Goal: Task Accomplishment & Management: Manage account settings

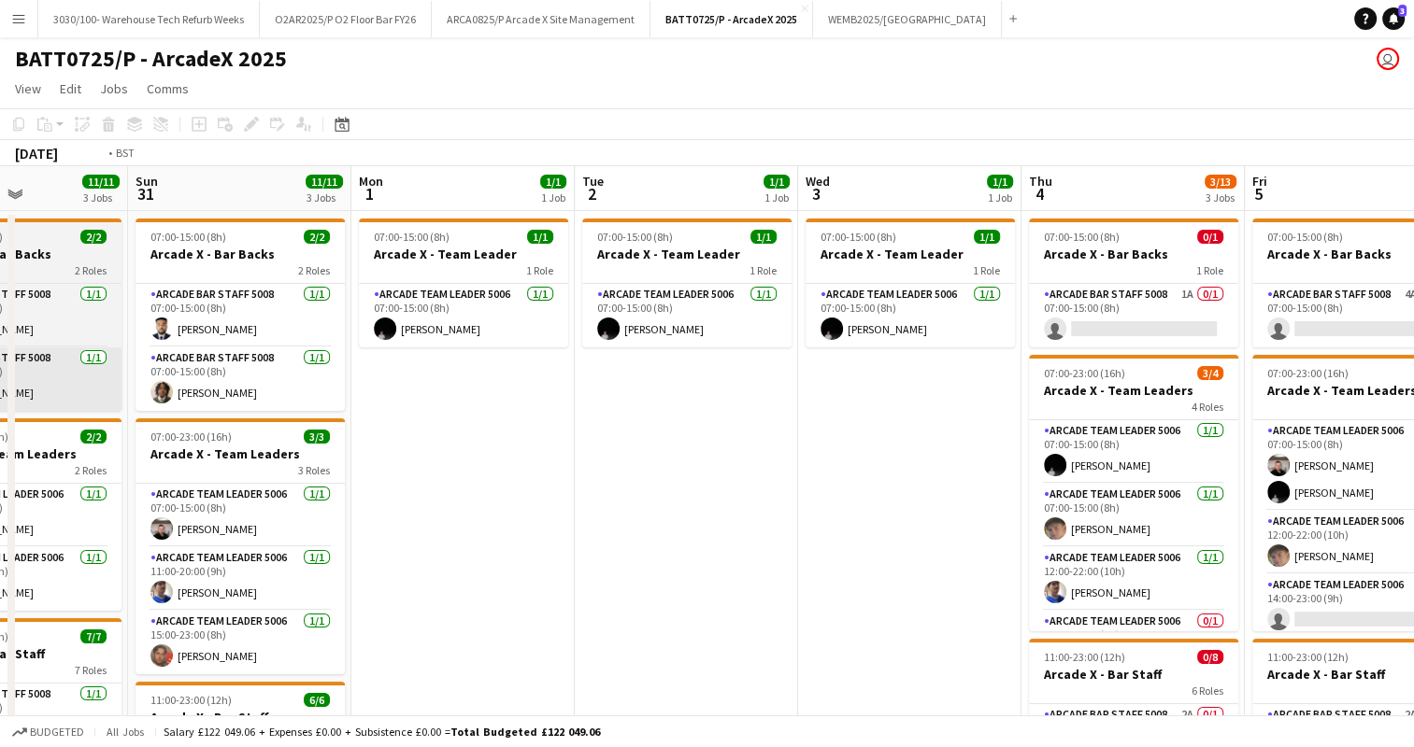
scroll to position [0, 557]
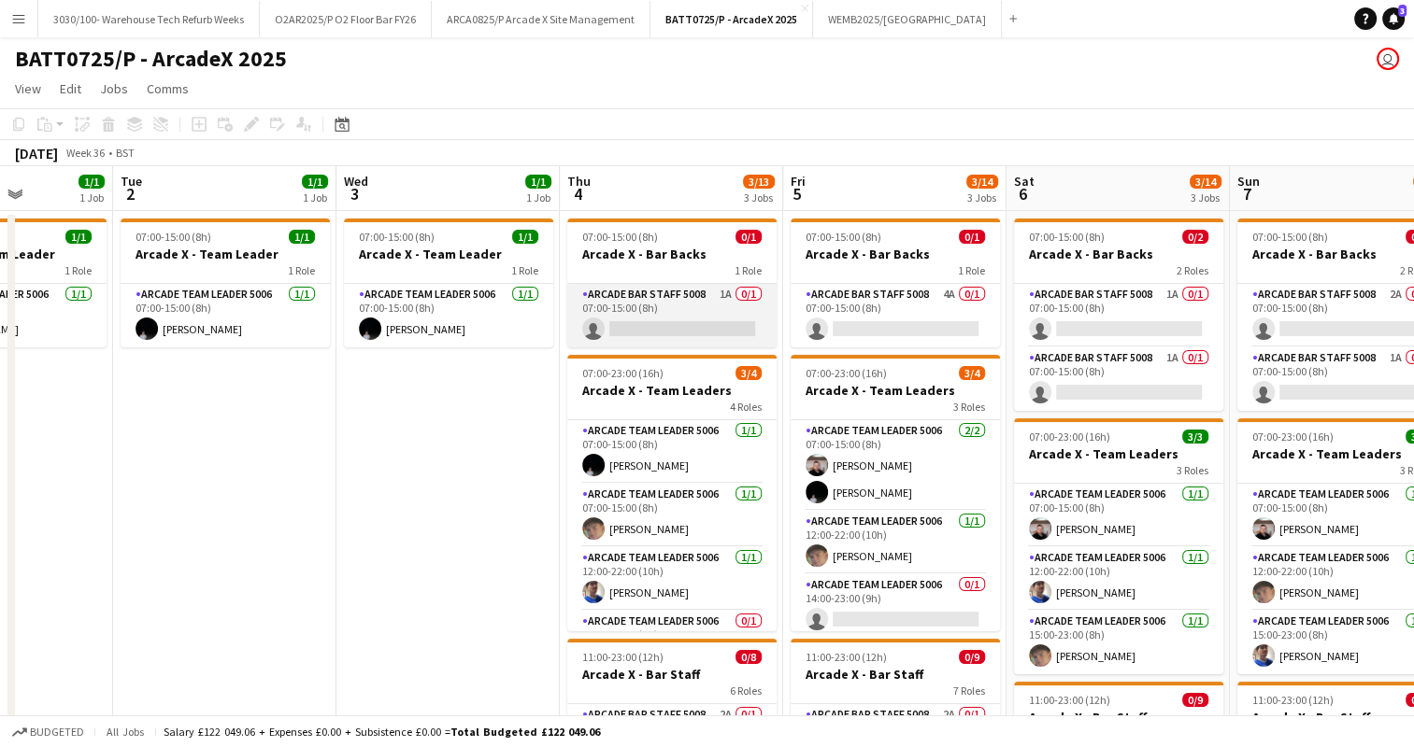
click at [697, 332] on app-card-role "Arcade Bar Staff 5008 1A 0/1 07:00-15:00 (8h) single-neutral-actions" at bounding box center [671, 316] width 209 height 64
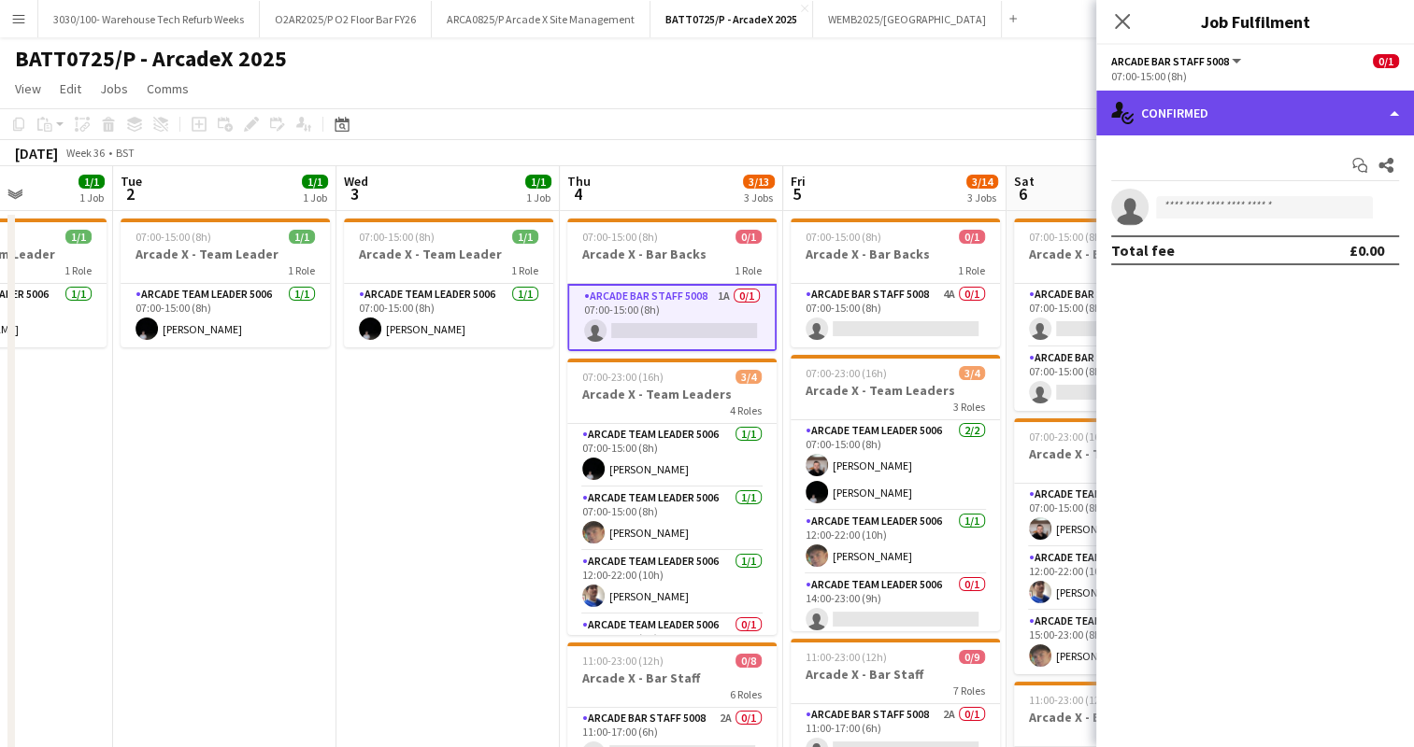
click at [1318, 91] on div "single-neutral-actions-check-2 Confirmed" at bounding box center [1255, 113] width 318 height 45
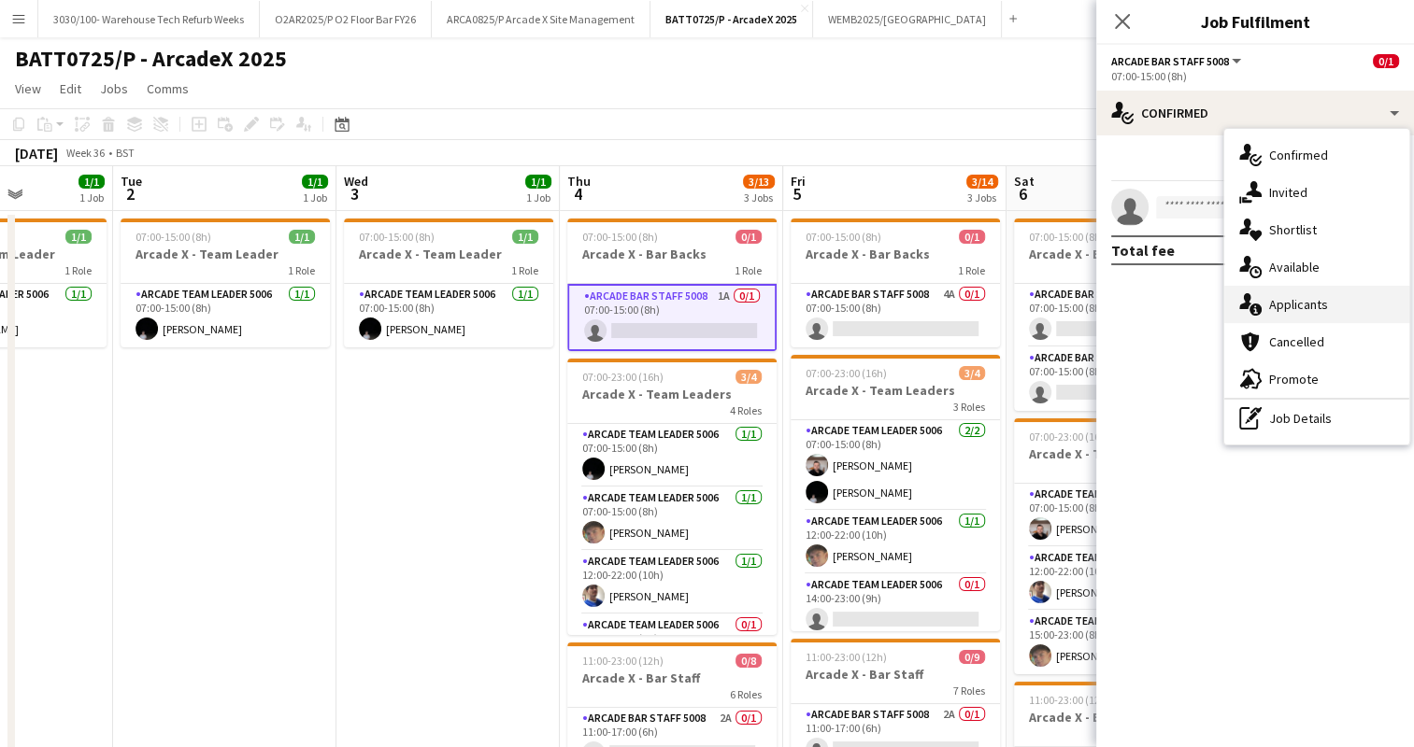
click at [1318, 309] on div "single-neutral-actions-information Applicants" at bounding box center [1316, 304] width 185 height 37
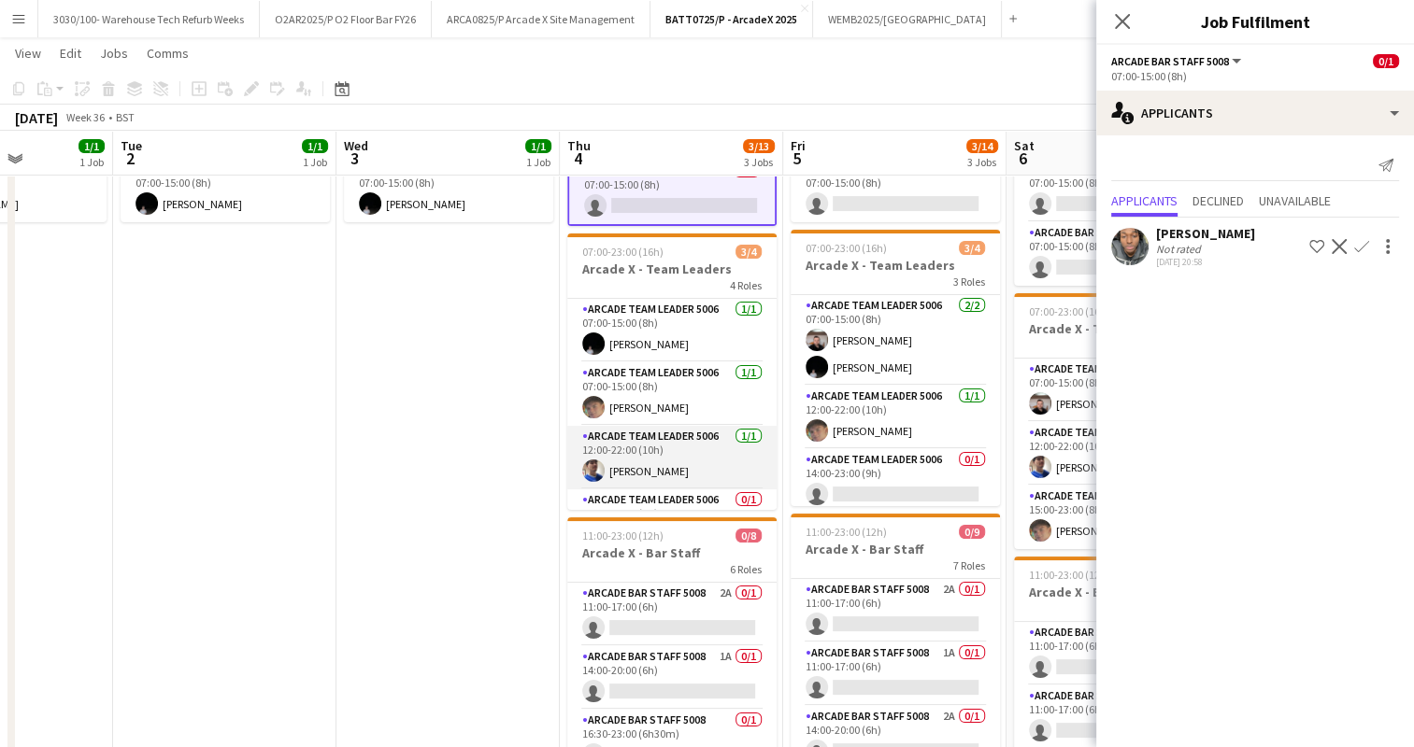
scroll to position [42, 0]
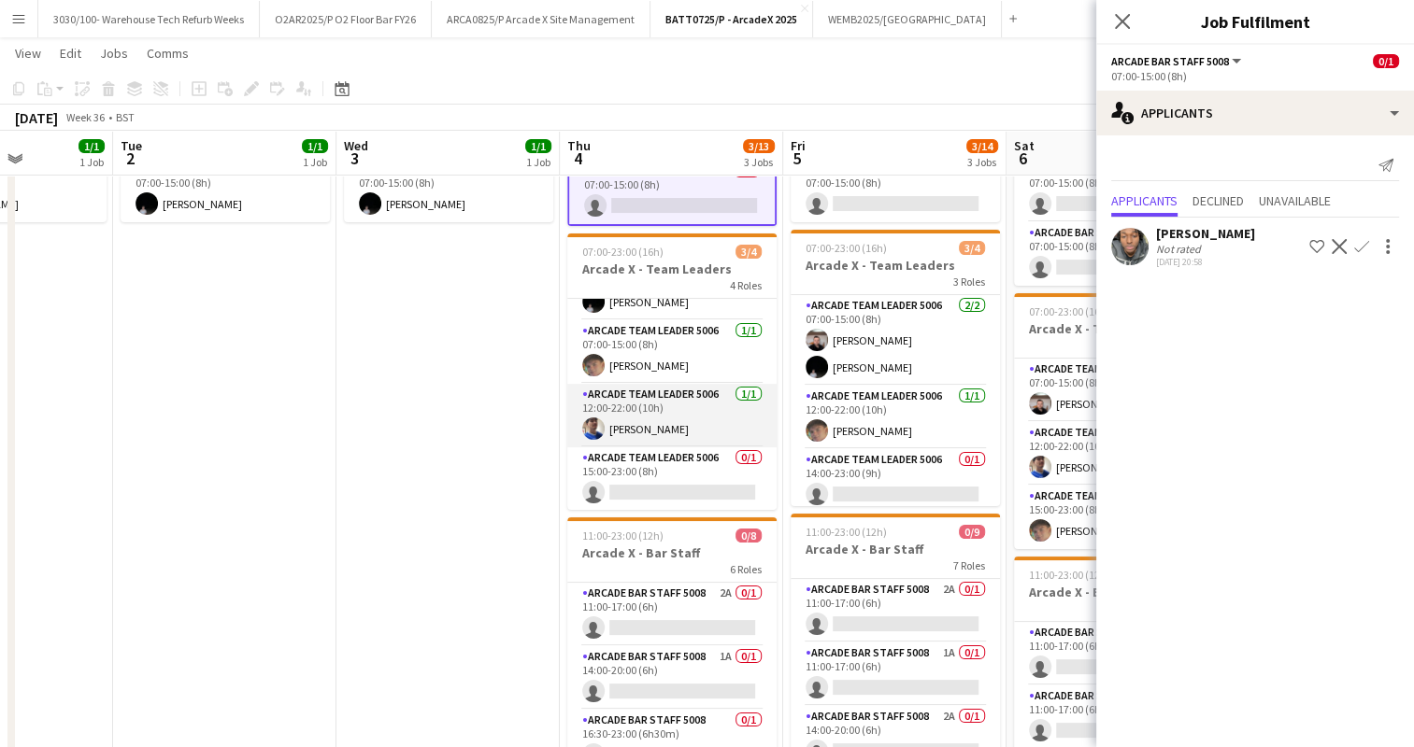
click at [702, 424] on app-card-role "Arcade Team Leader 5006 [DATE] 12:00-22:00 (10h) [PERSON_NAME]" at bounding box center [671, 416] width 209 height 64
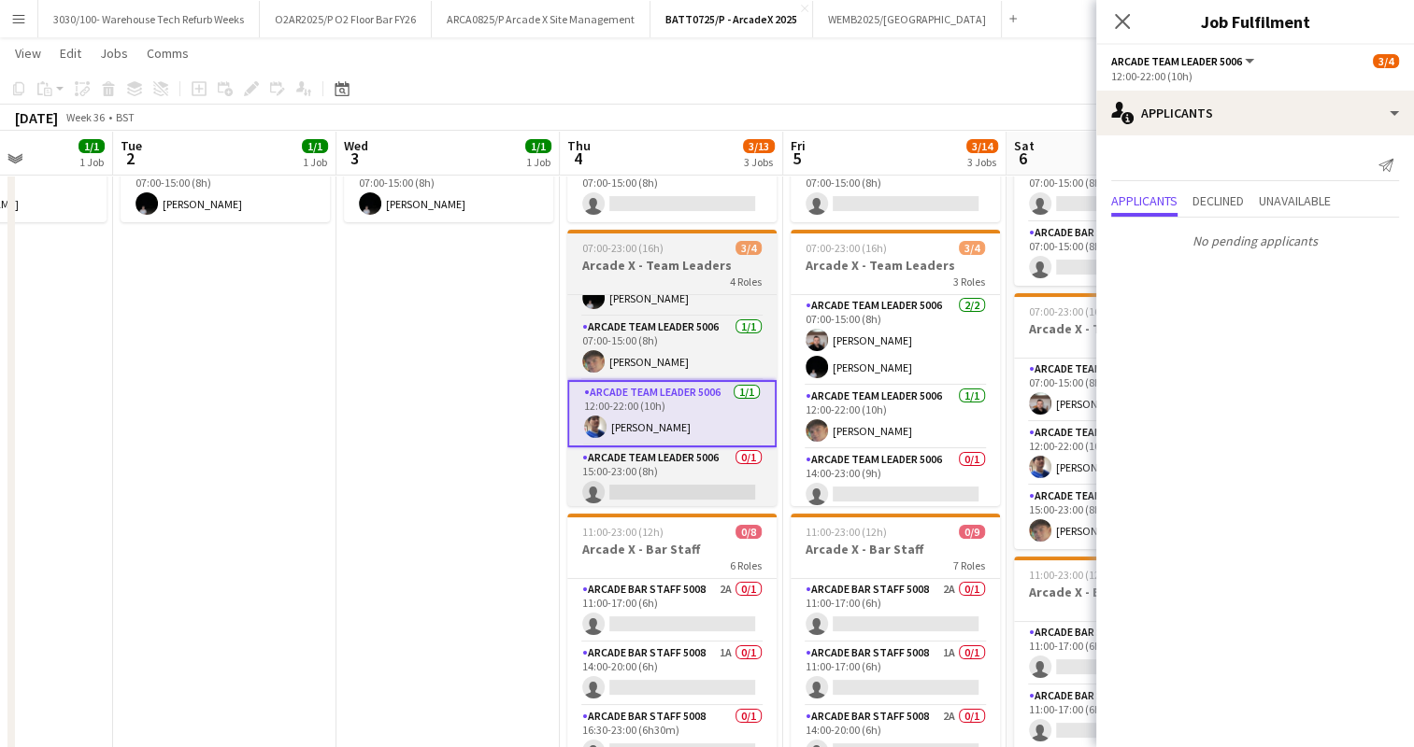
click at [693, 274] on div "4 Roles" at bounding box center [671, 281] width 209 height 15
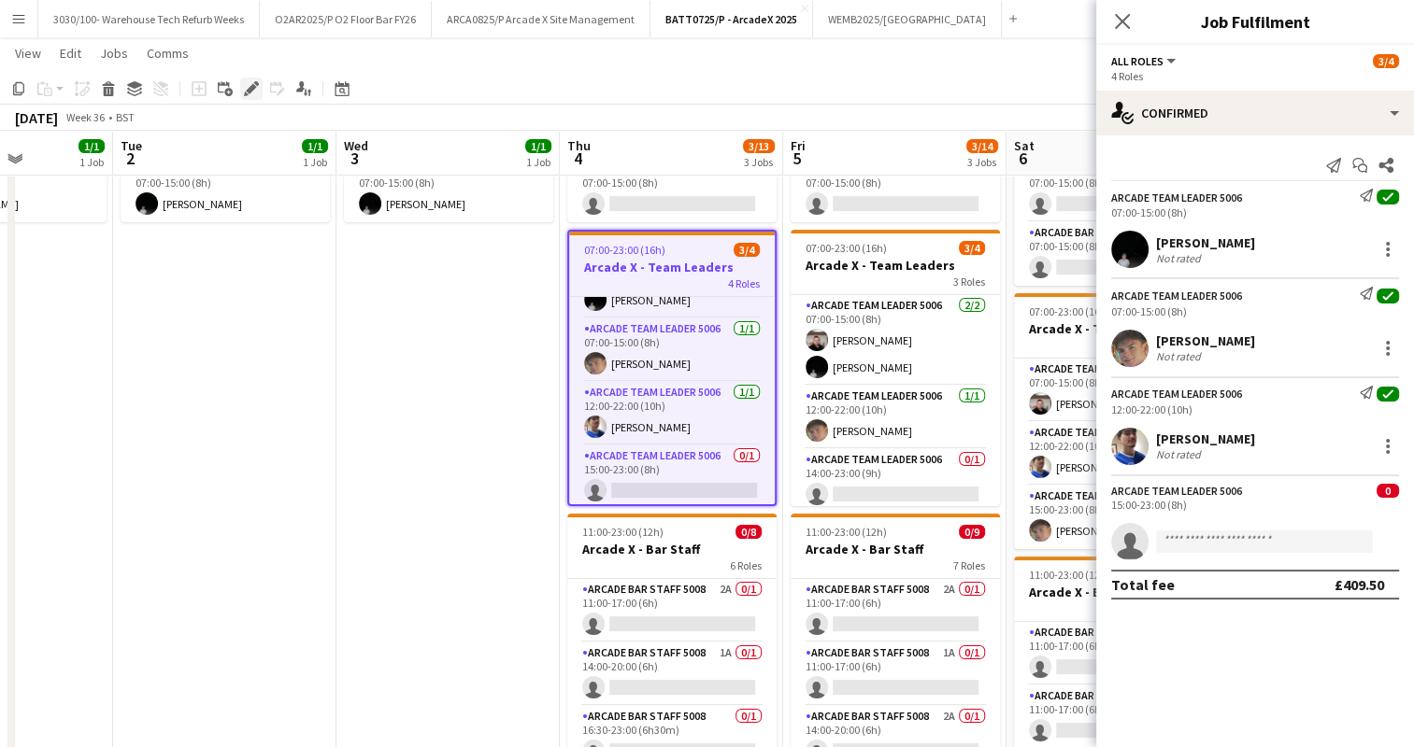
click at [261, 86] on div "Edit" at bounding box center [251, 89] width 22 height 22
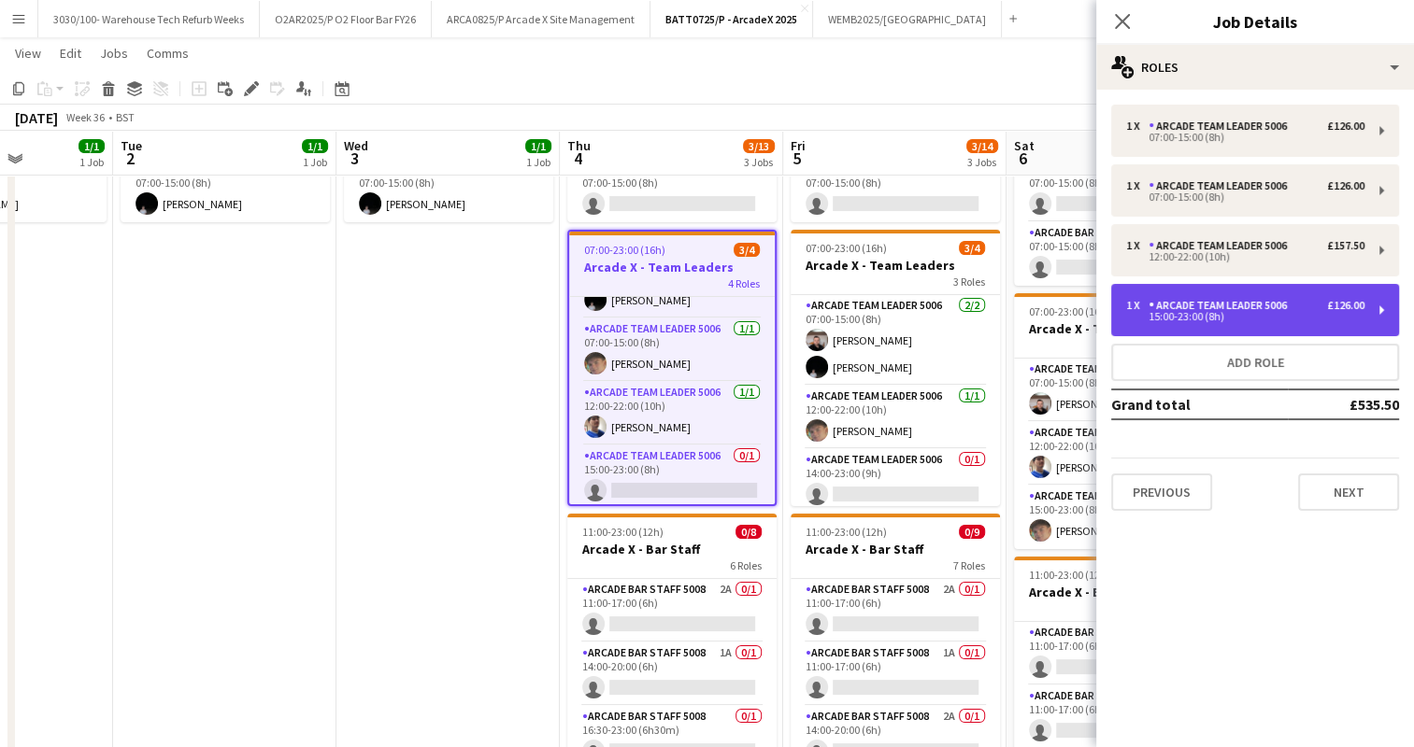
click at [1251, 295] on div "1 x Arcade Team Leader 5006 £126.00 15:00-23:00 (8h)" at bounding box center [1255, 310] width 288 height 52
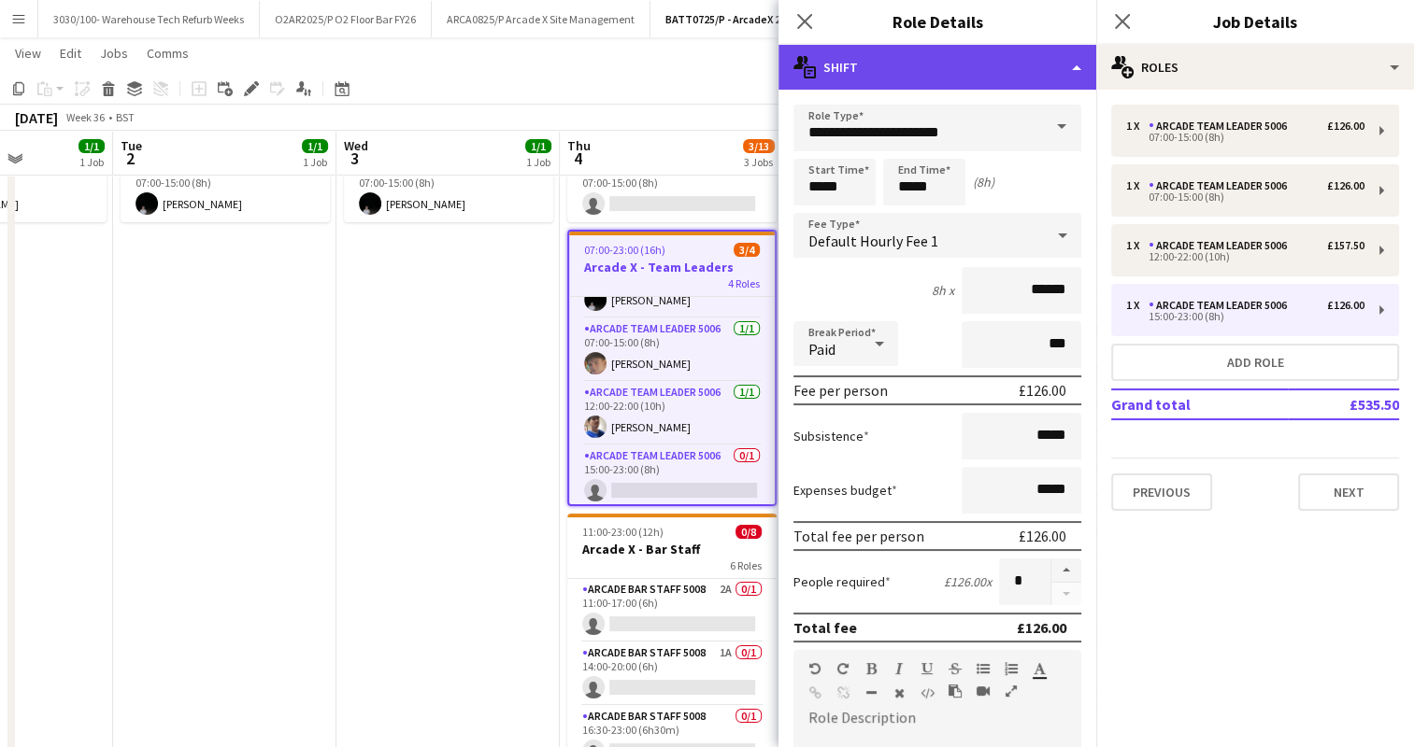
click at [1054, 60] on div "multiple-actions-text Shift" at bounding box center [937, 67] width 318 height 45
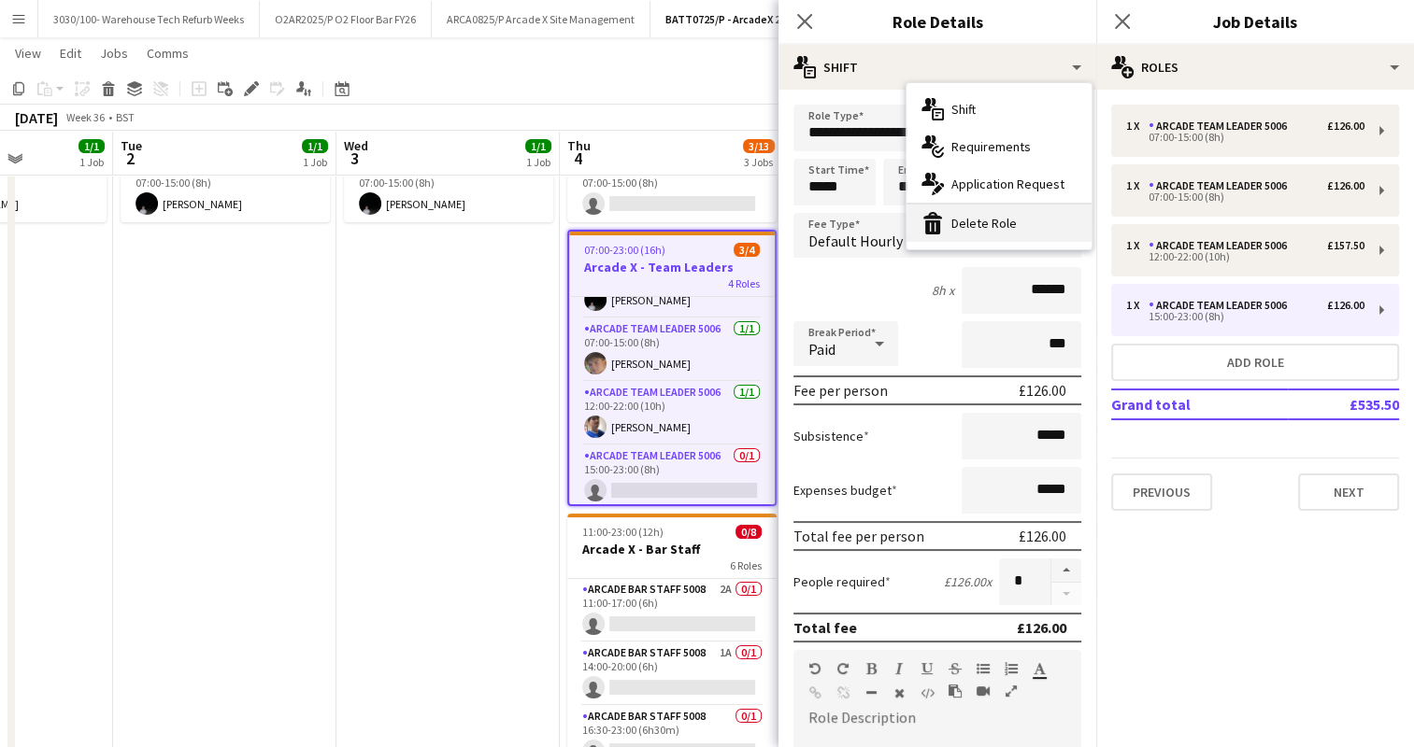
click at [1020, 234] on div "bin-2 Delete Role" at bounding box center [998, 223] width 185 height 37
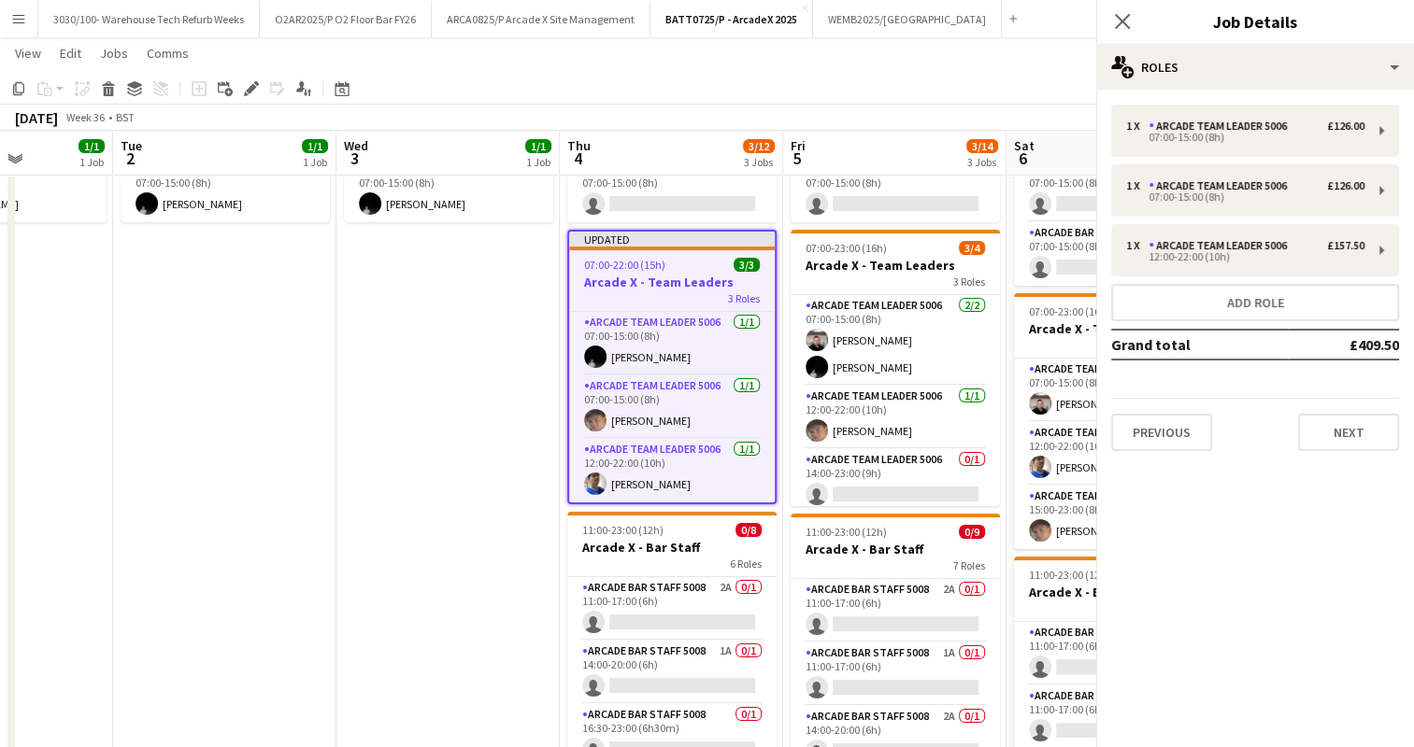
scroll to position [0, 0]
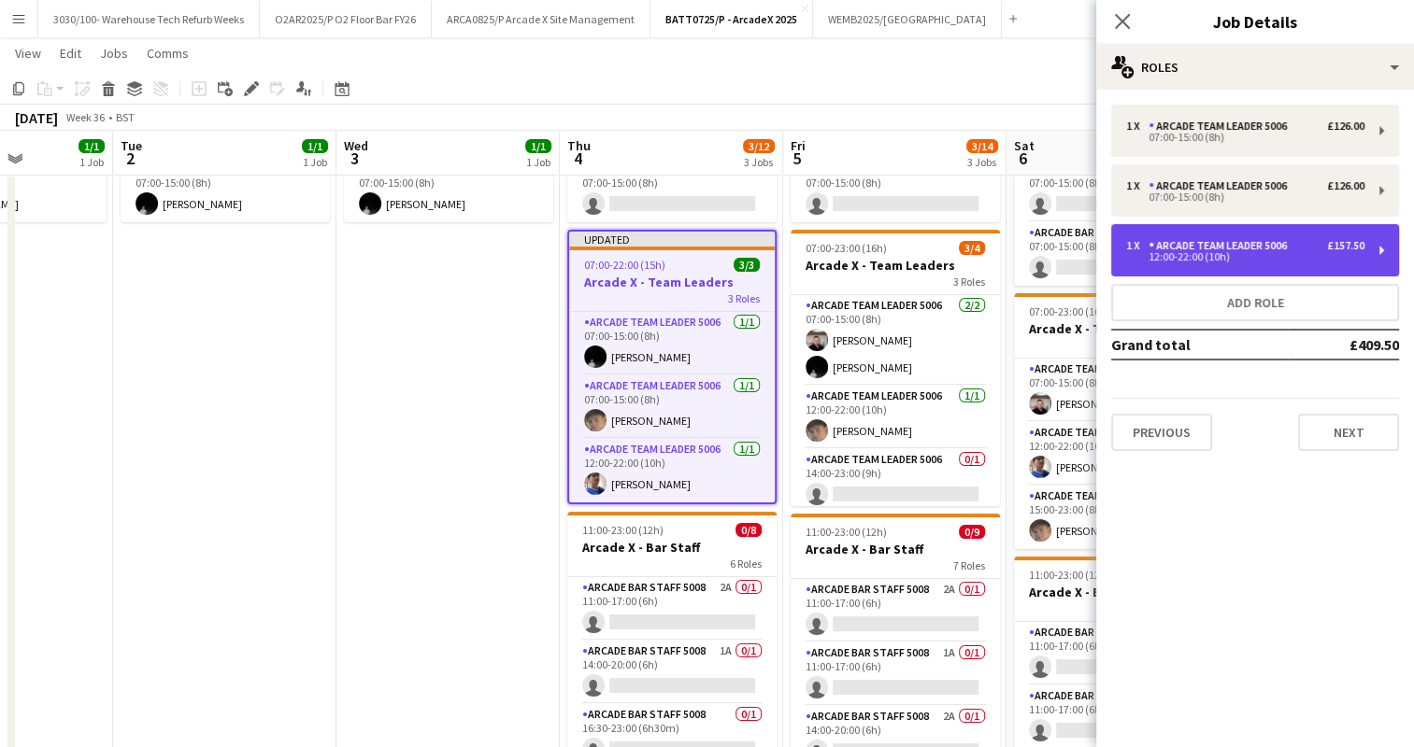
click at [1220, 256] on div "12:00-22:00 (10h)" at bounding box center [1245, 256] width 238 height 9
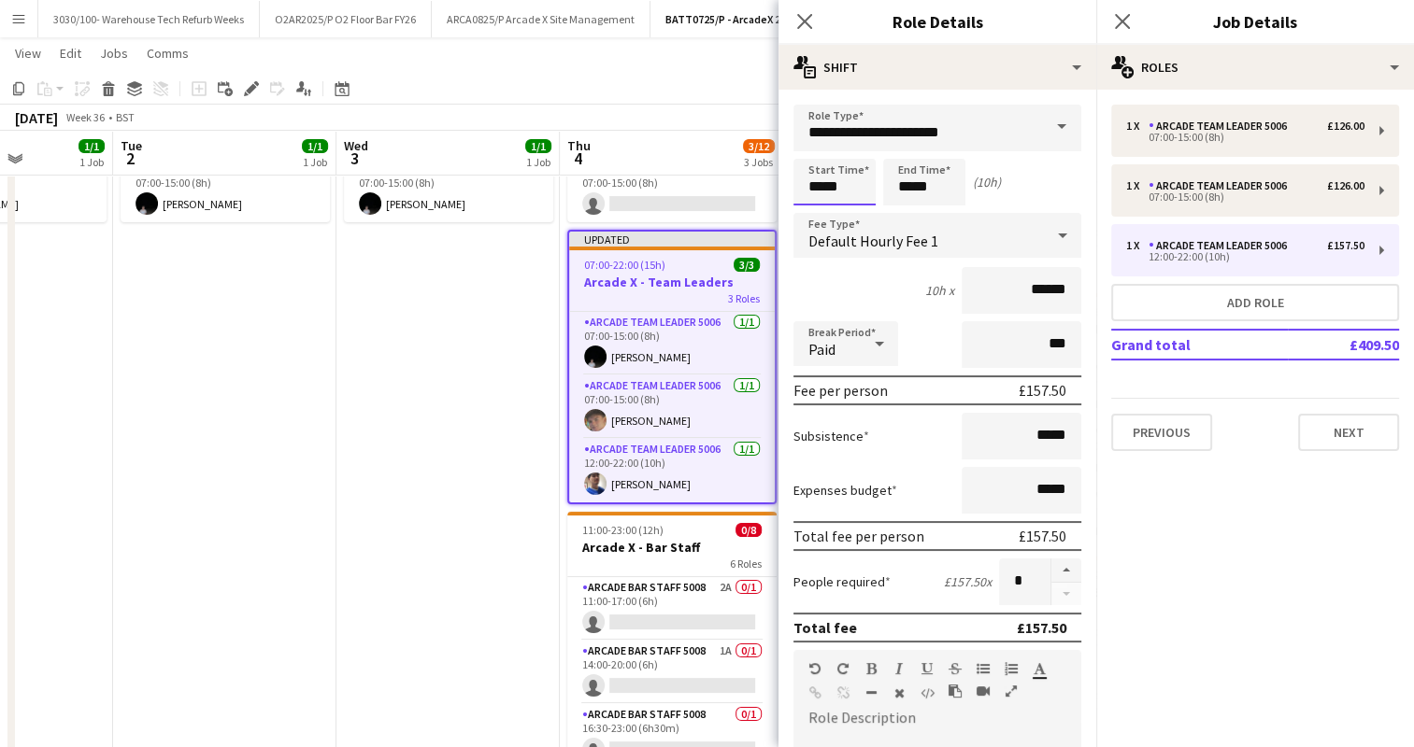
click at [821, 191] on input "*****" at bounding box center [834, 182] width 82 height 47
type input "*****"
click at [909, 183] on input "*****" at bounding box center [924, 182] width 82 height 47
type input "*****"
click at [871, 298] on div "9h x ******" at bounding box center [937, 290] width 288 height 47
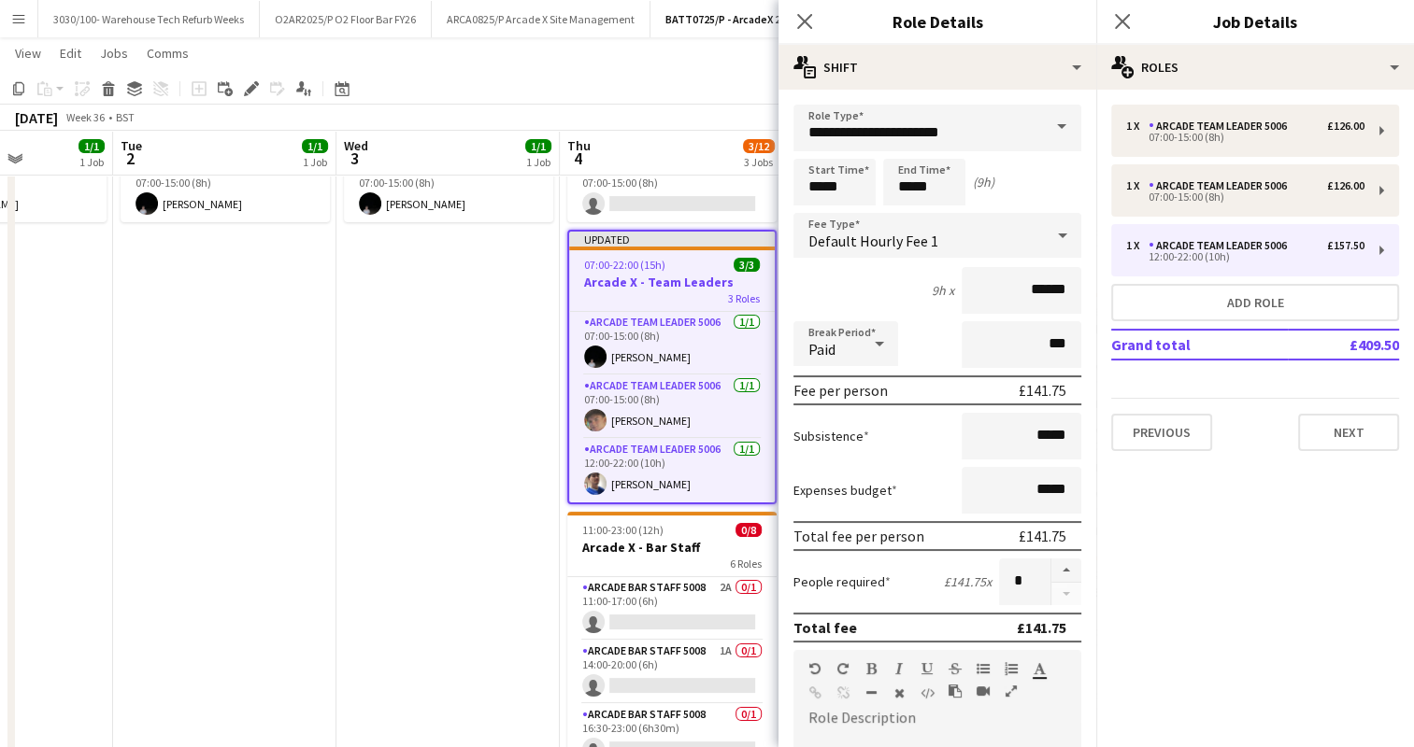
scroll to position [513, 0]
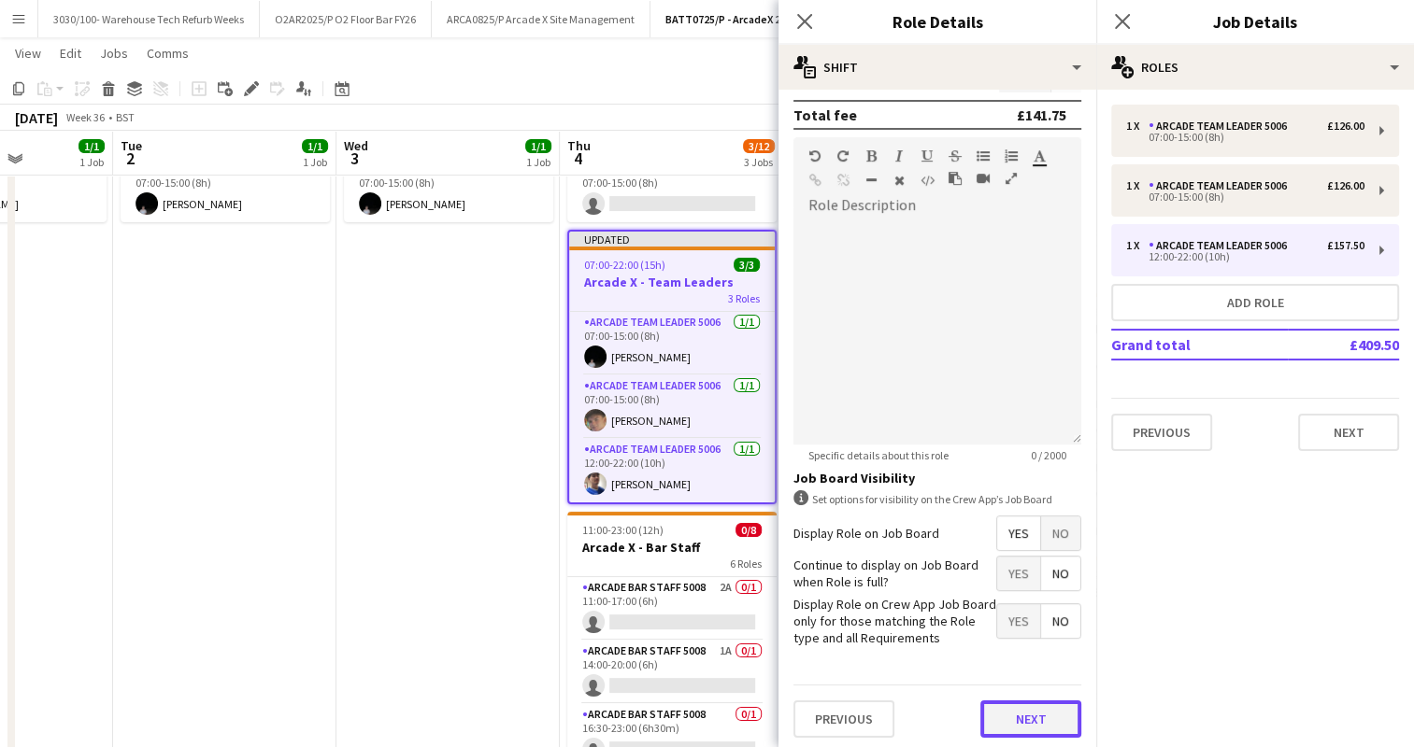
click at [1011, 710] on button "Next" at bounding box center [1030, 719] width 101 height 37
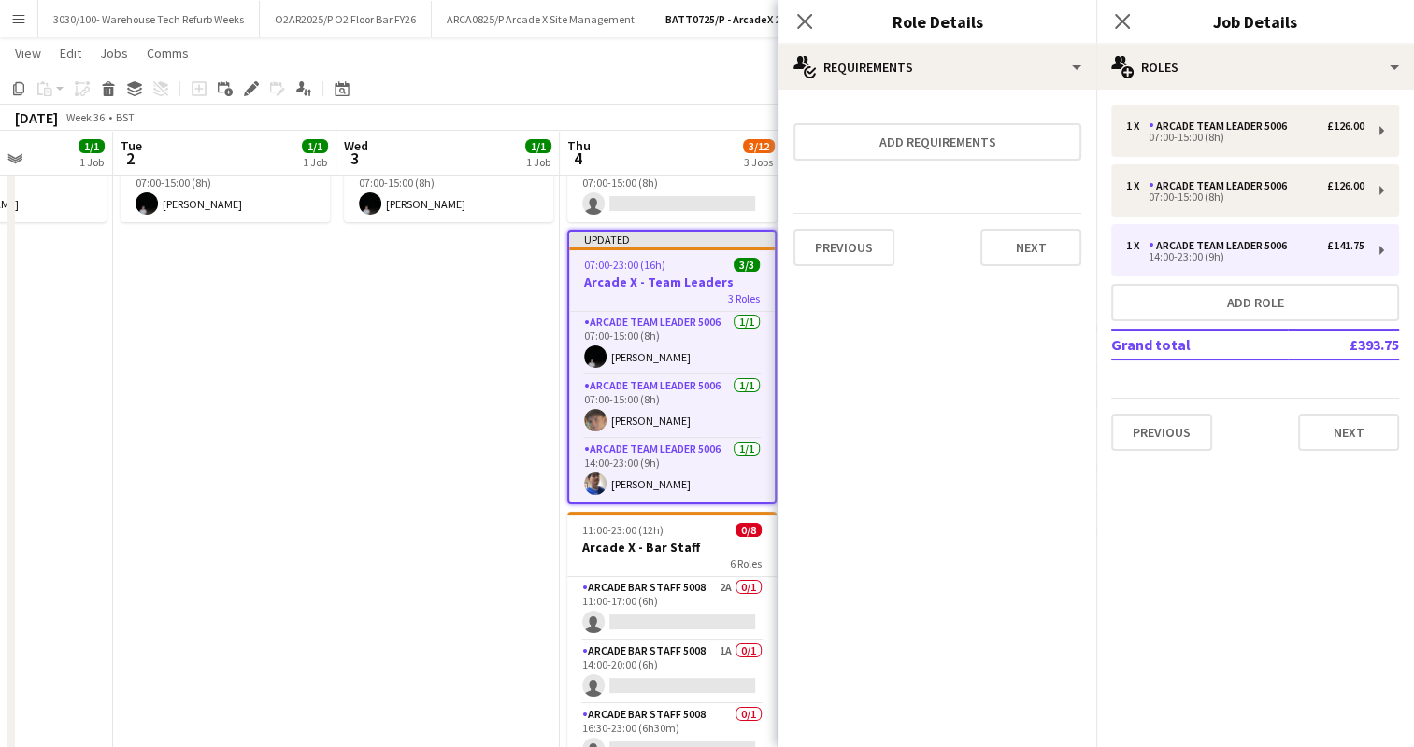
scroll to position [0, 0]
click at [1254, 482] on mat-expansion-panel "pencil3 General details 1 x Arcade Team Leader 5006 £126.00 07:00-15:00 (8h) 1 …" at bounding box center [1255, 419] width 318 height 658
click at [727, 83] on app-toolbar "Copy Paste Paste Ctrl+V Paste with crew Ctrl+Shift+V Paste linked Job [GEOGRAPH…" at bounding box center [707, 89] width 1414 height 32
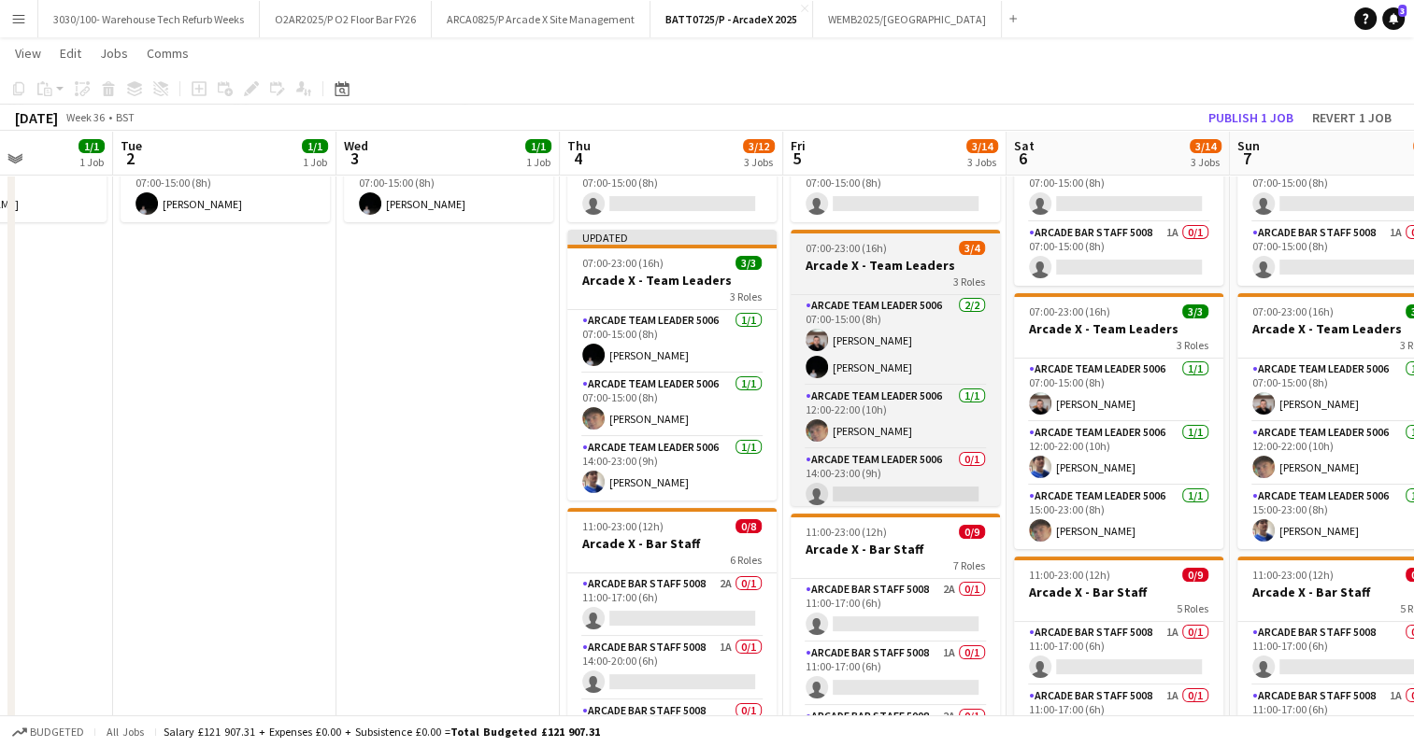
click at [893, 279] on div "3 Roles" at bounding box center [894, 281] width 209 height 15
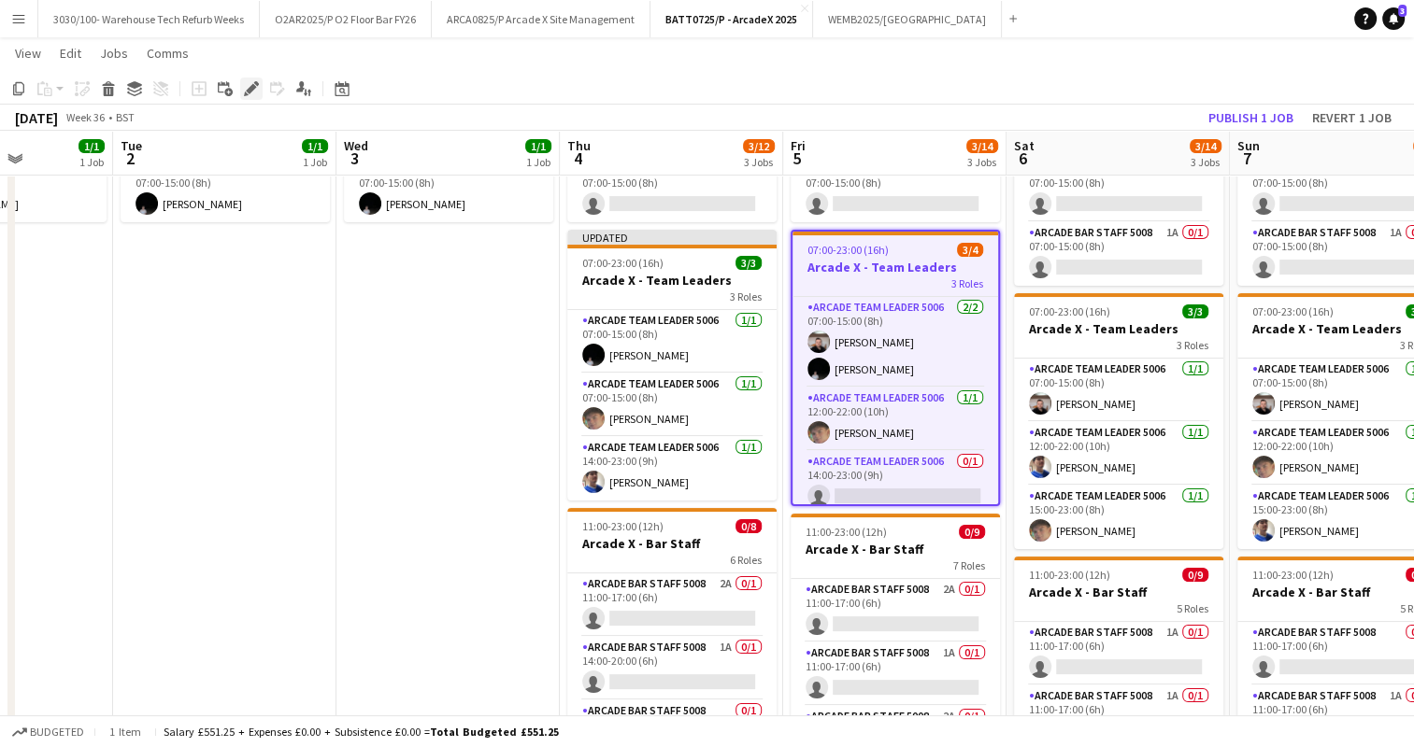
click at [252, 85] on icon at bounding box center [251, 89] width 10 height 10
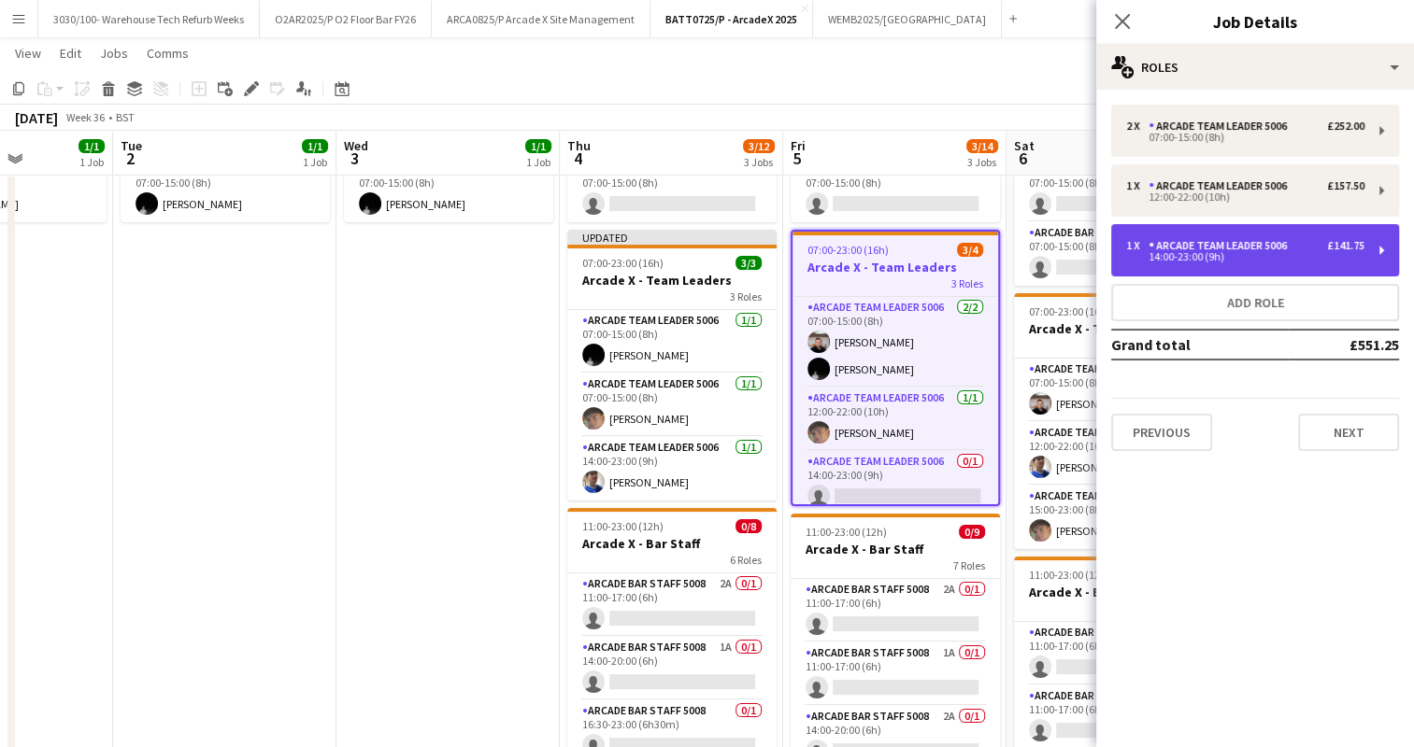
click at [1196, 234] on div "1 x Arcade Team Leader 5006 £141.75 14:00-23:00 (9h)" at bounding box center [1255, 250] width 288 height 52
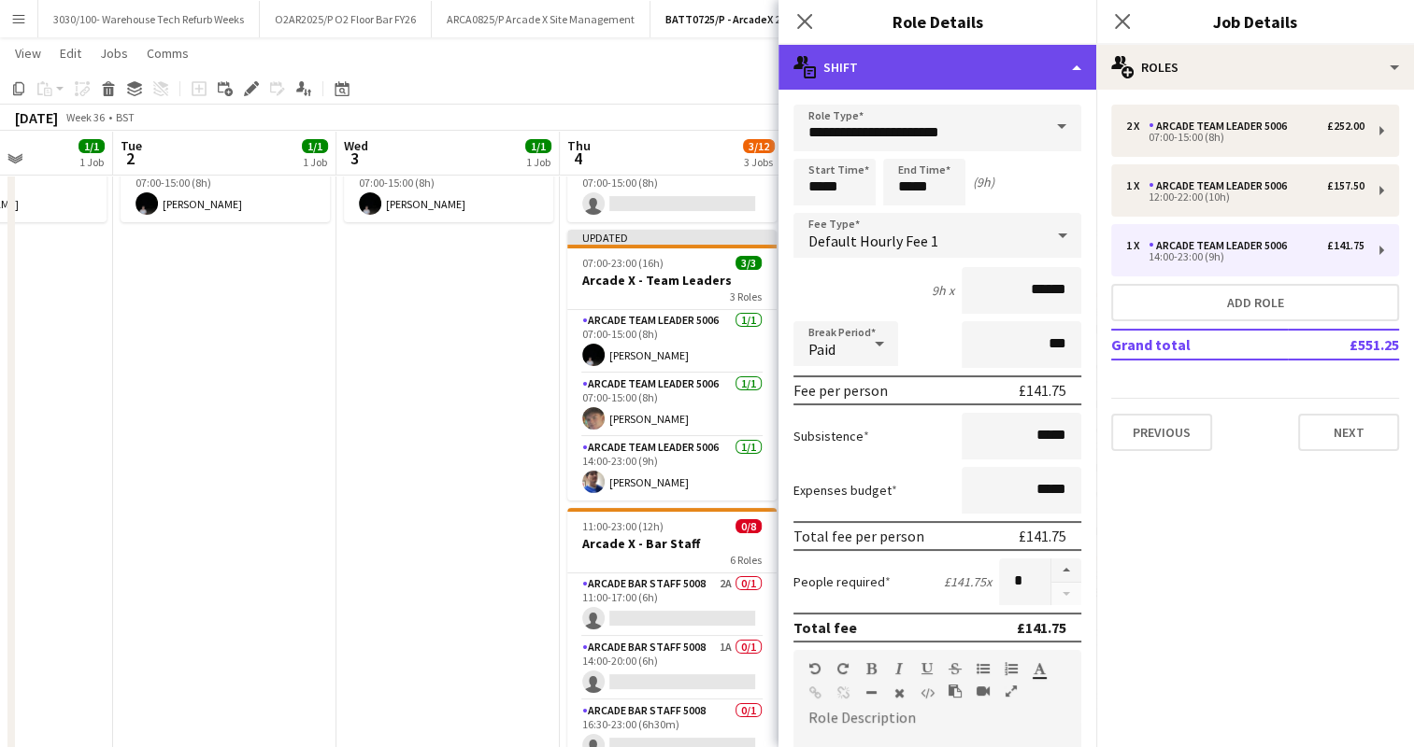
click at [1008, 52] on div "multiple-actions-text Shift" at bounding box center [937, 67] width 318 height 45
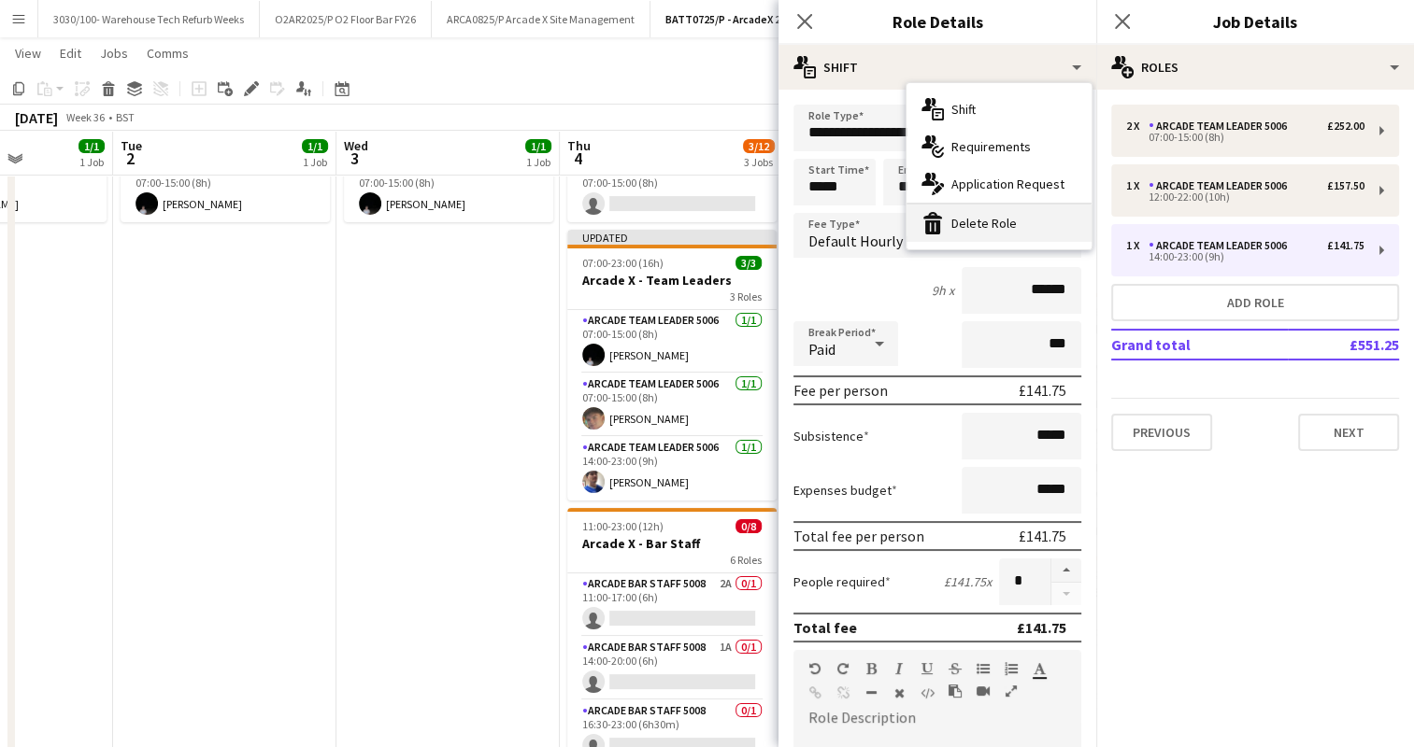
click at [974, 220] on div "bin-2 Delete Role" at bounding box center [998, 223] width 185 height 37
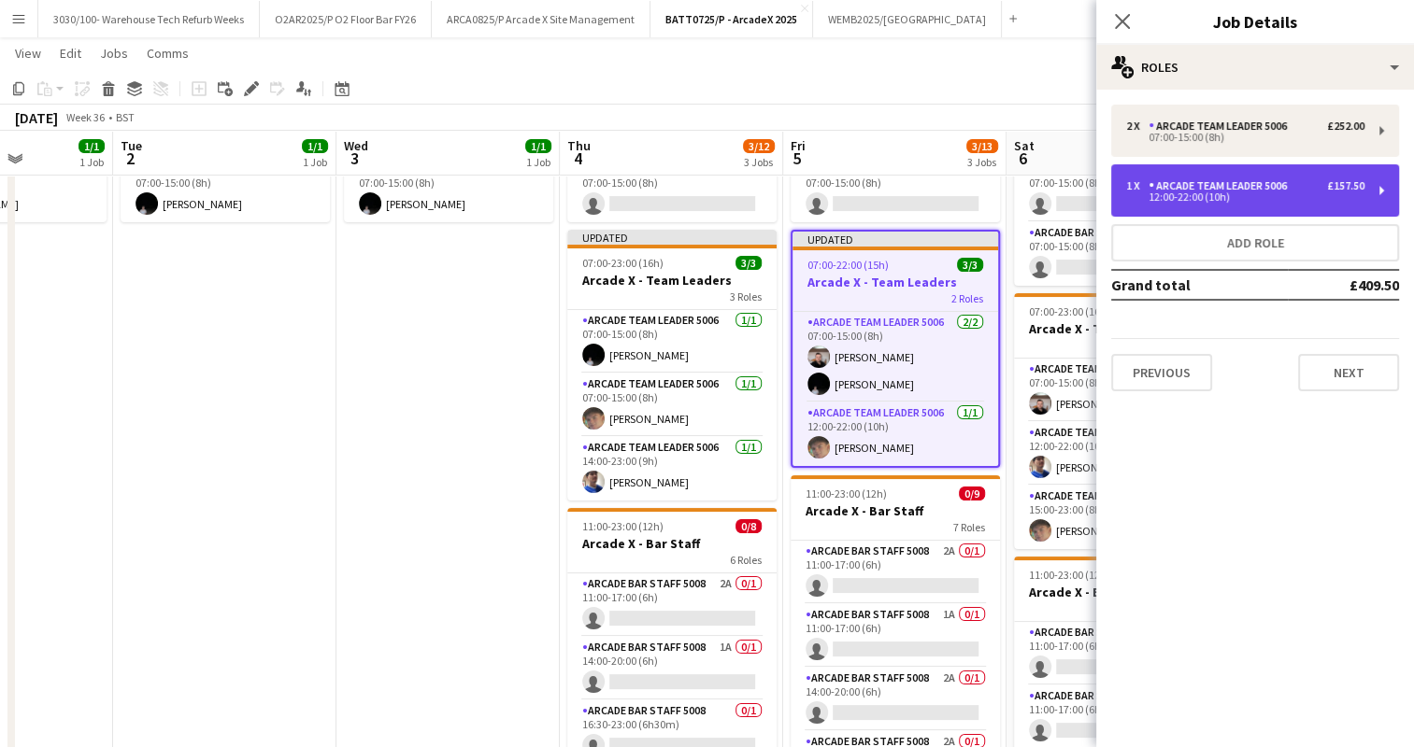
click at [1216, 191] on div "Arcade Team Leader 5006" at bounding box center [1221, 185] width 146 height 13
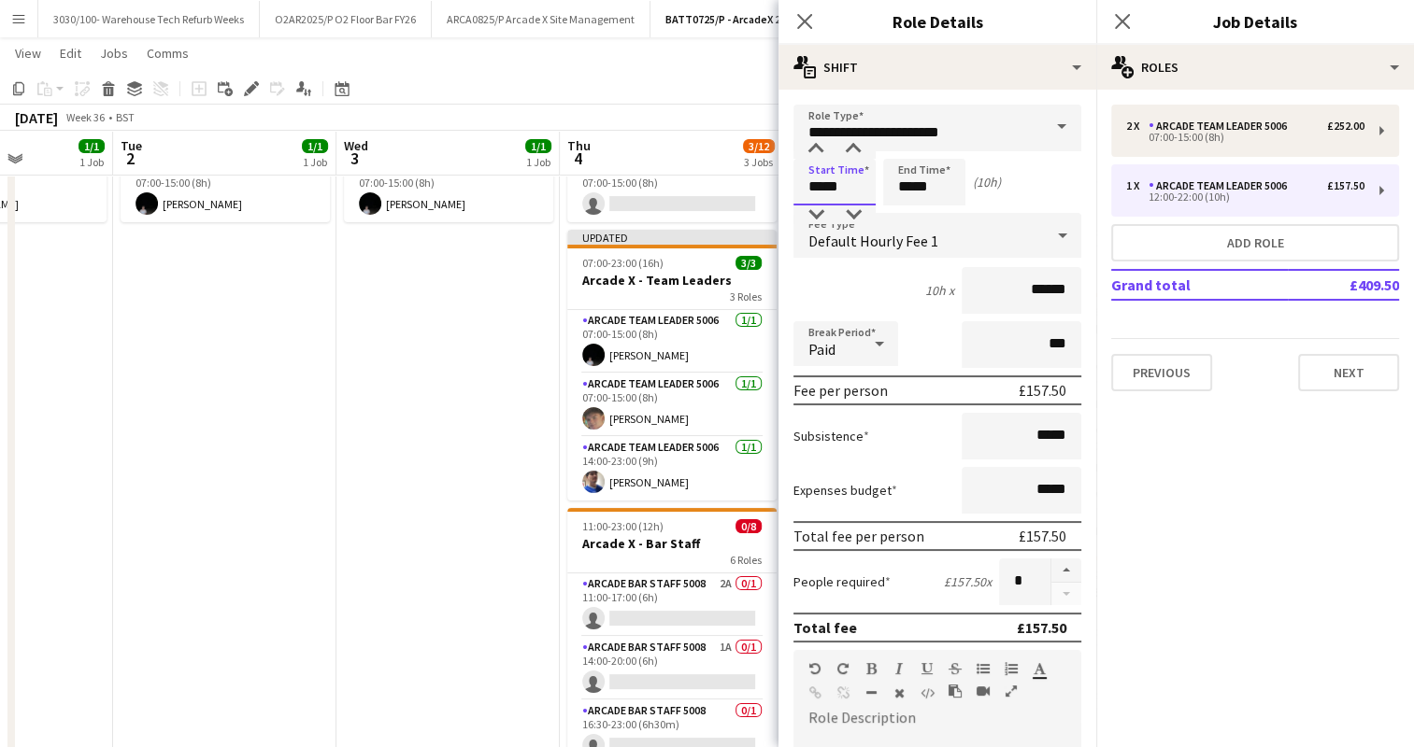
click at [821, 194] on input "*****" at bounding box center [834, 182] width 82 height 47
type input "*****"
click at [911, 183] on input "*****" at bounding box center [924, 182] width 82 height 47
type input "*****"
click at [868, 280] on div "9h x ******" at bounding box center [937, 290] width 288 height 47
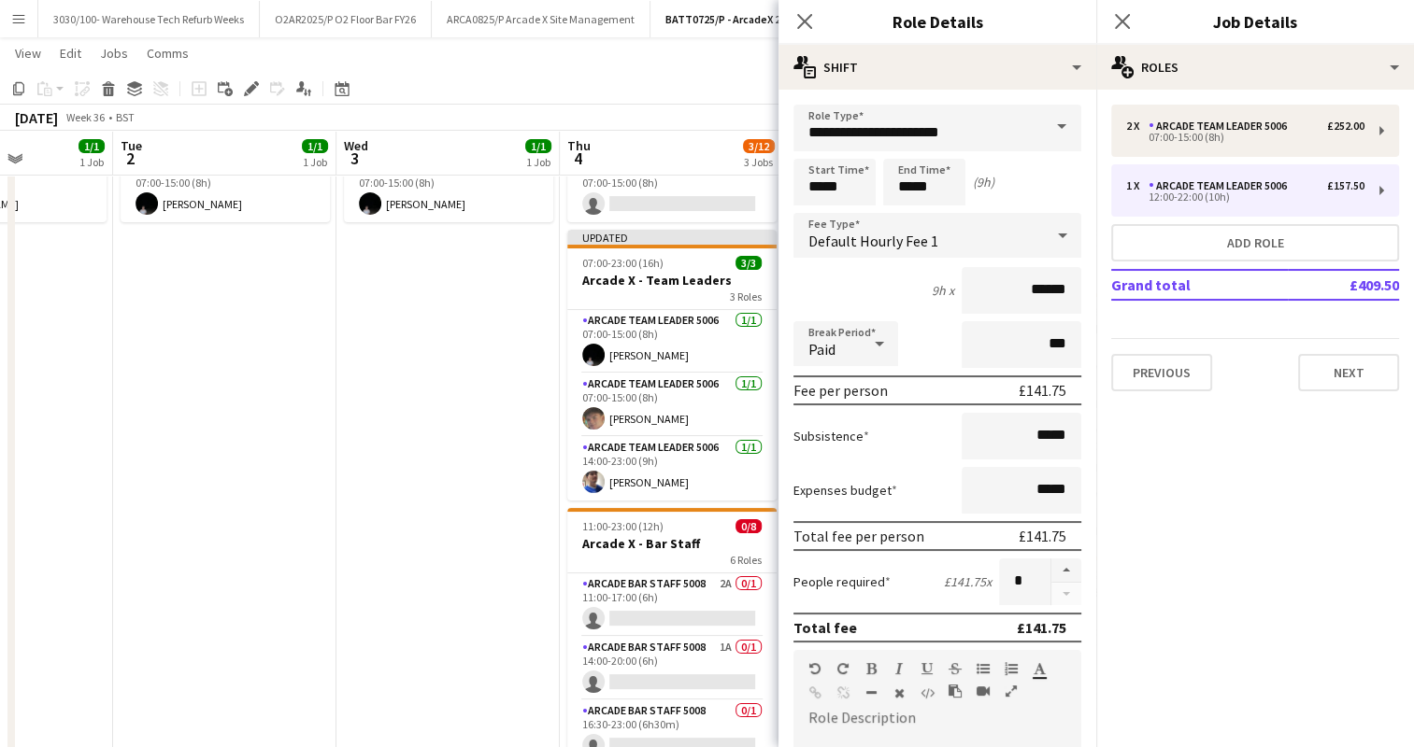
scroll to position [513, 0]
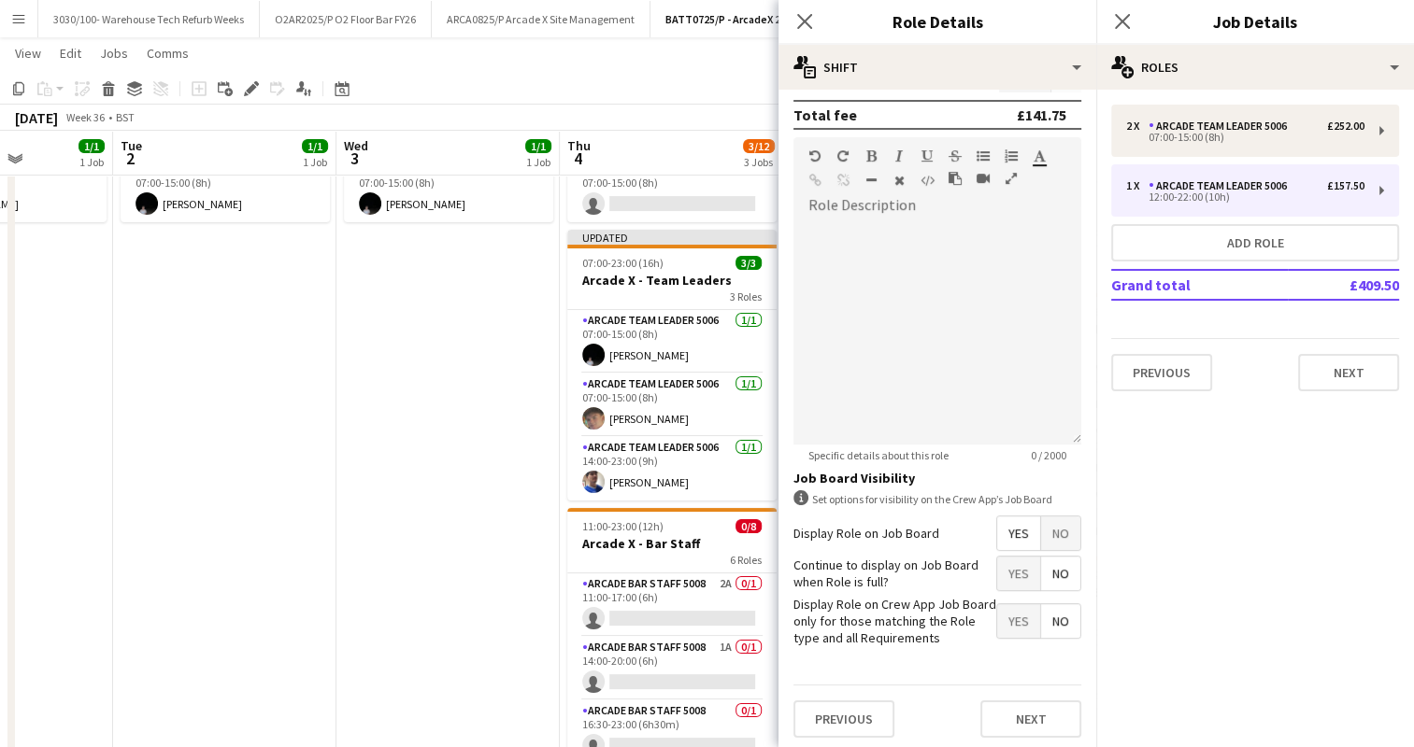
click at [994, 733] on div "Previous Next" at bounding box center [937, 719] width 288 height 68
click at [1177, 603] on mat-expansion-panel "pencil3 General details 2 x Arcade Team Leader 5006 £252.00 07:00-15:00 (8h) 1 …" at bounding box center [1255, 419] width 318 height 658
click at [1035, 710] on button "Next" at bounding box center [1030, 719] width 101 height 37
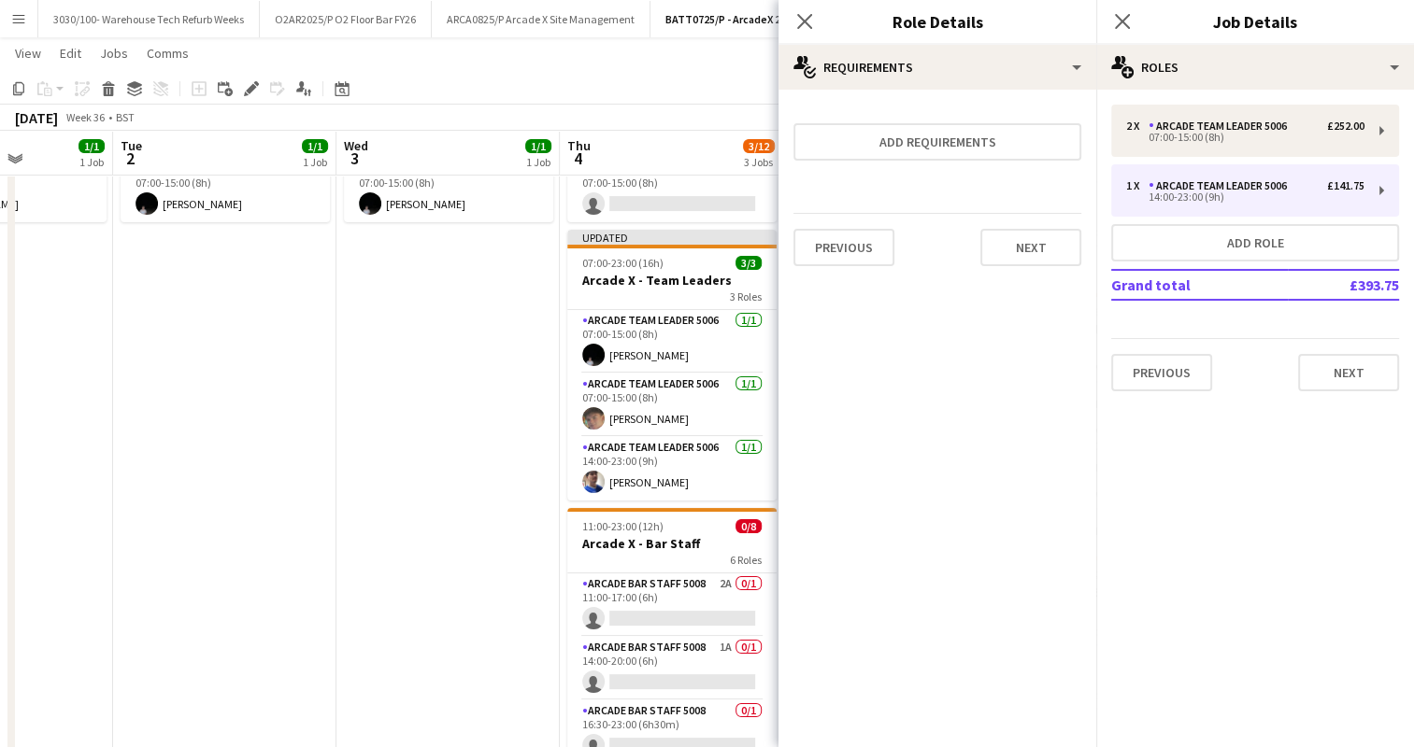
click at [447, 336] on app-date-cell "07:00-15:00 (8h) 1/1 Arcade X - Team Leader 1 Role Arcade Team Leader 5006 [DAT…" at bounding box center [447, 488] width 223 height 804
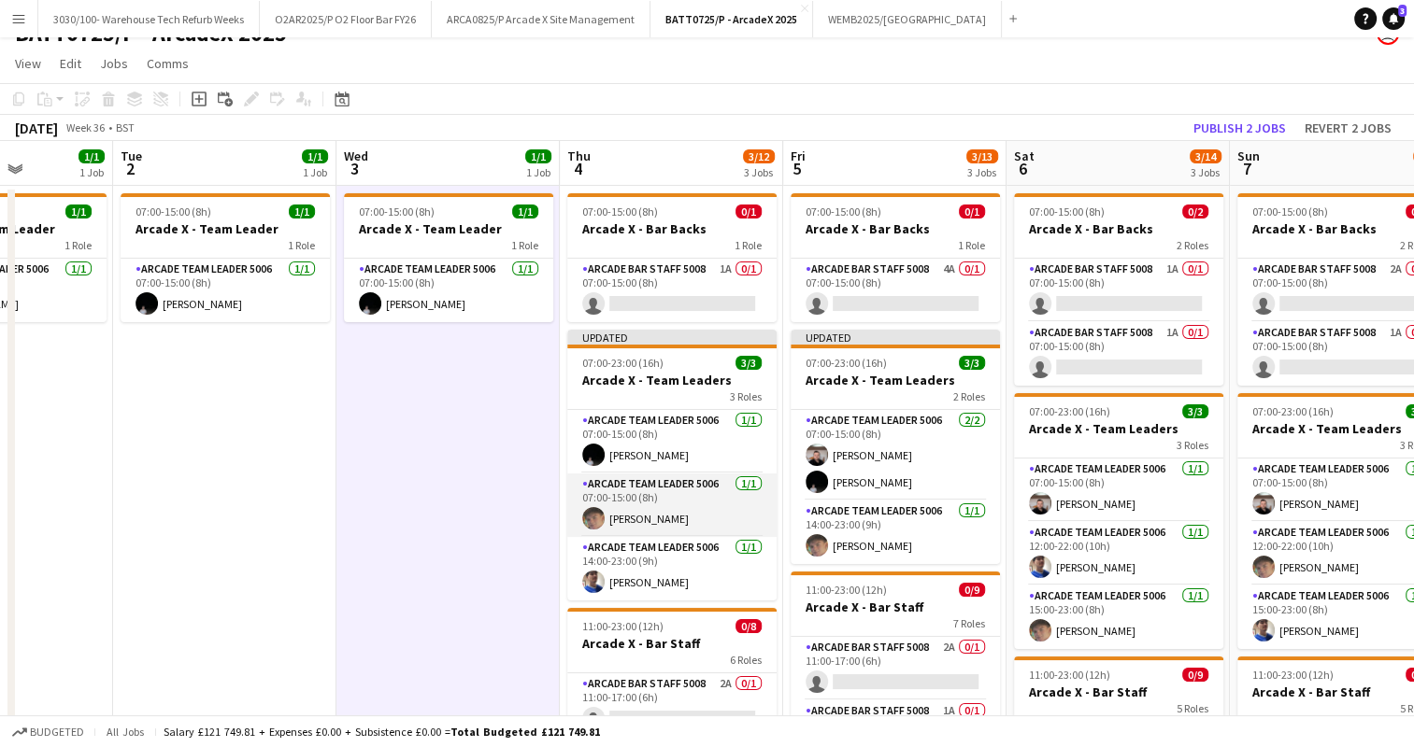
scroll to position [22, 0]
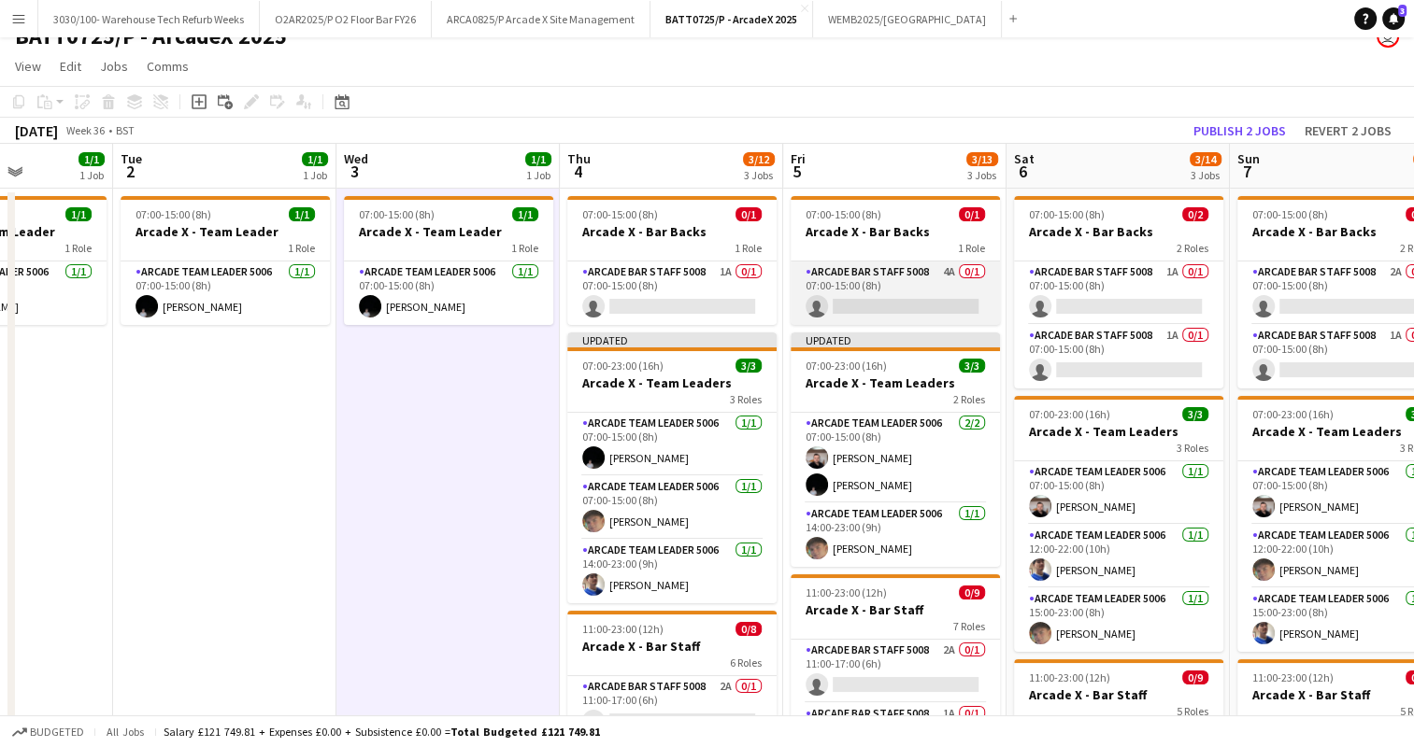
click at [871, 292] on app-card-role "Arcade Bar Staff 5008 4A 0/1 07:00-15:00 (8h) single-neutral-actions" at bounding box center [894, 294] width 209 height 64
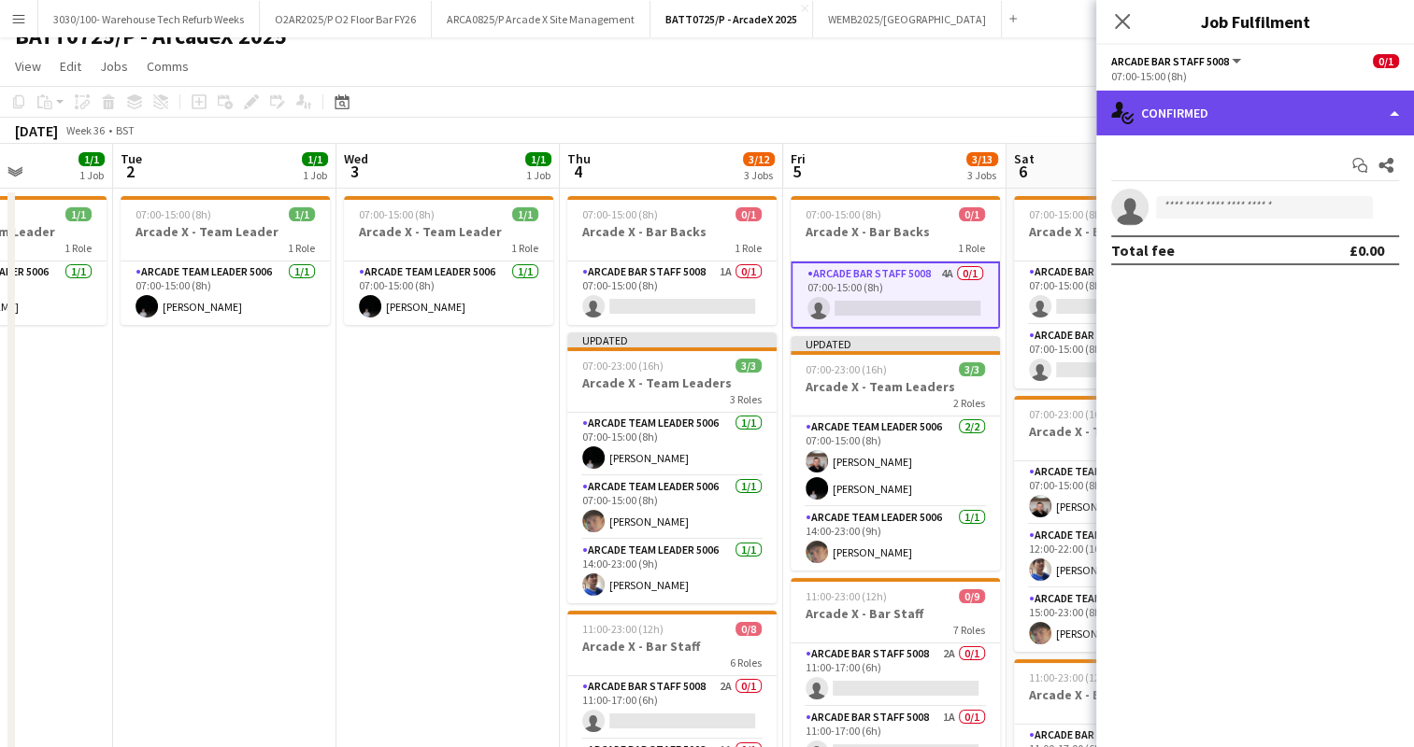
click at [1330, 105] on div "single-neutral-actions-check-2 Confirmed" at bounding box center [1255, 113] width 318 height 45
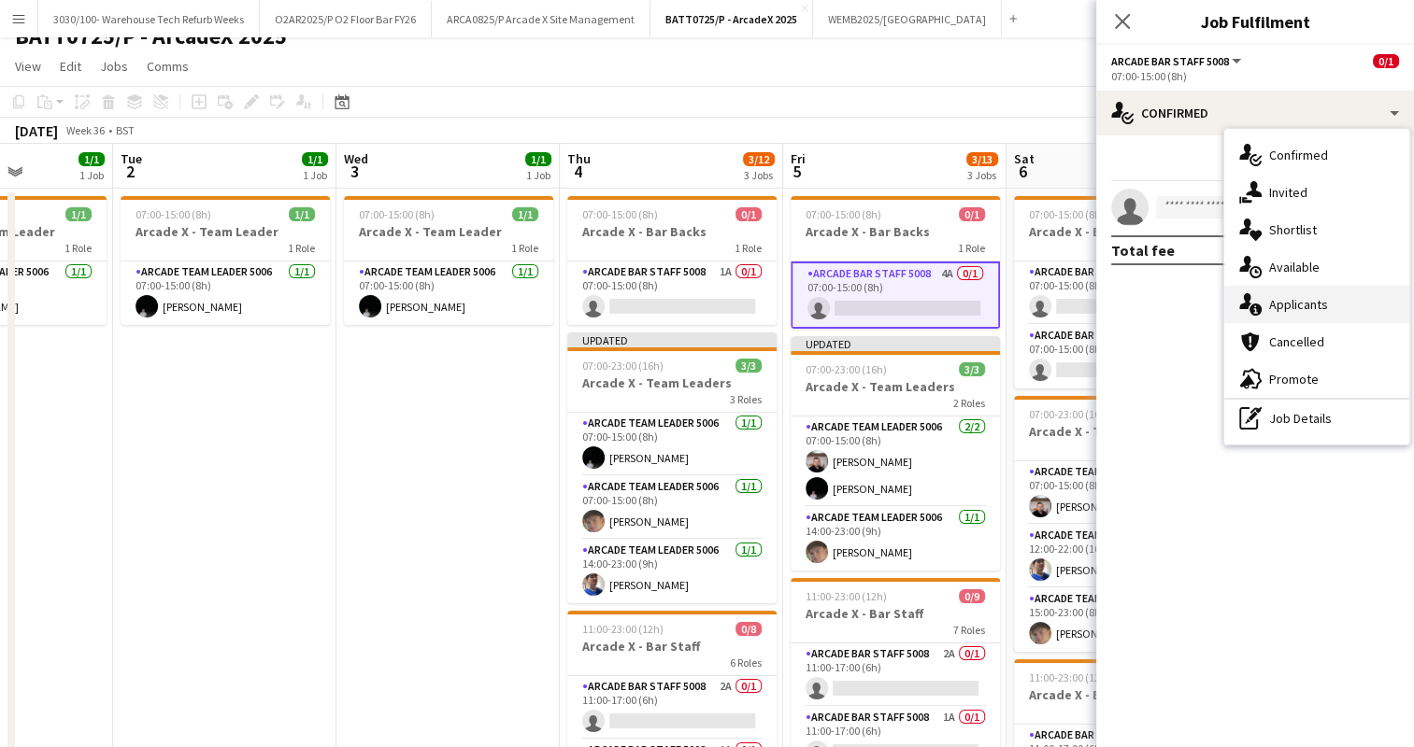
click at [1293, 308] on div "single-neutral-actions-information Applicants" at bounding box center [1316, 304] width 185 height 37
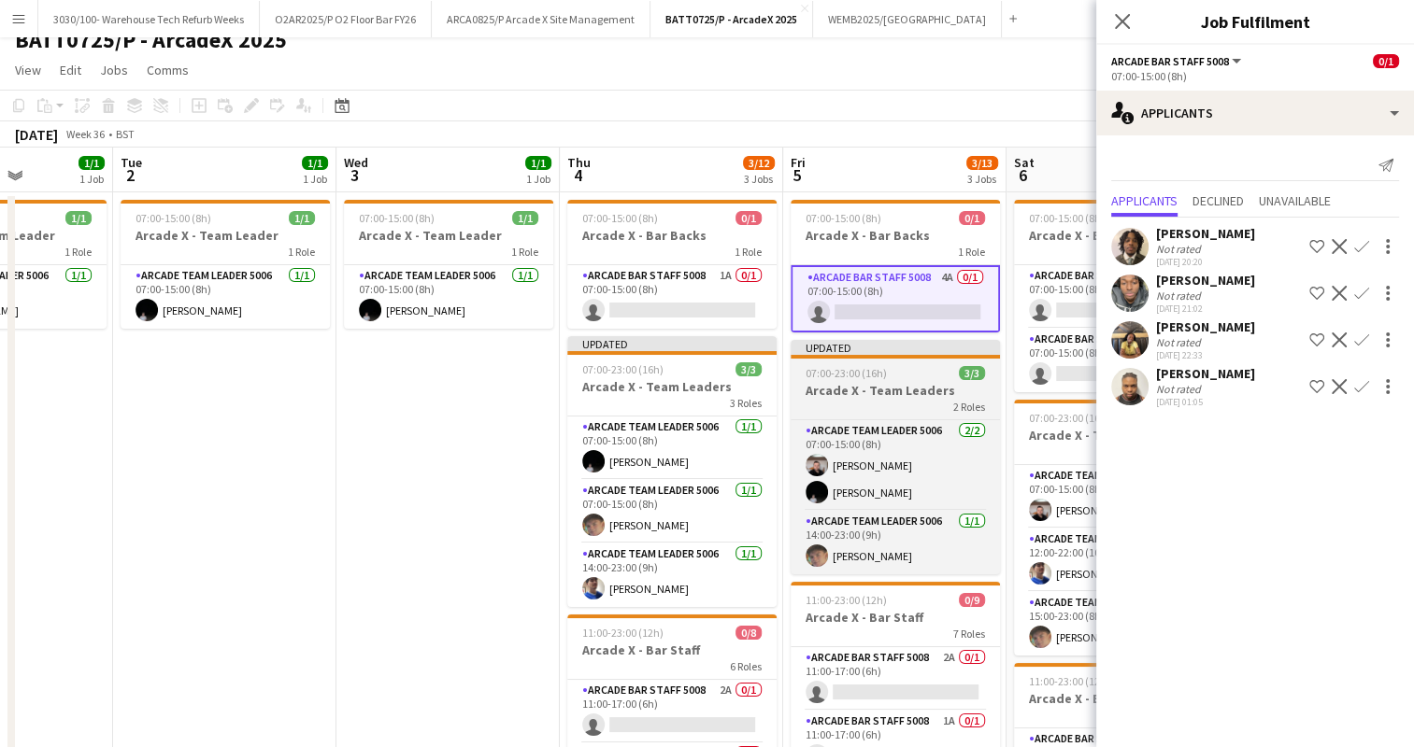
scroll to position [18, 0]
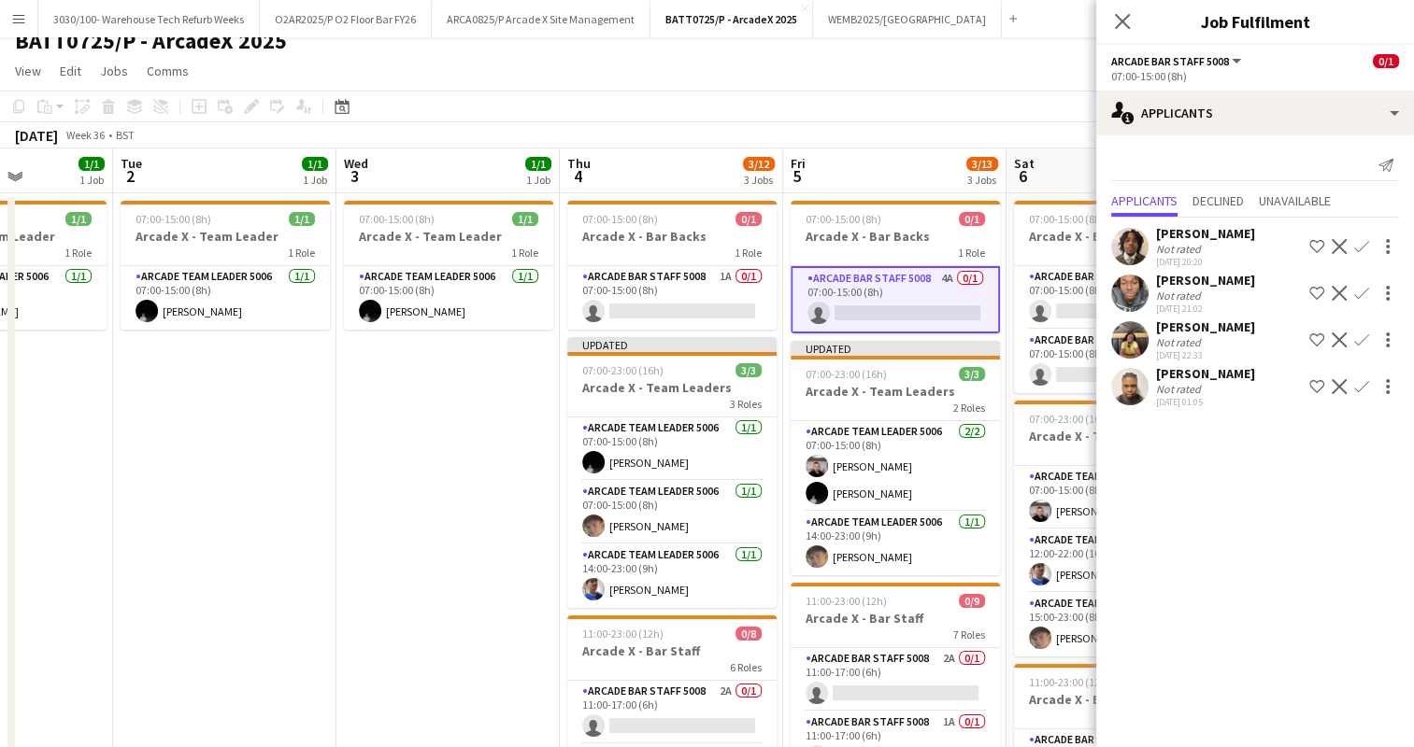
click at [1359, 333] on app-icon "Confirm" at bounding box center [1361, 340] width 15 height 15
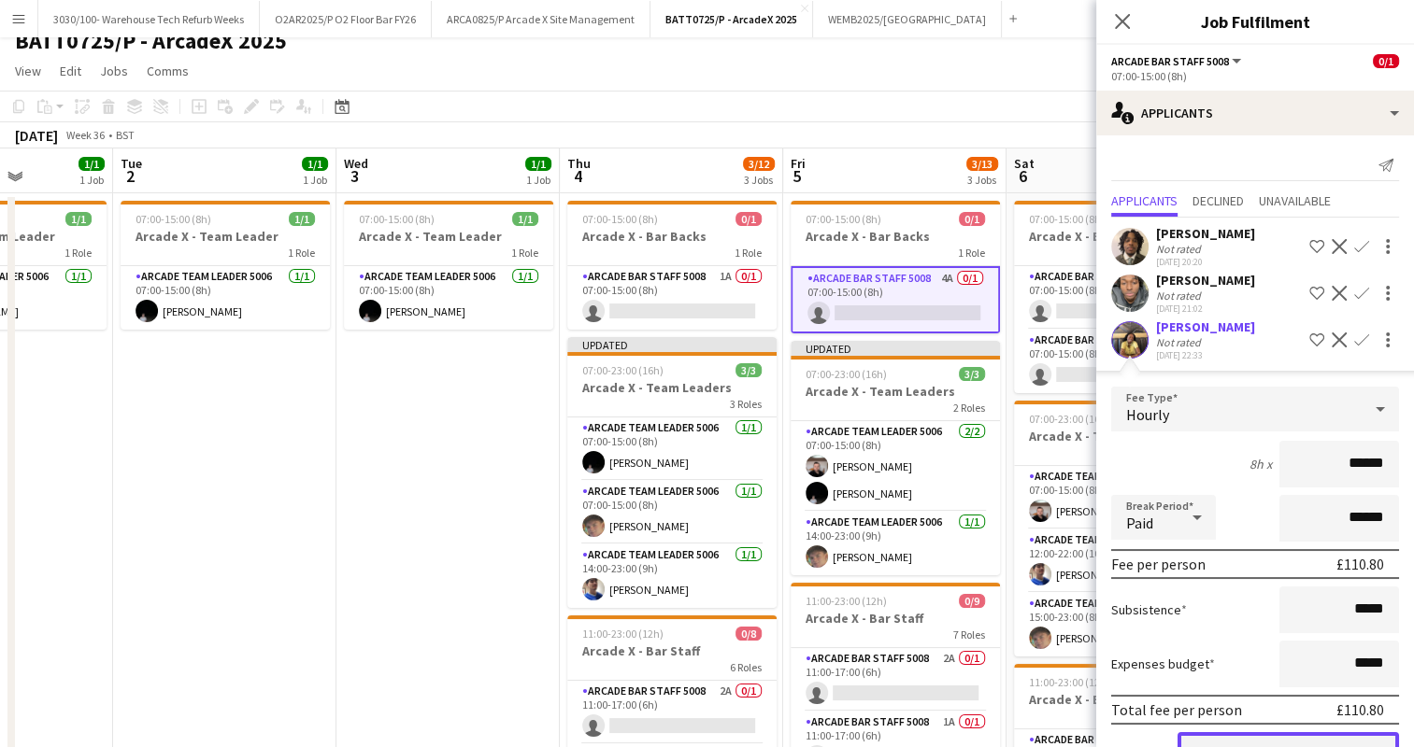
click at [1263, 737] on button "Confirm" at bounding box center [1287, 750] width 221 height 37
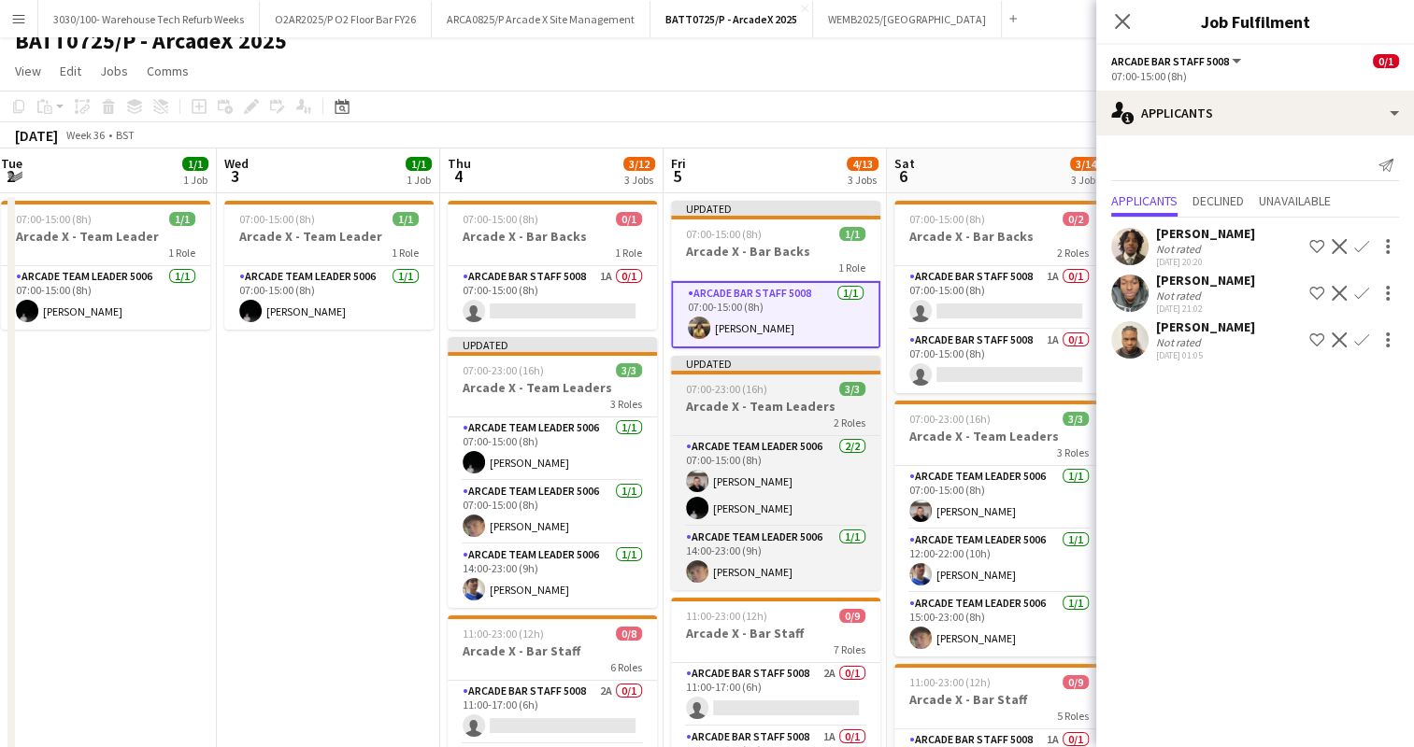
scroll to position [0, 682]
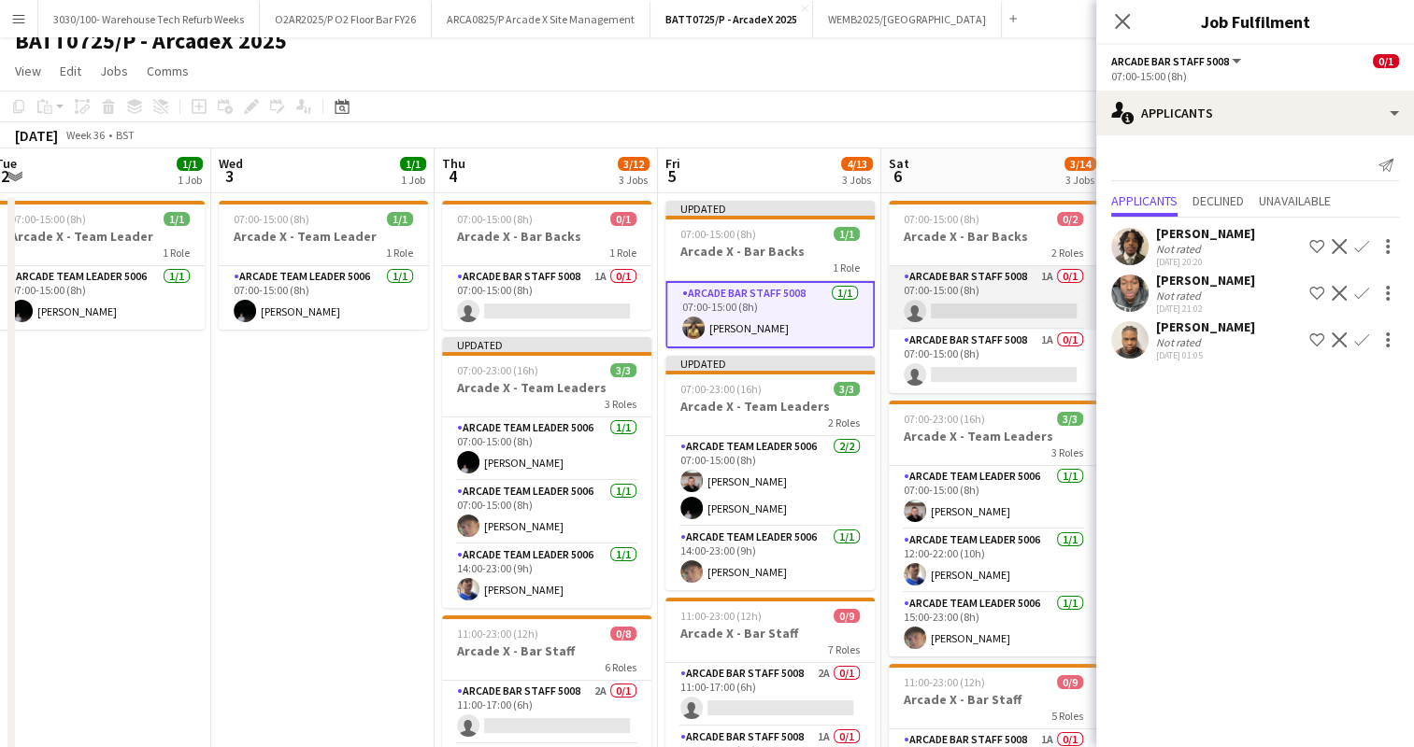
click at [999, 297] on app-card-role "Arcade Bar Staff 5008 1A 0/1 07:00-15:00 (8h) single-neutral-actions" at bounding box center [993, 298] width 209 height 64
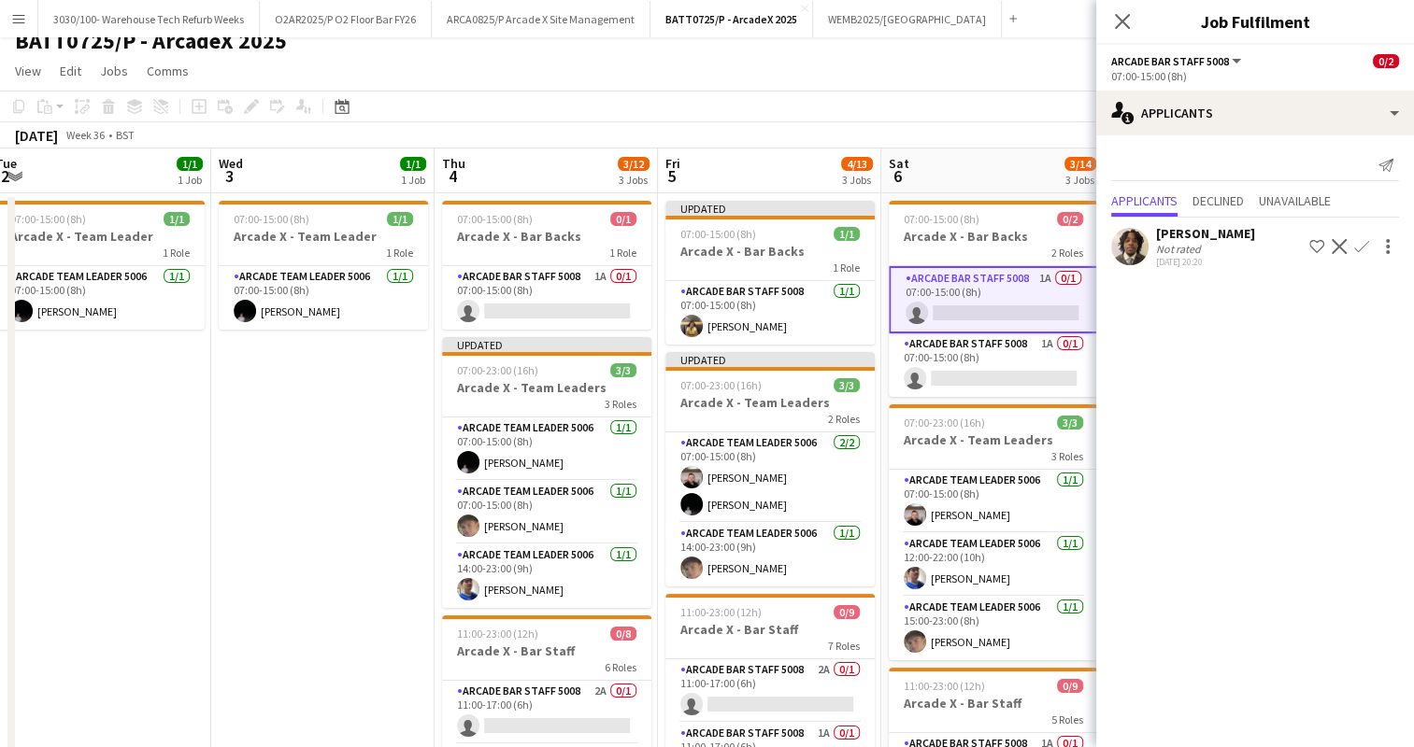
click at [1361, 249] on app-icon "Confirm" at bounding box center [1361, 246] width 15 height 15
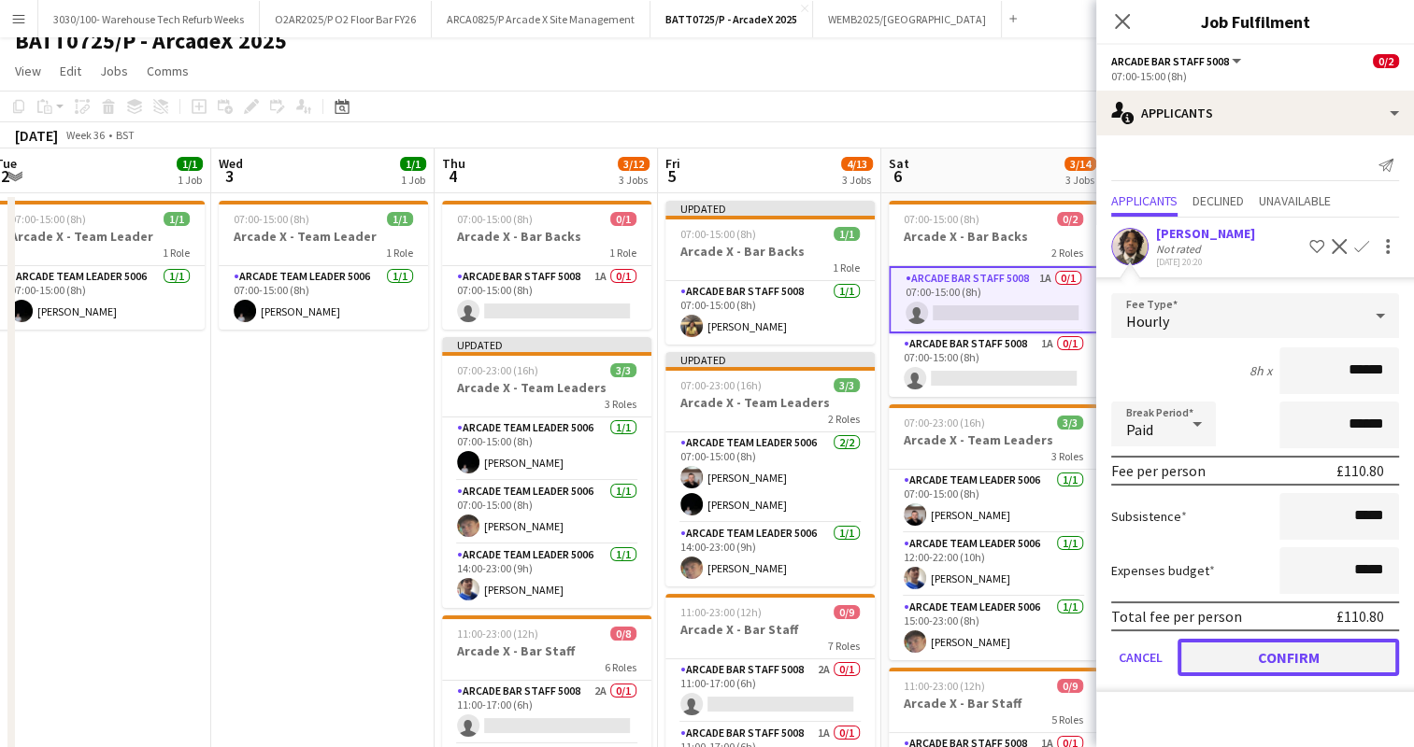
click at [1292, 651] on button "Confirm" at bounding box center [1287, 657] width 221 height 37
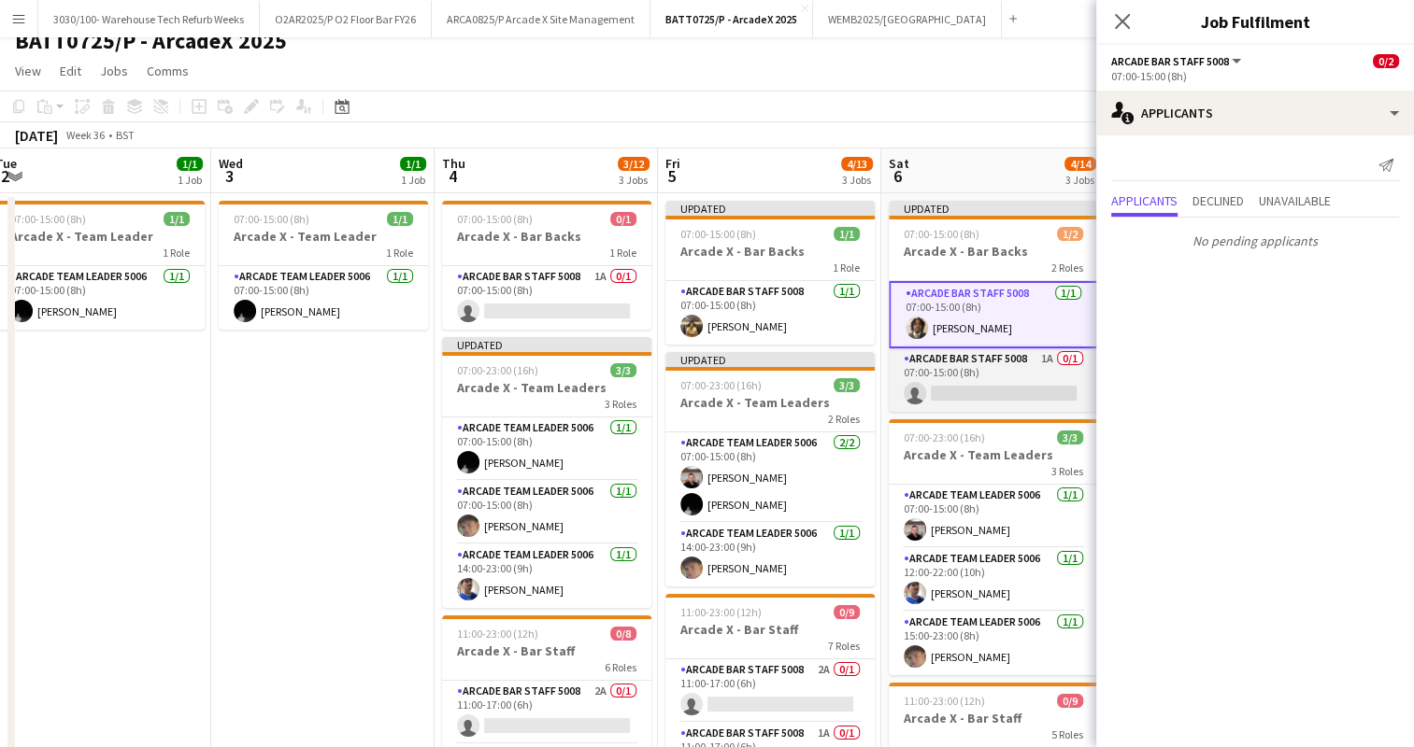
click at [955, 350] on app-card-role "Arcade Bar Staff 5008 1A 0/1 07:00-15:00 (8h) single-neutral-actions" at bounding box center [993, 380] width 209 height 64
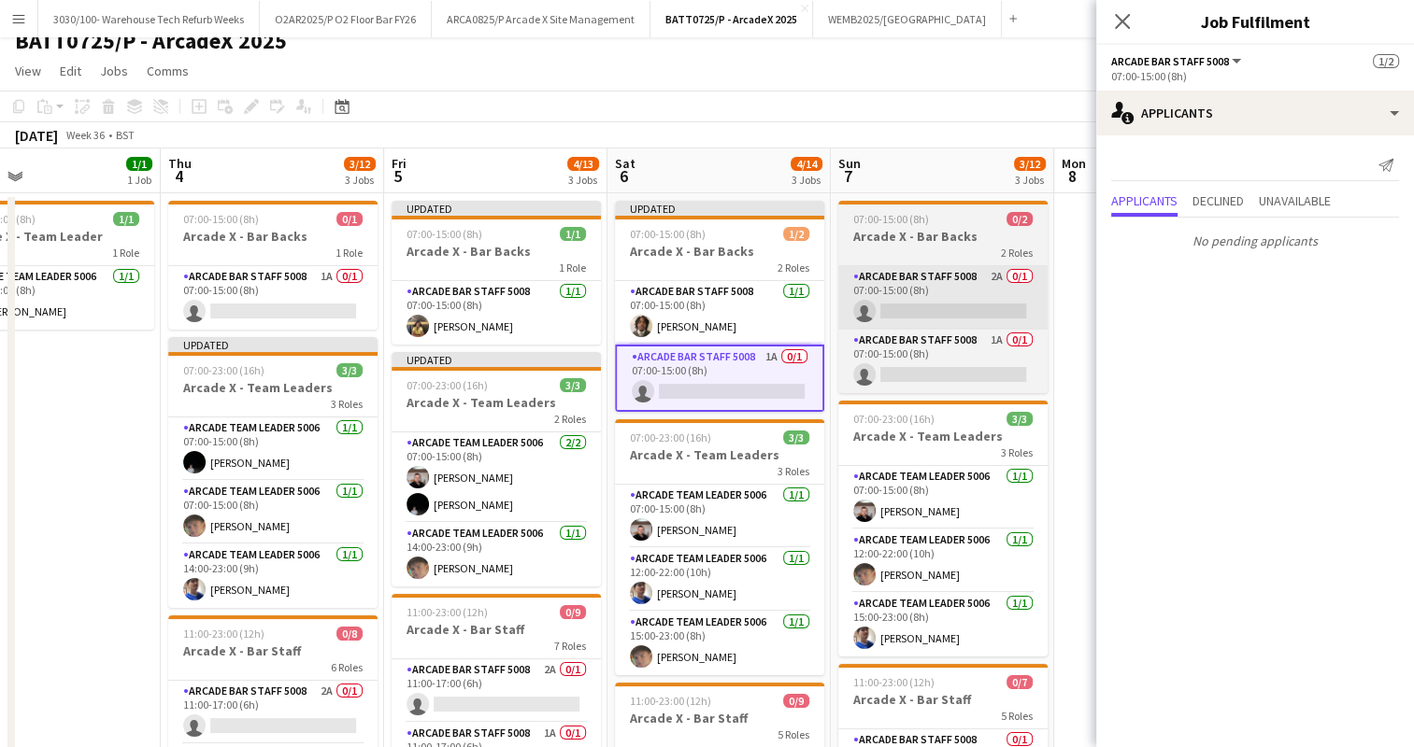
scroll to position [0, 514]
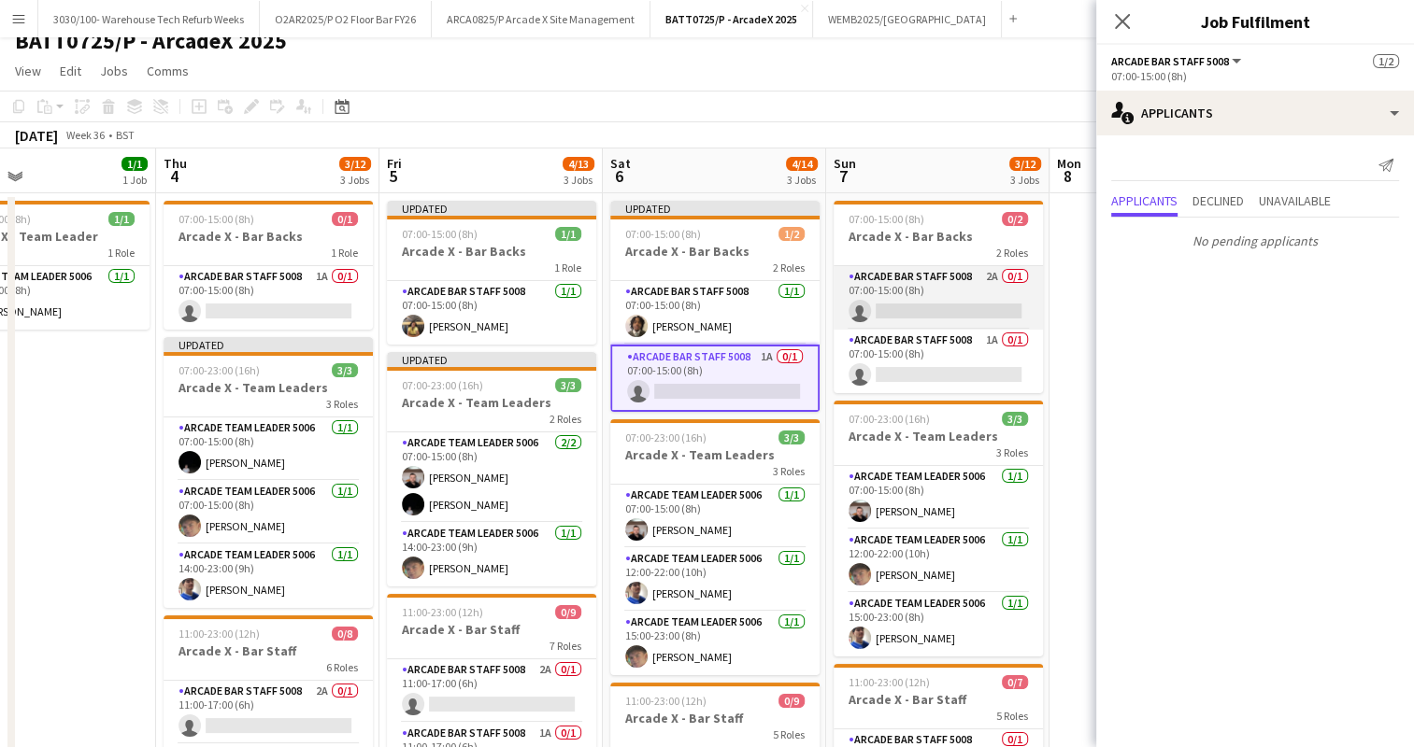
click at [942, 299] on app-card-role "Arcade Bar Staff 5008 2A 0/1 07:00-15:00 (8h) single-neutral-actions" at bounding box center [937, 298] width 209 height 64
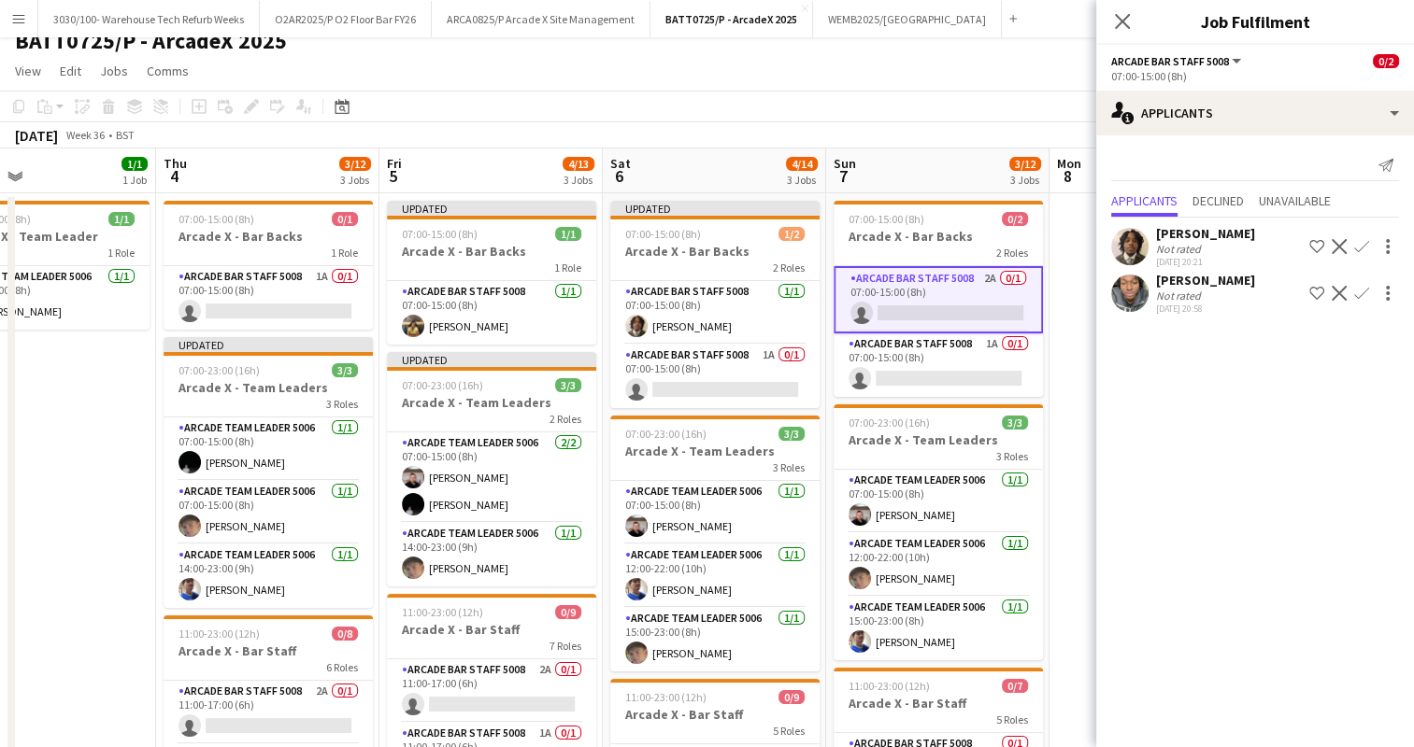
click at [1360, 249] on app-icon "Confirm" at bounding box center [1361, 246] width 15 height 15
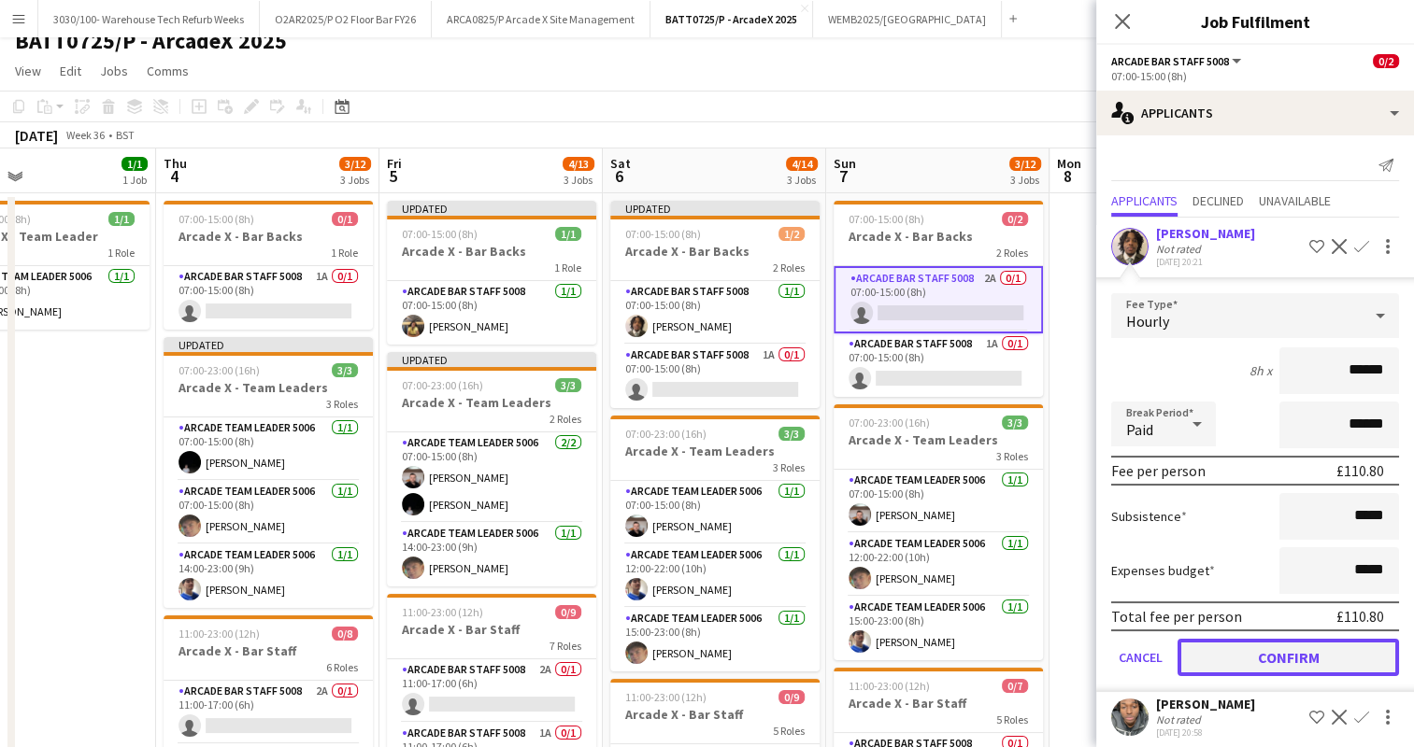
click at [1276, 642] on button "Confirm" at bounding box center [1287, 657] width 221 height 37
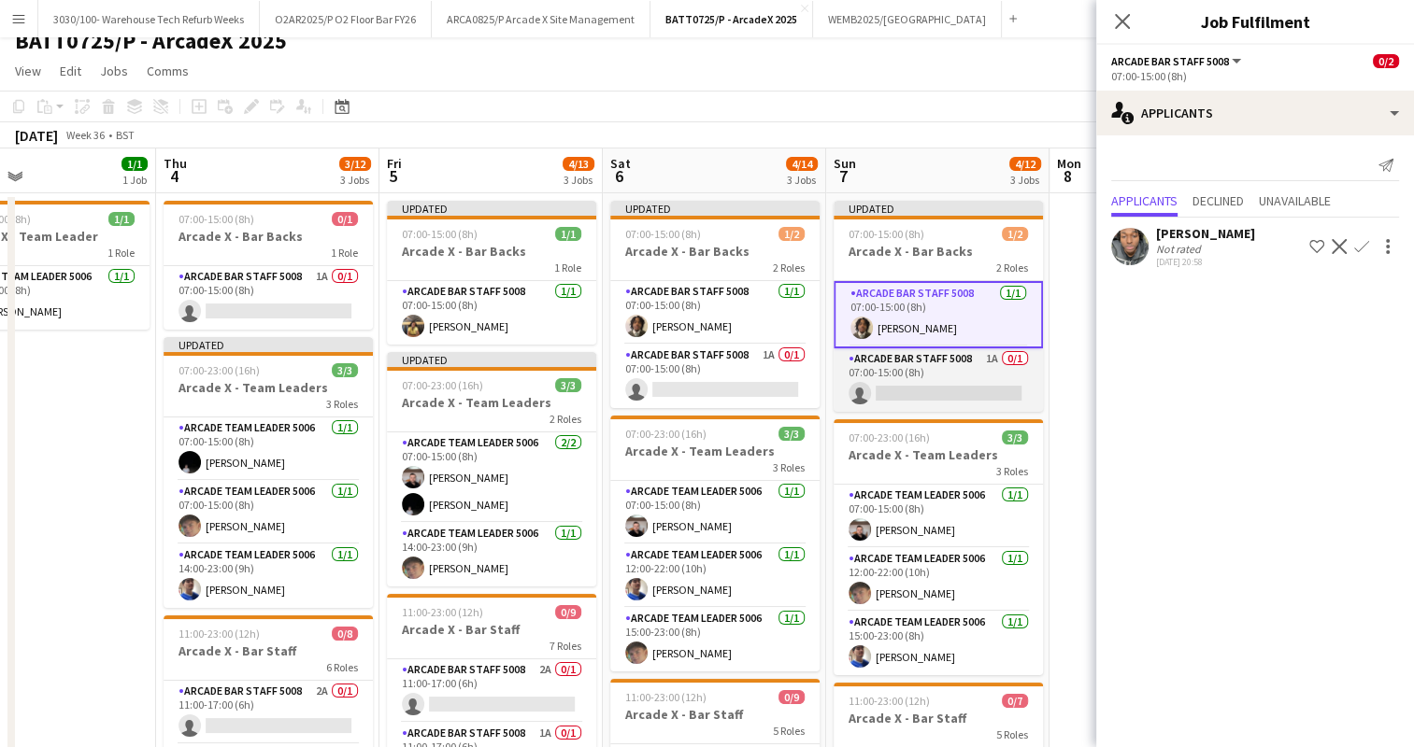
click at [989, 372] on app-card-role "Arcade Bar Staff 5008 1A 0/1 07:00-15:00 (8h) single-neutral-actions" at bounding box center [937, 380] width 209 height 64
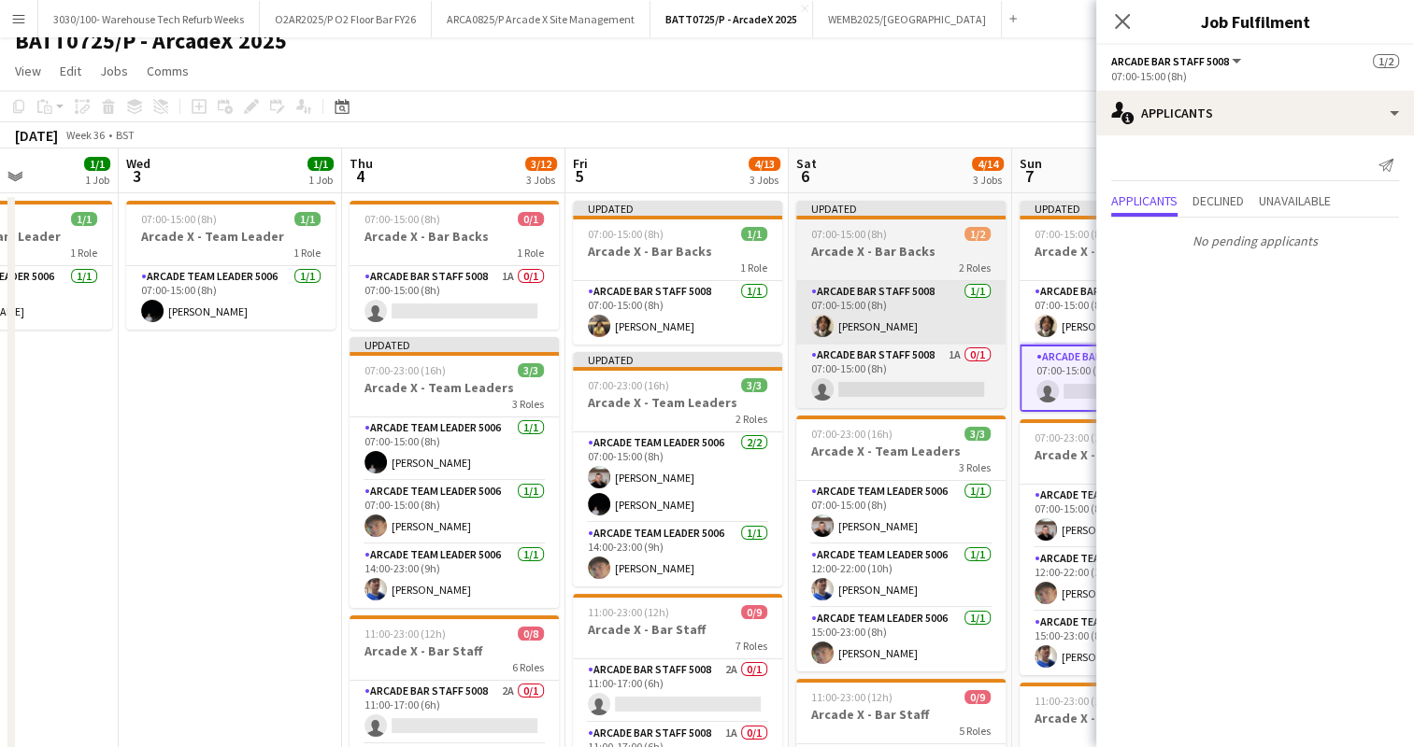
scroll to position [0, 550]
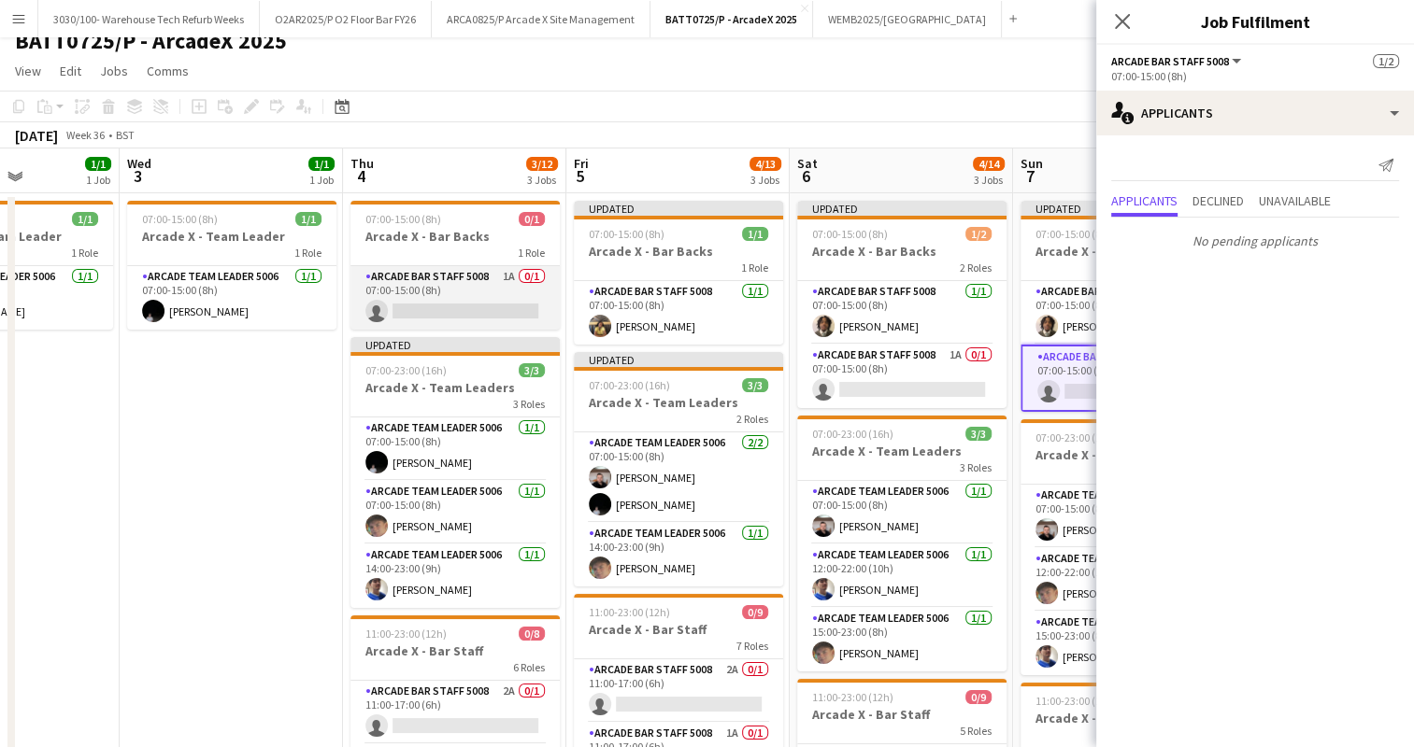
click at [464, 277] on app-card-role "Arcade Bar Staff 5008 1A 0/1 07:00-15:00 (8h) single-neutral-actions" at bounding box center [454, 298] width 209 height 64
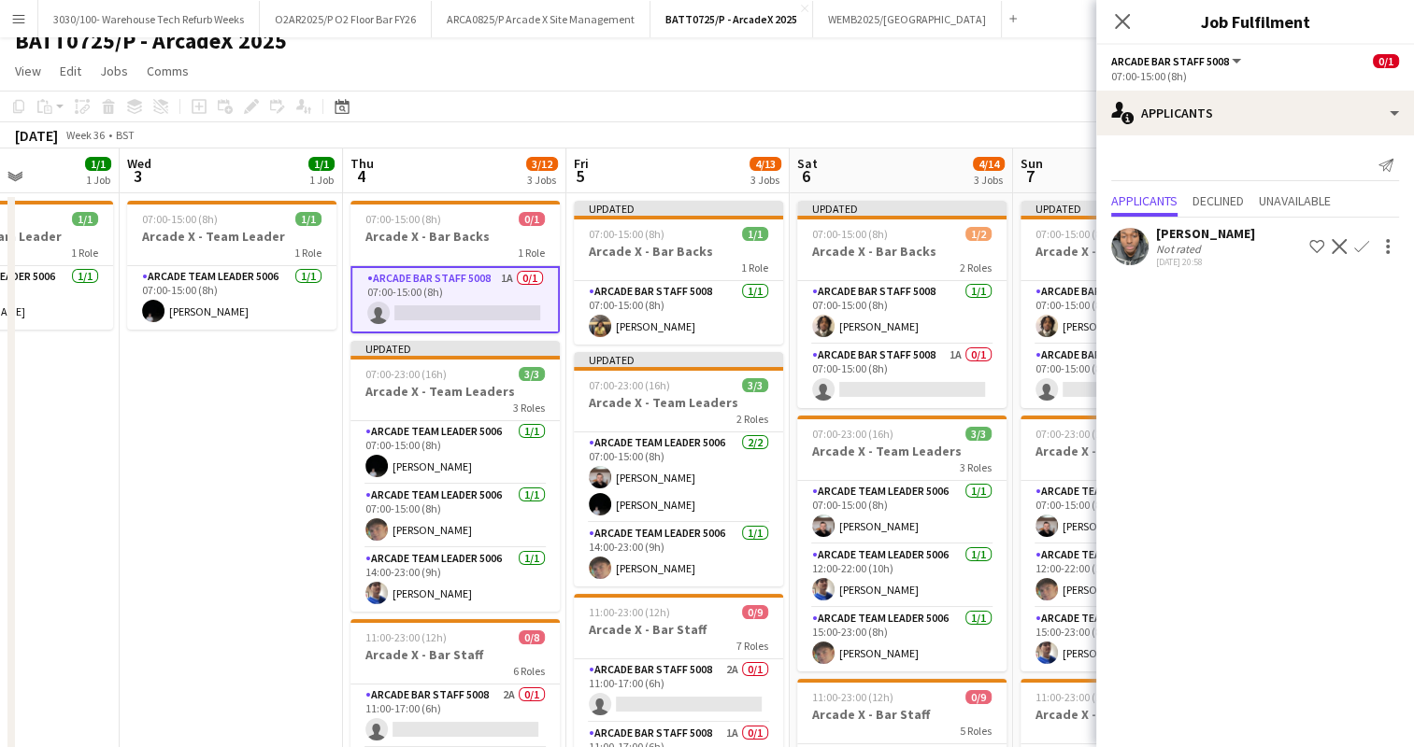
click at [1354, 247] on app-icon "Confirm" at bounding box center [1361, 246] width 15 height 15
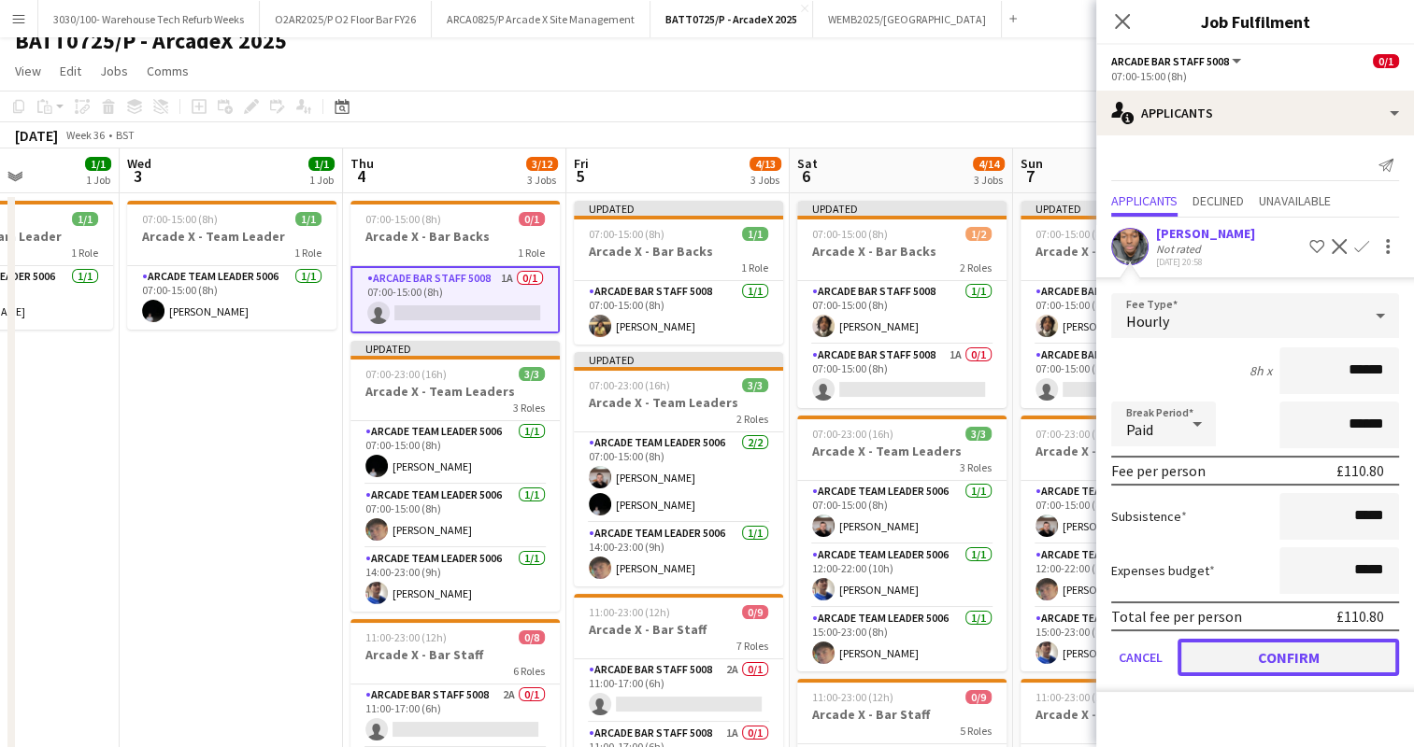
click at [1284, 652] on button "Confirm" at bounding box center [1287, 657] width 221 height 37
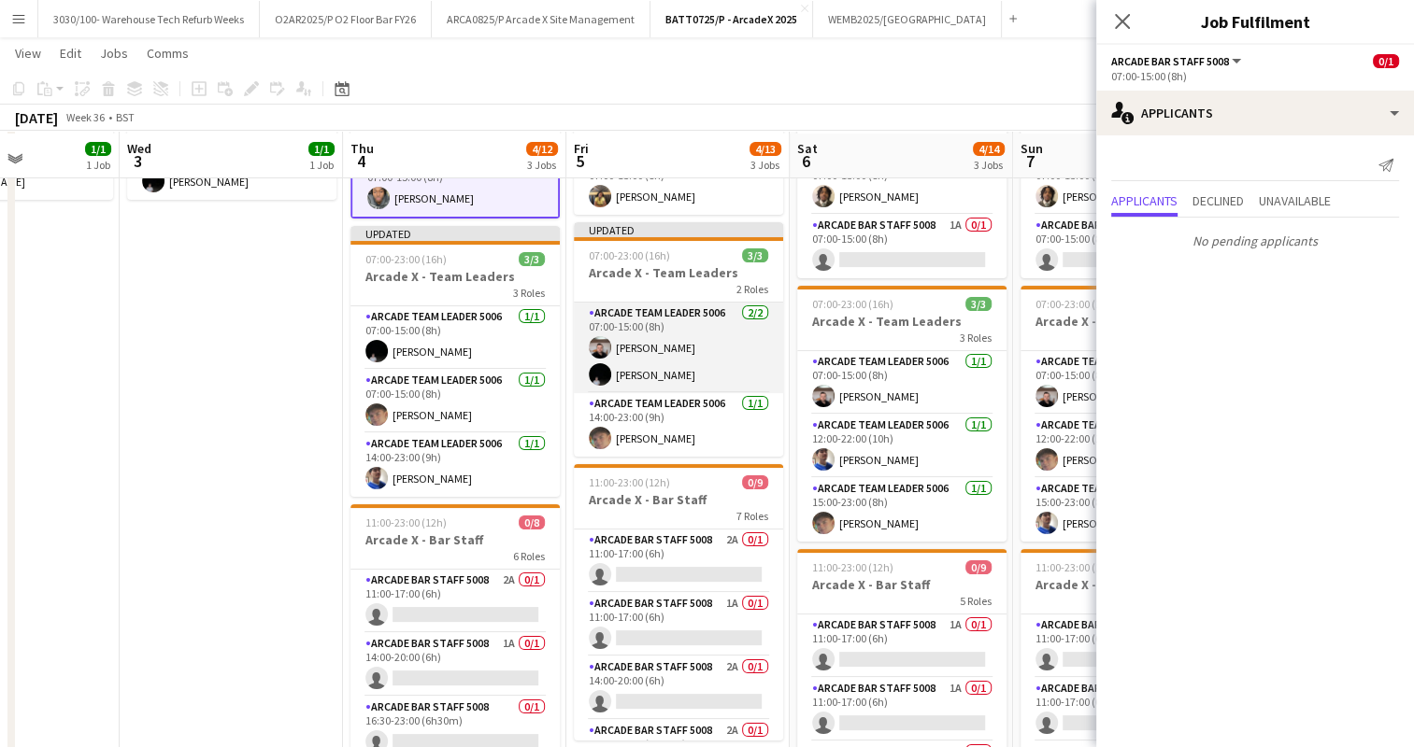
scroll to position [149, 0]
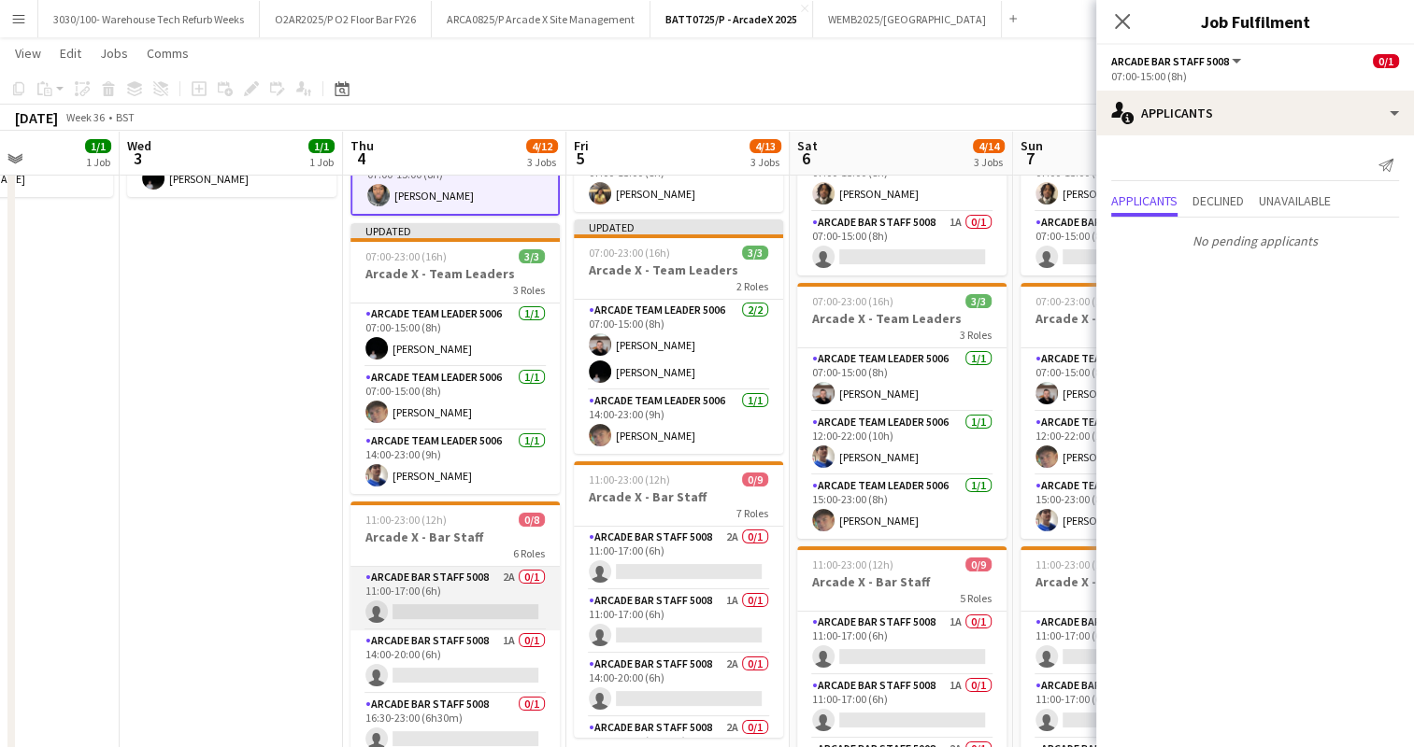
click at [425, 587] on app-card-role "Arcade Bar Staff 5008 2A 0/1 11:00-17:00 (6h) single-neutral-actions" at bounding box center [454, 599] width 209 height 64
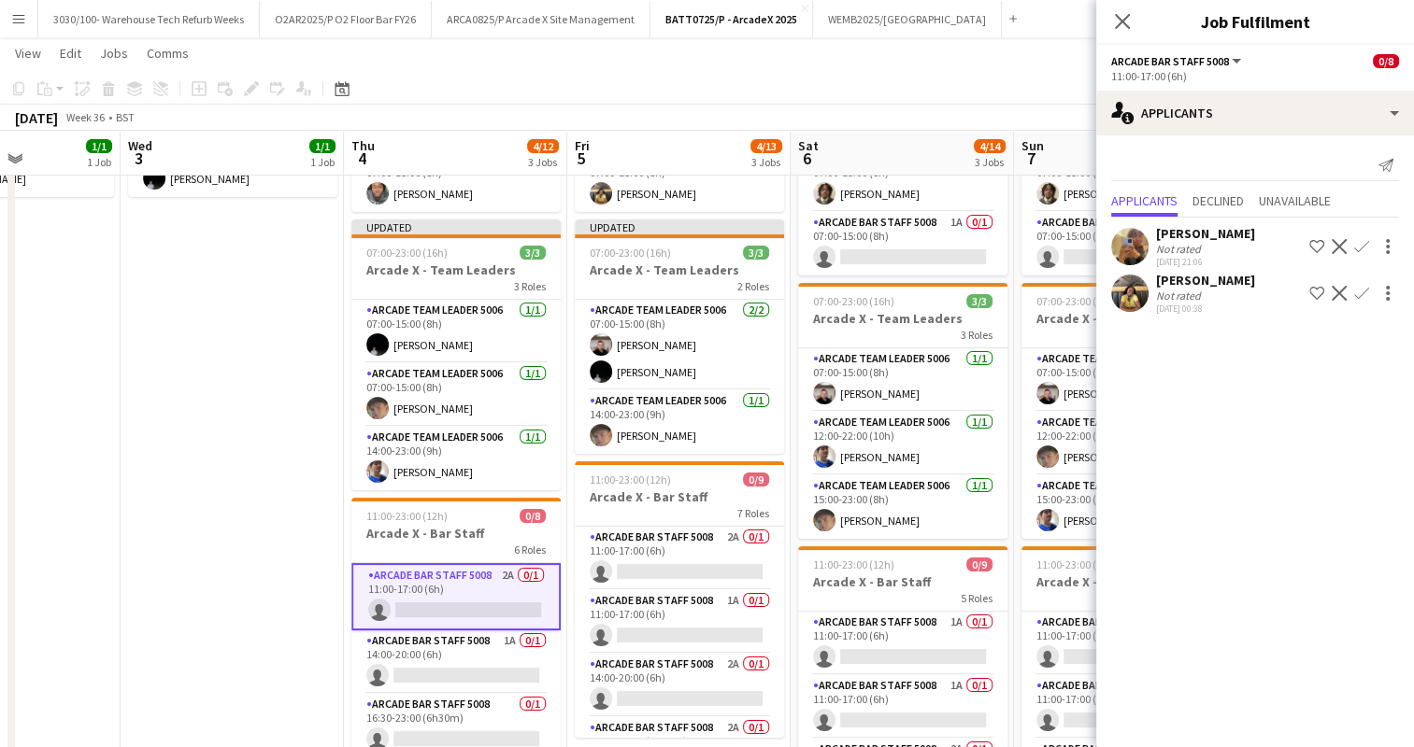
click at [1362, 292] on app-icon "Confirm" at bounding box center [1361, 293] width 15 height 15
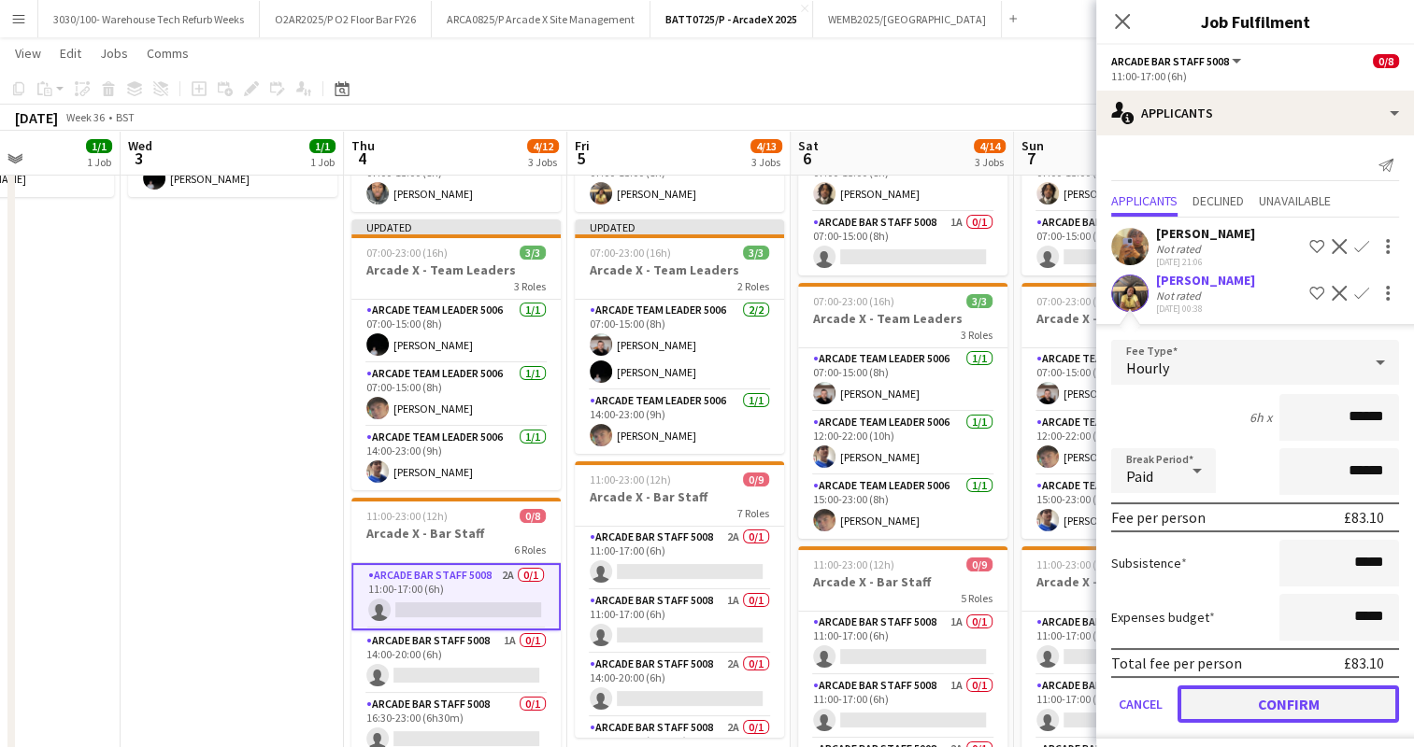
click at [1274, 696] on button "Confirm" at bounding box center [1287, 704] width 221 height 37
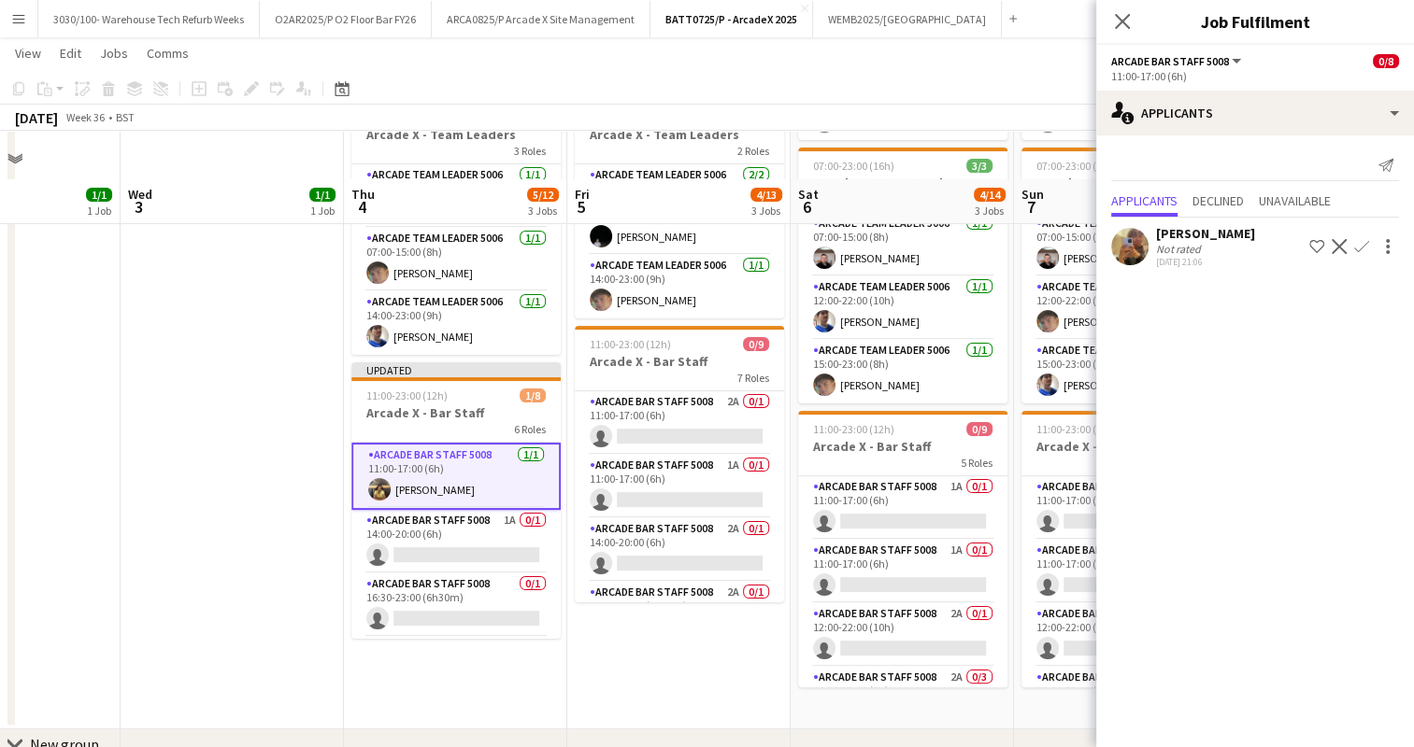
scroll to position [334, 0]
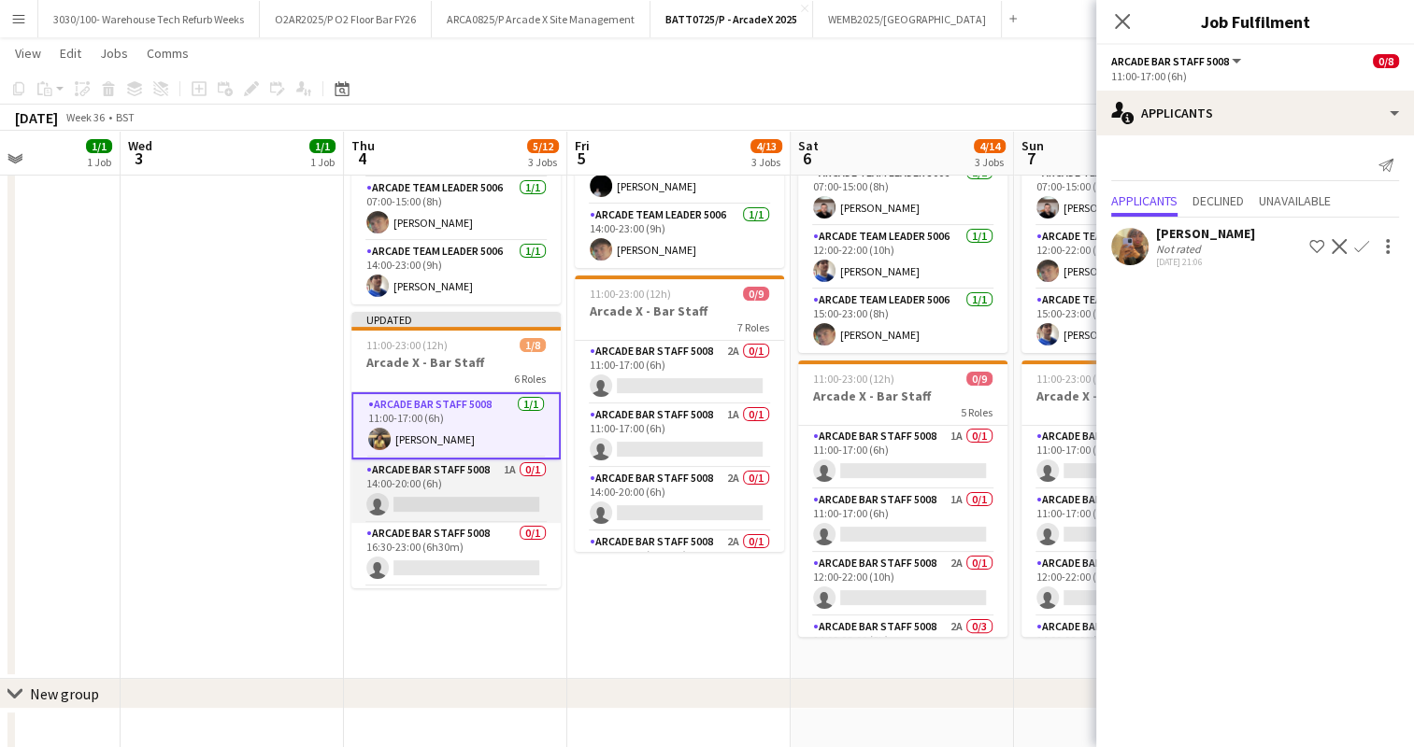
click at [473, 484] on app-card-role "Arcade Bar Staff 5008 1A 0/1 14:00-20:00 (6h) single-neutral-actions" at bounding box center [455, 492] width 209 height 64
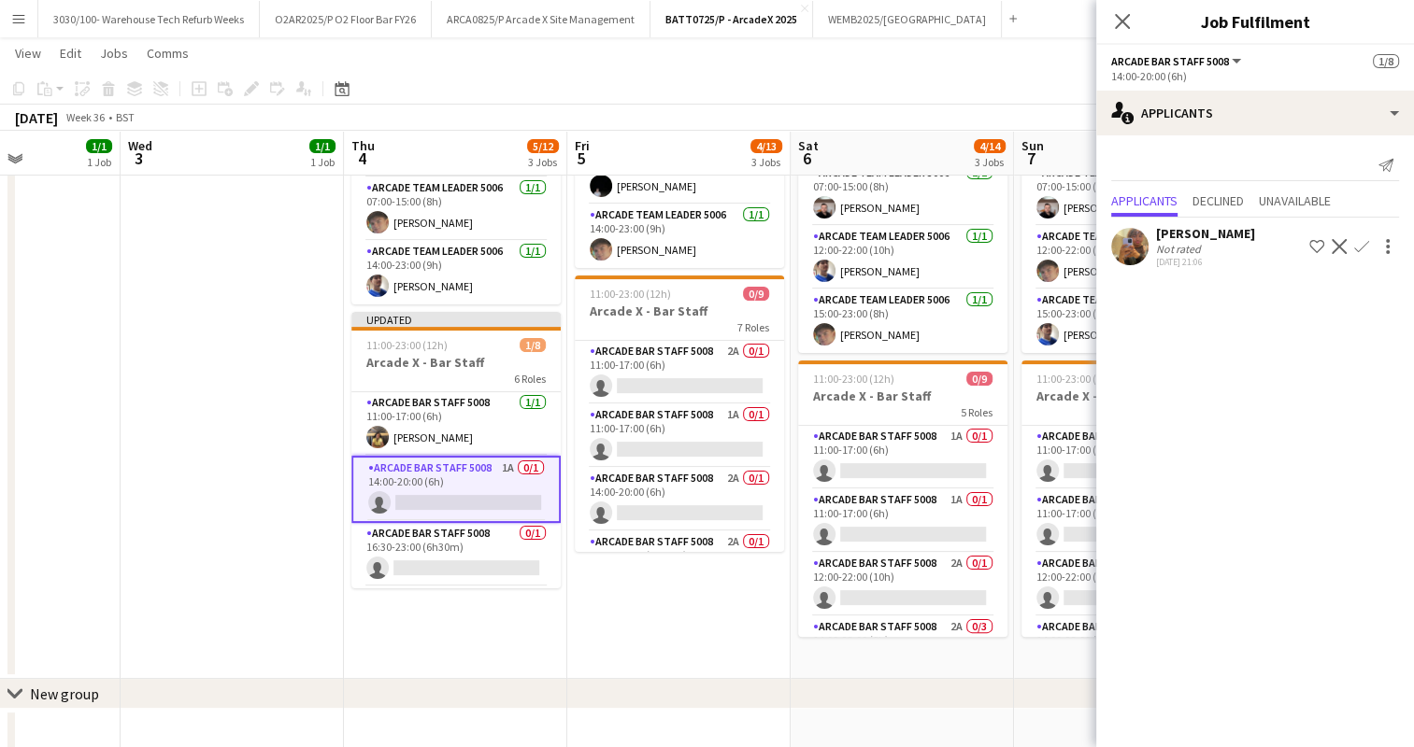
click at [1360, 243] on app-icon "Confirm" at bounding box center [1361, 246] width 15 height 15
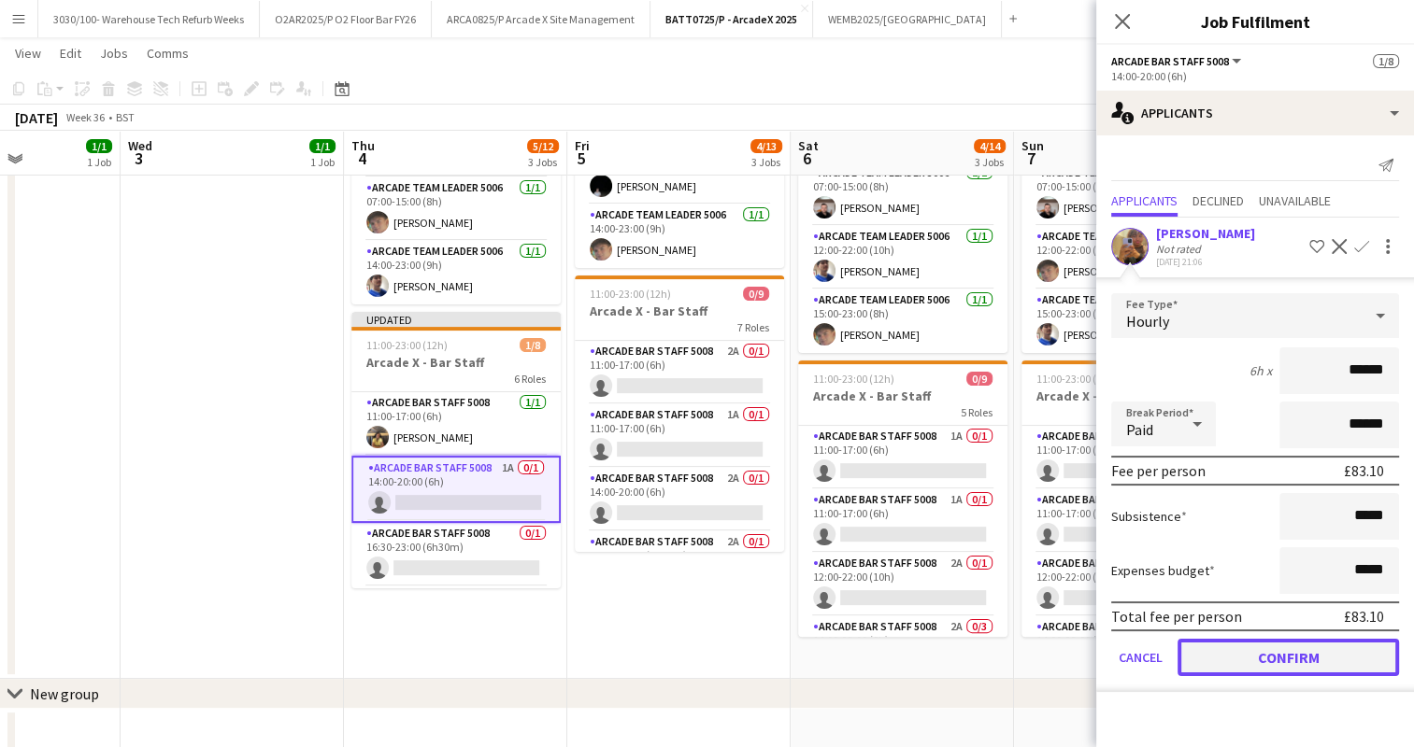
click at [1271, 661] on button "Confirm" at bounding box center [1287, 657] width 221 height 37
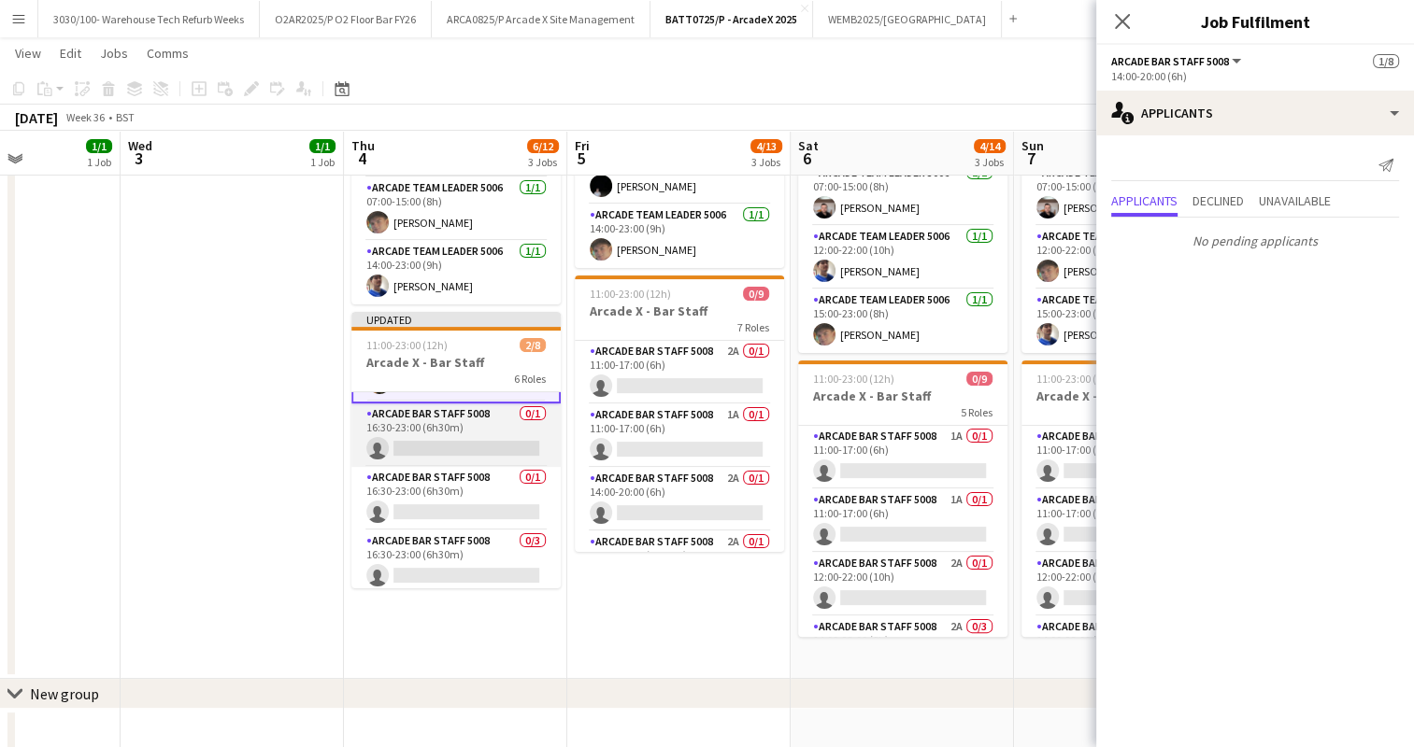
click at [492, 445] on app-card-role "Arcade Bar Staff 5008 0/1 16:30-23:00 (6h30m) single-neutral-actions" at bounding box center [455, 436] width 209 height 64
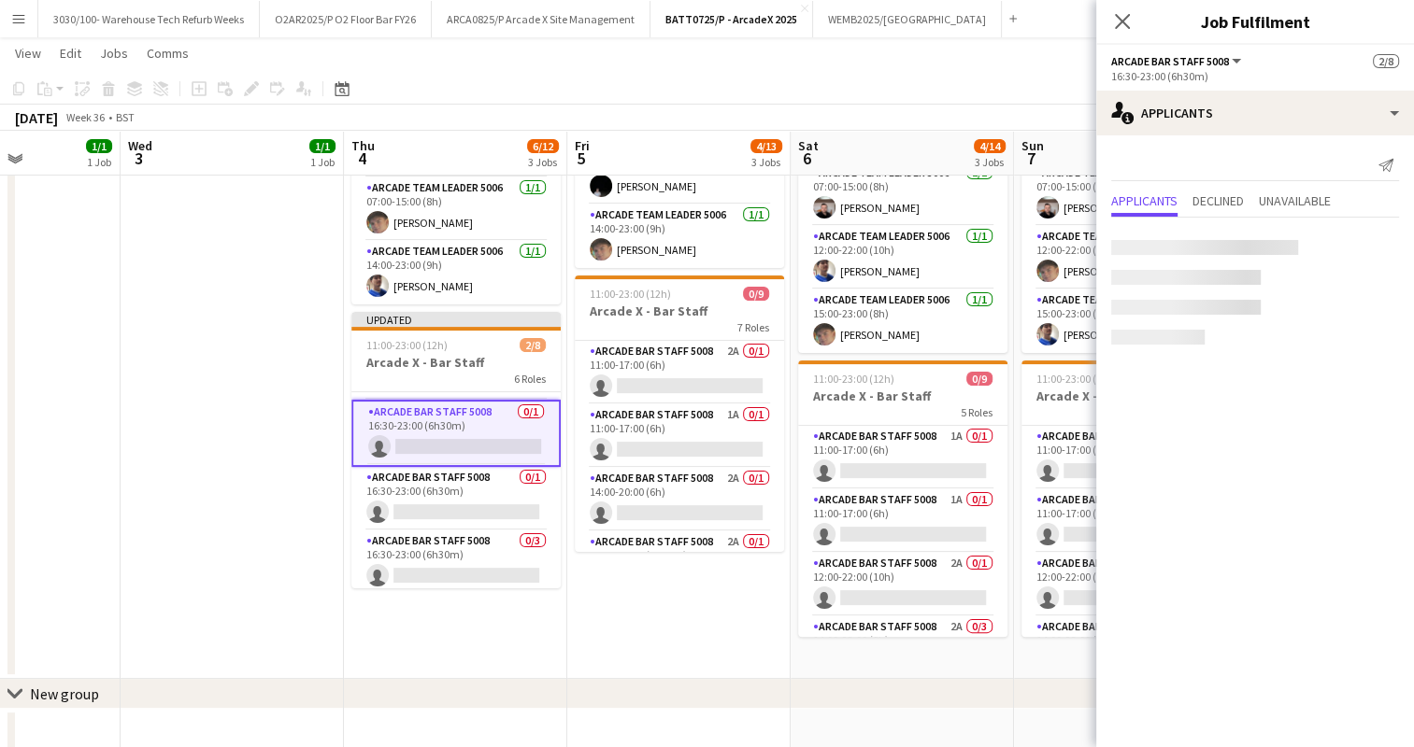
scroll to position [118, 0]
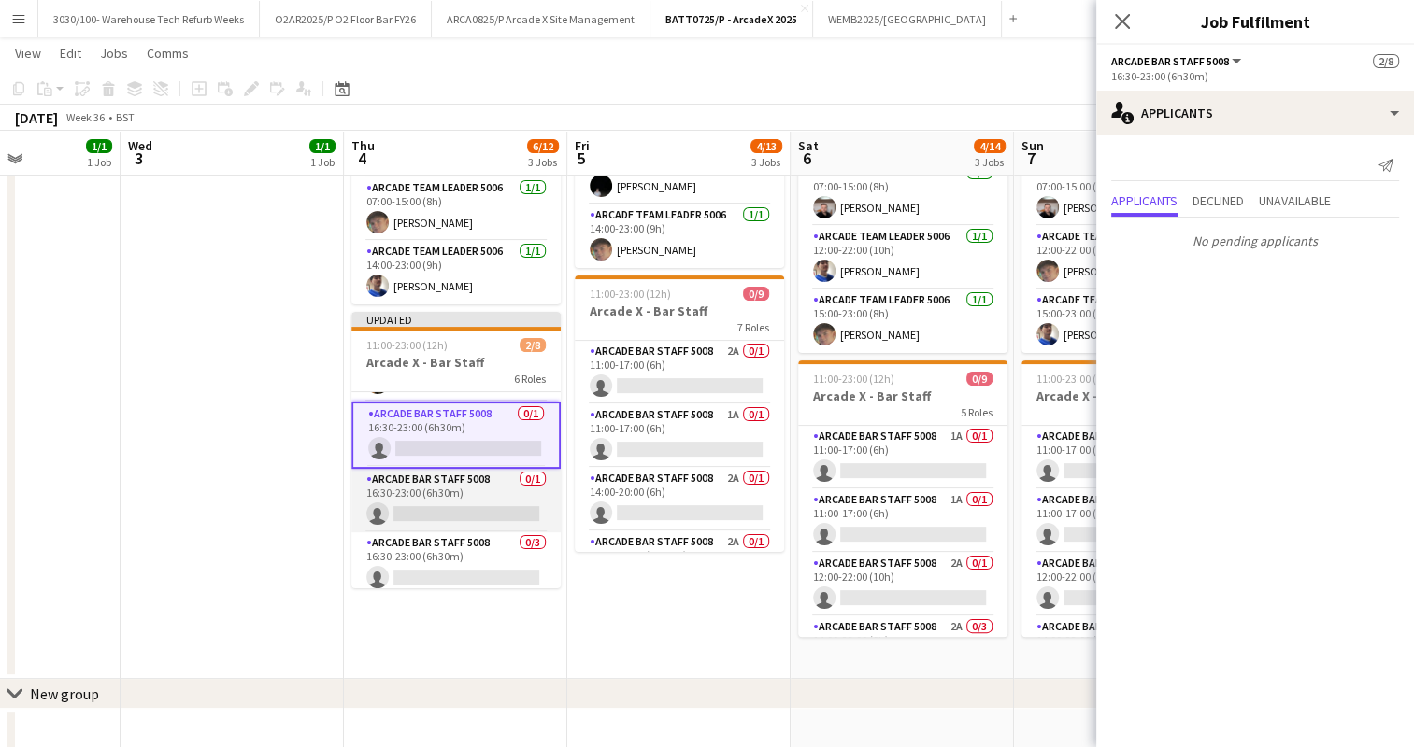
click at [478, 490] on app-card-role "Arcade Bar Staff 5008 0/1 16:30-23:00 (6h30m) single-neutral-actions" at bounding box center [455, 501] width 209 height 64
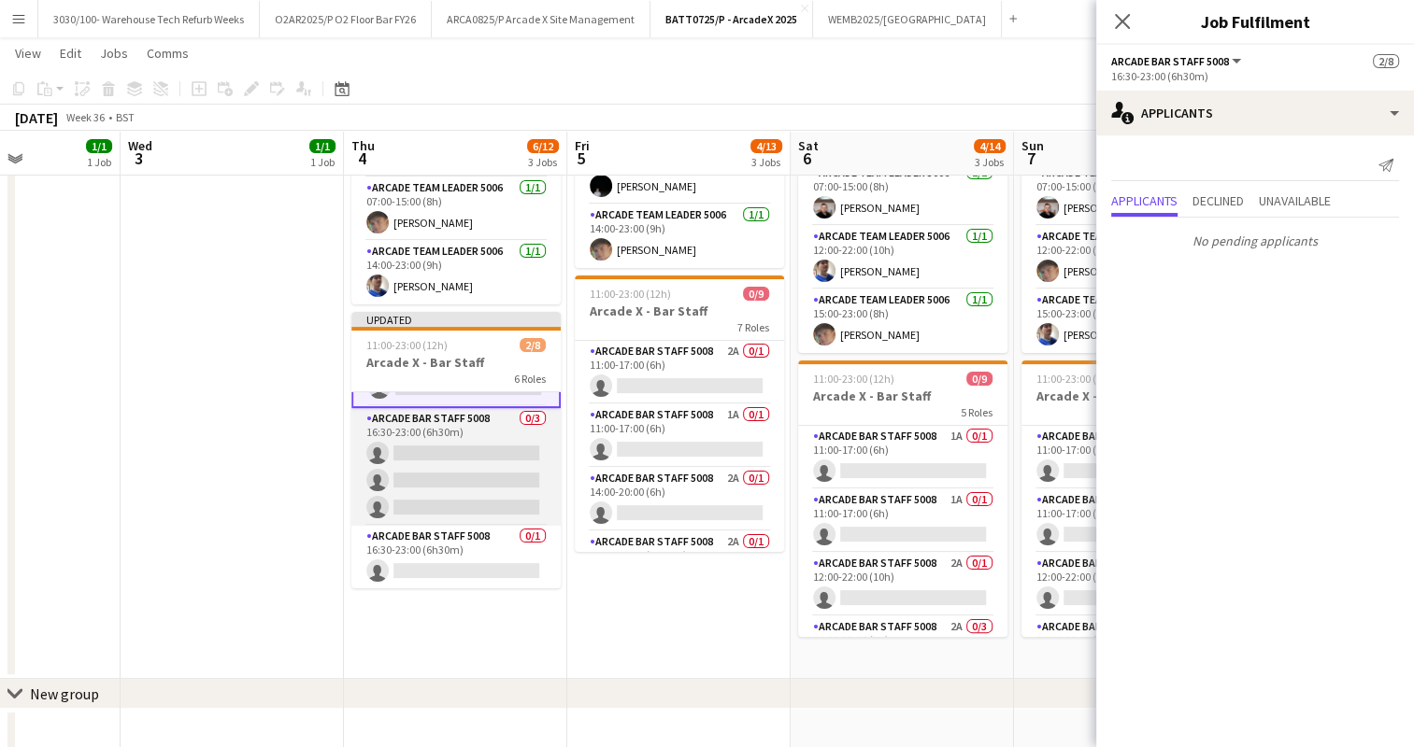
click at [469, 475] on app-card-role "Arcade Bar Staff 5008 0/3 16:30-23:00 (6h30m) single-neutral-actions single-neu…" at bounding box center [455, 467] width 209 height 118
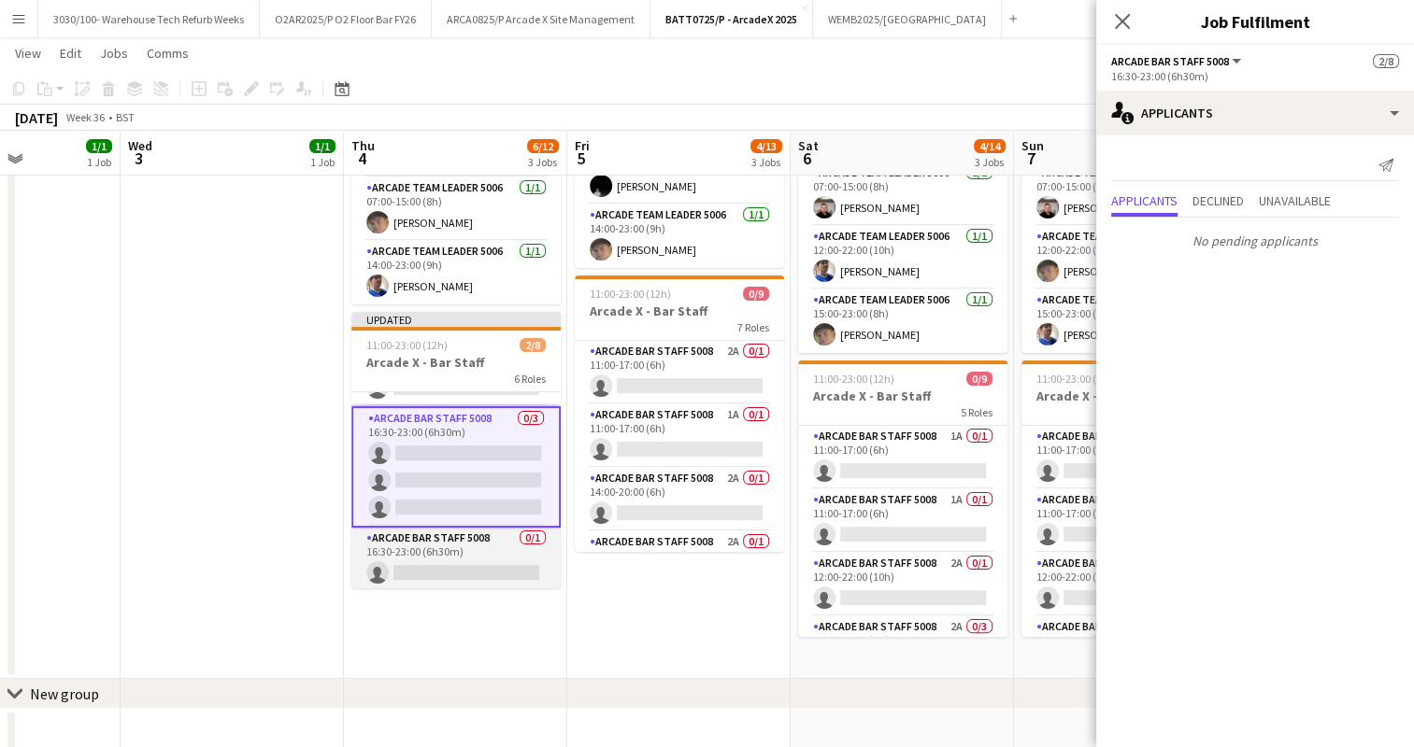
click at [474, 559] on app-card-role "Arcade Bar Staff 5008 0/1 16:30-23:00 (6h30m) single-neutral-actions" at bounding box center [455, 560] width 209 height 64
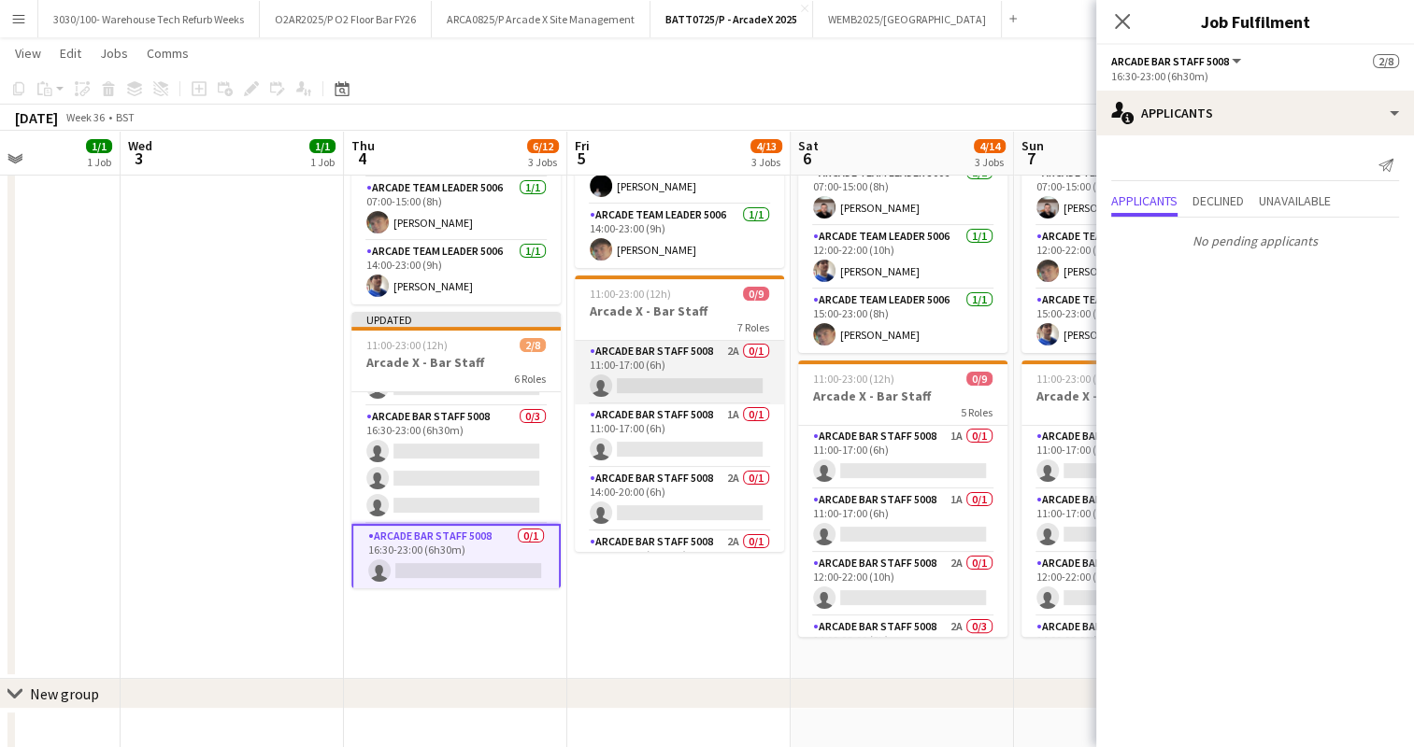
click at [699, 373] on app-card-role "Arcade Bar Staff 5008 2A 0/1 11:00-17:00 (6h) single-neutral-actions" at bounding box center [679, 373] width 209 height 64
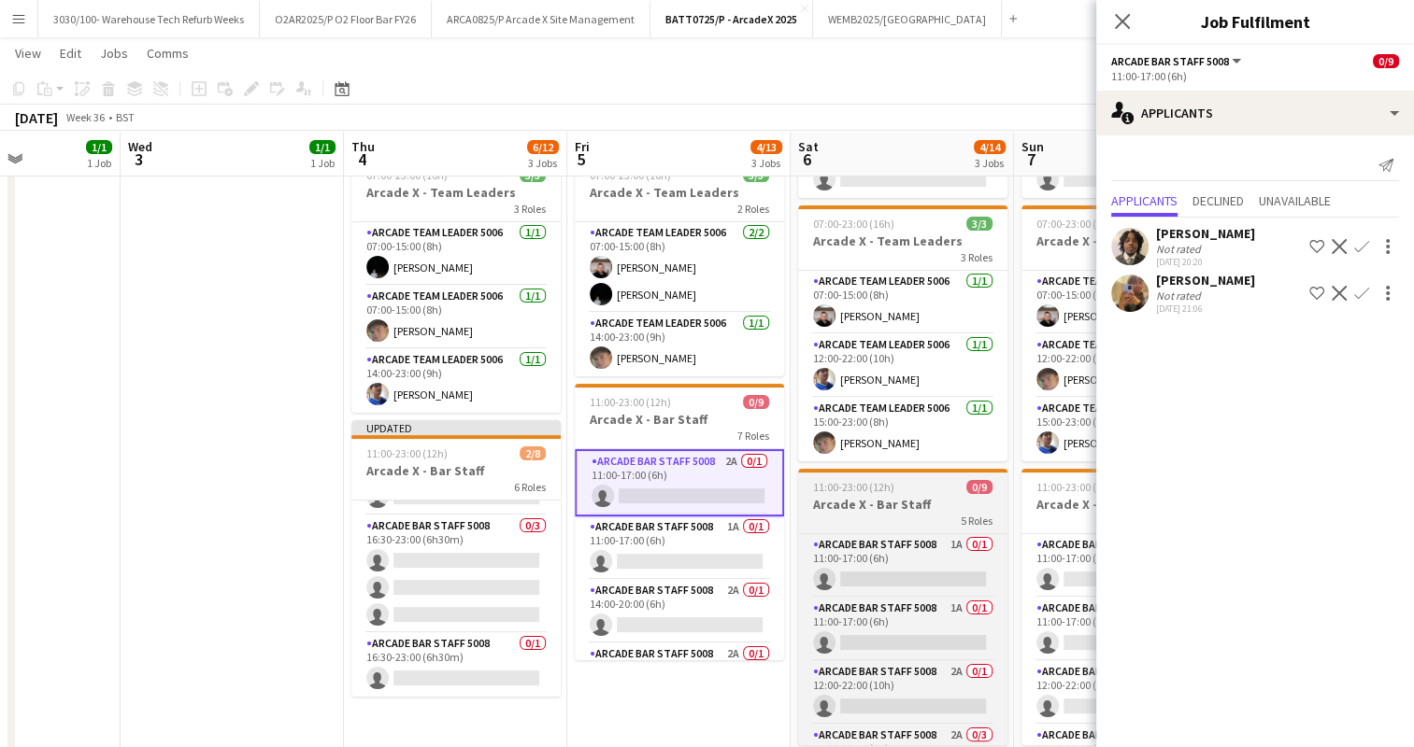
scroll to position [227, 0]
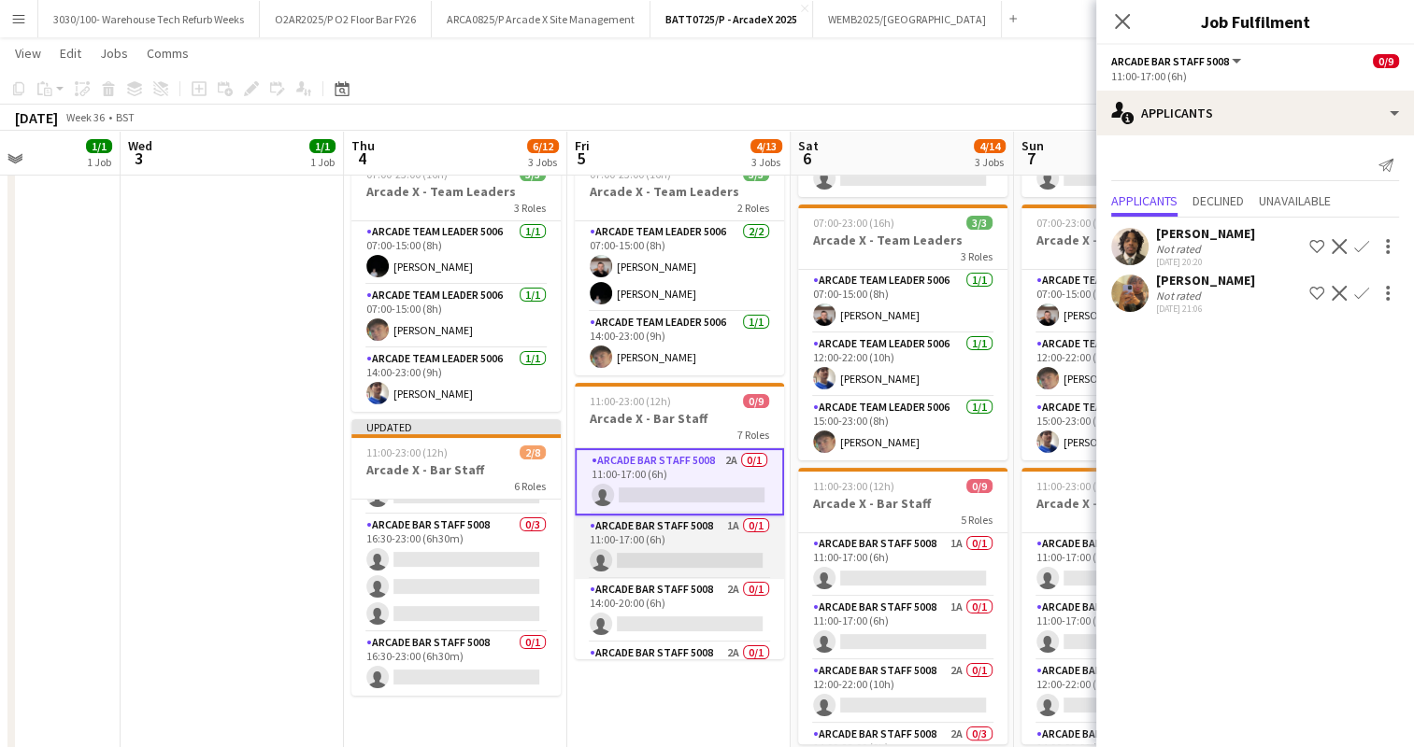
click at [698, 534] on app-card-role "Arcade Bar Staff 5008 1A 0/1 11:00-17:00 (6h) single-neutral-actions" at bounding box center [679, 548] width 209 height 64
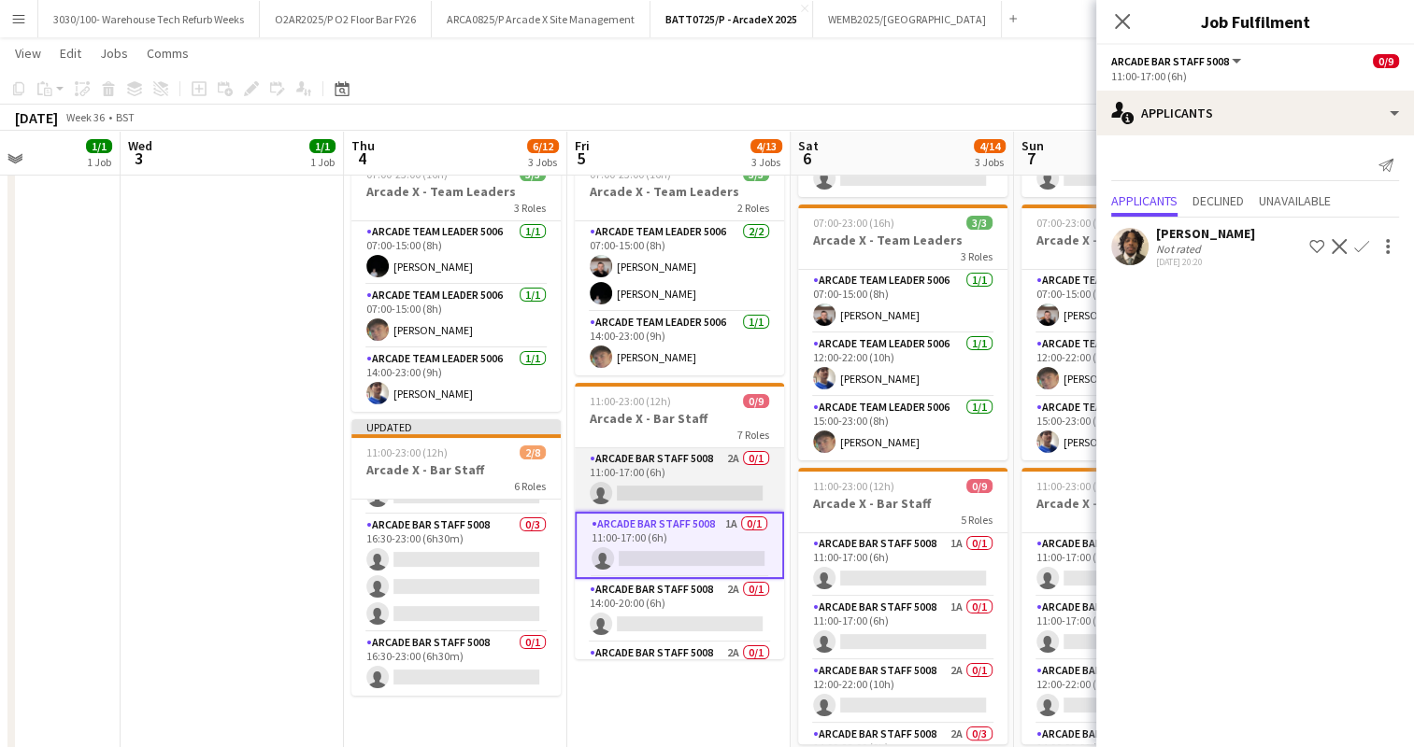
click at [710, 489] on app-card-role "Arcade Bar Staff 5008 2A 0/1 11:00-17:00 (6h) single-neutral-actions" at bounding box center [679, 480] width 209 height 64
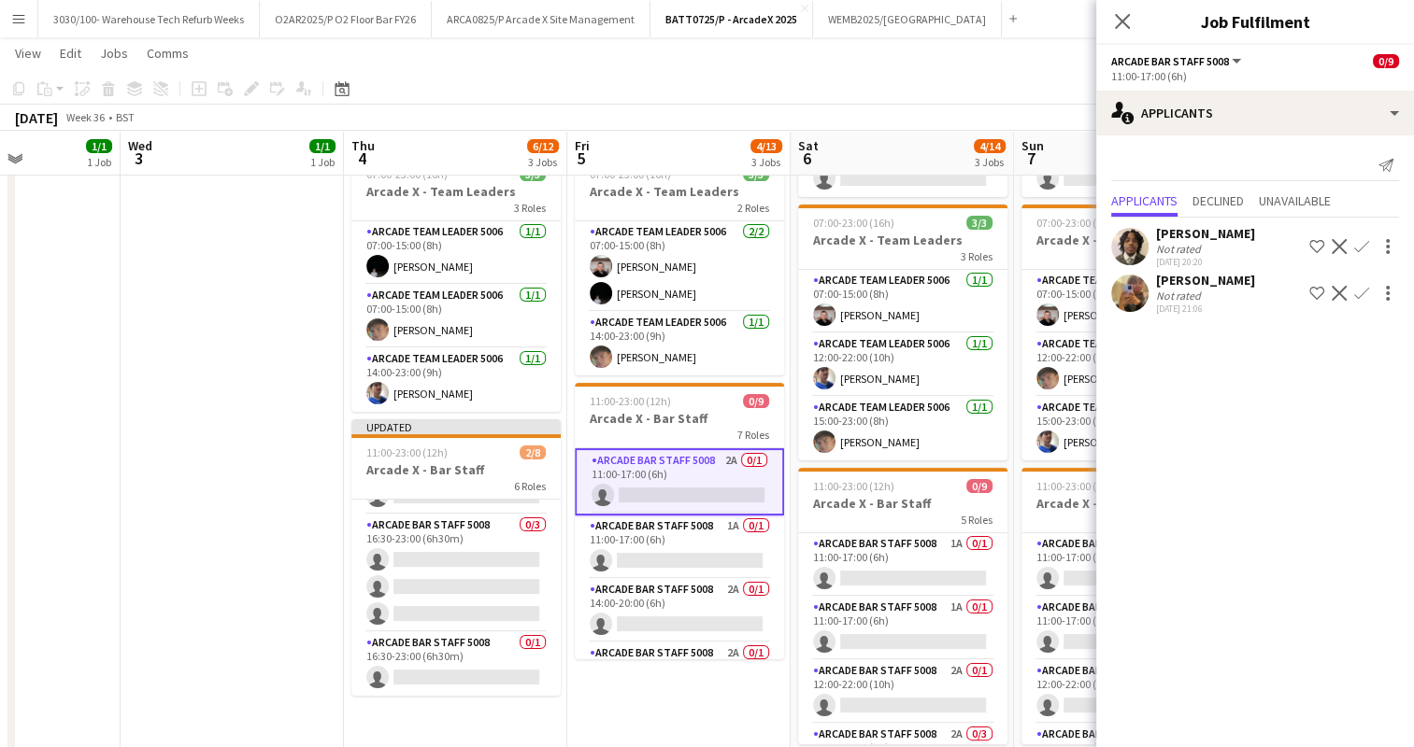
click at [1360, 292] on app-icon "Confirm" at bounding box center [1361, 293] width 15 height 15
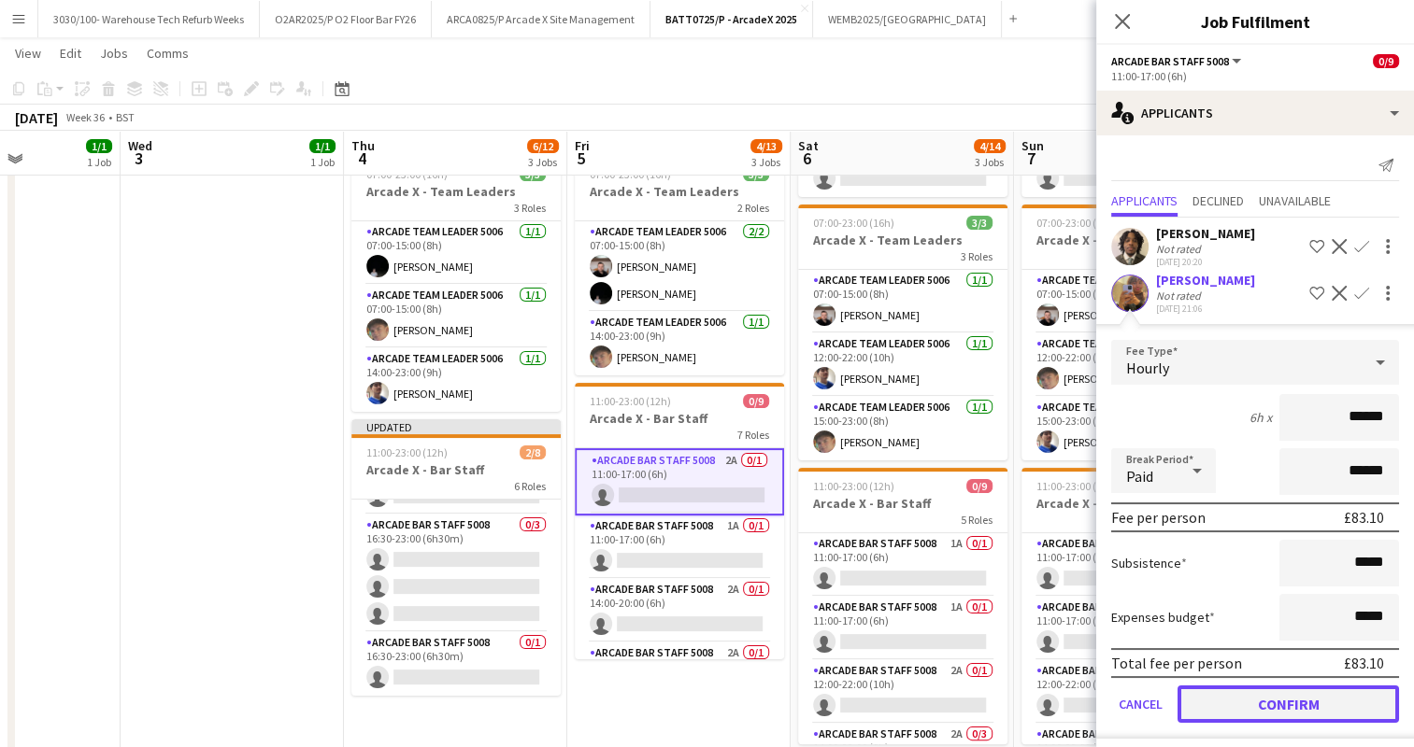
click at [1245, 698] on button "Confirm" at bounding box center [1287, 704] width 221 height 37
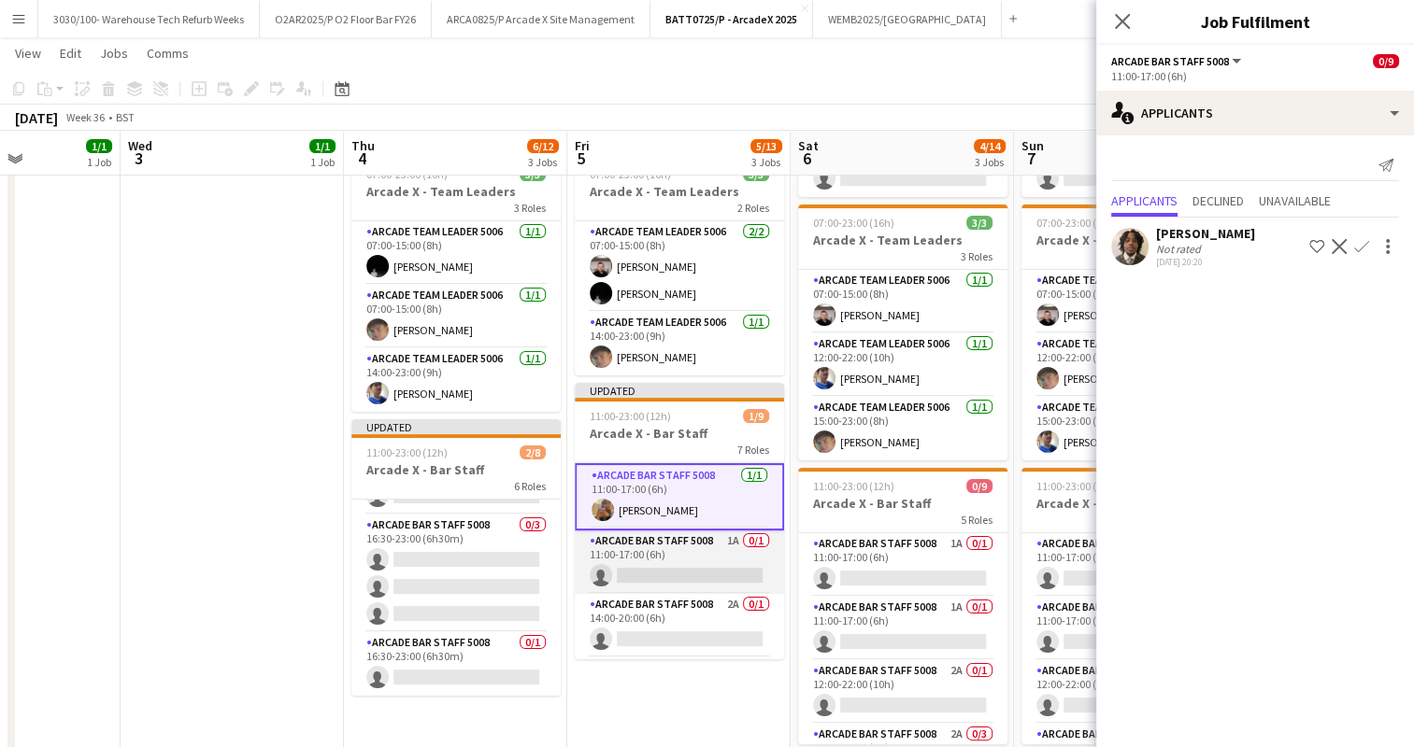
click at [645, 542] on app-card-role "Arcade Bar Staff 5008 1A 0/1 11:00-17:00 (6h) single-neutral-actions" at bounding box center [679, 563] width 209 height 64
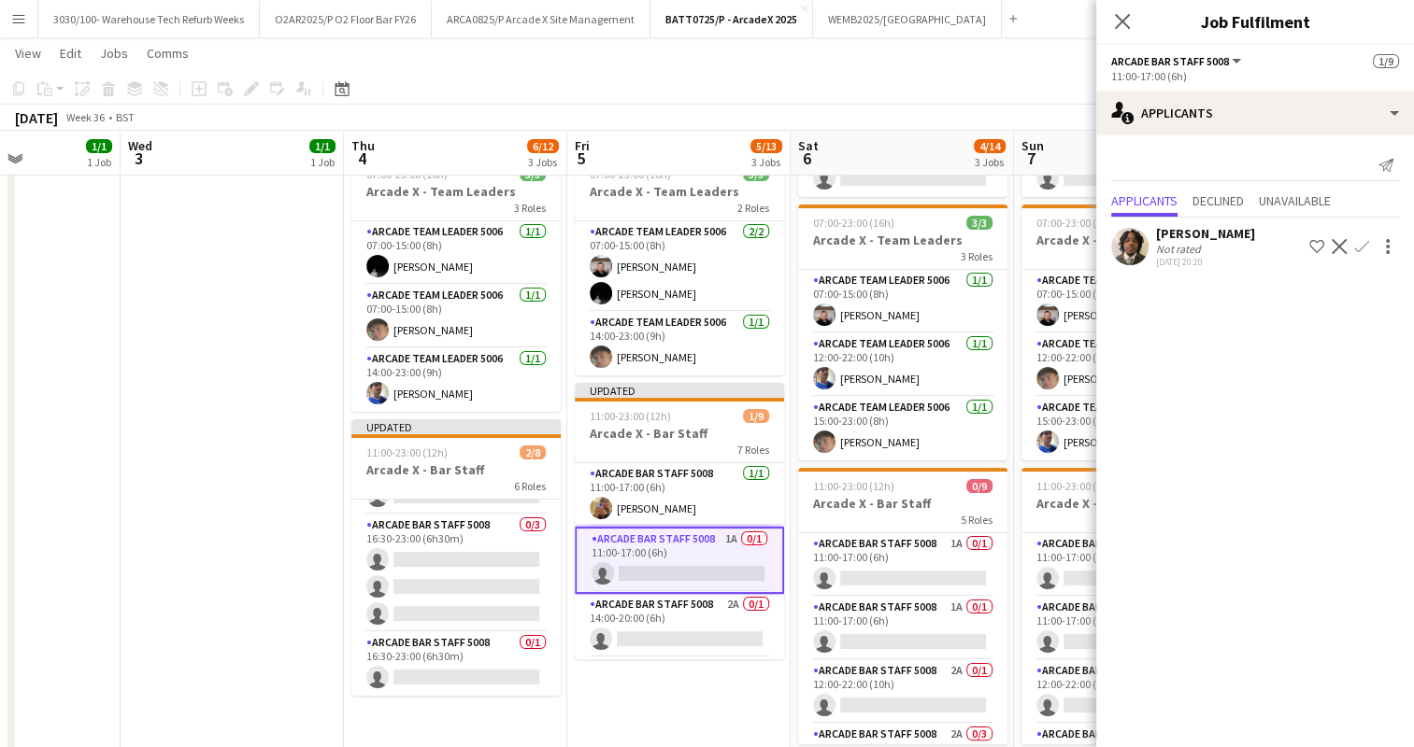
click at [1363, 239] on app-icon "Confirm" at bounding box center [1361, 246] width 15 height 15
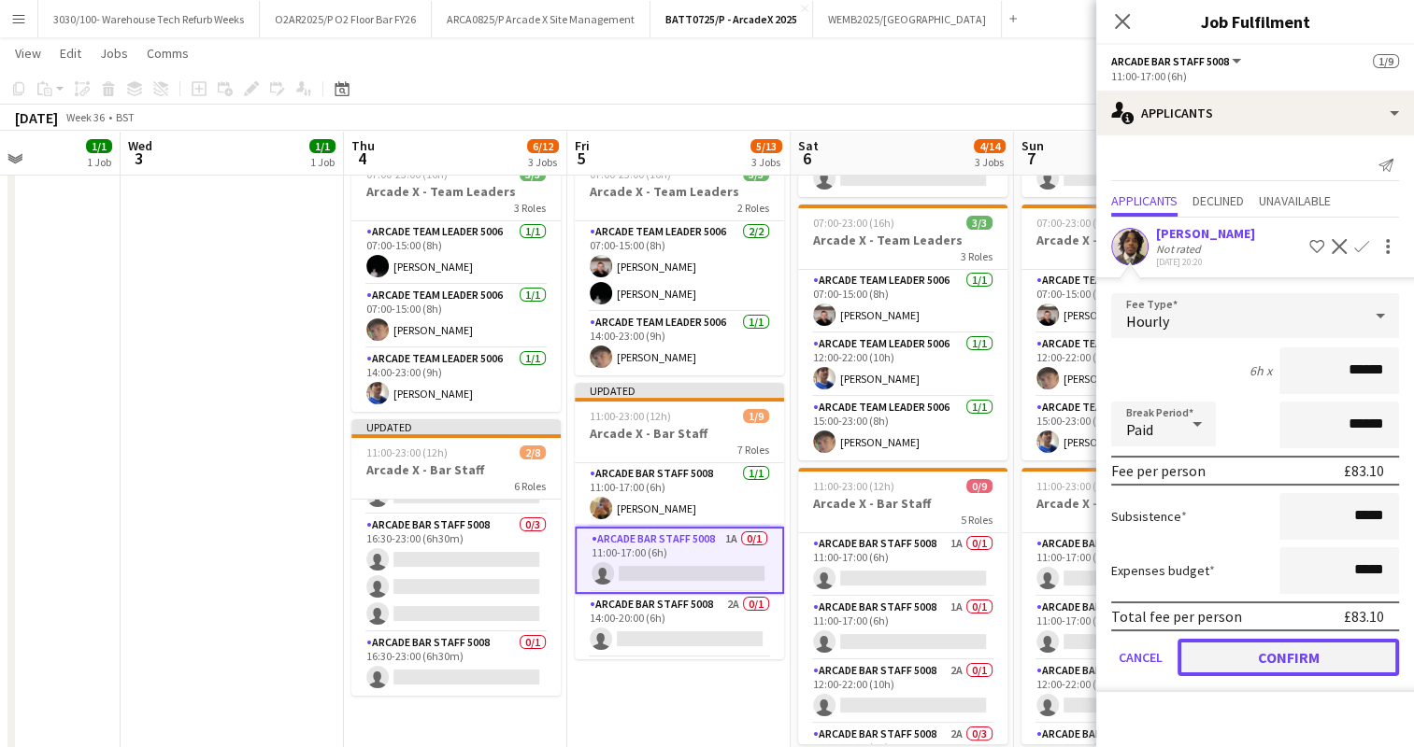
click at [1252, 652] on button "Confirm" at bounding box center [1287, 657] width 221 height 37
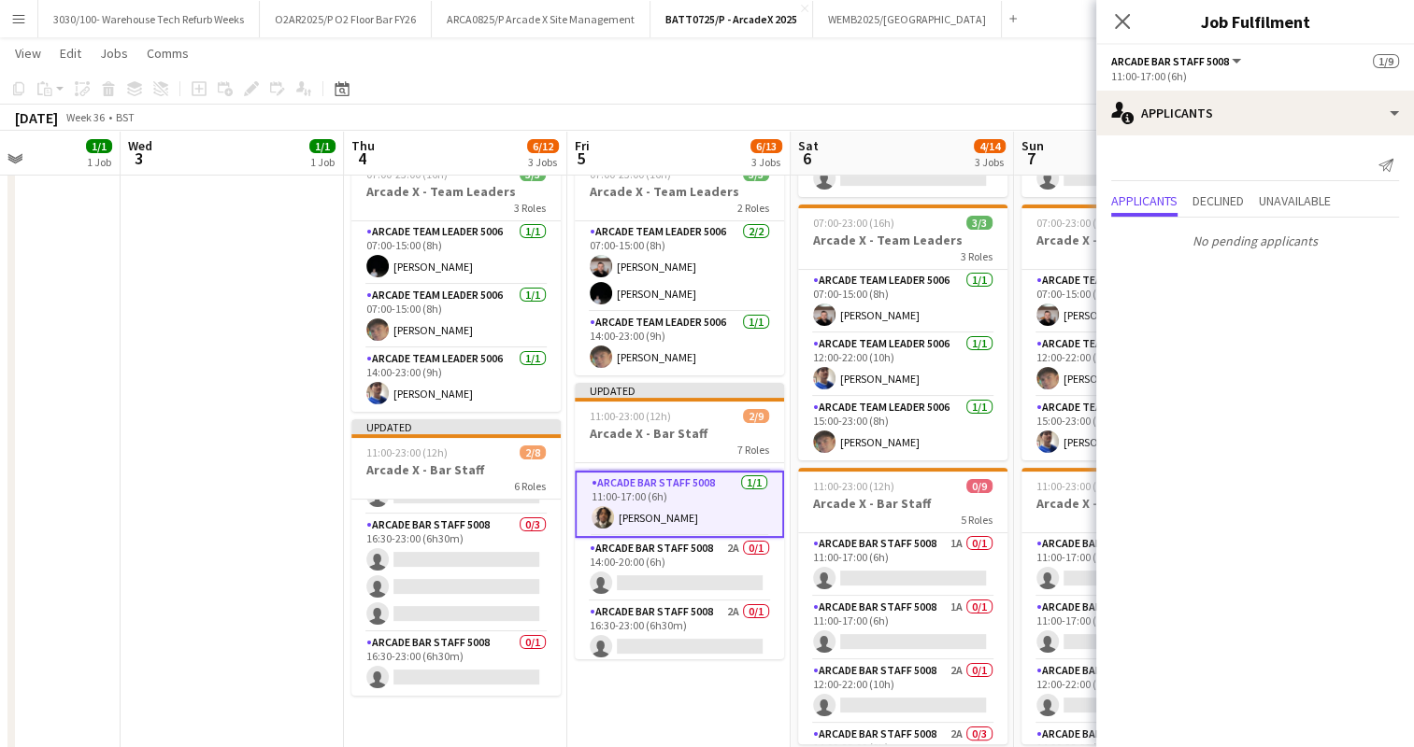
scroll to position [56, 0]
click at [688, 562] on app-card-role "Arcade Bar Staff 5008 2A 0/1 14:00-20:00 (6h) single-neutral-actions" at bounding box center [679, 570] width 209 height 64
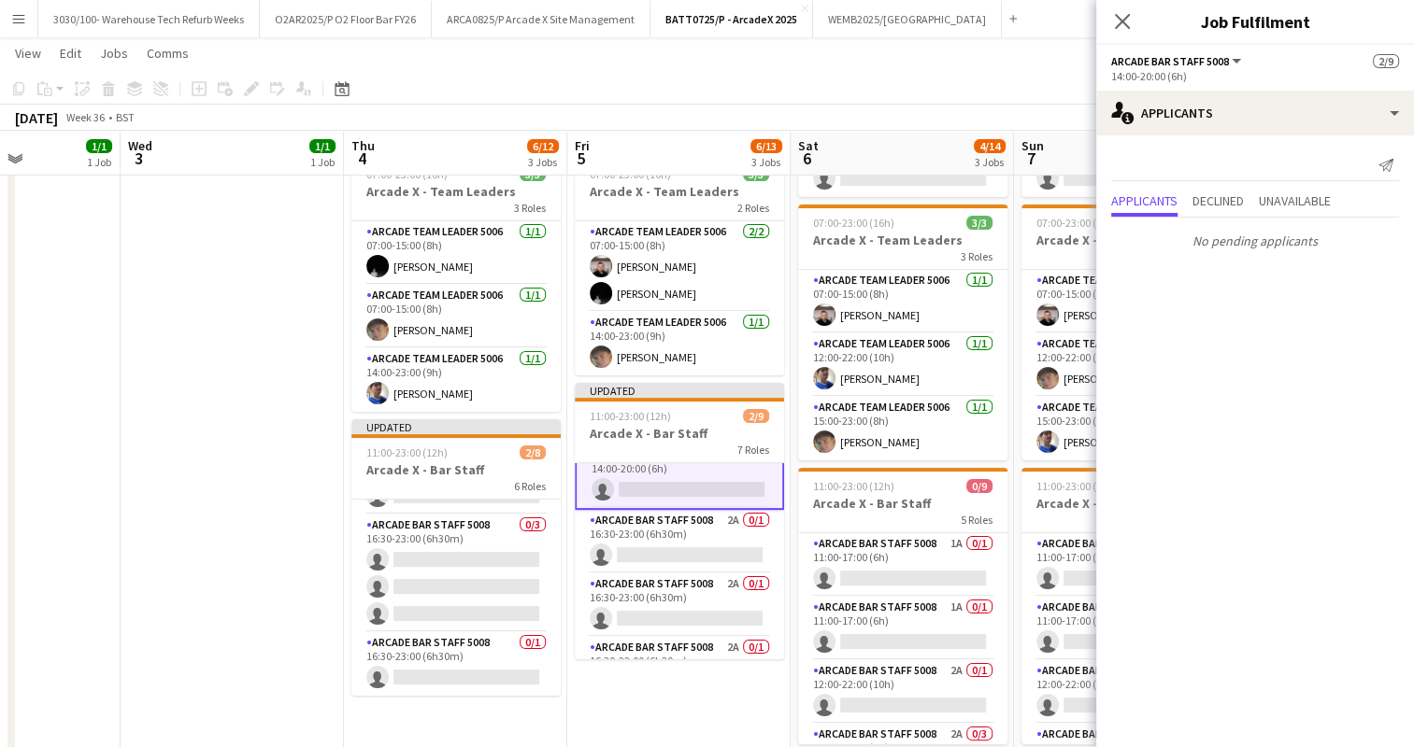
click at [679, 527] on app-card-role "Arcade Bar Staff 5008 2A 0/1 16:30-23:00 (6h30m) single-neutral-actions" at bounding box center [679, 542] width 209 height 64
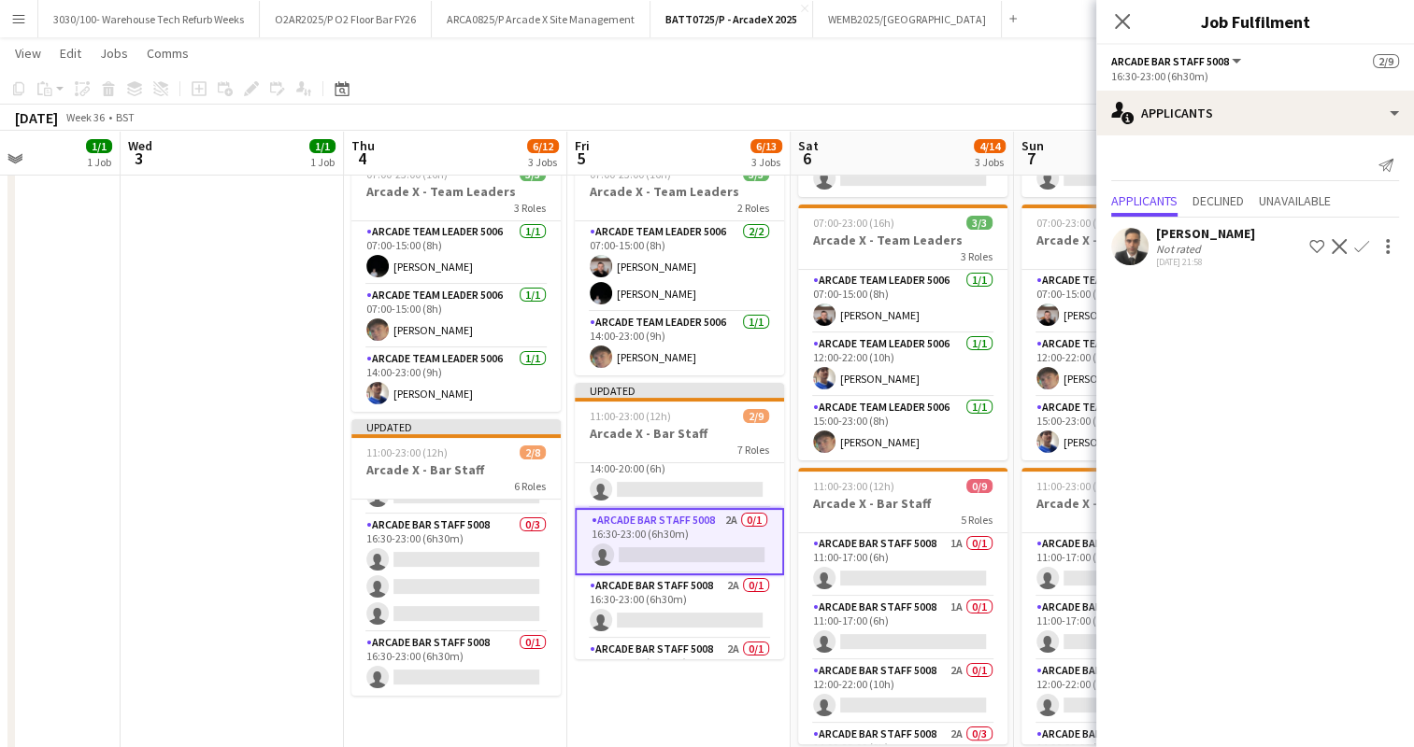
click at [1362, 243] on app-icon "Confirm" at bounding box center [1361, 246] width 15 height 15
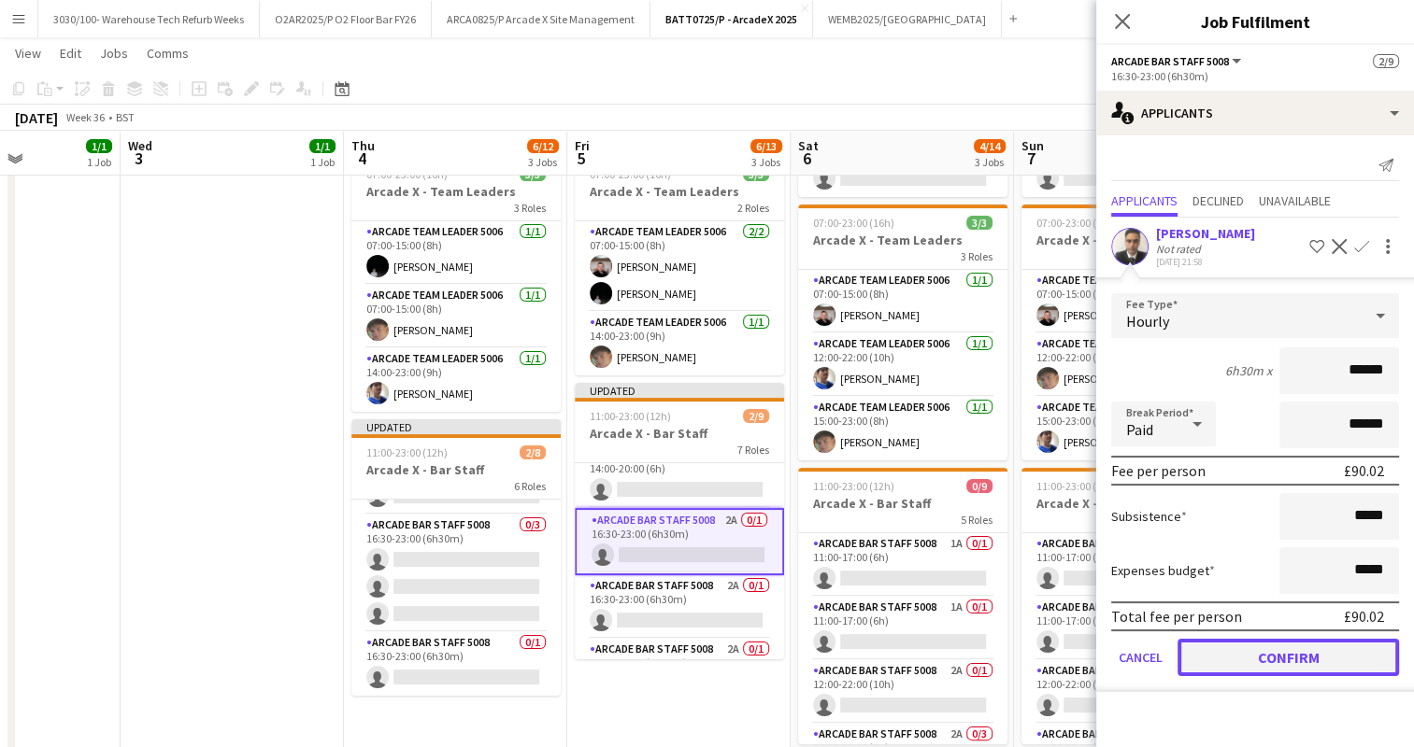
click at [1245, 645] on button "Confirm" at bounding box center [1287, 657] width 221 height 37
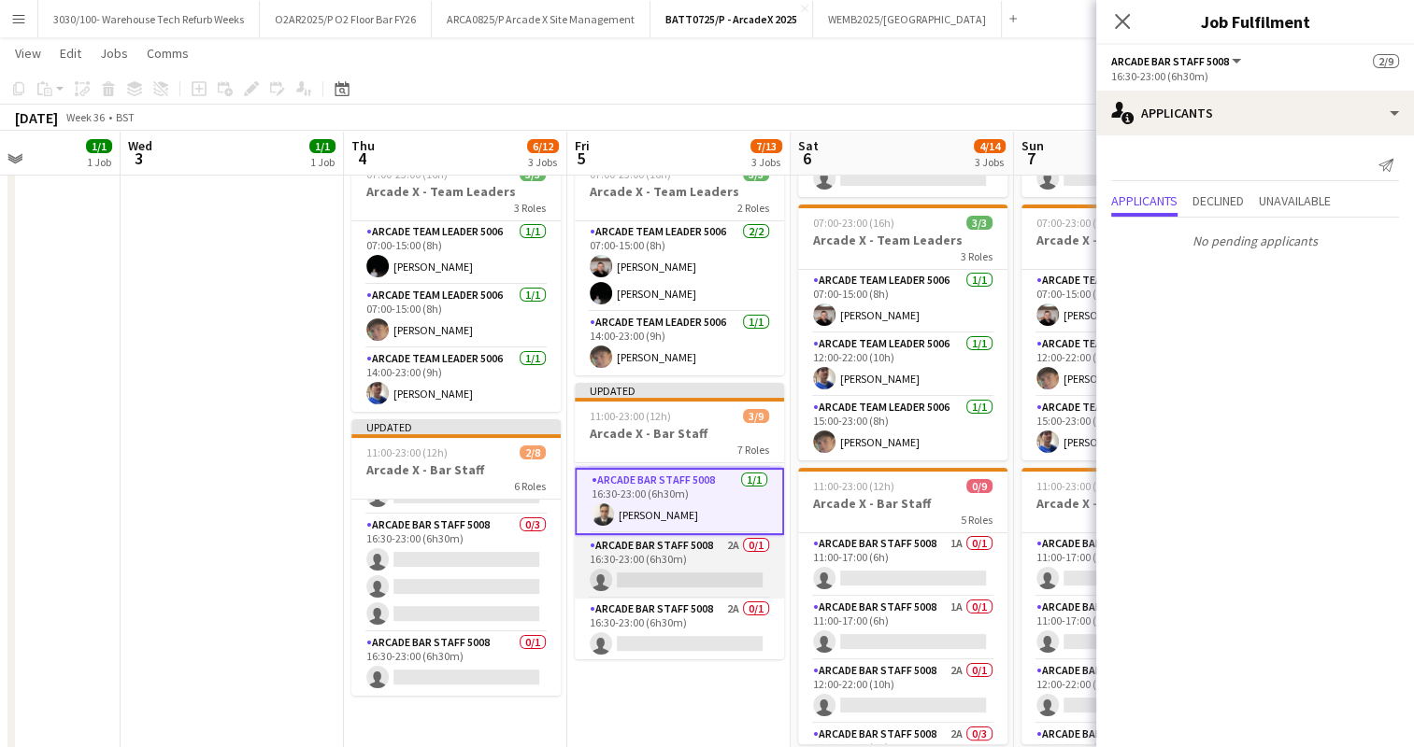
click at [672, 549] on app-card-role "Arcade Bar Staff 5008 2A 0/1 16:30-23:00 (6h30m) single-neutral-actions" at bounding box center [679, 567] width 209 height 64
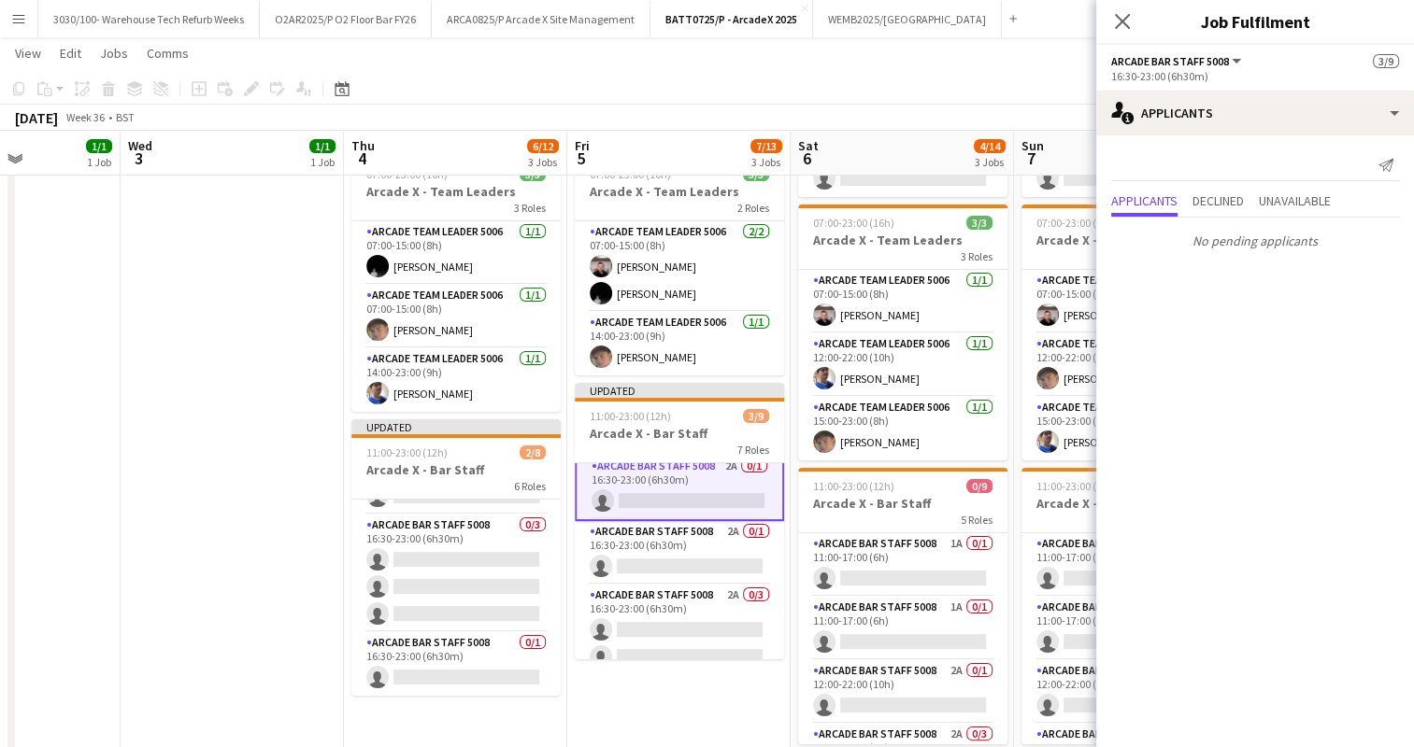
click at [672, 549] on app-card-role "Arcade Bar Staff 5008 2A 0/1 16:30-23:00 (6h30m) single-neutral-actions" at bounding box center [679, 553] width 209 height 64
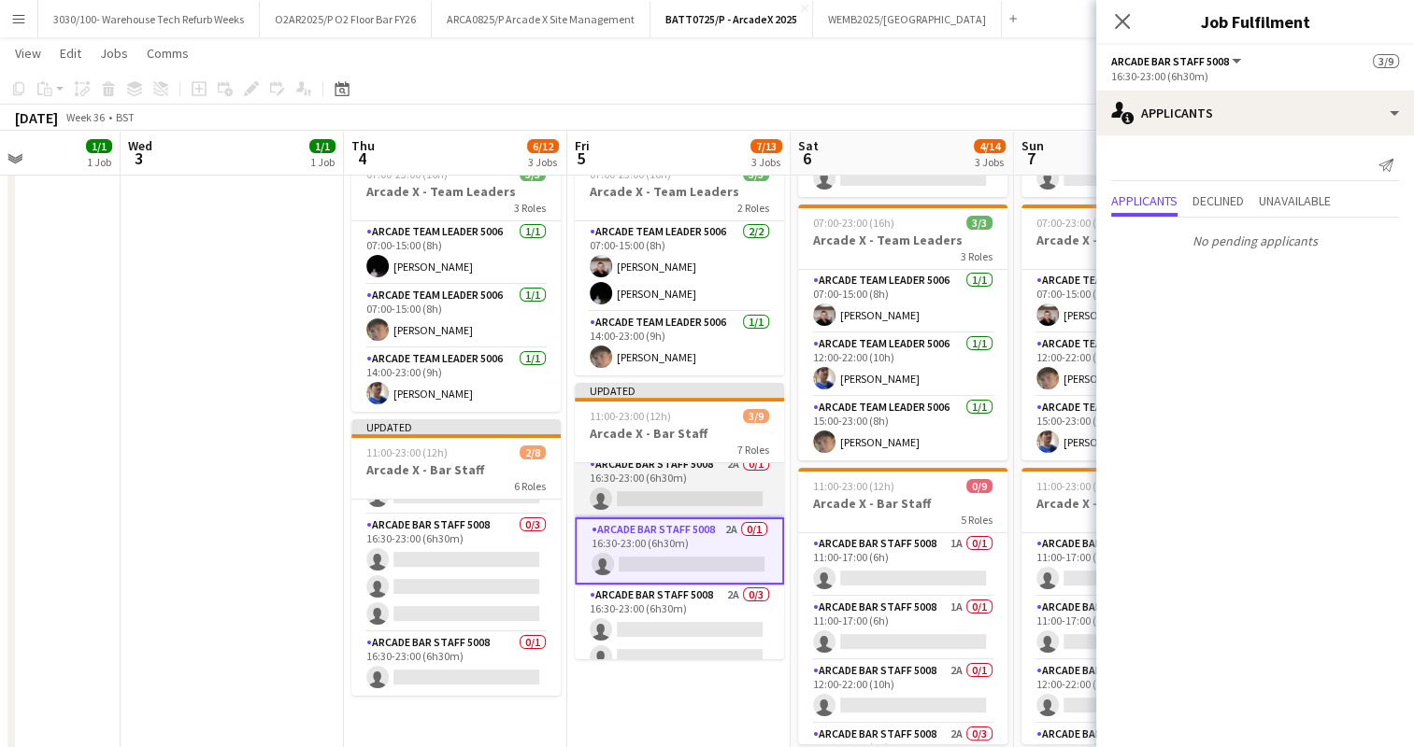
scroll to position [262, 0]
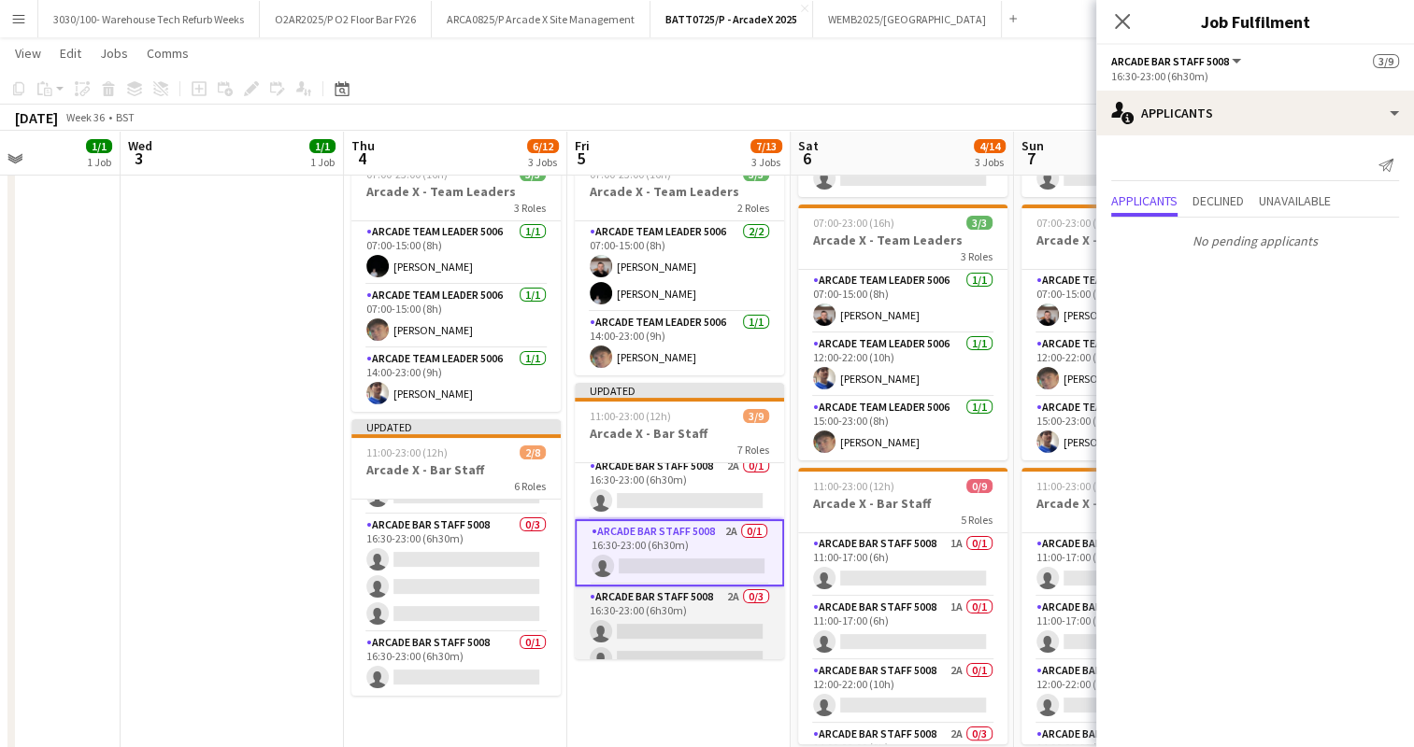
click at [673, 601] on app-card-role "Arcade Bar Staff 5008 2A 0/3 16:30-23:00 (6h30m) single-neutral-actions single-…" at bounding box center [679, 646] width 209 height 118
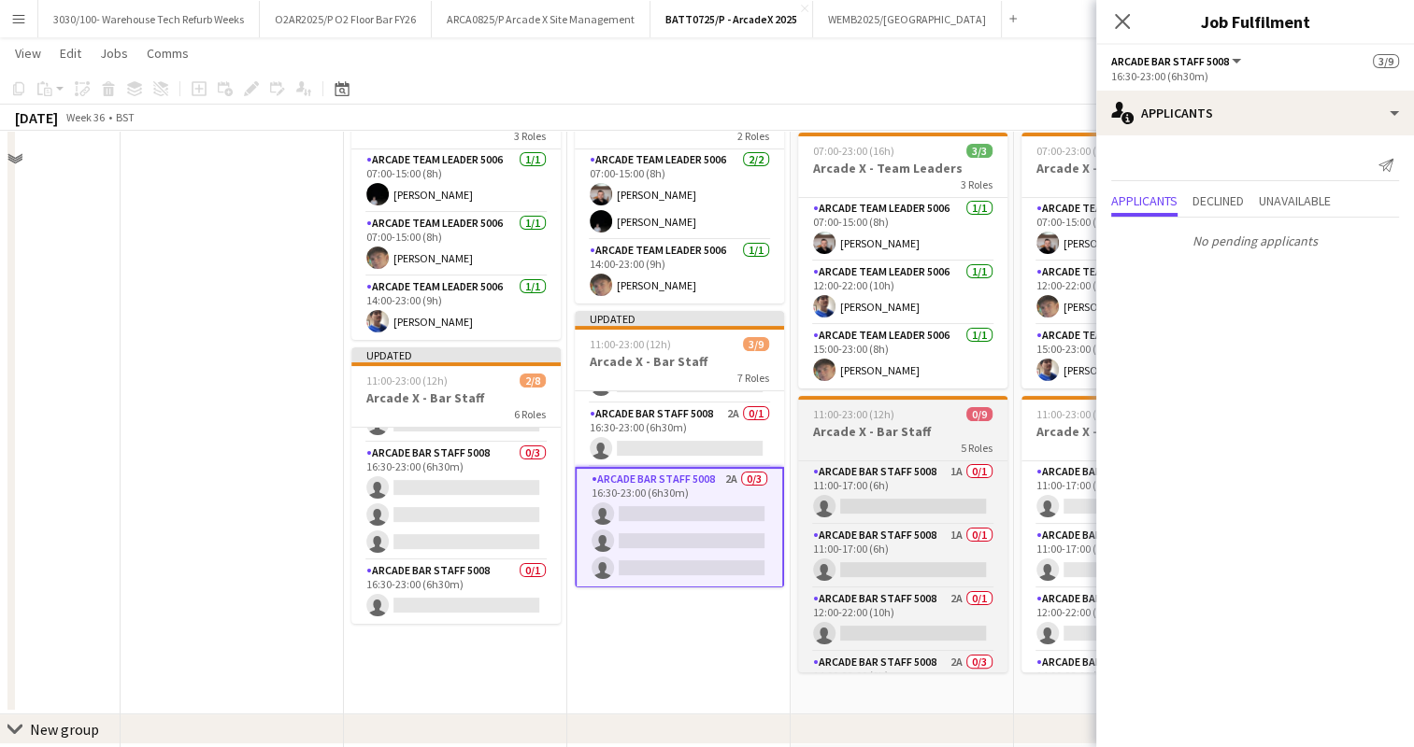
scroll to position [306, 0]
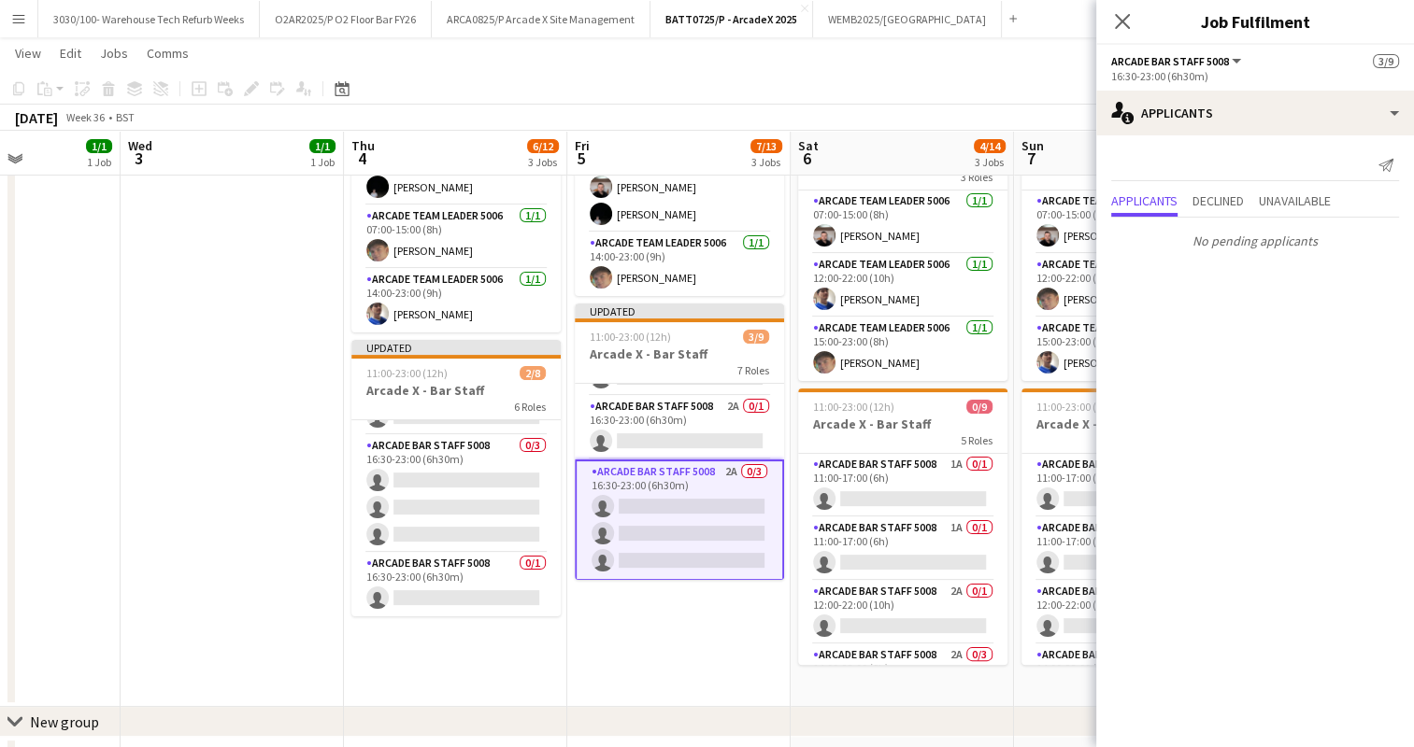
click at [919, 498] on app-card-role "Arcade Bar Staff 5008 1A 0/1 11:00-17:00 (6h) single-neutral-actions" at bounding box center [902, 486] width 209 height 64
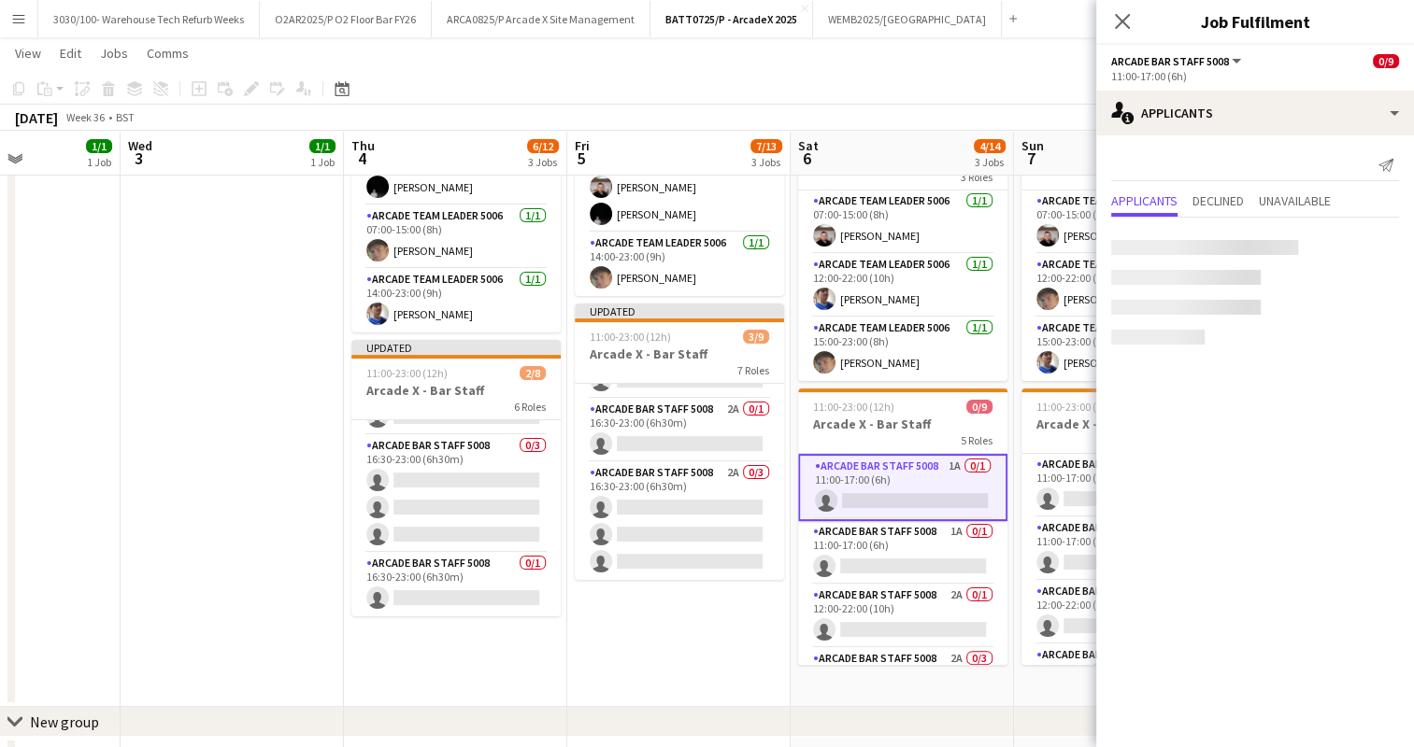
scroll to position [303, 0]
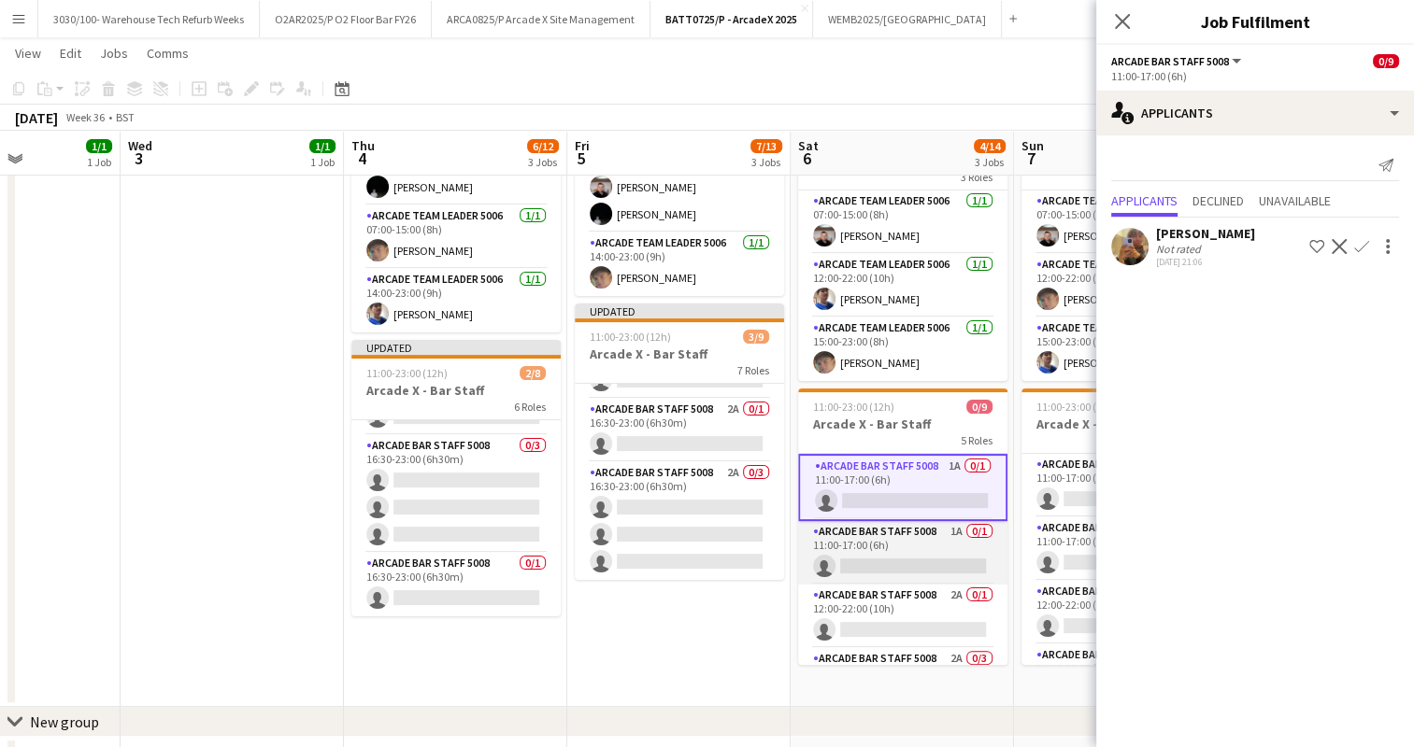
click at [906, 541] on app-card-role "Arcade Bar Staff 5008 1A 0/1 11:00-17:00 (6h) single-neutral-actions" at bounding box center [902, 553] width 209 height 64
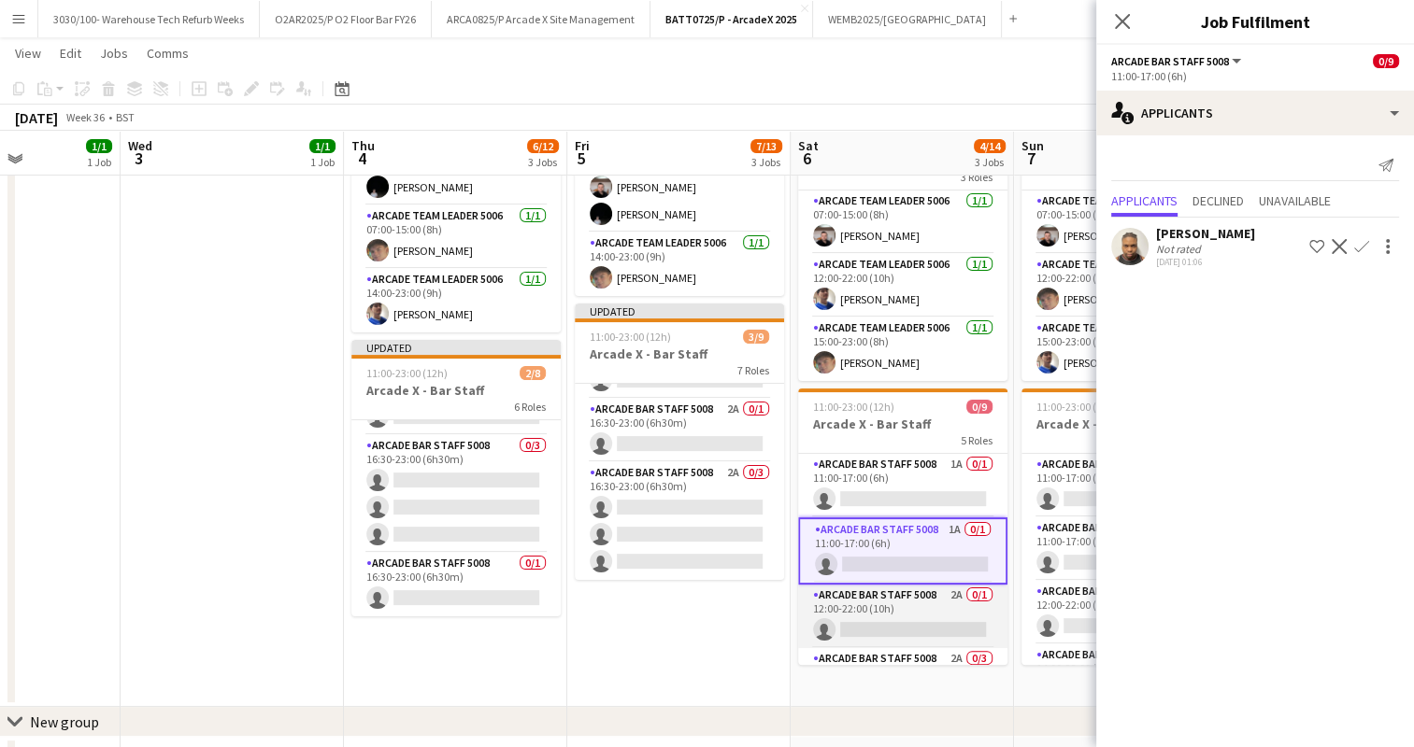
click at [895, 607] on app-card-role "Arcade Bar Staff 5008 2A 0/1 12:00-22:00 (10h) single-neutral-actions" at bounding box center [902, 617] width 209 height 64
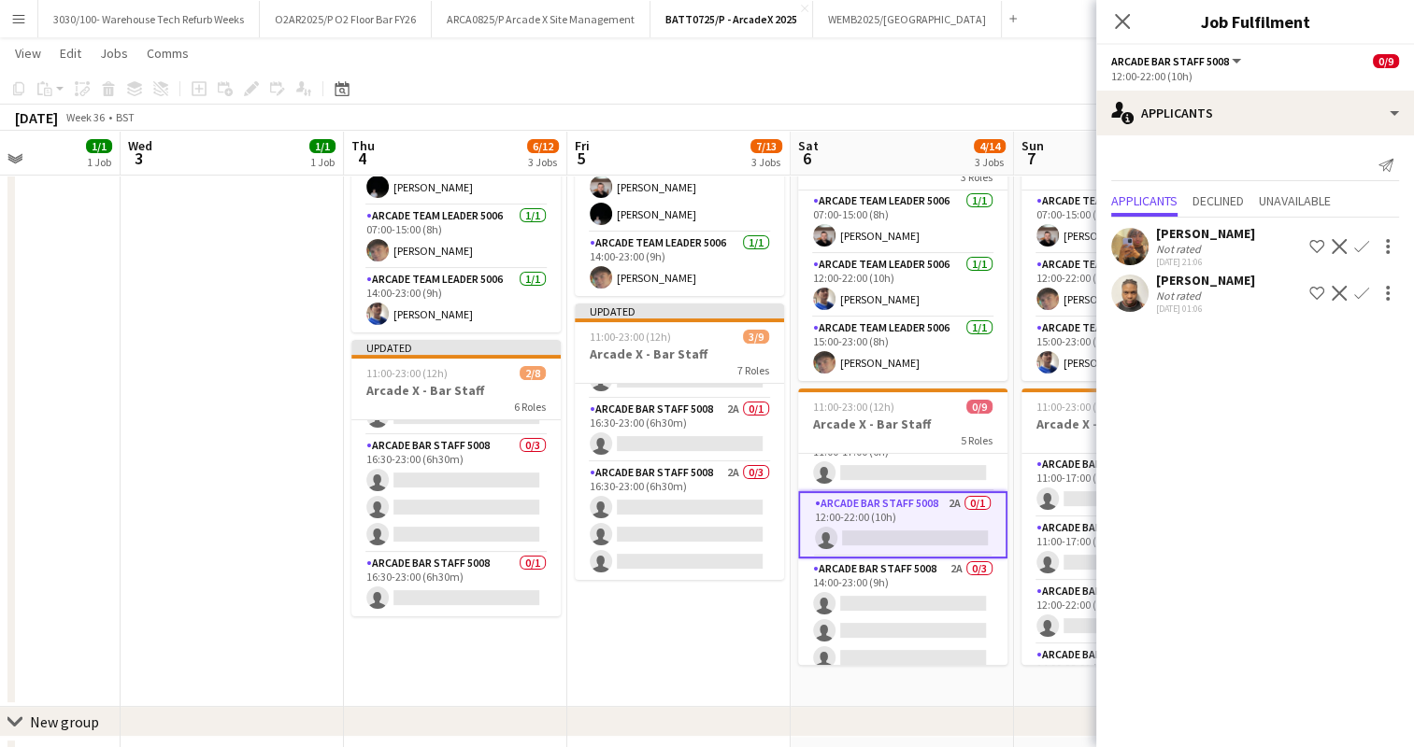
scroll to position [100, 0]
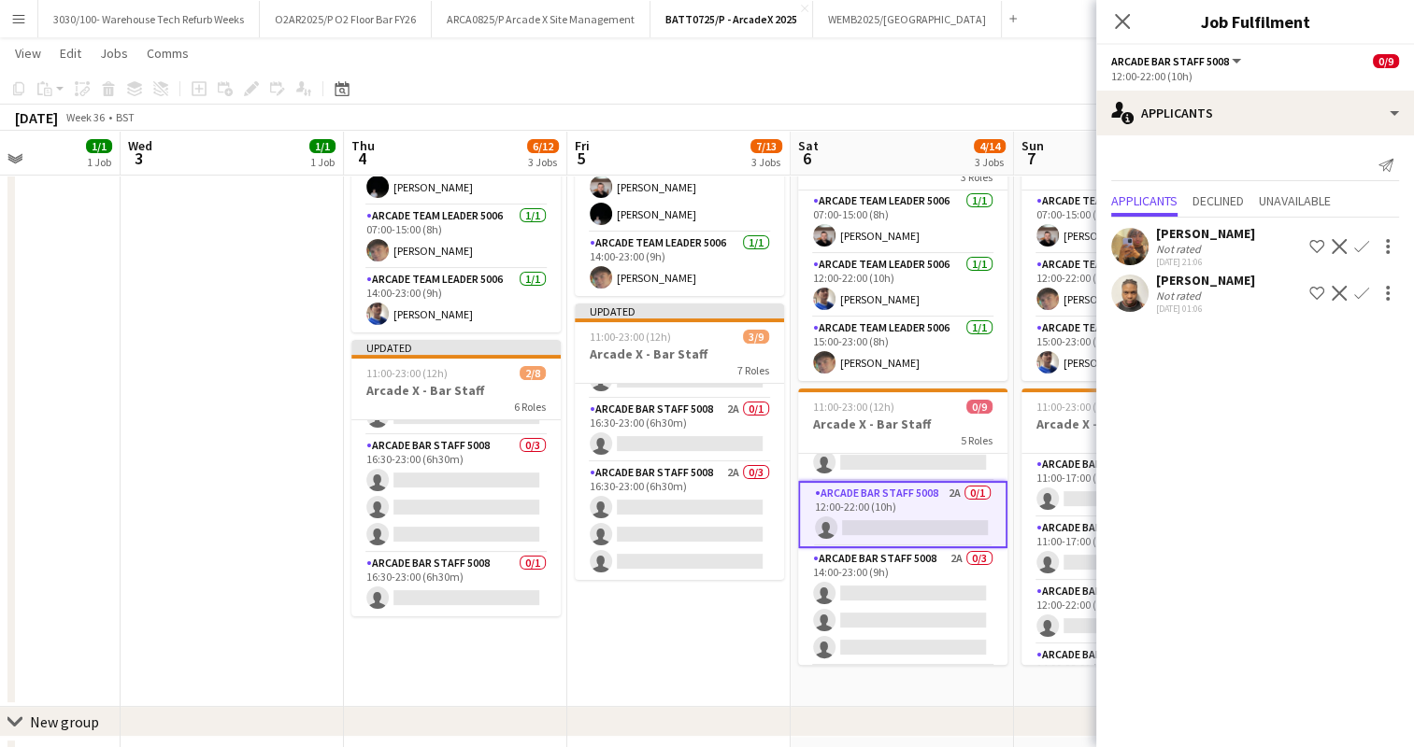
click at [903, 582] on app-card-role "Arcade Bar Staff 5008 2A 0/3 14:00-23:00 (9h) single-neutral-actions single-neu…" at bounding box center [902, 607] width 209 height 118
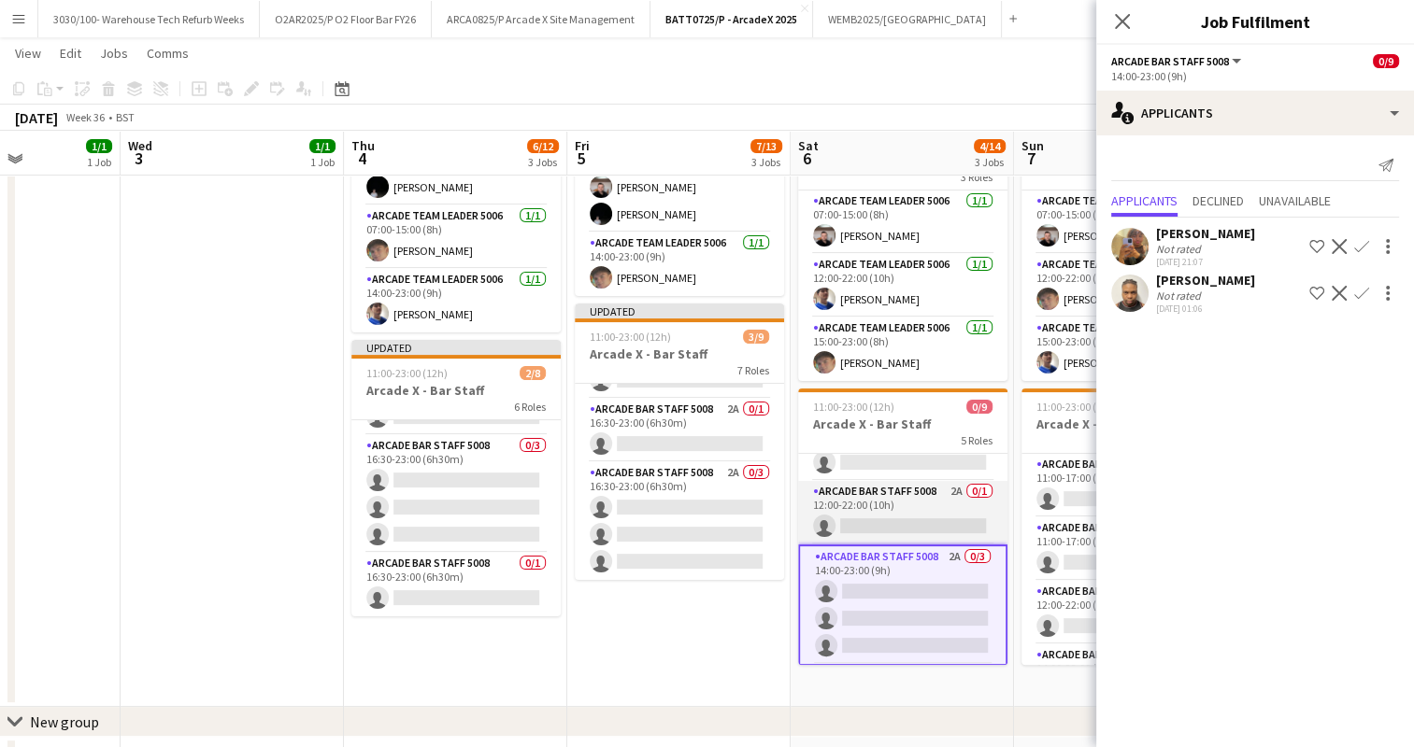
click at [907, 514] on app-card-role "Arcade Bar Staff 5008 2A 0/1 12:00-22:00 (10h) single-neutral-actions" at bounding box center [902, 513] width 209 height 64
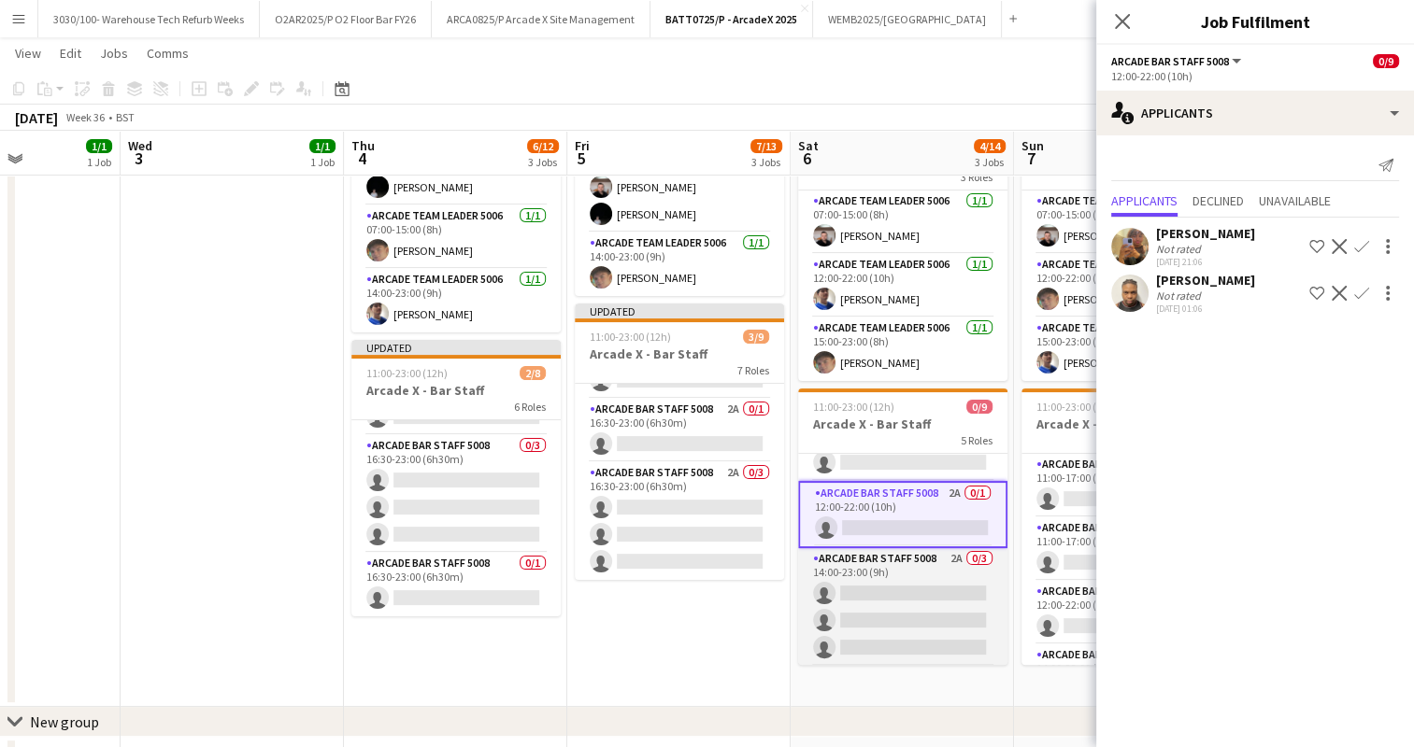
click at [908, 576] on app-card-role "Arcade Bar Staff 5008 2A 0/3 14:00-23:00 (9h) single-neutral-actions single-neu…" at bounding box center [902, 607] width 209 height 118
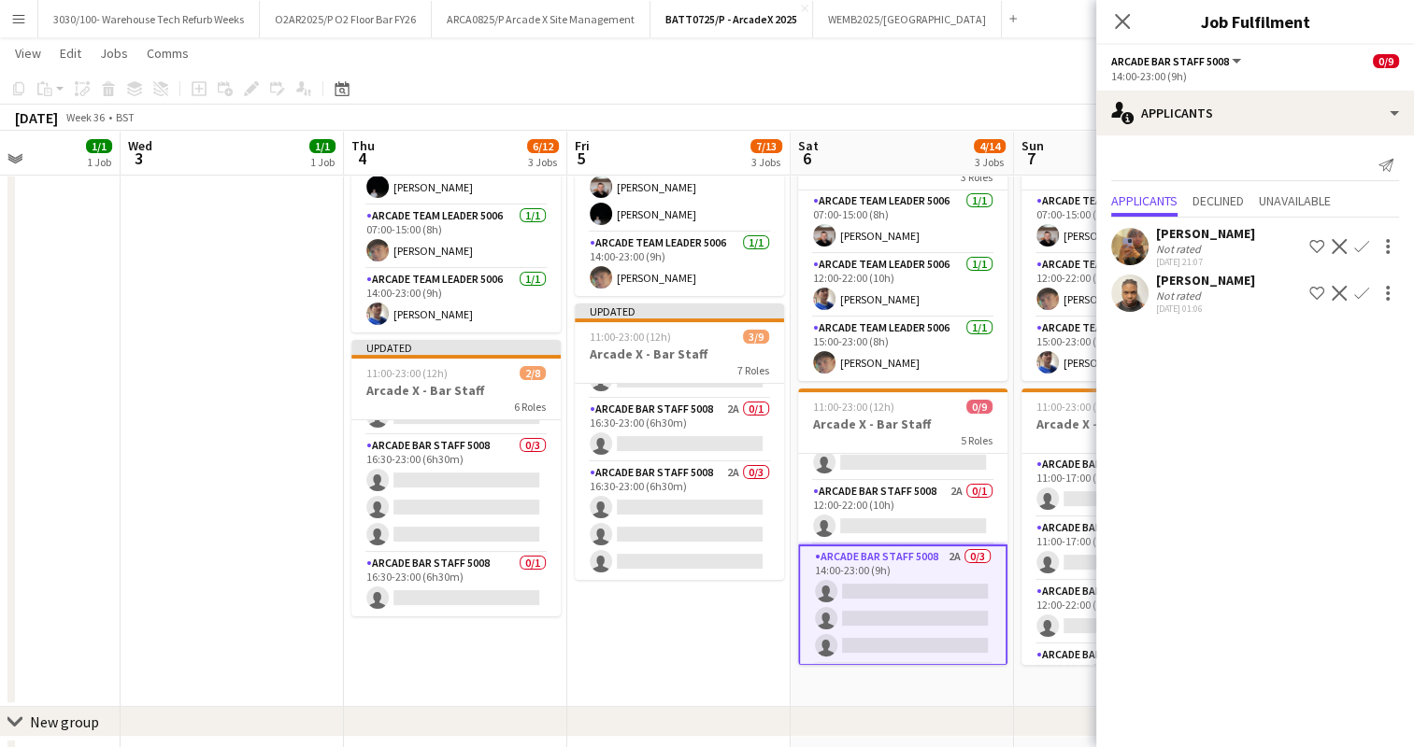
click at [1368, 240] on app-icon "Confirm" at bounding box center [1361, 246] width 15 height 15
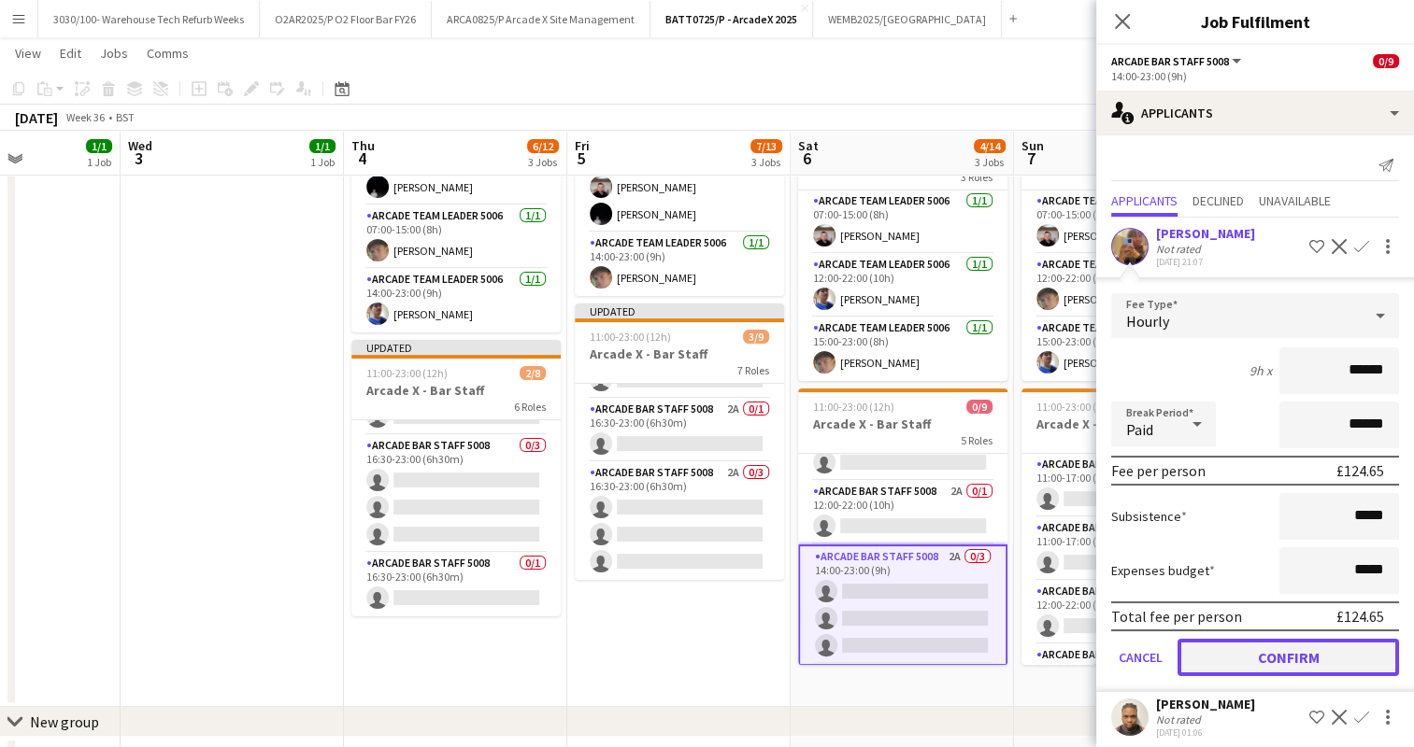
click at [1271, 649] on button "Confirm" at bounding box center [1287, 657] width 221 height 37
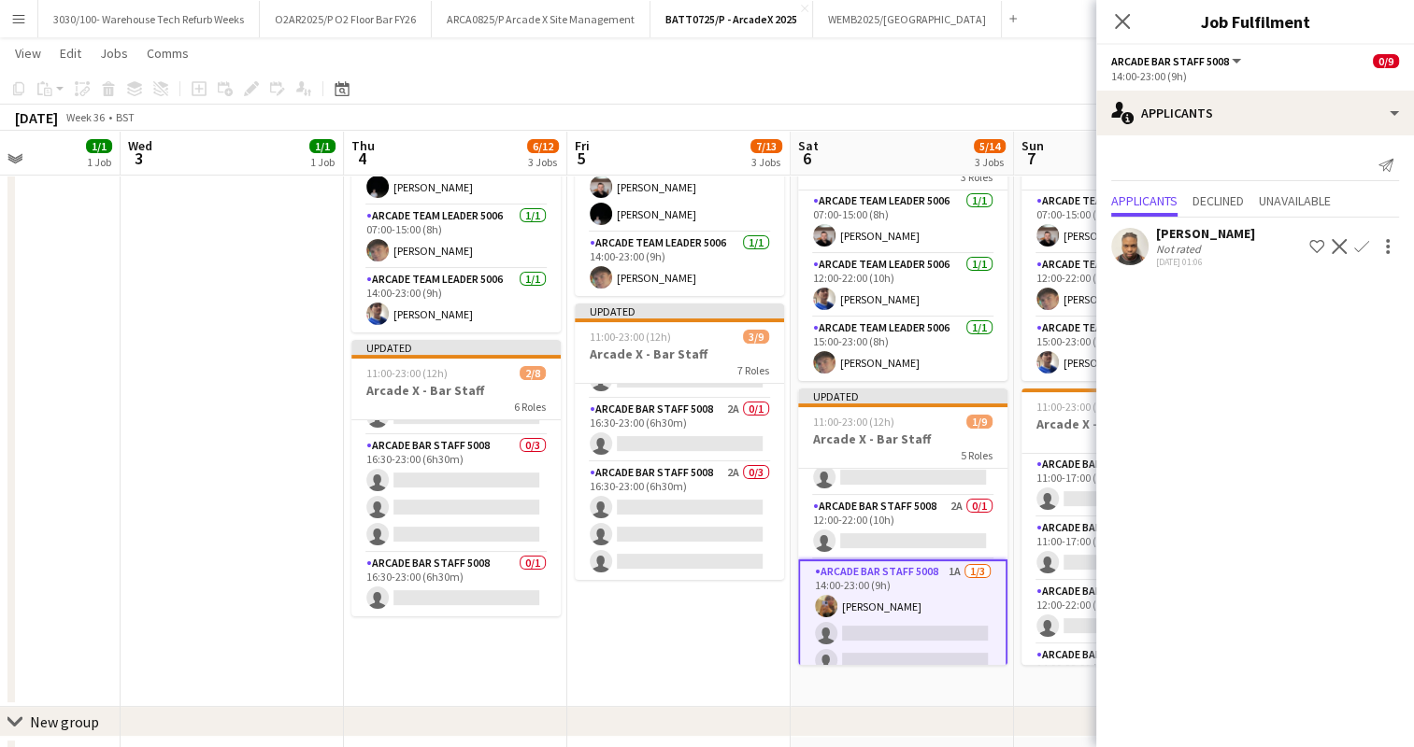
click at [1360, 254] on app-icon "Confirm" at bounding box center [1361, 246] width 15 height 15
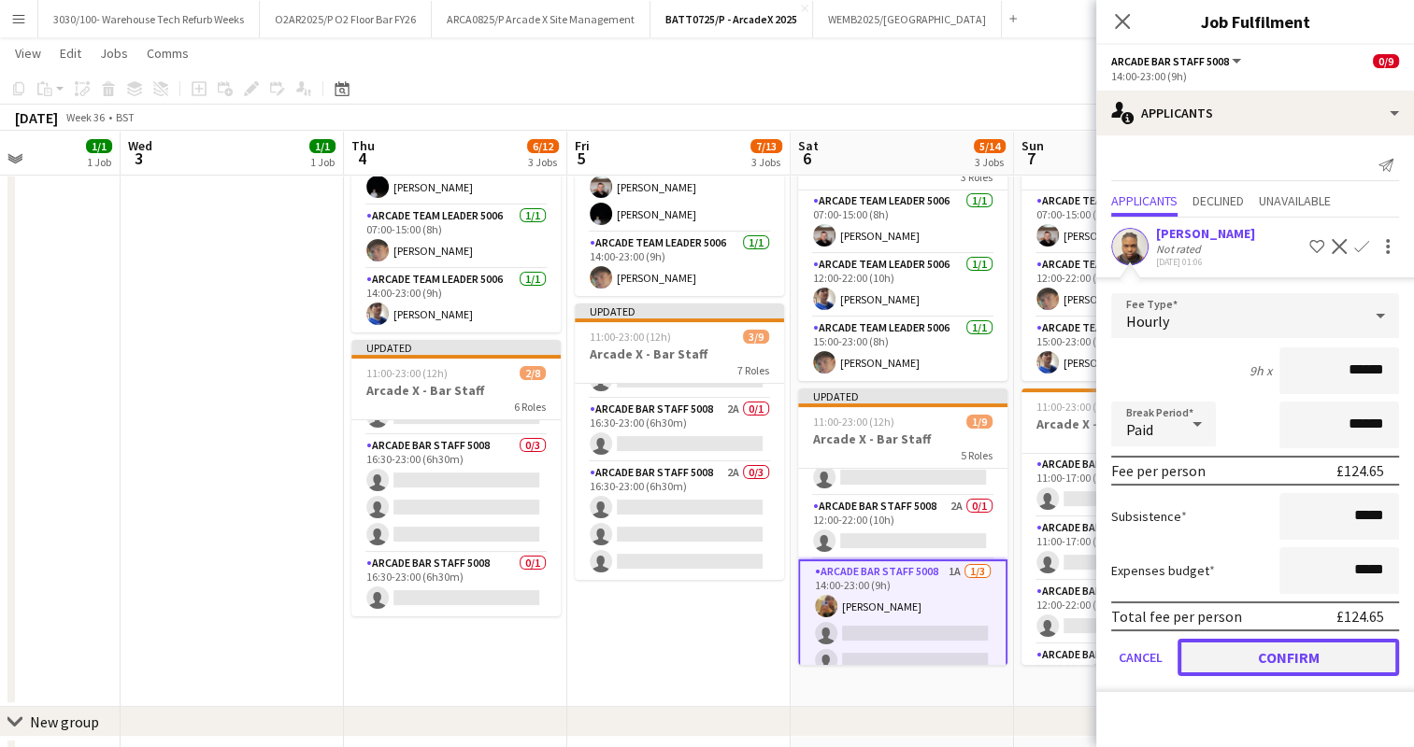
click at [1249, 667] on button "Confirm" at bounding box center [1287, 657] width 221 height 37
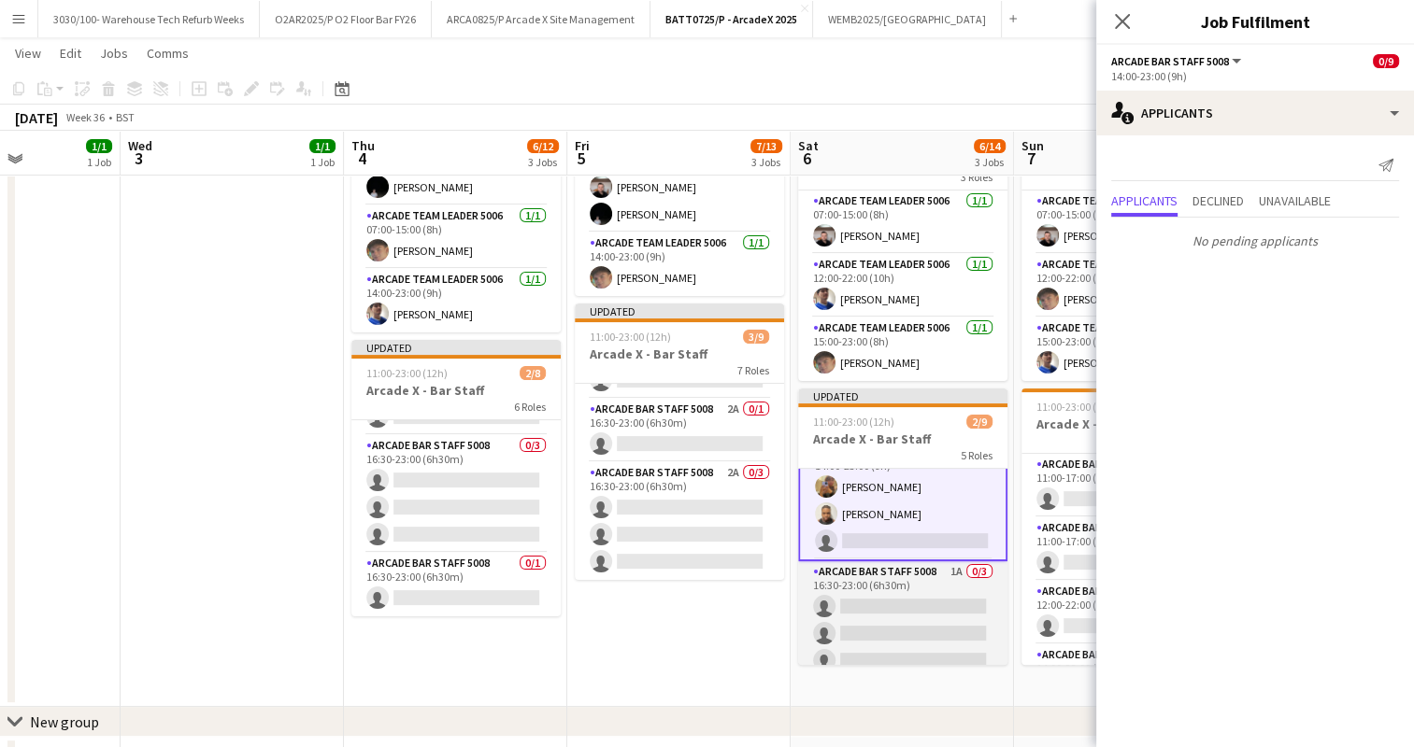
click at [931, 600] on app-card-role "Arcade Bar Staff 5008 1A 0/3 16:30-23:00 (6h30m) single-neutral-actions single-…" at bounding box center [902, 621] width 209 height 118
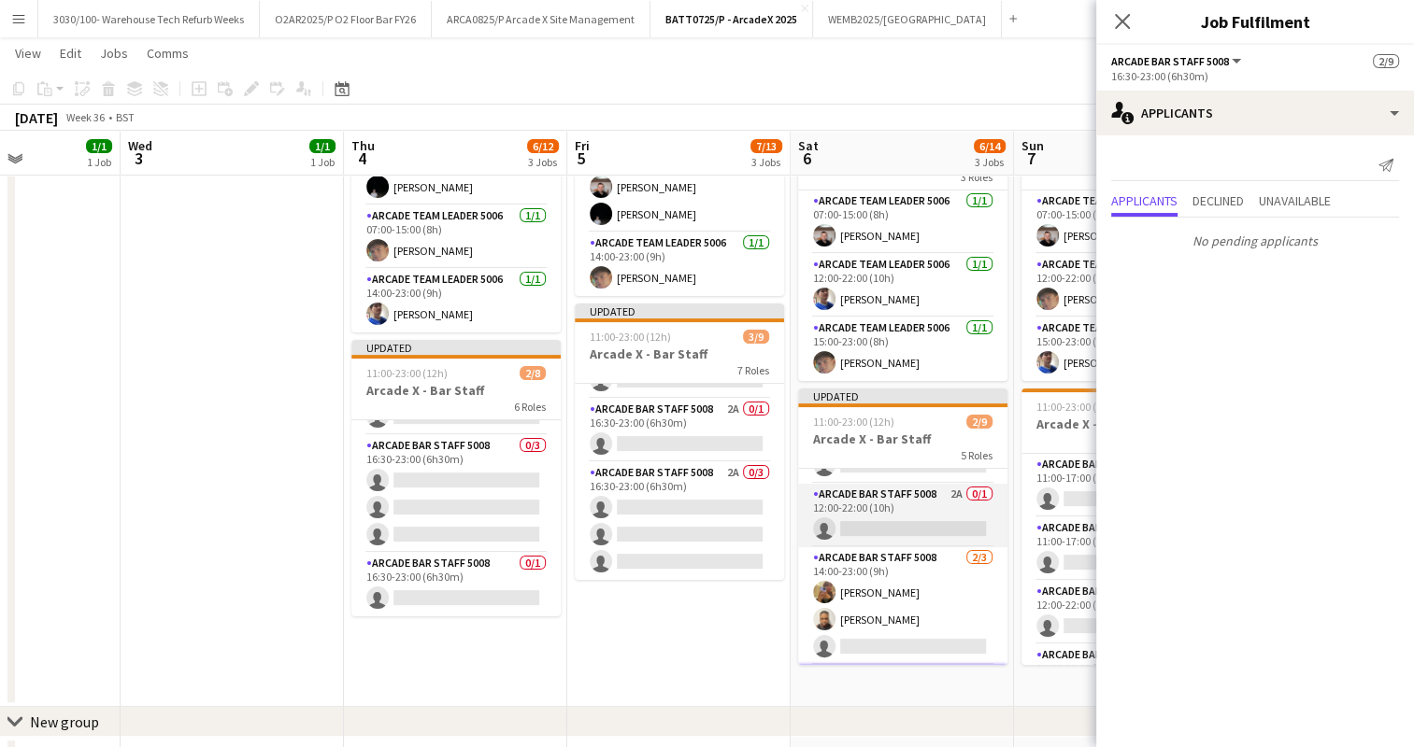
click at [931, 519] on app-card-role "Arcade Bar Staff 5008 2A 0/1 12:00-22:00 (10h) single-neutral-actions" at bounding box center [902, 516] width 209 height 64
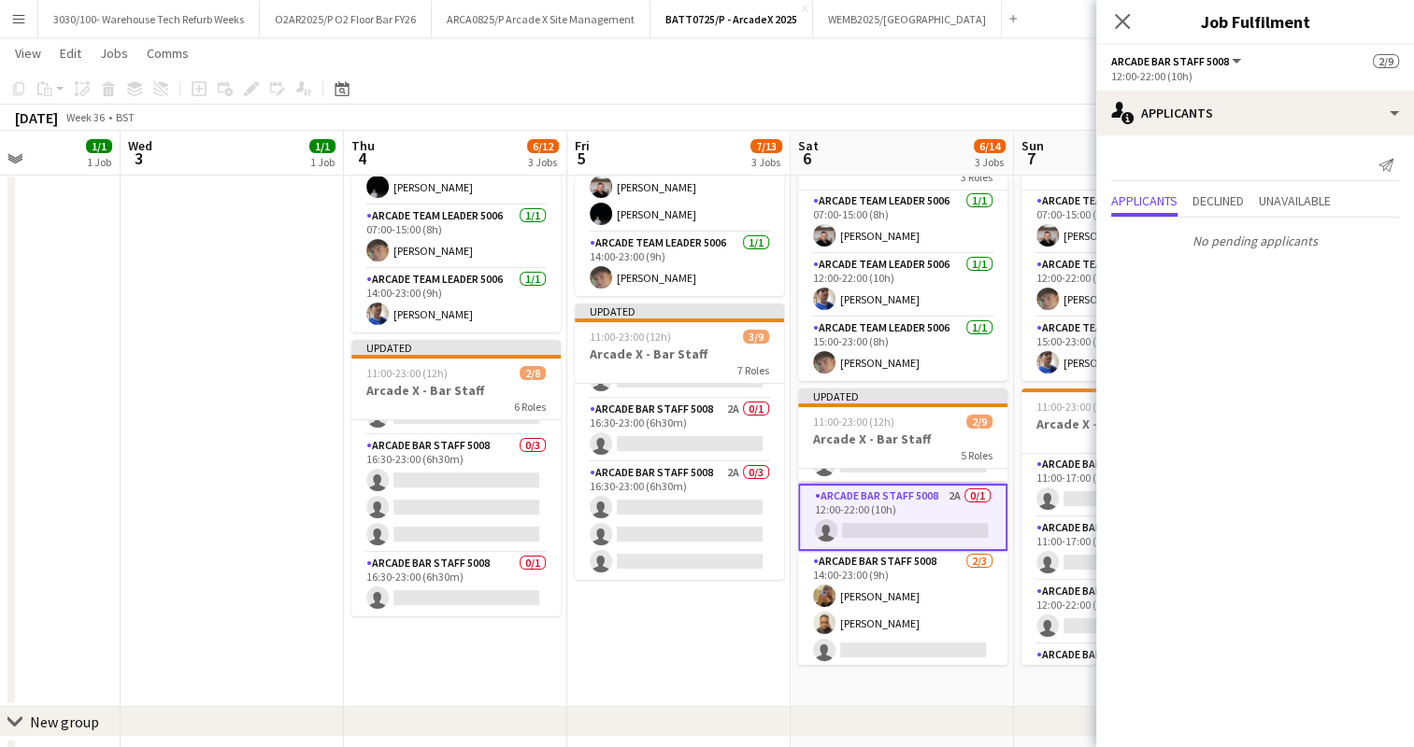
scroll to position [7, 0]
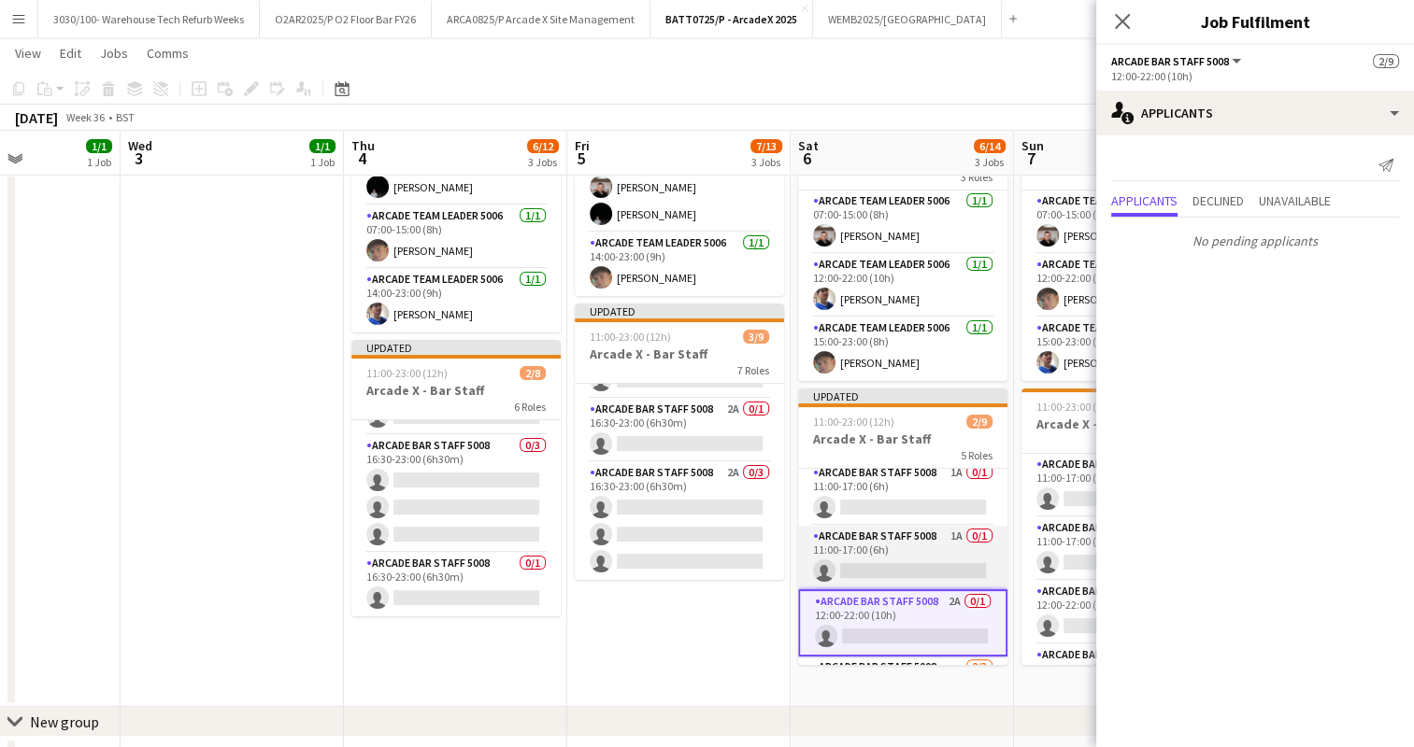
click at [891, 538] on app-card-role "Arcade Bar Staff 5008 1A 0/1 11:00-17:00 (6h) single-neutral-actions" at bounding box center [902, 558] width 209 height 64
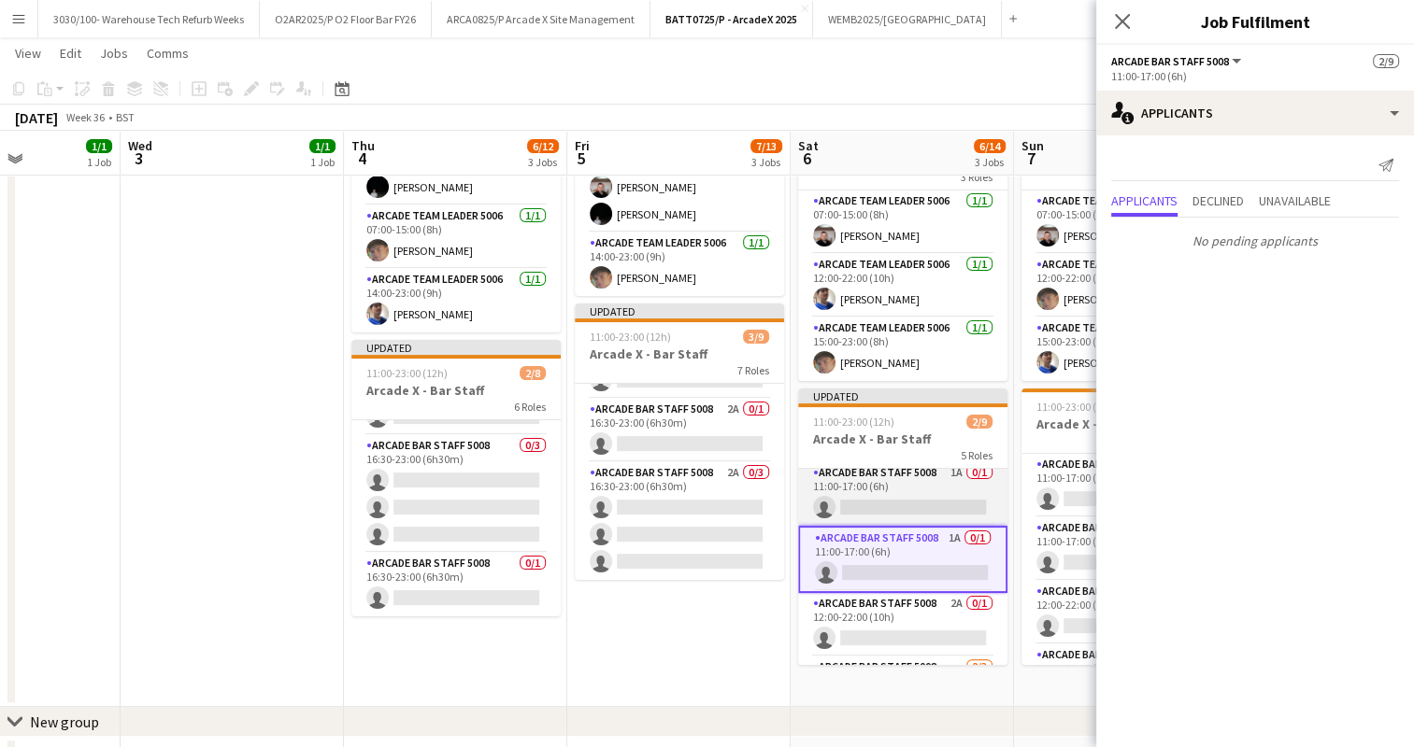
click at [905, 508] on app-card-role "Arcade Bar Staff 5008 1A 0/1 11:00-17:00 (6h) single-neutral-actions" at bounding box center [902, 494] width 209 height 64
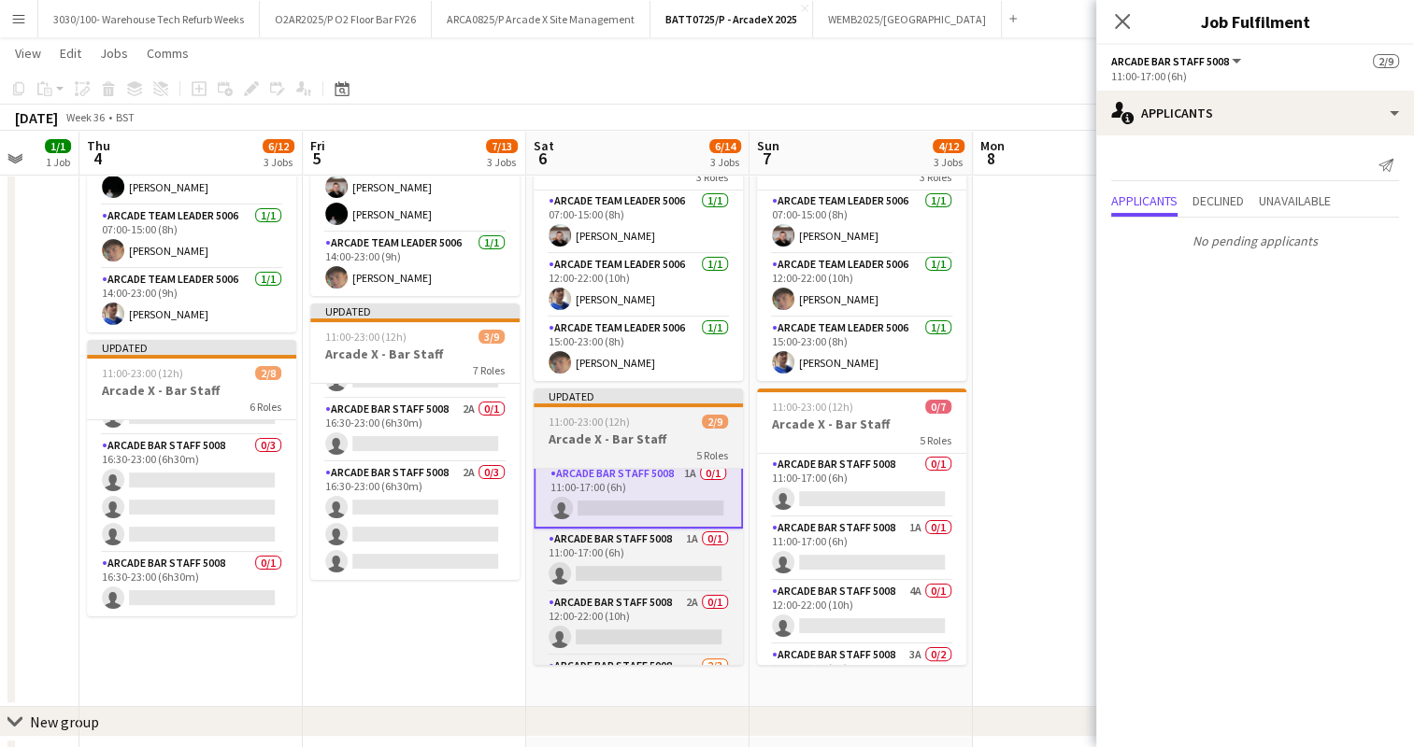
scroll to position [0, 815]
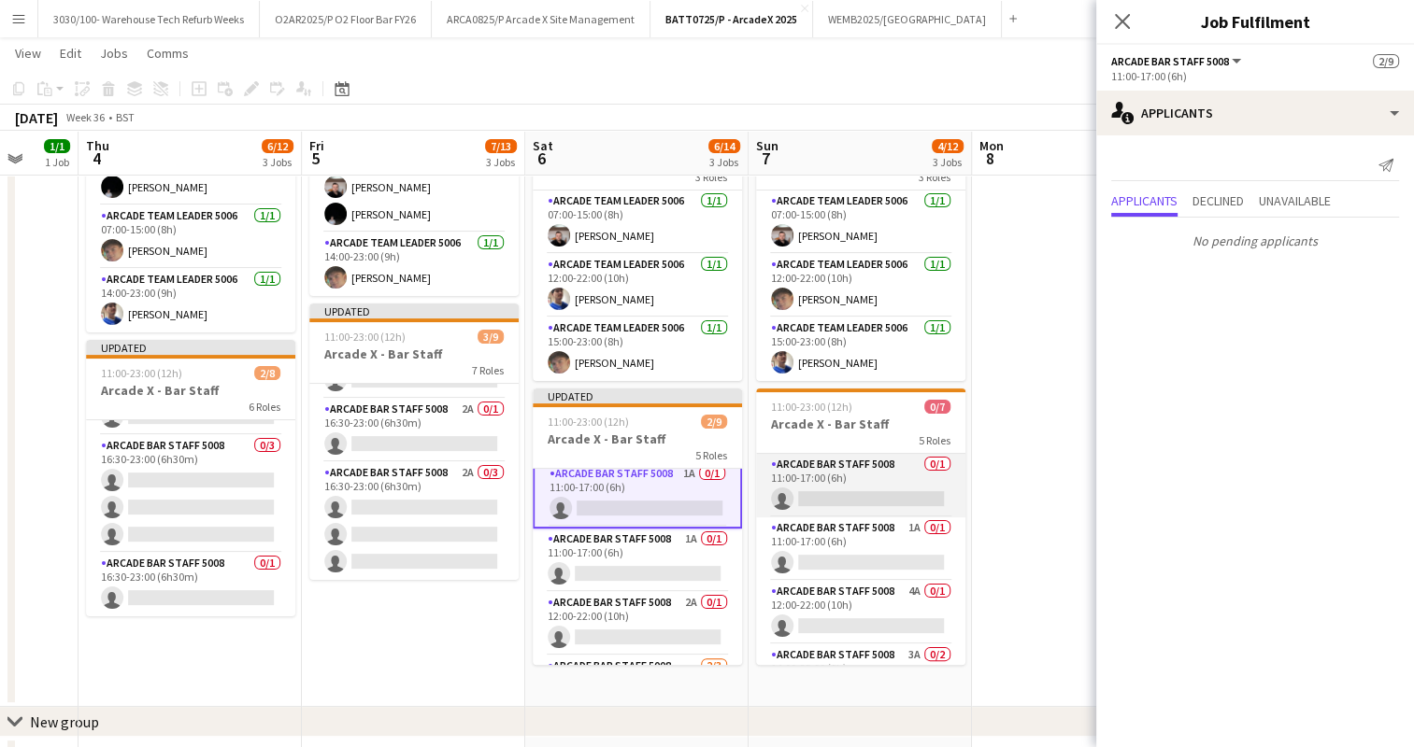
click at [868, 490] on app-card-role "Arcade Bar Staff 5008 0/1 11:00-17:00 (6h) single-neutral-actions" at bounding box center [860, 486] width 209 height 64
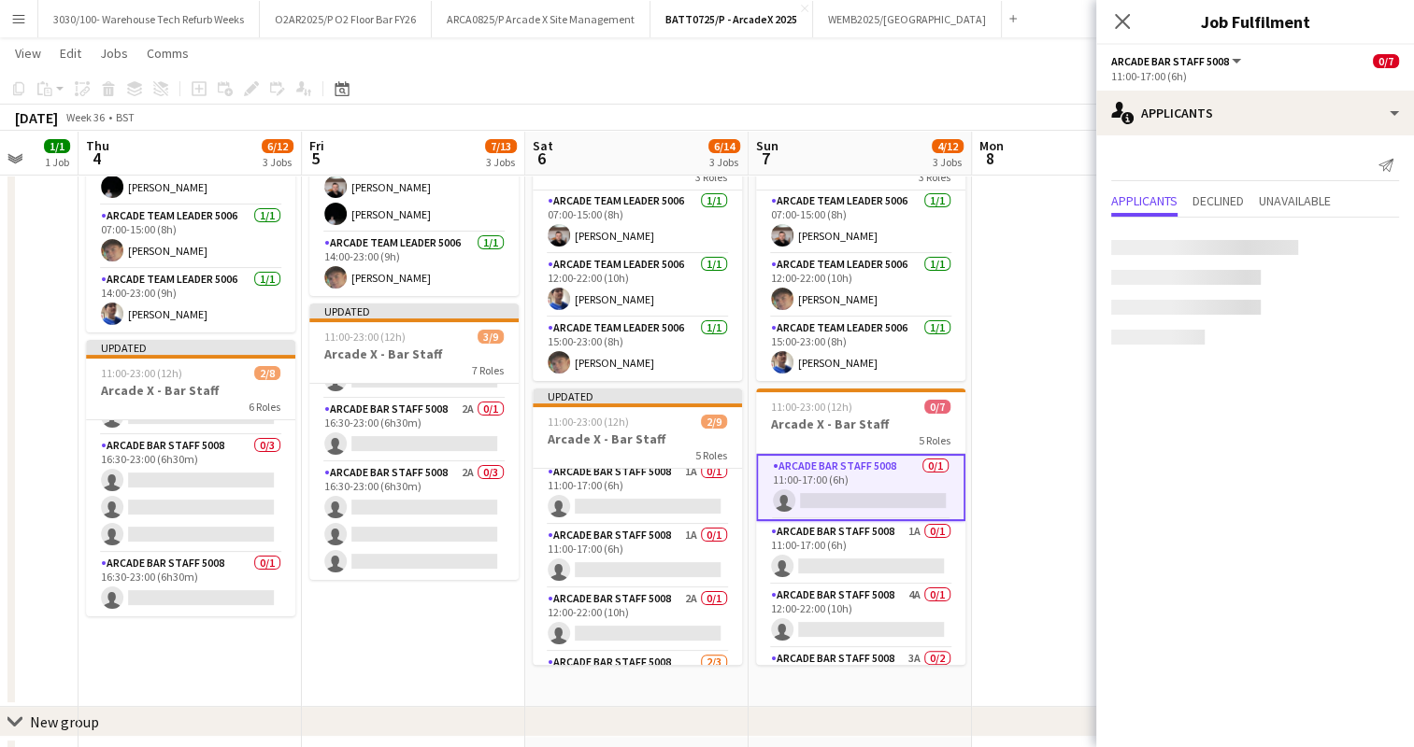
scroll to position [7, 0]
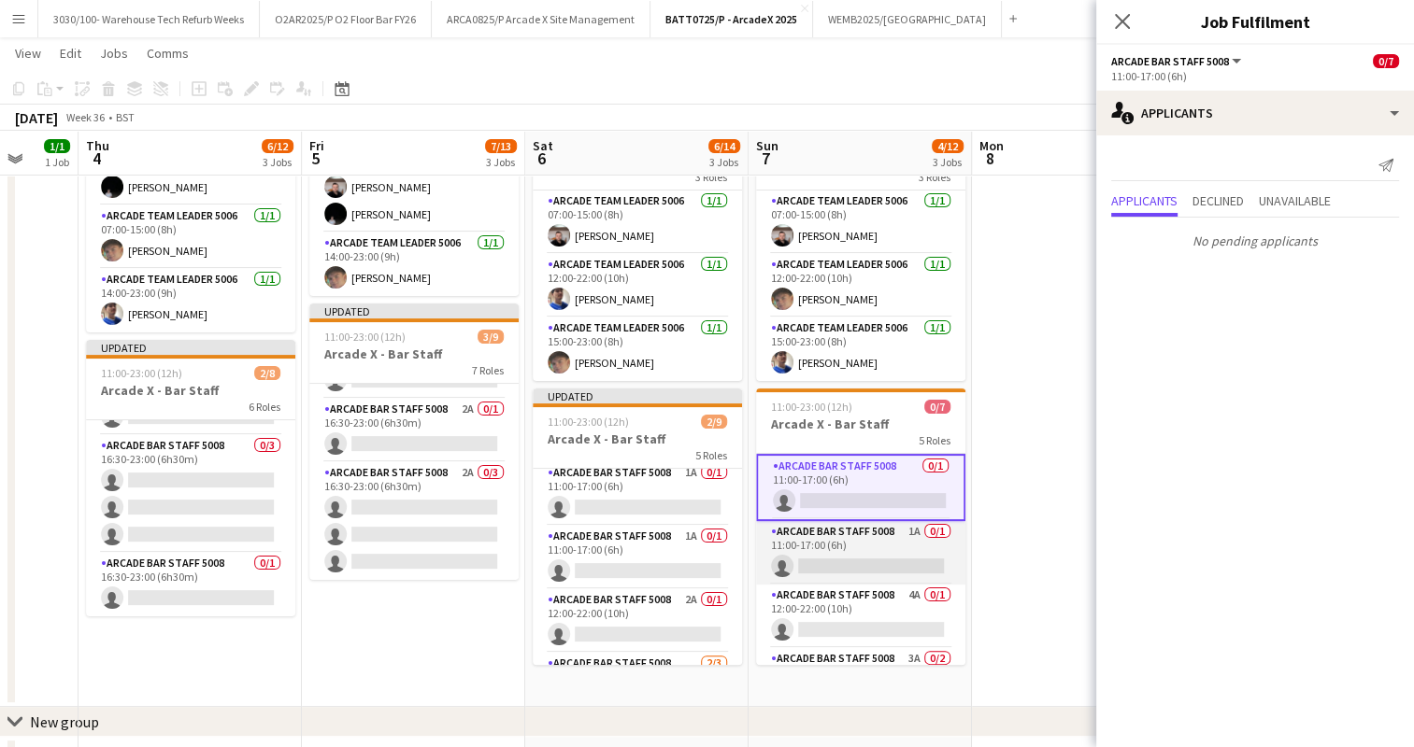
click at [851, 559] on app-card-role "Arcade Bar Staff 5008 1A 0/1 11:00-17:00 (6h) single-neutral-actions" at bounding box center [860, 553] width 209 height 64
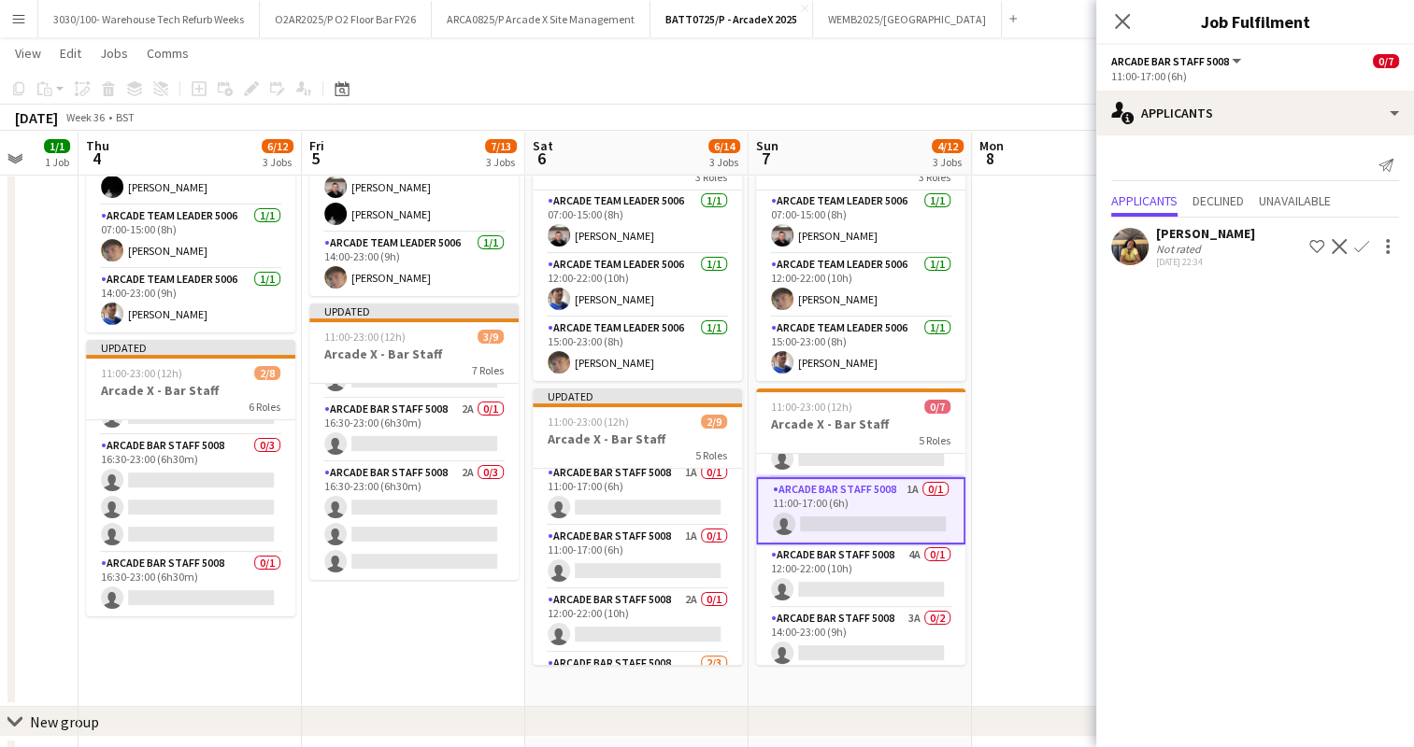
scroll to position [41, 0]
click at [1358, 243] on app-icon "Confirm" at bounding box center [1361, 246] width 15 height 15
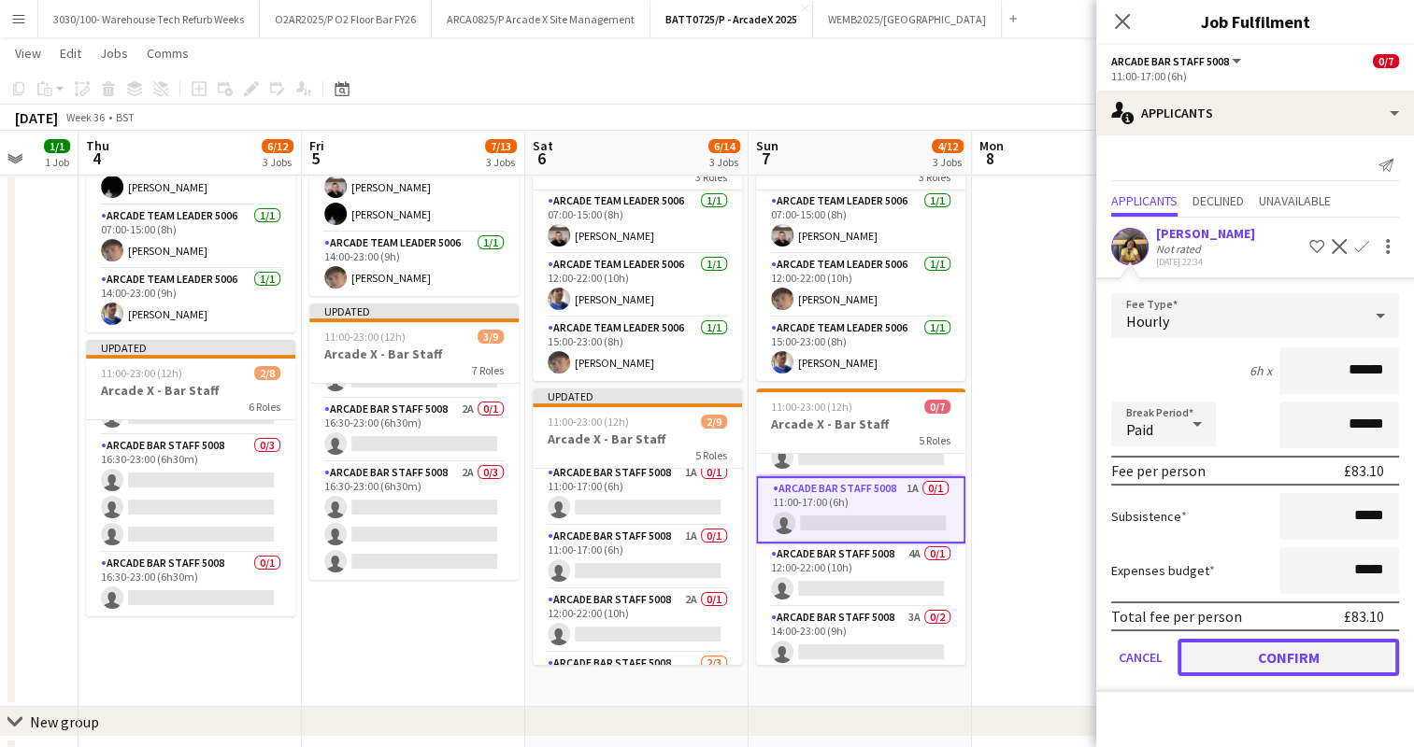
click at [1261, 646] on button "Confirm" at bounding box center [1287, 657] width 221 height 37
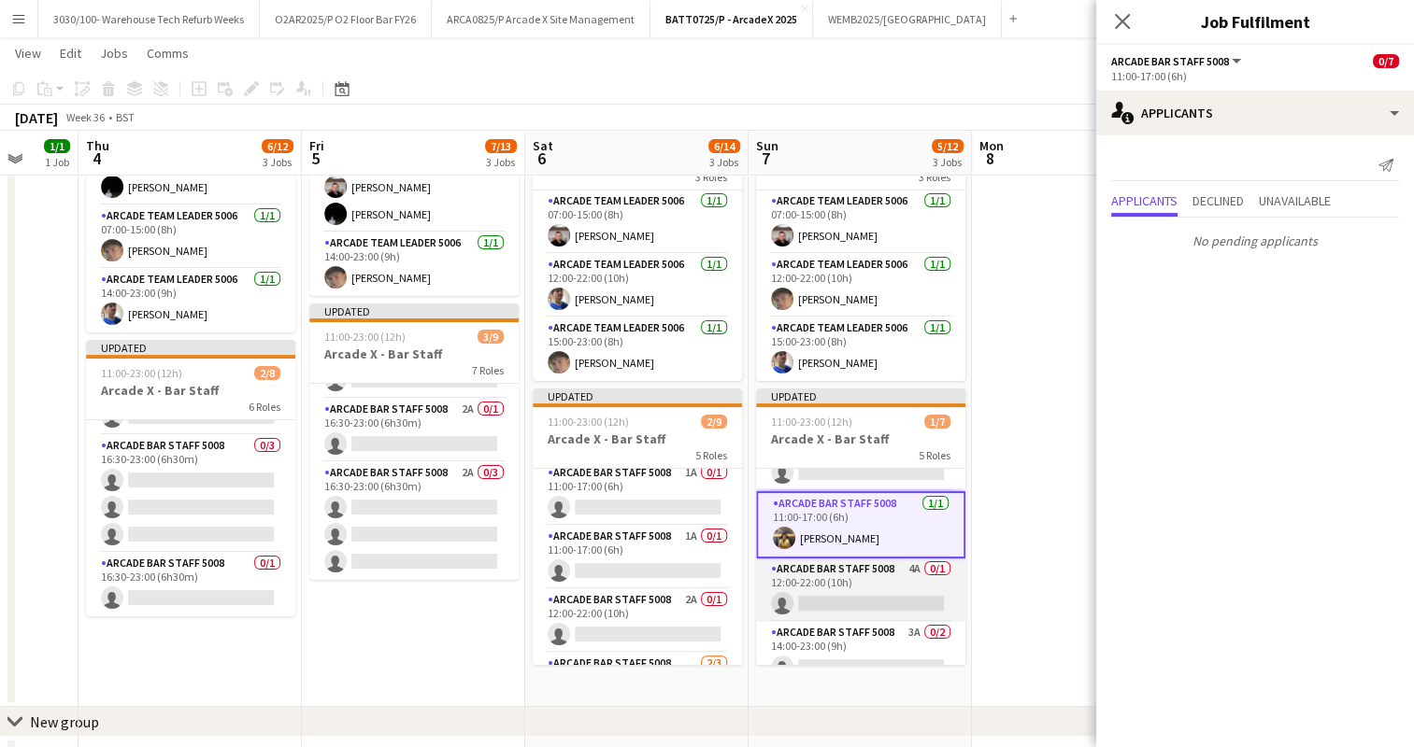
click at [858, 559] on app-card-role "Arcade Bar Staff 5008 4A 0/1 12:00-22:00 (10h) single-neutral-actions" at bounding box center [860, 591] width 209 height 64
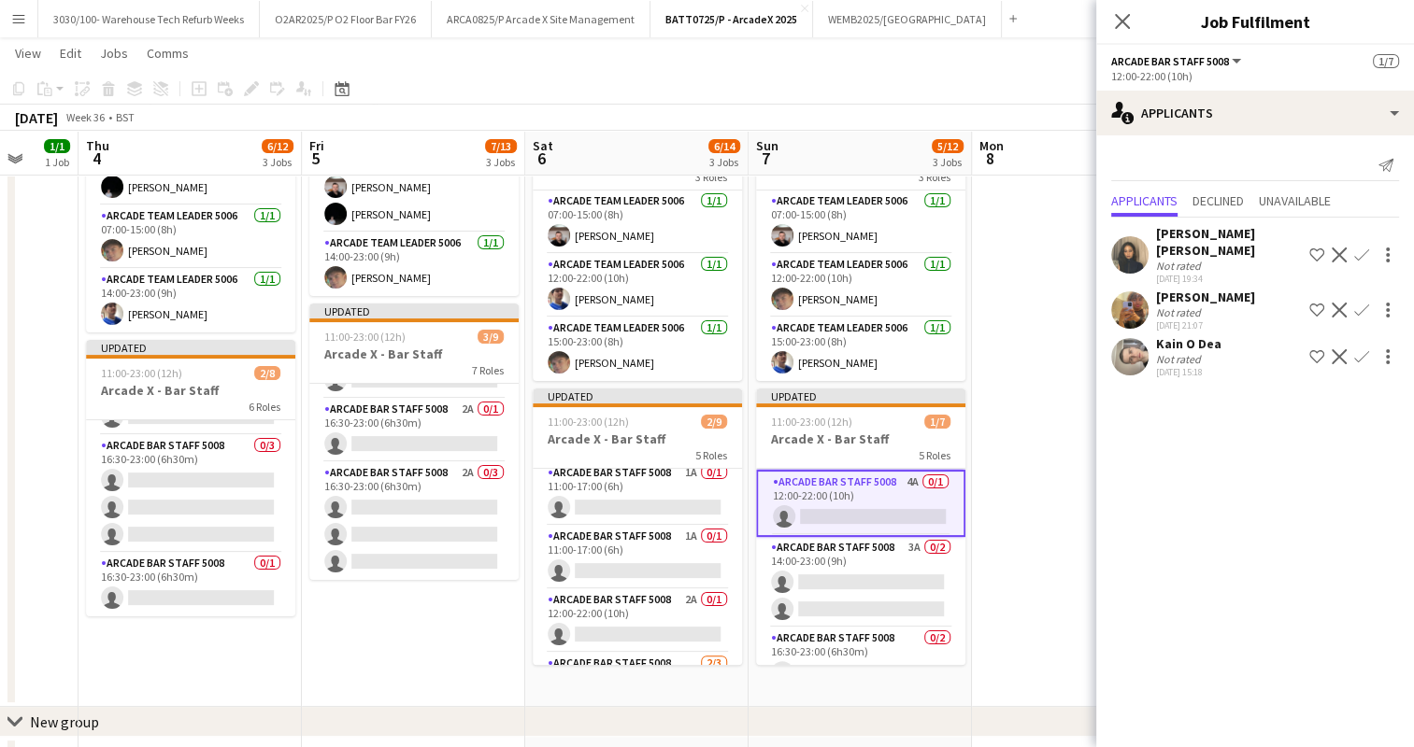
scroll to position [127, 0]
click at [1368, 248] on app-icon "Confirm" at bounding box center [1361, 255] width 15 height 15
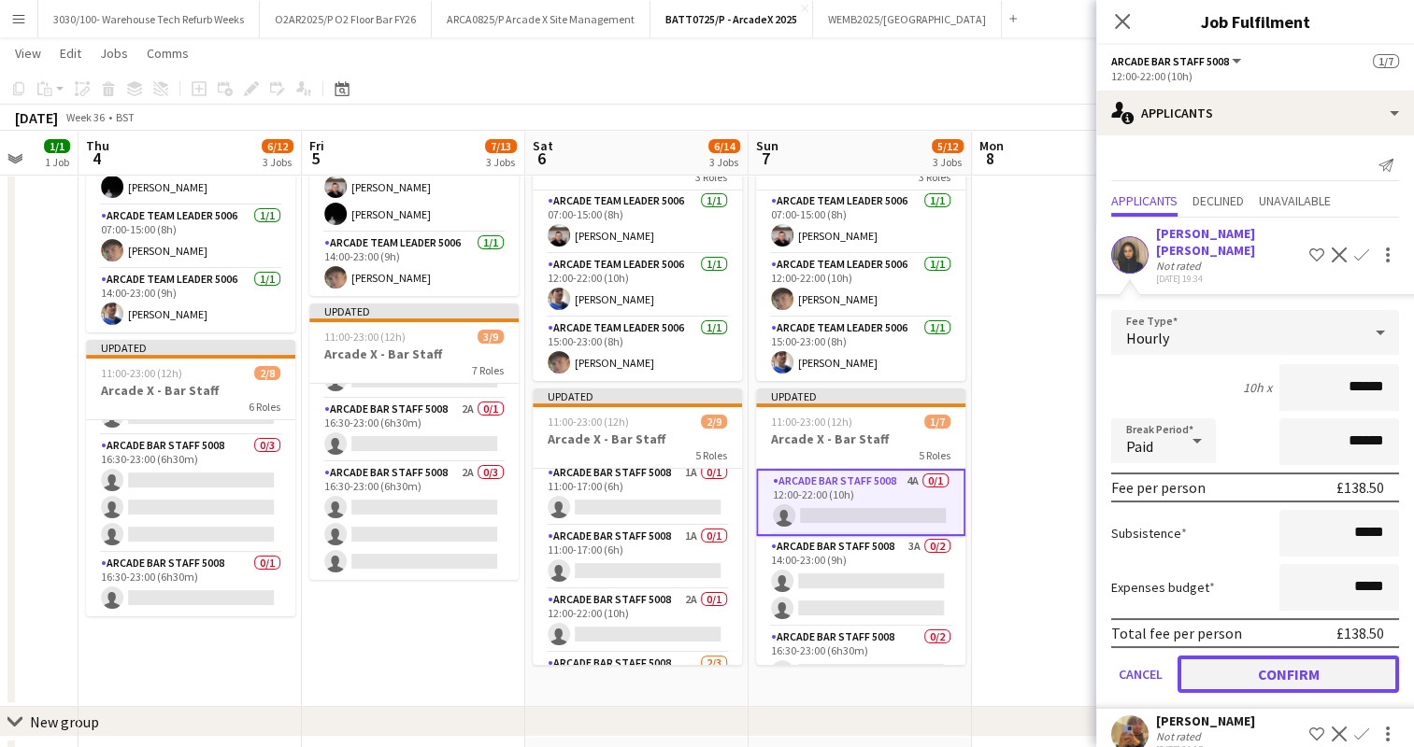
click at [1236, 656] on button "Confirm" at bounding box center [1287, 674] width 221 height 37
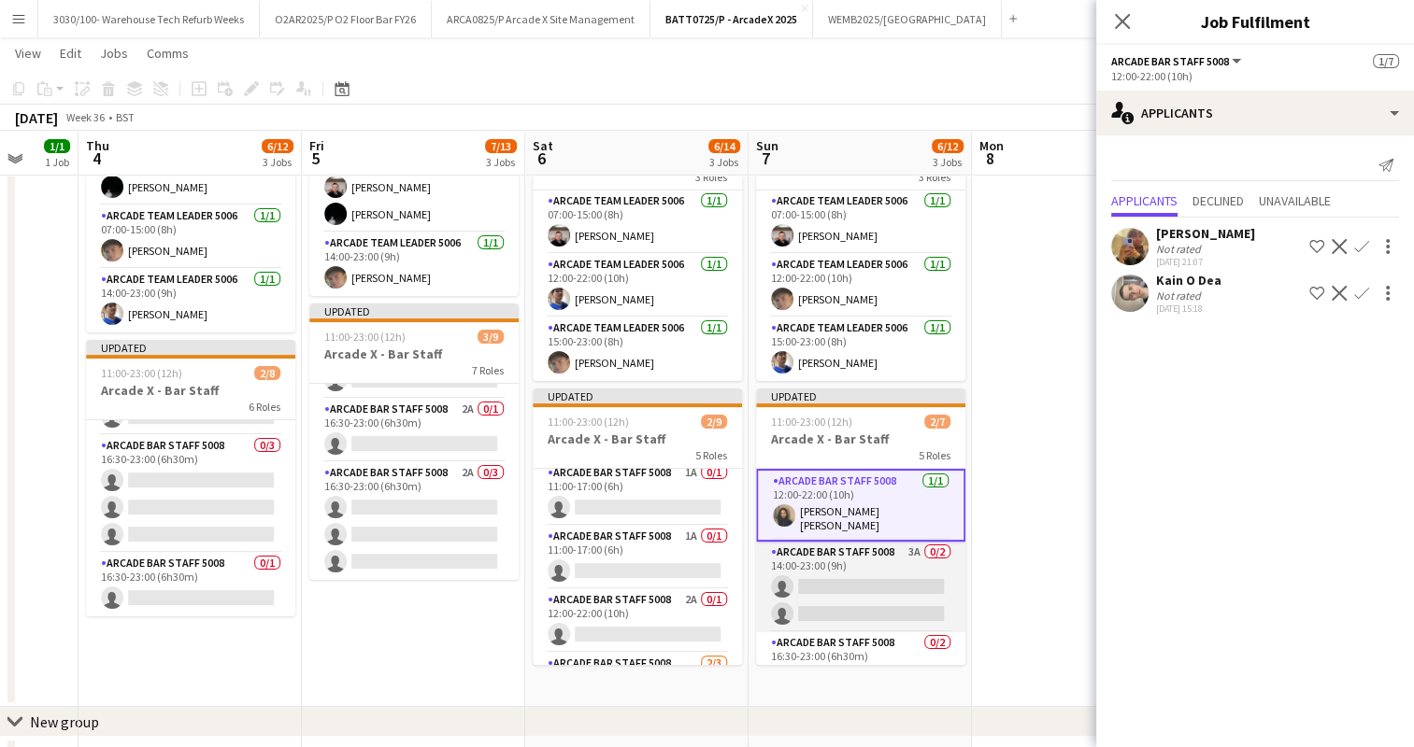
click at [827, 568] on app-card-role "Arcade Bar Staff 5008 3A 0/2 14:00-23:00 (9h) single-neutral-actions single-neu…" at bounding box center [860, 587] width 209 height 91
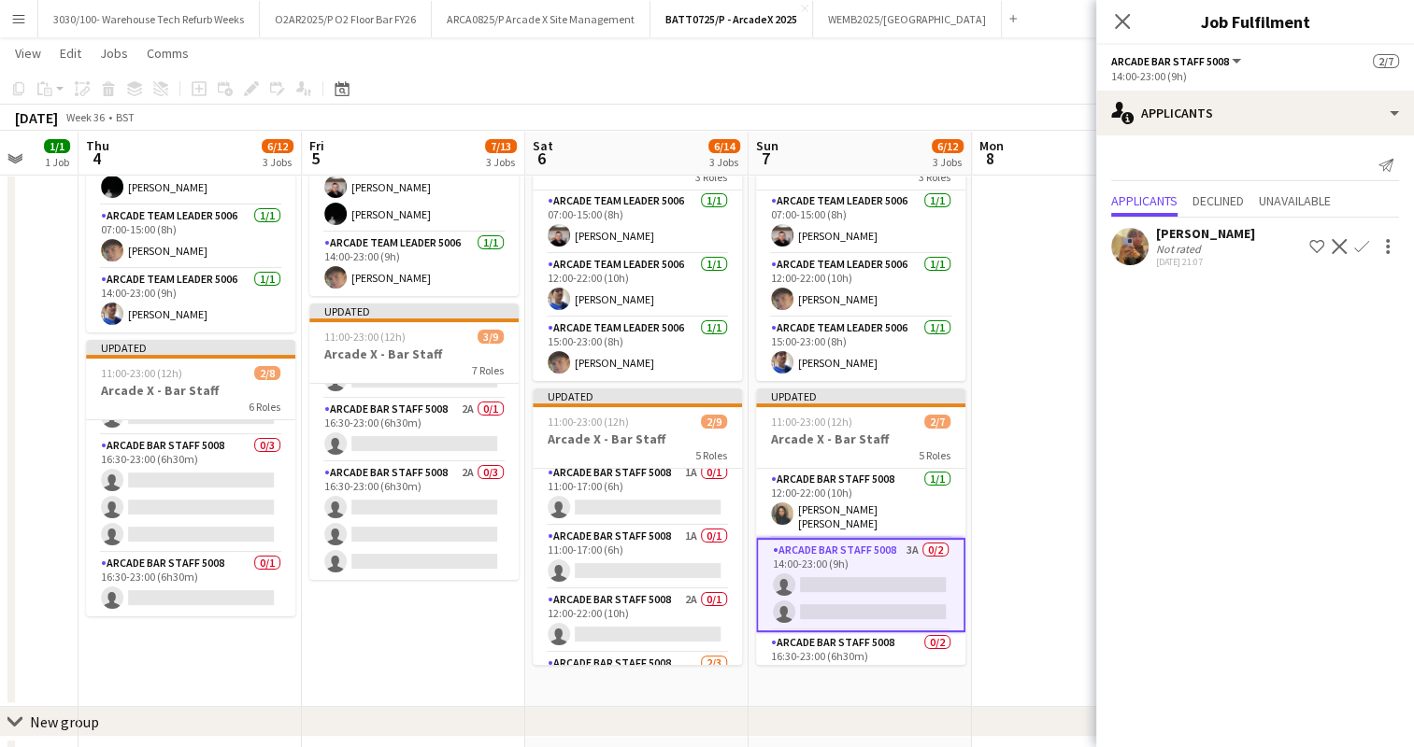
click at [1361, 241] on app-icon "Confirm" at bounding box center [1361, 246] width 15 height 15
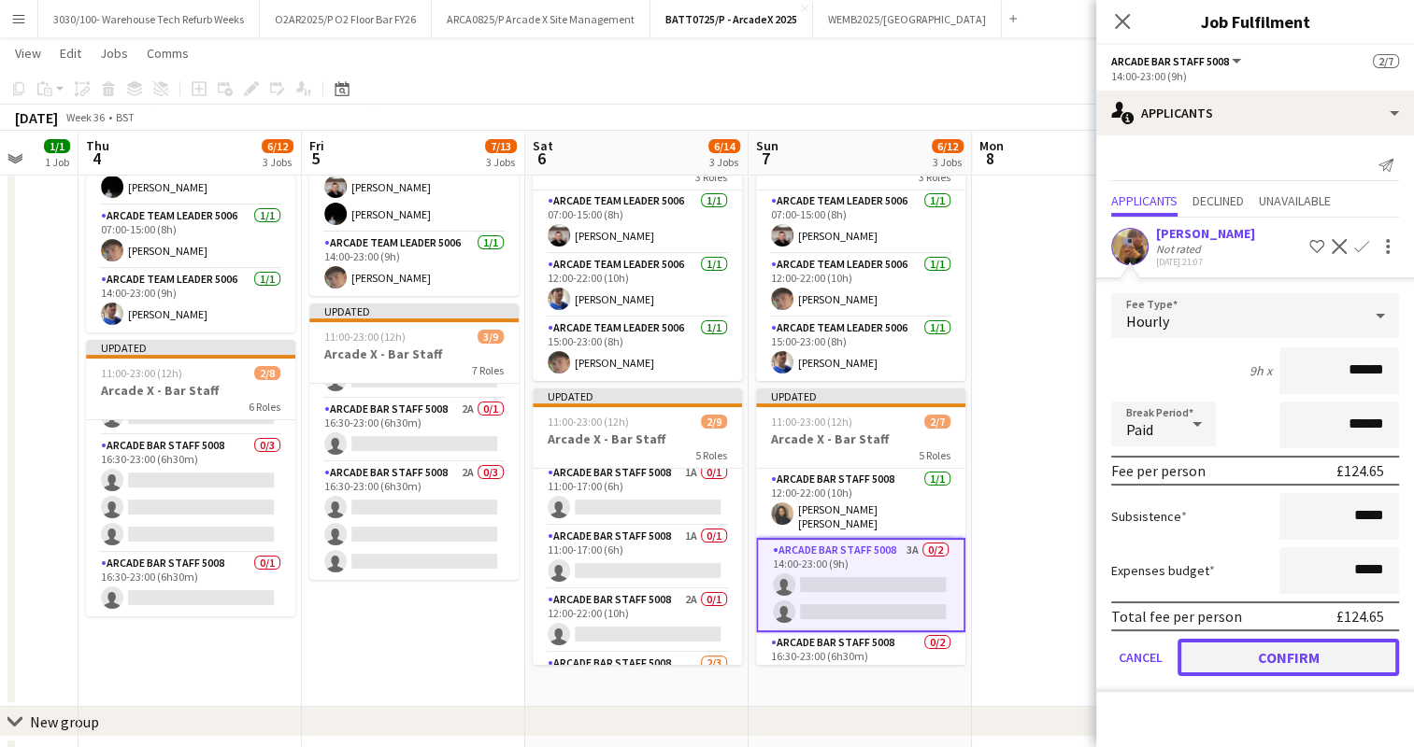
click at [1295, 661] on button "Confirm" at bounding box center [1287, 657] width 221 height 37
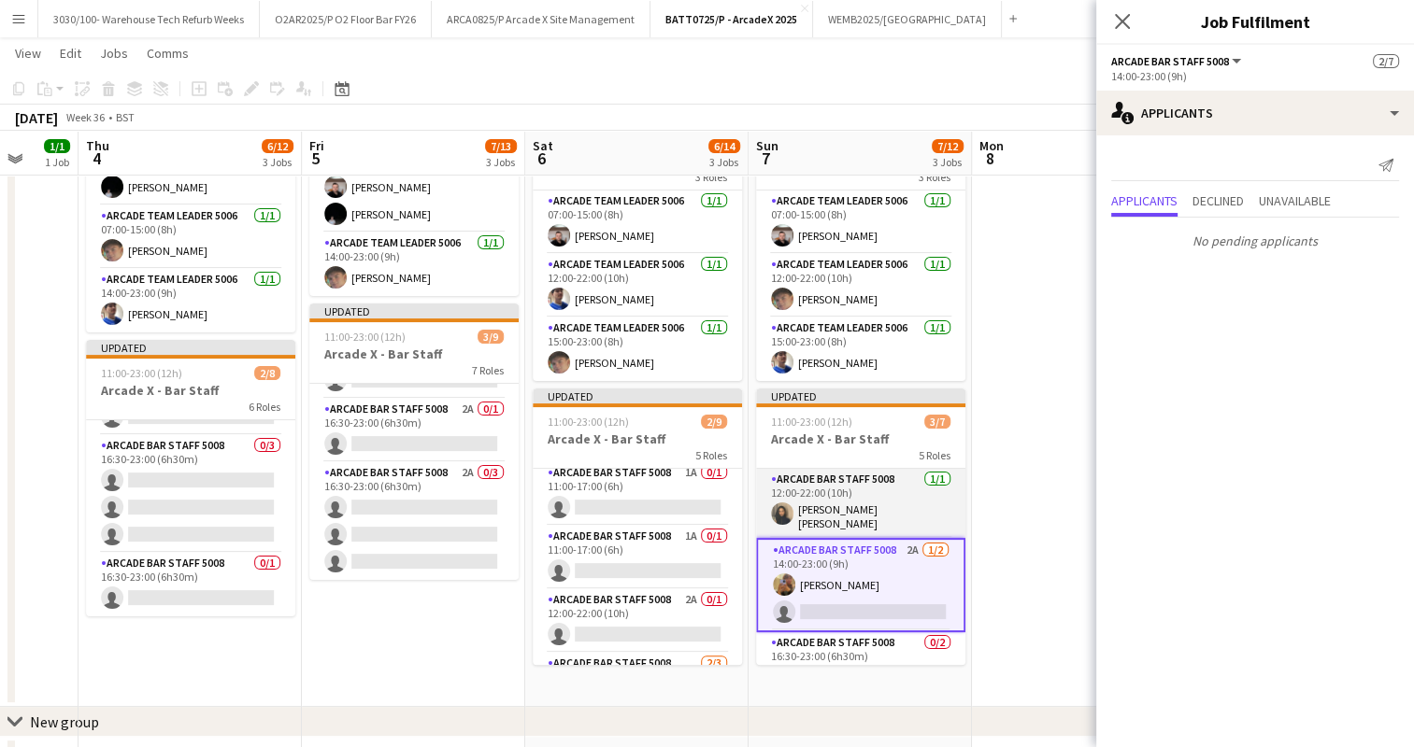
click at [846, 496] on app-card-role "Arcade Bar Staff 5008 [DATE] 12:00-22:00 (10h) [PERSON_NAME] [PERSON_NAME]" at bounding box center [860, 503] width 209 height 69
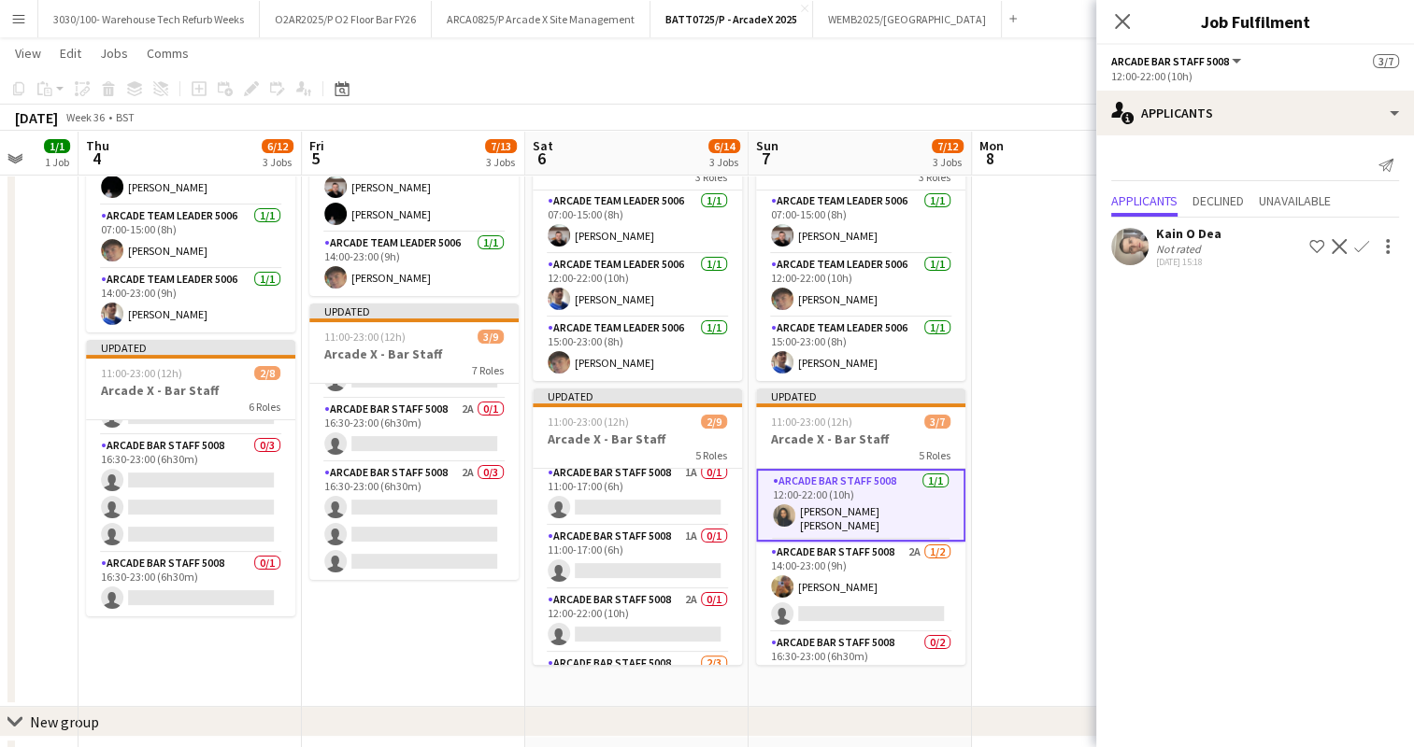
scroll to position [178, 0]
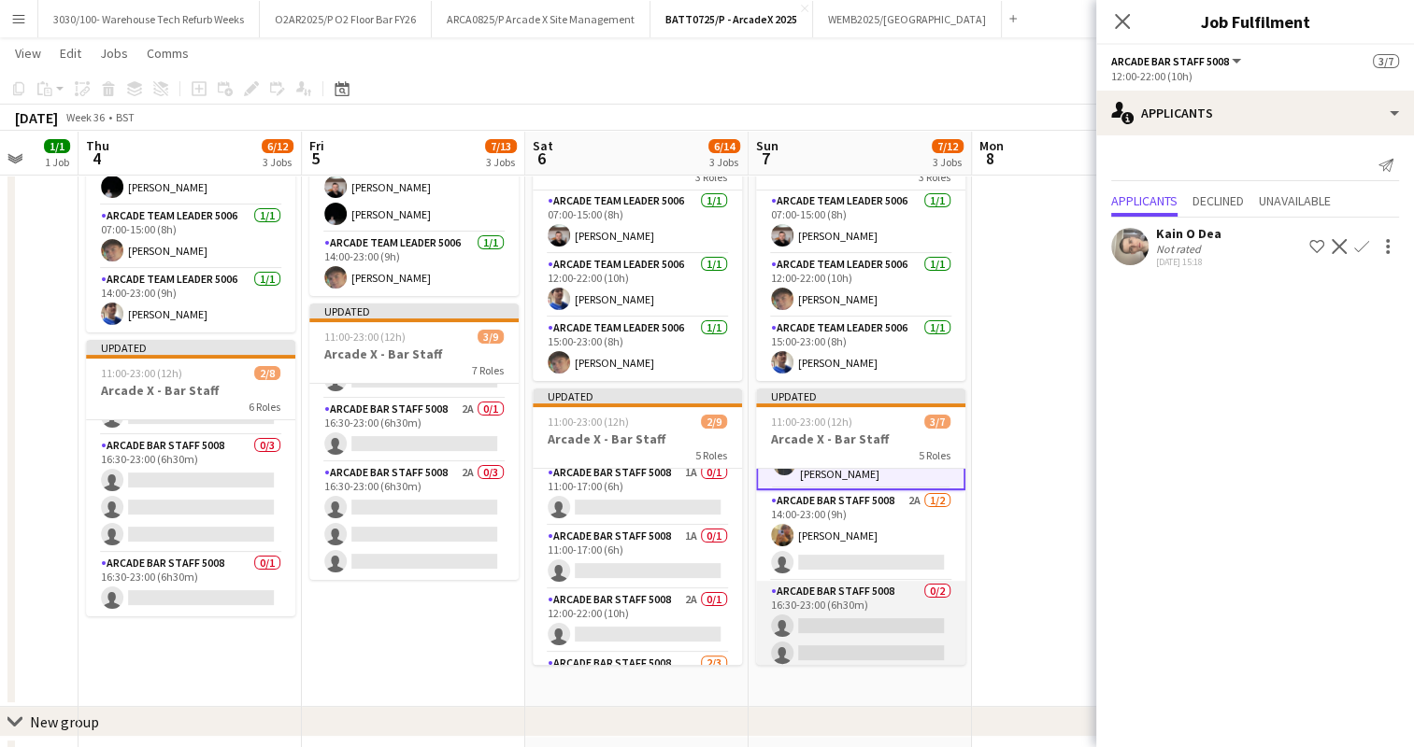
click at [848, 604] on app-card-role "Arcade Bar Staff 5008 0/2 16:30-23:00 (6h30m) single-neutral-actions single-neu…" at bounding box center [860, 626] width 209 height 91
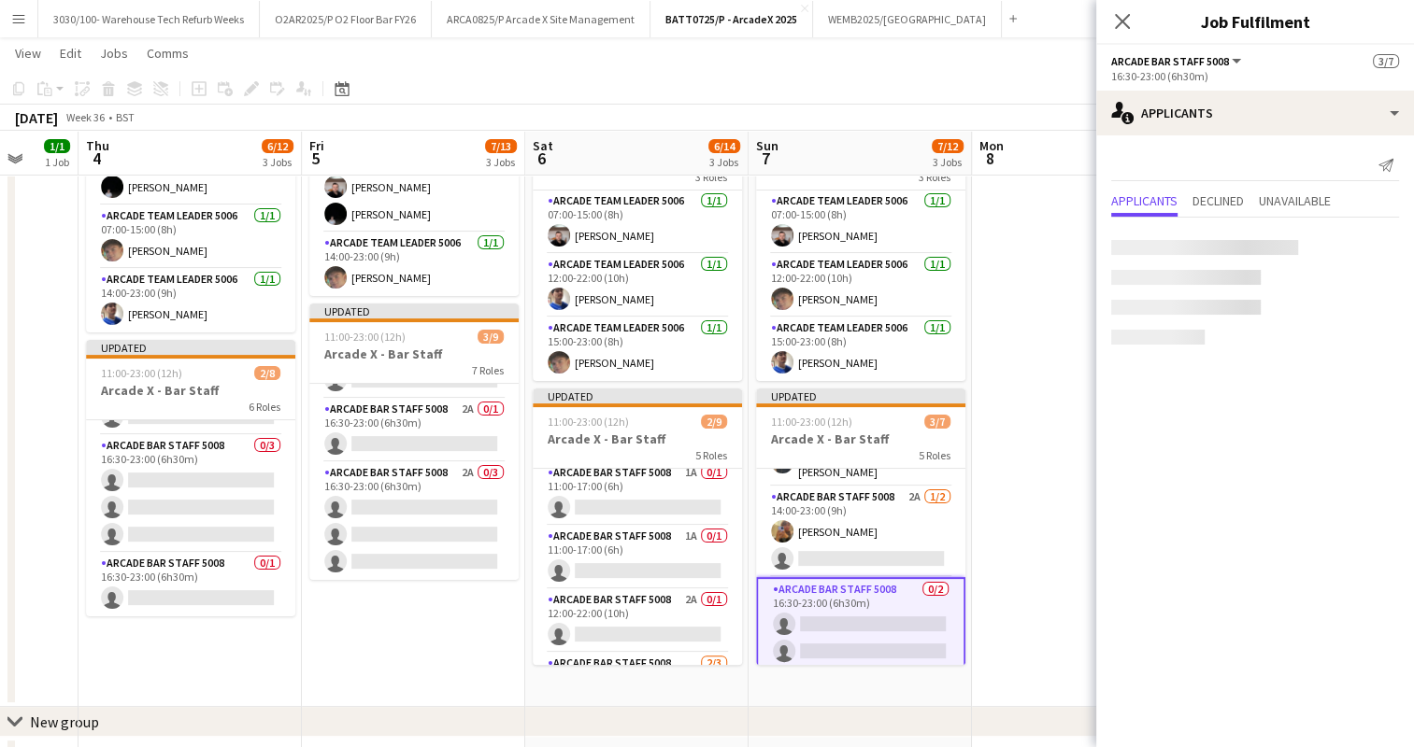
scroll to position [177, 0]
click at [1046, 235] on app-date-cell at bounding box center [1083, 305] width 223 height 804
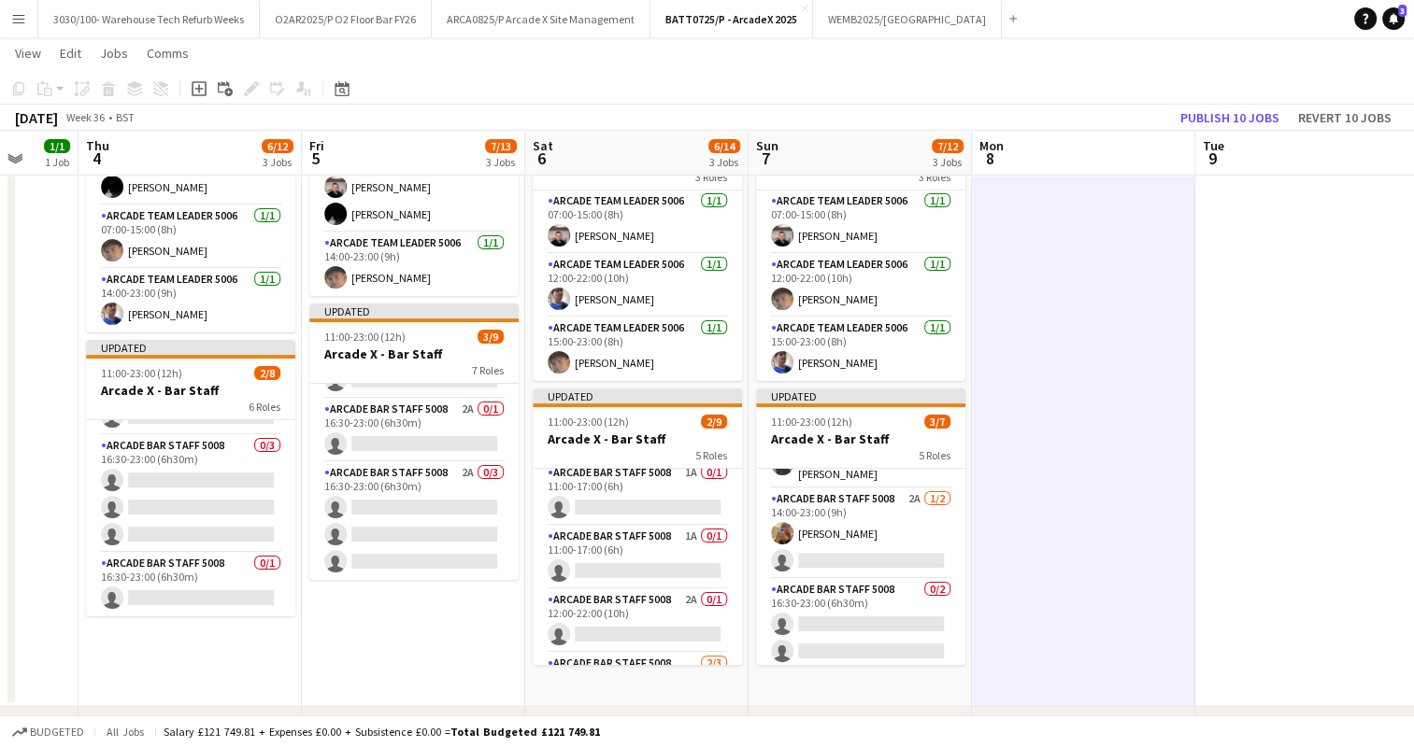
scroll to position [176, 0]
click at [1238, 122] on button "Publish 10 jobs" at bounding box center [1230, 118] width 114 height 24
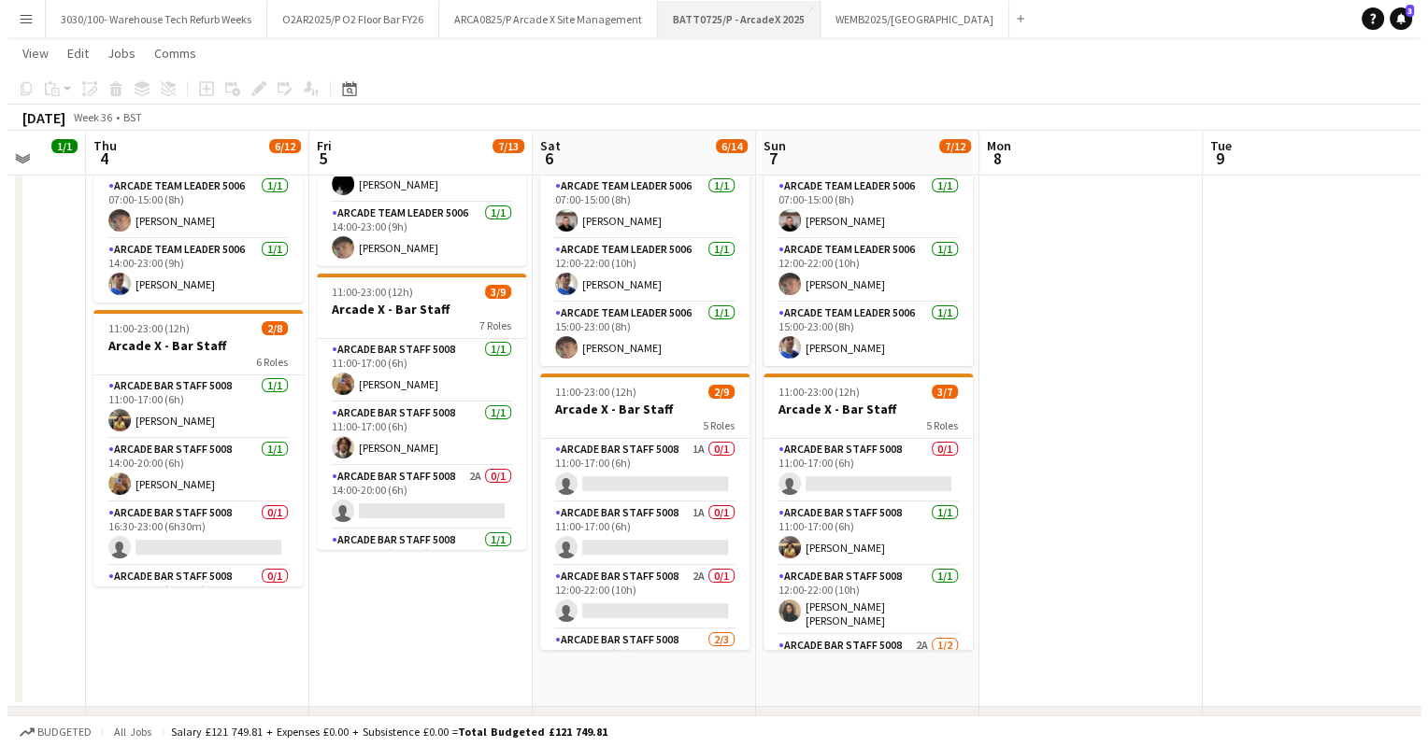
scroll to position [0, 0]
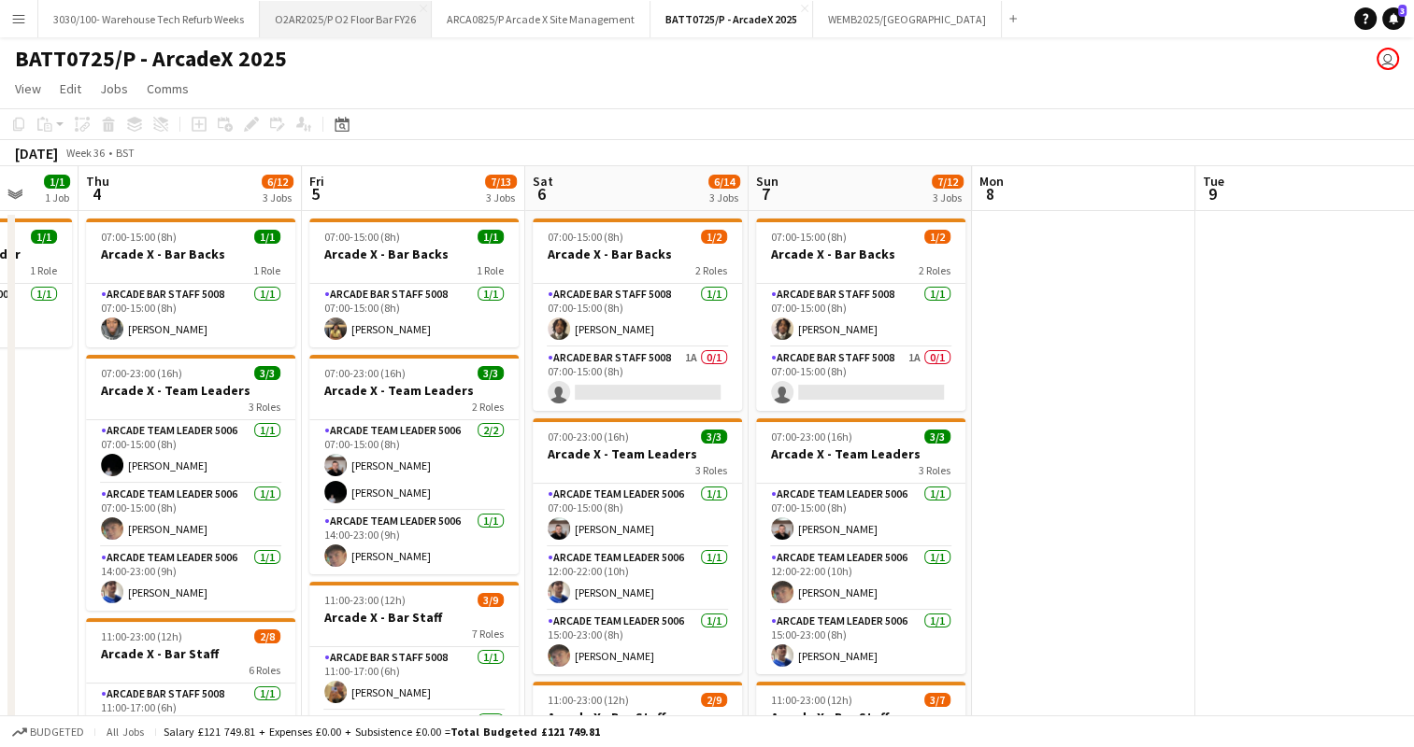
click at [402, 28] on button "O2AR2025/P O2 Floor Bar FY26 Close" at bounding box center [346, 19] width 172 height 36
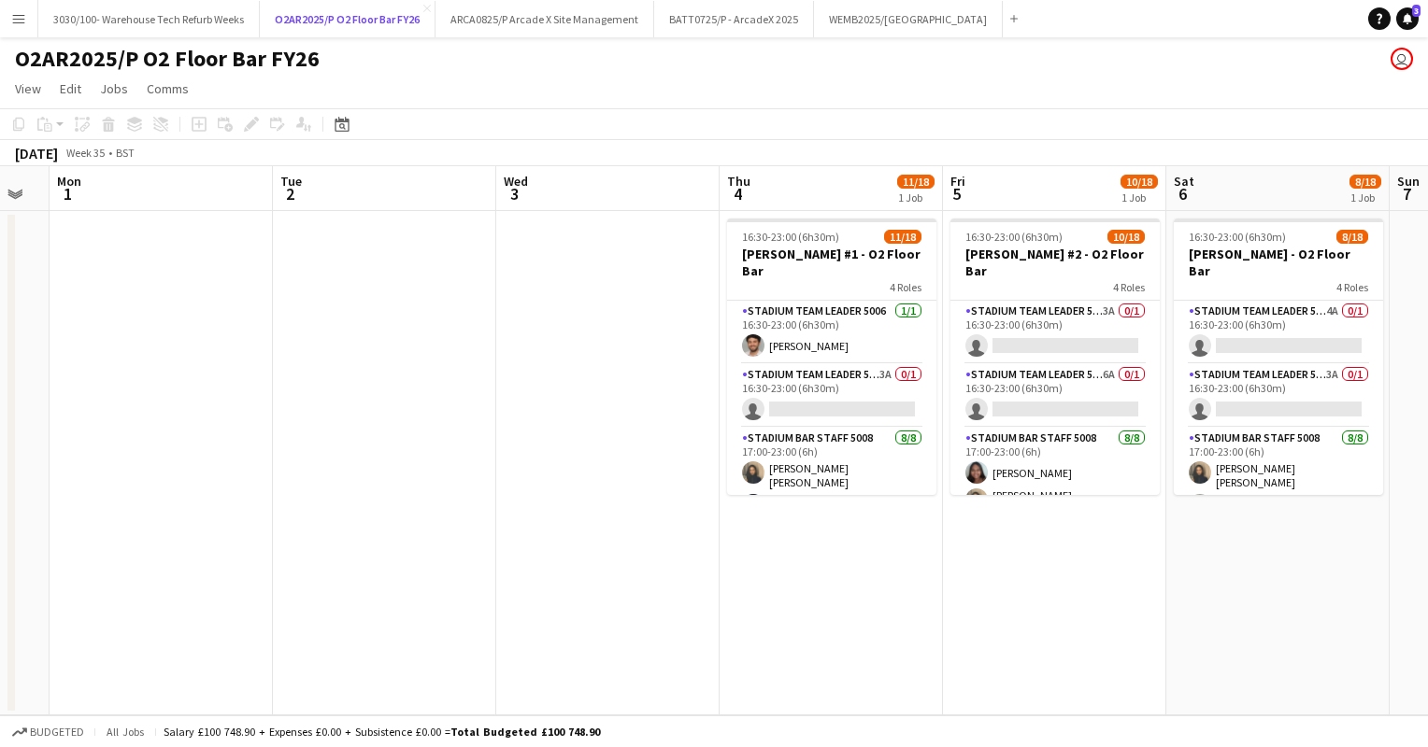
scroll to position [0, 622]
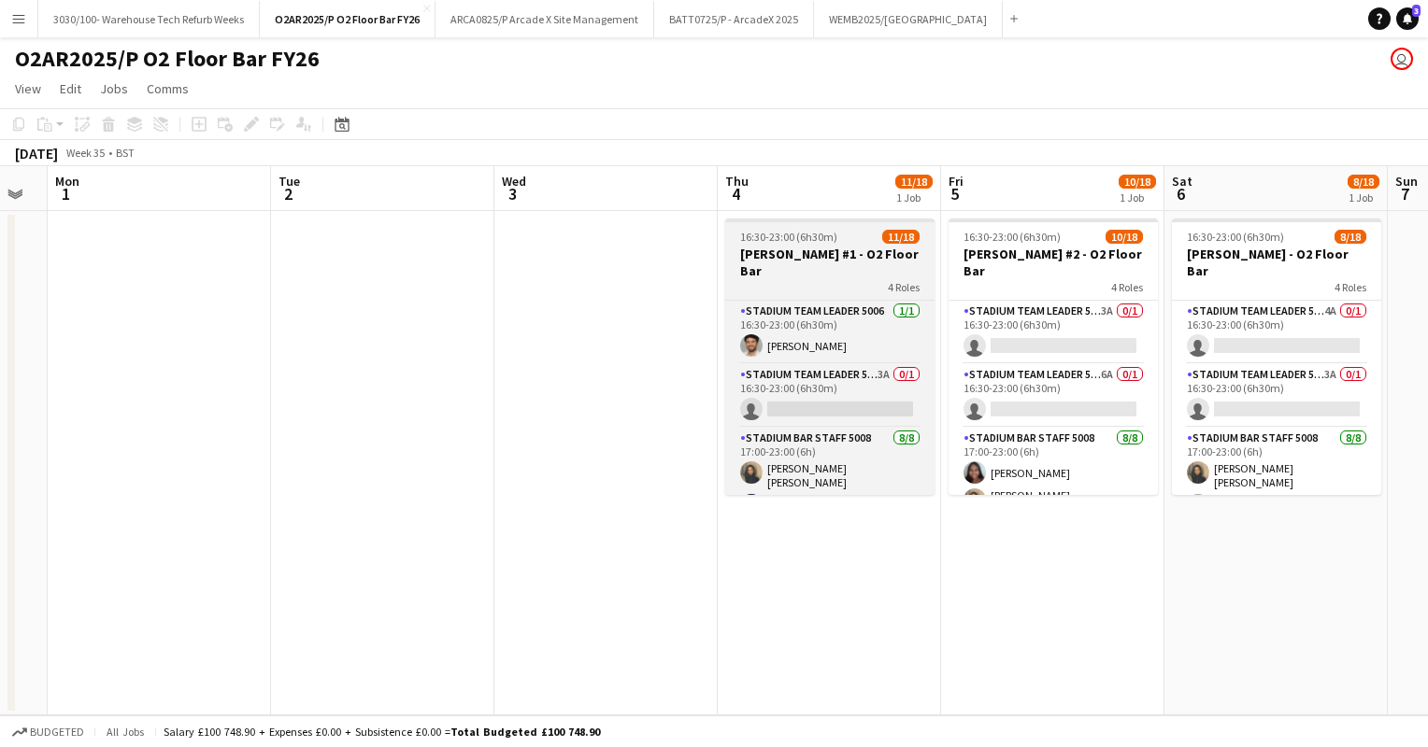
click at [840, 238] on div "16:30-23:00 (6h30m) 11/18" at bounding box center [829, 237] width 209 height 14
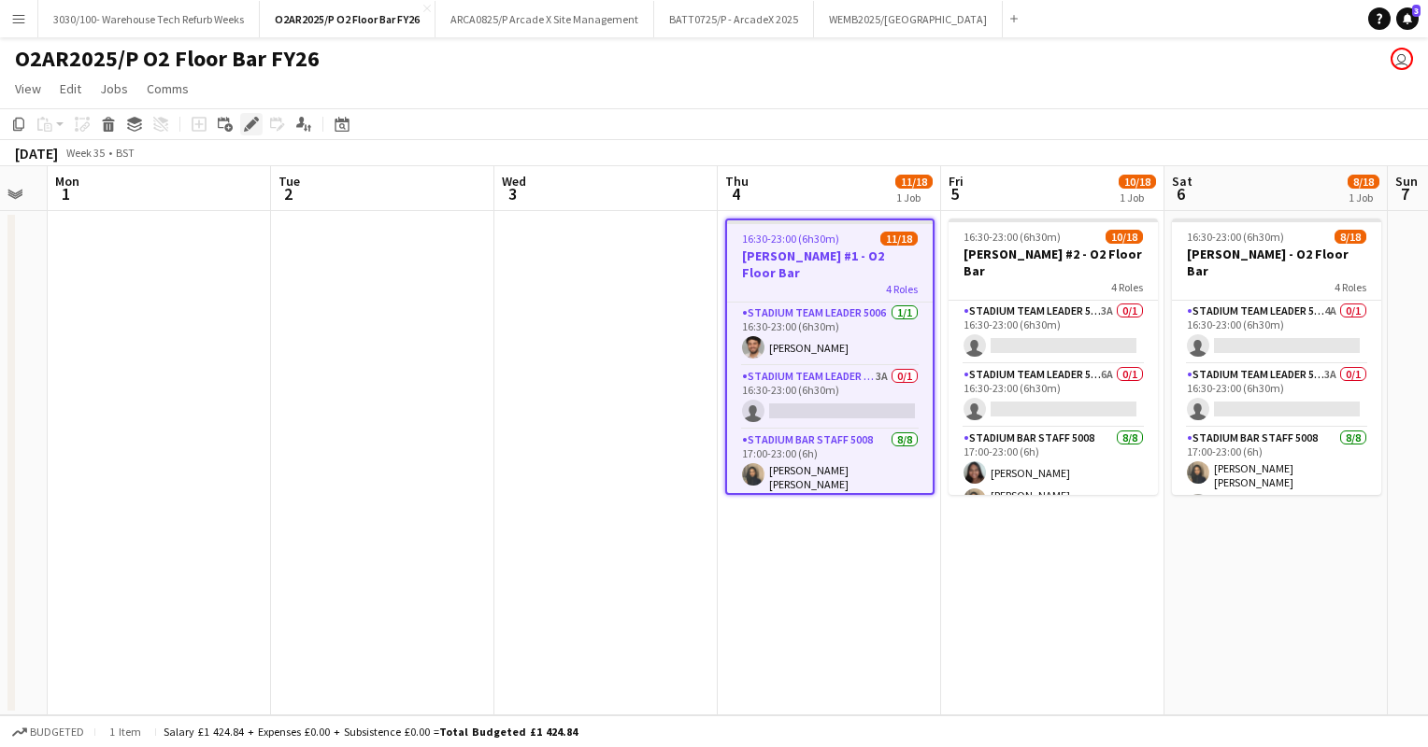
click at [252, 120] on icon at bounding box center [251, 125] width 10 height 10
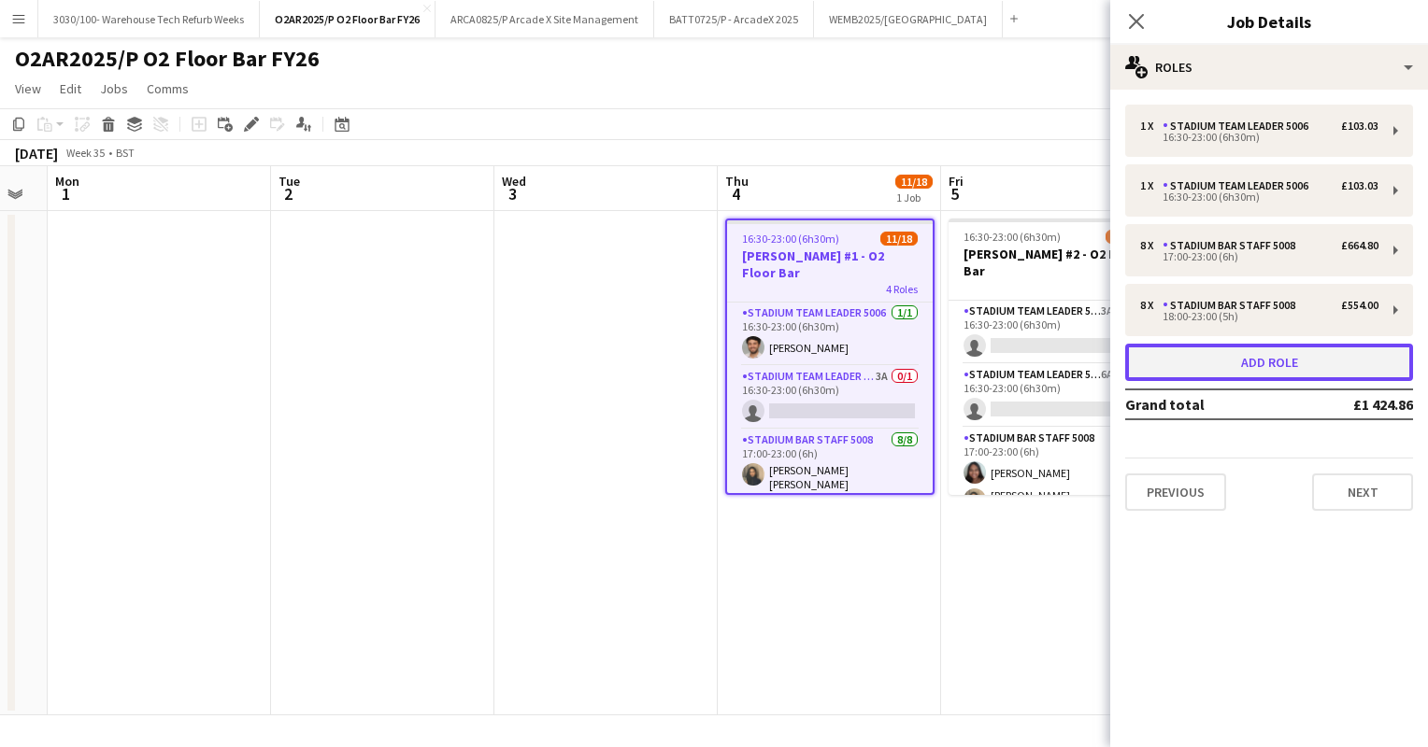
click at [1282, 363] on button "Add role" at bounding box center [1269, 362] width 288 height 37
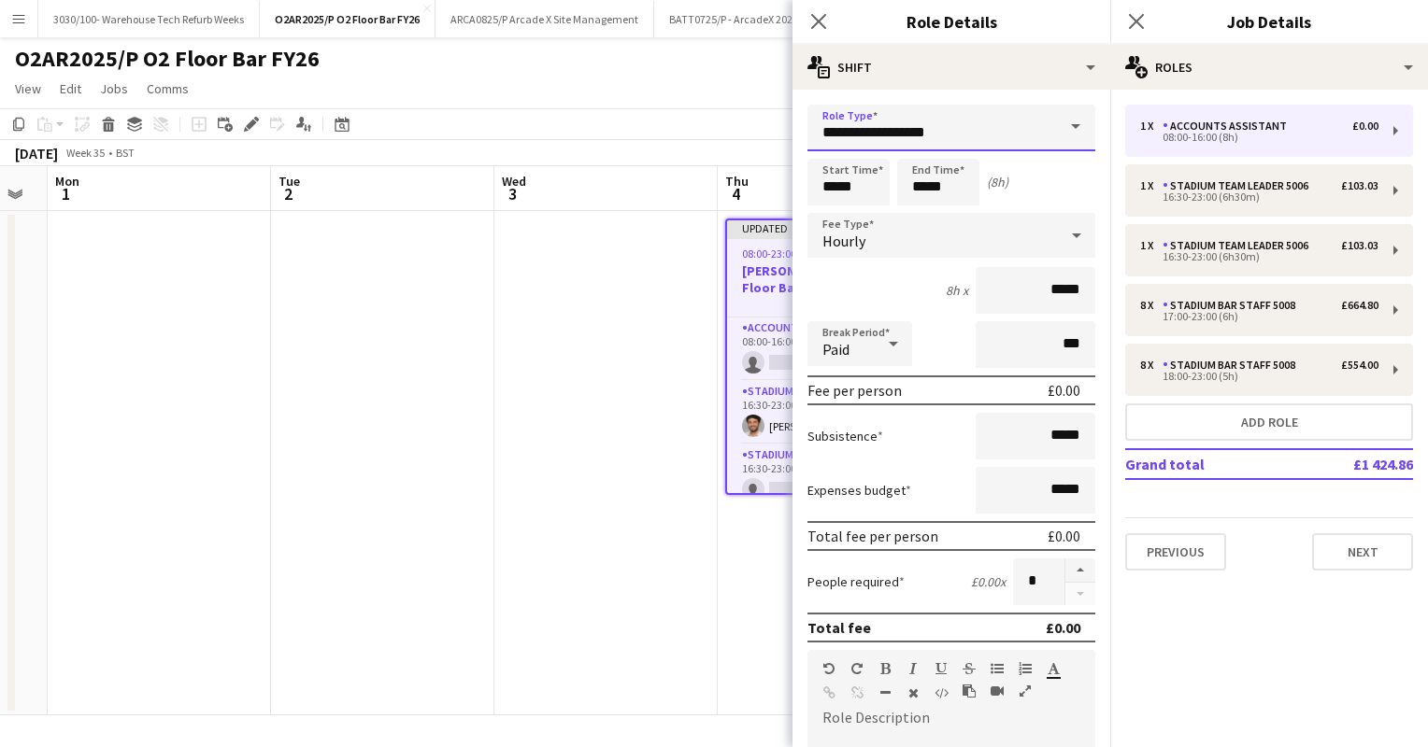
drag, startPoint x: 959, startPoint y: 133, endPoint x: 808, endPoint y: 146, distance: 151.0
click at [808, 146] on input "**********" at bounding box center [951, 128] width 288 height 47
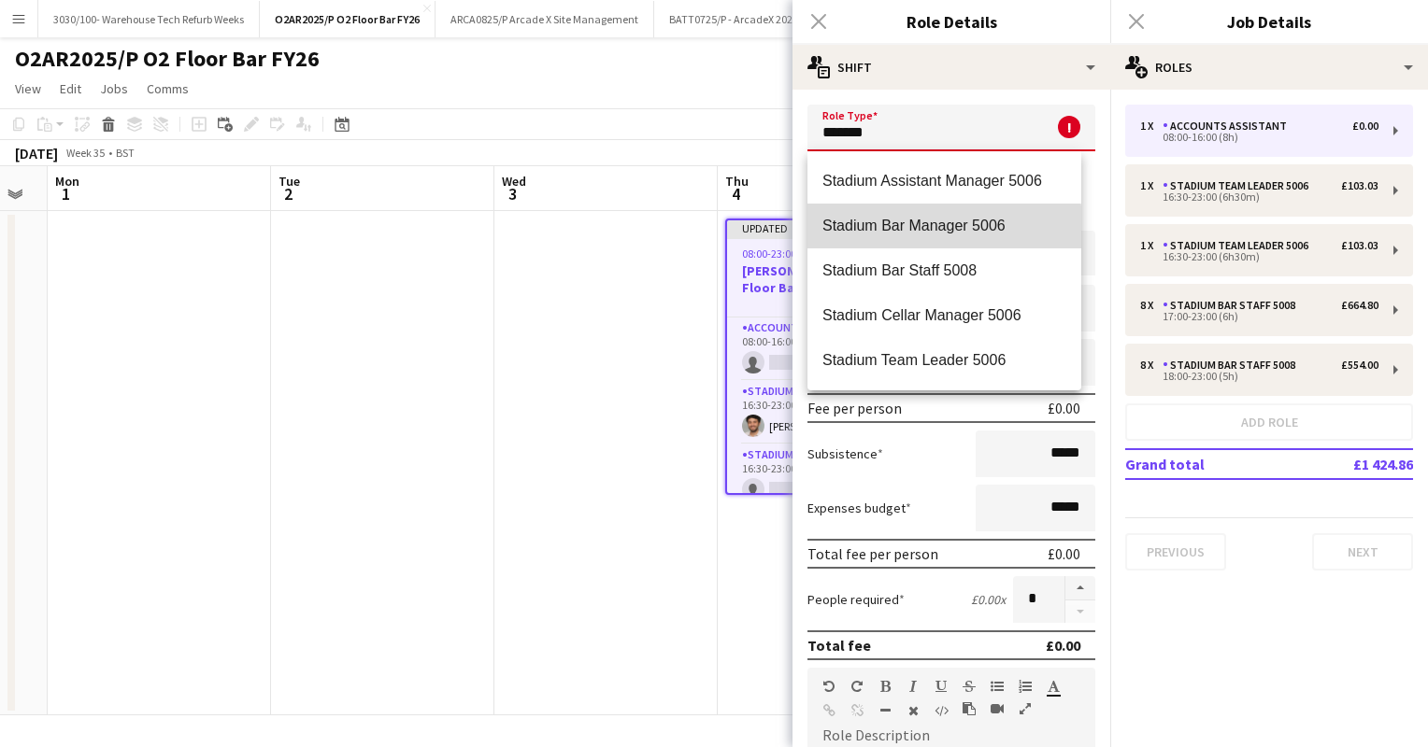
click at [932, 235] on mat-option "Stadium Bar Manager 5006" at bounding box center [944, 226] width 274 height 45
type input "**********"
type input "*******"
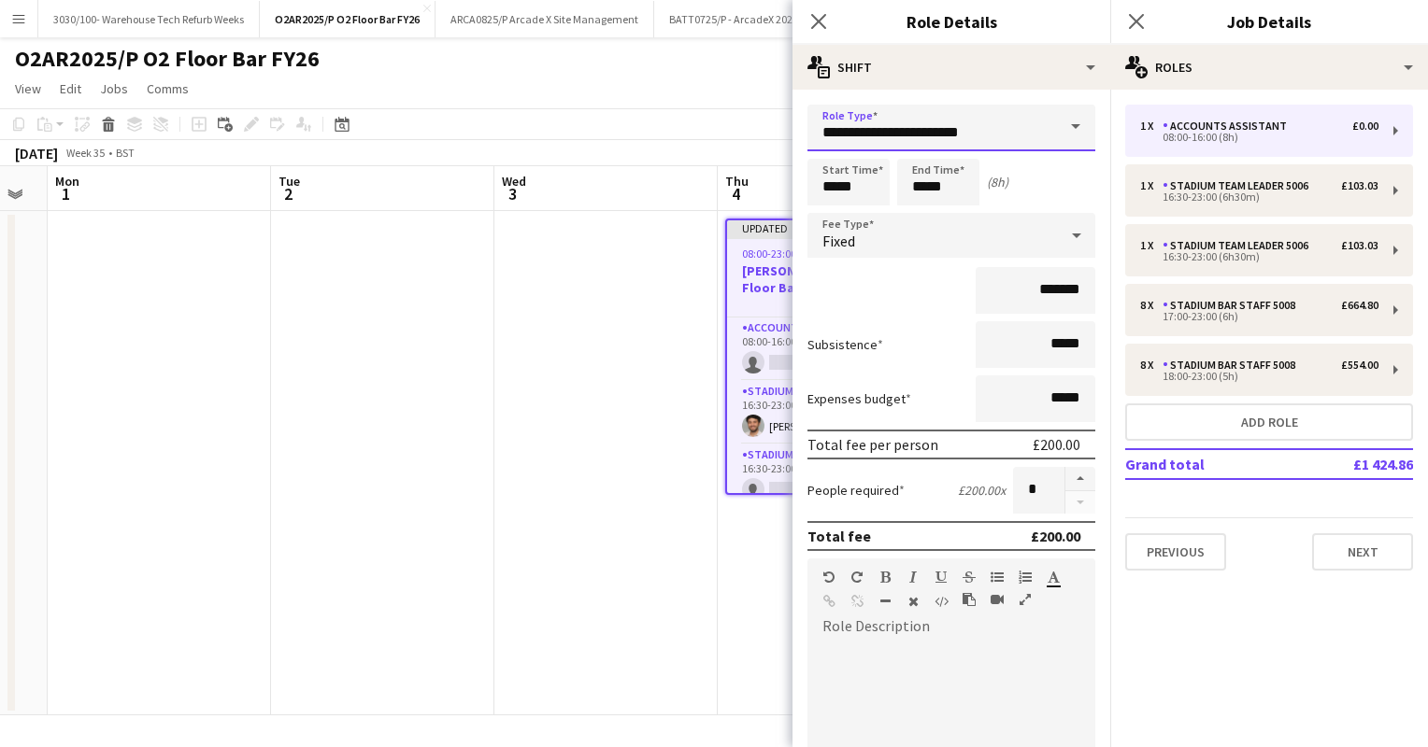
click at [1004, 131] on input "**********" at bounding box center [951, 128] width 288 height 47
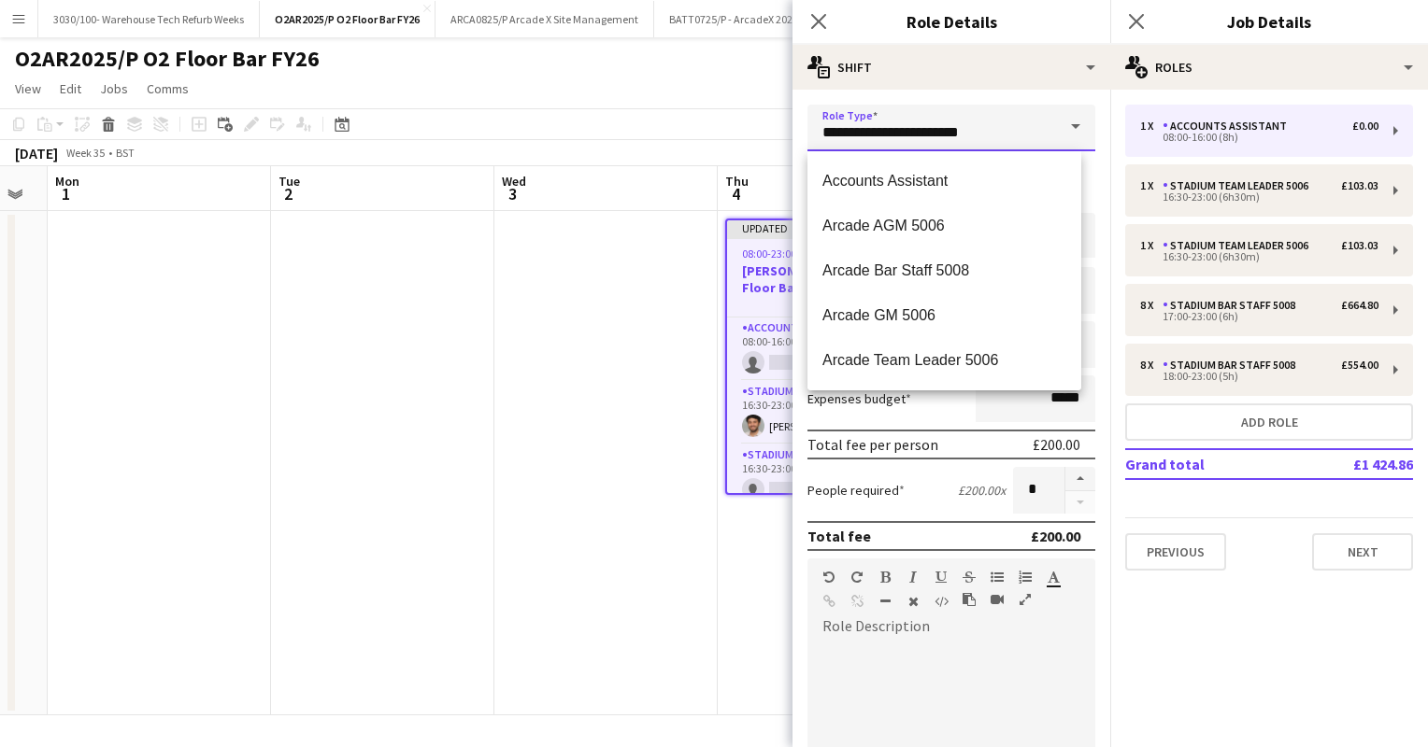
drag, startPoint x: 991, startPoint y: 135, endPoint x: 876, endPoint y: 125, distance: 115.3
click at [876, 125] on input "**********" at bounding box center [951, 128] width 288 height 47
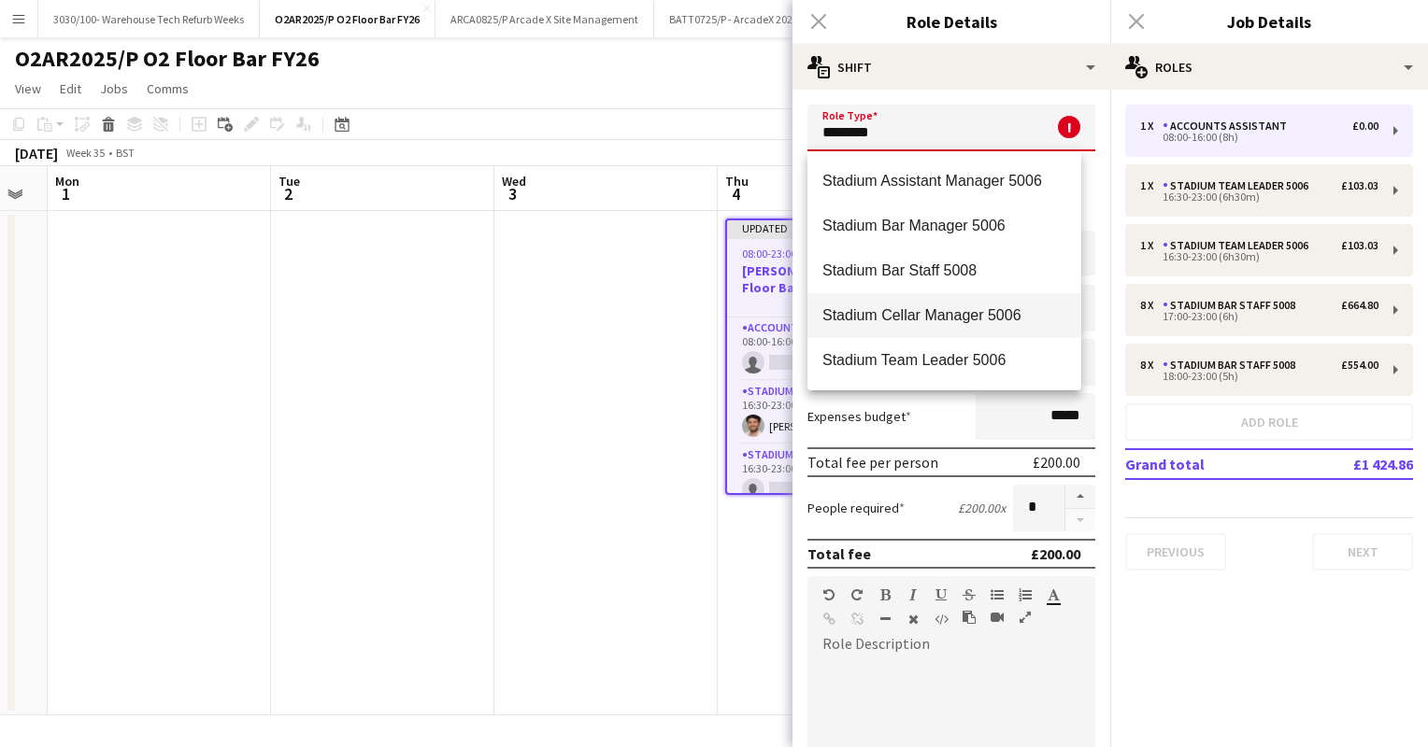
click at [950, 306] on span "Stadium Cellar Manager 5006" at bounding box center [944, 315] width 244 height 18
type input "**********"
type input "******"
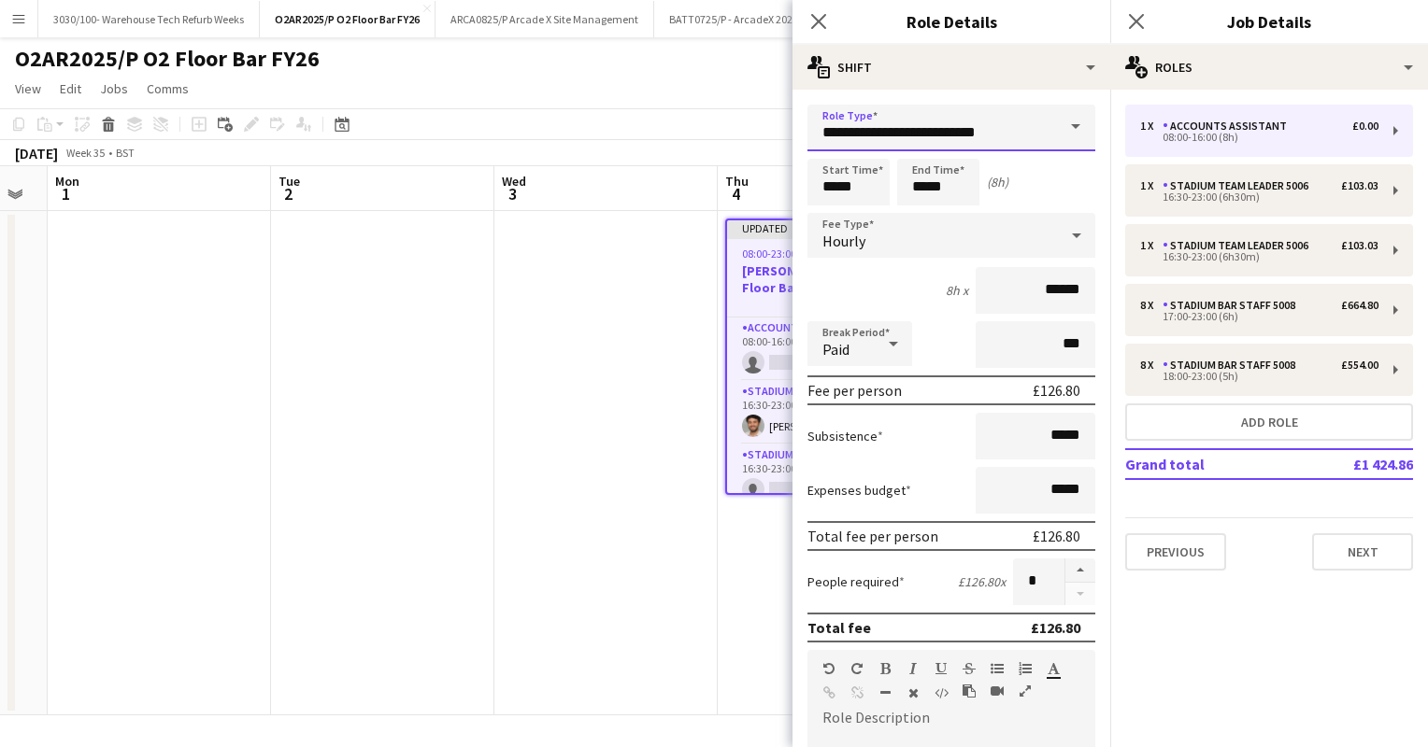
drag, startPoint x: 981, startPoint y: 135, endPoint x: 879, endPoint y: 143, distance: 102.2
click at [879, 143] on input "**********" at bounding box center [951, 128] width 288 height 47
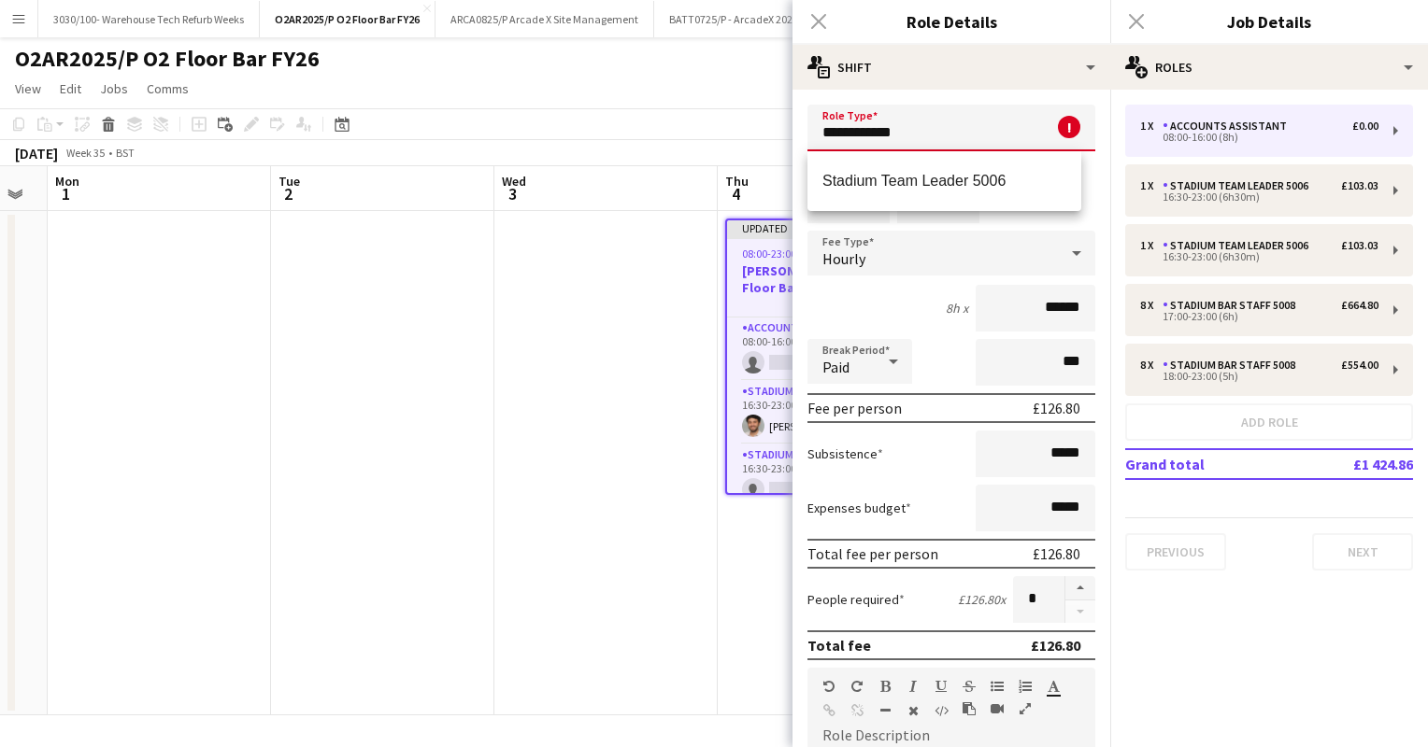
click at [908, 155] on div "Stadium Team Leader 5006" at bounding box center [944, 181] width 274 height 60
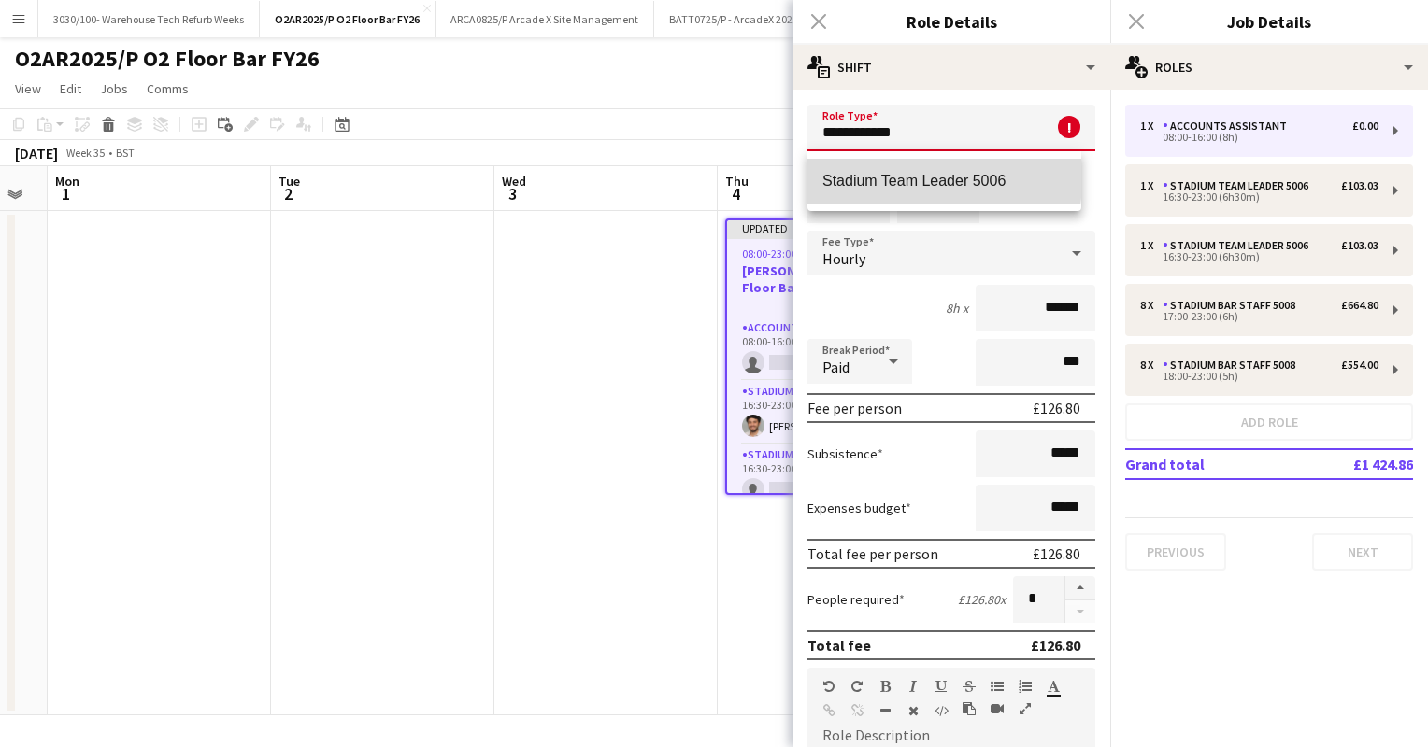
click at [915, 175] on span "Stadium Team Leader 5006" at bounding box center [944, 181] width 244 height 18
type input "**********"
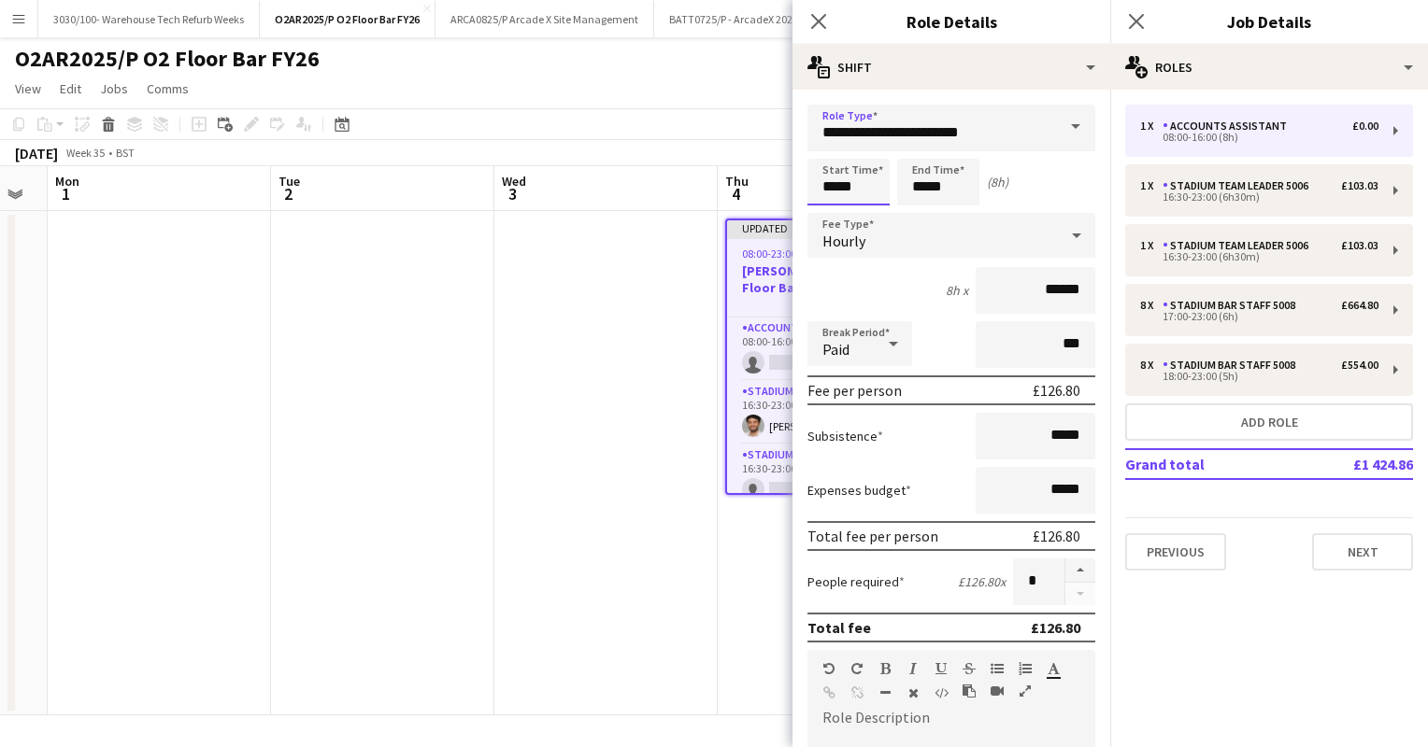
click at [834, 188] on input "*****" at bounding box center [848, 182] width 82 height 47
type input "*****"
click at [923, 184] on input "*****" at bounding box center [938, 182] width 82 height 47
type input "*****"
click at [886, 277] on div "8h x ******" at bounding box center [951, 290] width 288 height 47
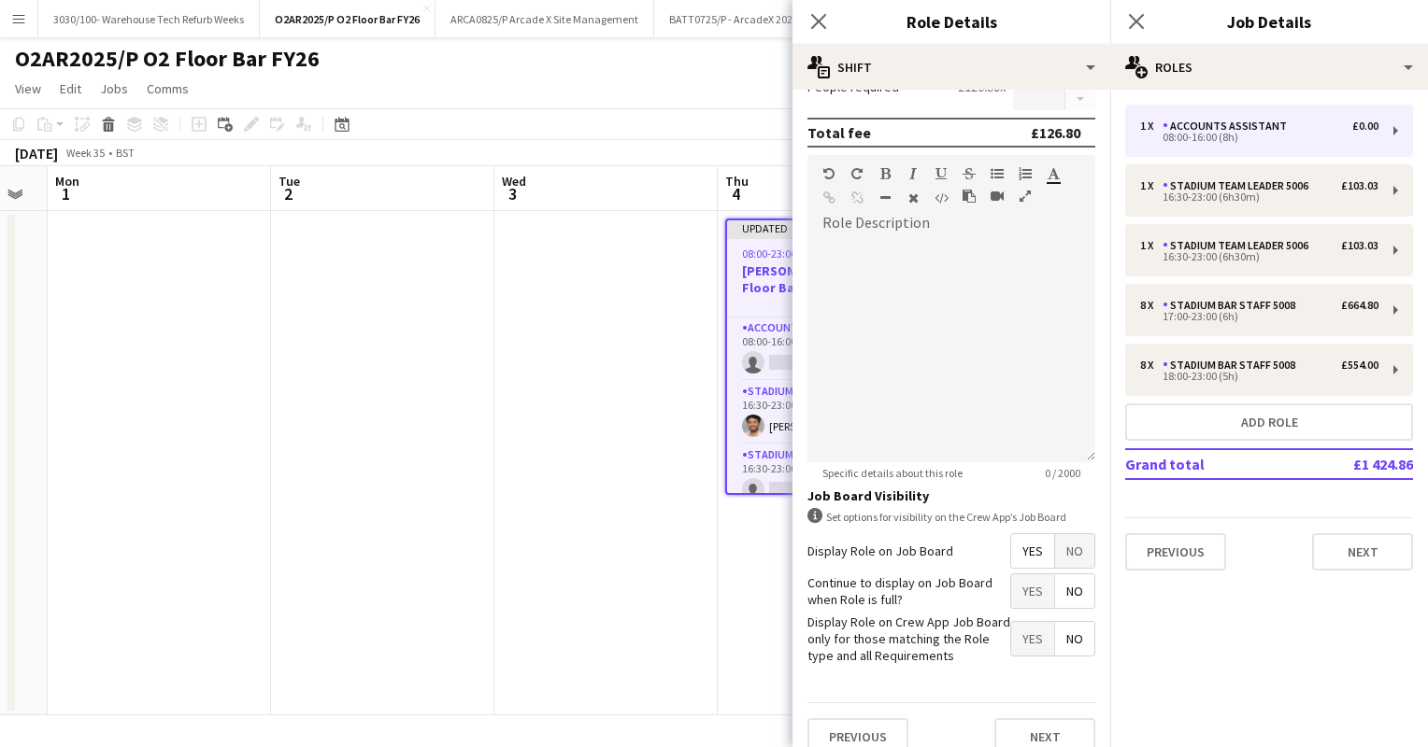
scroll to position [513, 0]
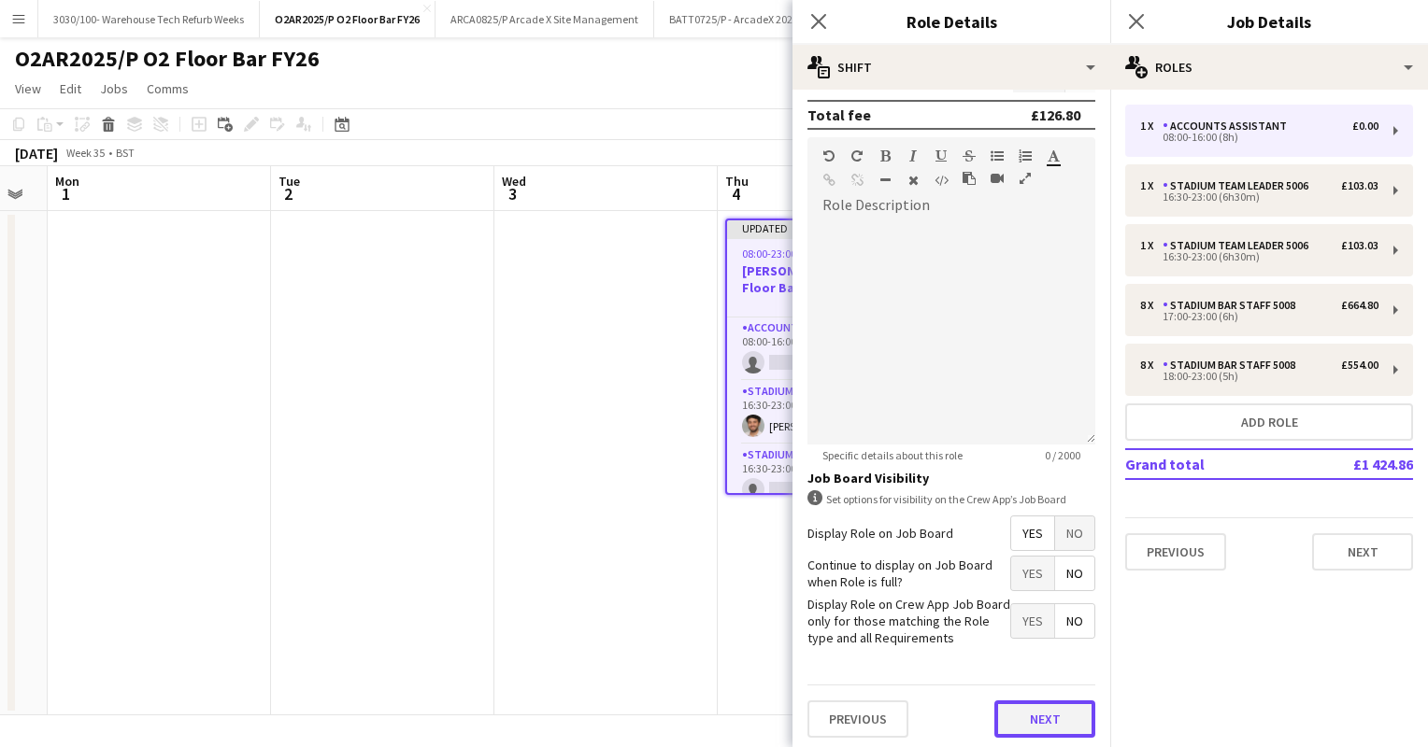
click at [1030, 709] on button "Next" at bounding box center [1044, 719] width 101 height 37
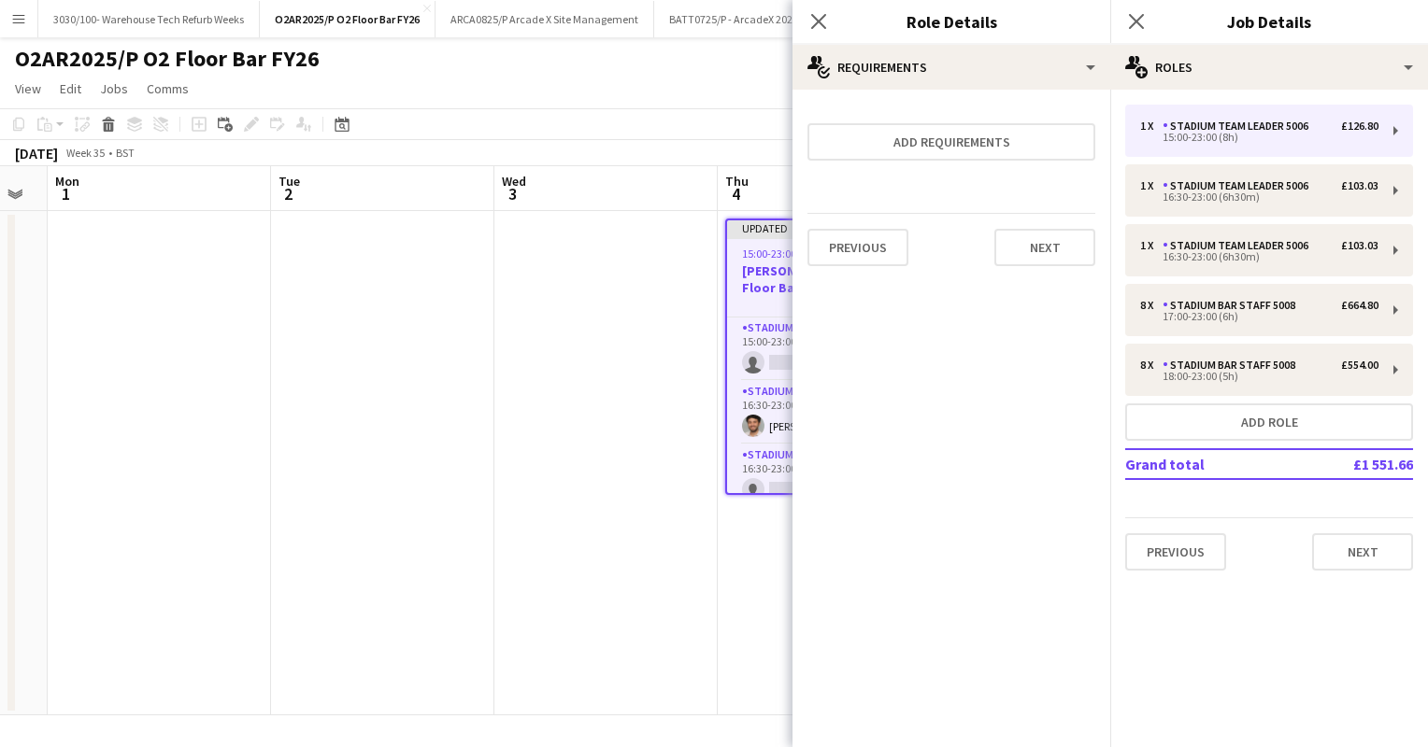
click at [701, 332] on app-date-cell at bounding box center [605, 463] width 223 height 505
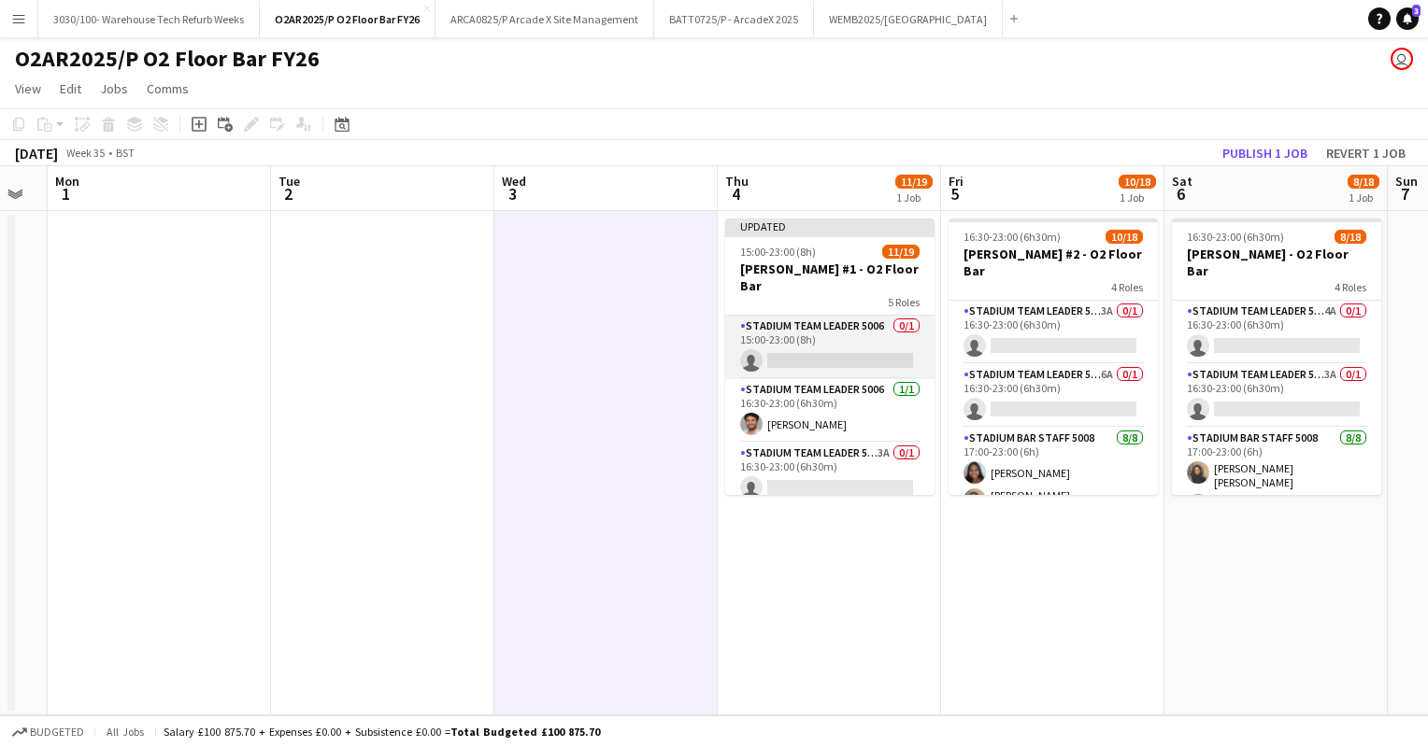
click at [841, 331] on app-card-role "Stadium Team Leader 5006 0/1 15:00-23:00 (8h) single-neutral-actions" at bounding box center [829, 348] width 209 height 64
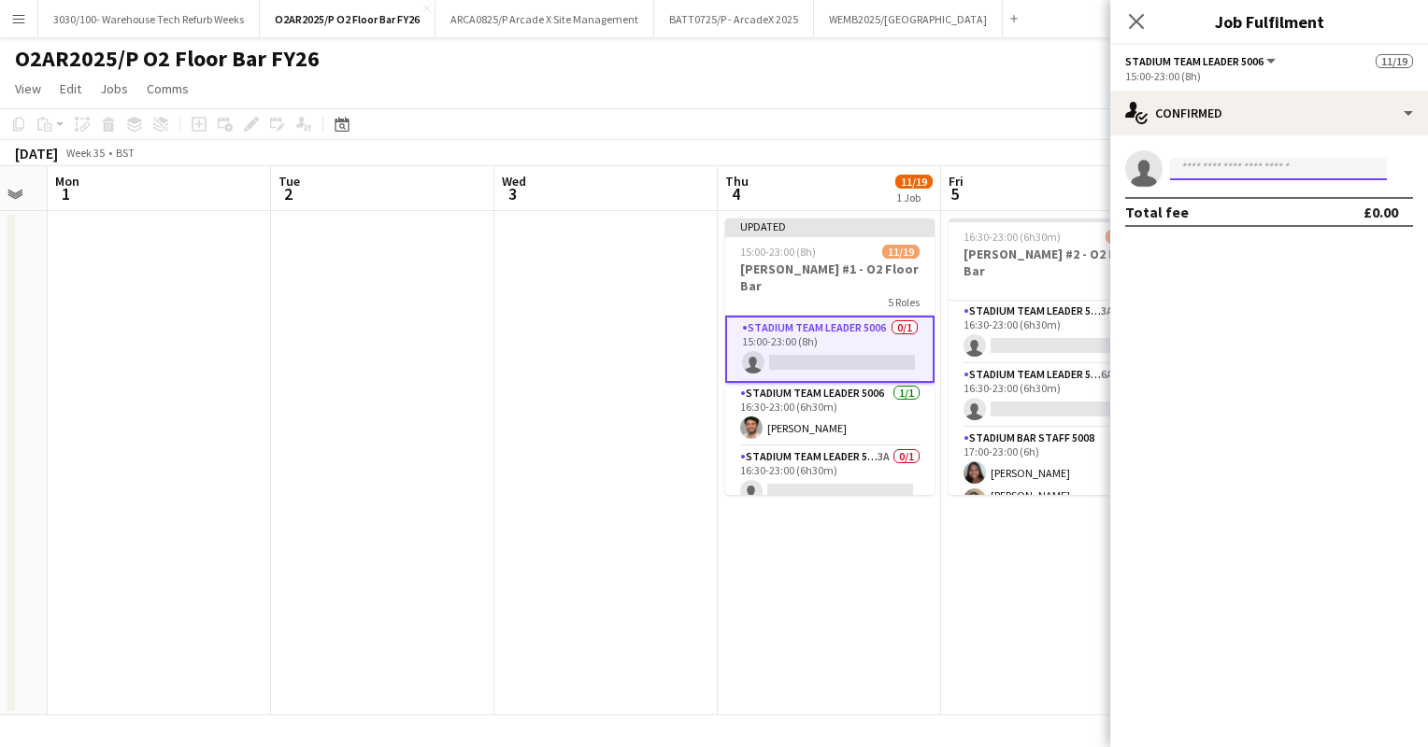
click at [1241, 164] on input at bounding box center [1278, 169] width 217 height 22
type input "*********"
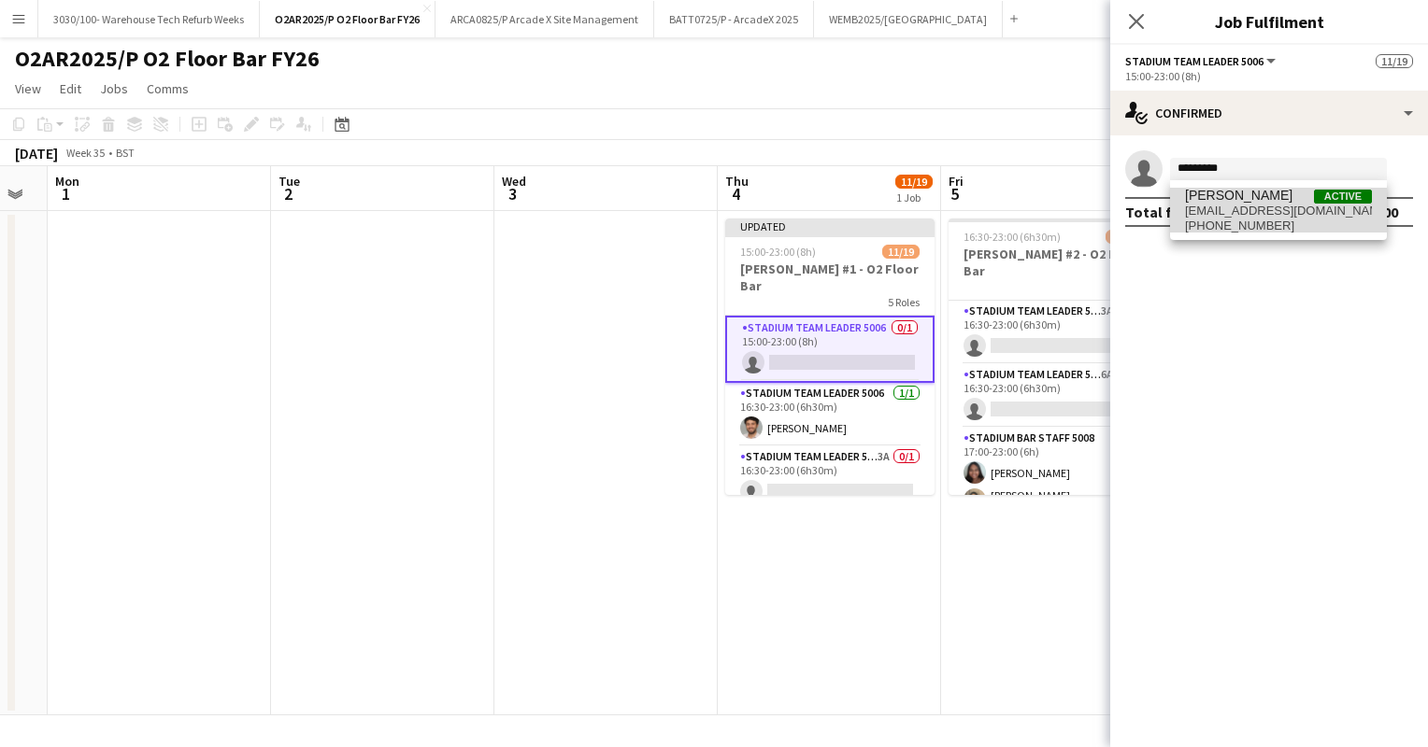
click at [1292, 213] on span "[EMAIL_ADDRESS][DOMAIN_NAME]" at bounding box center [1278, 211] width 187 height 15
type input "***"
click at [1255, 184] on div "[PERSON_NAME] Active [EMAIL_ADDRESS][DOMAIN_NAME] [PHONE_NUMBER]" at bounding box center [1278, 210] width 217 height 60
click at [1244, 216] on span "[EMAIL_ADDRESS][DOMAIN_NAME]" at bounding box center [1278, 211] width 187 height 15
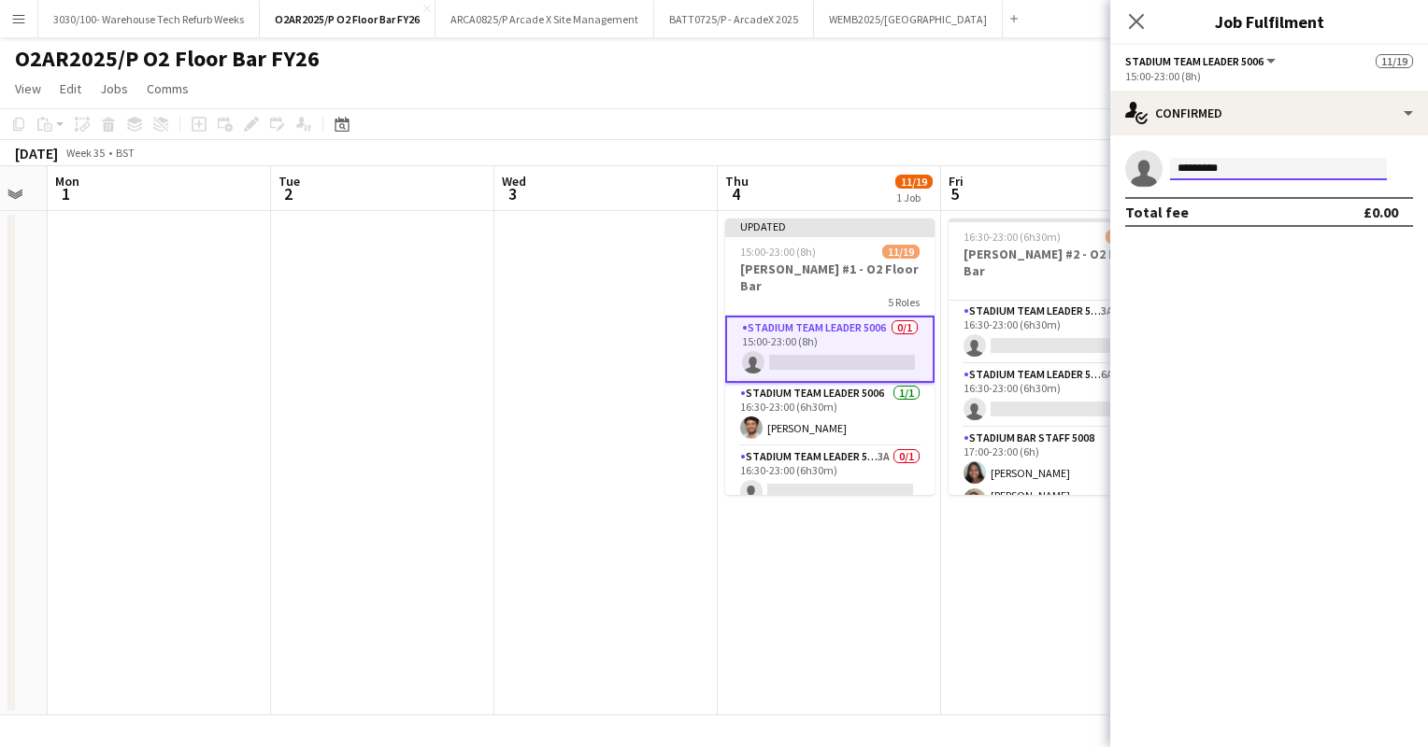
type input "*********"
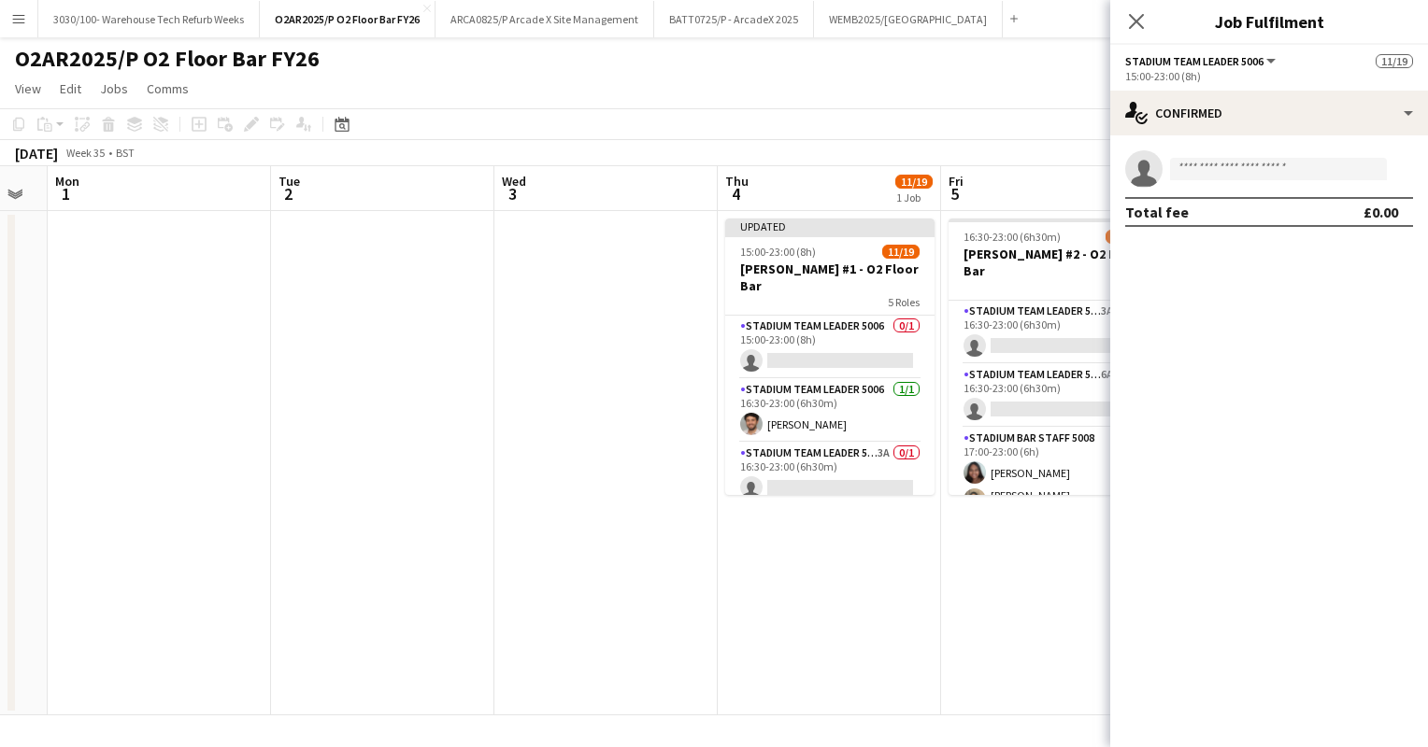
click at [1276, 348] on mat-expansion-panel "check Confirmed single-neutral-actions Total fee £0.00" at bounding box center [1269, 441] width 318 height 612
click at [1263, 170] on input at bounding box center [1278, 169] width 217 height 22
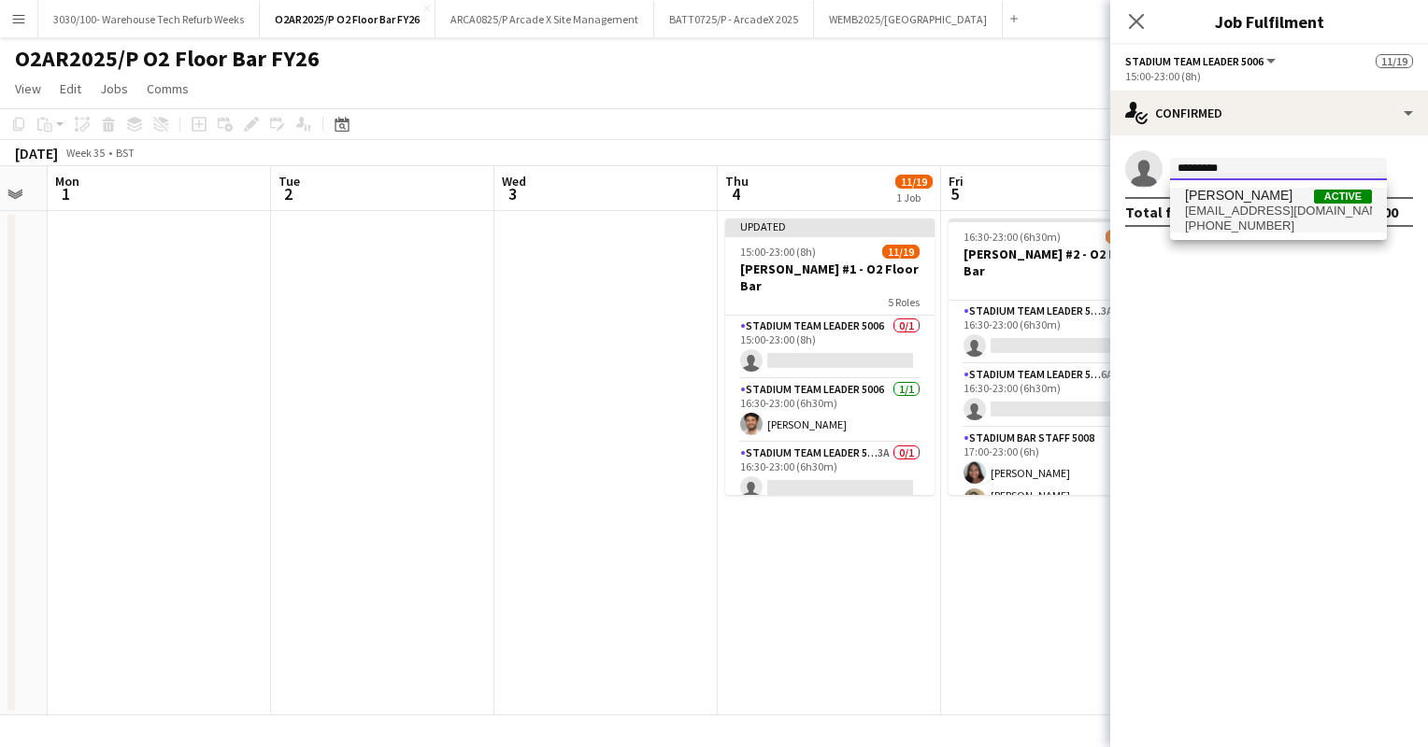
type input "*********"
click at [1283, 211] on span "[EMAIL_ADDRESS][DOMAIN_NAME]" at bounding box center [1278, 211] width 187 height 15
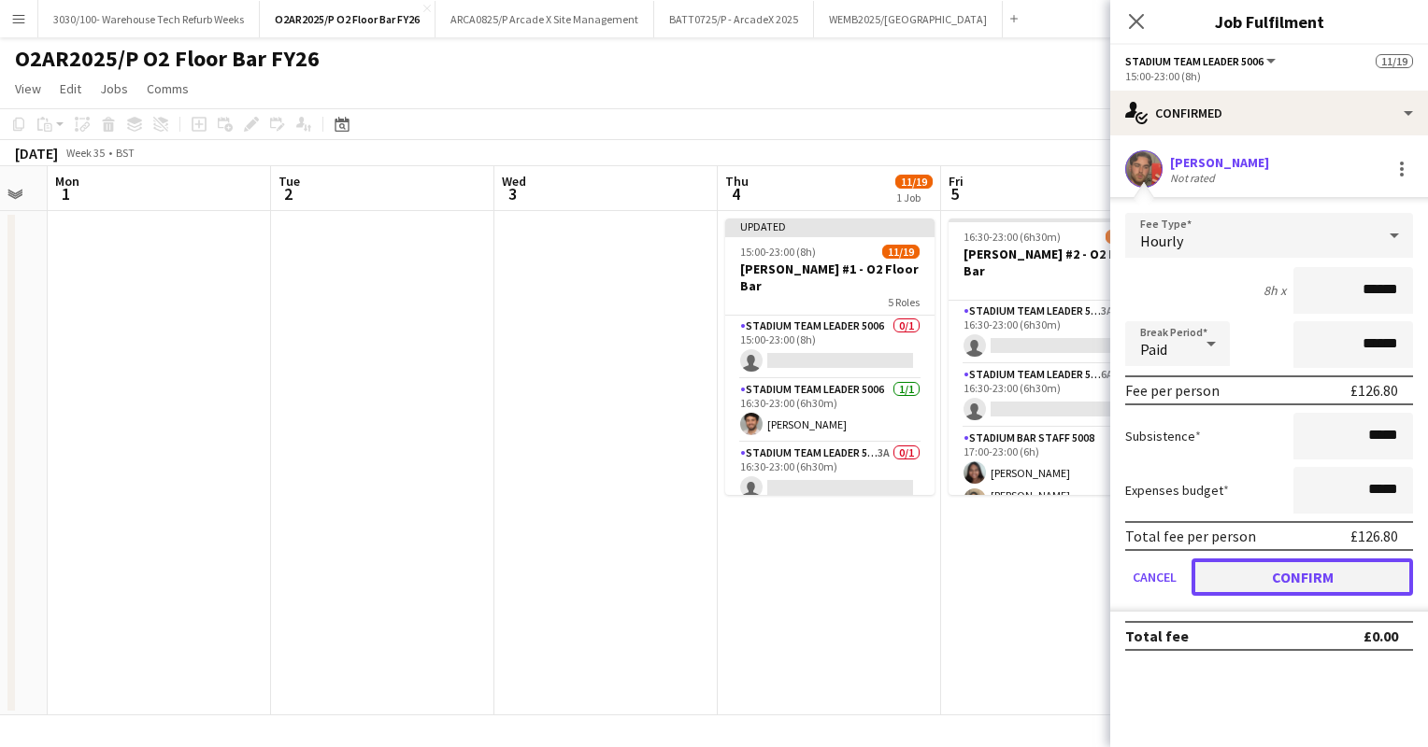
click at [1265, 571] on button "Confirm" at bounding box center [1301, 577] width 221 height 37
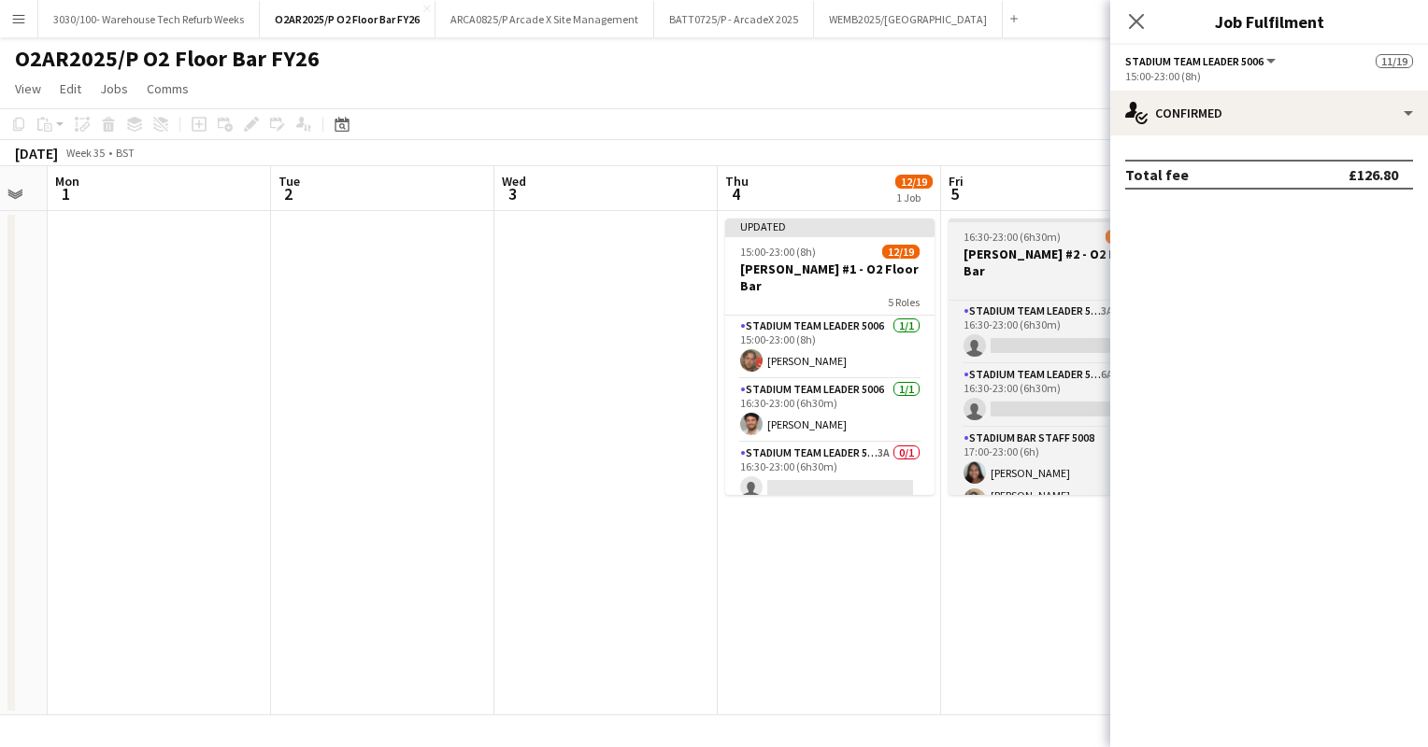
click at [1043, 249] on h3 "[PERSON_NAME] #2 - O2 Floor Bar" at bounding box center [1052, 263] width 209 height 34
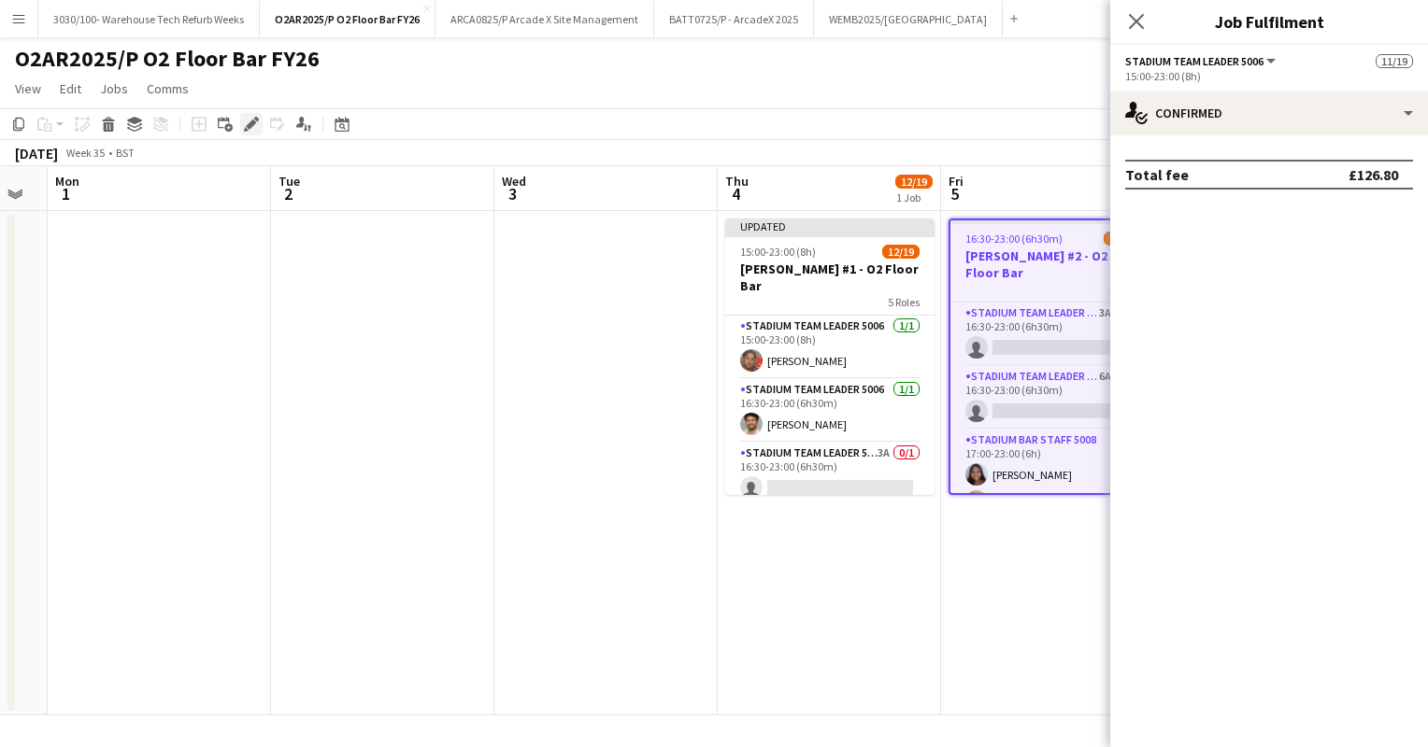
click at [260, 125] on div "Edit" at bounding box center [251, 124] width 22 height 22
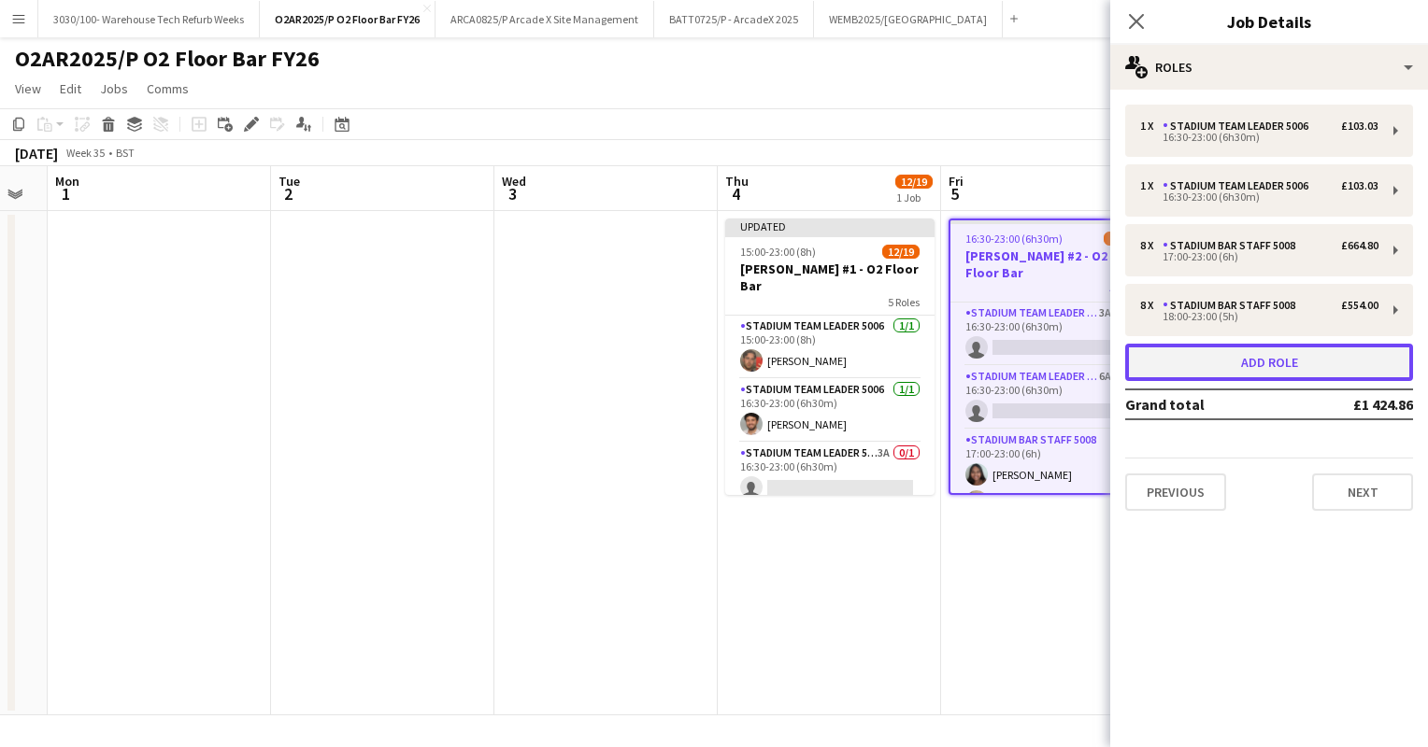
click at [1244, 367] on button "Add role" at bounding box center [1269, 362] width 288 height 37
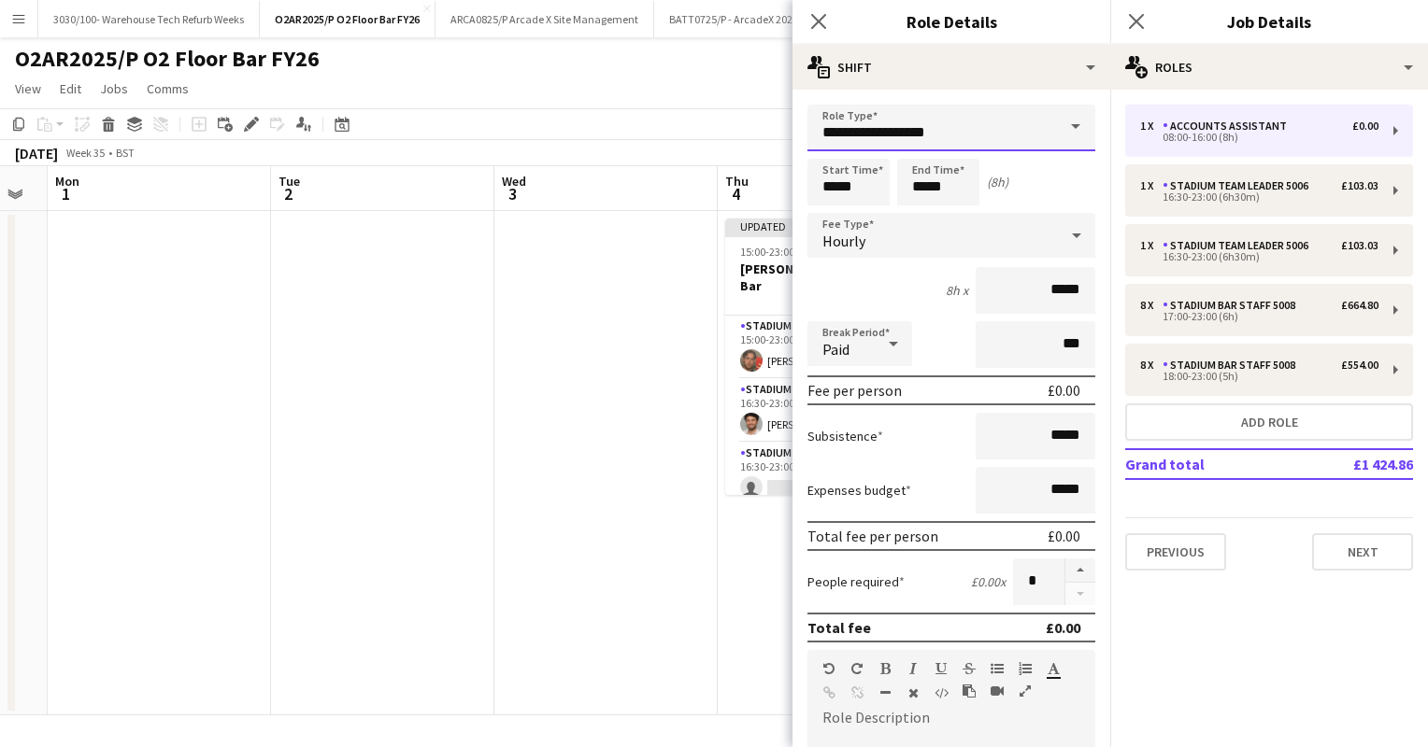
click at [994, 121] on input "**********" at bounding box center [951, 128] width 288 height 47
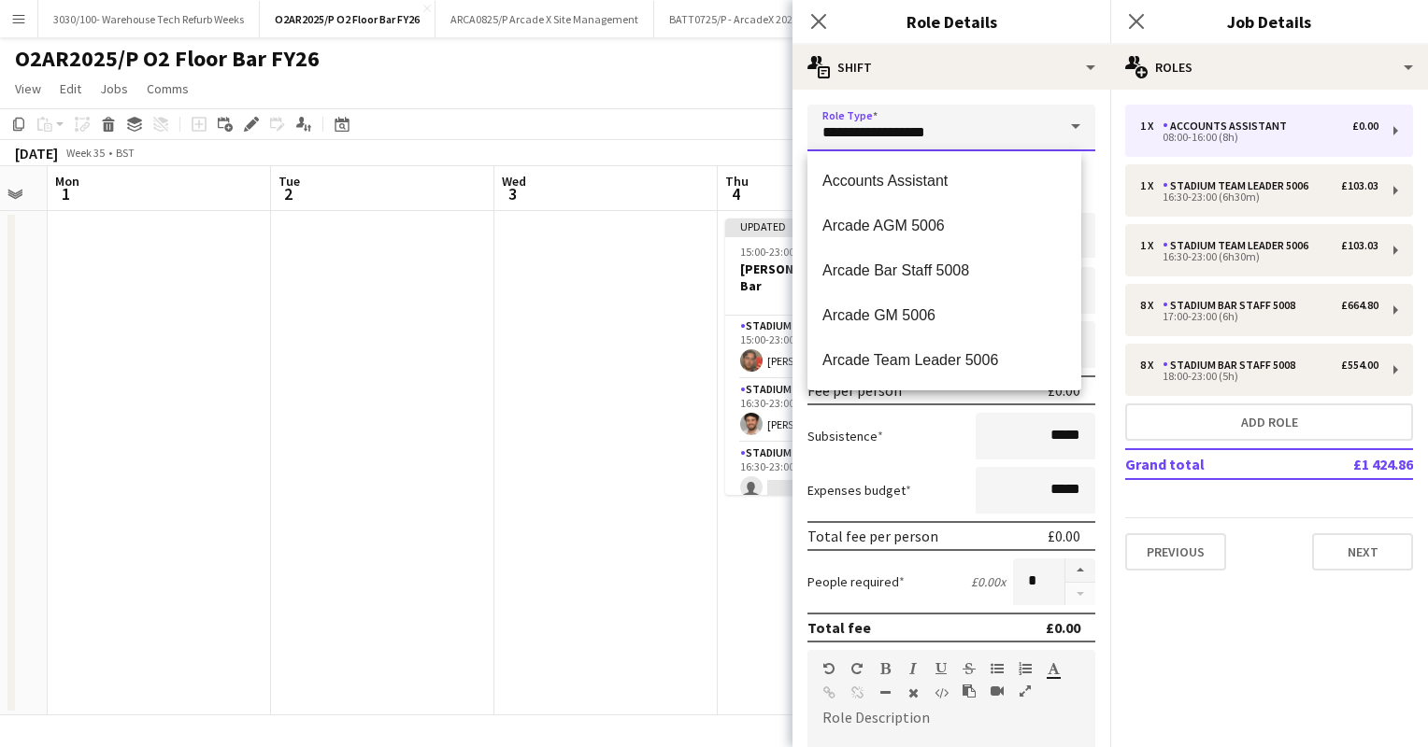
drag, startPoint x: 994, startPoint y: 121, endPoint x: 814, endPoint y: 131, distance: 180.6
click at [814, 131] on input "**********" at bounding box center [951, 128] width 288 height 47
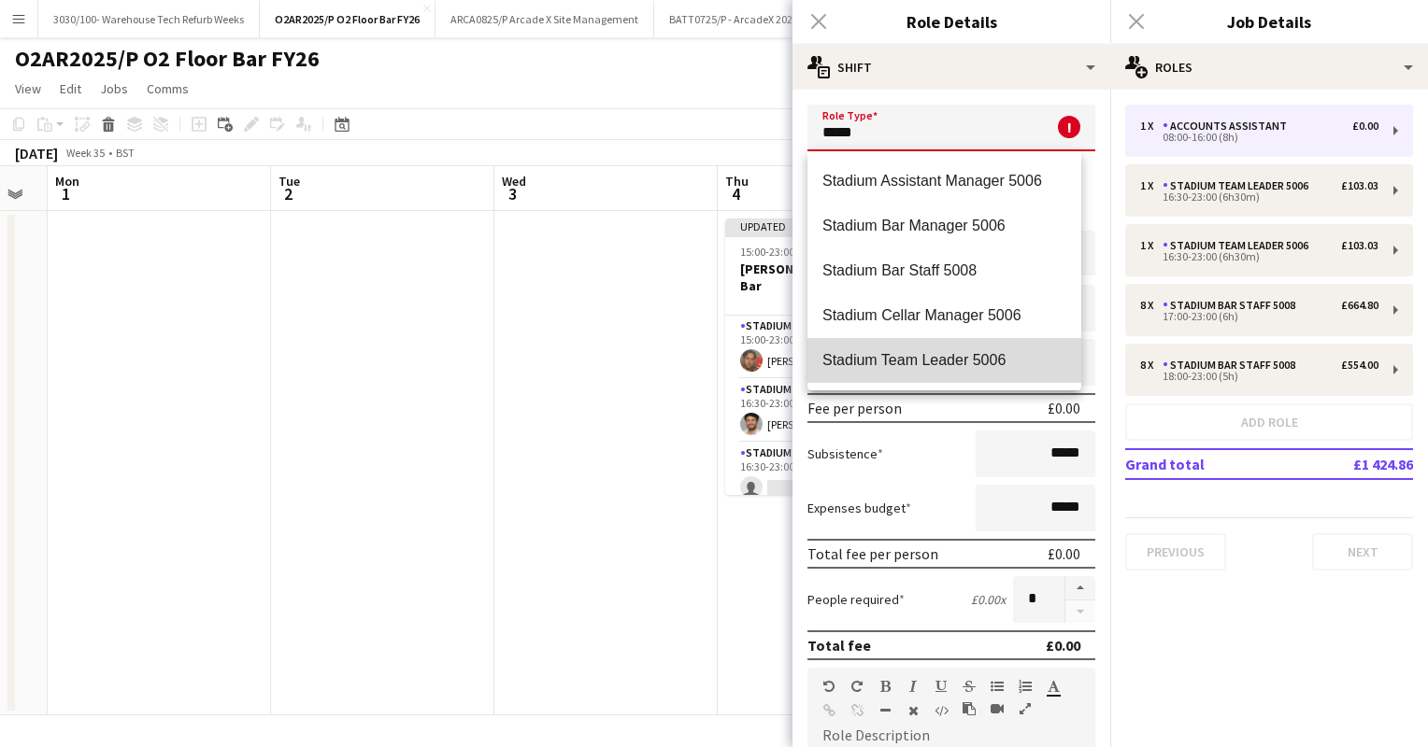
click at [918, 351] on span "Stadium Team Leader 5006" at bounding box center [944, 360] width 244 height 18
type input "**********"
type input "******"
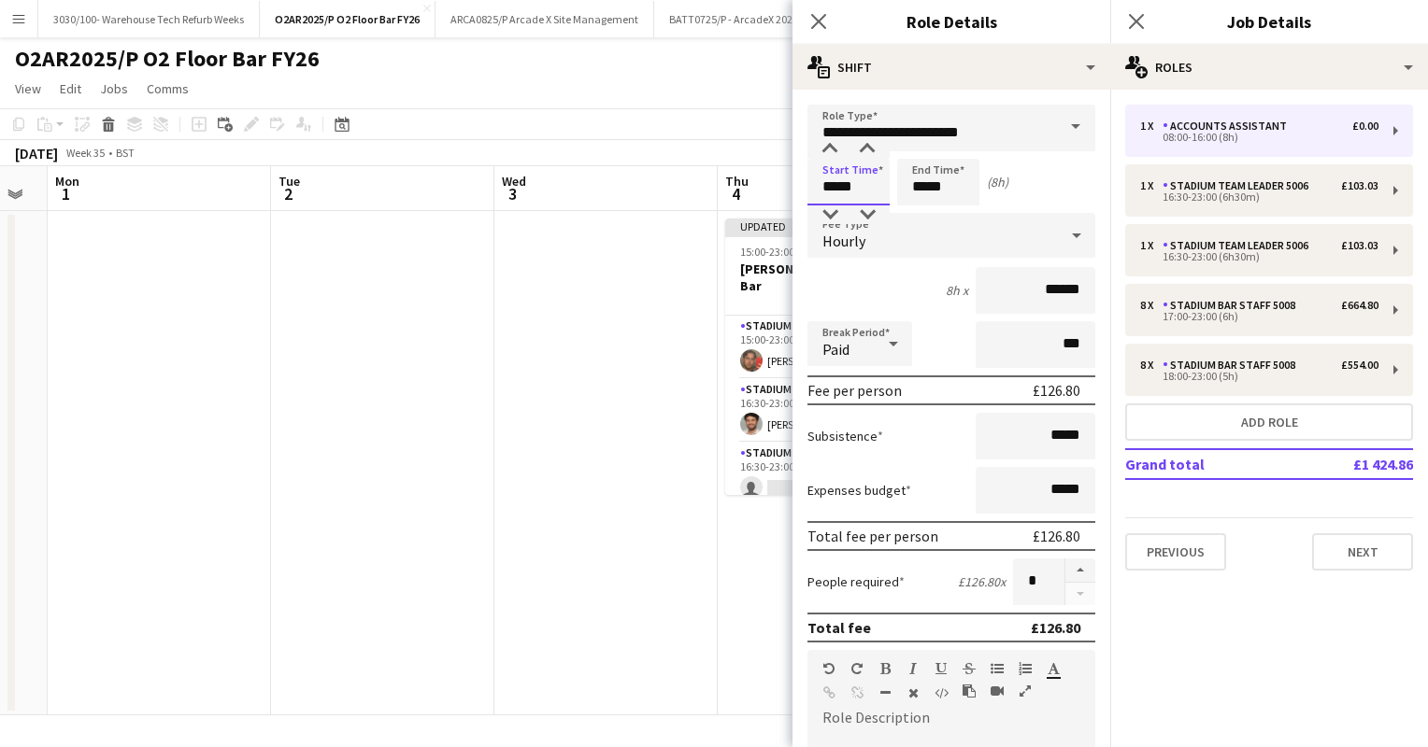
drag, startPoint x: 861, startPoint y: 184, endPoint x: 799, endPoint y: 188, distance: 62.7
click at [799, 188] on form "**********" at bounding box center [951, 685] width 318 height 1161
type input "*****"
drag, startPoint x: 953, startPoint y: 180, endPoint x: 900, endPoint y: 187, distance: 53.7
click at [900, 187] on input "*****" at bounding box center [938, 182] width 82 height 47
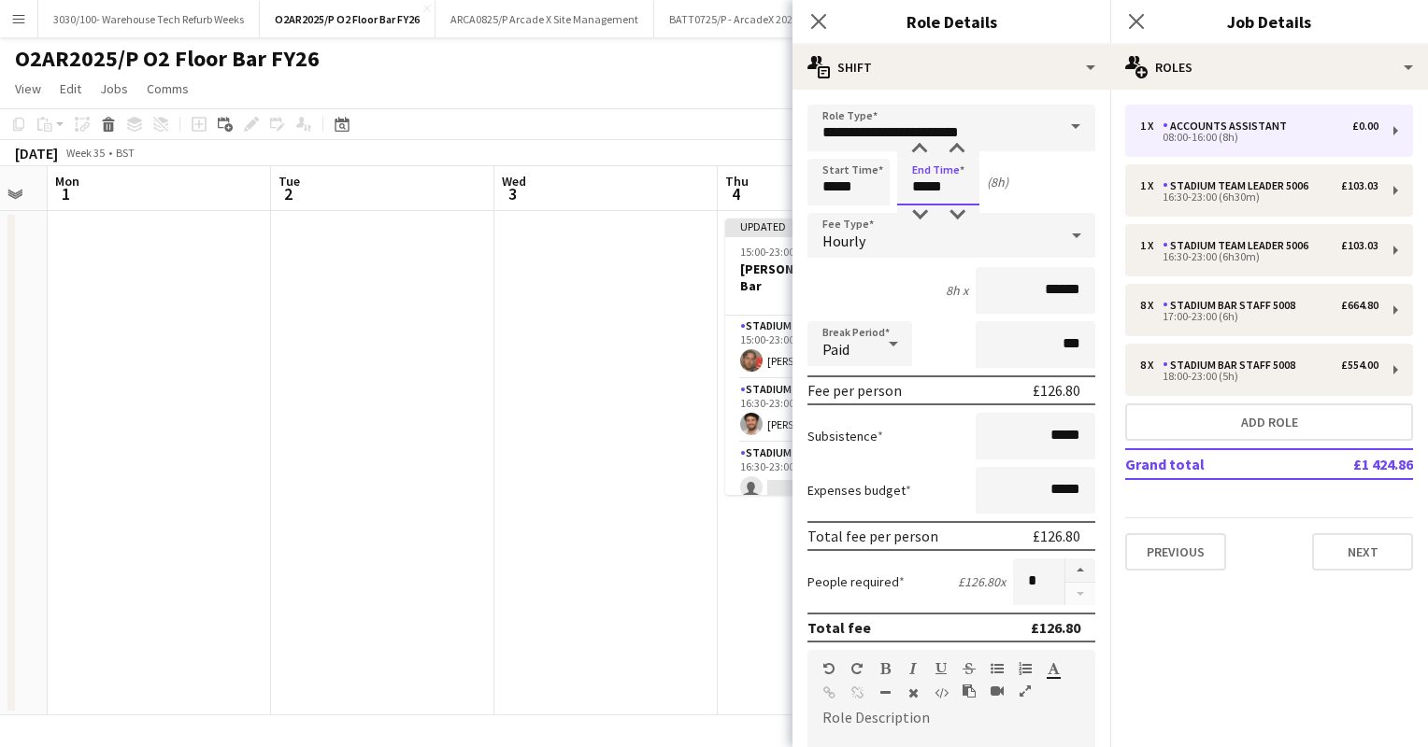
type input "*****"
click at [889, 299] on div "8h x ******" at bounding box center [951, 290] width 288 height 47
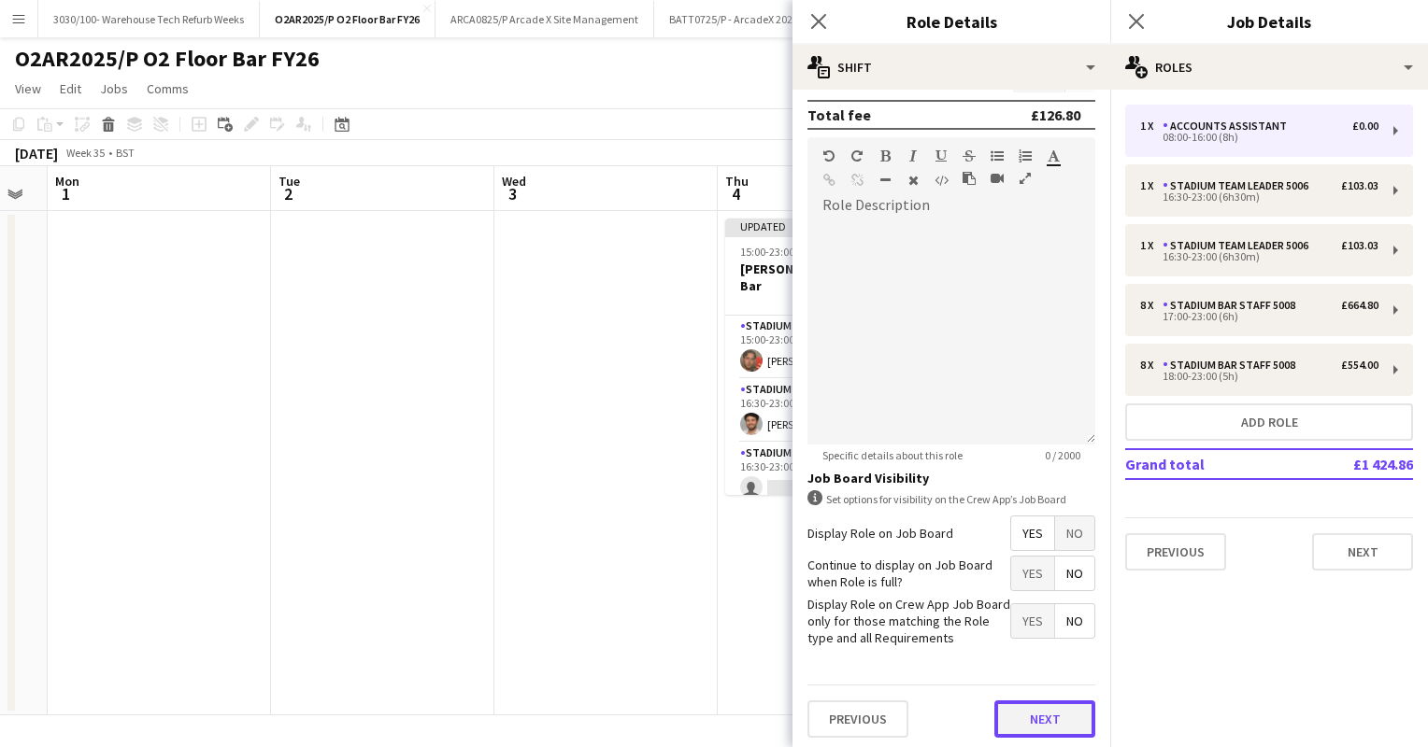
click at [1005, 710] on button "Next" at bounding box center [1044, 719] width 101 height 37
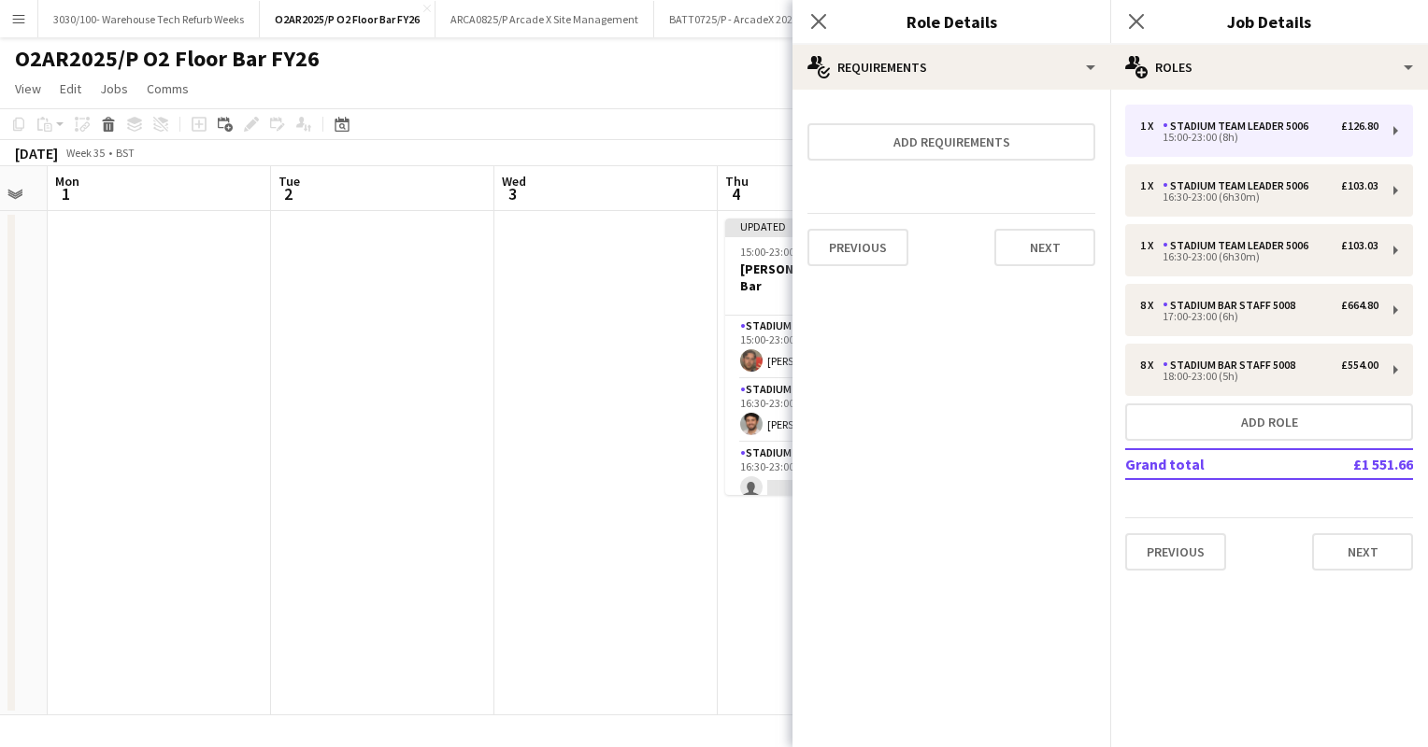
click at [701, 159] on div "[DATE] Week 35 • BST Publish 1 job Revert 1 job" at bounding box center [714, 153] width 1428 height 26
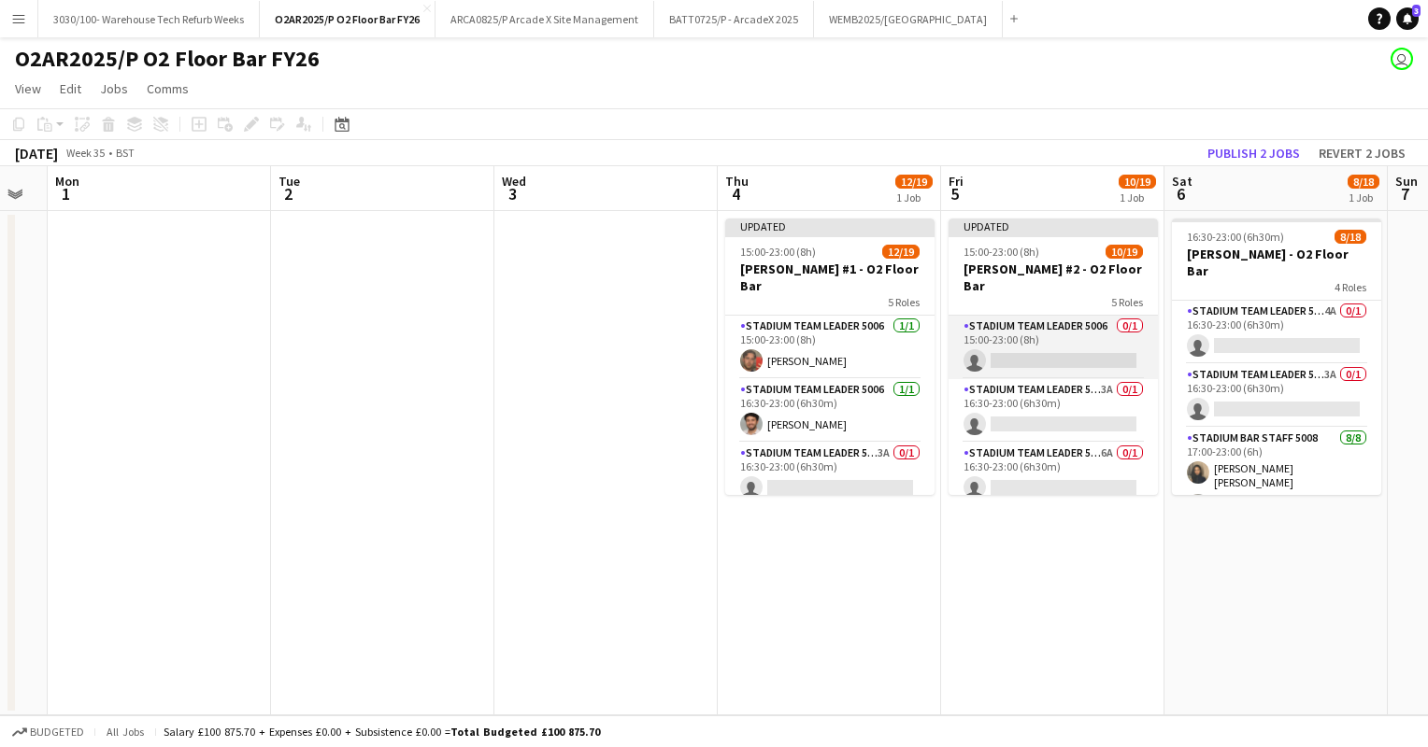
click at [1005, 322] on app-card-role "Stadium Team Leader 5006 0/1 15:00-23:00 (8h) single-neutral-actions" at bounding box center [1052, 348] width 209 height 64
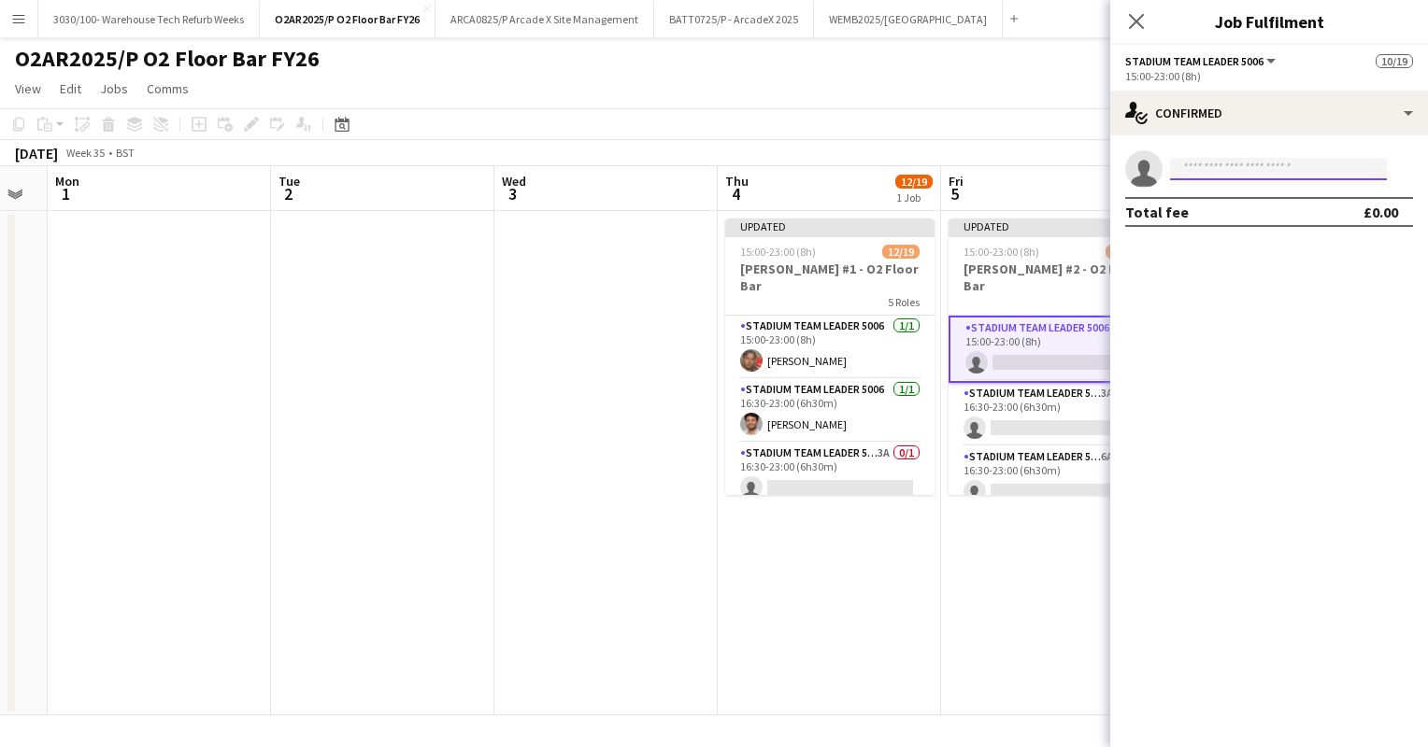
click at [1256, 165] on input at bounding box center [1278, 169] width 217 height 22
type input "*********"
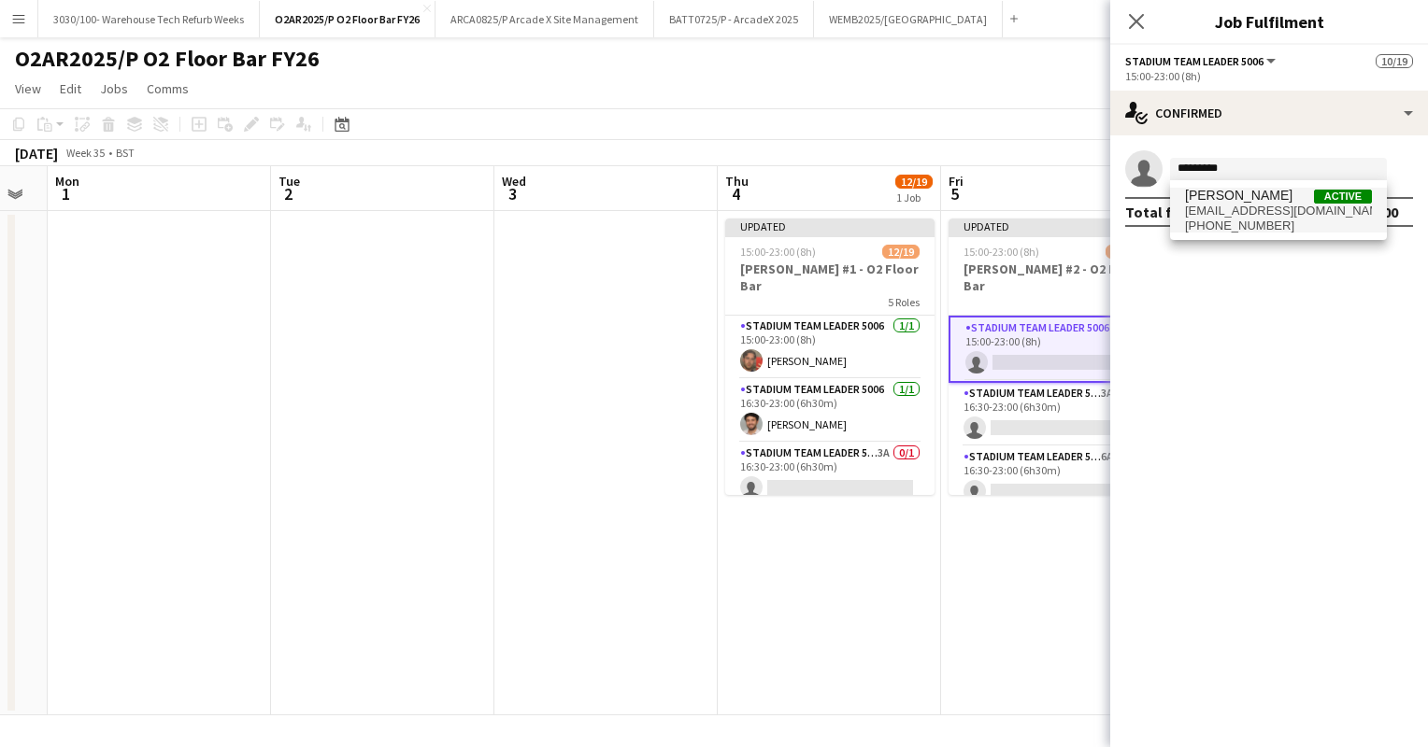
click at [1305, 228] on span "[PHONE_NUMBER]" at bounding box center [1278, 226] width 187 height 15
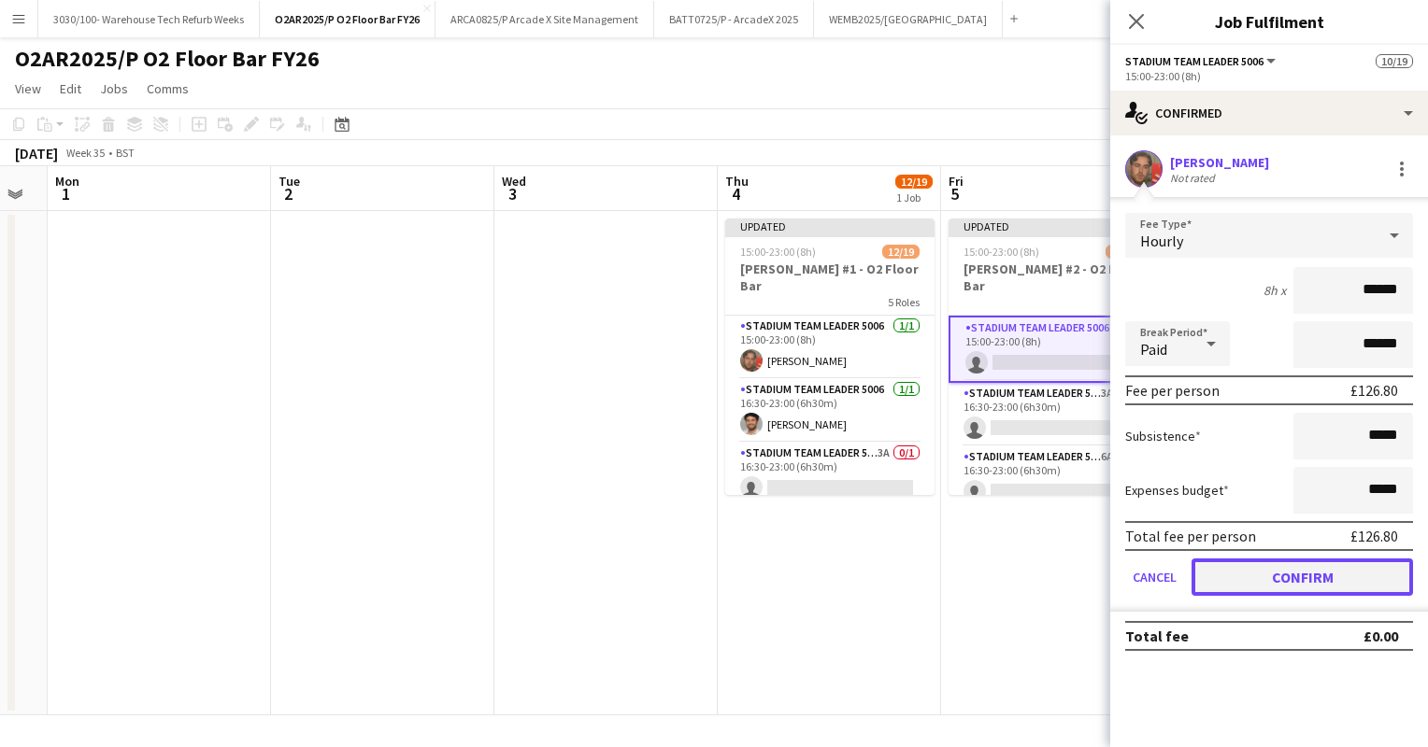
click at [1282, 572] on button "Confirm" at bounding box center [1301, 577] width 221 height 37
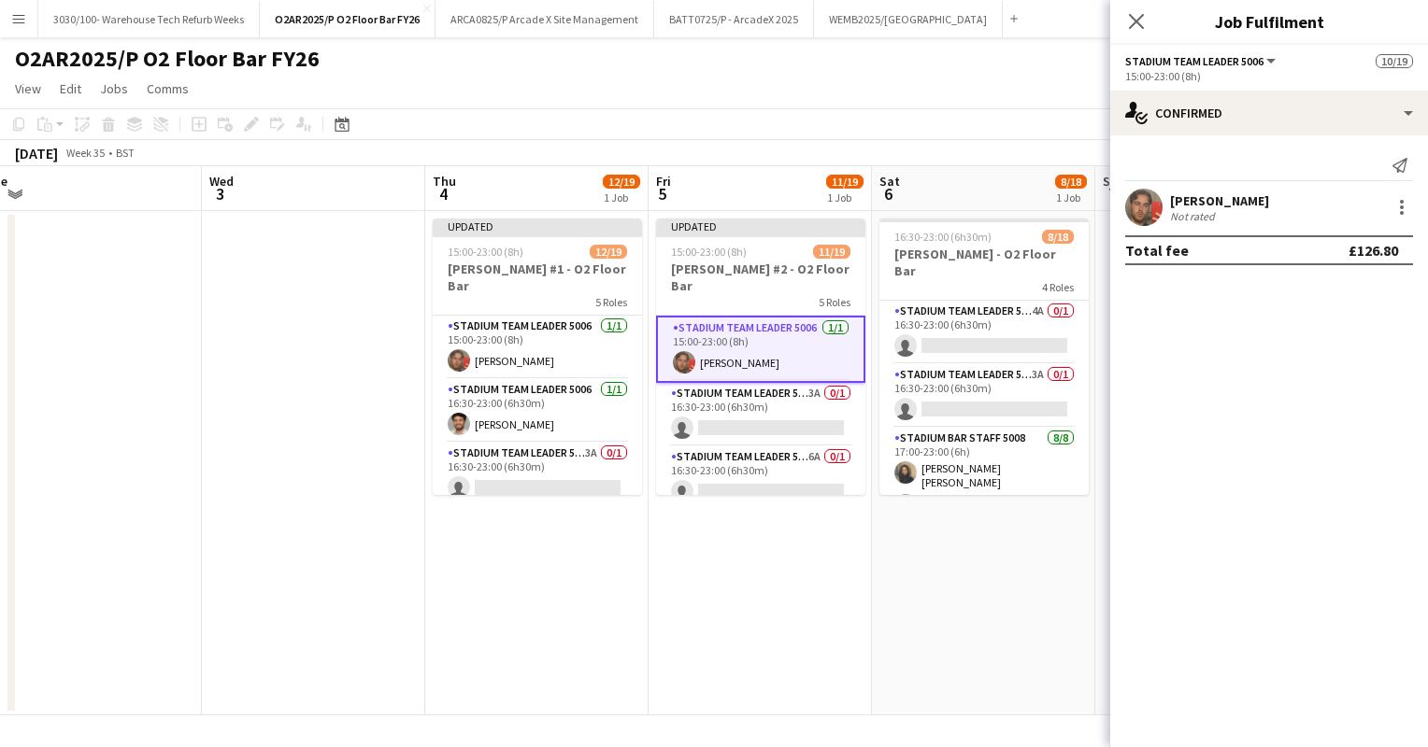
scroll to position [0, 506]
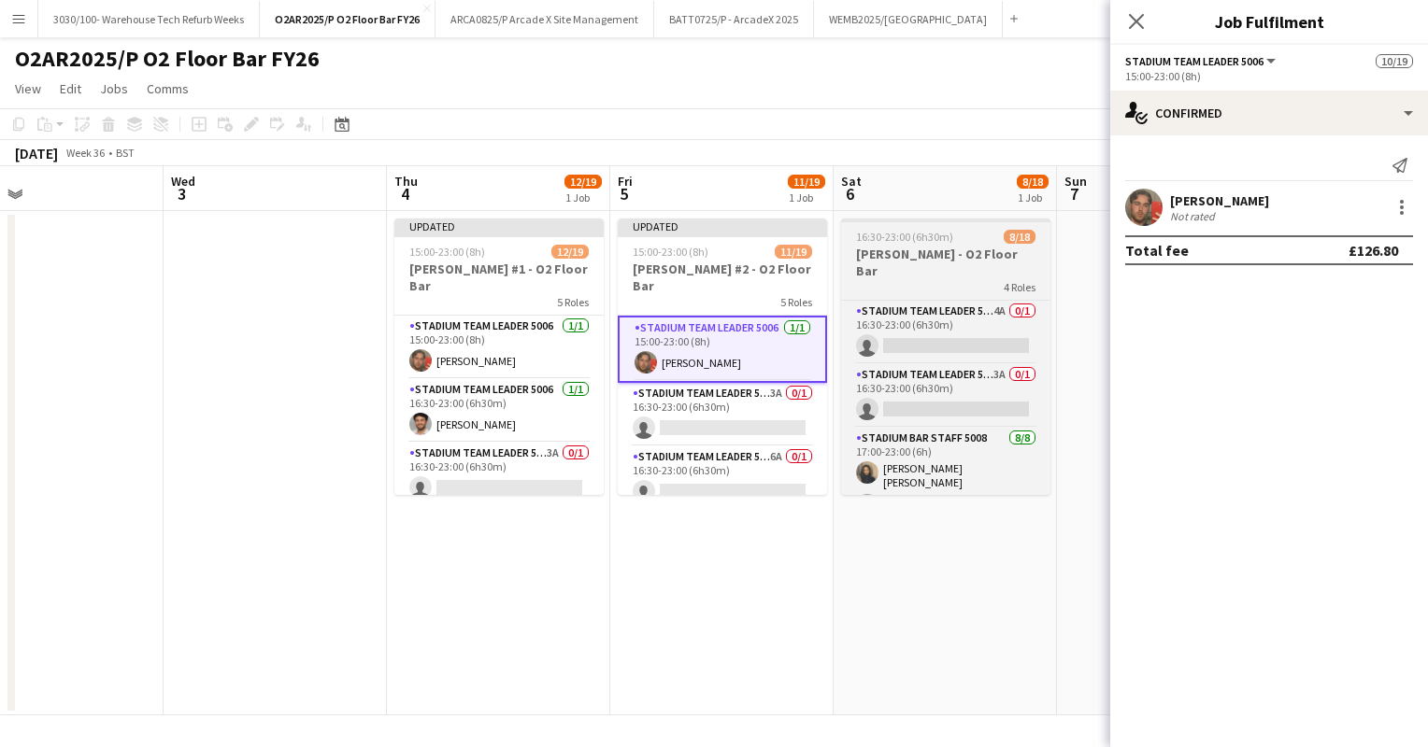
click at [949, 251] on h3 "[PERSON_NAME] - O2 Floor Bar" at bounding box center [945, 263] width 209 height 34
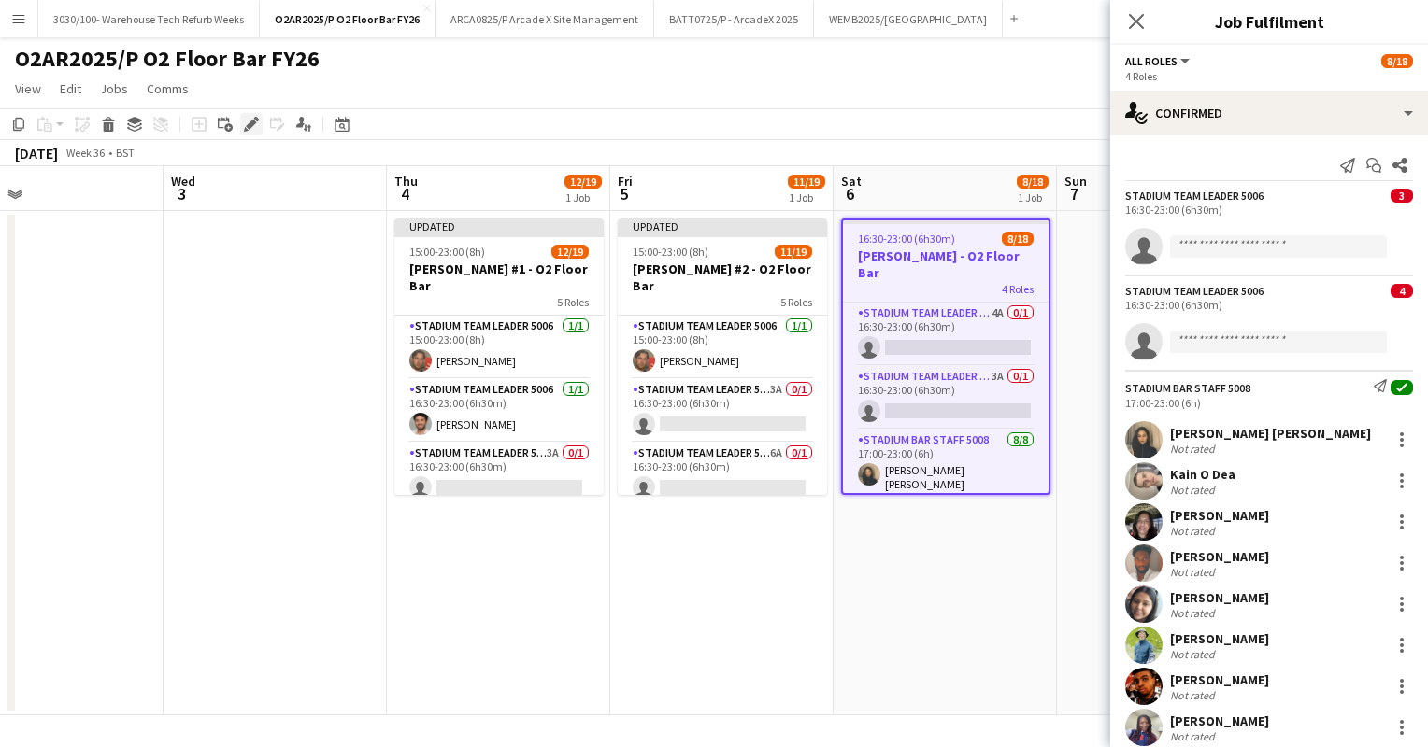
click at [254, 123] on icon at bounding box center [251, 125] width 10 height 10
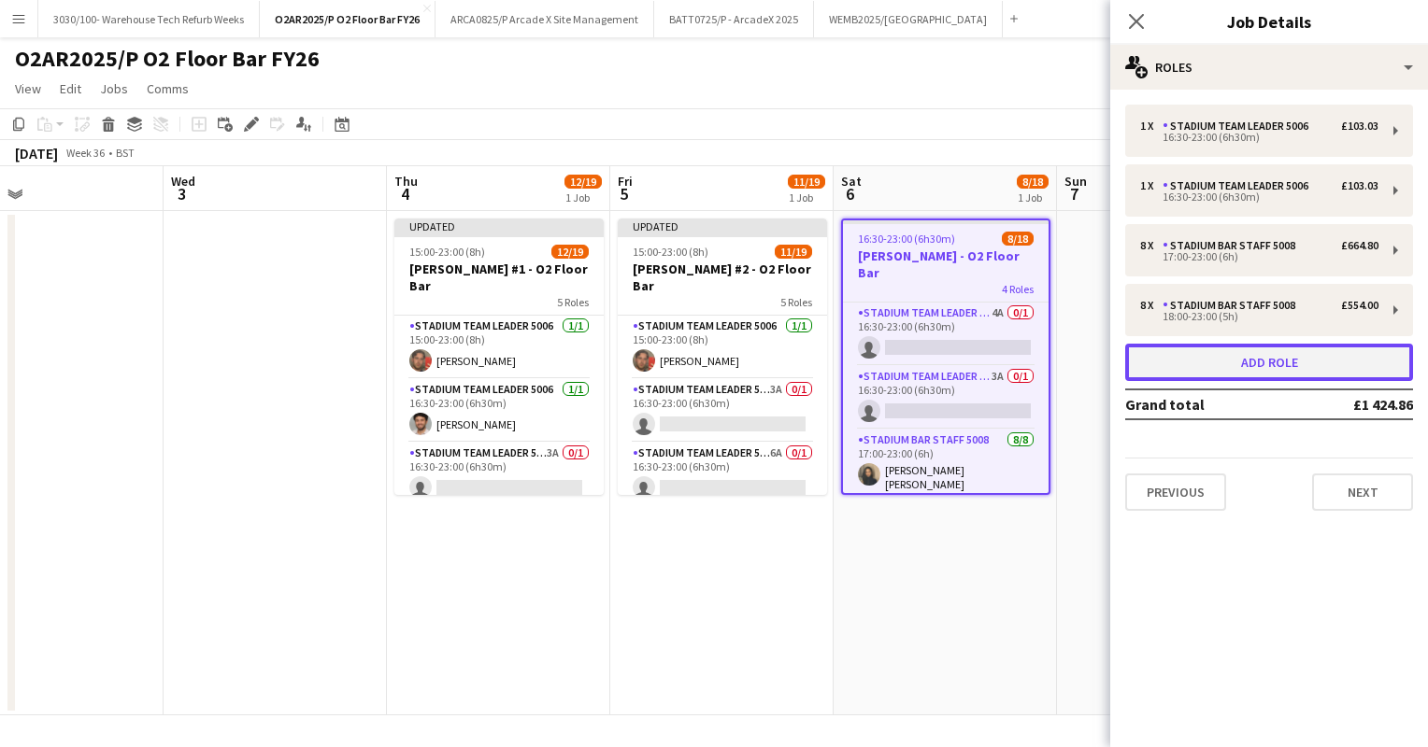
click at [1244, 359] on button "Add role" at bounding box center [1269, 362] width 288 height 37
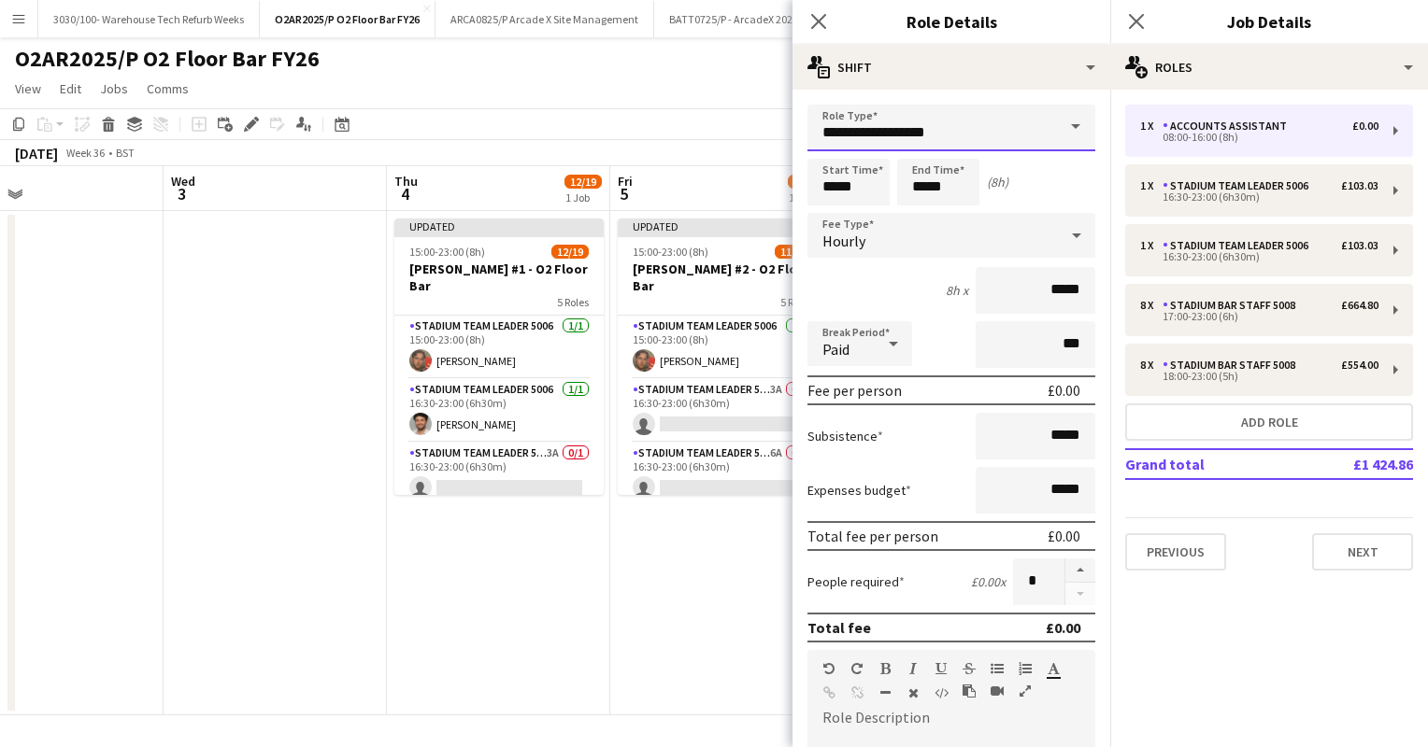
click at [946, 128] on input "**********" at bounding box center [951, 128] width 288 height 47
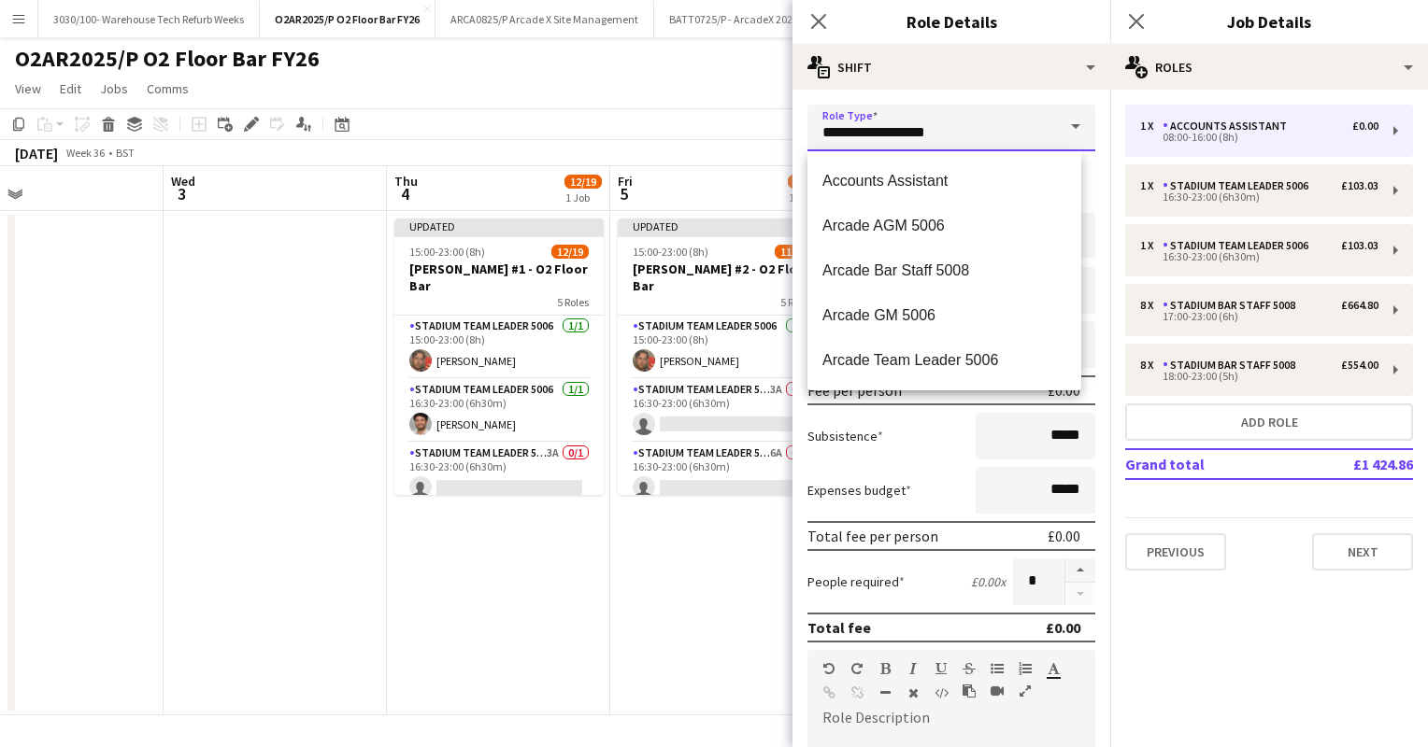
drag, startPoint x: 955, startPoint y: 131, endPoint x: 771, endPoint y: 135, distance: 184.1
click at [771, 135] on body "Menu Boards Boards Boards All jobs Status Workforce Workforce My Workforce Recr…" at bounding box center [714, 373] width 1428 height 747
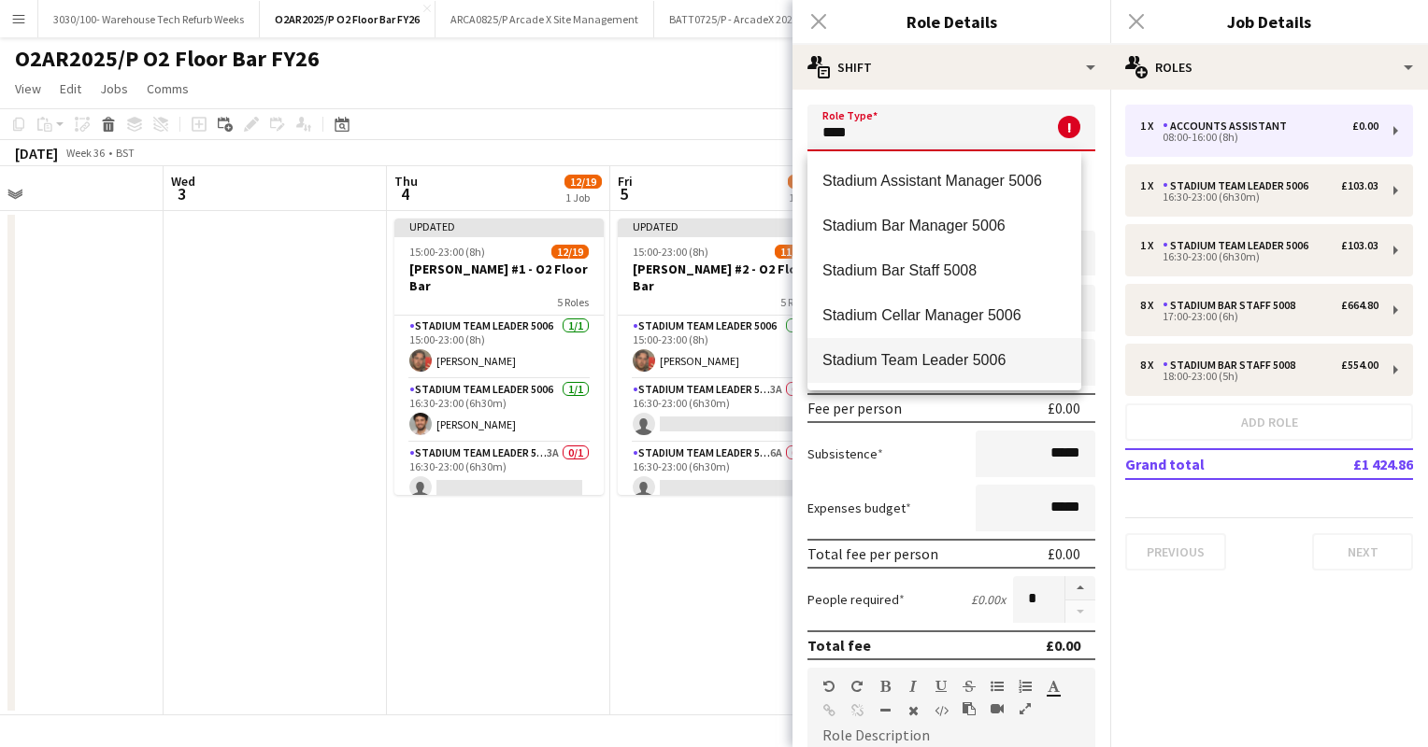
click at [870, 348] on mat-option "Stadium Team Leader 5006" at bounding box center [944, 360] width 274 height 45
type input "**********"
type input "******"
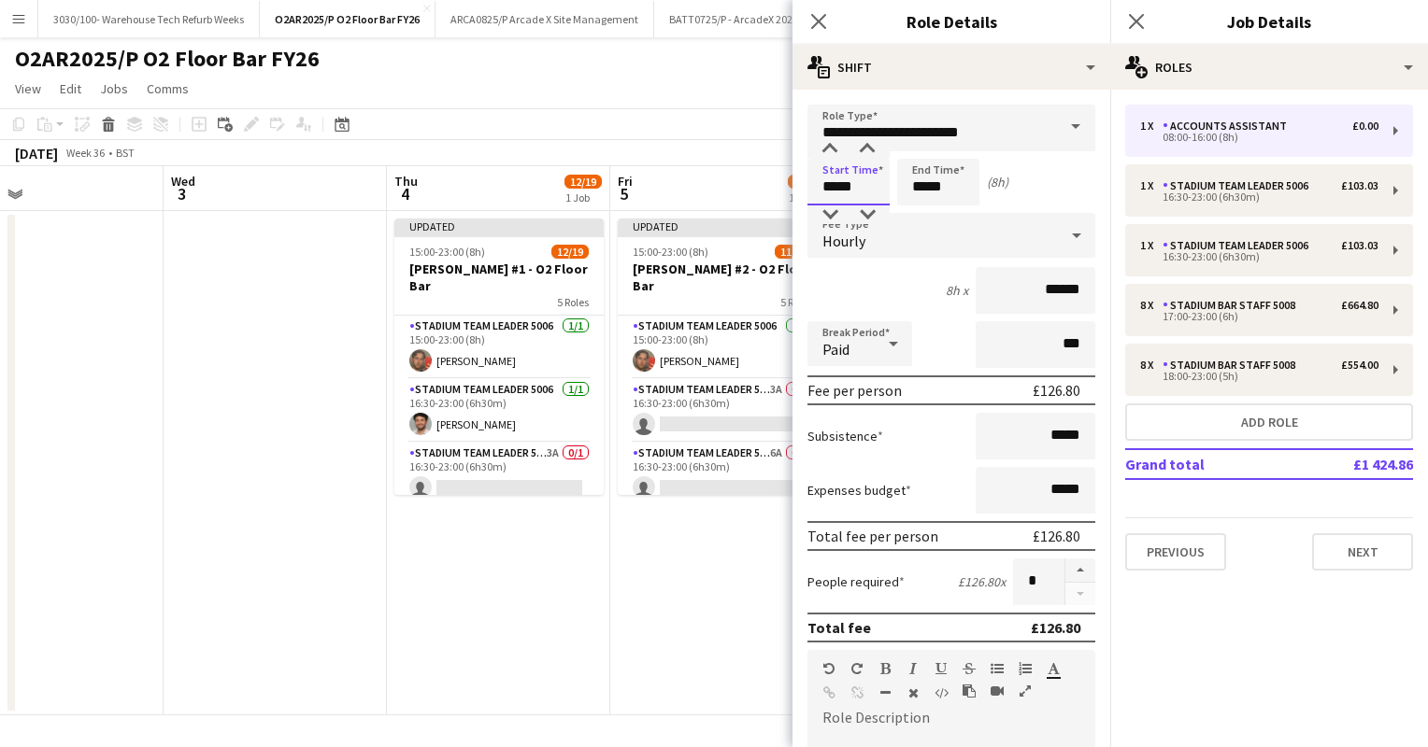
drag, startPoint x: 858, startPoint y: 187, endPoint x: 807, endPoint y: 187, distance: 50.5
click at [807, 187] on input "*****" at bounding box center [848, 182] width 82 height 47
type input "*****"
drag, startPoint x: 944, startPoint y: 189, endPoint x: 900, endPoint y: 188, distance: 43.9
click at [900, 188] on input "*****" at bounding box center [938, 182] width 82 height 47
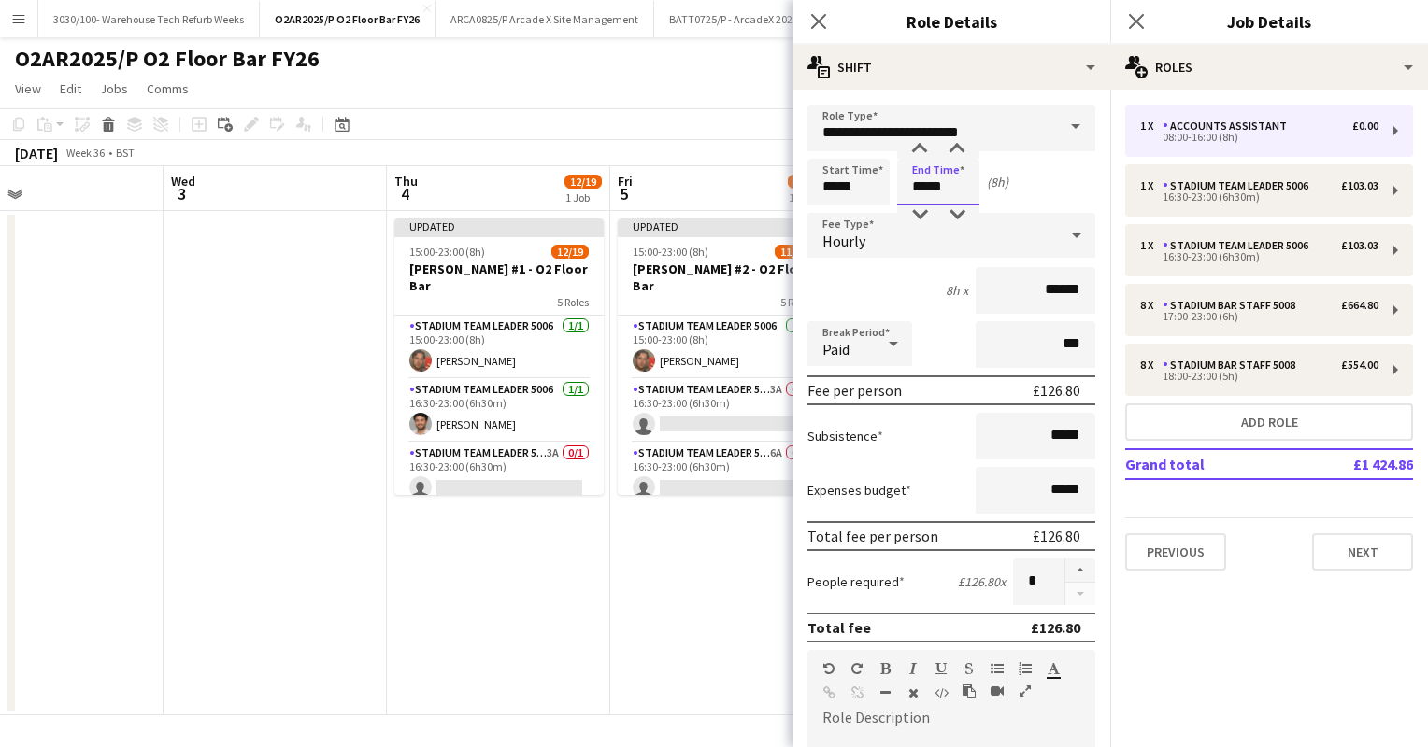
type input "*****"
click at [884, 291] on div "8h x ******" at bounding box center [951, 290] width 288 height 47
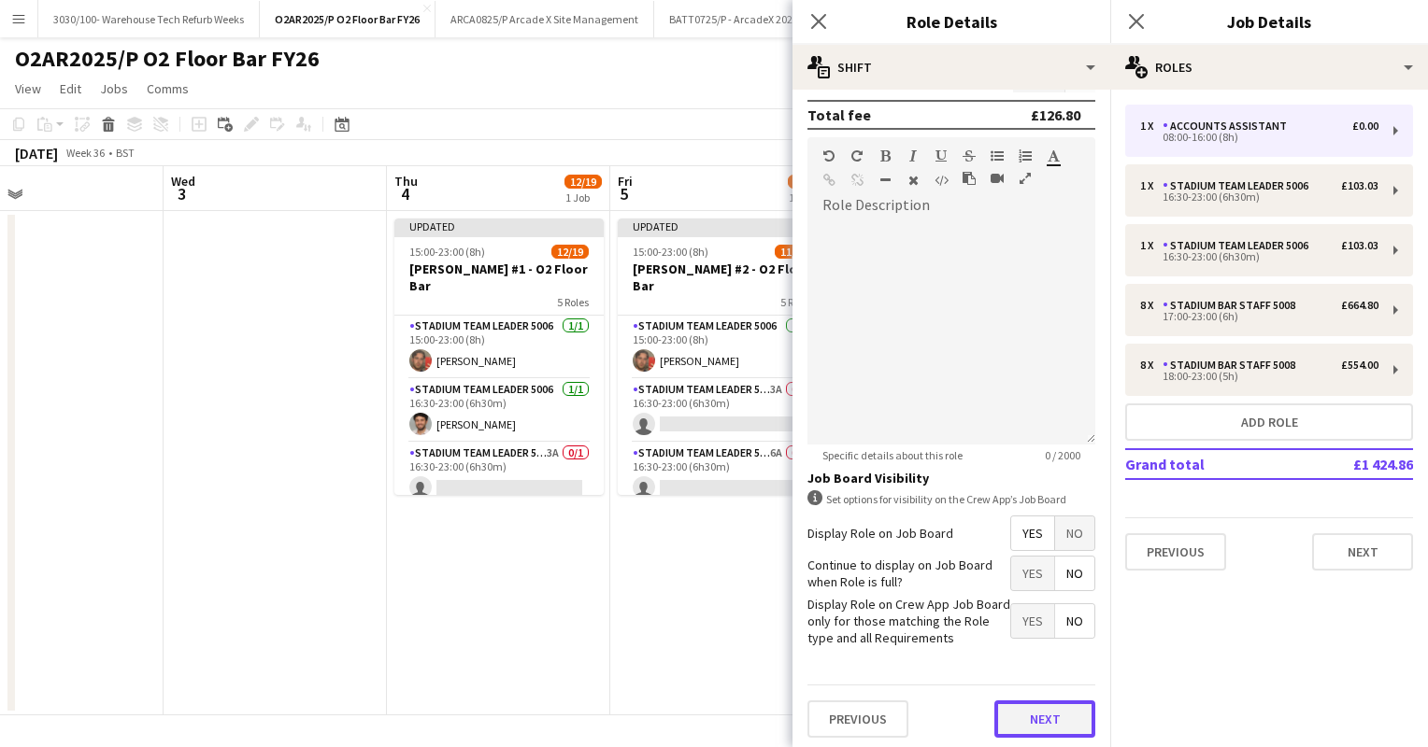
click at [1022, 716] on button "Next" at bounding box center [1044, 719] width 101 height 37
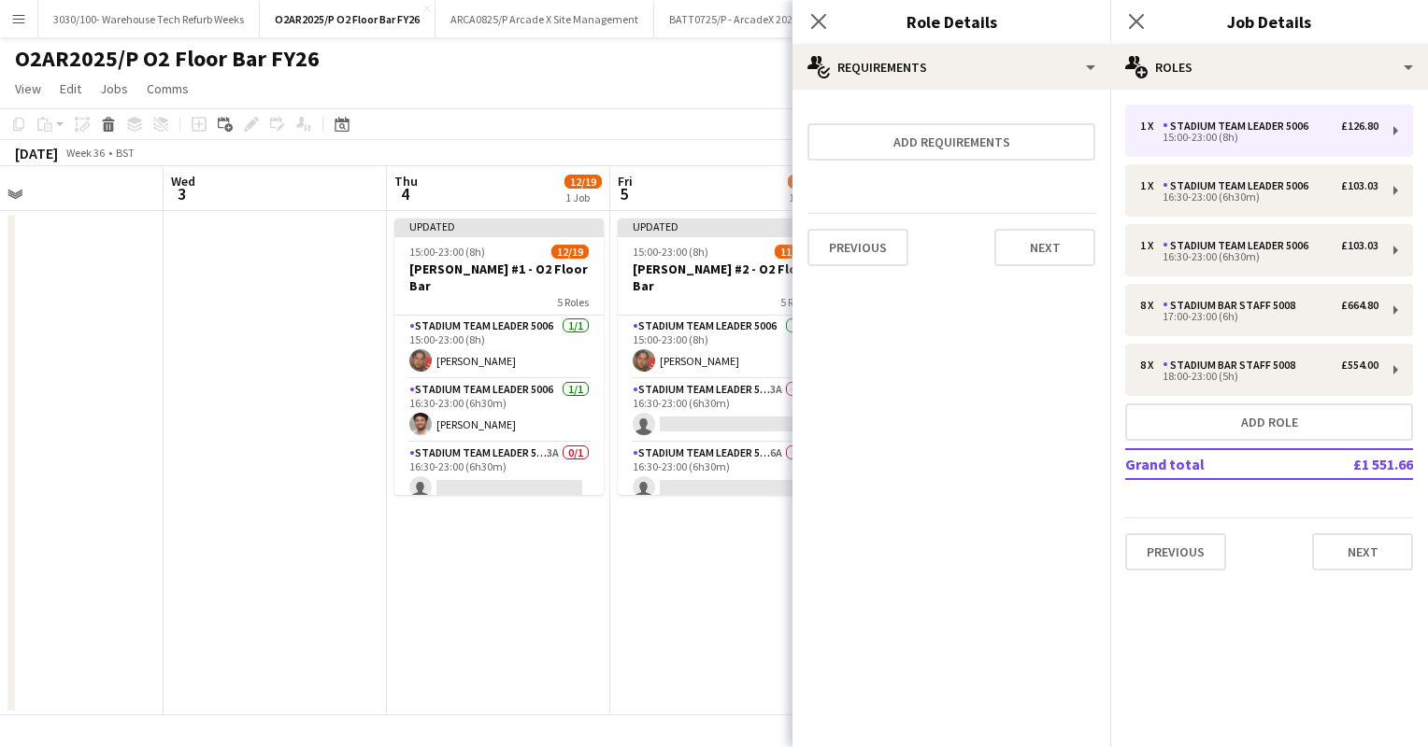
scroll to position [0, 0]
click at [1039, 239] on button "Next" at bounding box center [1044, 247] width 101 height 37
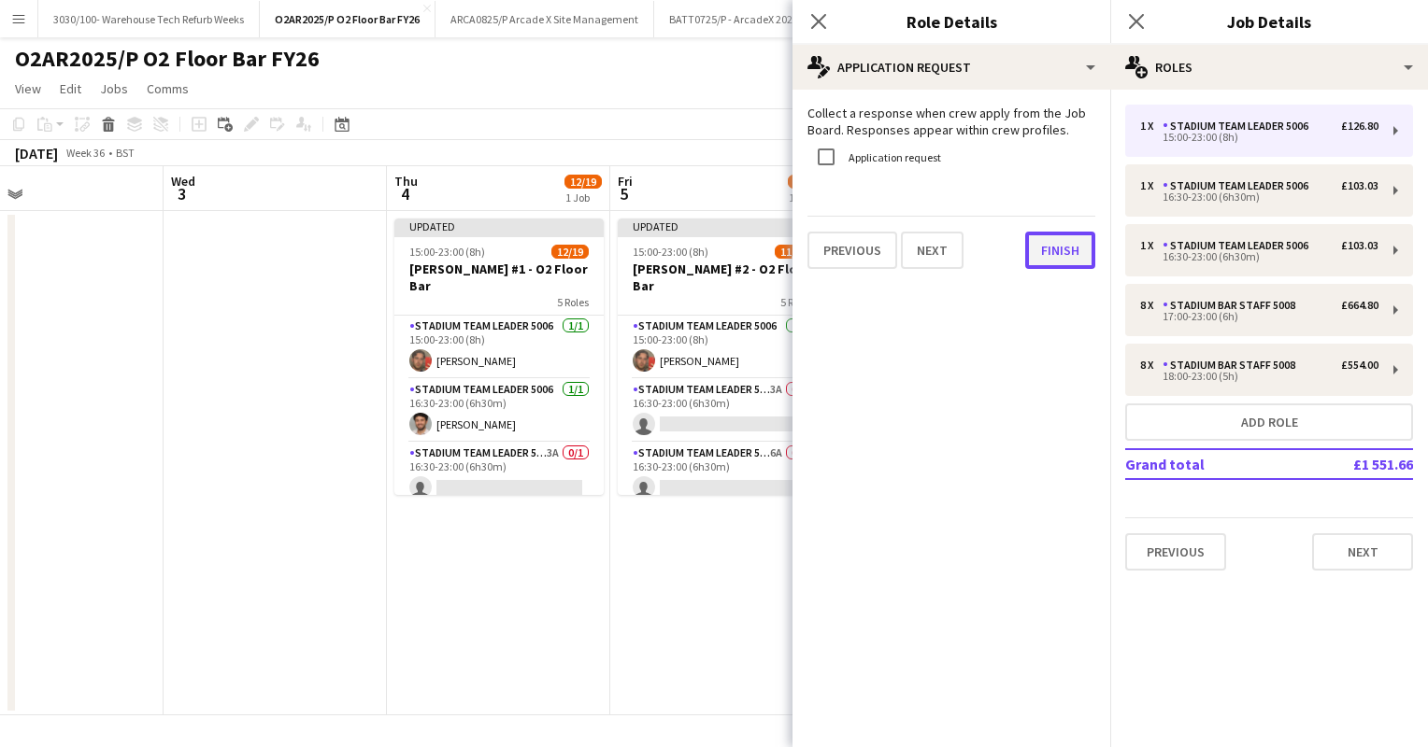
click at [1056, 250] on button "Finish" at bounding box center [1060, 250] width 70 height 37
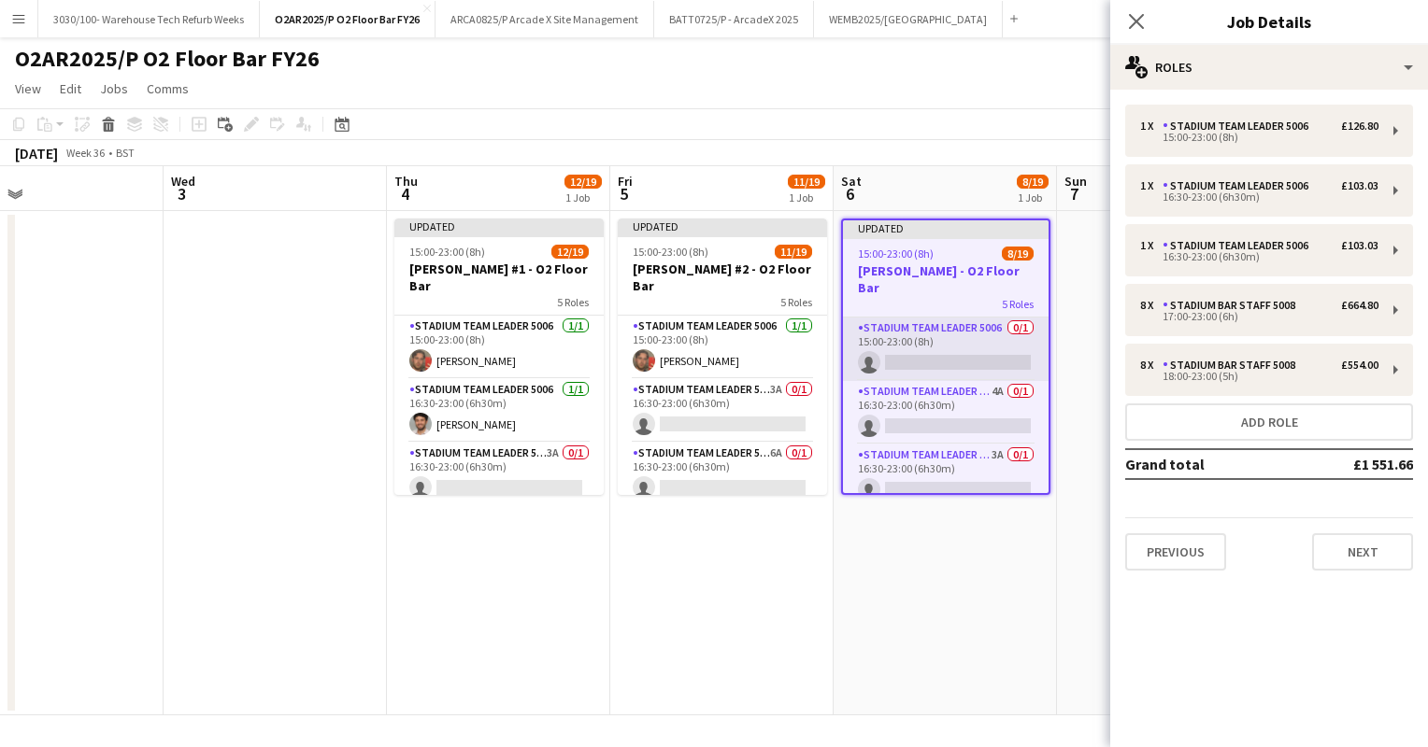
click at [928, 318] on app-card-role "Stadium Team Leader 5006 0/1 15:00-23:00 (8h) single-neutral-actions" at bounding box center [946, 350] width 206 height 64
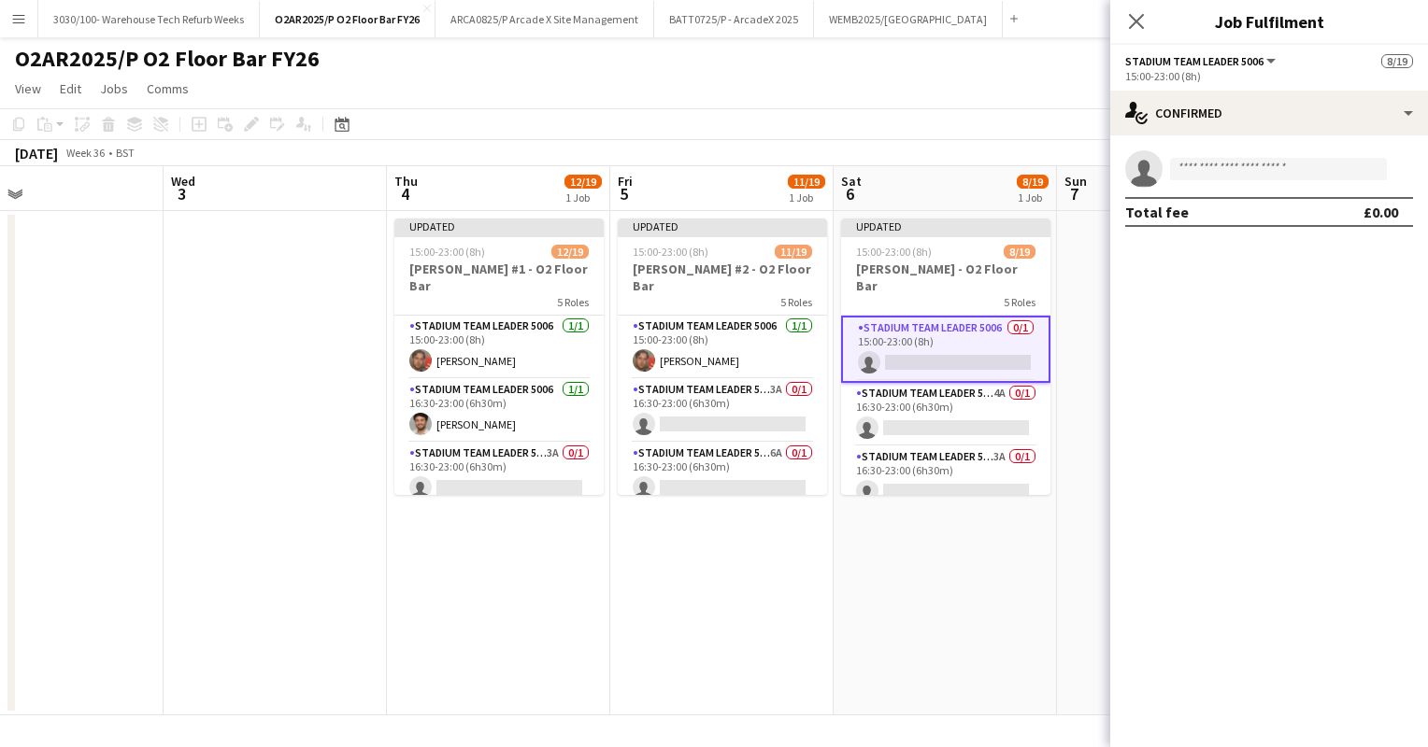
click at [1249, 156] on app-invite-slot "single-neutral-actions" at bounding box center [1269, 168] width 318 height 37
click at [1232, 178] on input at bounding box center [1278, 169] width 217 height 22
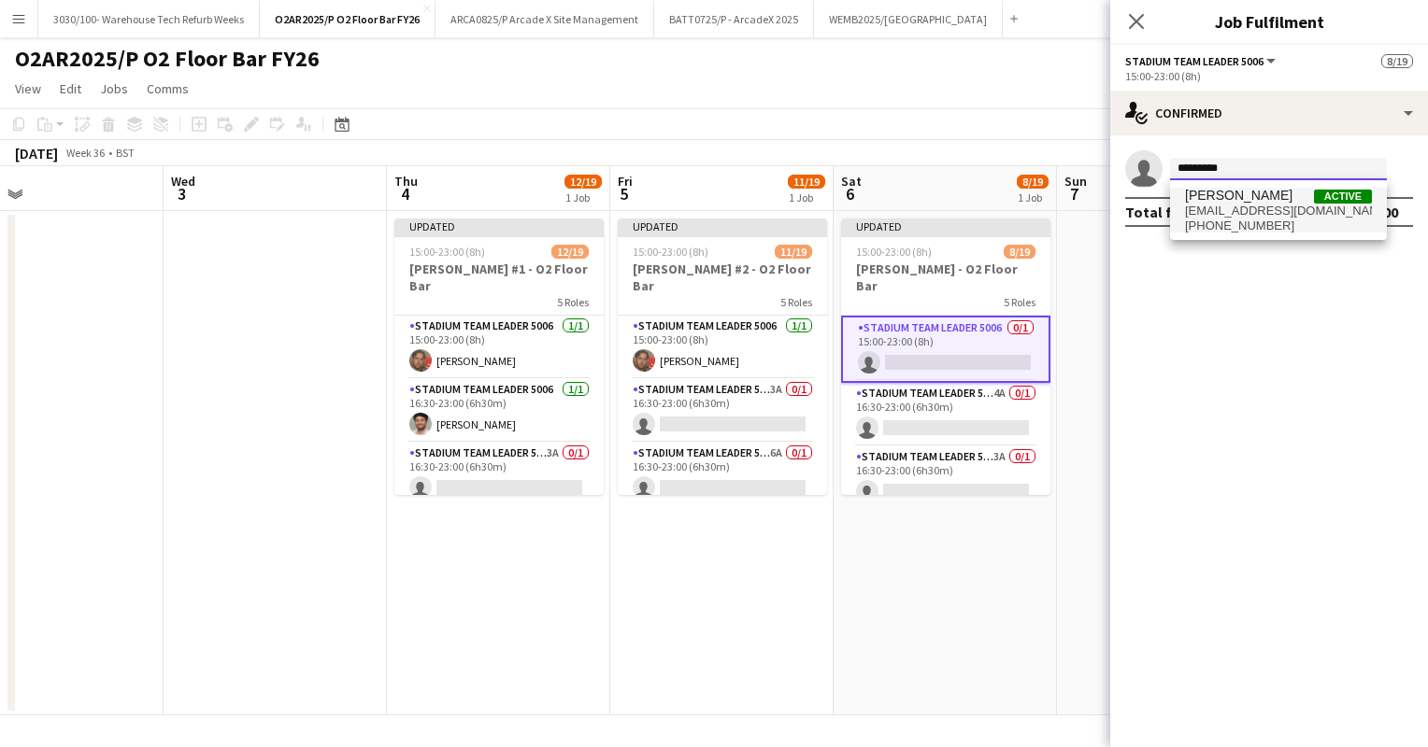
type input "*********"
click at [1296, 232] on span "[PHONE_NUMBER]" at bounding box center [1278, 226] width 187 height 15
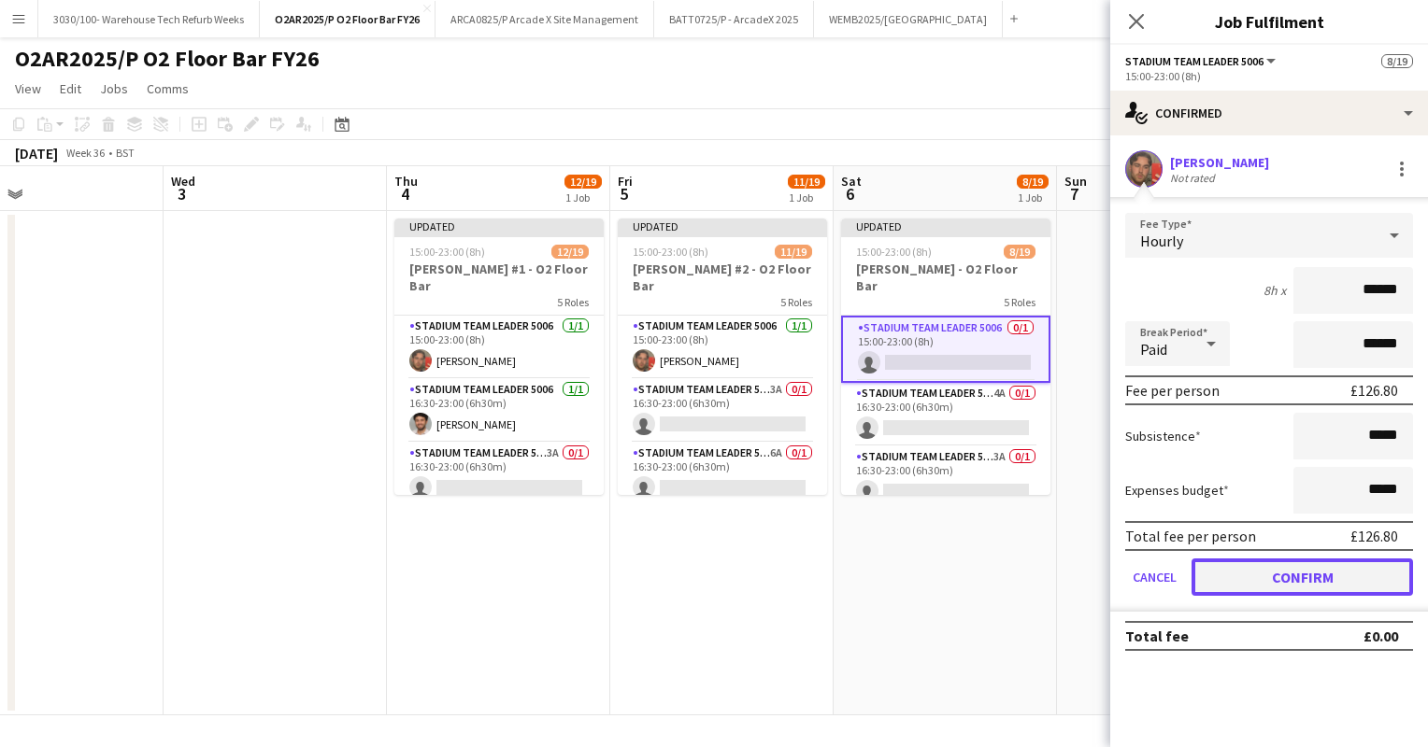
click at [1292, 574] on button "Confirm" at bounding box center [1301, 577] width 221 height 37
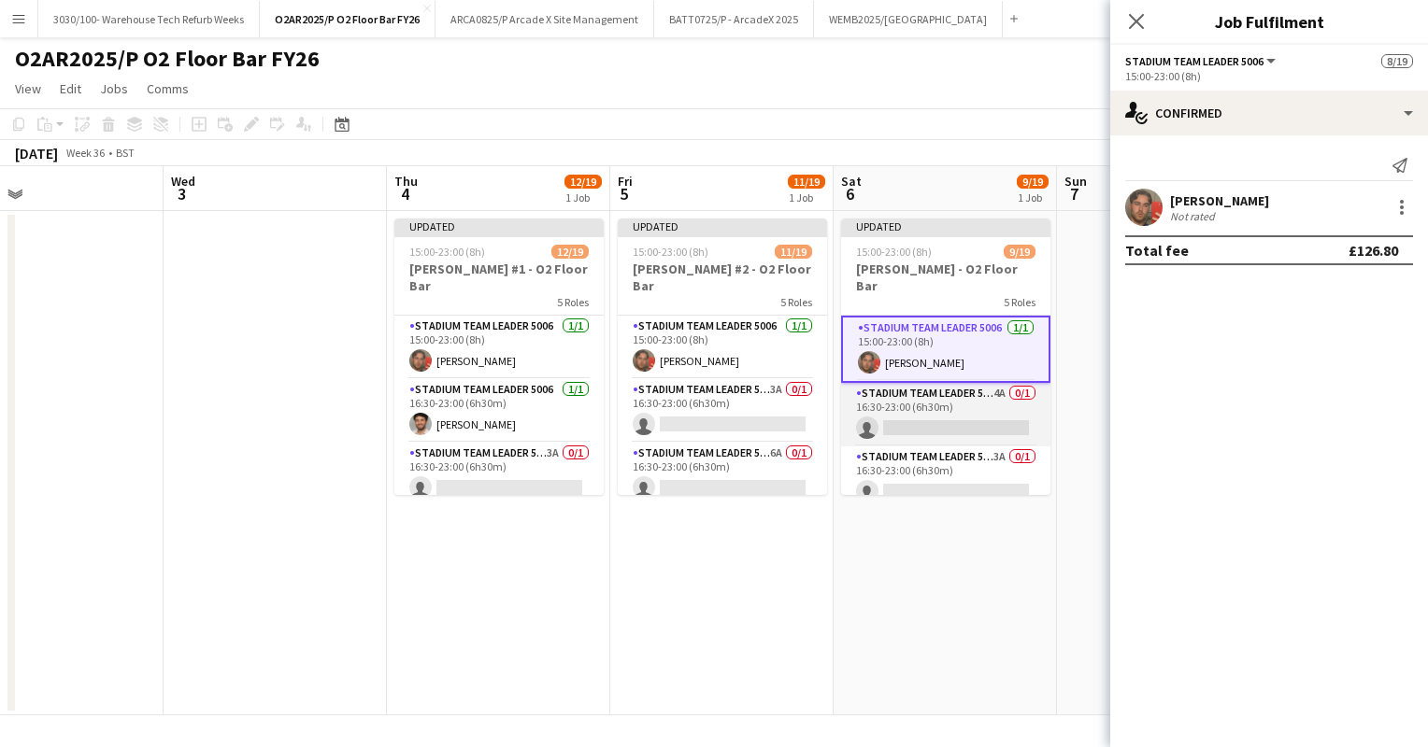
click at [924, 383] on app-card-role "Stadium Team Leader 5006 4A 0/1 16:30-23:00 (6h30m) single-neutral-actions" at bounding box center [945, 415] width 209 height 64
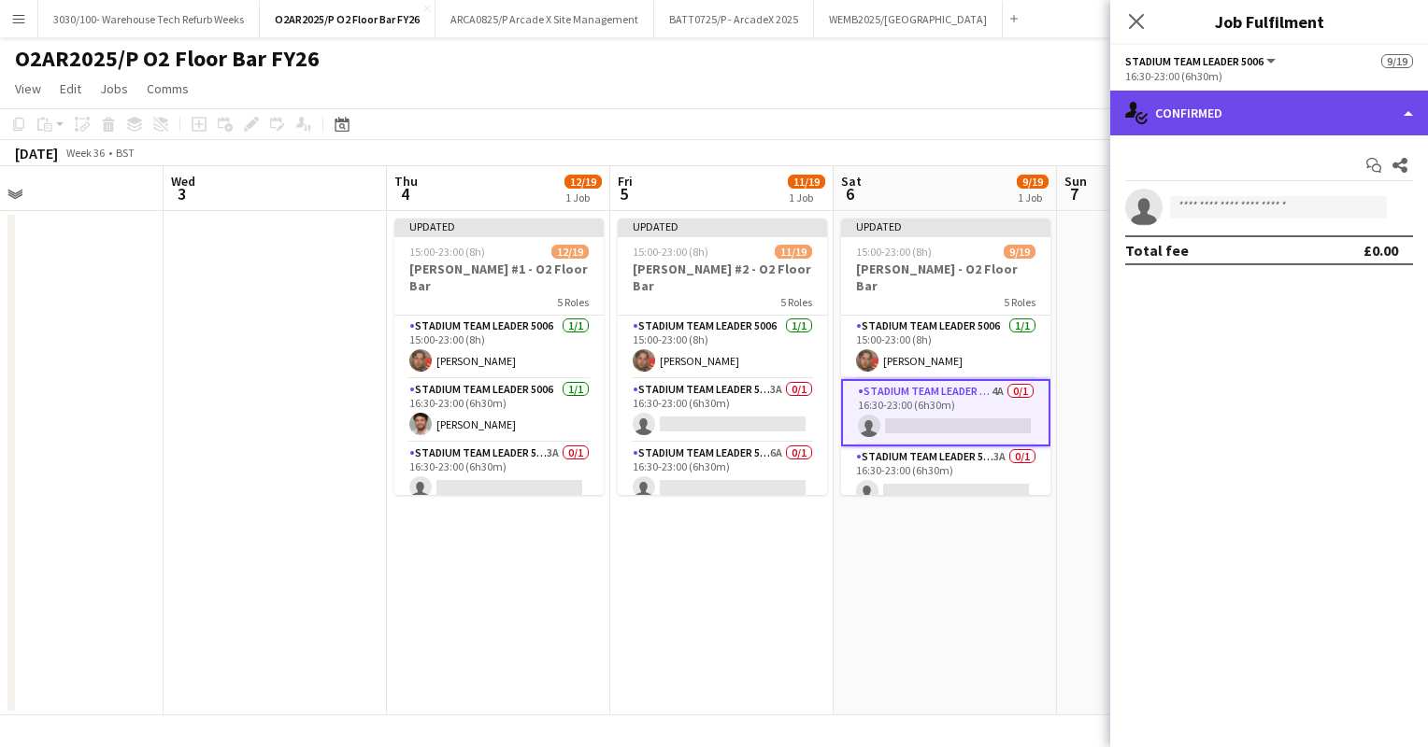
click at [1259, 100] on div "single-neutral-actions-check-2 Confirmed" at bounding box center [1269, 113] width 318 height 45
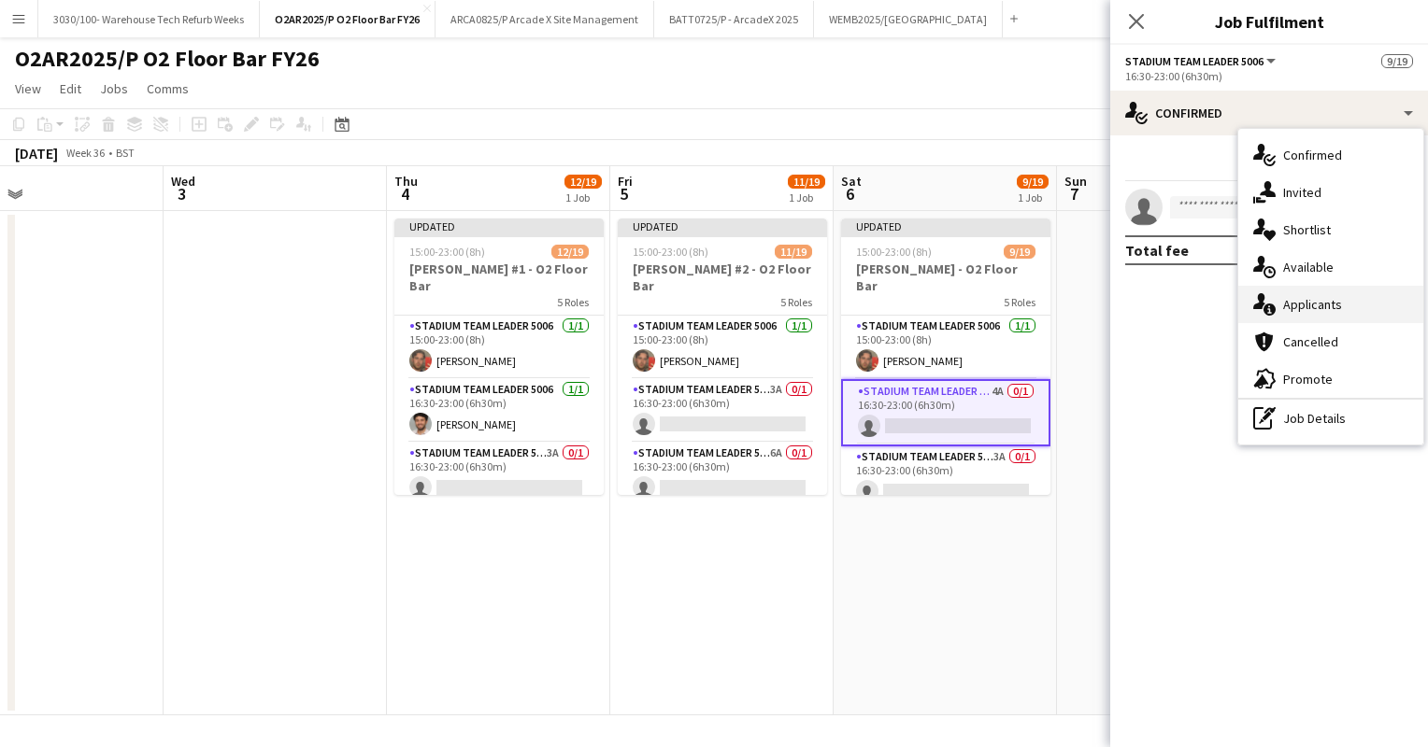
click at [1305, 297] on div "single-neutral-actions-information Applicants" at bounding box center [1330, 304] width 185 height 37
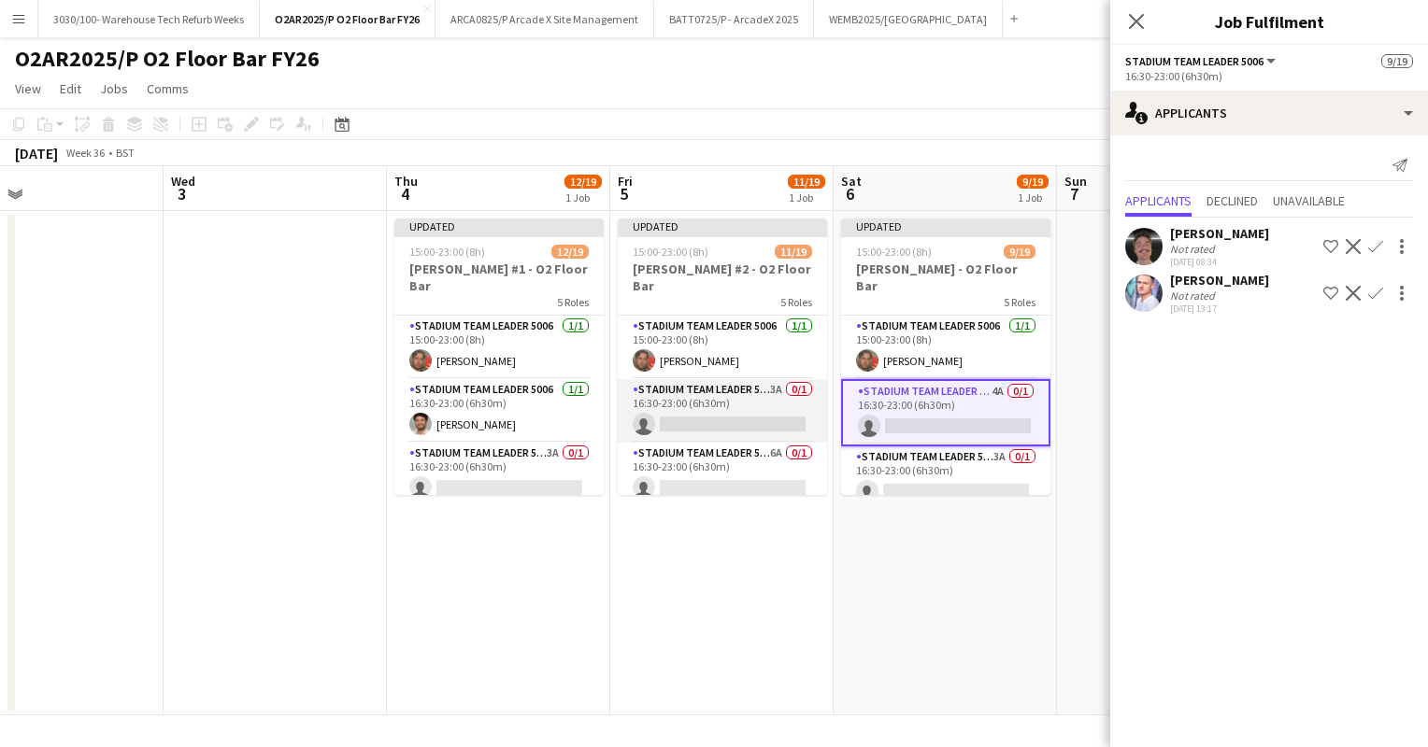
click at [755, 391] on app-card-role "Stadium Team Leader 5006 3A 0/1 16:30-23:00 (6h30m) single-neutral-actions" at bounding box center [722, 411] width 209 height 64
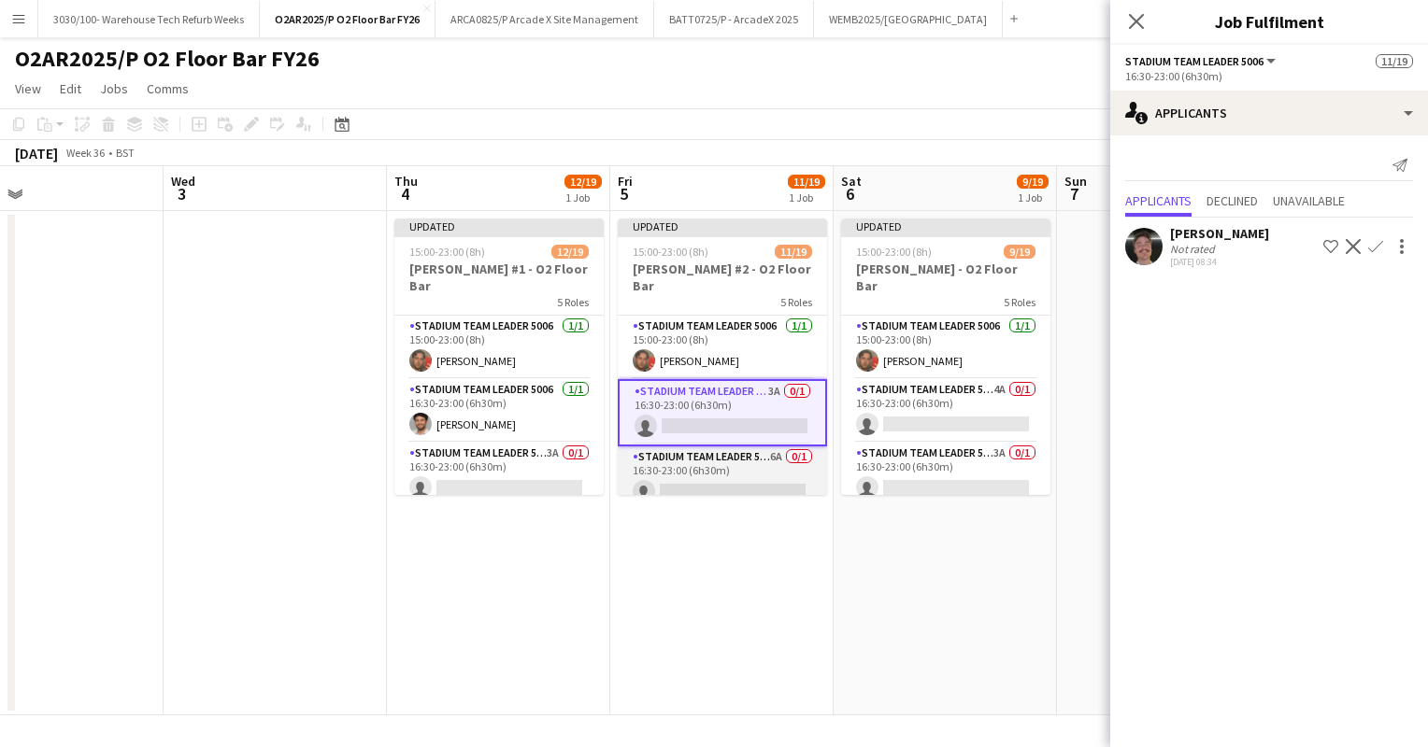
click at [737, 447] on app-card-role "Stadium Team Leader 5006 6A 0/1 16:30-23:00 (6h30m) single-neutral-actions" at bounding box center [722, 479] width 209 height 64
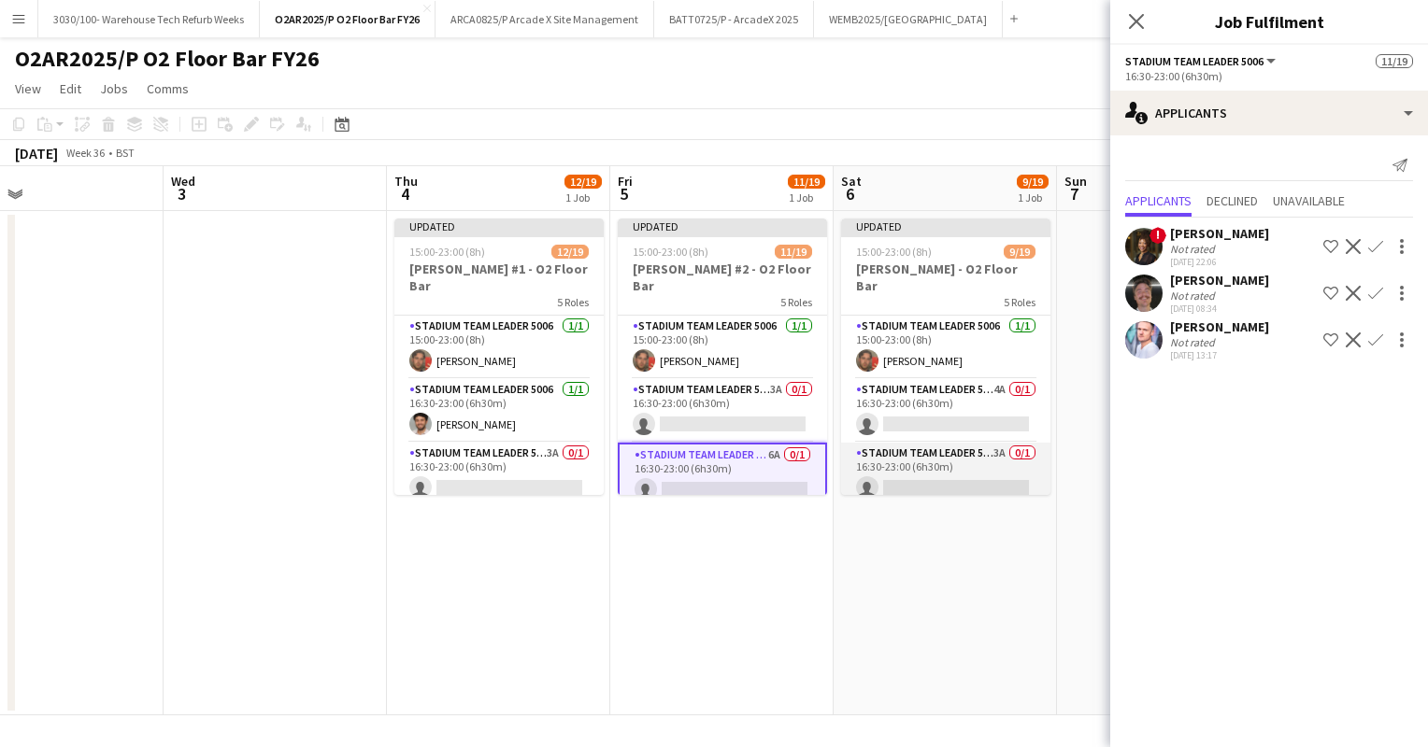
click at [940, 443] on app-card-role "Stadium Team Leader 5006 3A 0/1 16:30-23:00 (6h30m) single-neutral-actions" at bounding box center [945, 475] width 209 height 64
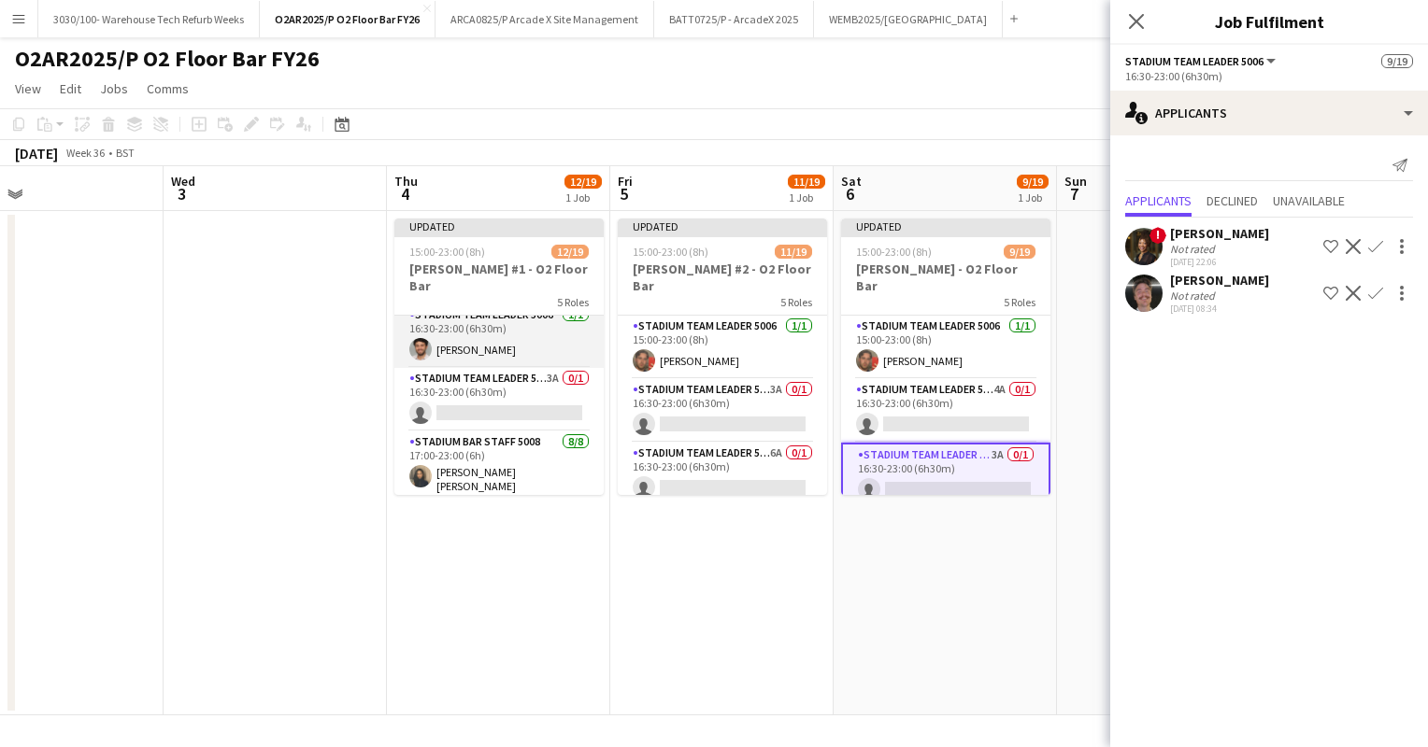
click at [539, 394] on app-card-role "Stadium Team Leader 5006 3A 0/1 16:30-23:00 (6h30m) single-neutral-actions" at bounding box center [498, 400] width 209 height 64
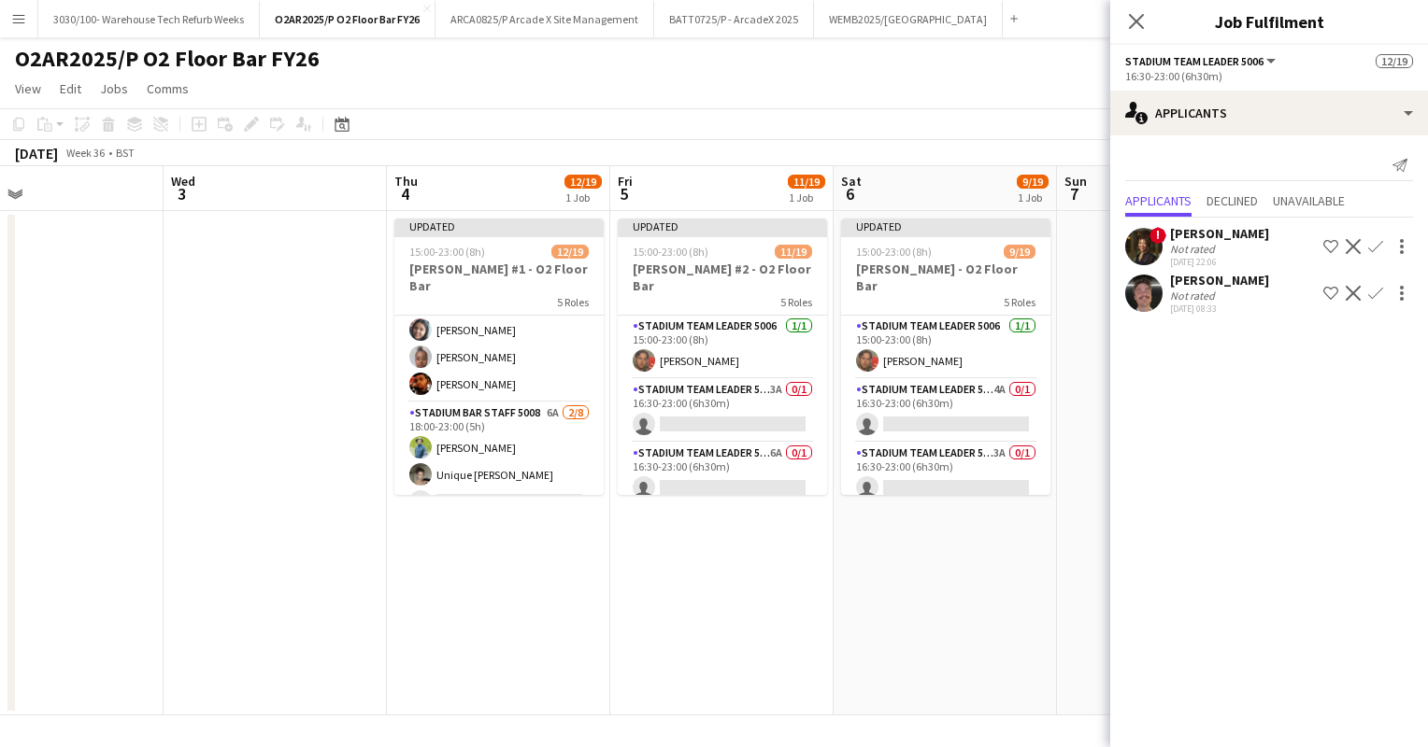
click at [539, 403] on app-card-role "Stadium Bar Staff 5008 6A [DATE] 18:00-23:00 (5h) [PERSON_NAME] Unique [PERSON_…" at bounding box center [498, 529] width 209 height 253
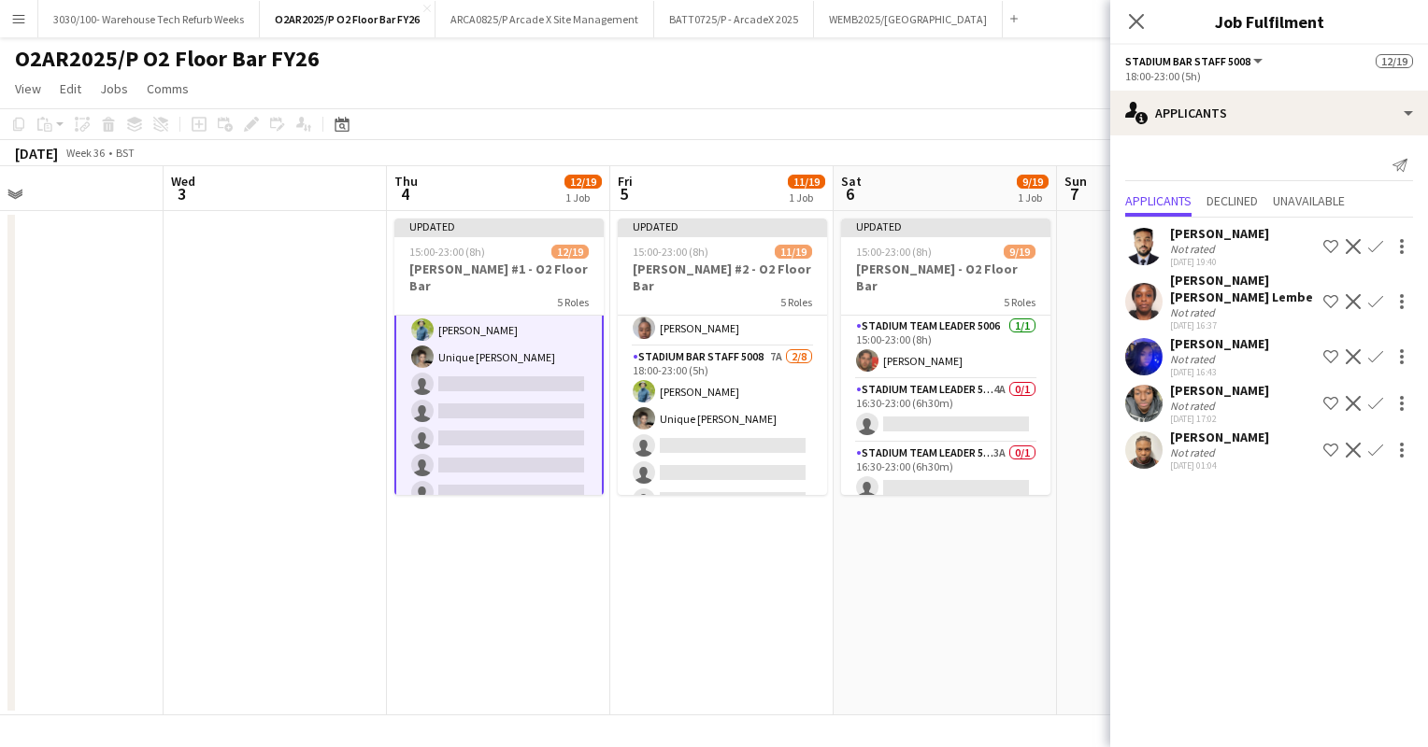
scroll to position [422, 0]
click at [1377, 443] on app-icon "Confirm" at bounding box center [1375, 450] width 15 height 15
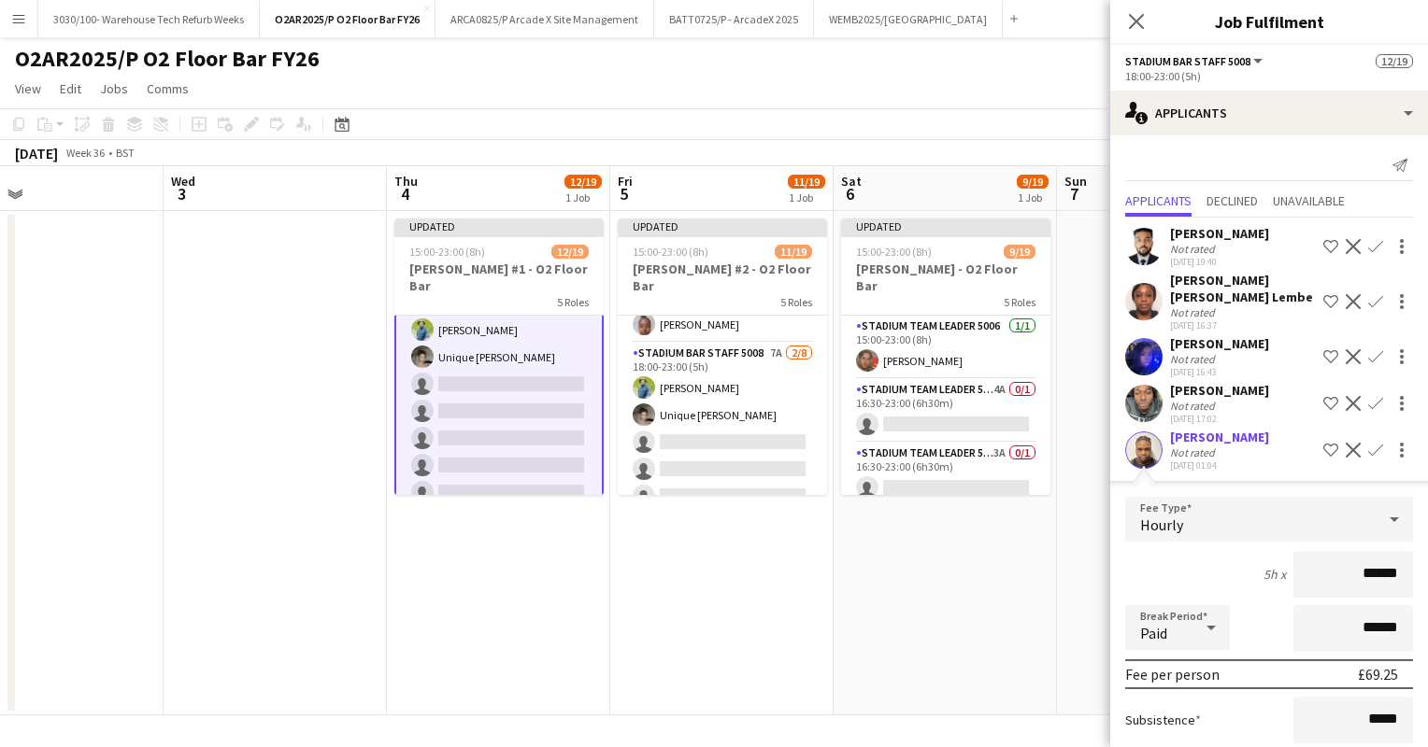
scroll to position [164, 0]
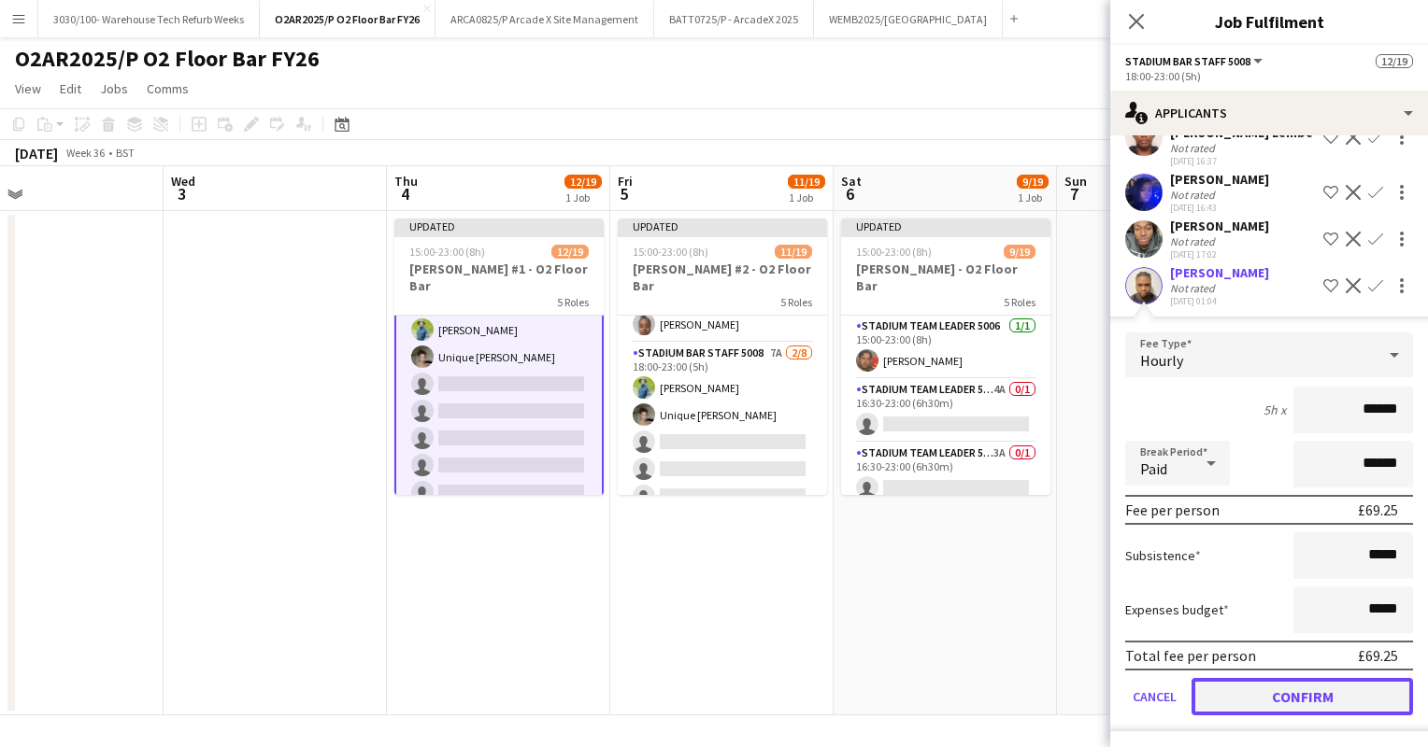
click at [1274, 688] on button "Confirm" at bounding box center [1301, 696] width 221 height 37
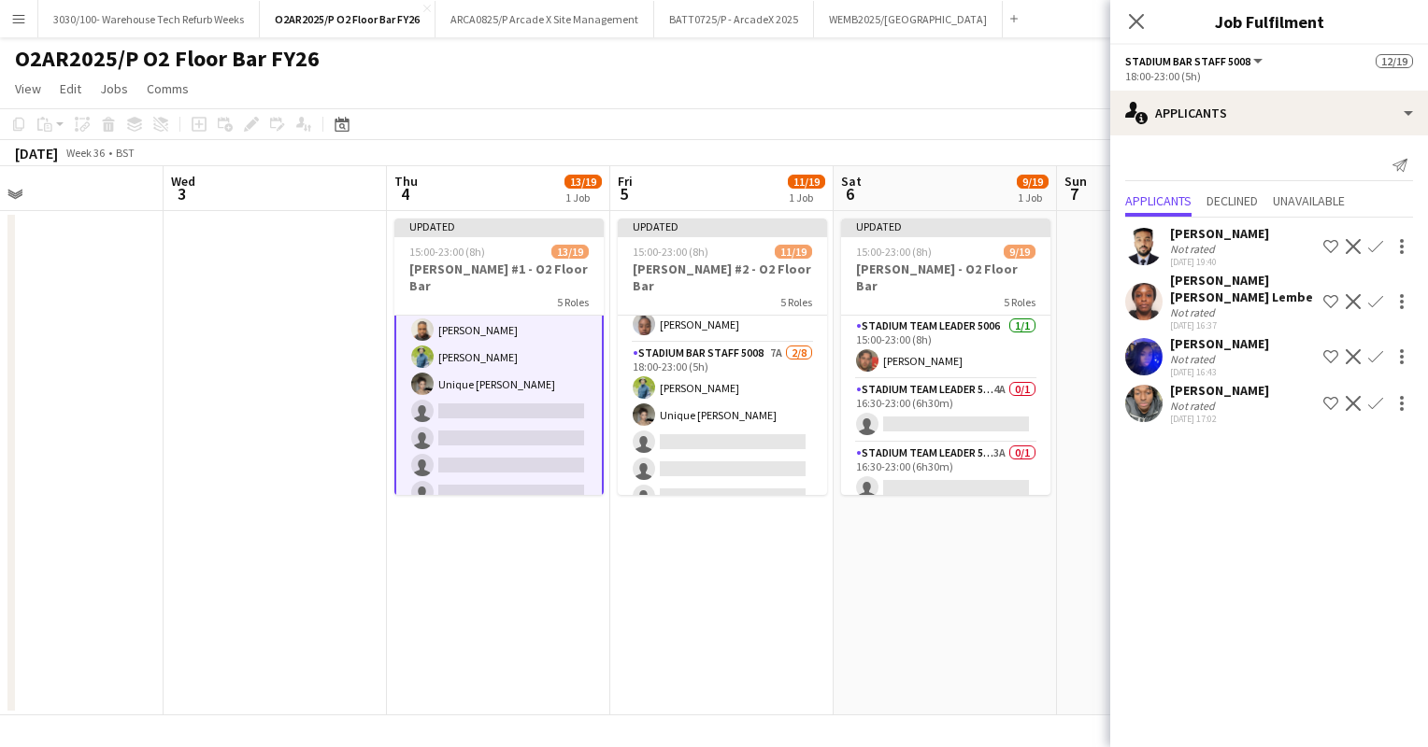
scroll to position [0, 500]
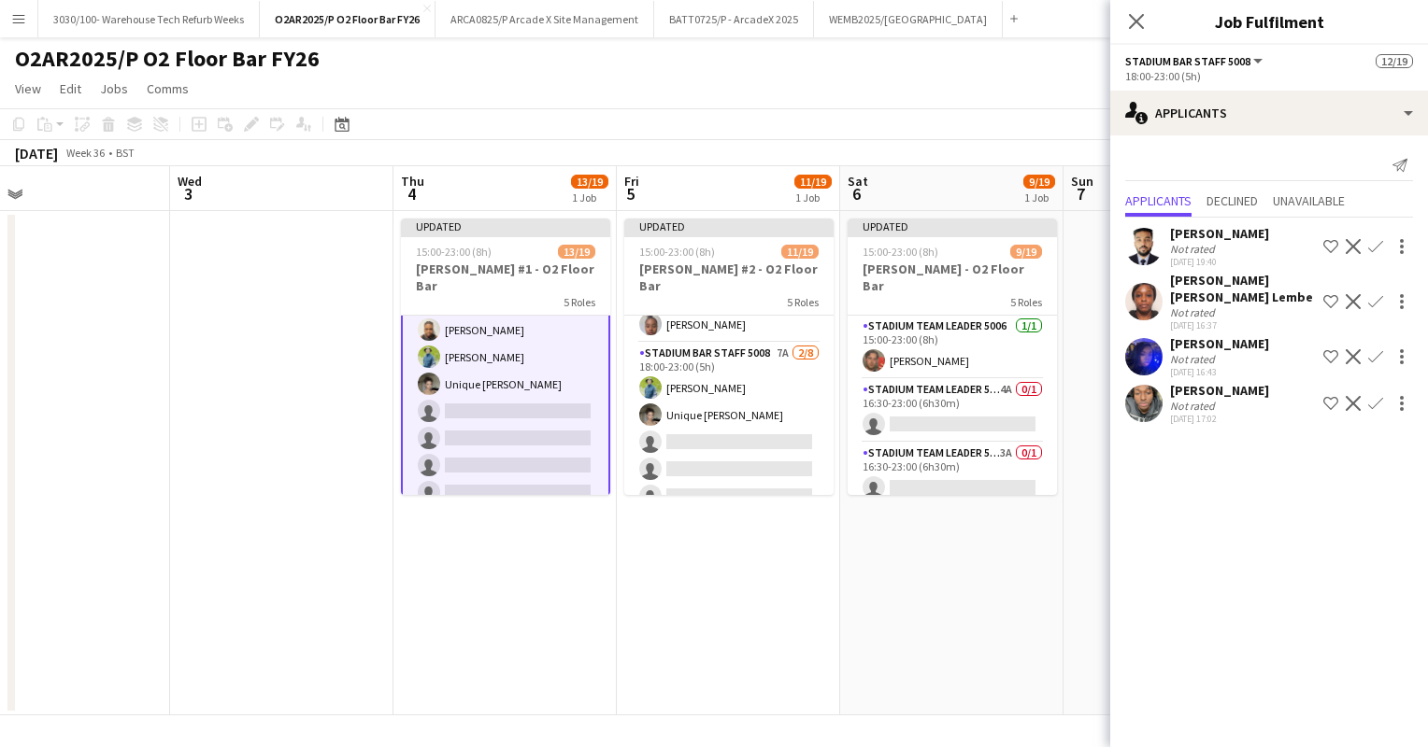
drag, startPoint x: 705, startPoint y: 344, endPoint x: 712, endPoint y: 388, distance: 44.4
click at [712, 388] on app-calendar-viewport "Sun 31 Mon 1 Tue 2 Wed 3 Thu 4 13/19 1 Job Fri 5 11/19 1 Job Sat 6 9/19 1 Job S…" at bounding box center [714, 440] width 1428 height 549
click at [712, 388] on app-card-role "Stadium Bar Staff 5008 7A [DATE] 18:00-23:00 (5h) [PERSON_NAME] Unique [PERSON_…" at bounding box center [728, 469] width 209 height 253
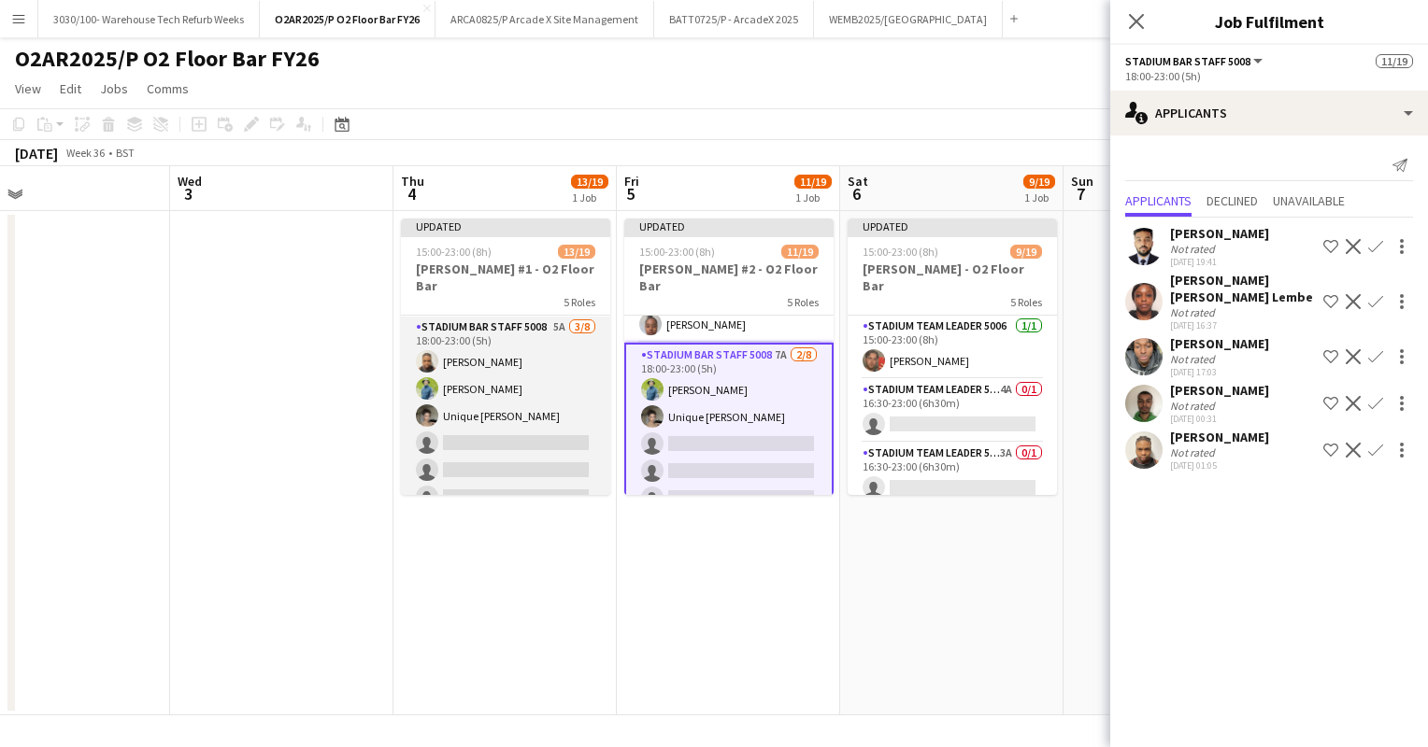
scroll to position [446, 0]
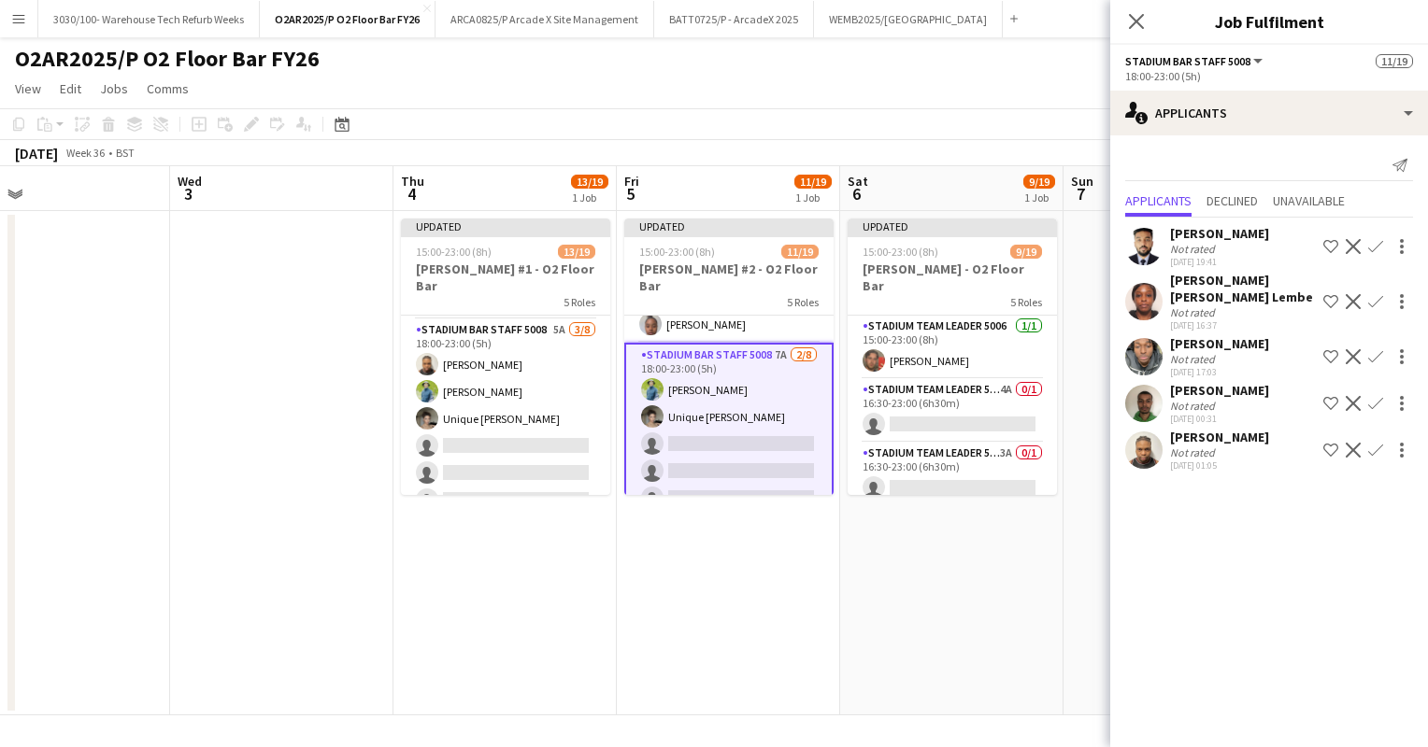
click at [1375, 443] on app-icon "Confirm" at bounding box center [1375, 450] width 15 height 15
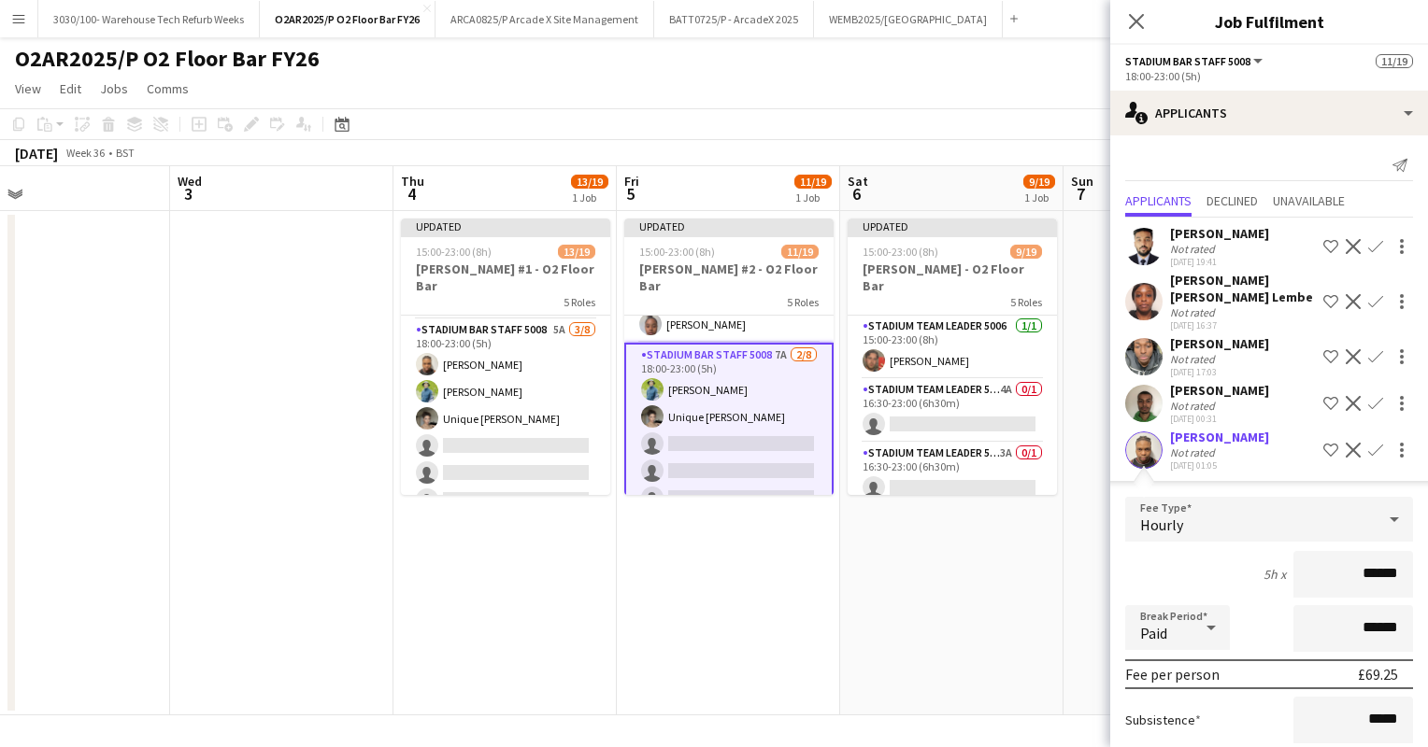
scroll to position [164, 0]
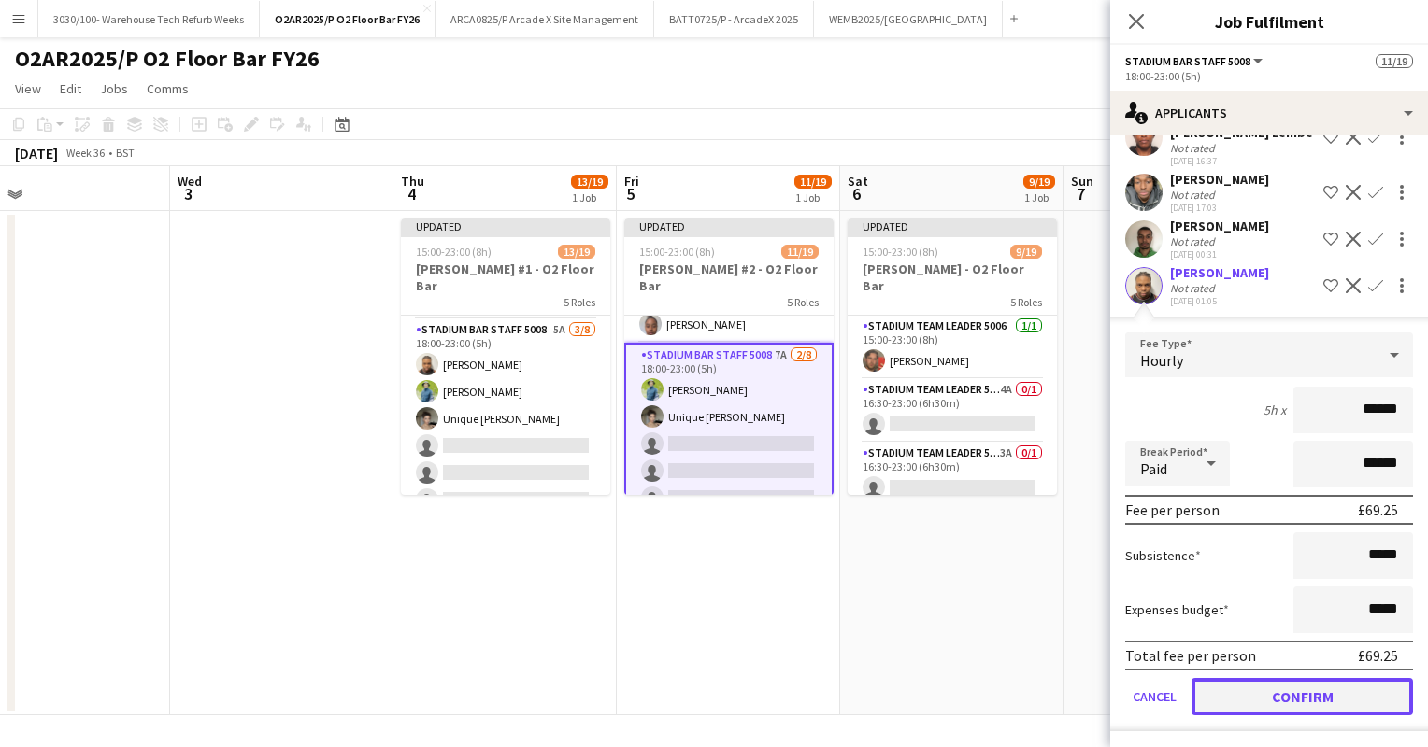
click at [1256, 691] on button "Confirm" at bounding box center [1301, 696] width 221 height 37
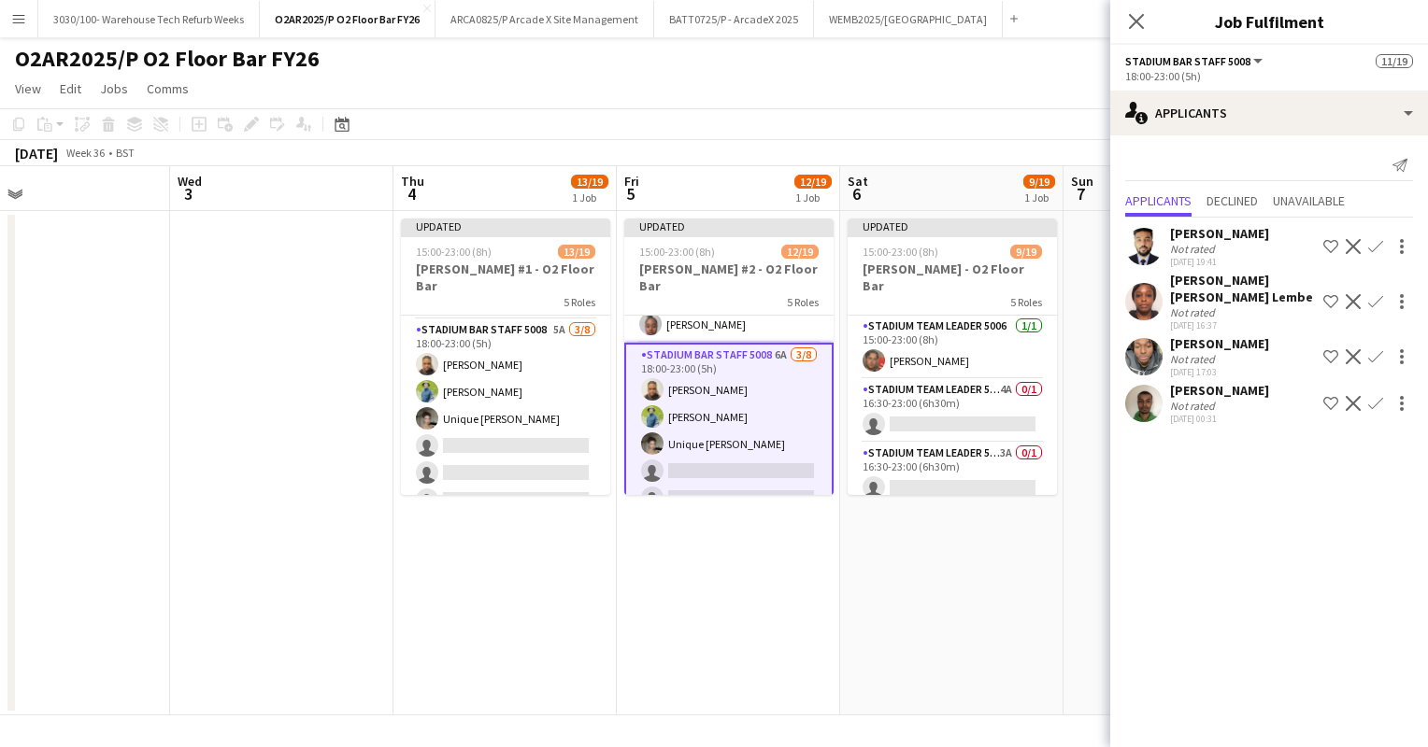
scroll to position [0, 0]
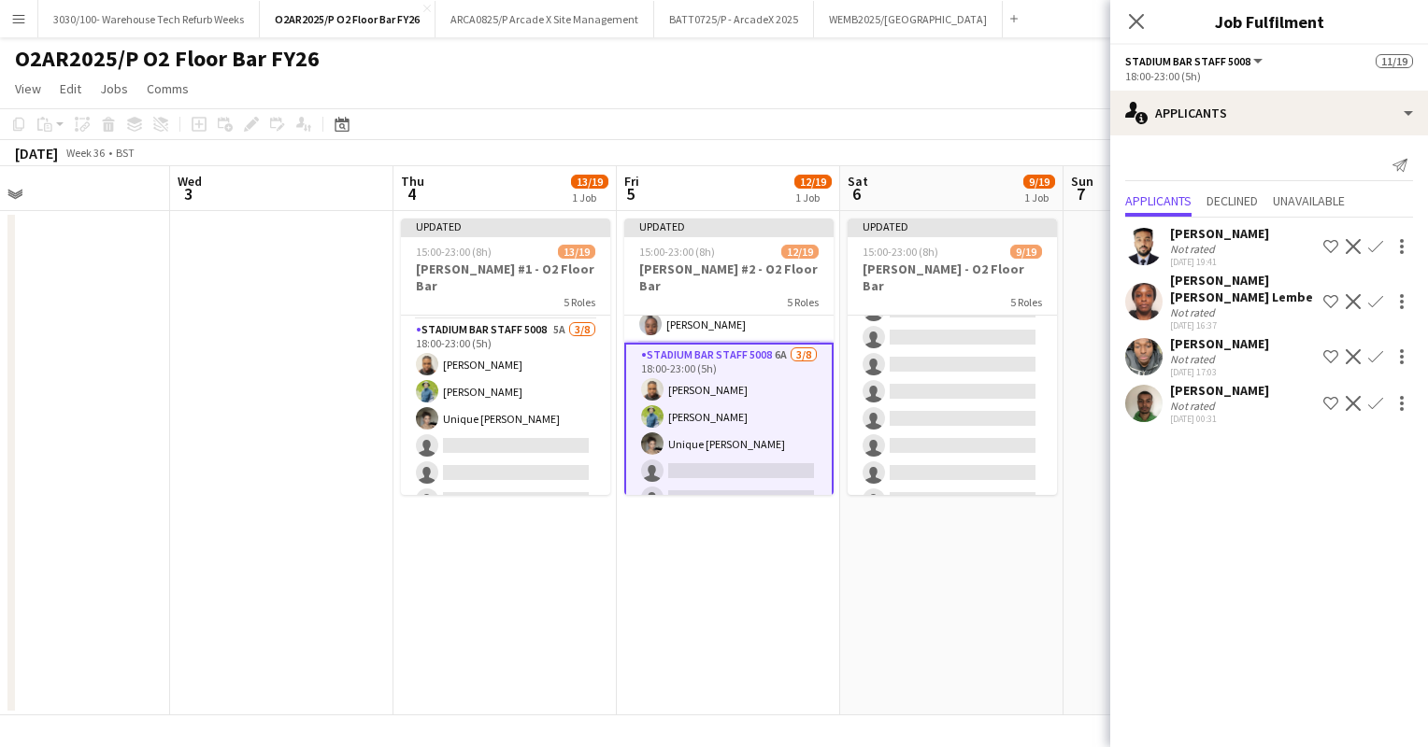
click at [941, 363] on app-card-role "Stadium Bar Staff 5008 3A 0/8 18:00-23:00 (5h) single-neutral-actions single-ne…" at bounding box center [951, 391] width 209 height 253
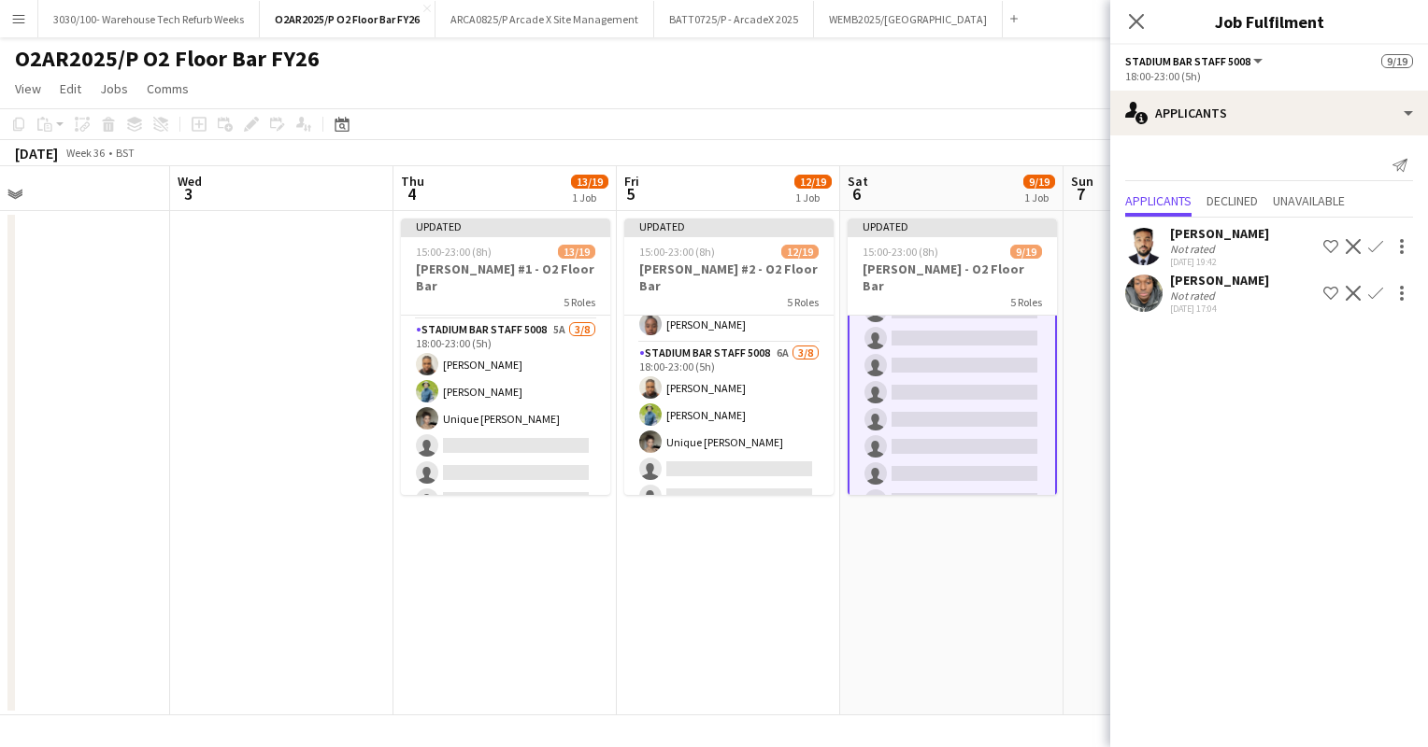
click at [1061, 404] on app-date-cell "Updated 15:00-23:00 (8h) 9/19 [PERSON_NAME] - O2 Floor Bar 5 Roles Stadium Team…" at bounding box center [951, 463] width 223 height 505
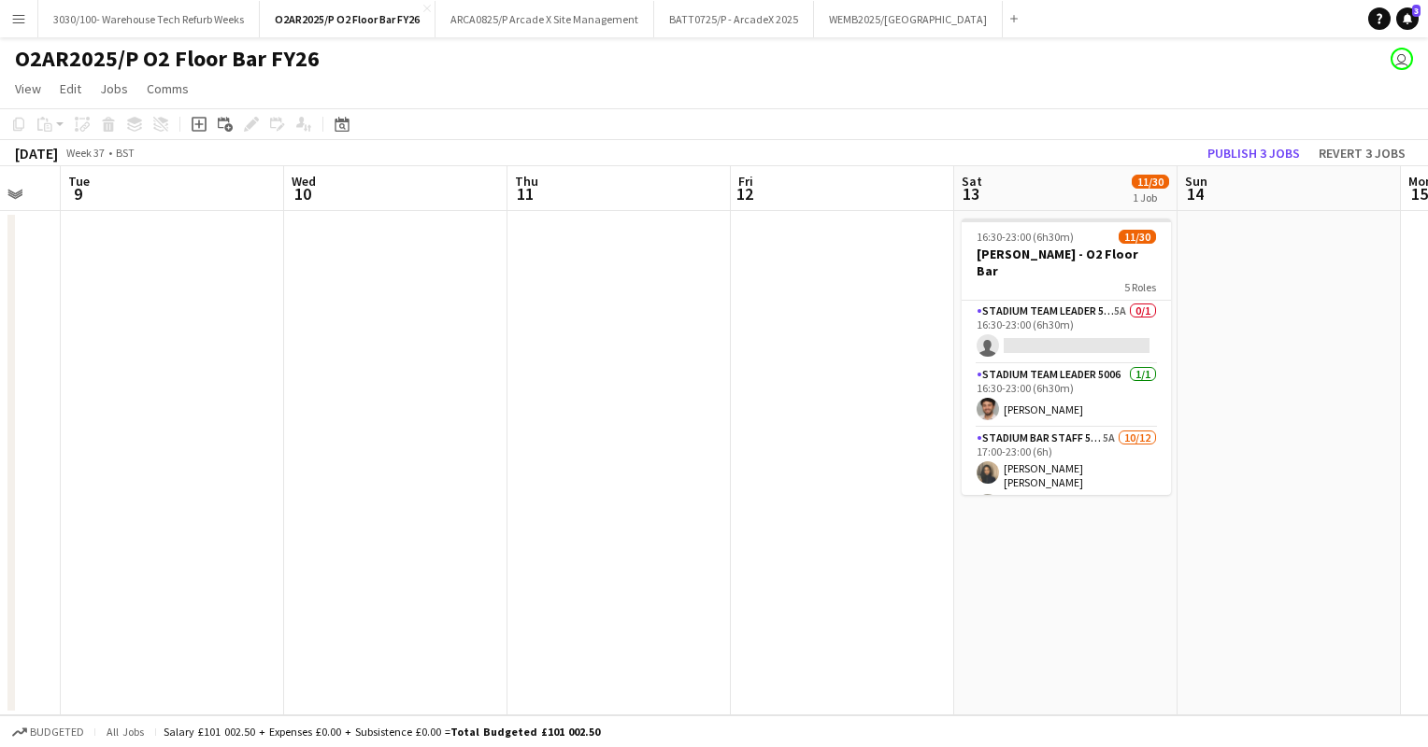
scroll to position [0, 620]
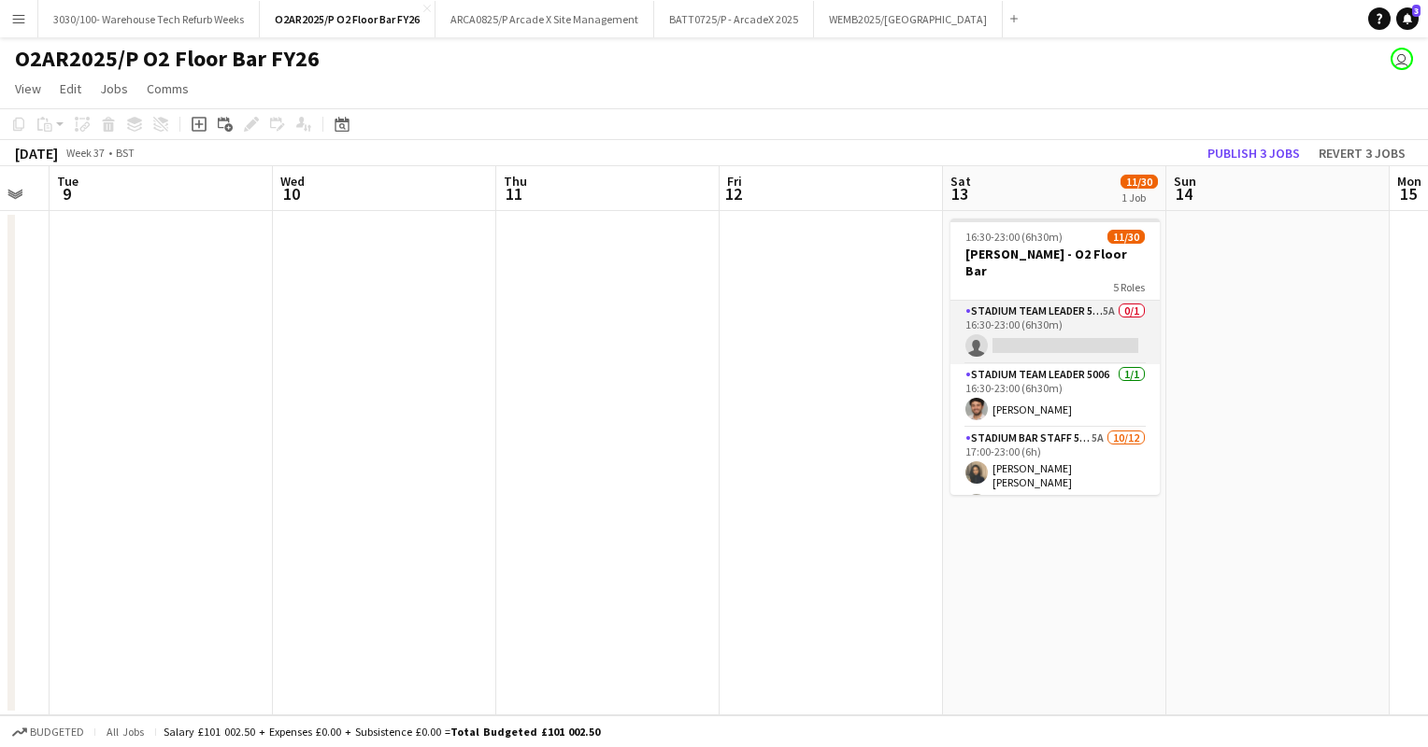
click at [1046, 301] on app-card-role "Stadium Team Leader 5006 5A 0/1 16:30-23:00 (6h30m) single-neutral-actions" at bounding box center [1054, 333] width 209 height 64
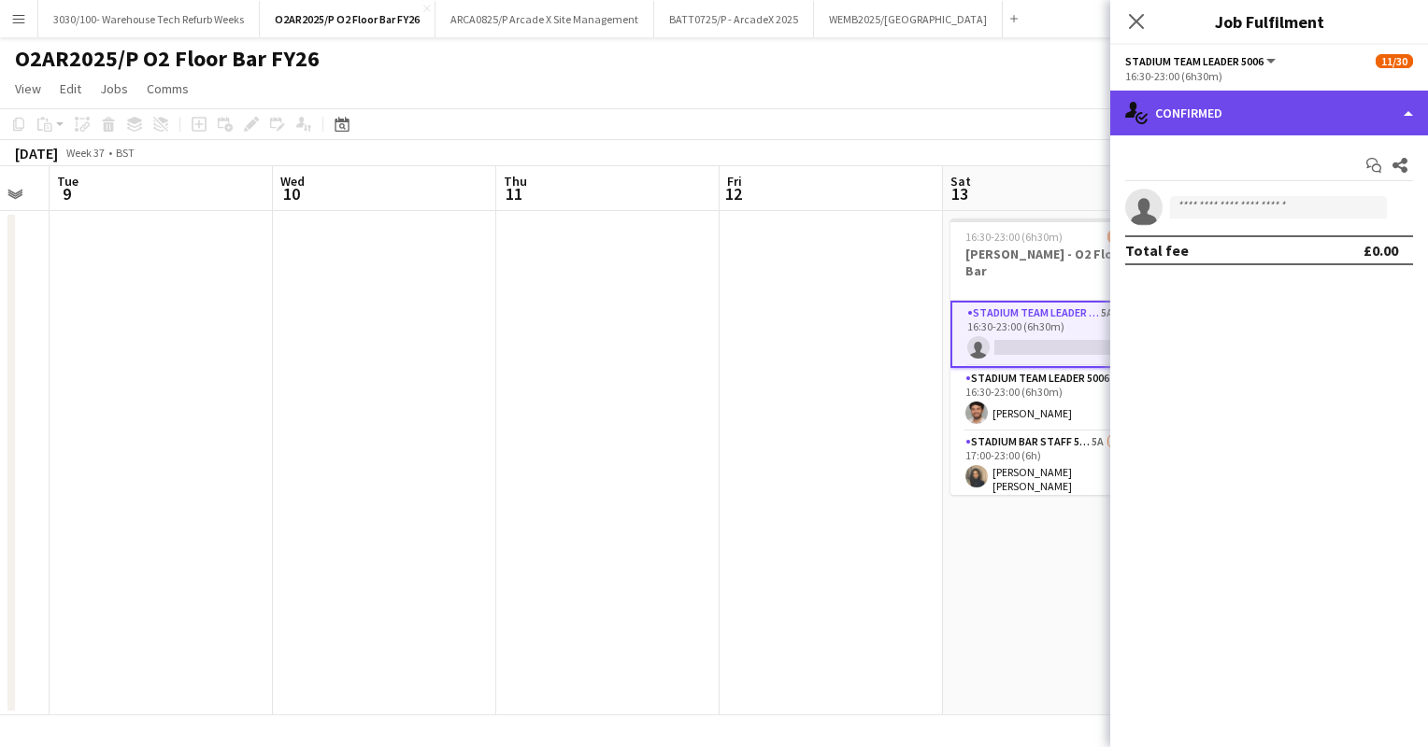
click at [1359, 120] on div "single-neutral-actions-check-2 Confirmed" at bounding box center [1269, 113] width 318 height 45
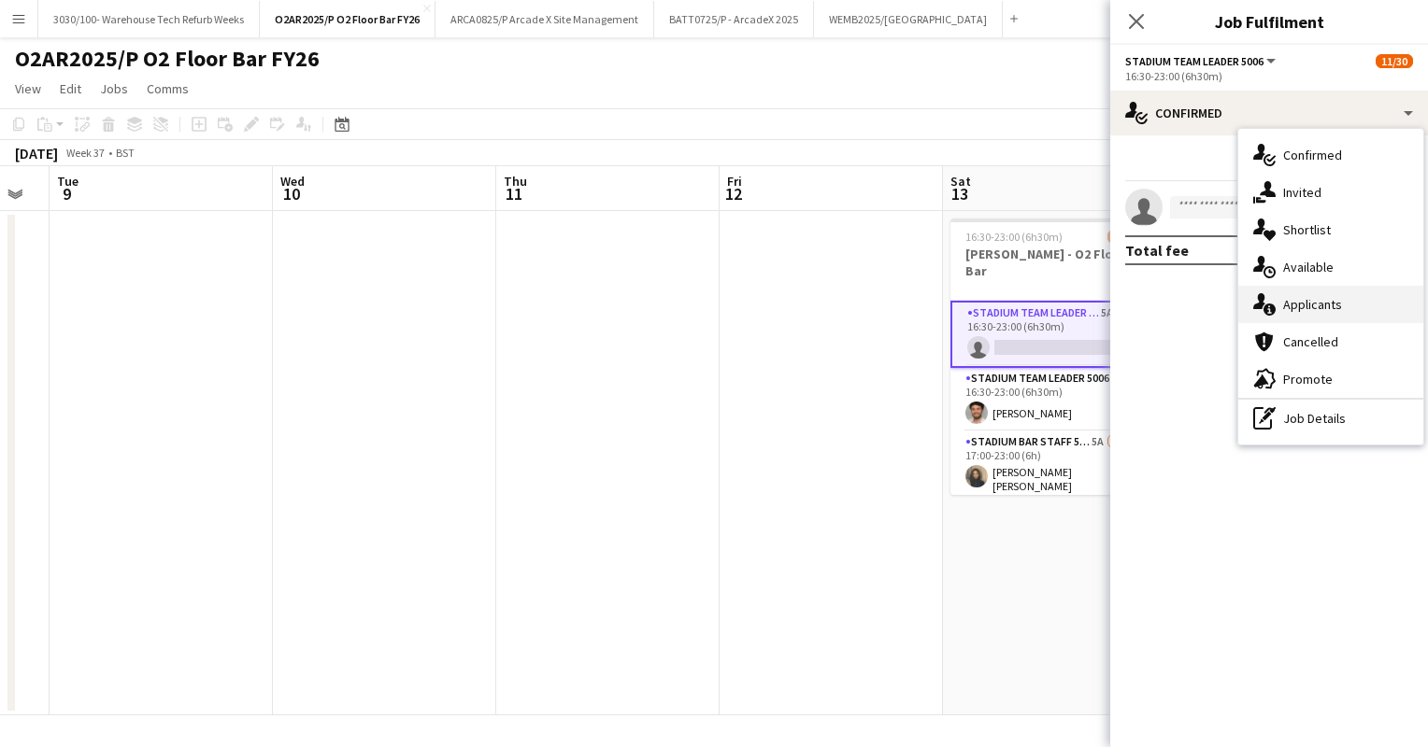
click at [1345, 304] on div "single-neutral-actions-information Applicants" at bounding box center [1330, 304] width 185 height 37
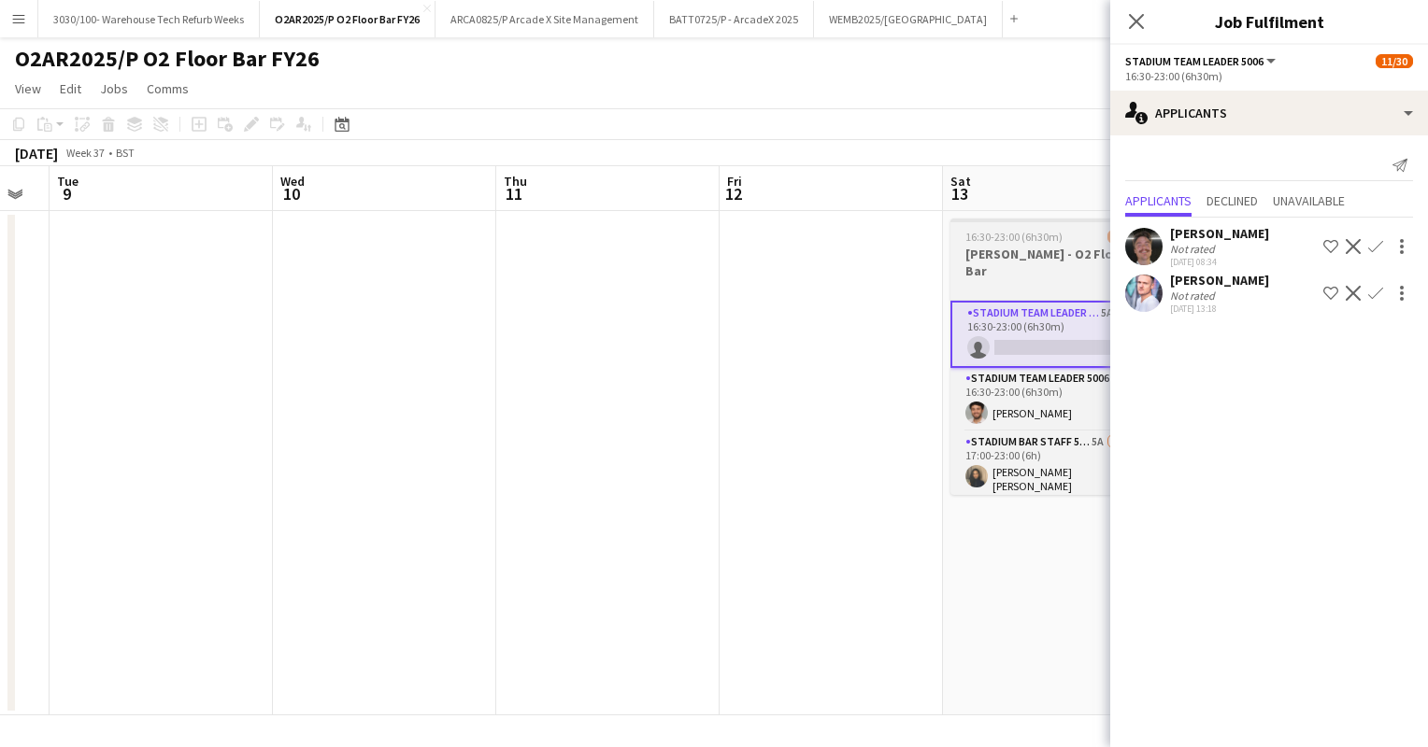
click at [1035, 247] on h3 "[PERSON_NAME] - O2 Floor Bar" at bounding box center [1054, 263] width 209 height 34
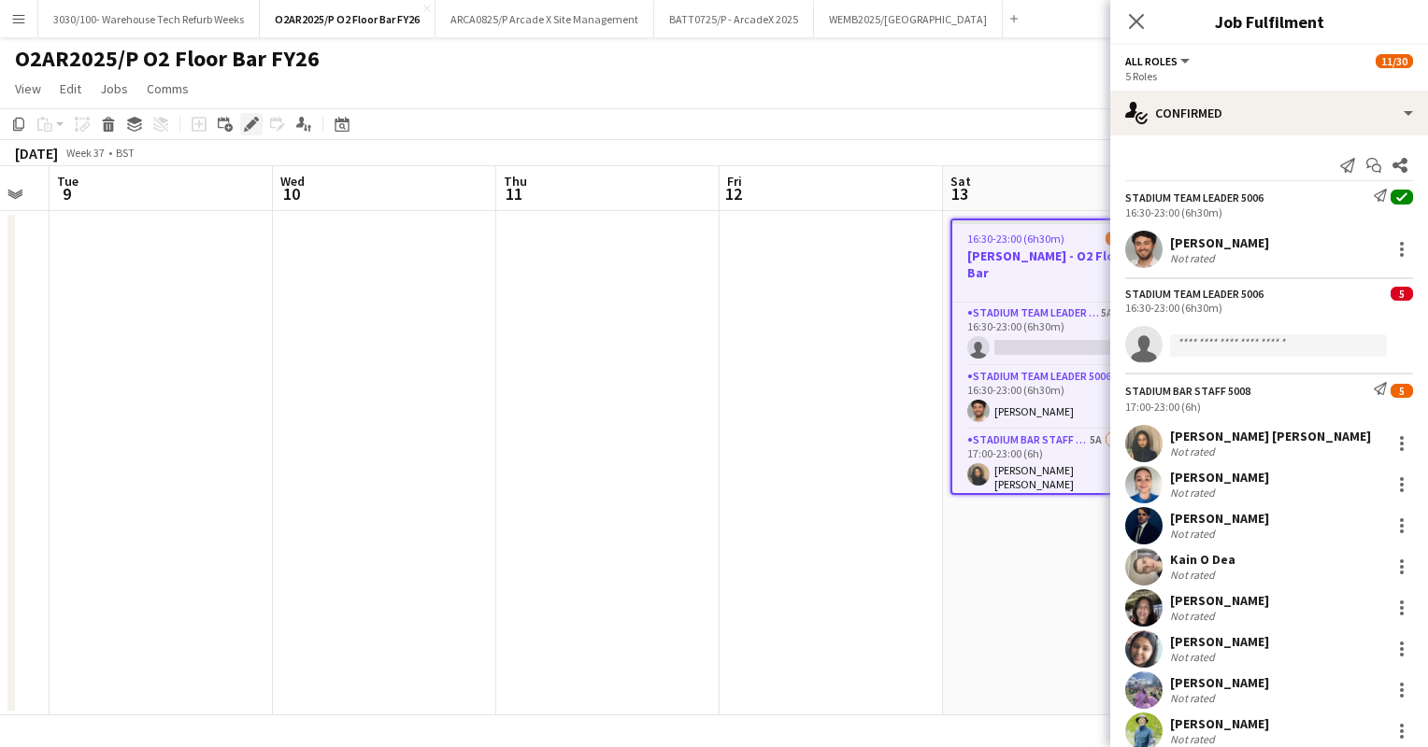
click at [252, 123] on icon at bounding box center [251, 125] width 10 height 10
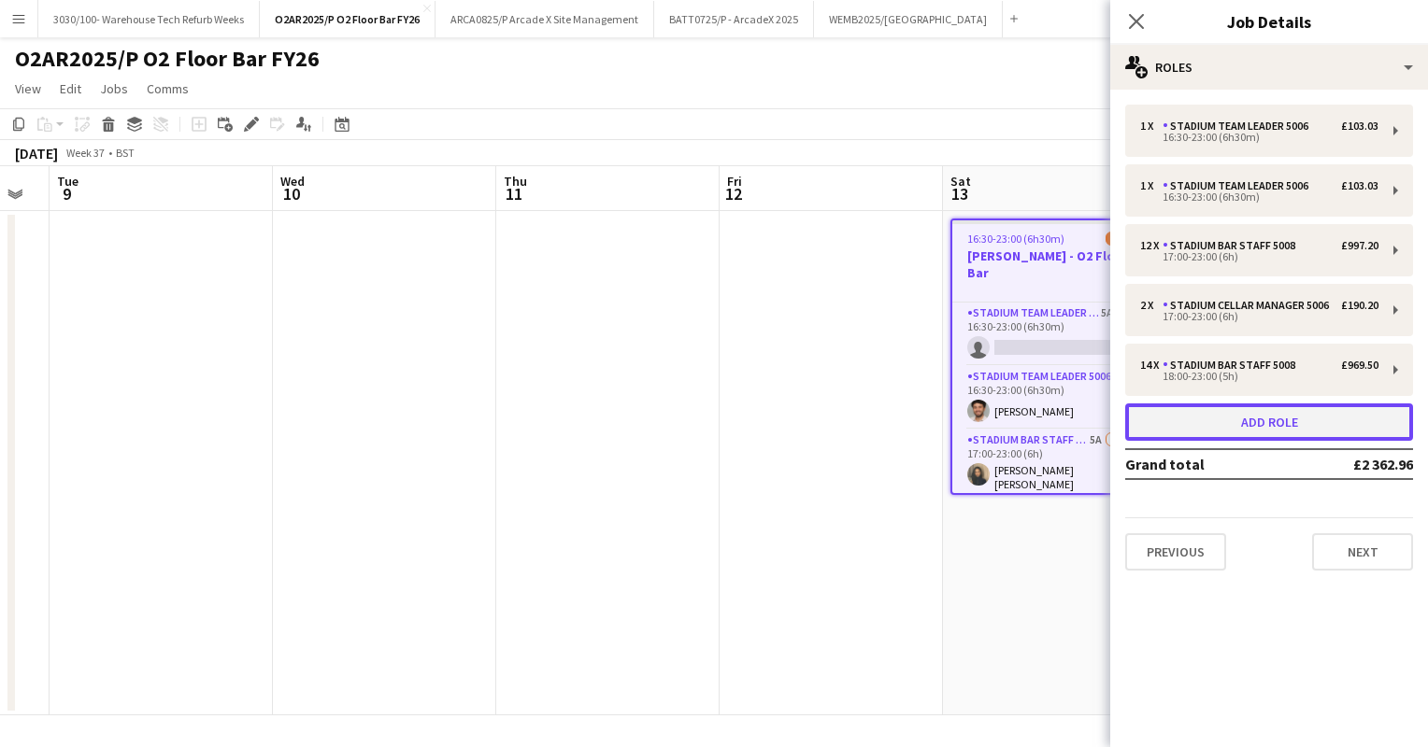
click at [1238, 426] on button "Add role" at bounding box center [1269, 422] width 288 height 37
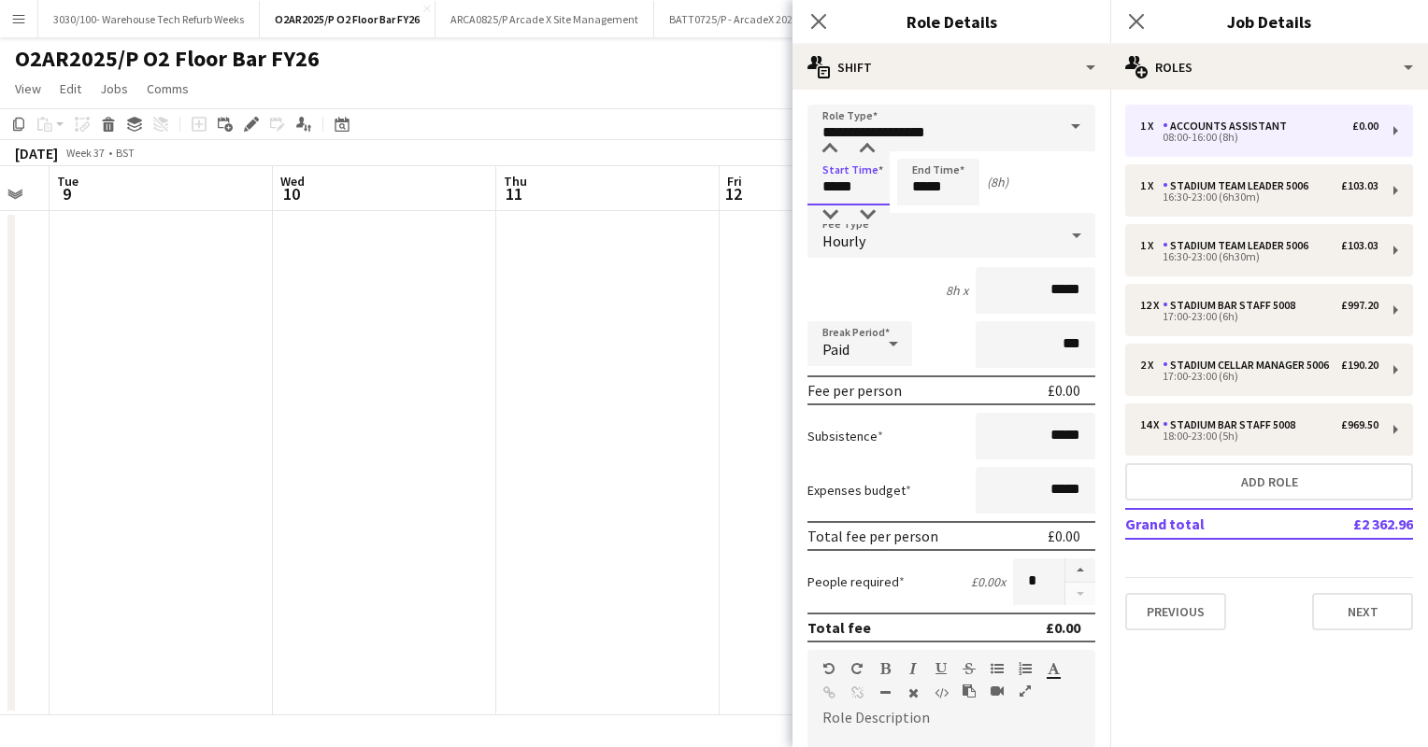
drag, startPoint x: 863, startPoint y: 192, endPoint x: 792, endPoint y: 186, distance: 71.2
click at [792, 186] on form "**********" at bounding box center [951, 685] width 318 height 1161
type input "*****"
drag, startPoint x: 958, startPoint y: 185, endPoint x: 904, endPoint y: 183, distance: 53.3
click at [904, 183] on input "*****" at bounding box center [938, 182] width 82 height 47
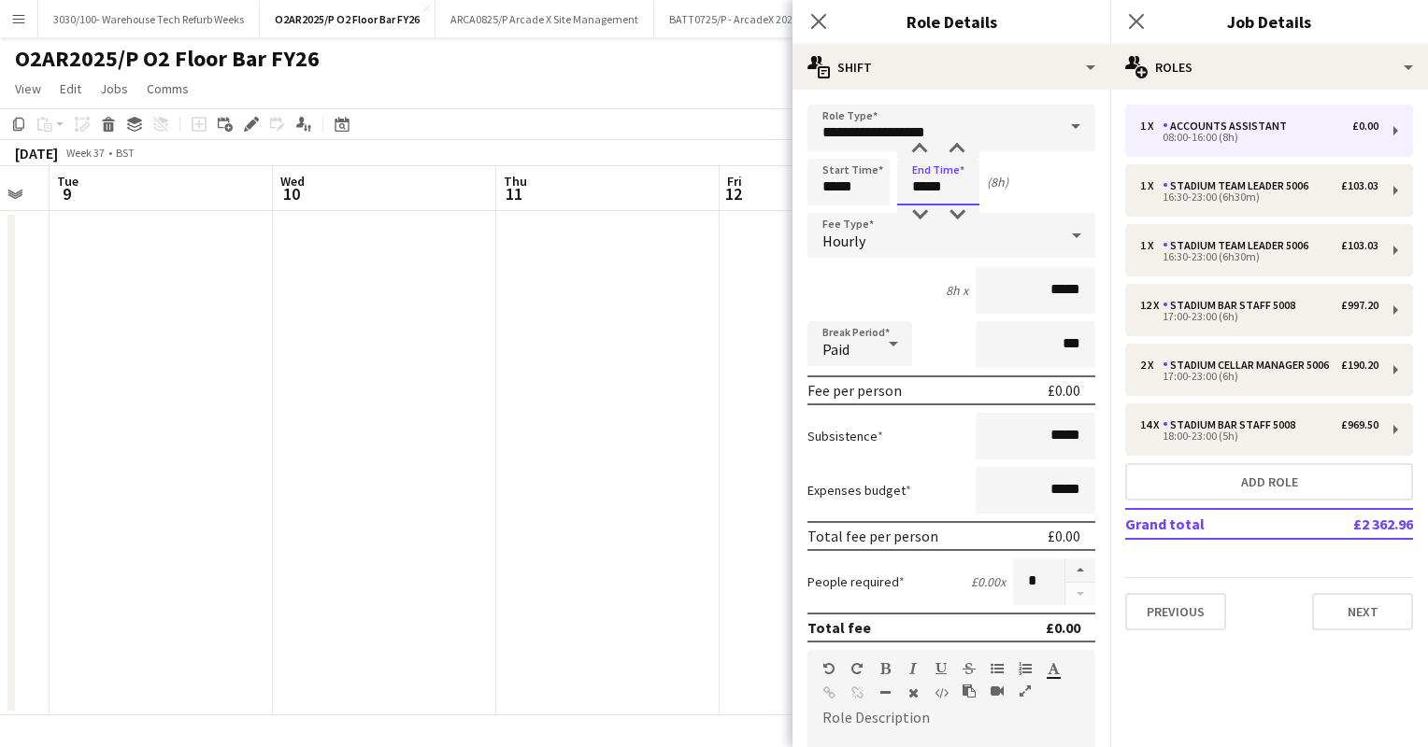
type input "*****"
click at [1002, 122] on input "**********" at bounding box center [951, 128] width 288 height 47
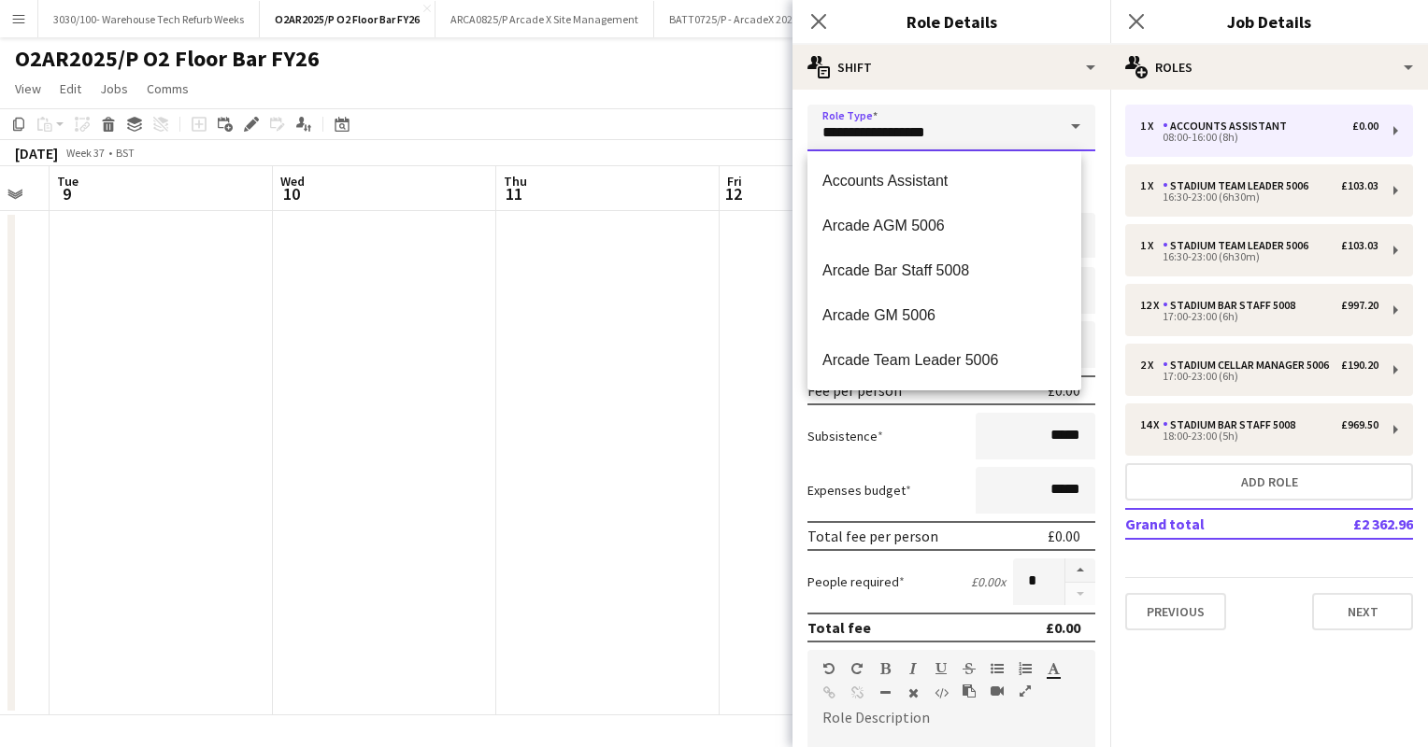
drag, startPoint x: 1002, startPoint y: 122, endPoint x: 822, endPoint y: 134, distance: 179.7
click at [822, 134] on input "**********" at bounding box center [951, 128] width 288 height 47
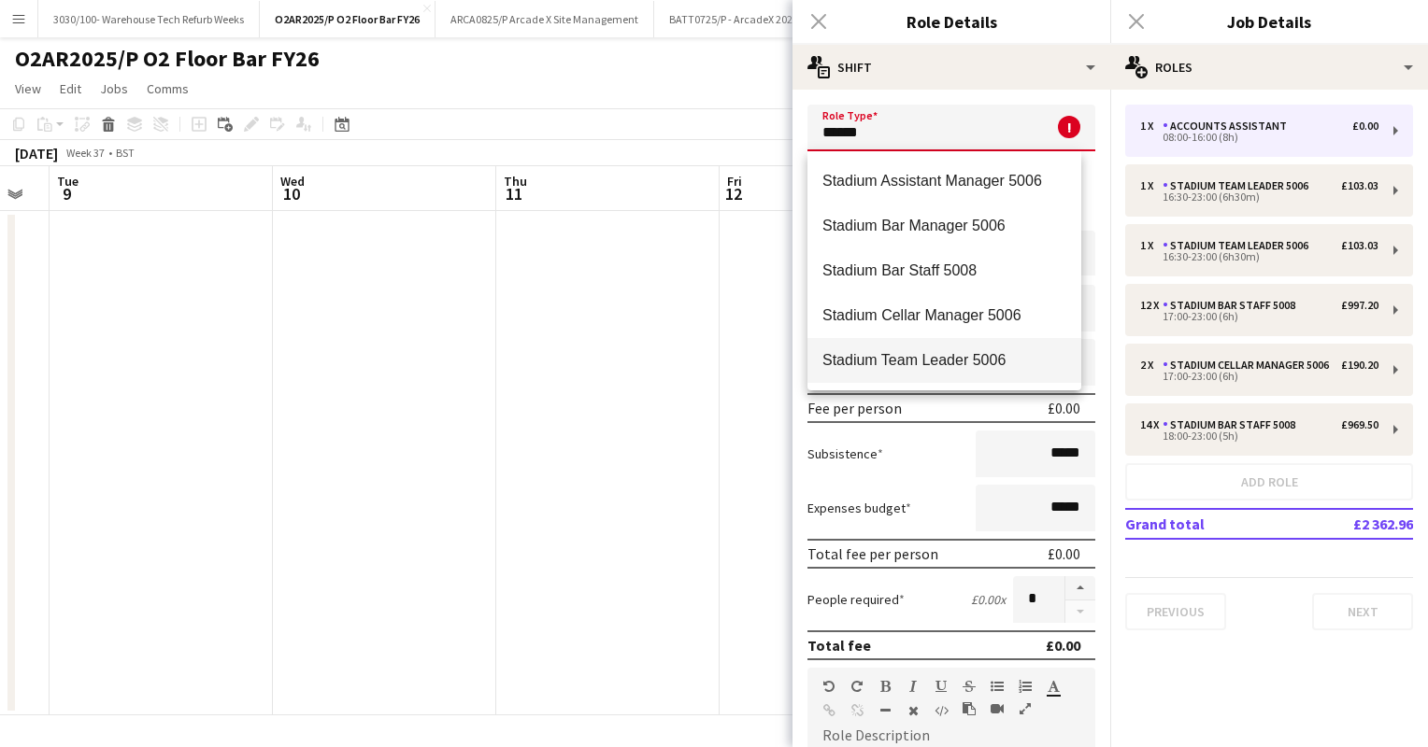
click at [936, 359] on span "Stadium Team Leader 5006" at bounding box center [944, 360] width 244 height 18
type input "**********"
type input "******"
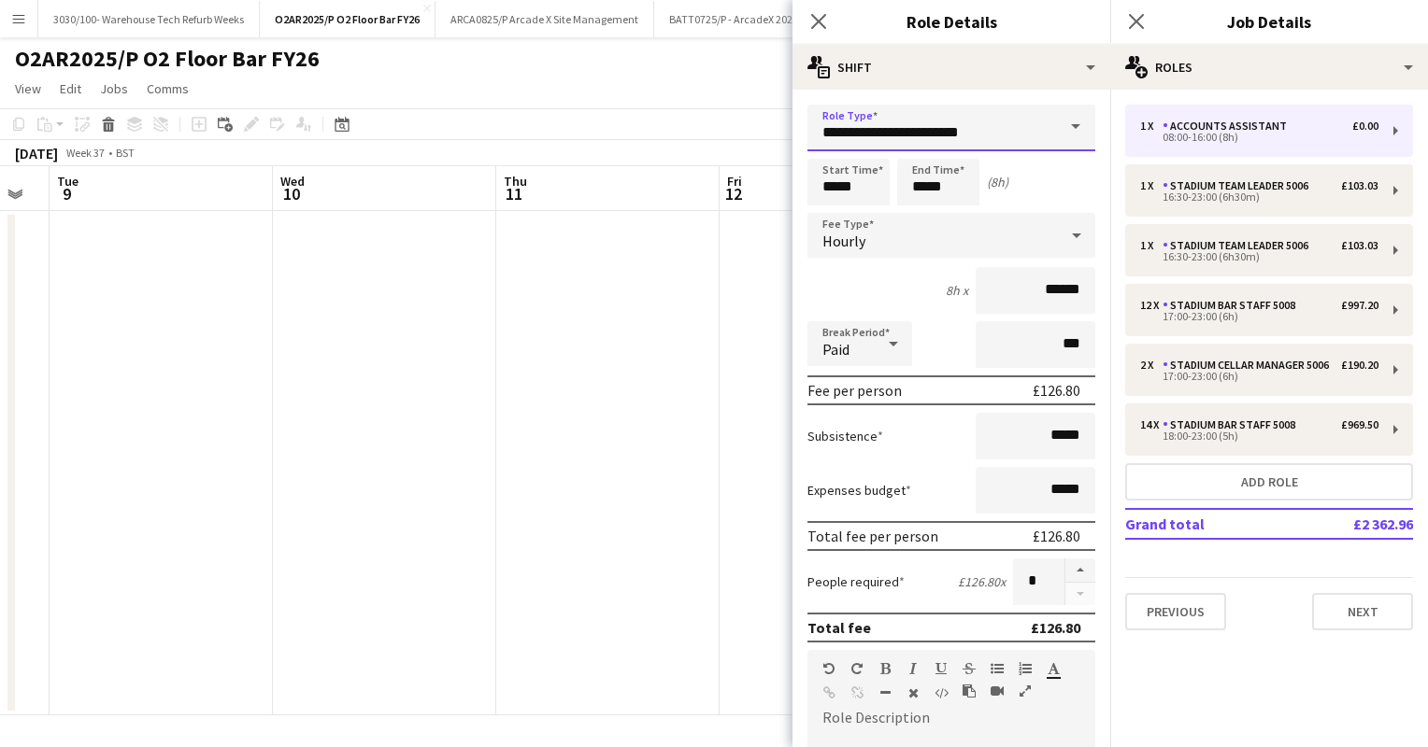
scroll to position [513, 0]
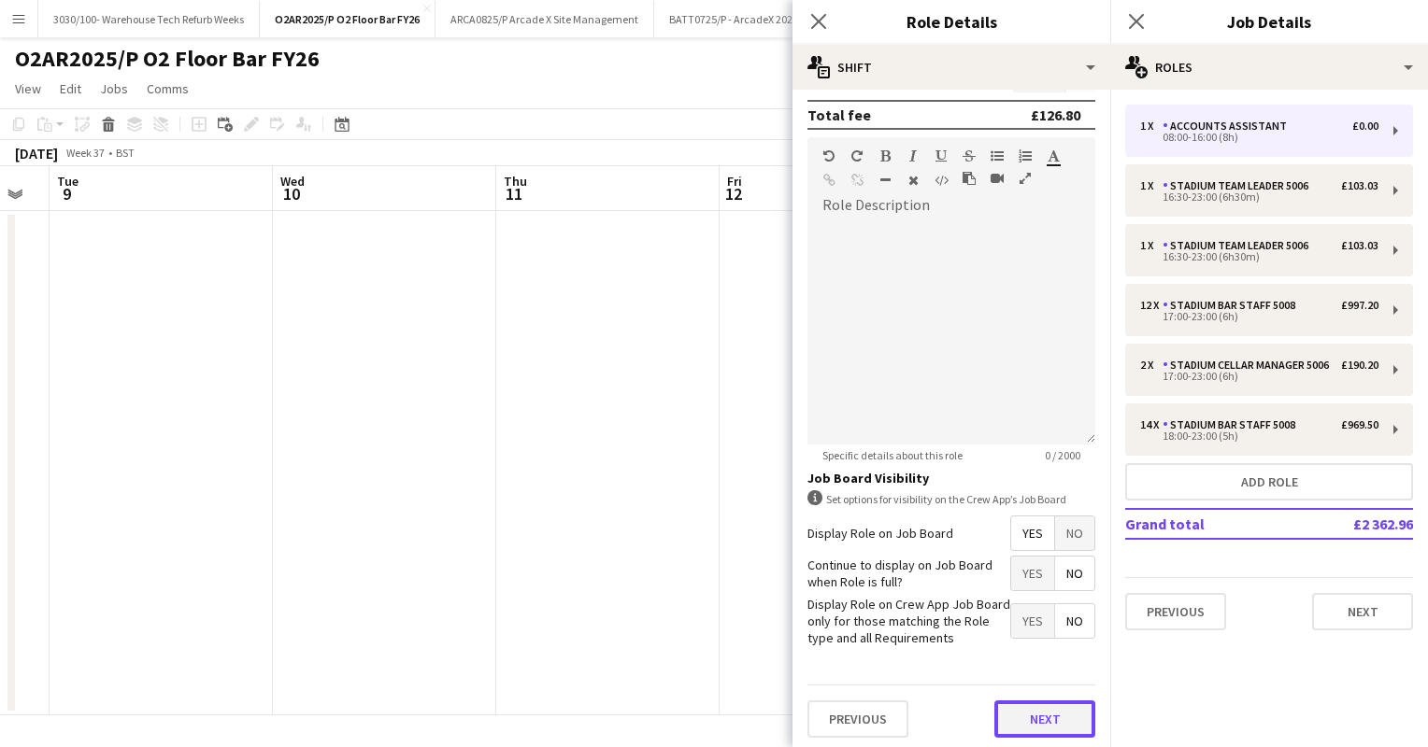
click at [1026, 721] on button "Next" at bounding box center [1044, 719] width 101 height 37
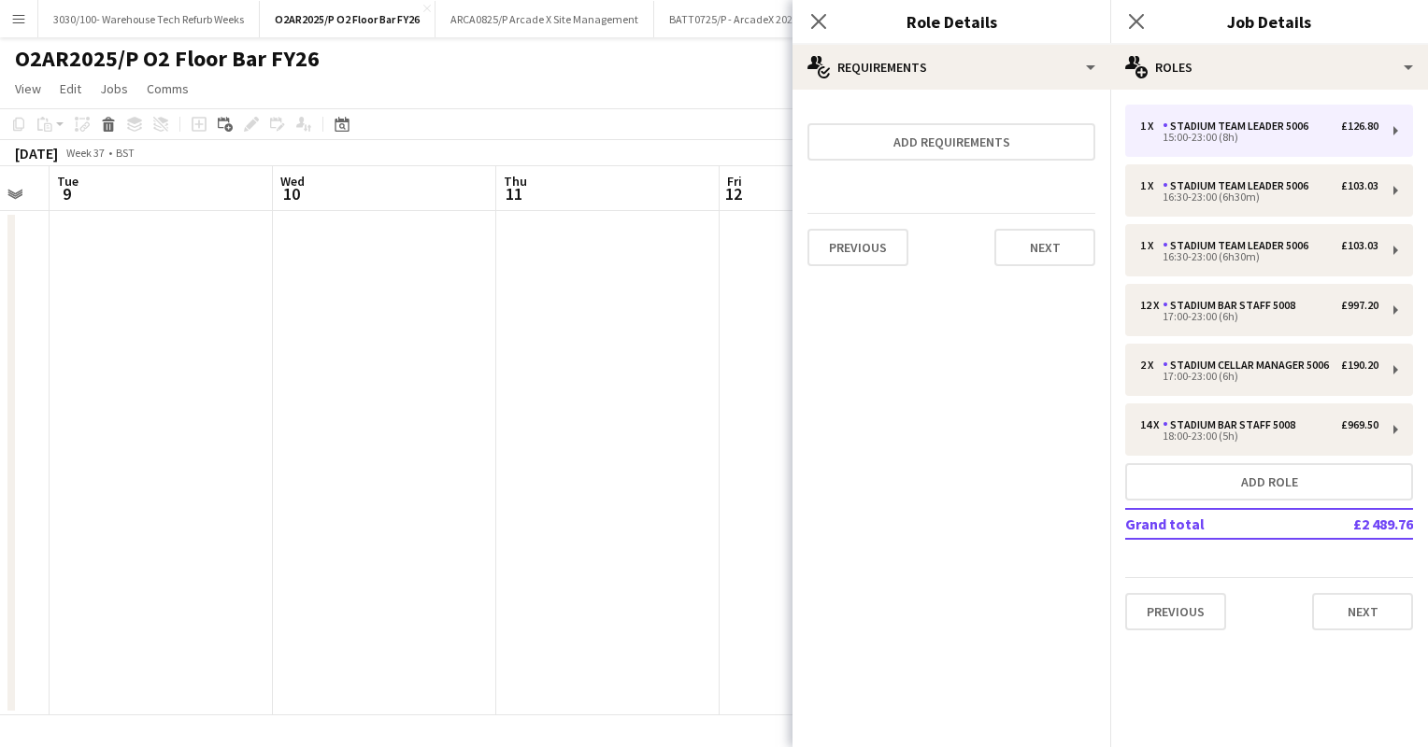
click at [720, 120] on app-toolbar "Copy Paste Paste Ctrl+V Paste with crew Ctrl+Shift+V Paste linked Job [GEOGRAPH…" at bounding box center [714, 124] width 1428 height 32
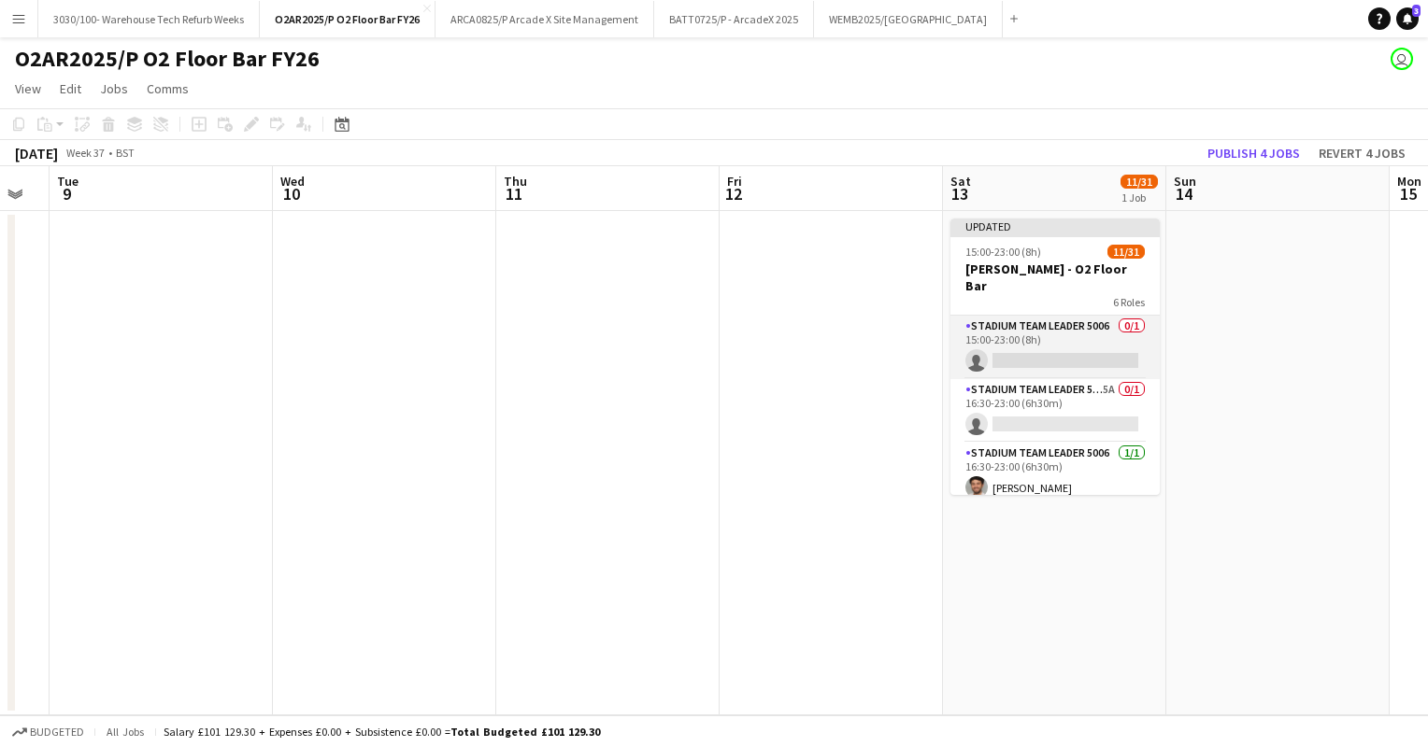
click at [1033, 329] on app-card-role "Stadium Team Leader 5006 0/1 15:00-23:00 (8h) single-neutral-actions" at bounding box center [1054, 348] width 209 height 64
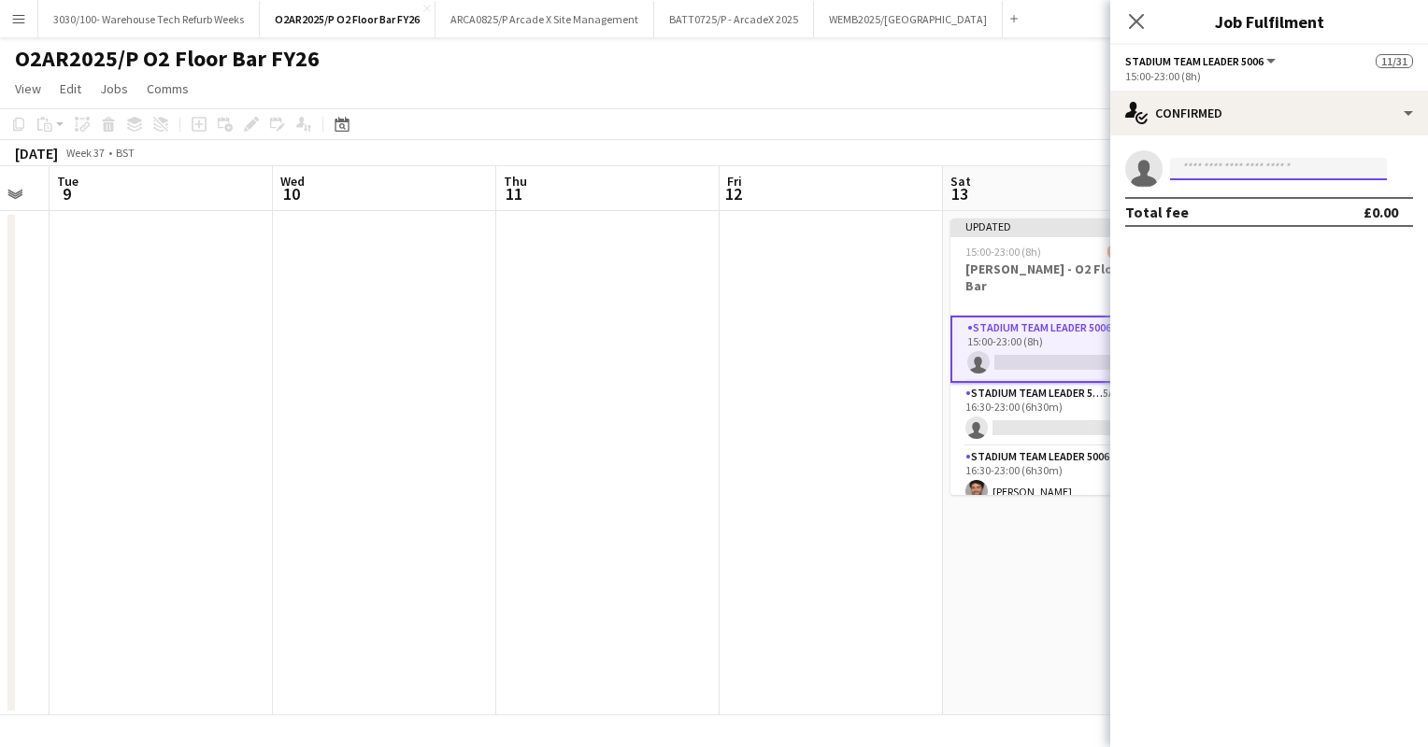
click at [1235, 170] on input at bounding box center [1278, 169] width 217 height 22
type input "*********"
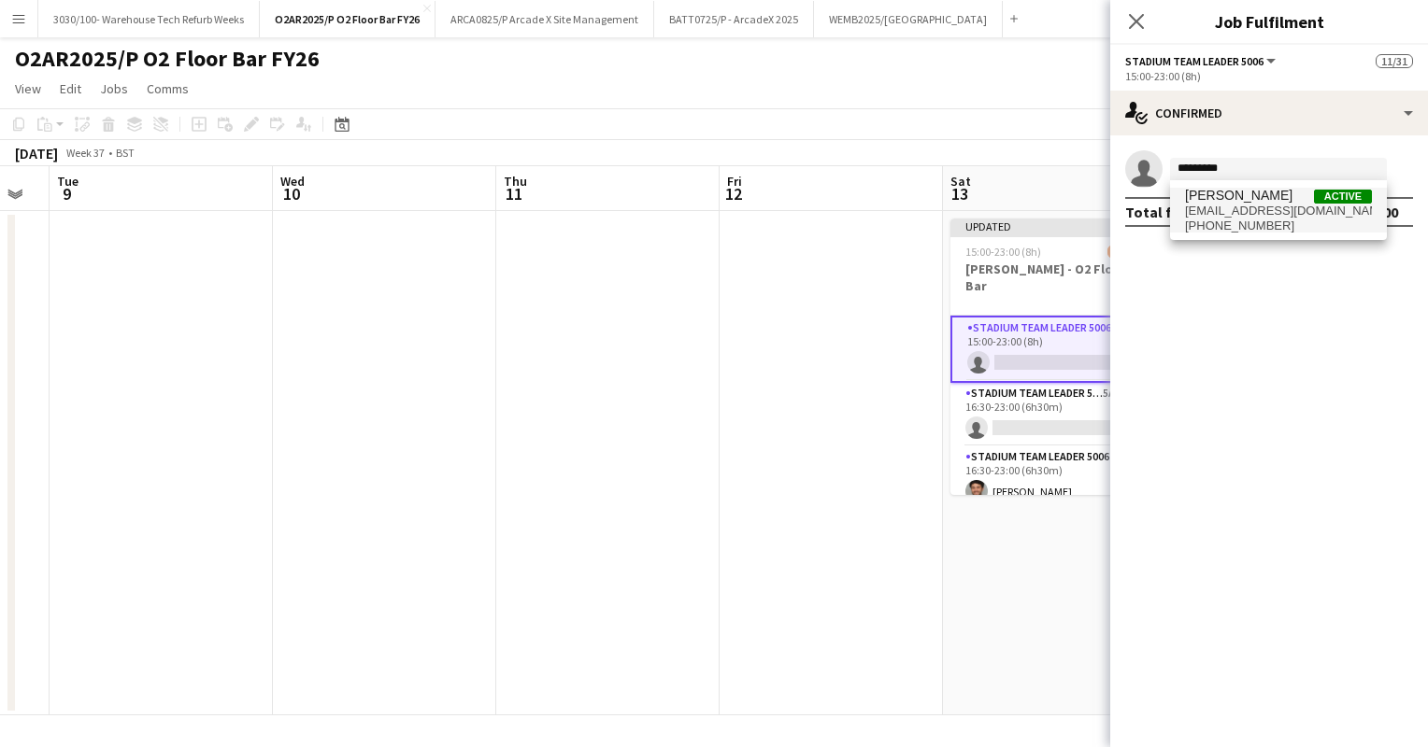
click at [1292, 225] on span "[PHONE_NUMBER]" at bounding box center [1278, 226] width 187 height 15
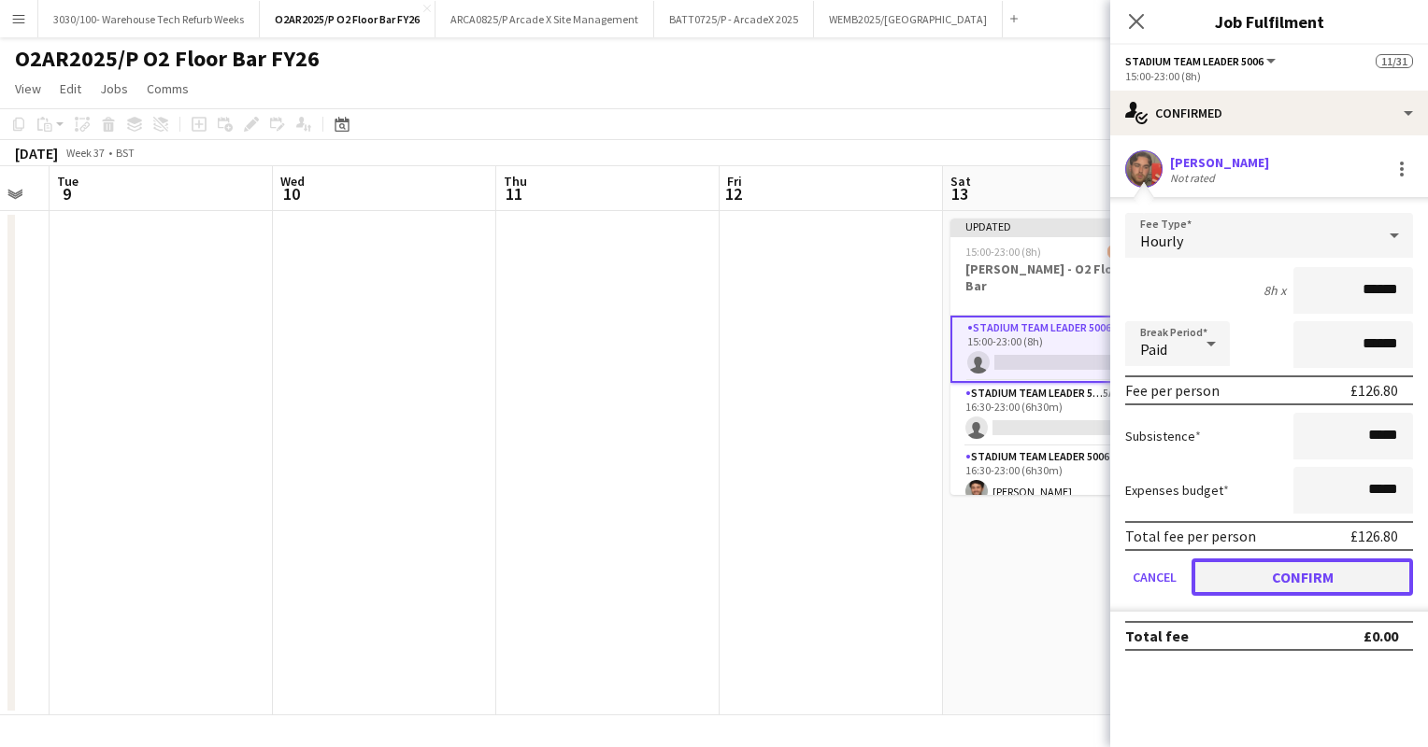
click at [1271, 568] on button "Confirm" at bounding box center [1301, 577] width 221 height 37
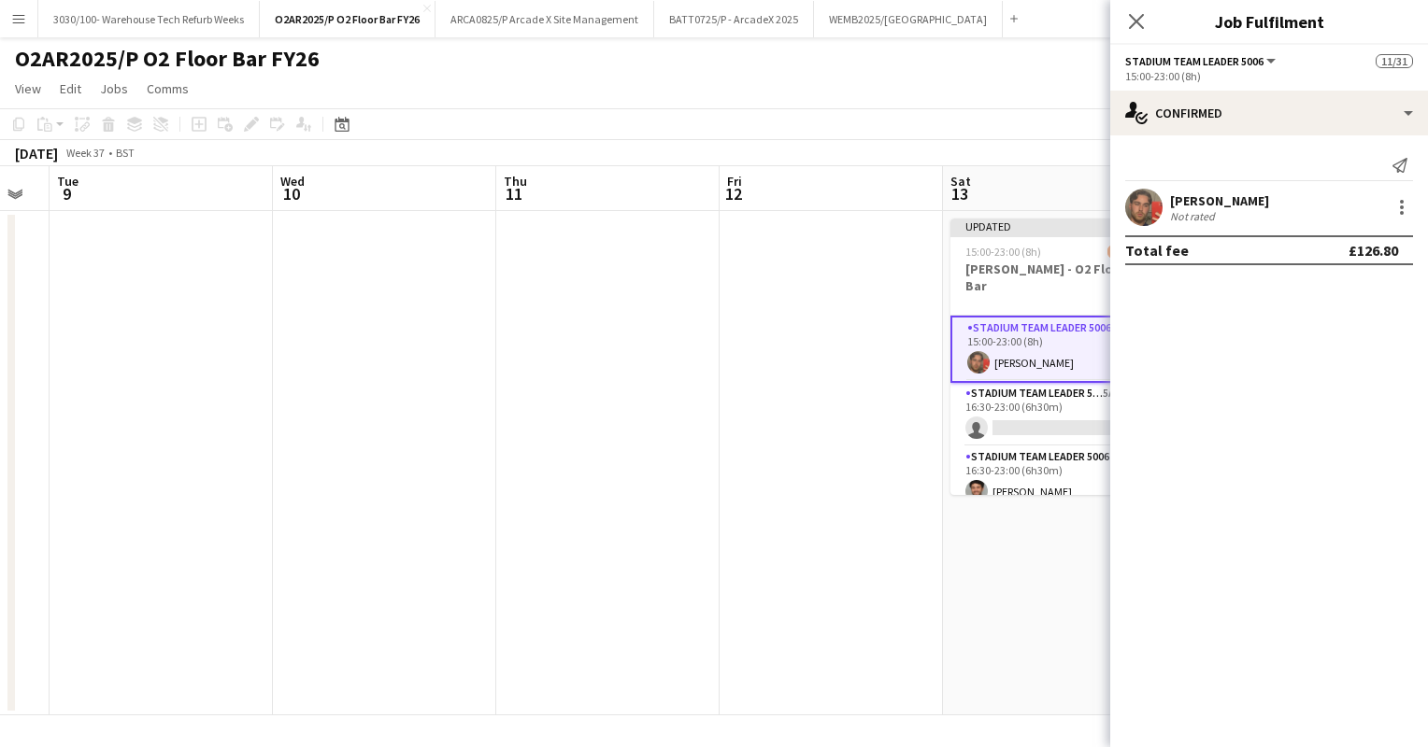
click at [1031, 161] on div "[DATE] Week 37 • BST Publish 1 job Revert 1 job" at bounding box center [714, 153] width 1428 height 26
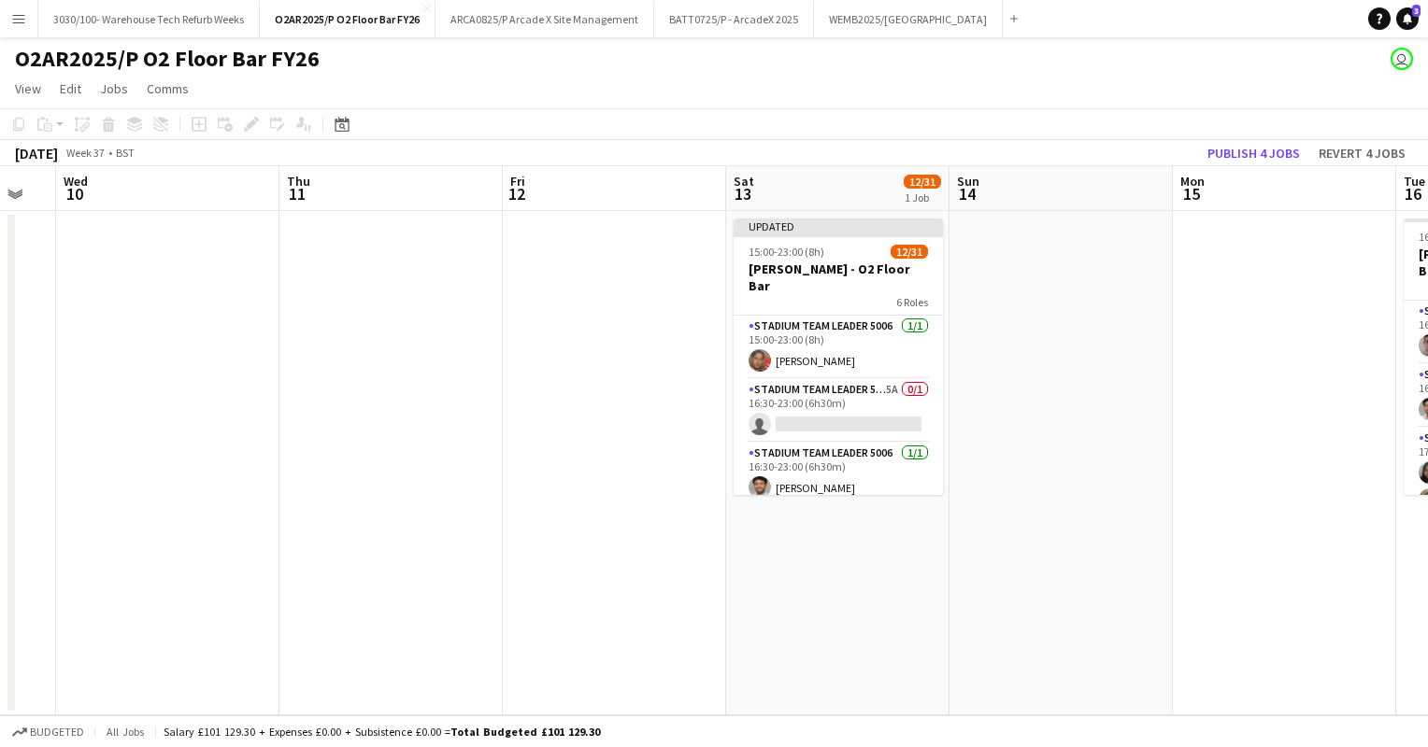
scroll to position [0, 839]
click at [1271, 153] on button "Publish 4 jobs" at bounding box center [1253, 153] width 107 height 24
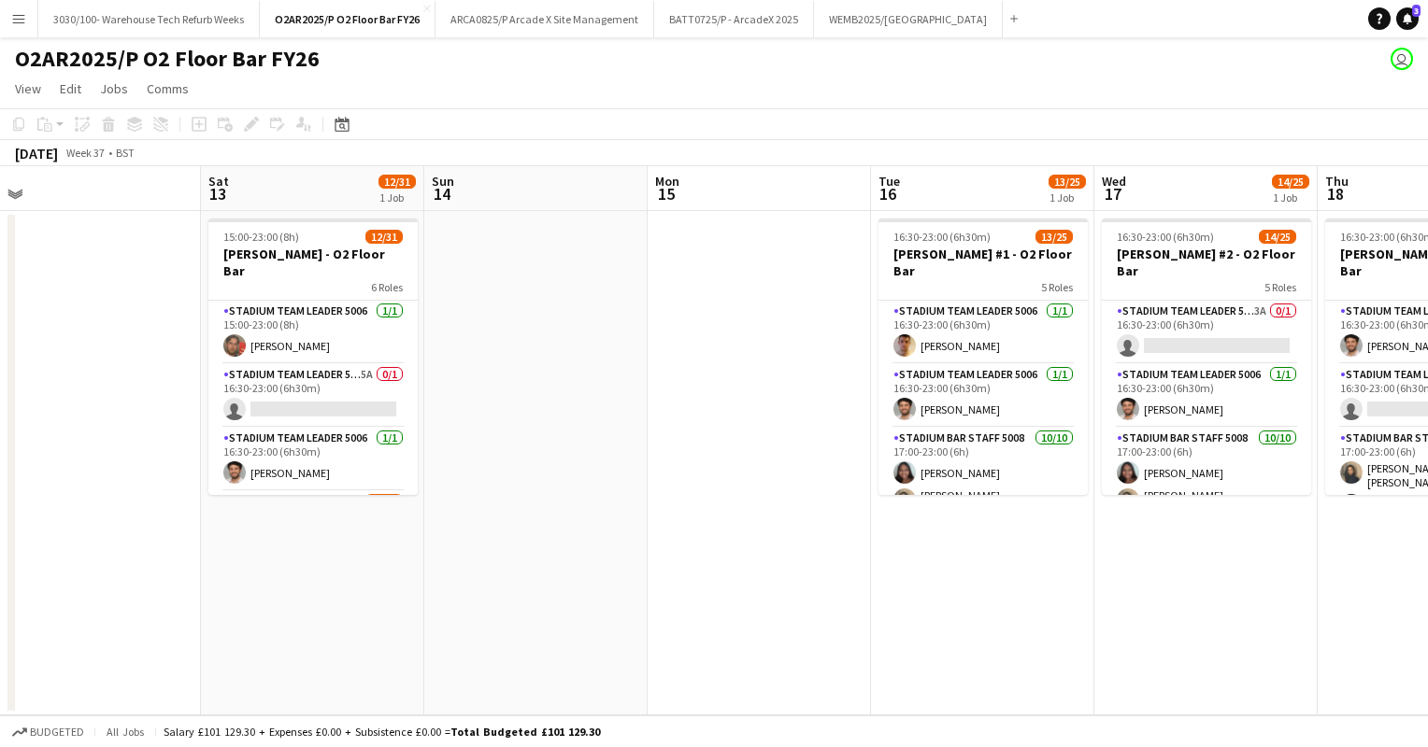
scroll to position [0, 696]
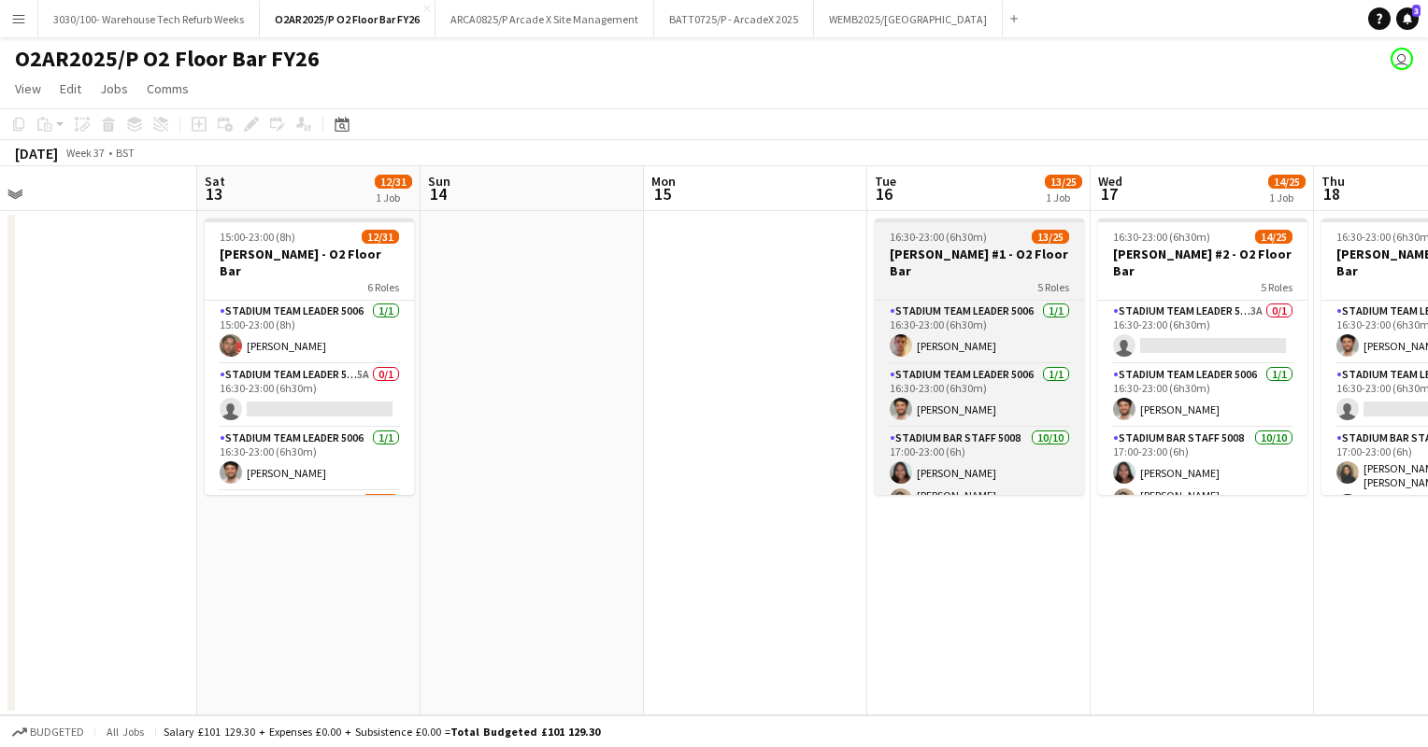
click at [969, 250] on h3 "[PERSON_NAME] #1 - O2 Floor Bar" at bounding box center [979, 263] width 209 height 34
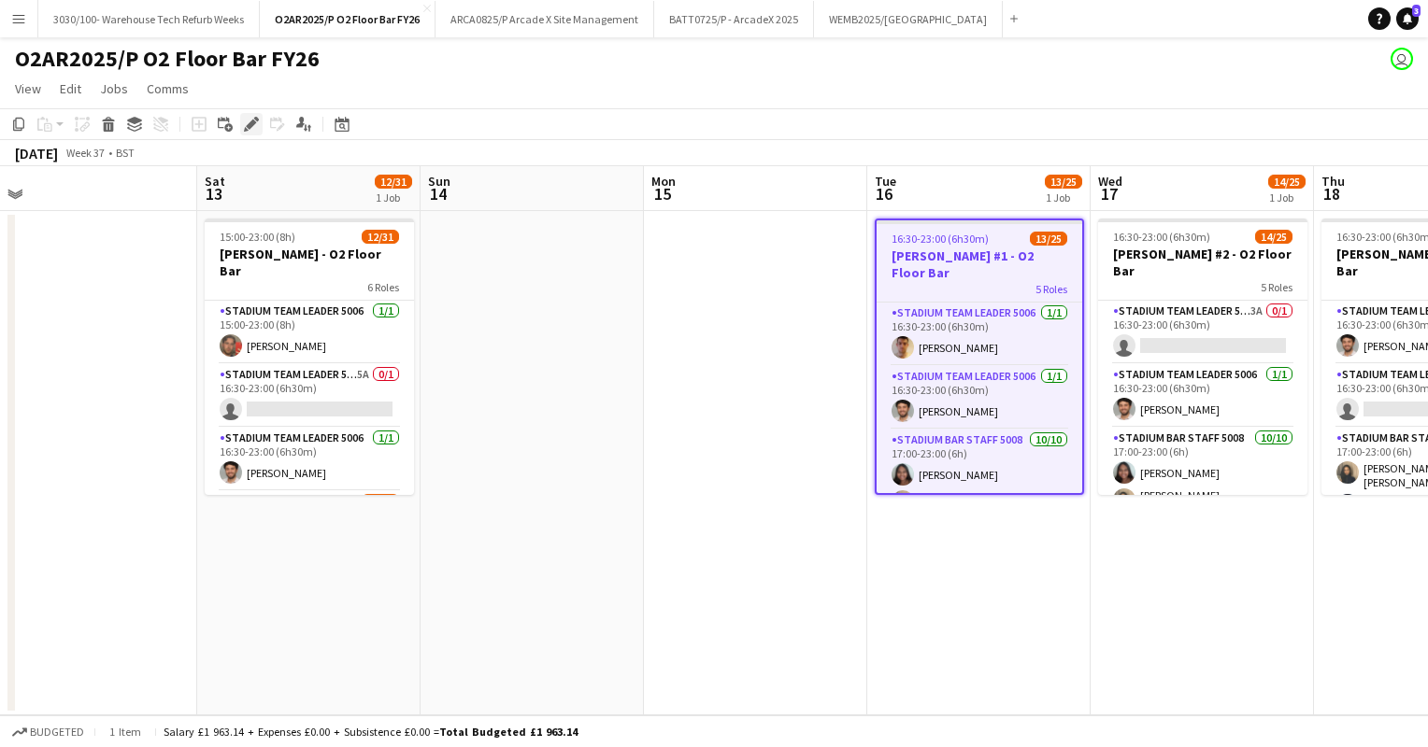
click at [245, 127] on icon at bounding box center [246, 129] width 5 height 5
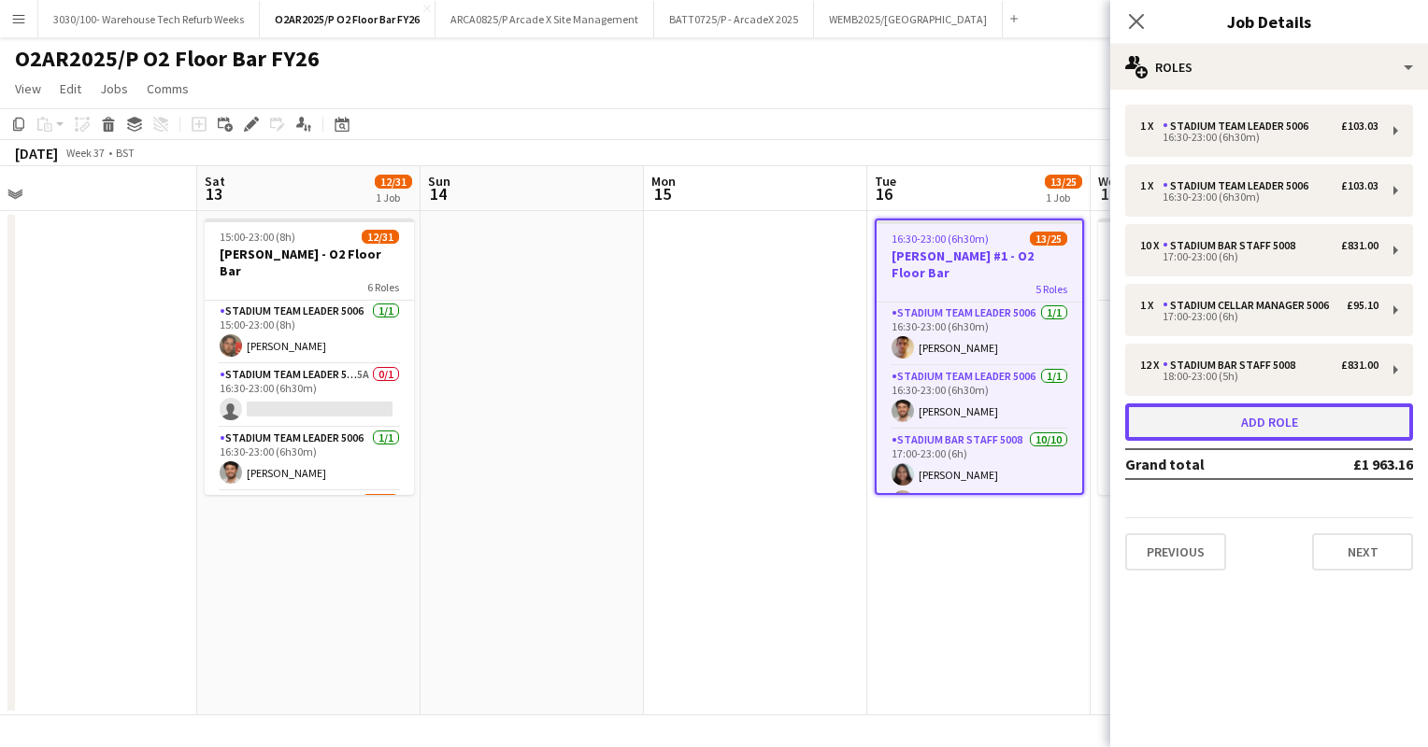
click at [1242, 414] on button "Add role" at bounding box center [1269, 422] width 288 height 37
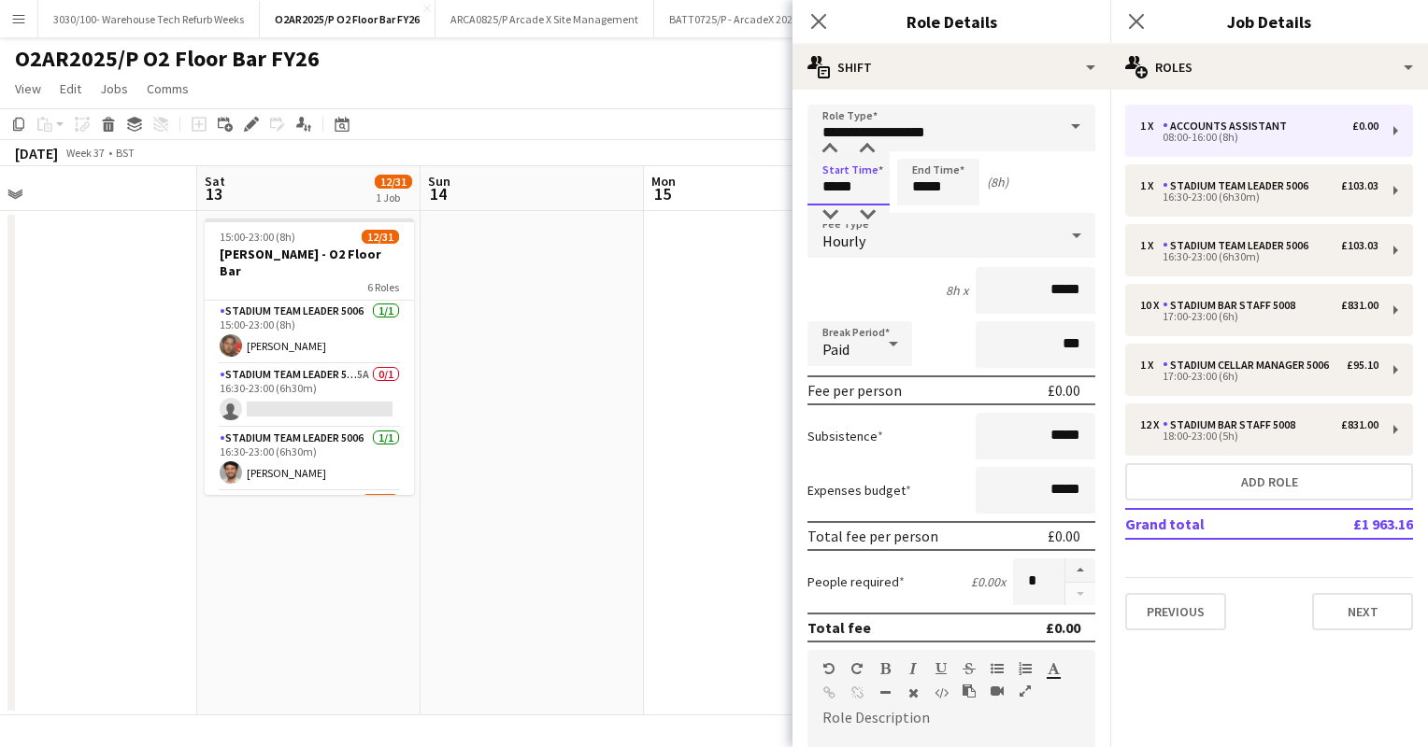
drag, startPoint x: 871, startPoint y: 179, endPoint x: 774, endPoint y: 173, distance: 97.4
click at [774, 173] on body "Menu Boards Boards Boards All jobs Status Workforce Workforce My Workforce Recr…" at bounding box center [714, 373] width 1428 height 747
type input "*****"
drag, startPoint x: 945, startPoint y: 190, endPoint x: 898, endPoint y: 184, distance: 47.1
click at [898, 184] on input "*****" at bounding box center [938, 182] width 82 height 47
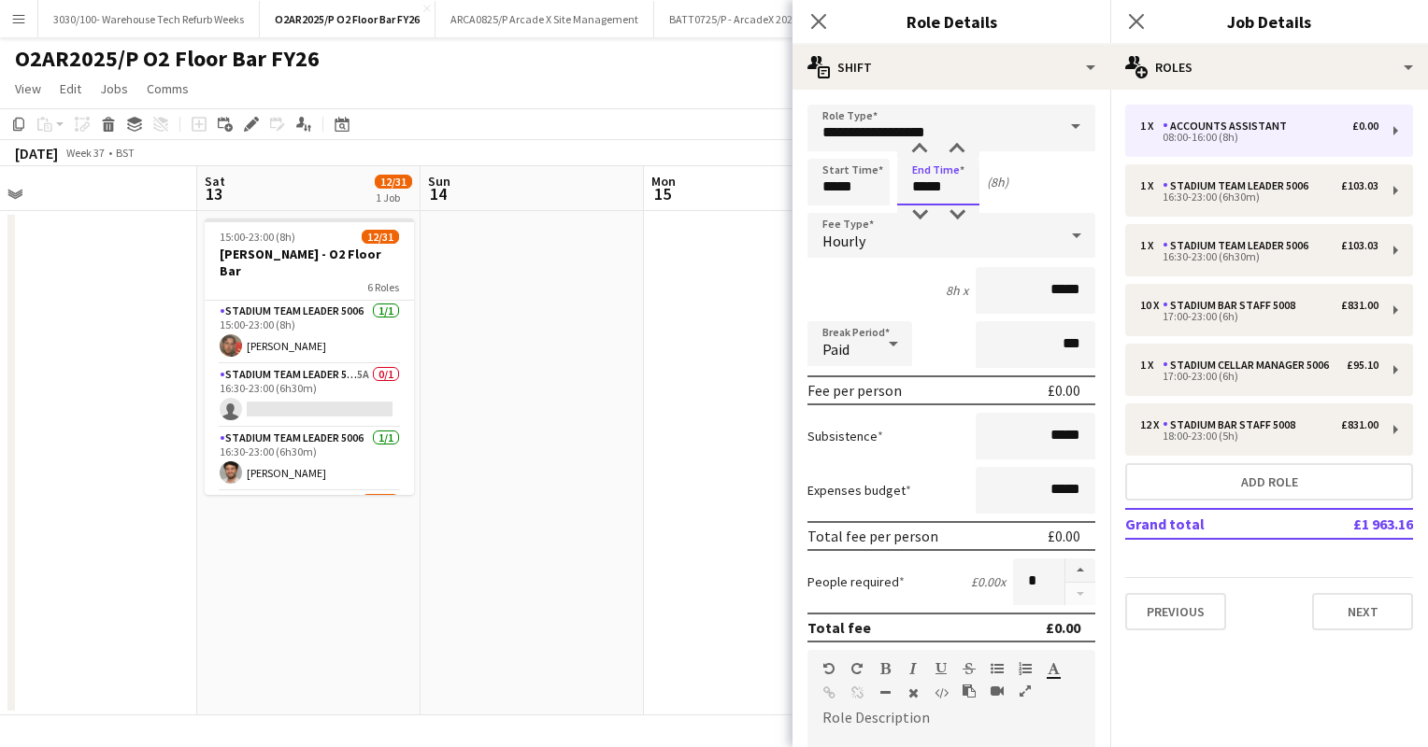
type input "*****"
drag, startPoint x: 956, startPoint y: 130, endPoint x: 812, endPoint y: 137, distance: 144.1
click at [812, 137] on input "**********" at bounding box center [951, 128] width 288 height 47
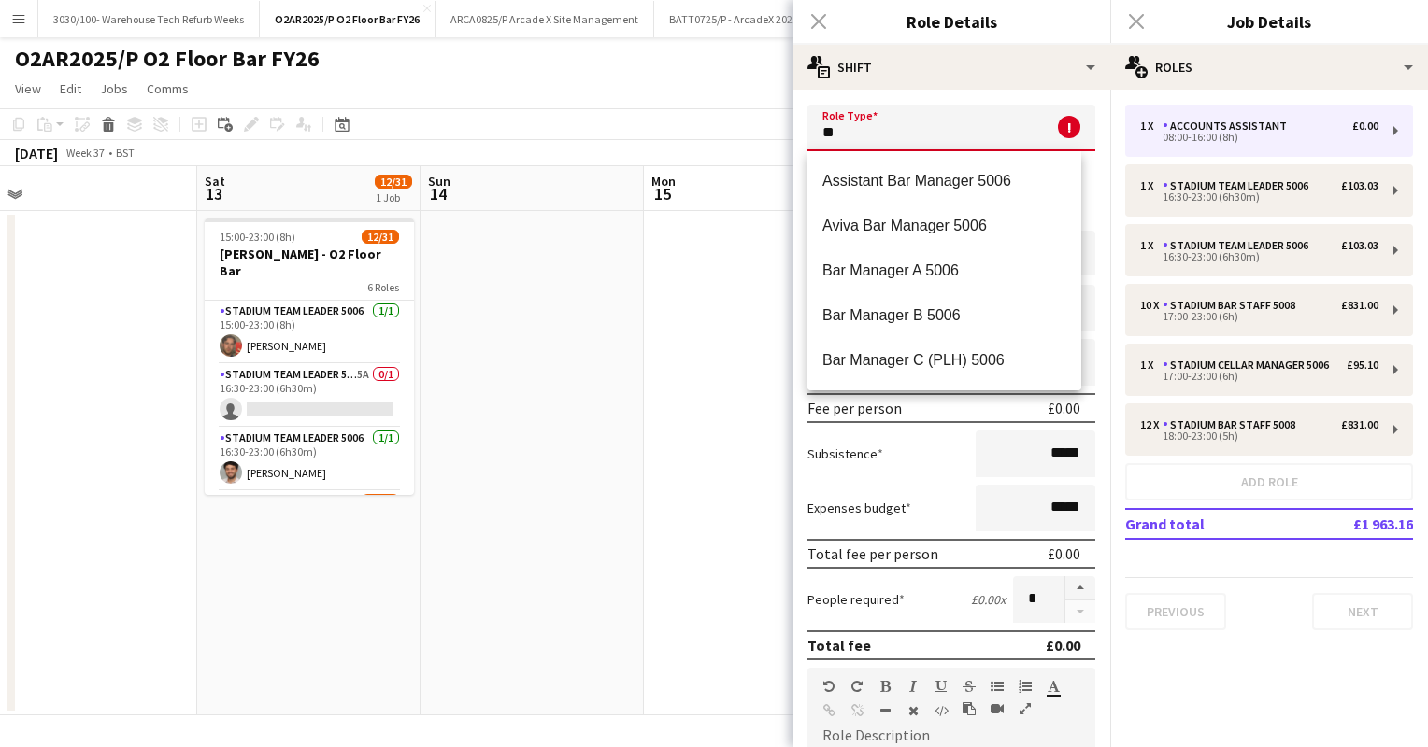
type input "*"
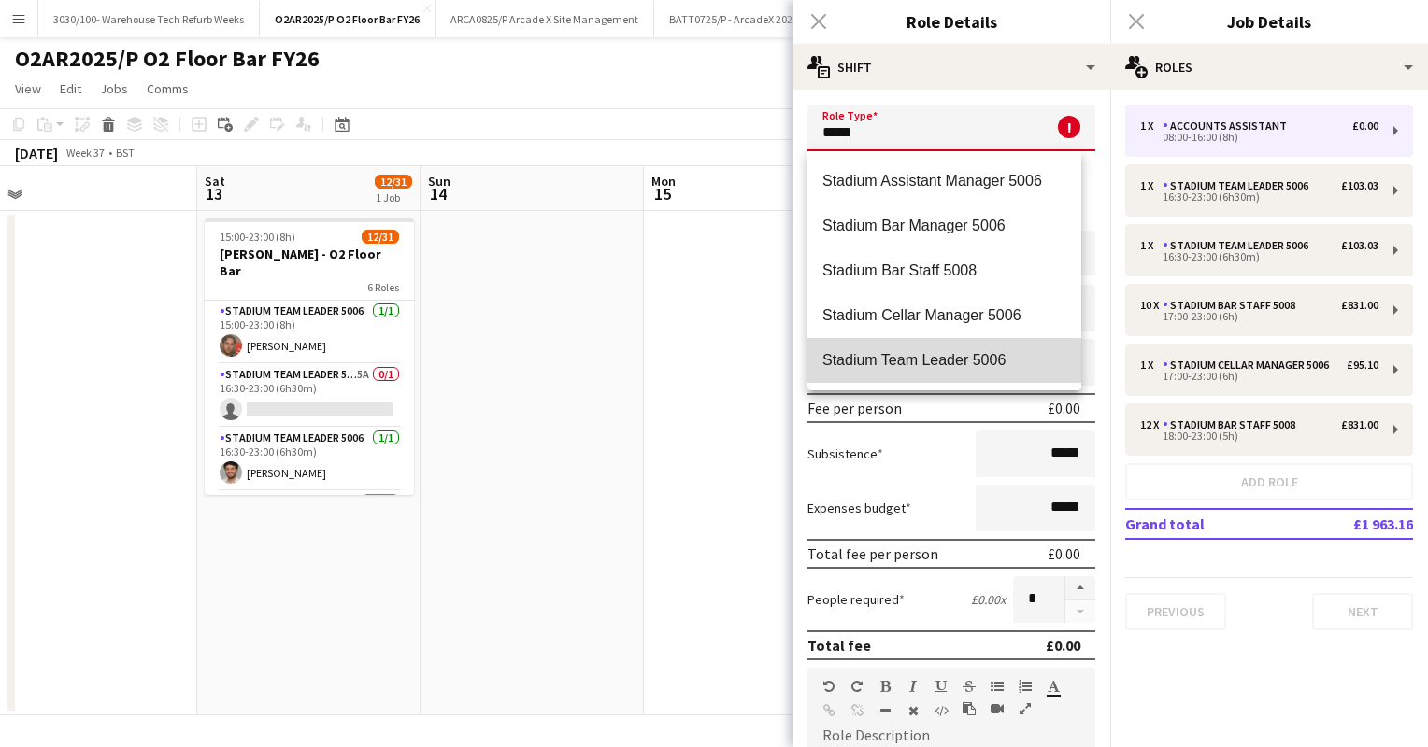
click at [968, 357] on span "Stadium Team Leader 5006" at bounding box center [944, 360] width 244 height 18
type input "**********"
type input "******"
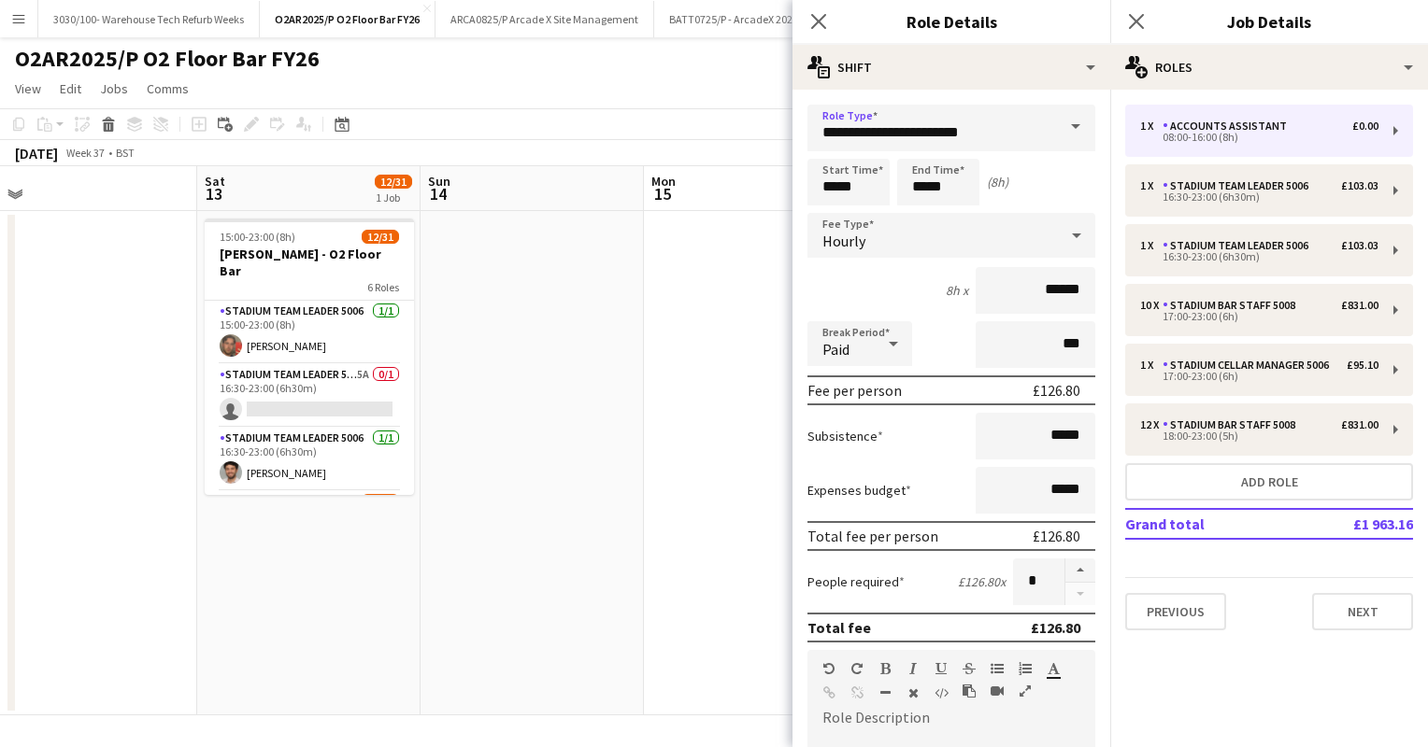
click at [909, 290] on div "8h x ******" at bounding box center [951, 290] width 288 height 47
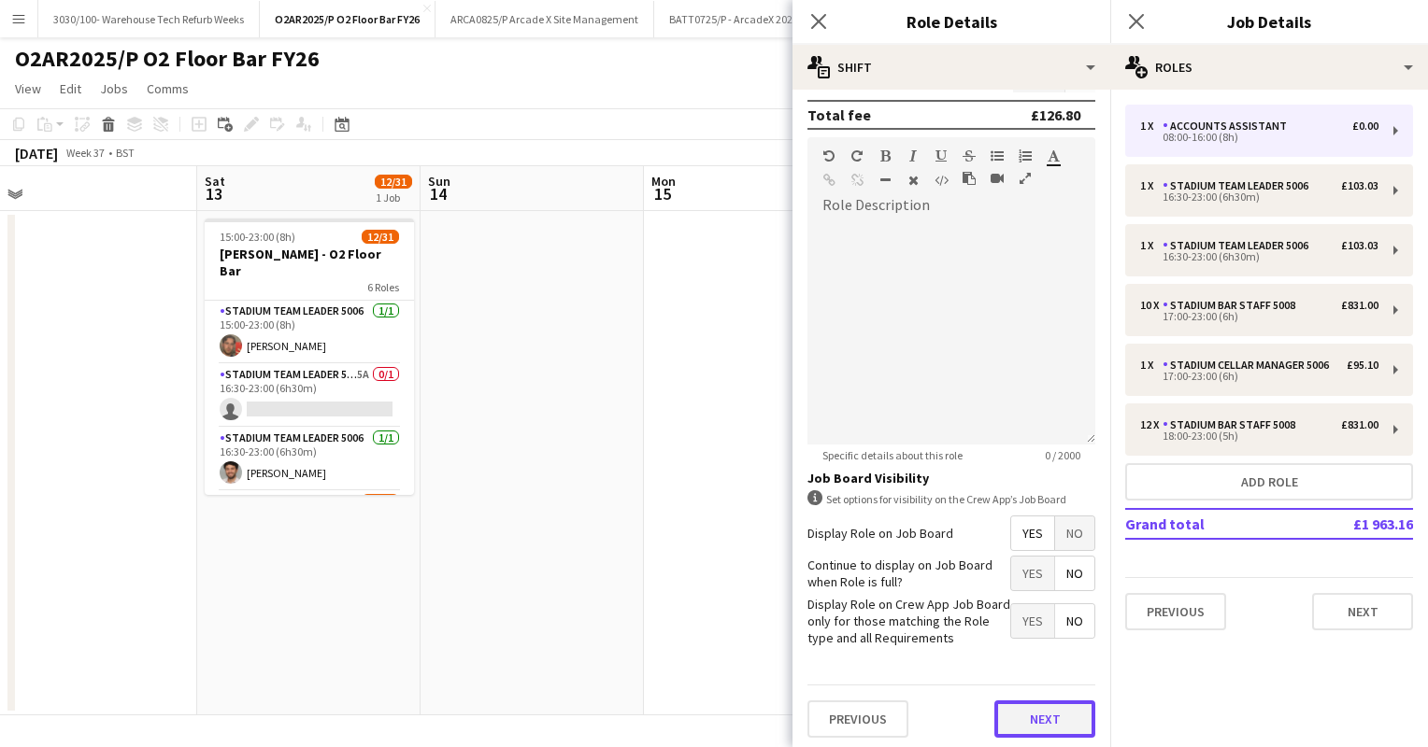
click at [1016, 717] on button "Next" at bounding box center [1044, 719] width 101 height 37
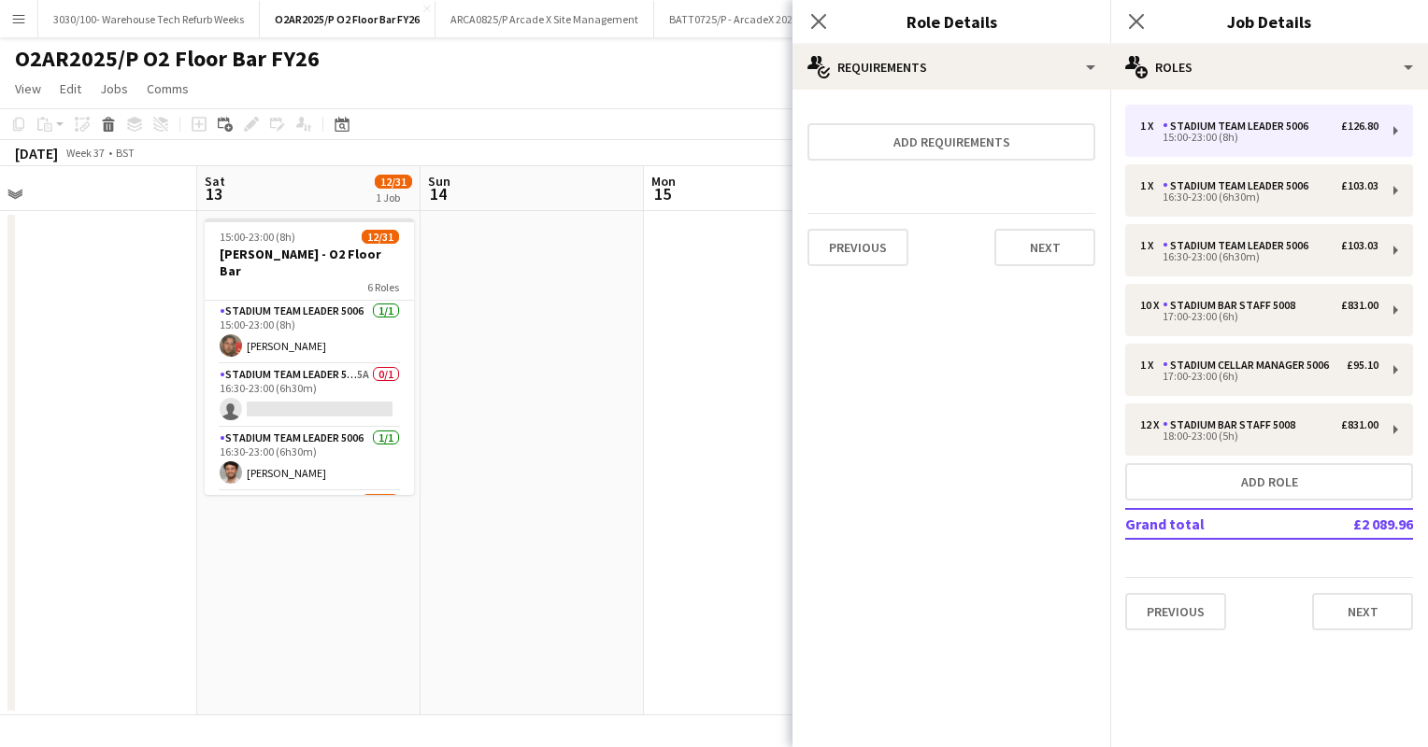
scroll to position [0, 0]
click at [1024, 231] on button "Next" at bounding box center [1044, 247] width 101 height 37
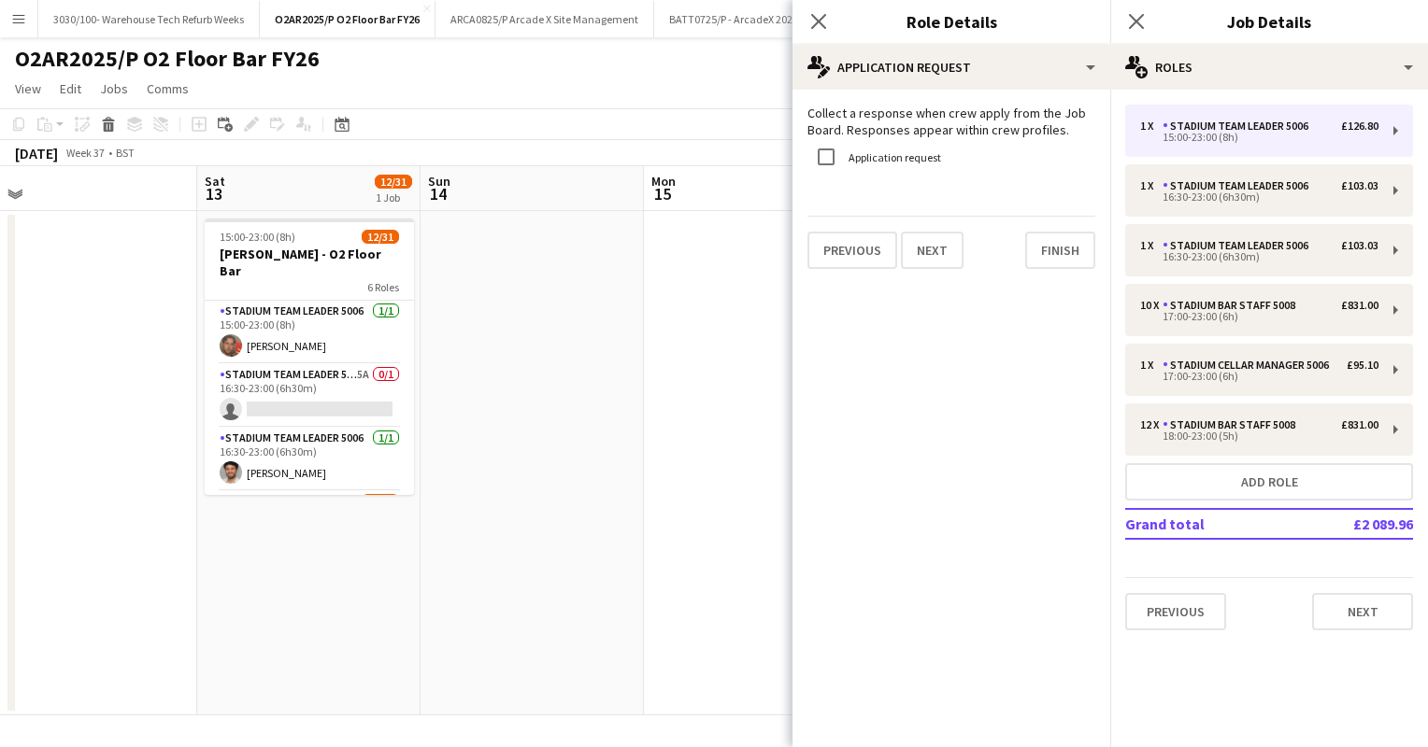
click at [763, 116] on app-toolbar "Copy Paste Paste Ctrl+V Paste with crew Ctrl+Shift+V Paste linked Job [GEOGRAPH…" at bounding box center [714, 124] width 1428 height 32
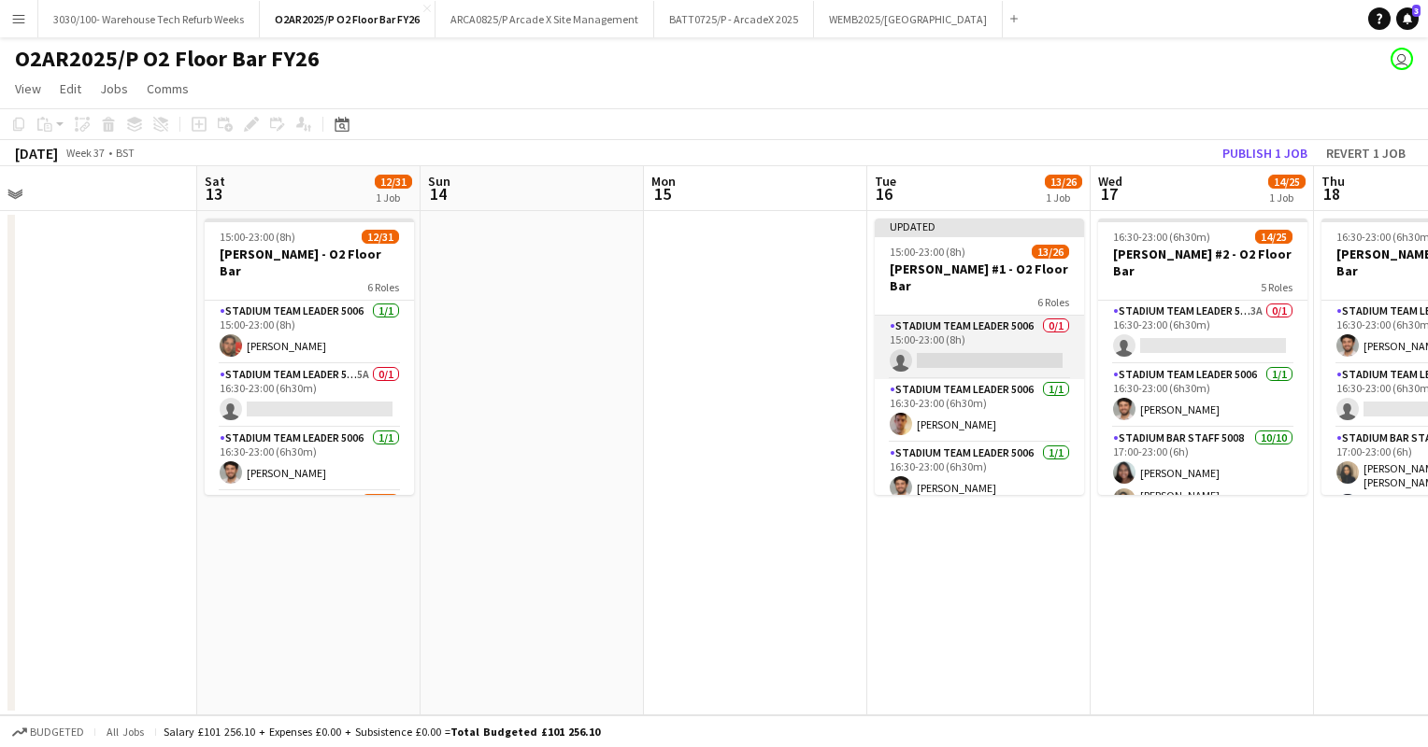
click at [989, 329] on app-card-role "Stadium Team Leader 5006 0/1 15:00-23:00 (8h) single-neutral-actions" at bounding box center [979, 348] width 209 height 64
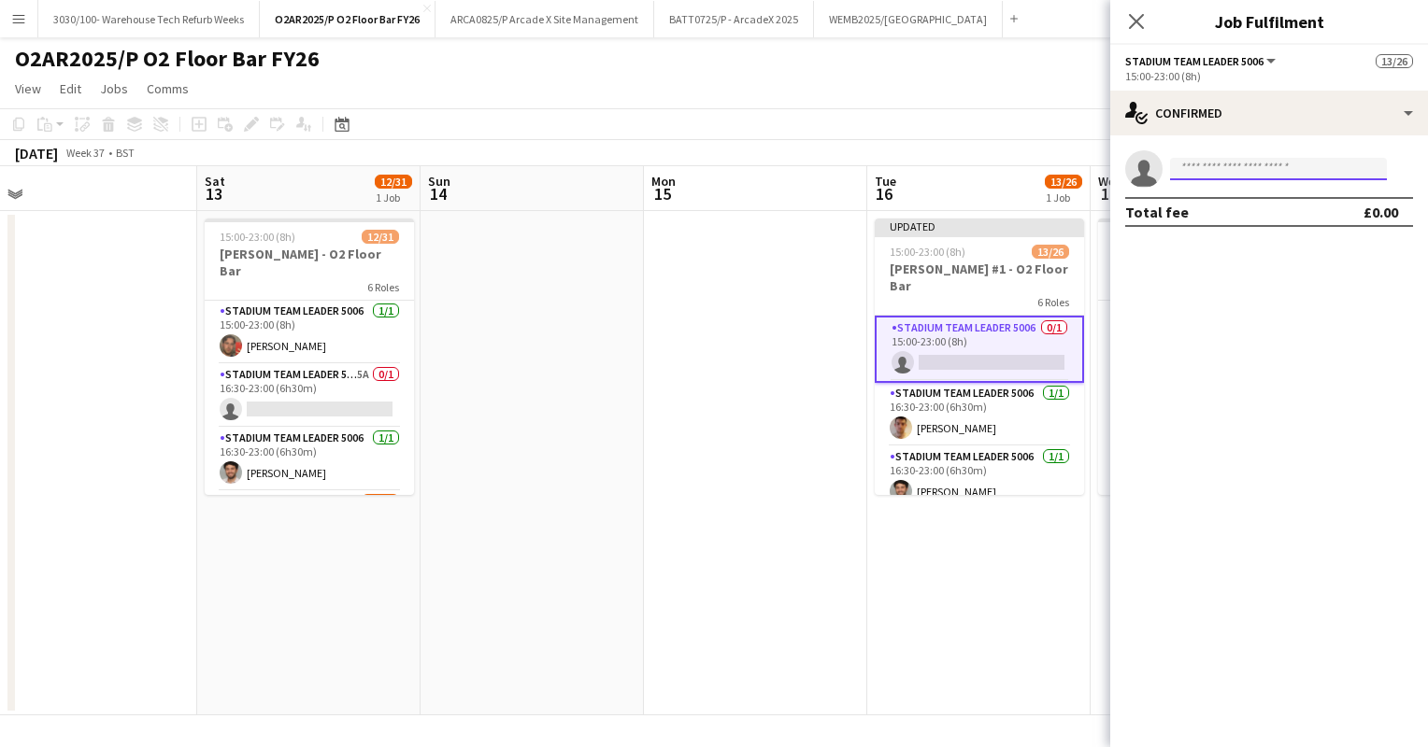
click at [1239, 166] on input at bounding box center [1278, 169] width 217 height 22
type input "*********"
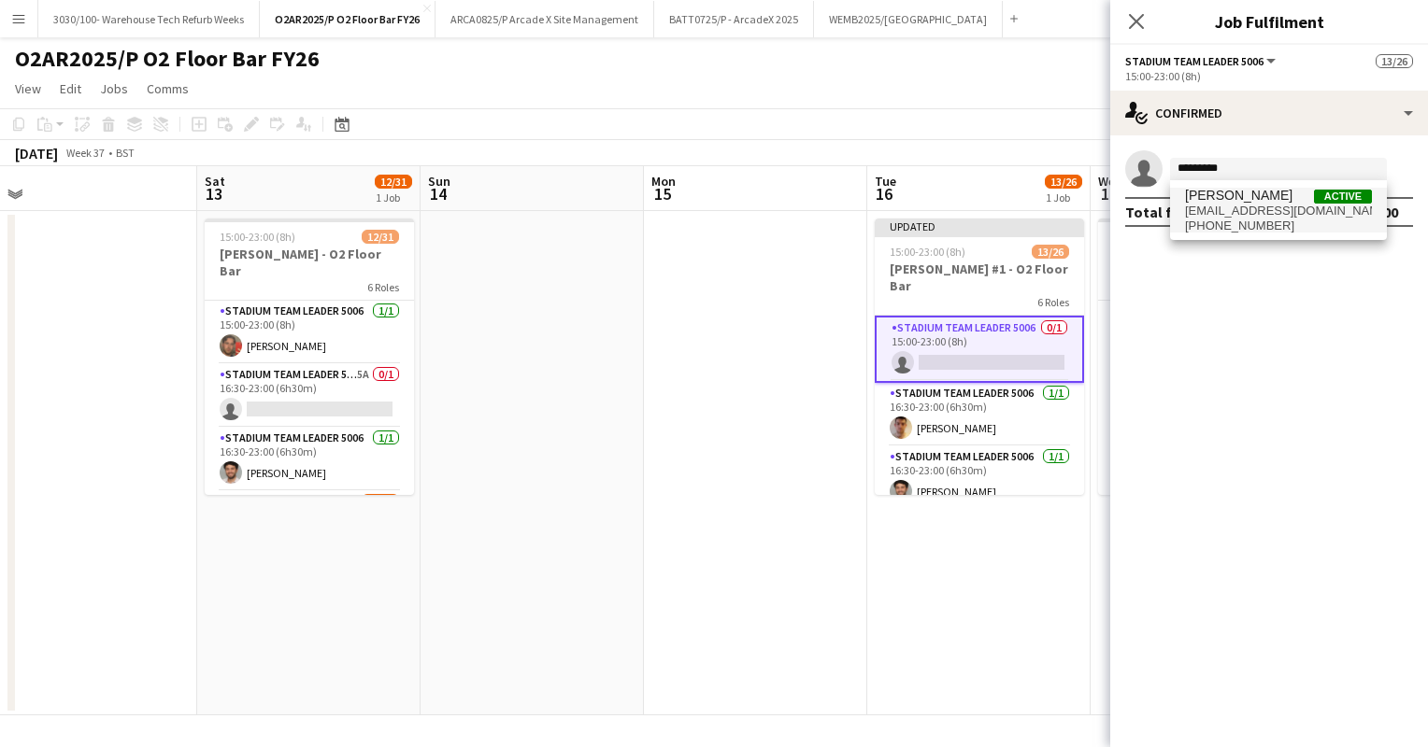
click at [1279, 228] on span "[PHONE_NUMBER]" at bounding box center [1278, 226] width 187 height 15
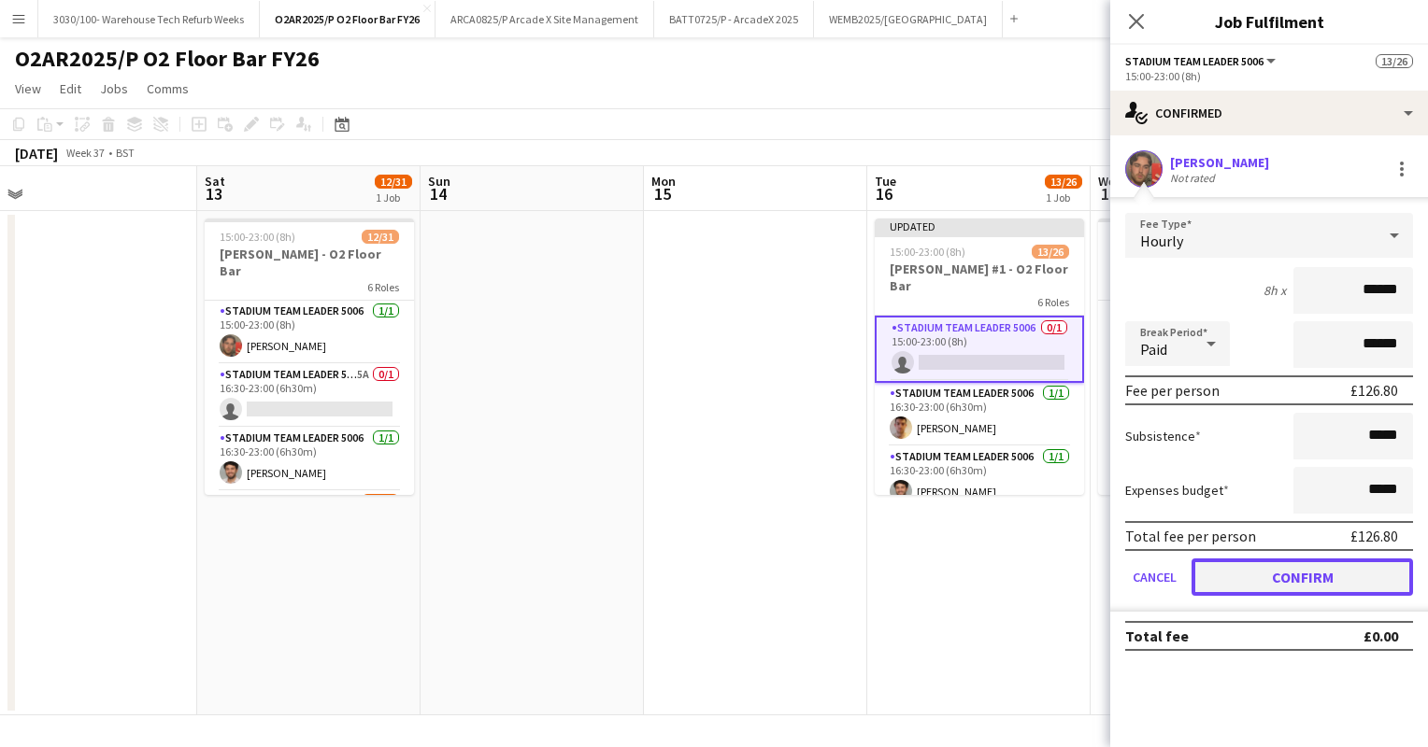
click at [1286, 570] on button "Confirm" at bounding box center [1301, 577] width 221 height 37
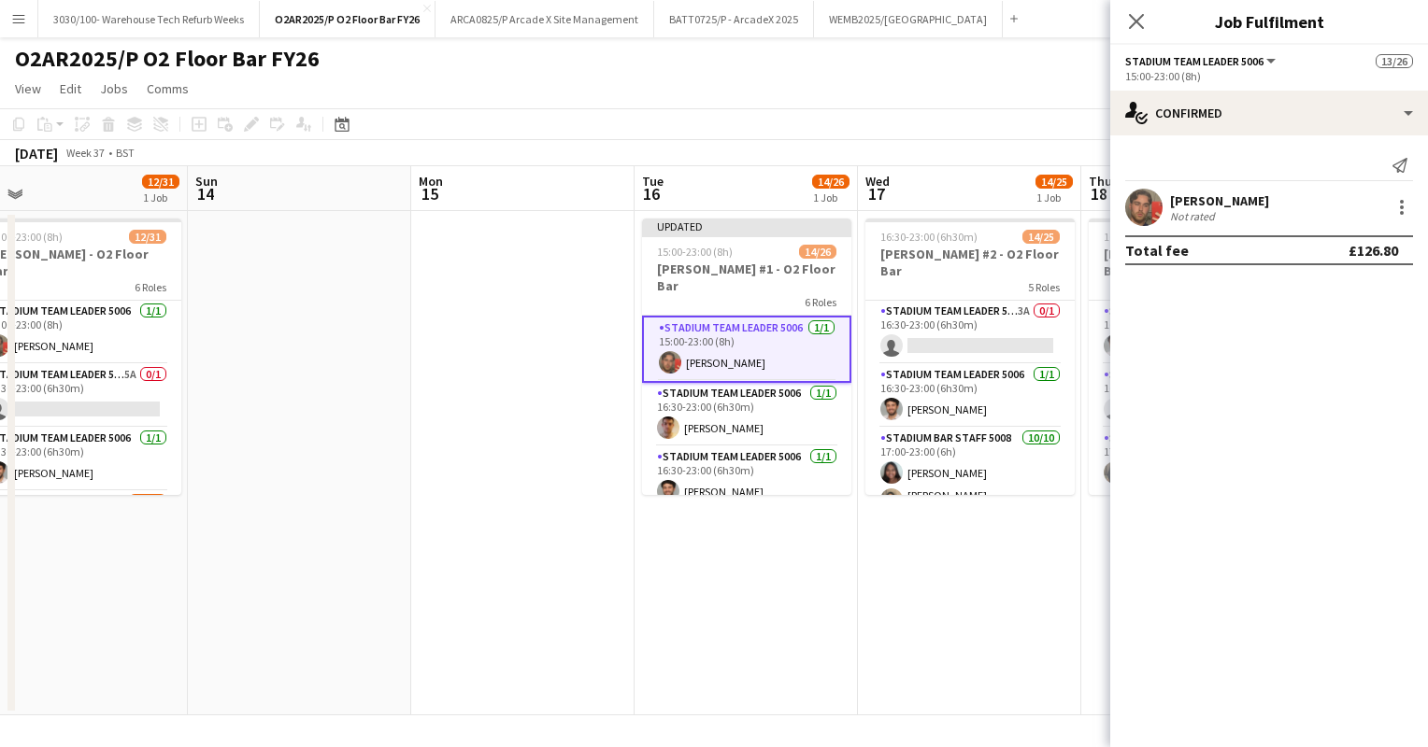
scroll to position [0, 490]
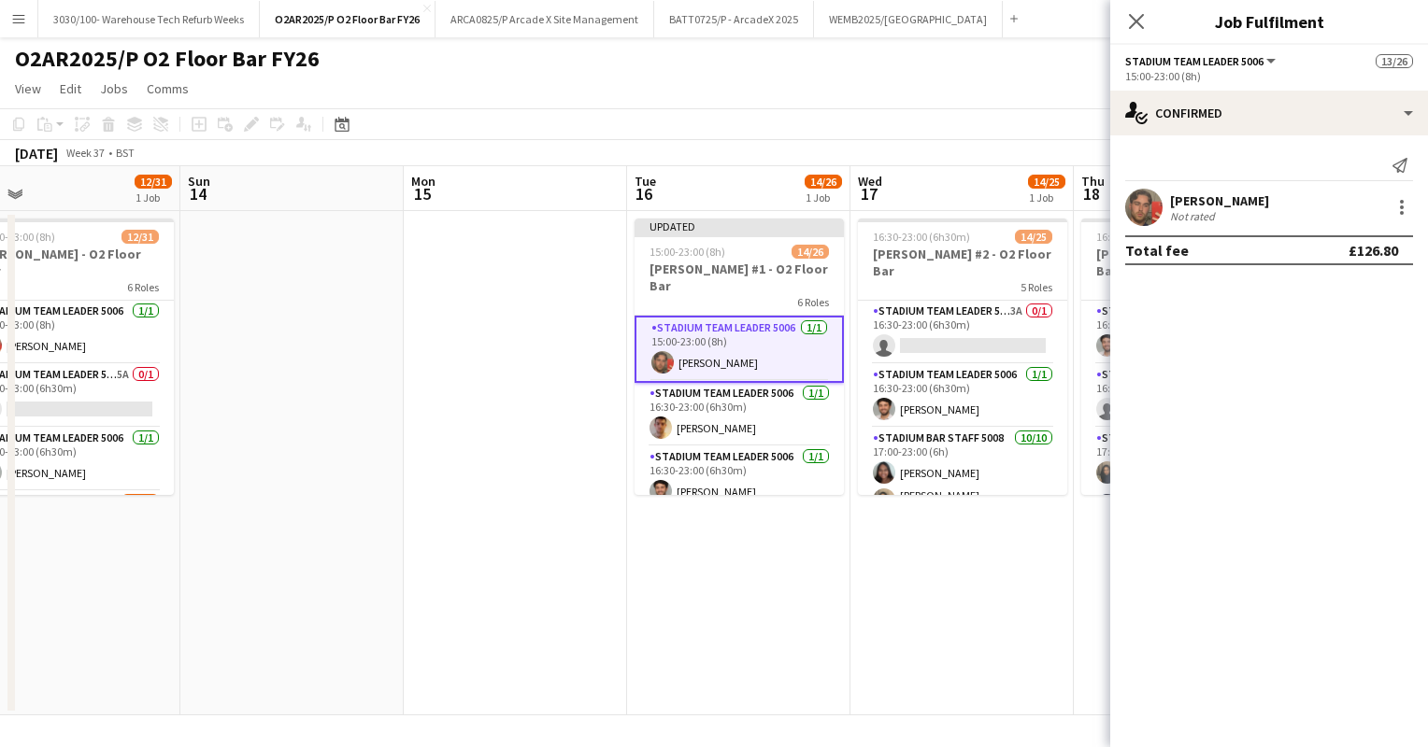
click at [934, 121] on app-toolbar "Copy Paste Paste Ctrl+V Paste with crew Ctrl+Shift+V Paste linked Job [GEOGRAPH…" at bounding box center [714, 124] width 1428 height 32
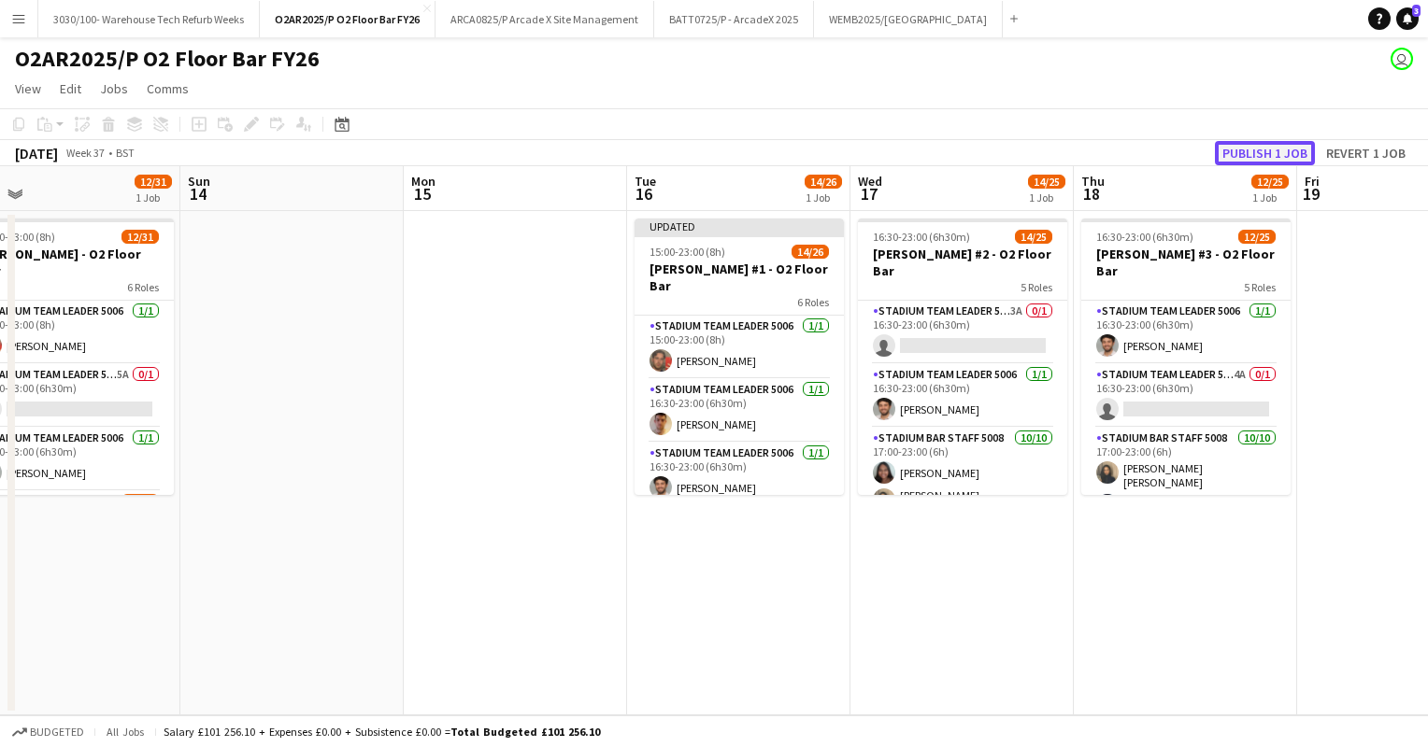
click at [1233, 147] on button "Publish 1 job" at bounding box center [1265, 153] width 100 height 24
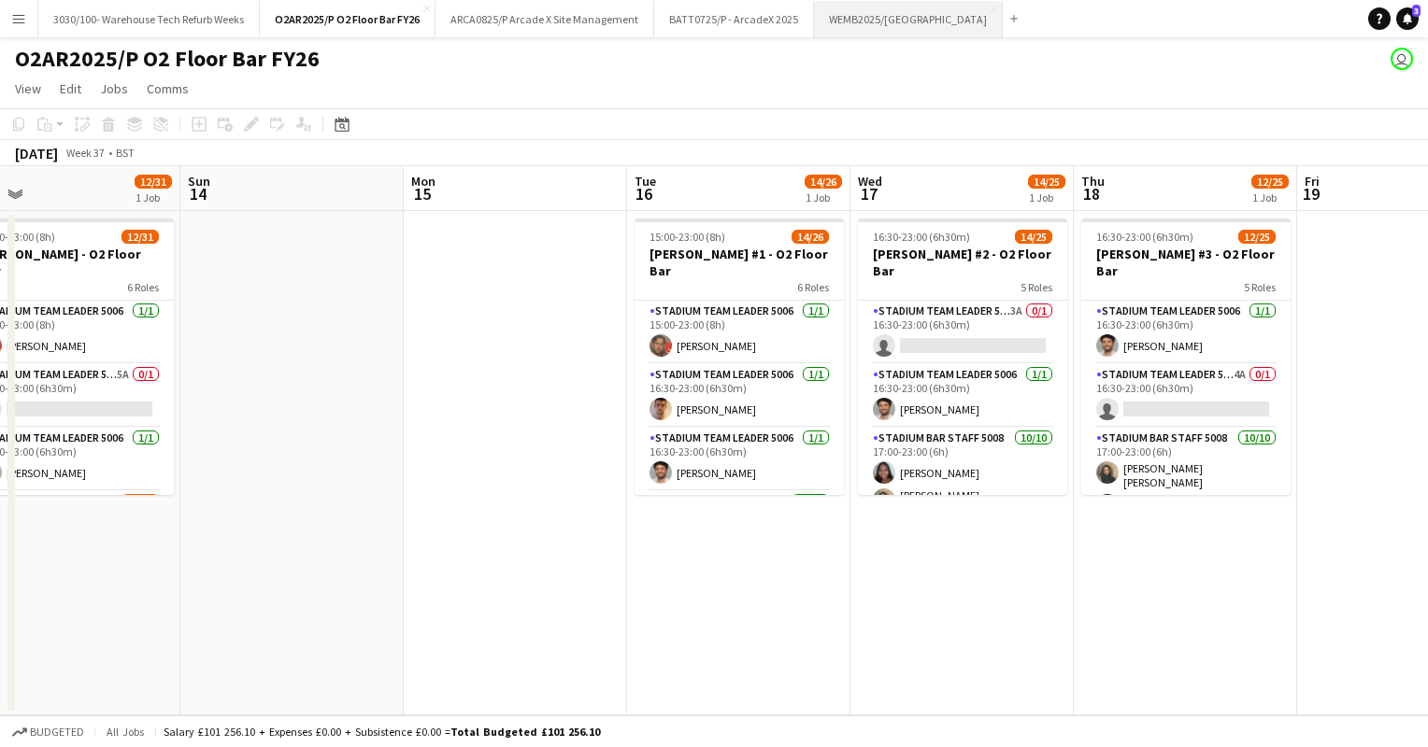
click at [875, 15] on button "WEMB2025/[GEOGRAPHIC_DATA] Close" at bounding box center [908, 19] width 189 height 36
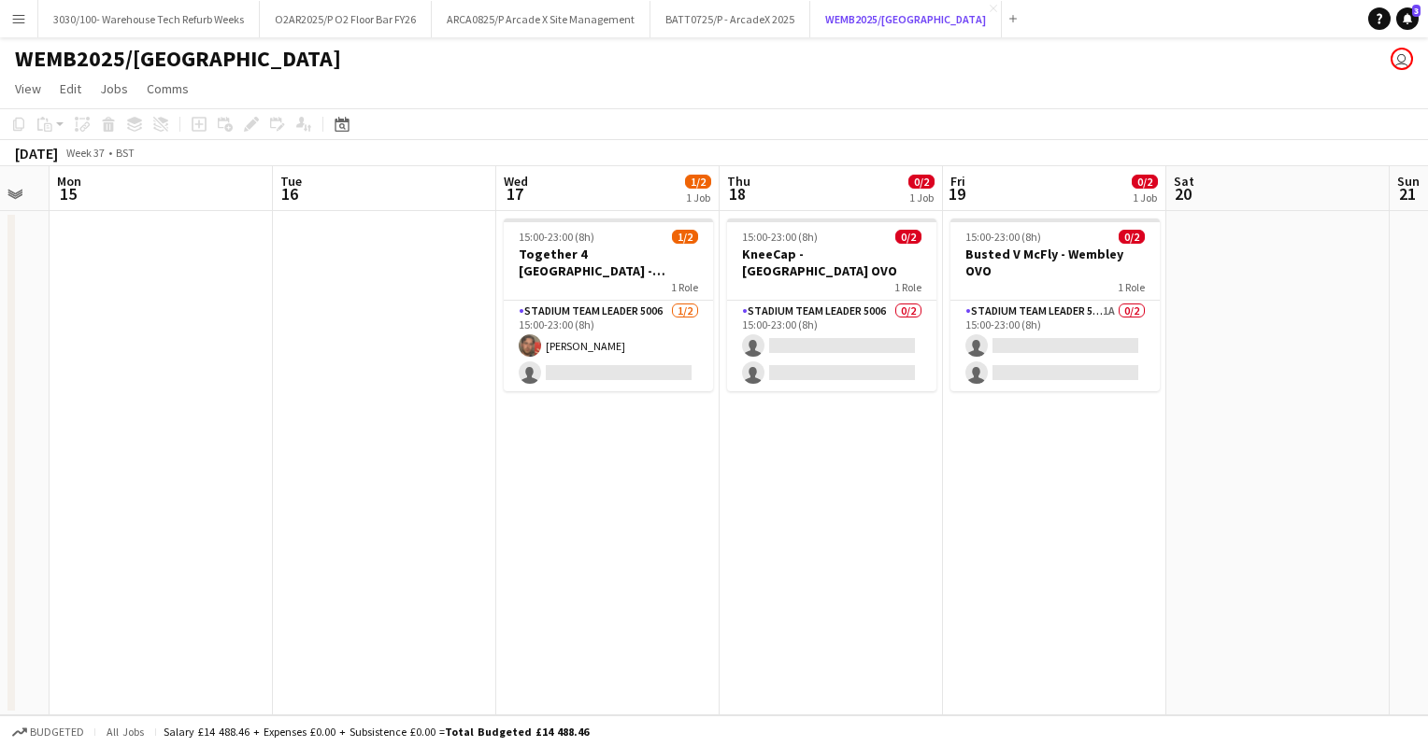
scroll to position [0, 620]
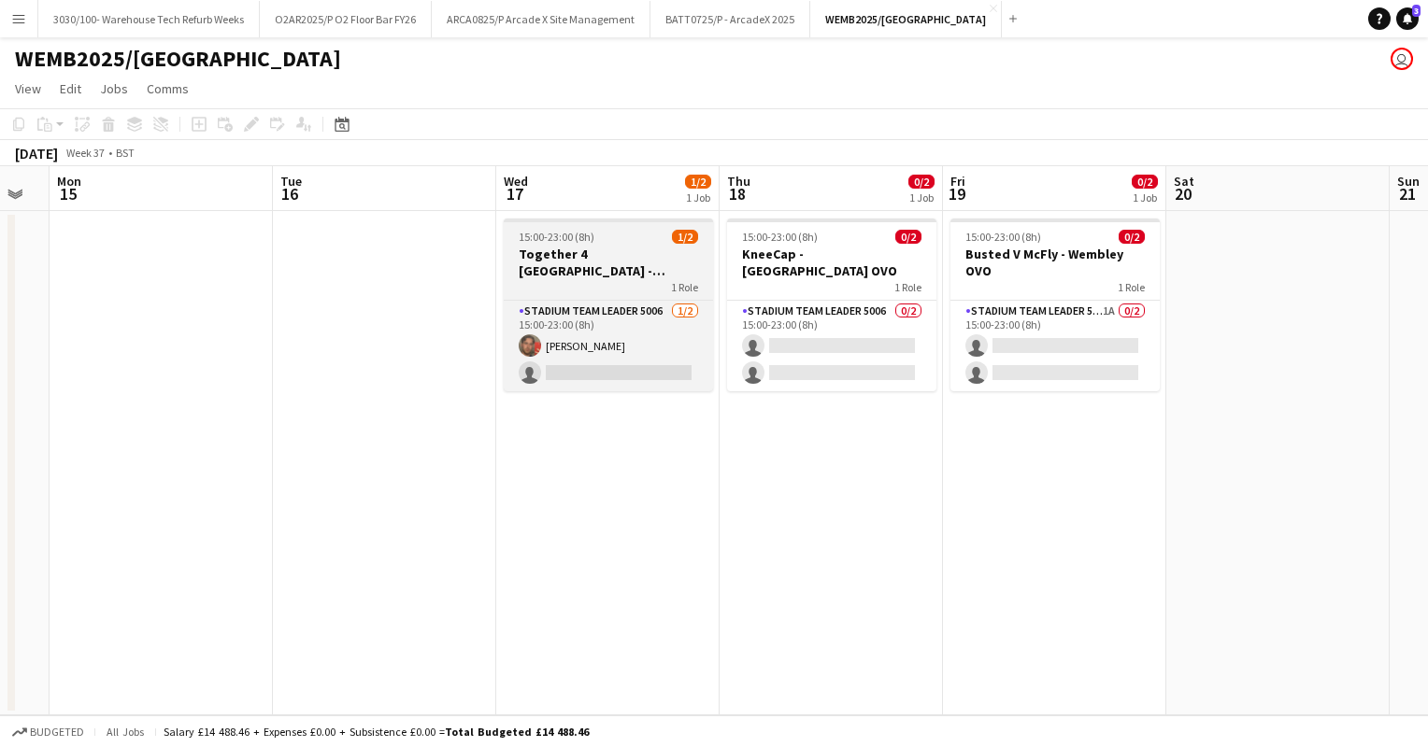
click at [642, 269] on h3 "Together 4 [GEOGRAPHIC_DATA] - [GEOGRAPHIC_DATA] OVO" at bounding box center [608, 263] width 209 height 34
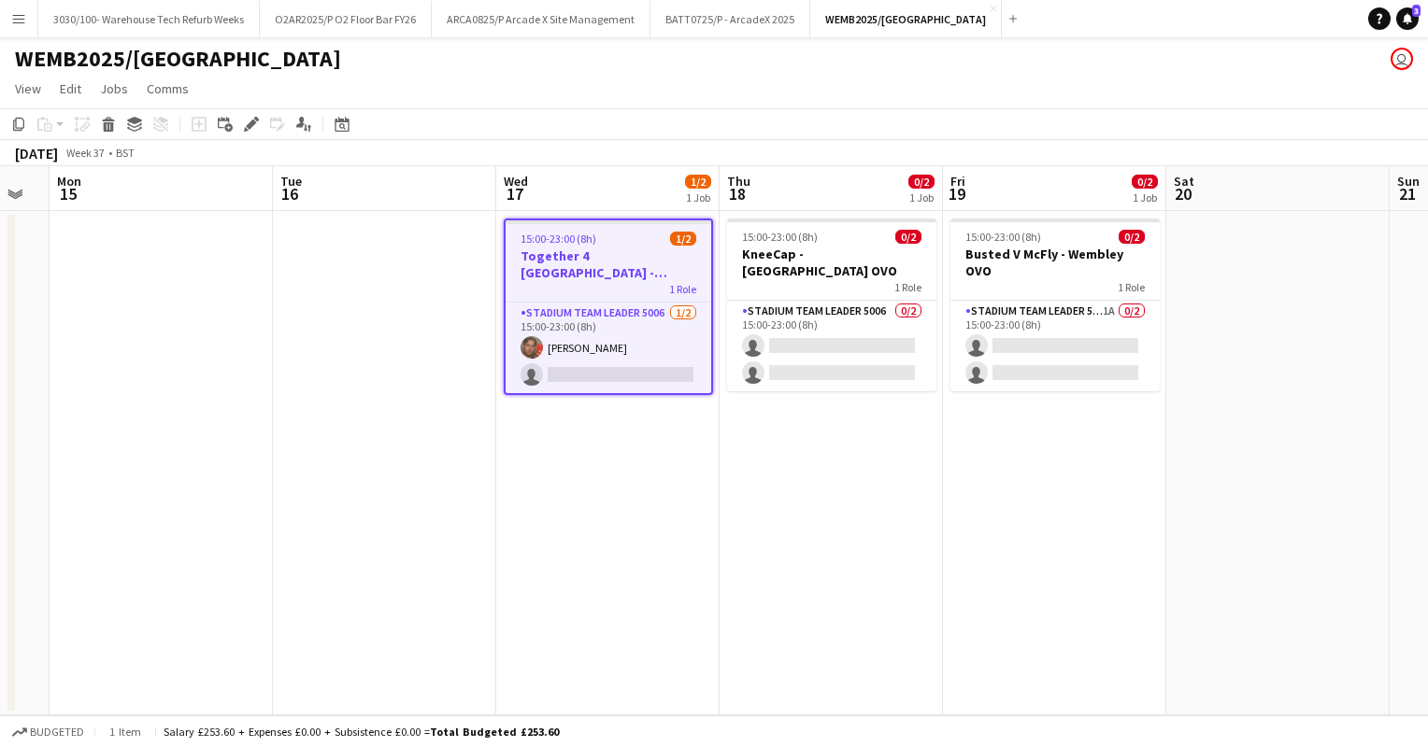
click at [239, 124] on div "Add job Add linked Job Edit Edit linked Job Applicants" at bounding box center [243, 124] width 143 height 22
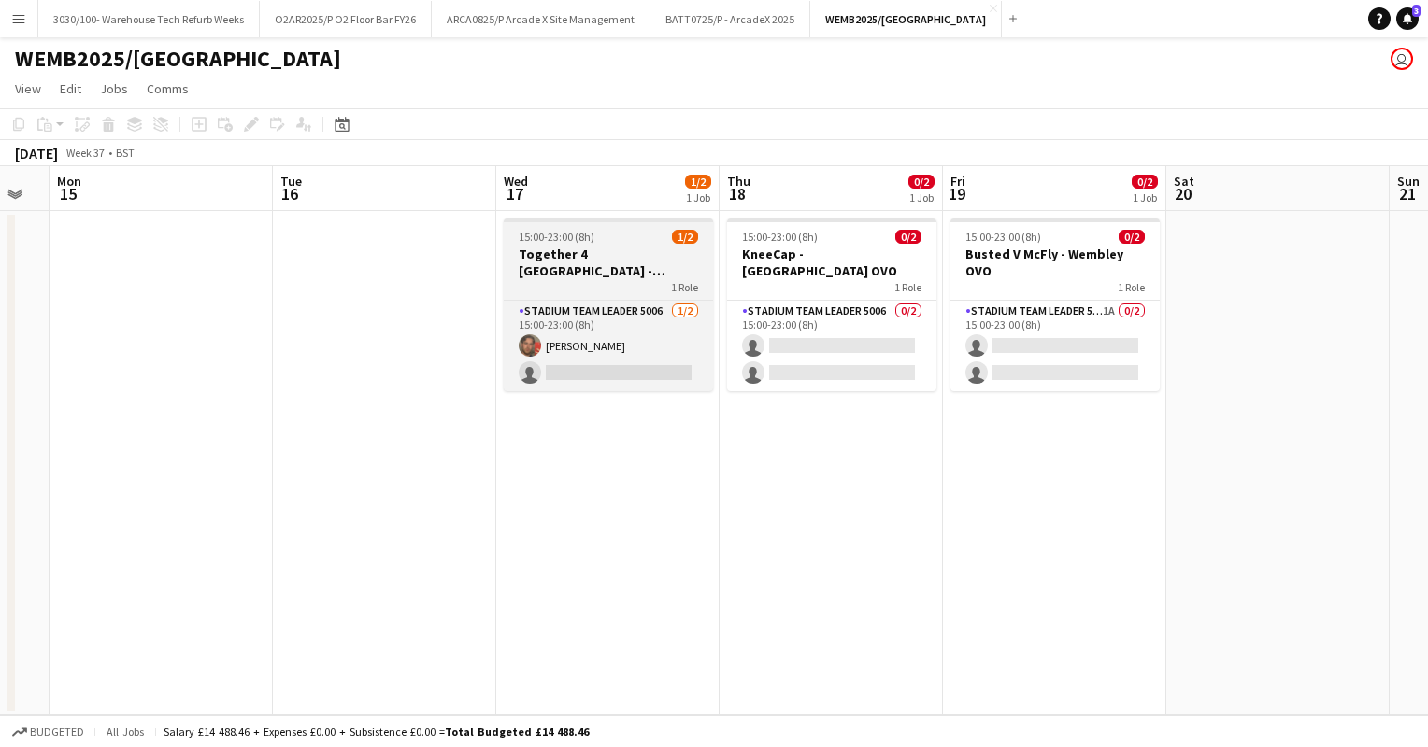
click at [550, 234] on span "15:00-23:00 (8h)" at bounding box center [557, 237] width 76 height 14
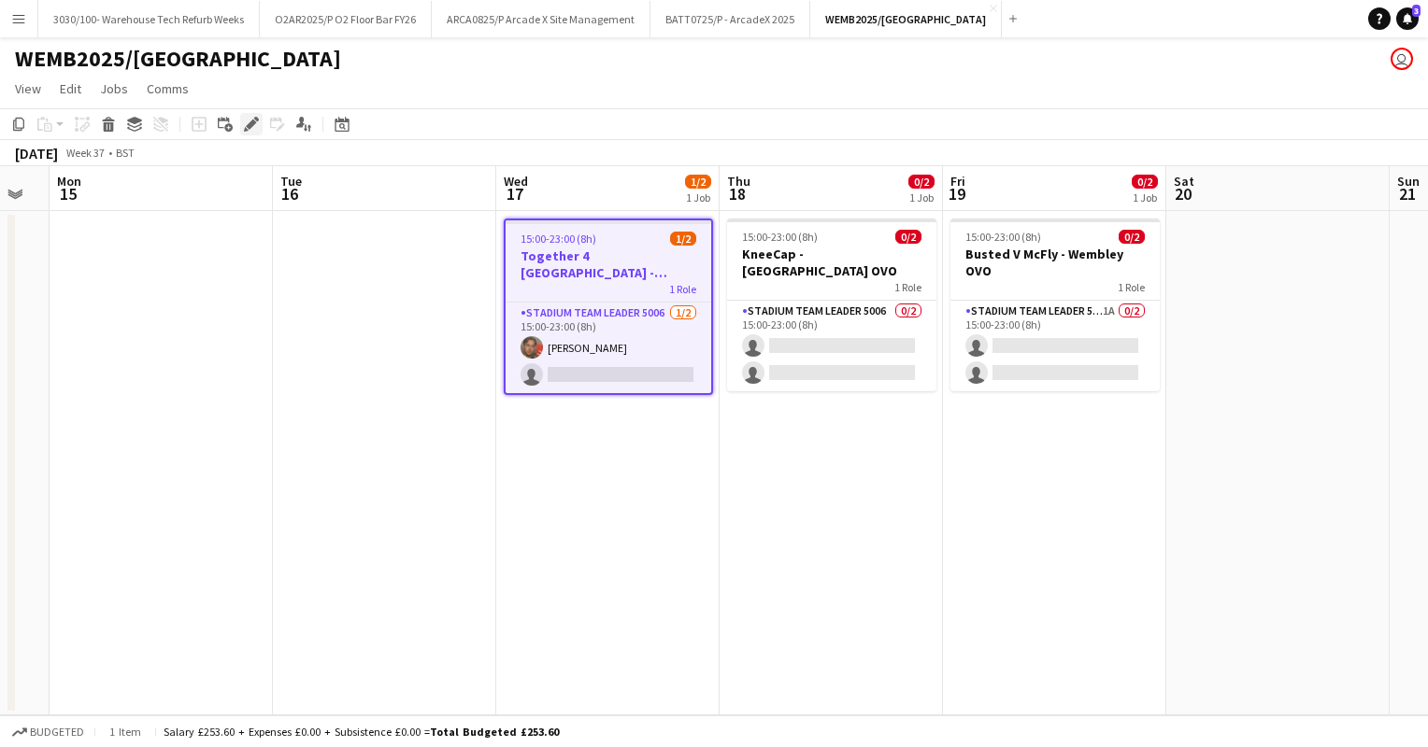
click at [250, 121] on icon at bounding box center [251, 125] width 10 height 10
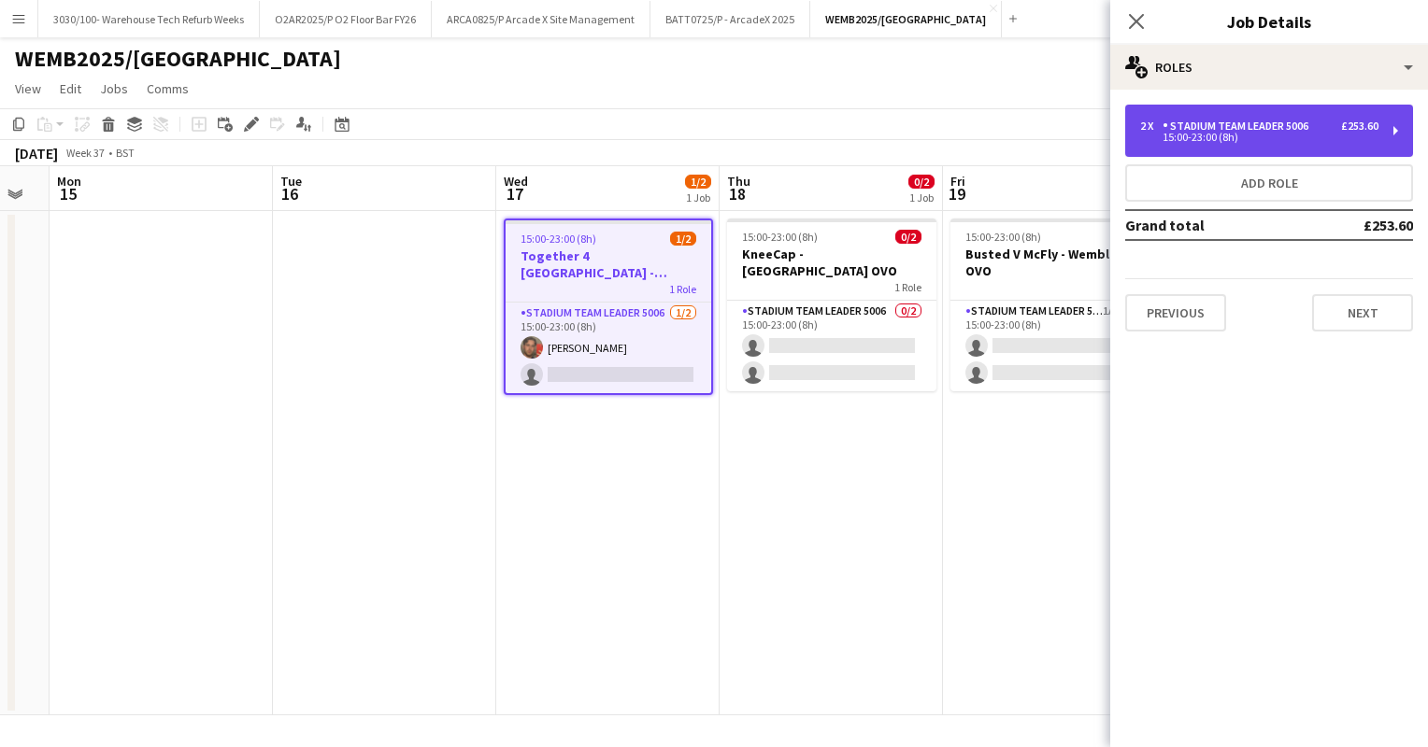
click at [1292, 137] on div "15:00-23:00 (8h)" at bounding box center [1259, 137] width 238 height 9
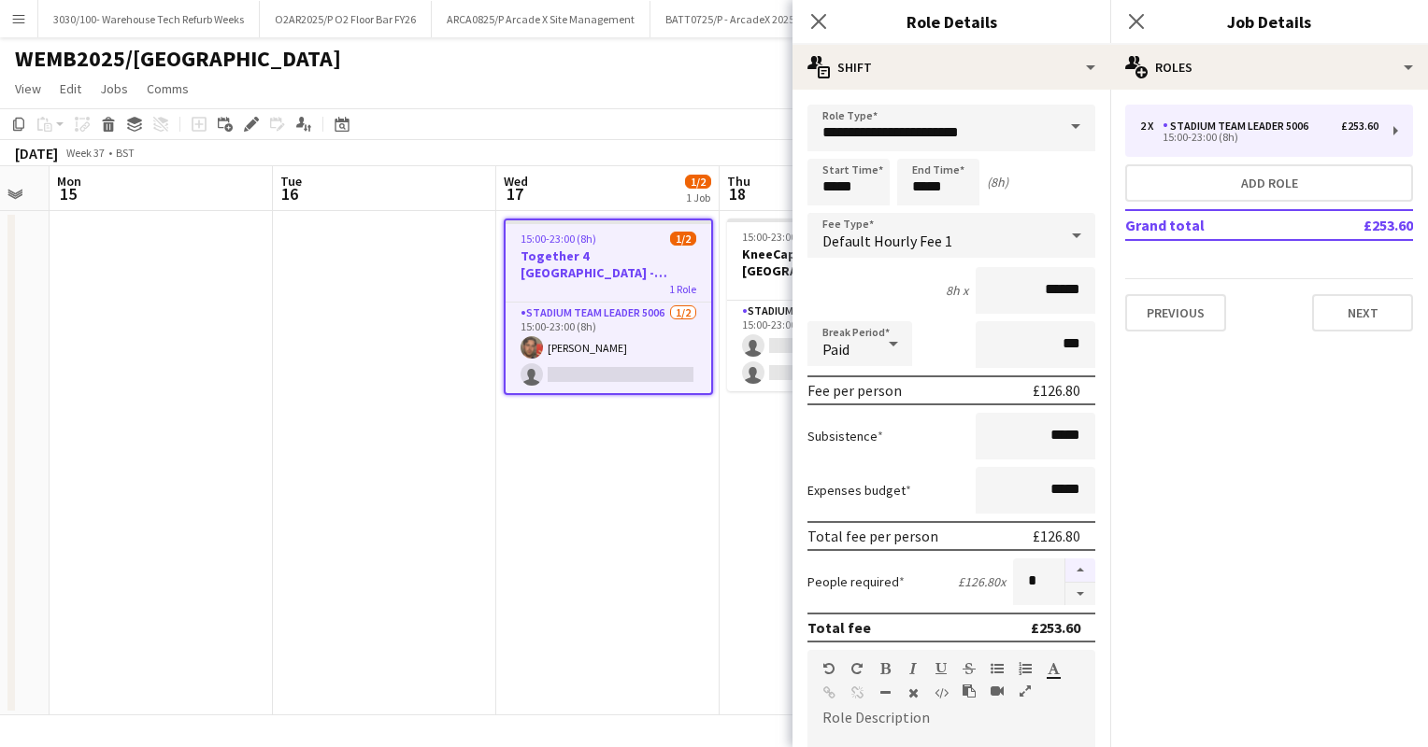
click at [1065, 565] on button "button" at bounding box center [1080, 571] width 30 height 24
type input "*"
click at [1330, 310] on button "Next" at bounding box center [1362, 312] width 101 height 37
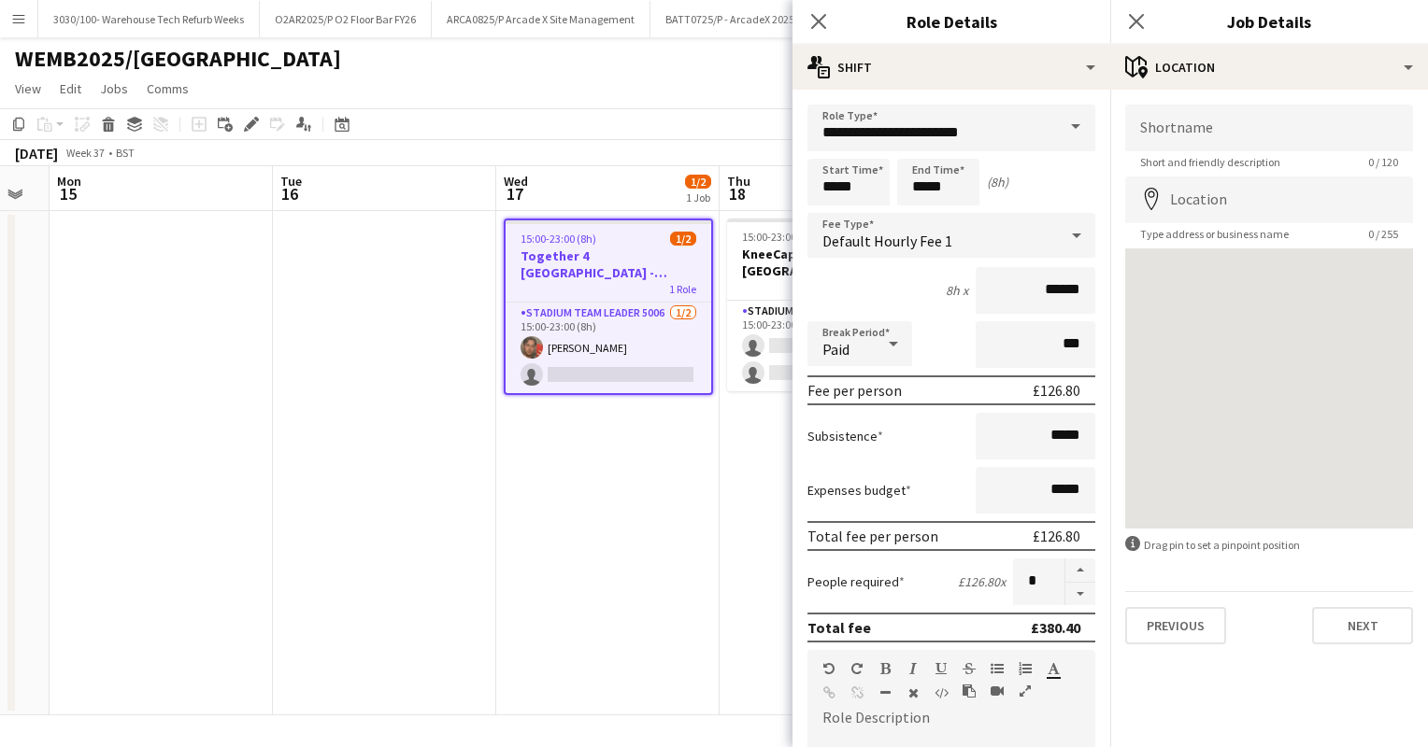
scroll to position [513, 0]
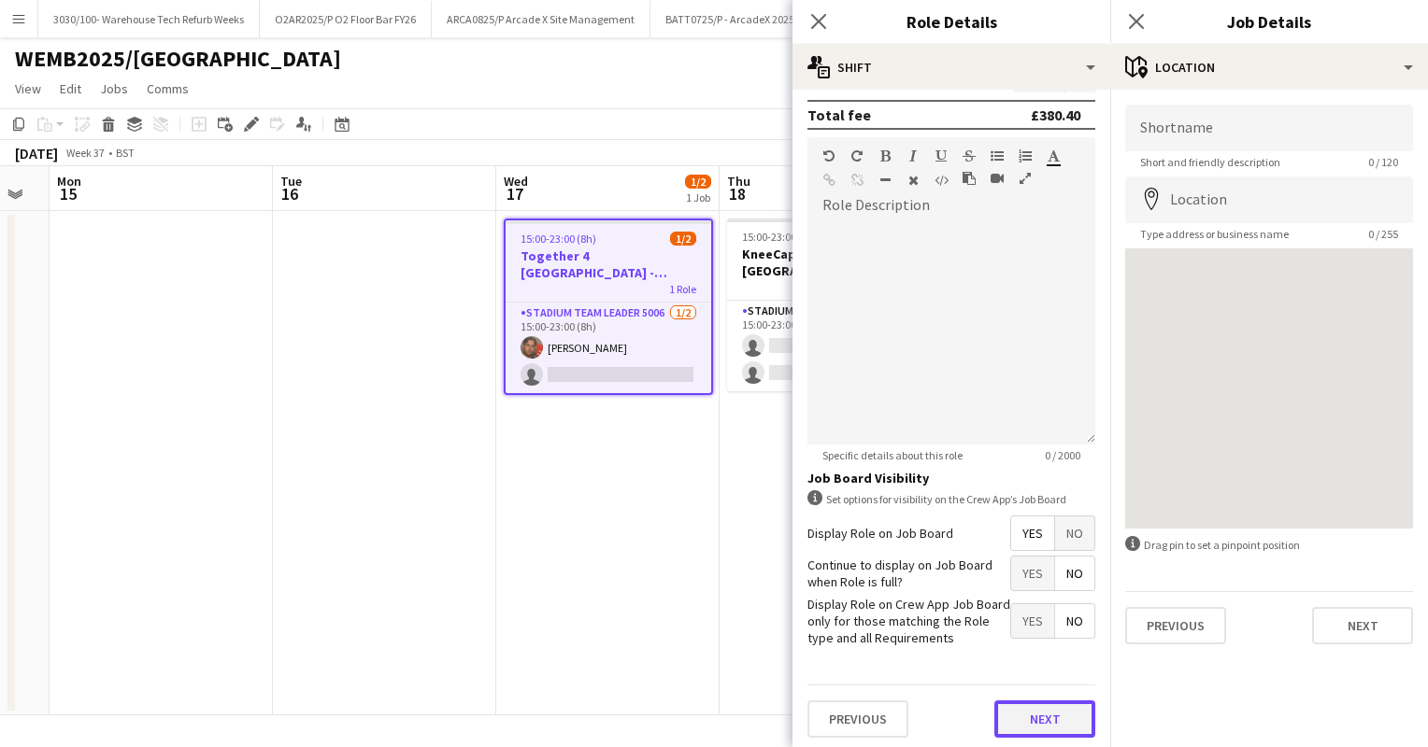
click at [1035, 712] on button "Next" at bounding box center [1044, 719] width 101 height 37
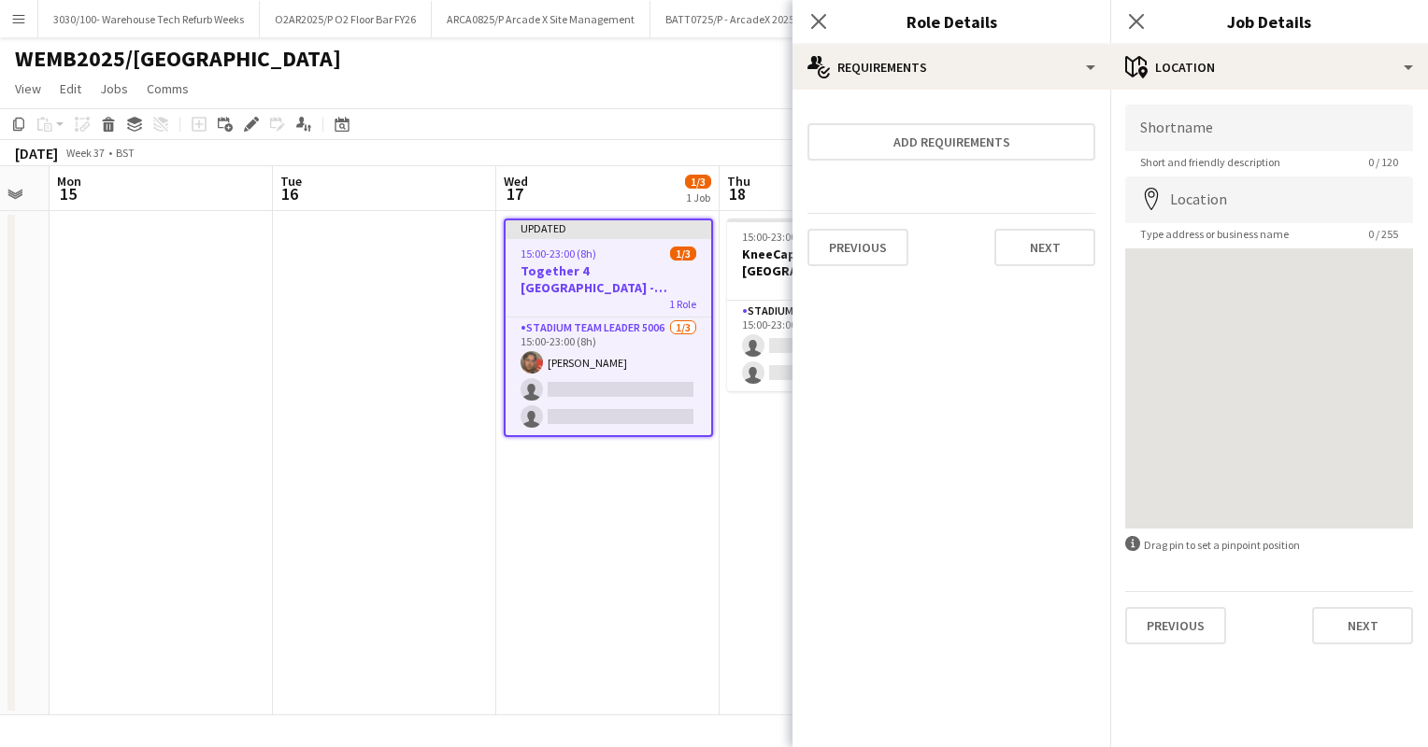
scroll to position [0, 0]
click at [638, 127] on app-toolbar "Copy Paste Paste Ctrl+V Paste with crew Ctrl+Shift+V Paste linked Job [GEOGRAPH…" at bounding box center [714, 124] width 1428 height 32
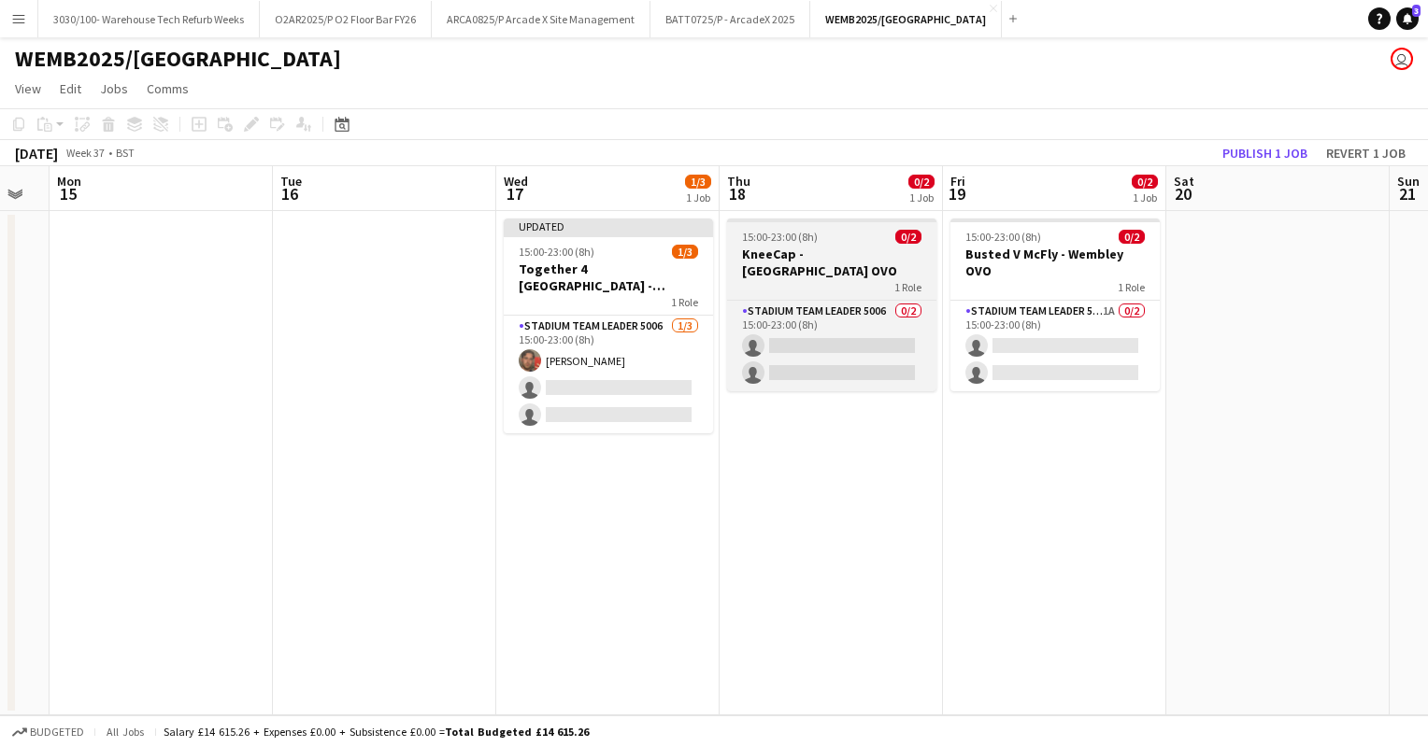
click at [797, 246] on h3 "KneeCap - [GEOGRAPHIC_DATA] OVO" at bounding box center [831, 263] width 209 height 34
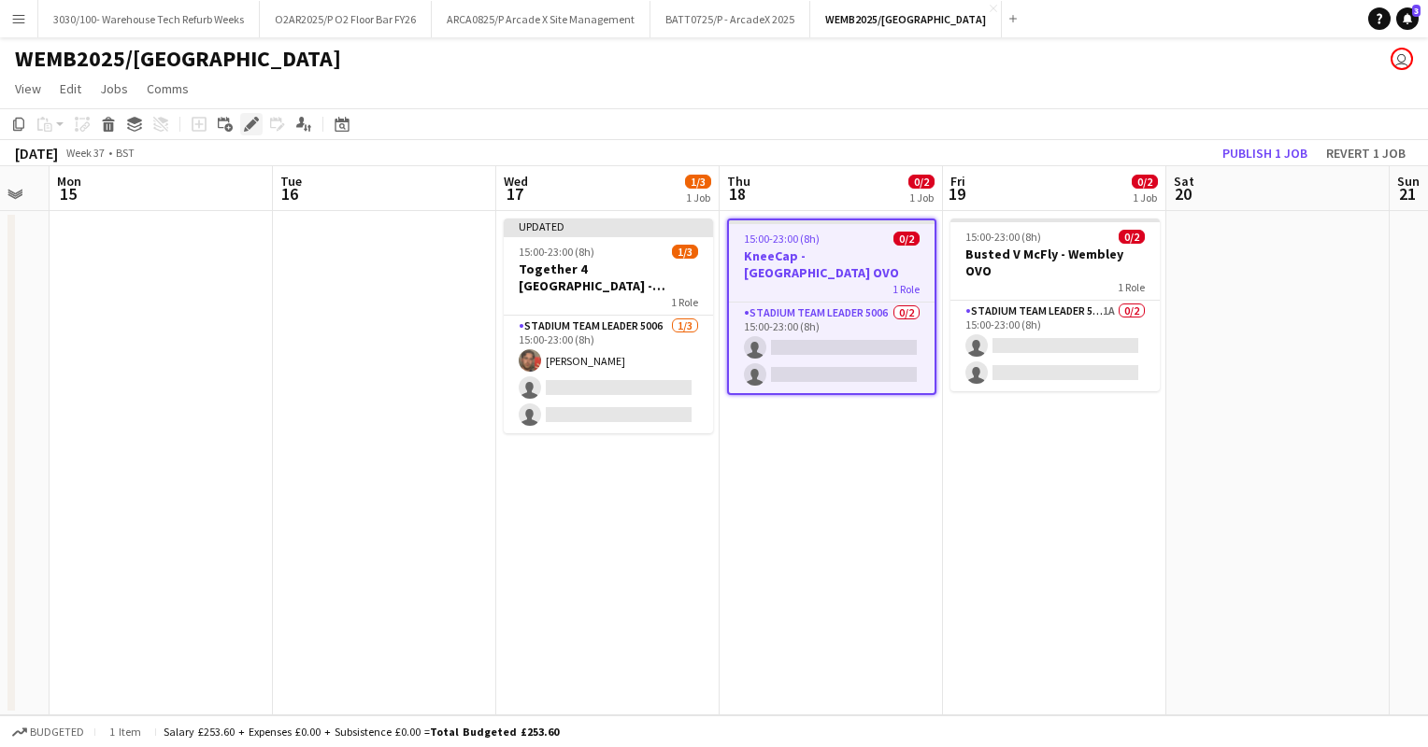
click at [250, 130] on icon "Edit" at bounding box center [251, 124] width 15 height 15
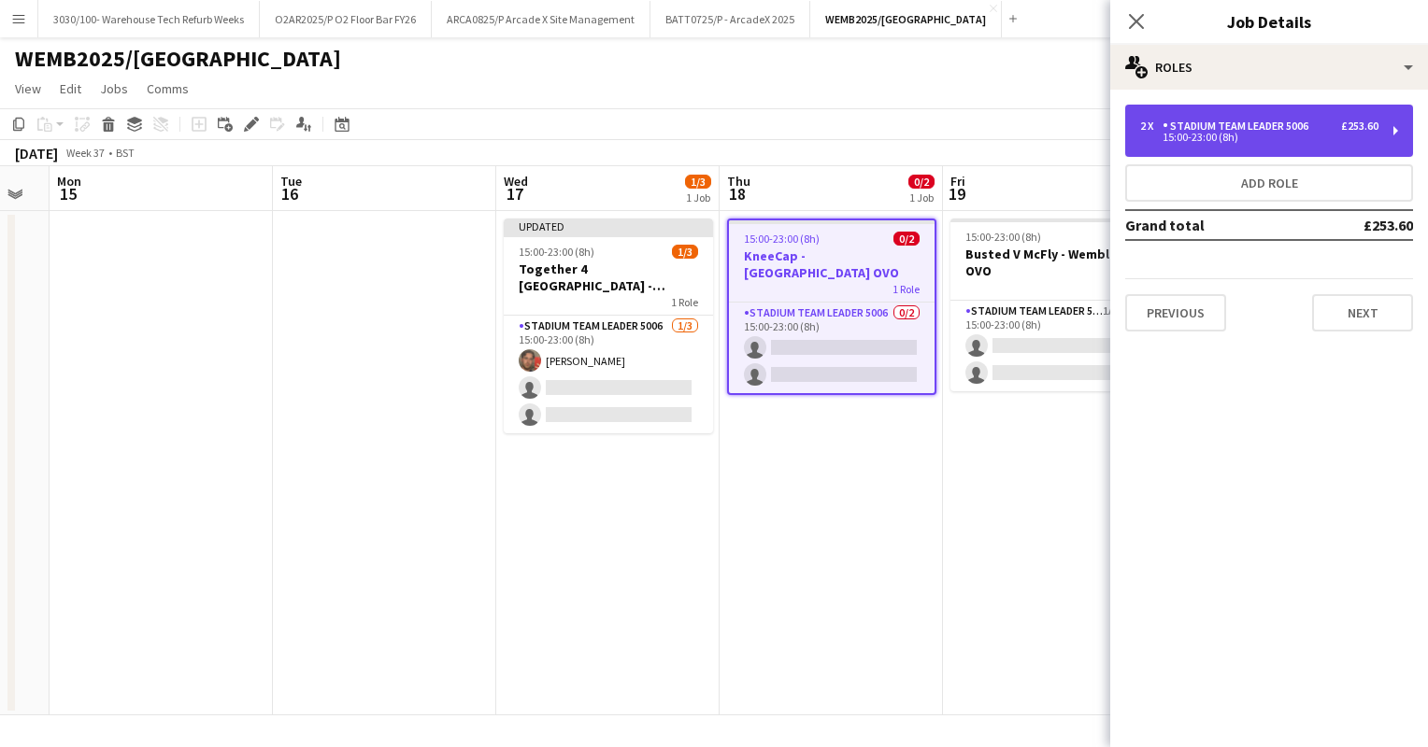
click at [1251, 133] on div "15:00-23:00 (8h)" at bounding box center [1259, 137] width 238 height 9
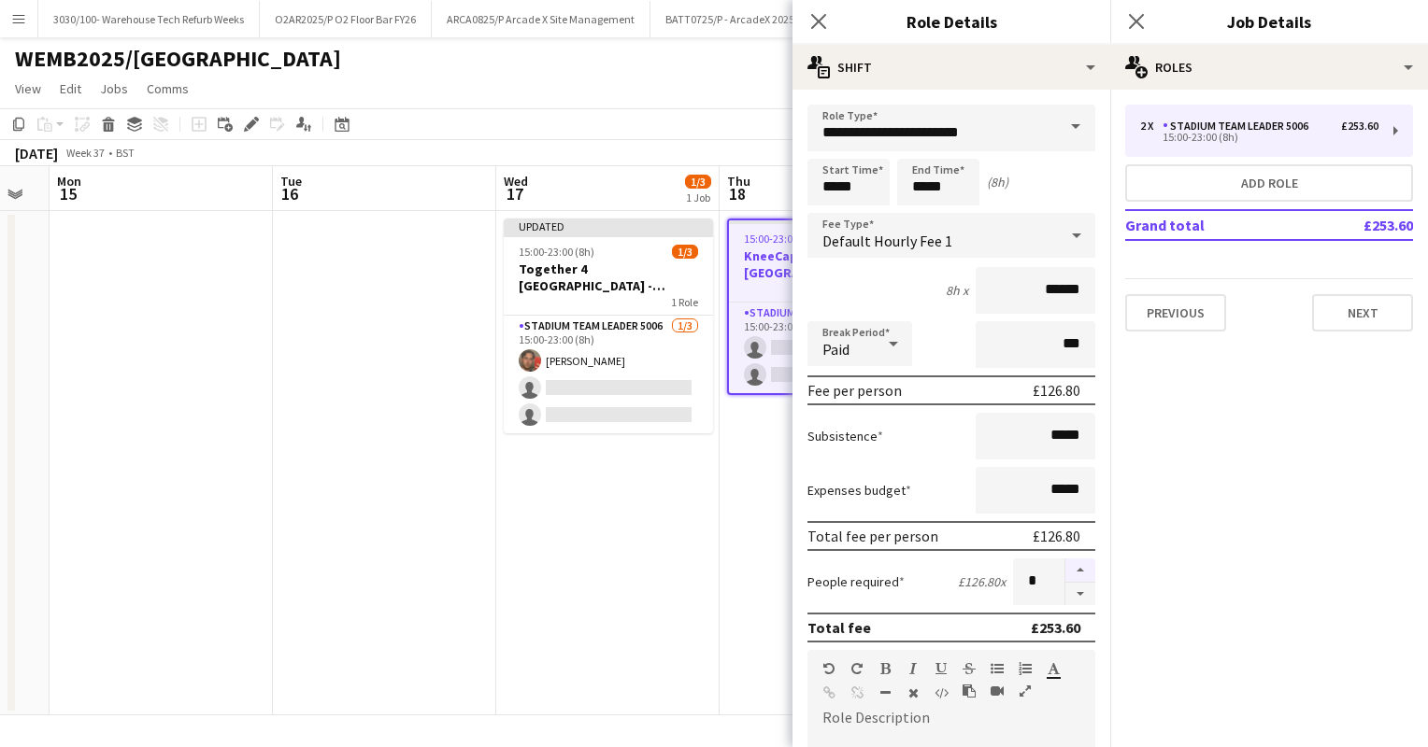
click at [1068, 564] on button "button" at bounding box center [1080, 571] width 30 height 24
type input "*"
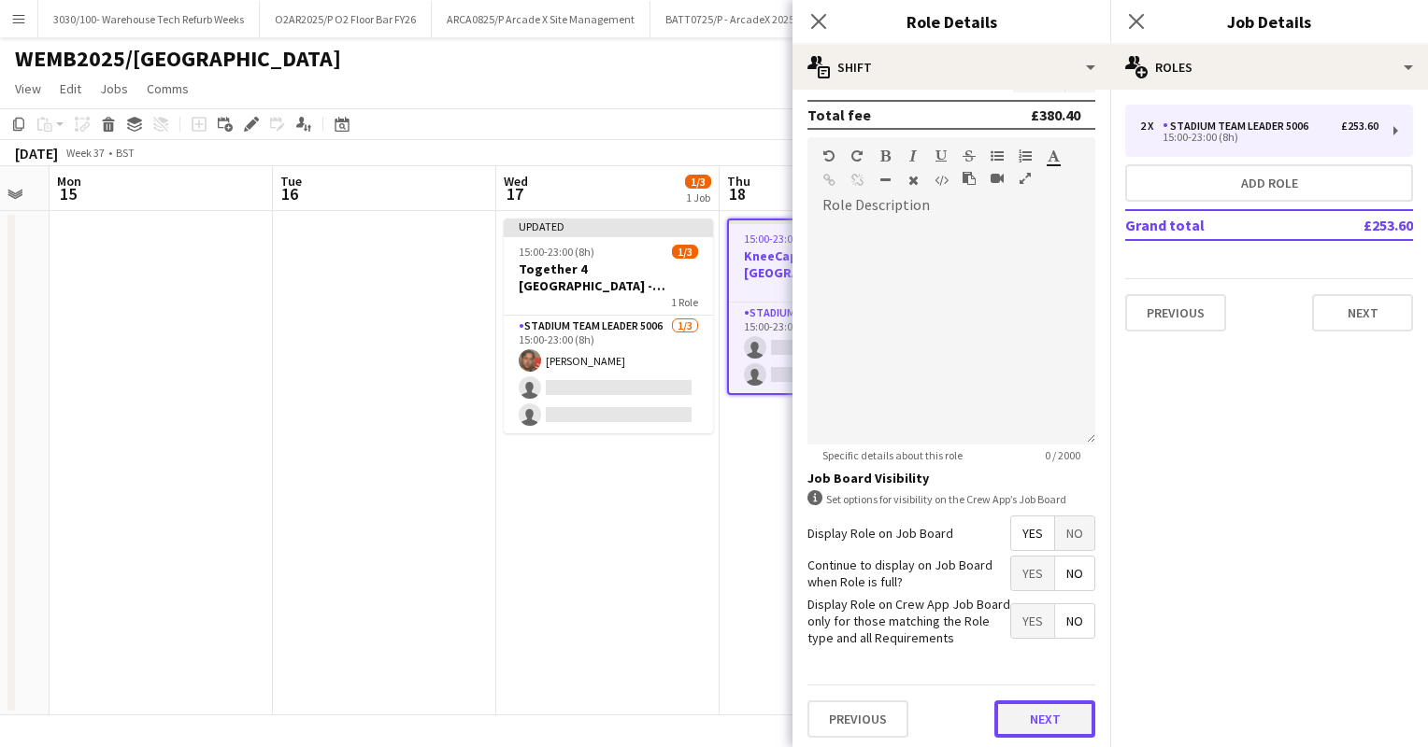
click at [1042, 714] on button "Next" at bounding box center [1044, 719] width 101 height 37
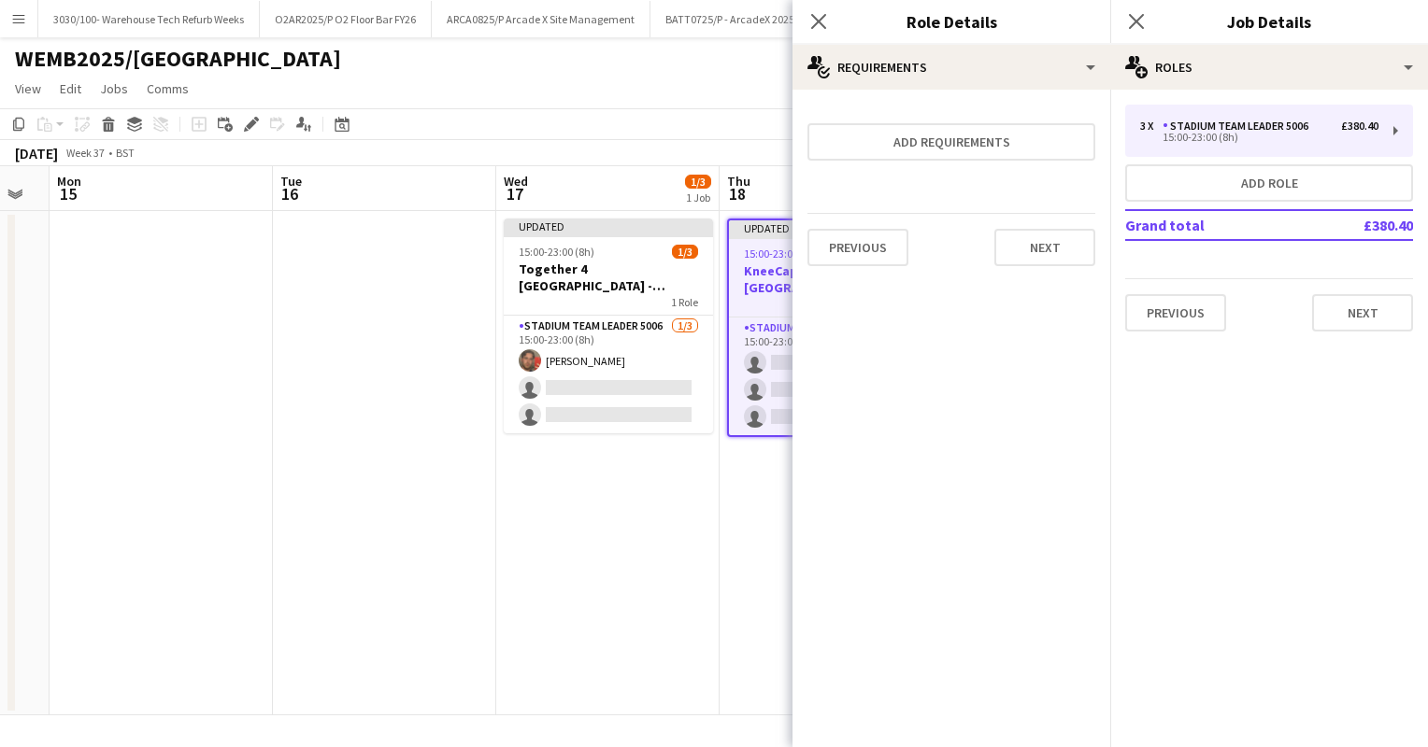
scroll to position [0, 0]
click at [772, 133] on app-toolbar "Copy Paste Paste Ctrl+V Paste with crew Ctrl+Shift+V Paste linked Job [GEOGRAPH…" at bounding box center [714, 124] width 1428 height 32
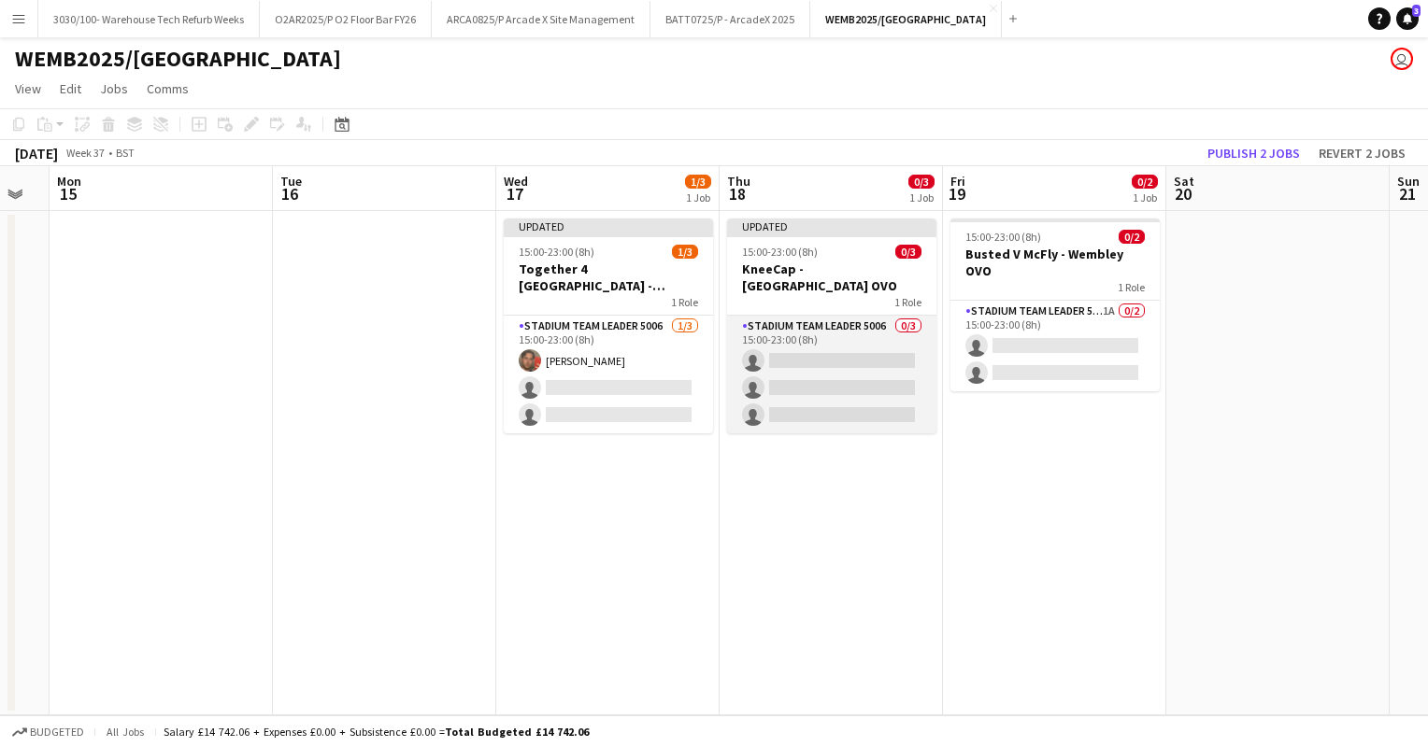
click at [819, 336] on app-card-role "Stadium Team Leader 5006 0/3 15:00-23:00 (8h) single-neutral-actions single-neu…" at bounding box center [831, 375] width 209 height 118
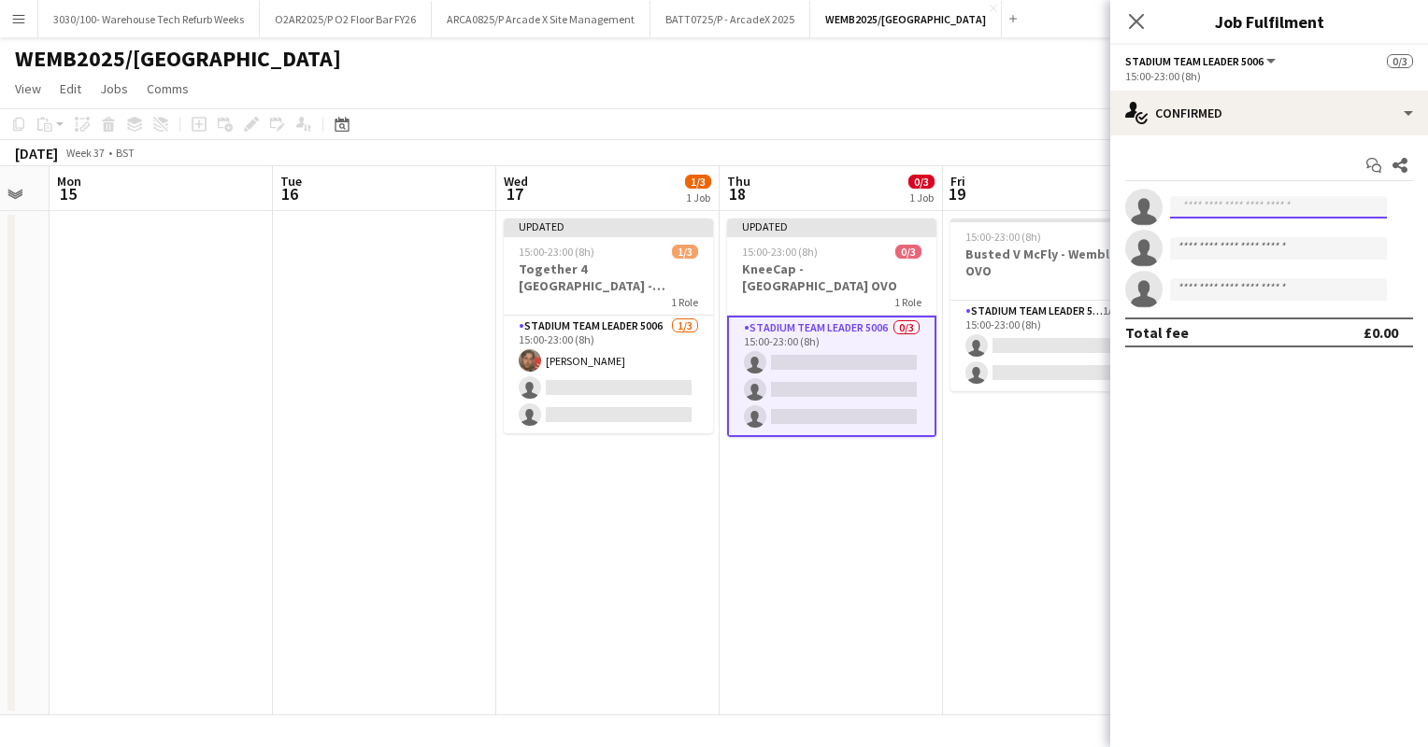
click at [1216, 209] on input at bounding box center [1278, 207] width 217 height 22
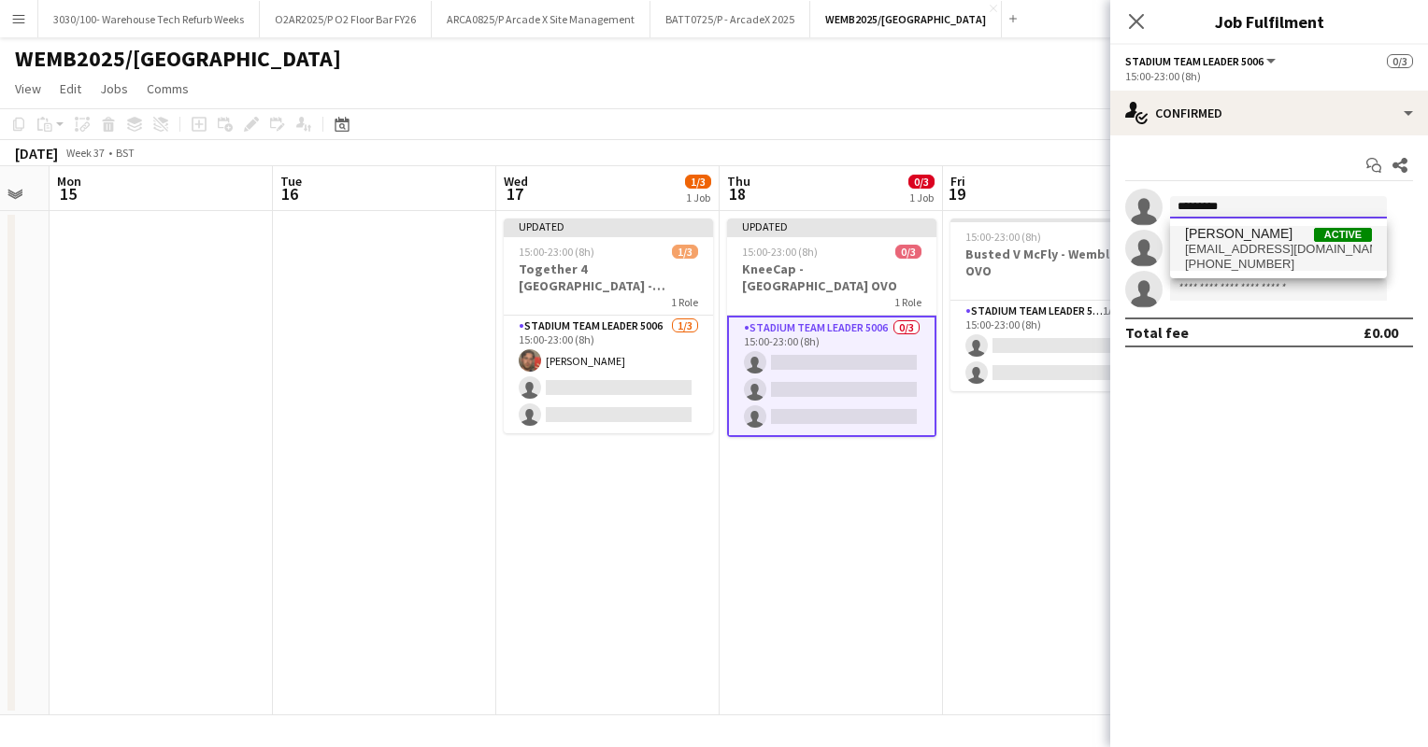
type input "*********"
click at [1304, 232] on span "[PERSON_NAME] Active" at bounding box center [1278, 234] width 187 height 16
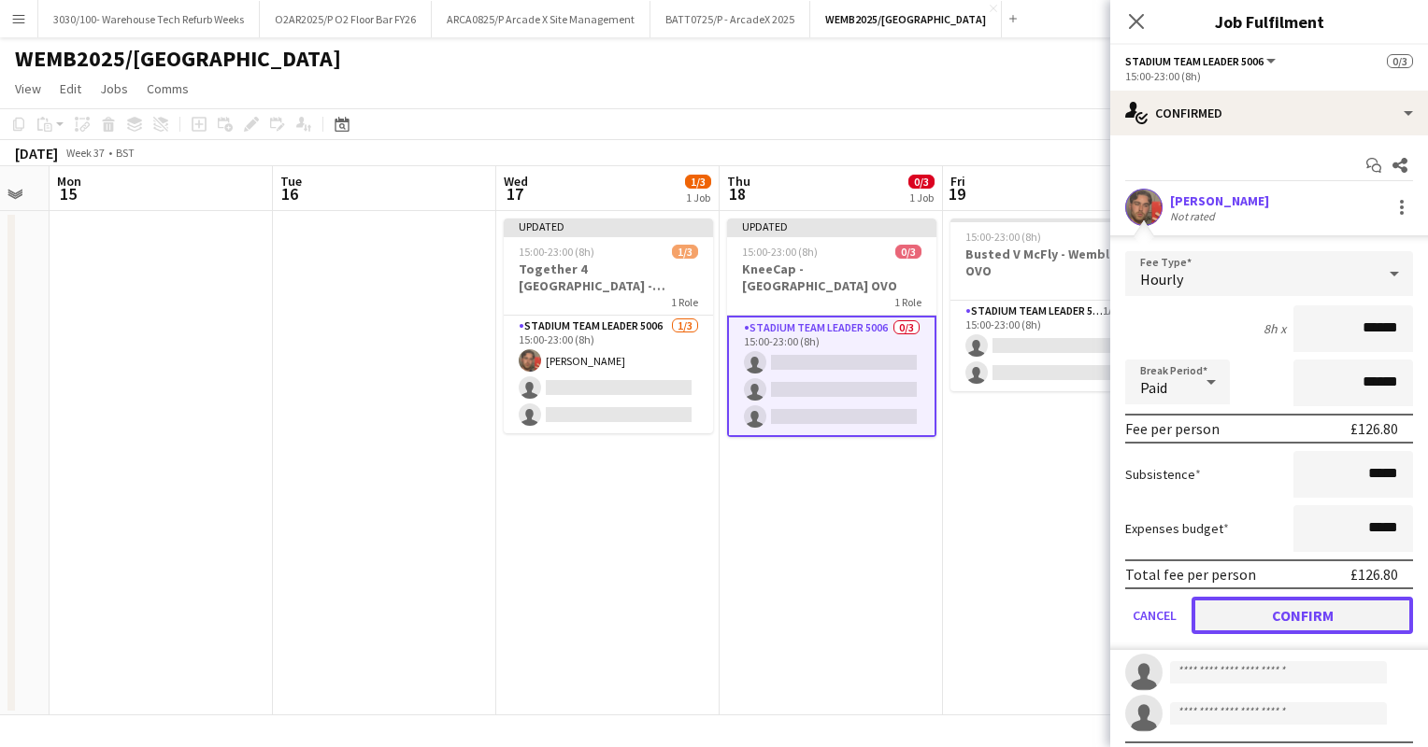
click at [1296, 613] on button "Confirm" at bounding box center [1301, 615] width 221 height 37
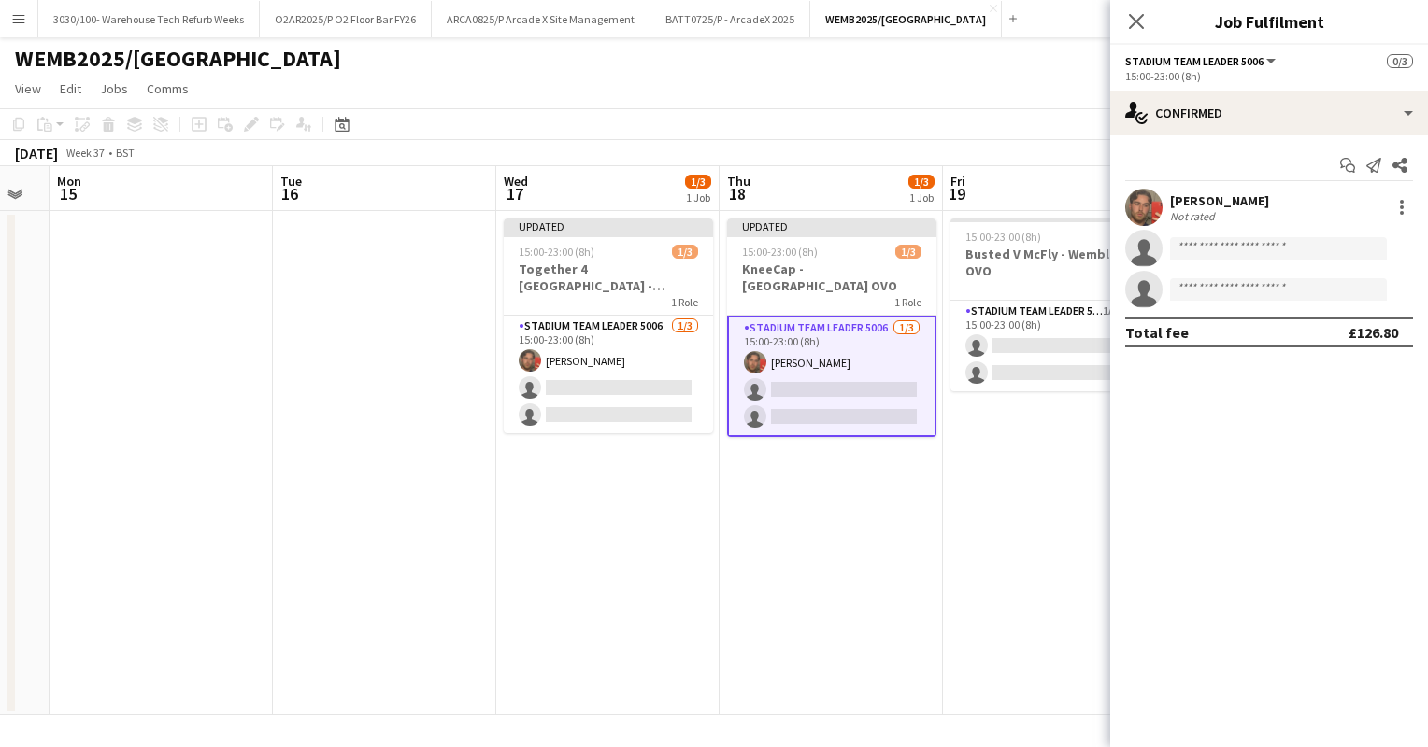
click at [1014, 445] on app-date-cell "15:00-23:00 (8h) 0/2 Busted V McFly - [GEOGRAPHIC_DATA] OVO 1 Role Stadium Team…" at bounding box center [1054, 463] width 223 height 505
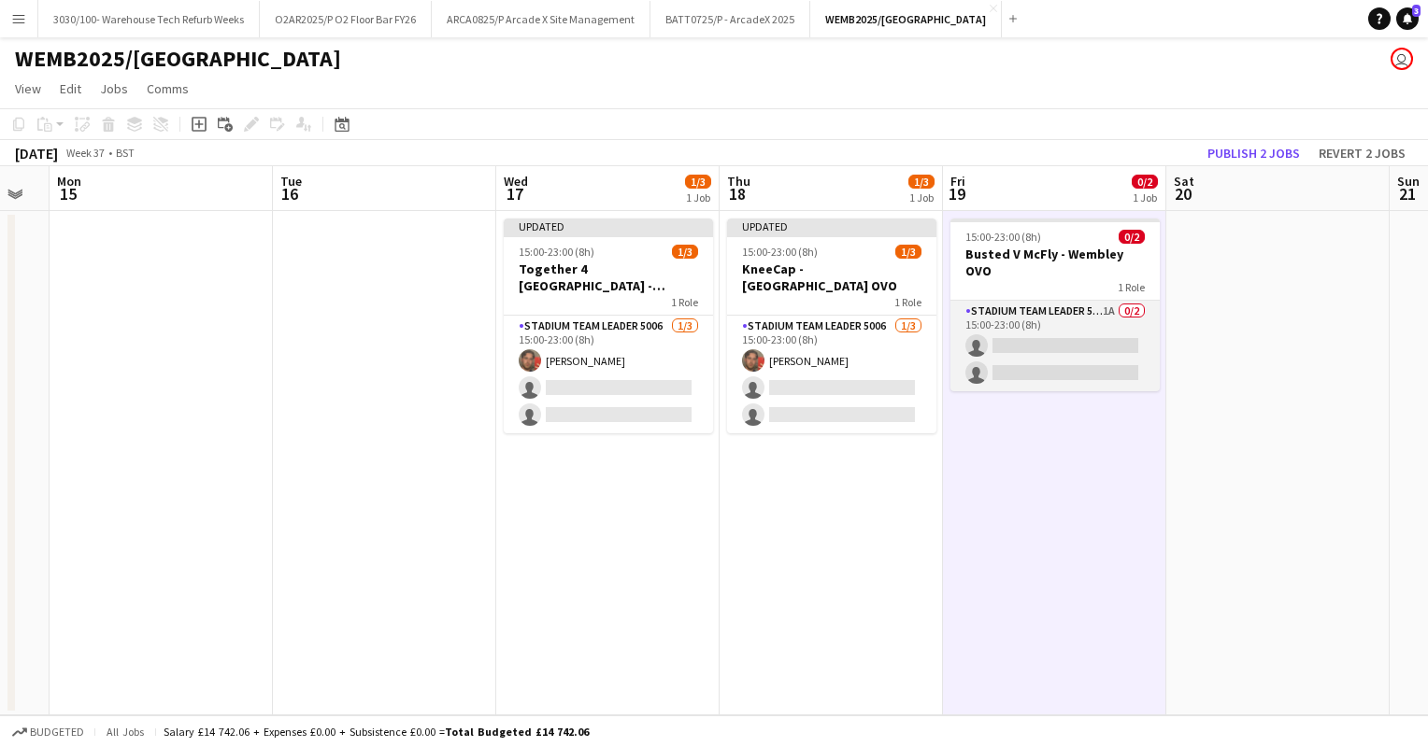
click at [1041, 324] on app-card-role "Stadium Team Leader 5006 1A 0/2 15:00-23:00 (8h) single-neutral-actions single-…" at bounding box center [1054, 346] width 209 height 91
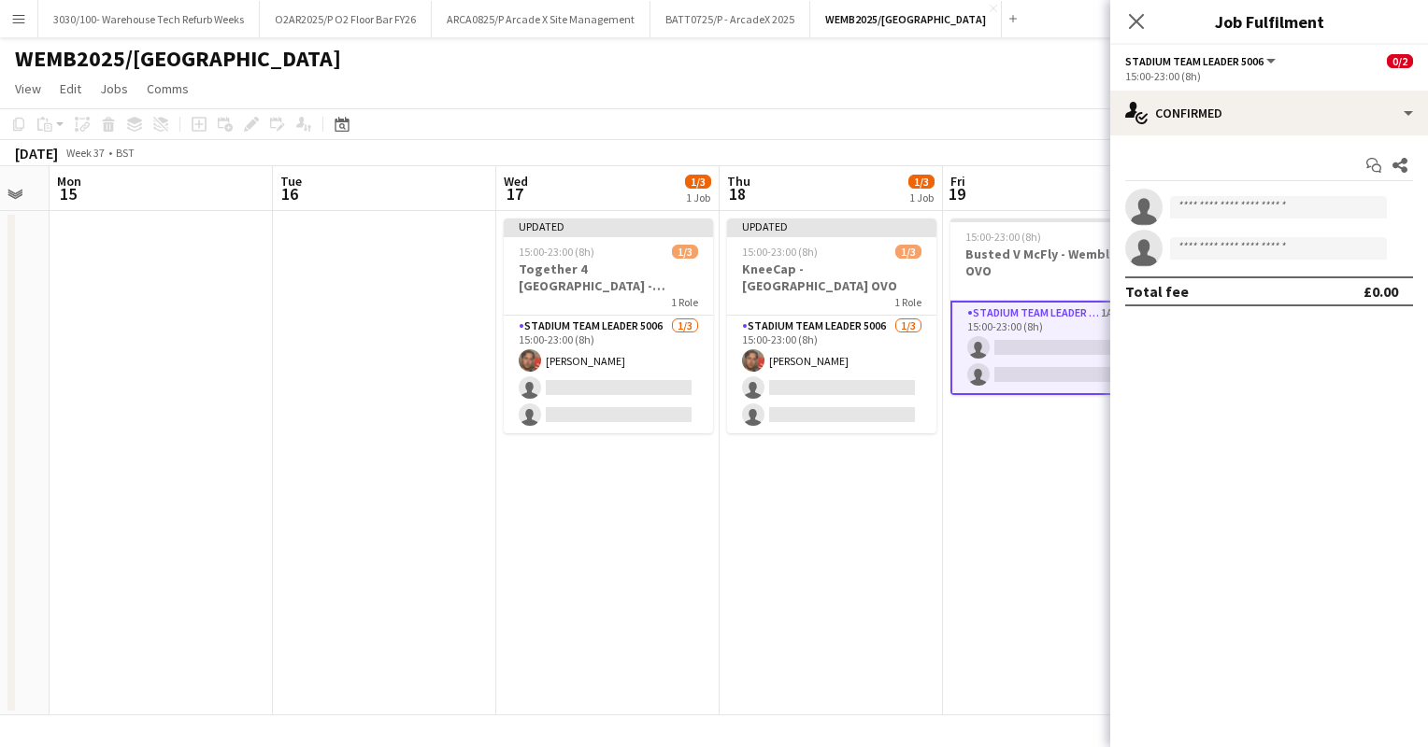
click at [357, 123] on app-toolbar "Copy Paste Paste Ctrl+V Paste with crew Ctrl+Shift+V Paste linked Job [GEOGRAPH…" at bounding box center [714, 124] width 1428 height 32
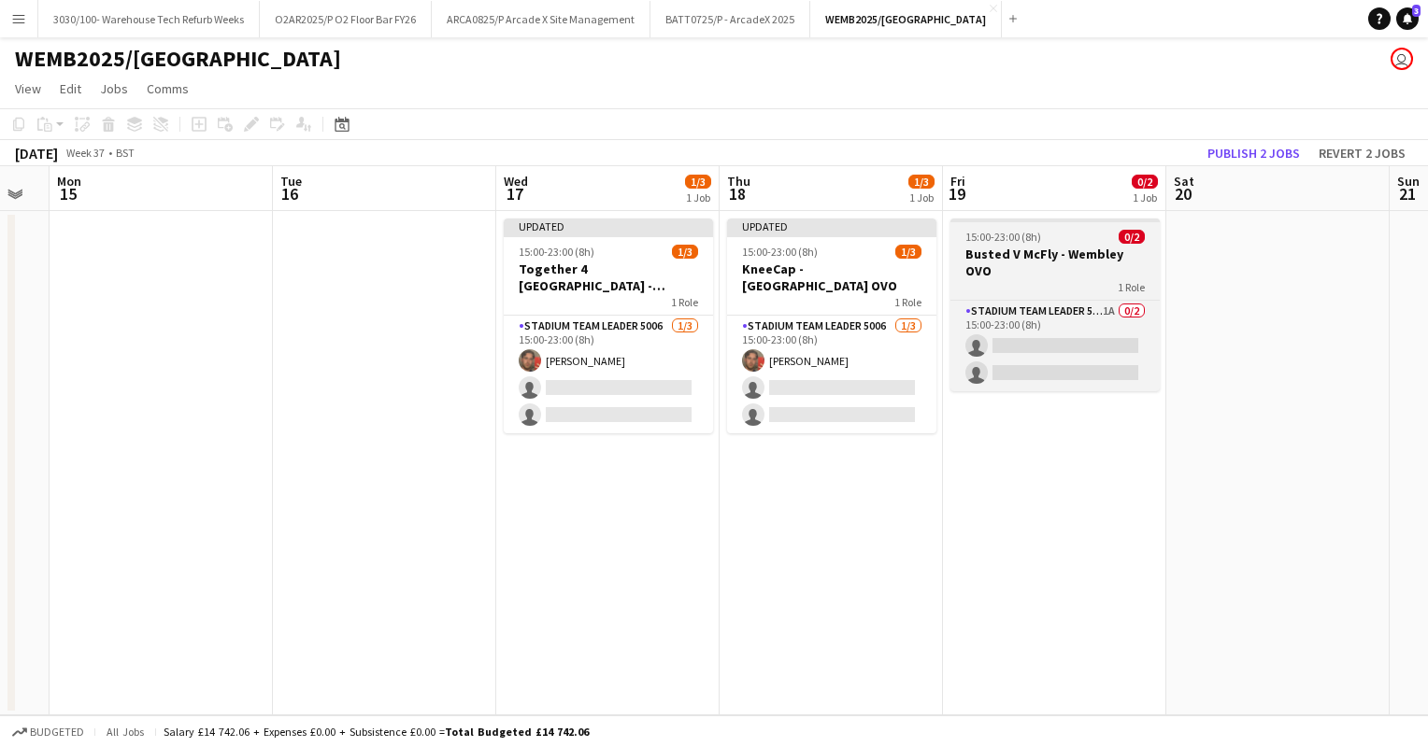
click at [1024, 239] on span "15:00-23:00 (8h)" at bounding box center [1003, 237] width 76 height 14
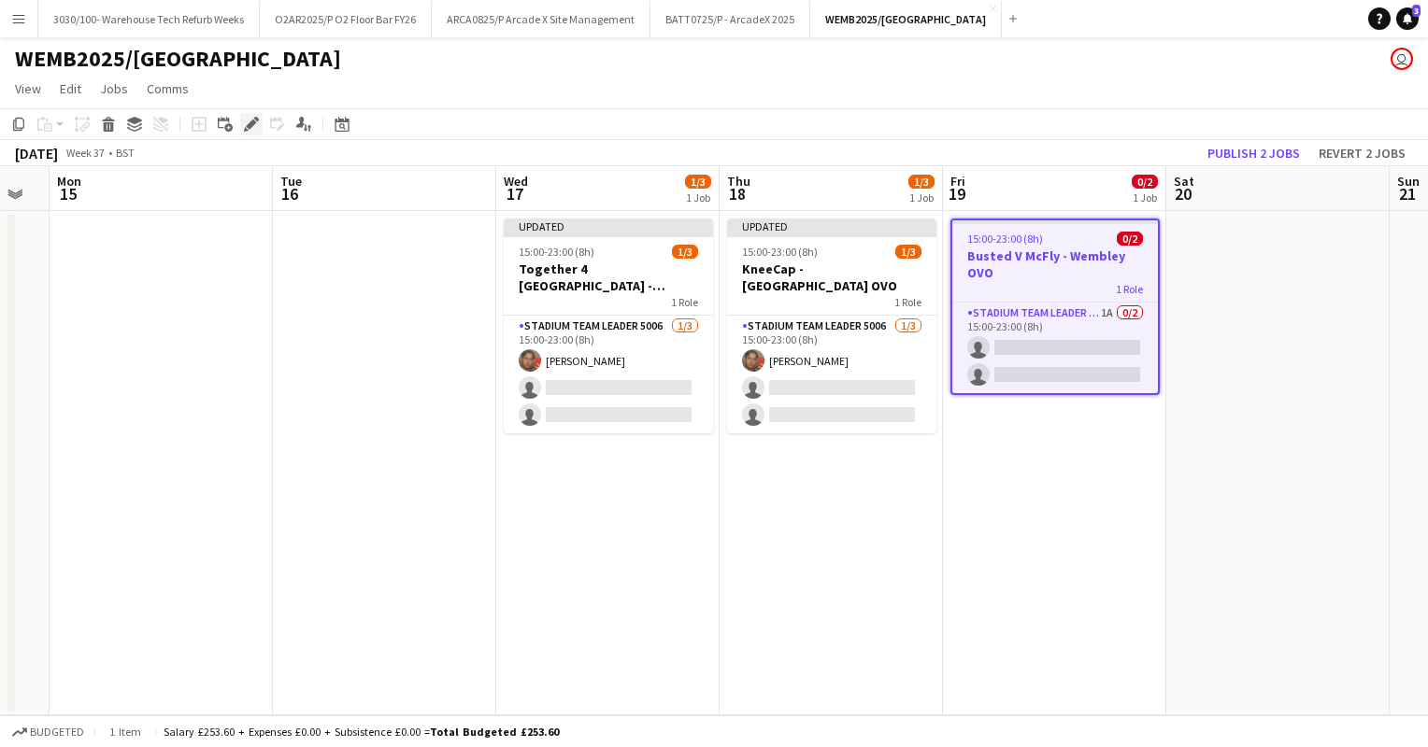
click at [251, 123] on icon at bounding box center [251, 125] width 10 height 10
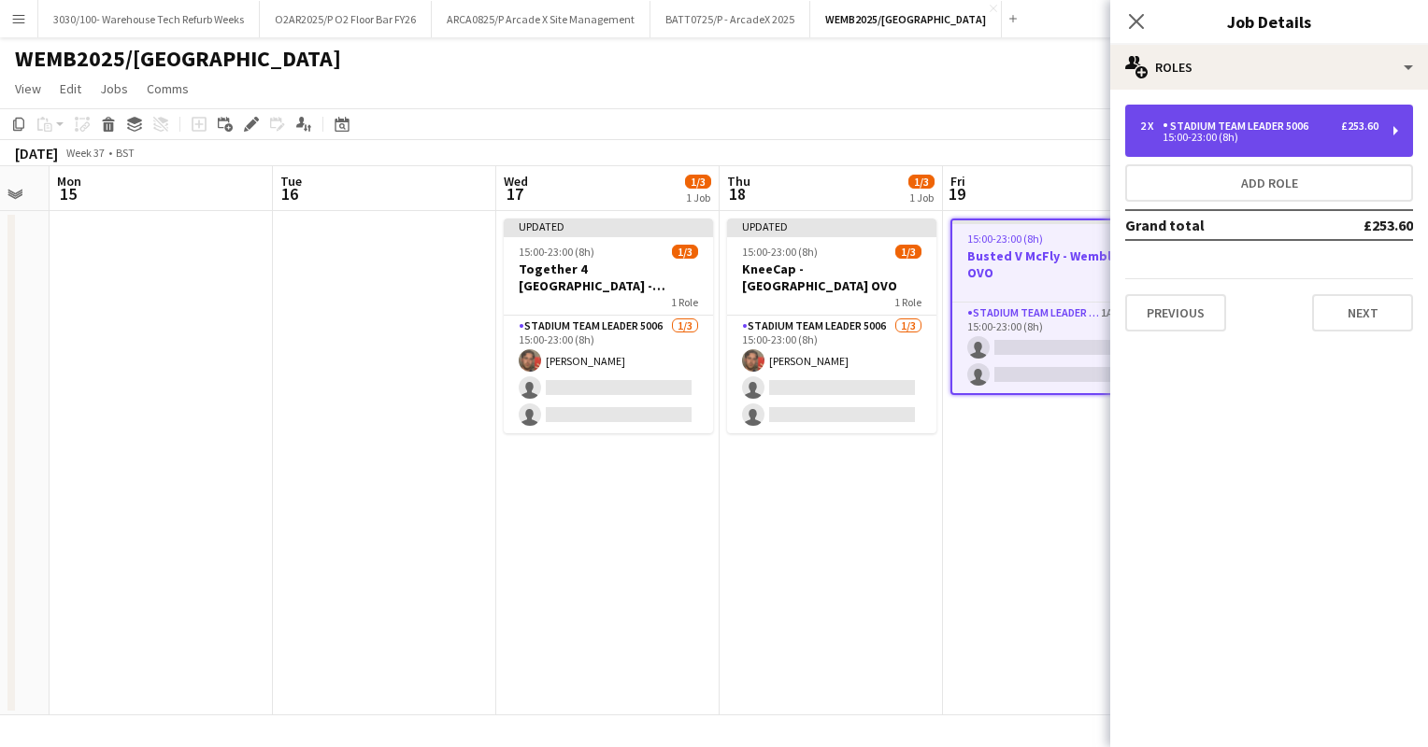
click at [1246, 128] on div "Stadium Team Leader 5006" at bounding box center [1238, 126] width 153 height 13
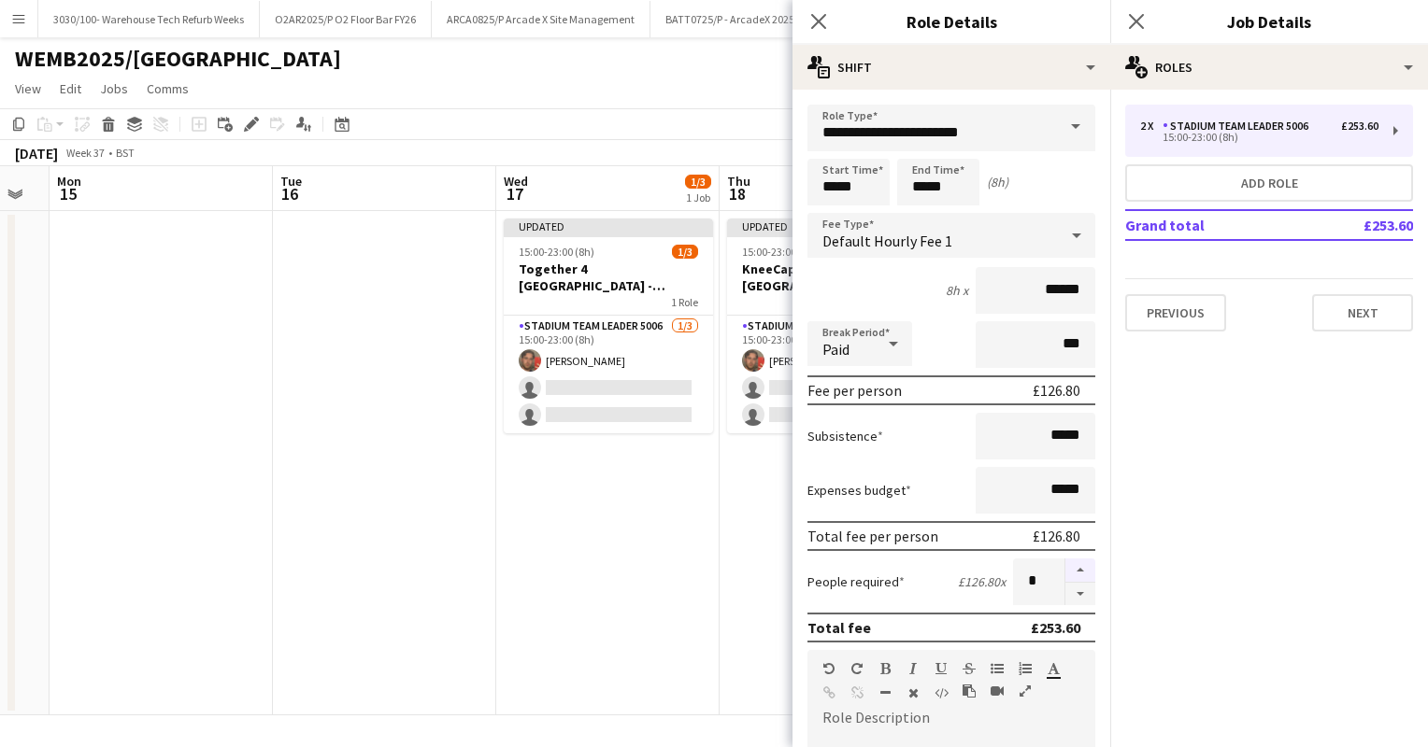
click at [1065, 566] on button "button" at bounding box center [1080, 571] width 30 height 24
type input "*"
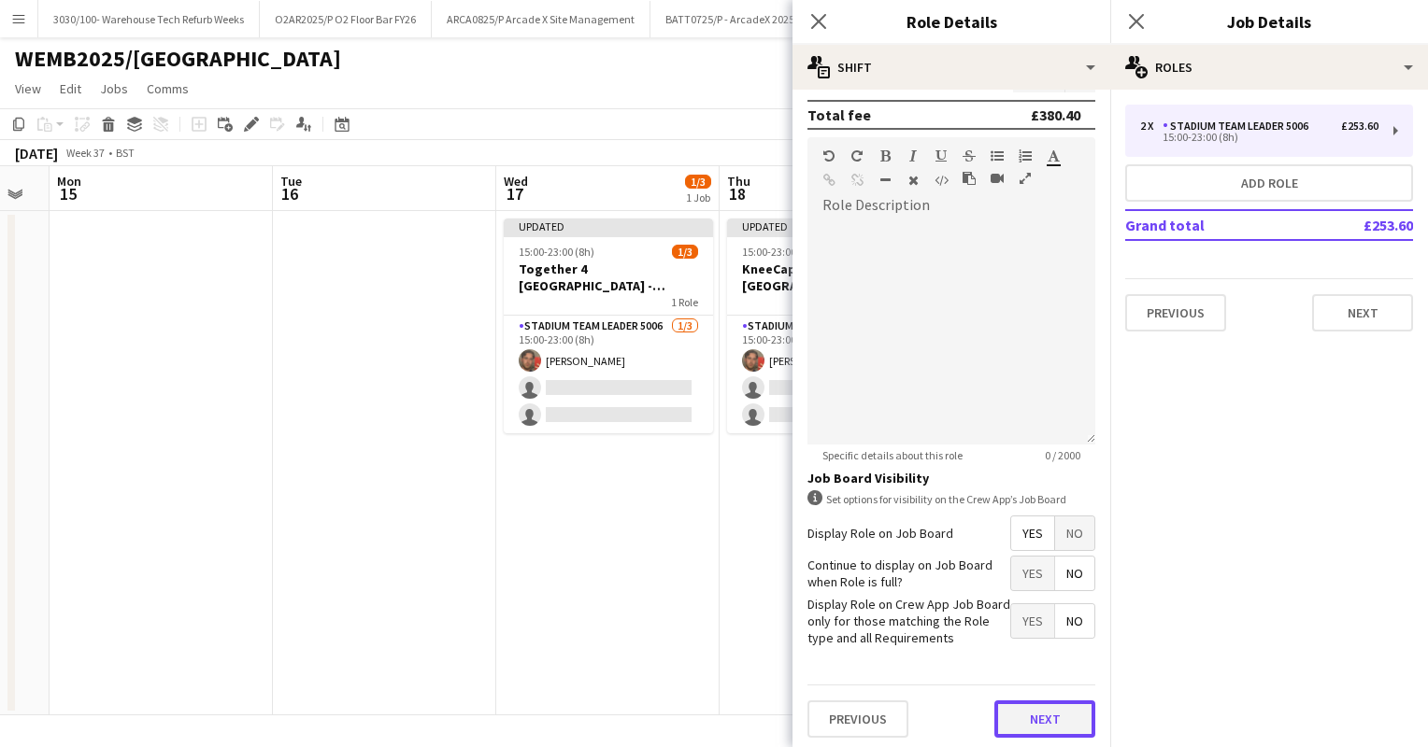
click at [1057, 723] on button "Next" at bounding box center [1044, 719] width 101 height 37
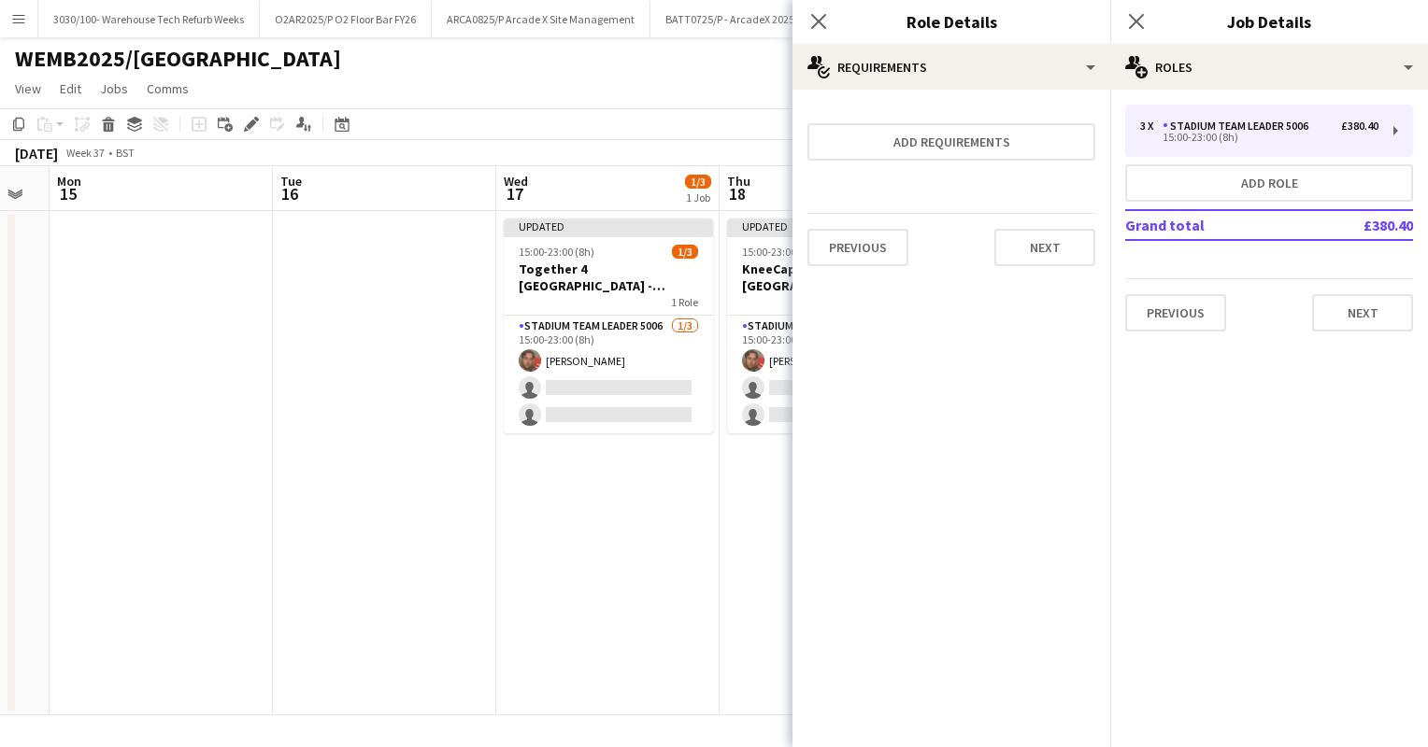
click at [676, 135] on app-toolbar "Copy Paste Paste Ctrl+V Paste with crew Ctrl+Shift+V Paste linked Job [GEOGRAPH…" at bounding box center [714, 124] width 1428 height 32
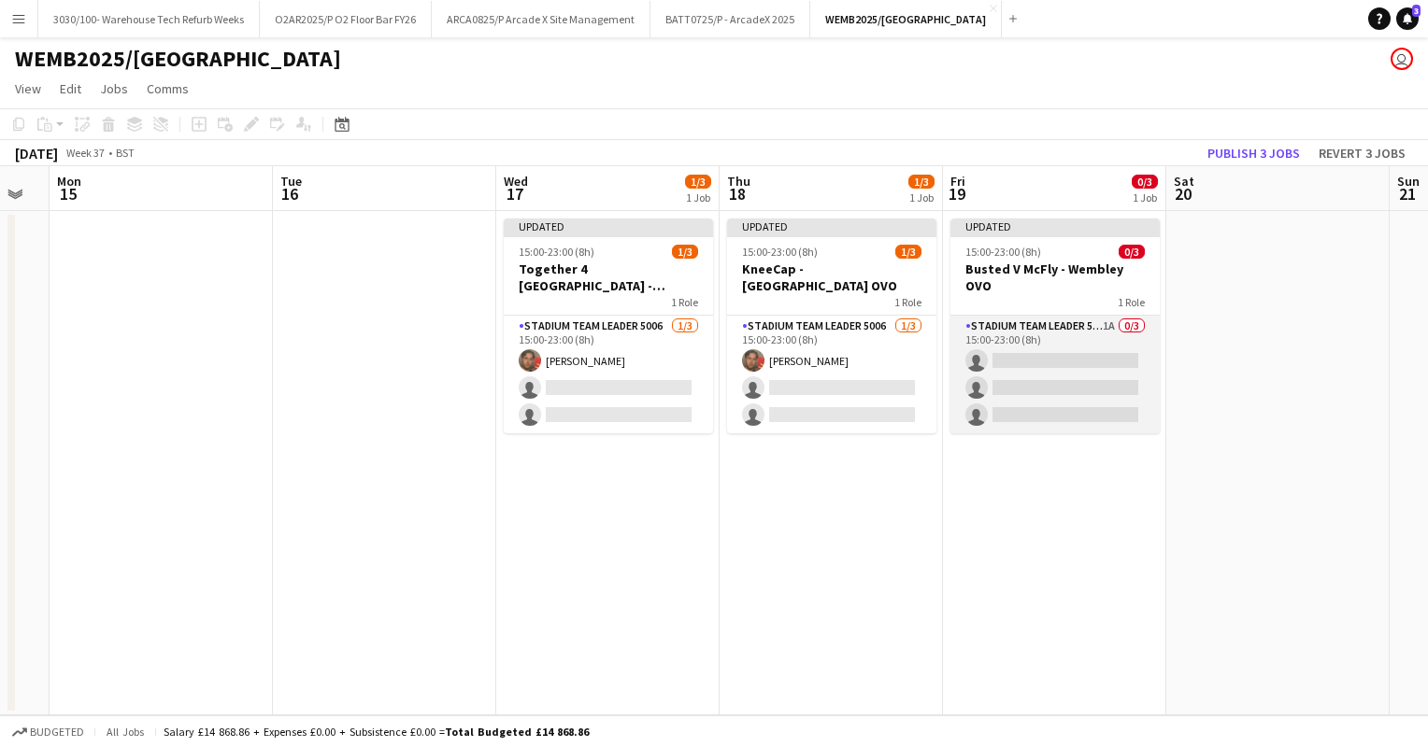
click at [1062, 325] on app-card-role "Stadium Team Leader 5006 1A 0/3 15:00-23:00 (8h) single-neutral-actions single-…" at bounding box center [1054, 375] width 209 height 118
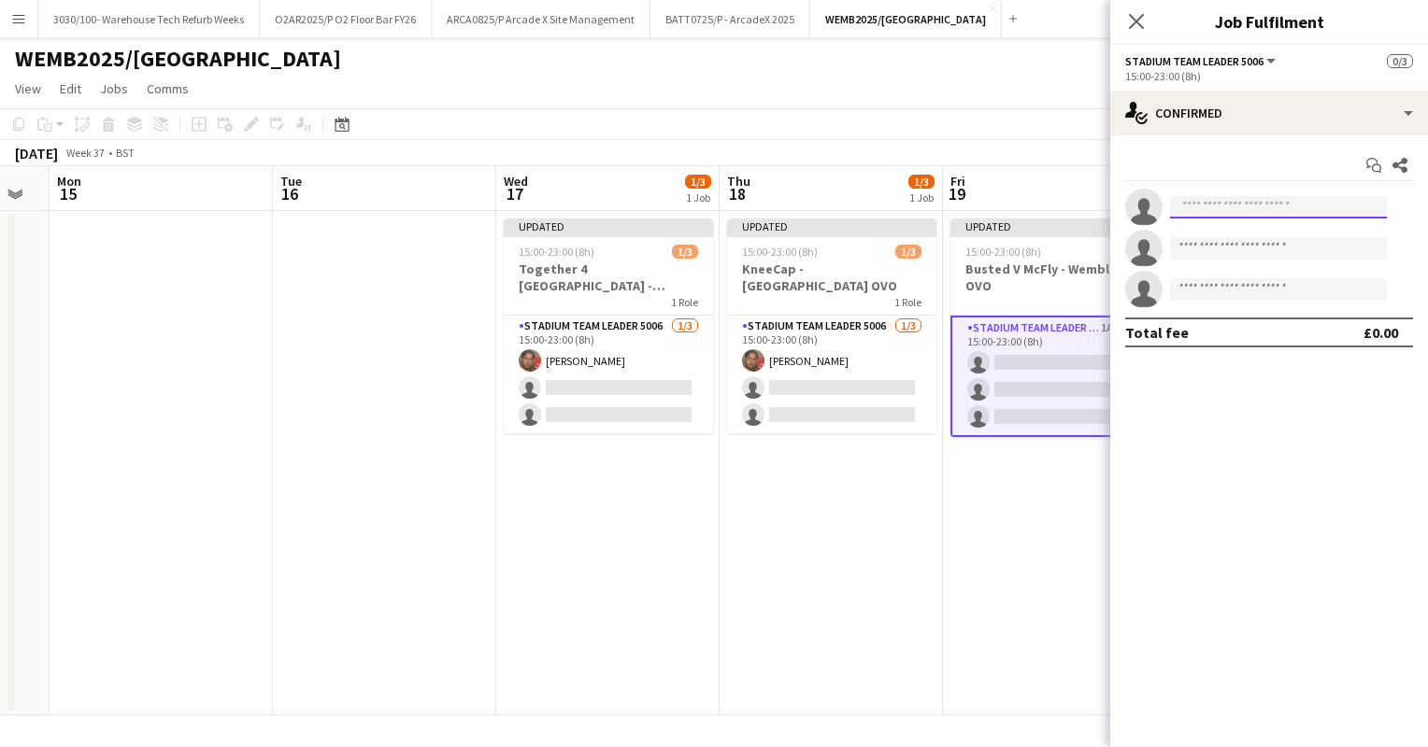
click at [1278, 210] on input at bounding box center [1278, 207] width 217 height 22
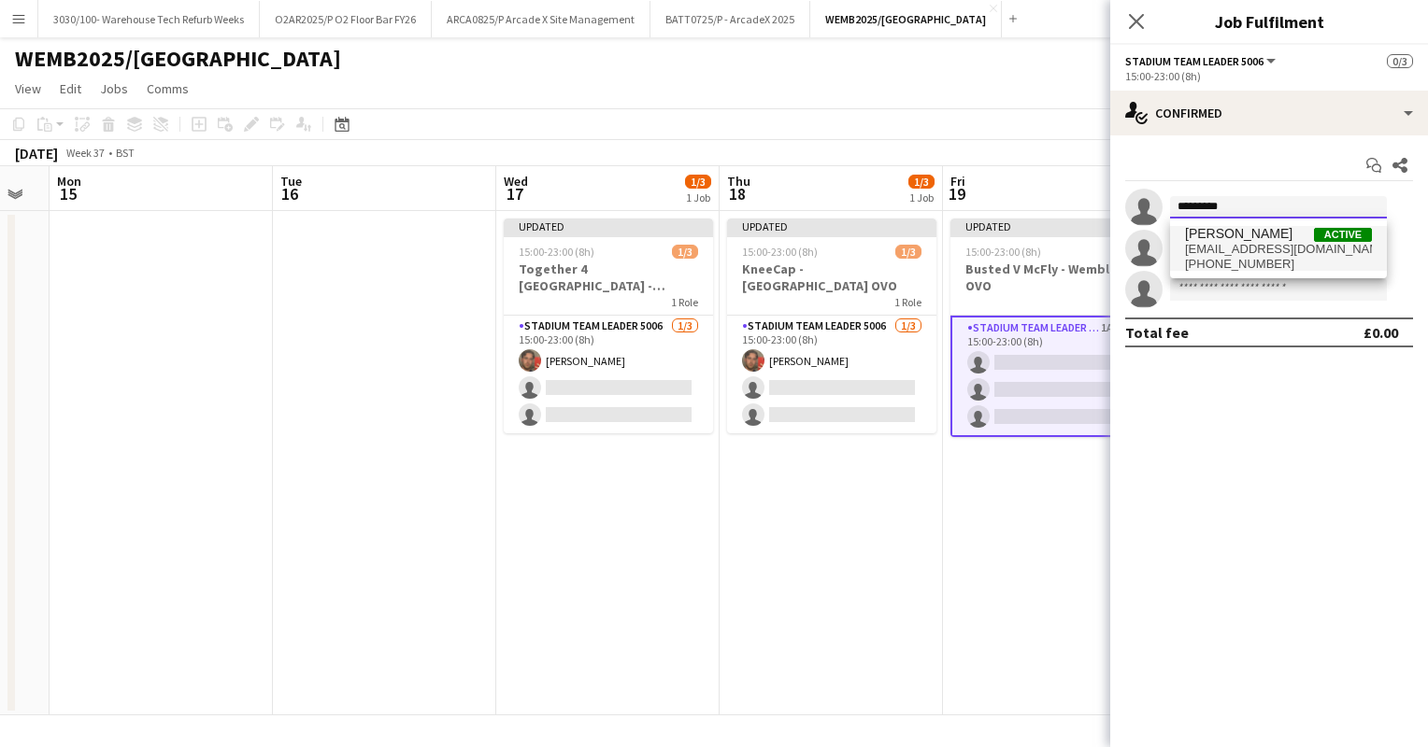
type input "*********"
click at [1286, 257] on span "[PHONE_NUMBER]" at bounding box center [1278, 264] width 187 height 15
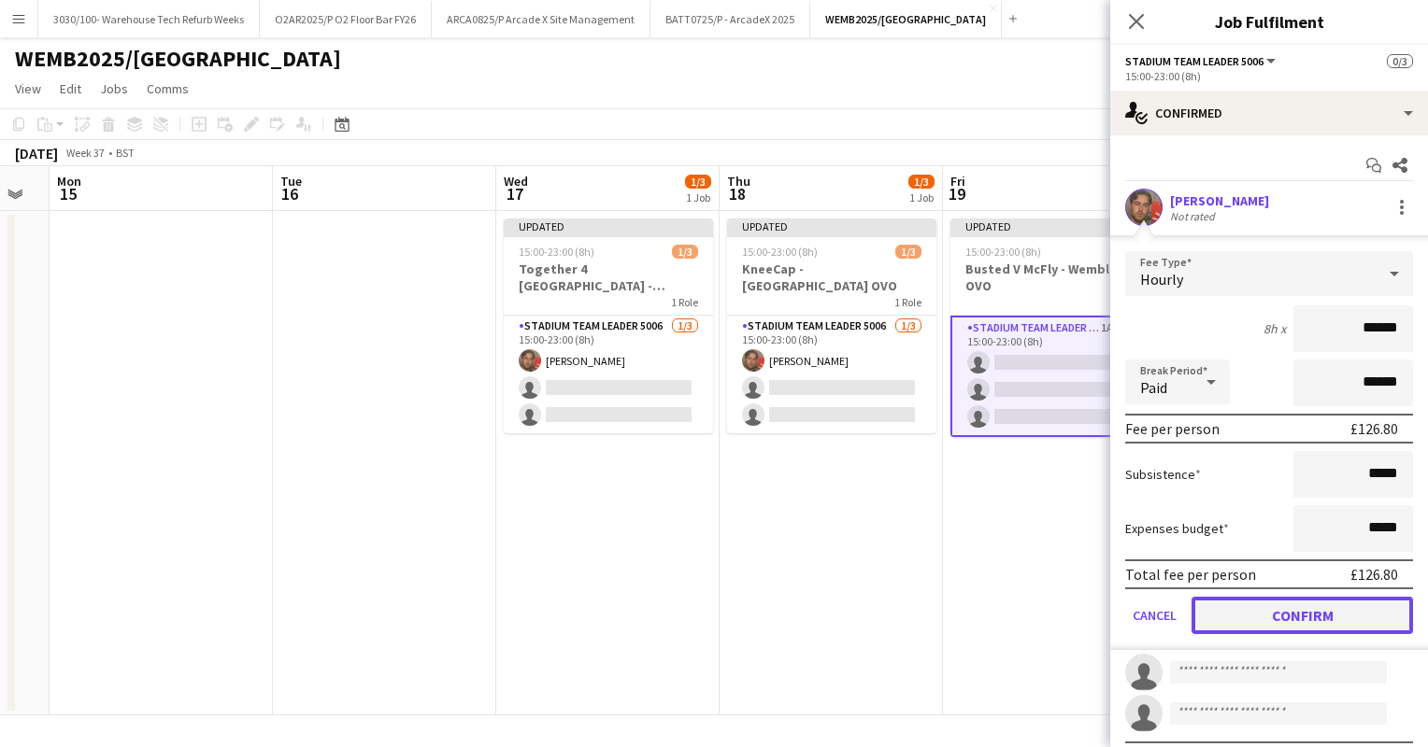
click at [1297, 609] on button "Confirm" at bounding box center [1301, 615] width 221 height 37
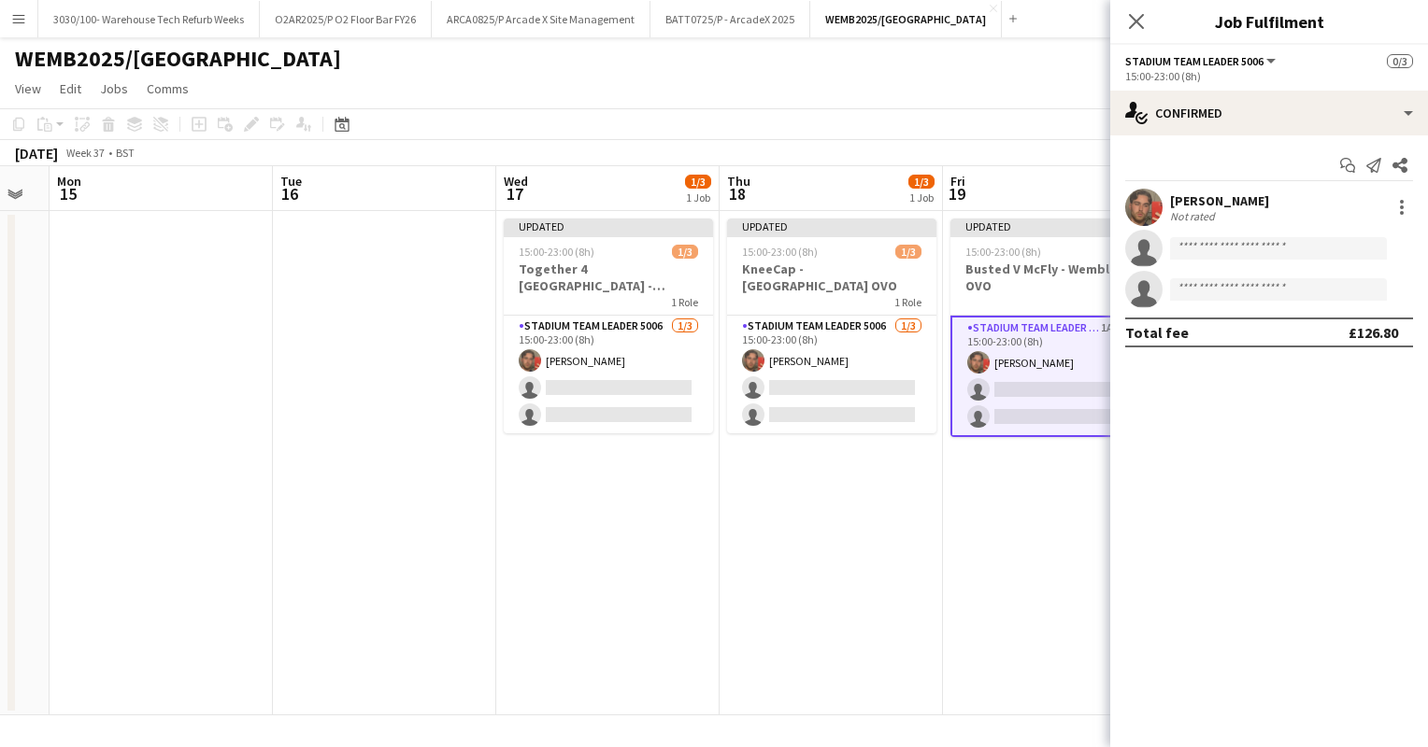
click at [1012, 461] on app-date-cell "Updated 15:00-23:00 (8h) 1/3 Busted V McFly - [GEOGRAPHIC_DATA] OVO 1 Role Stad…" at bounding box center [1054, 463] width 223 height 505
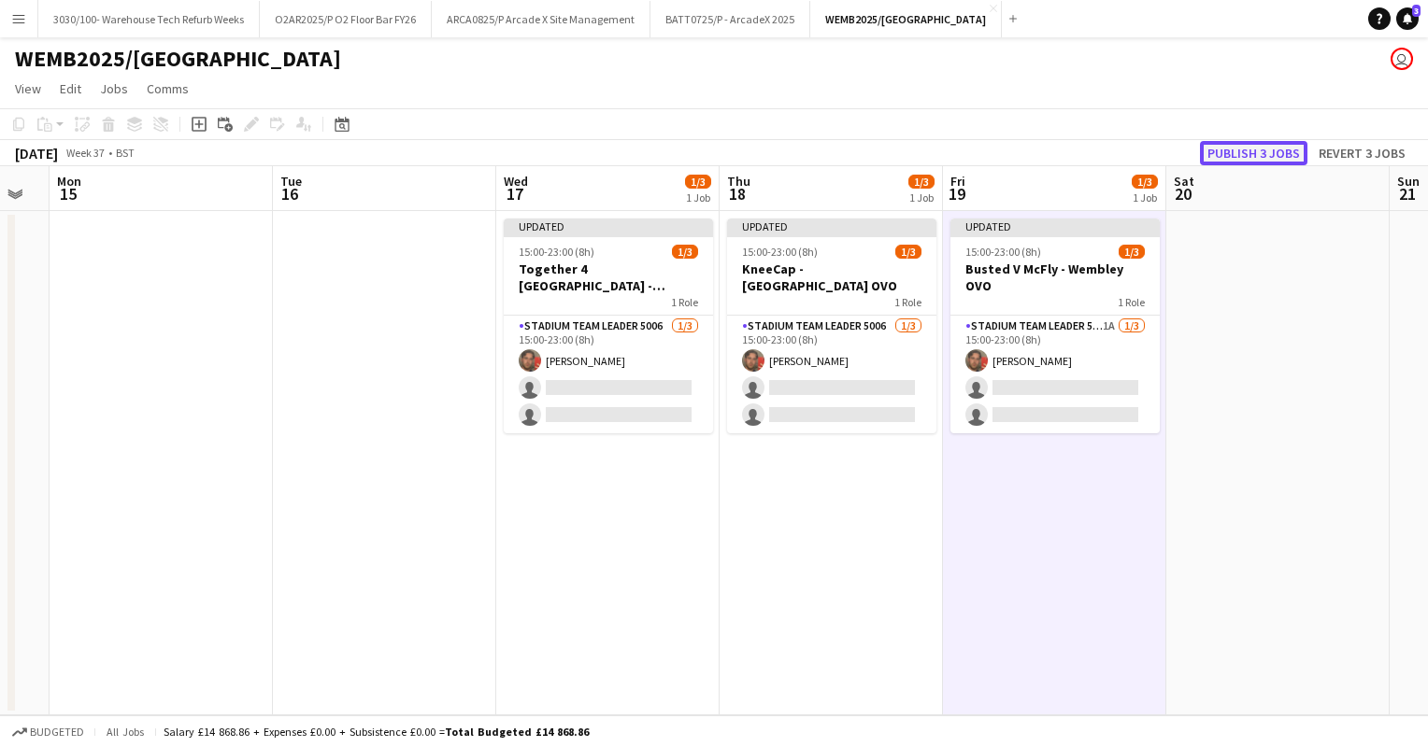
click at [1230, 149] on button "Publish 3 jobs" at bounding box center [1253, 153] width 107 height 24
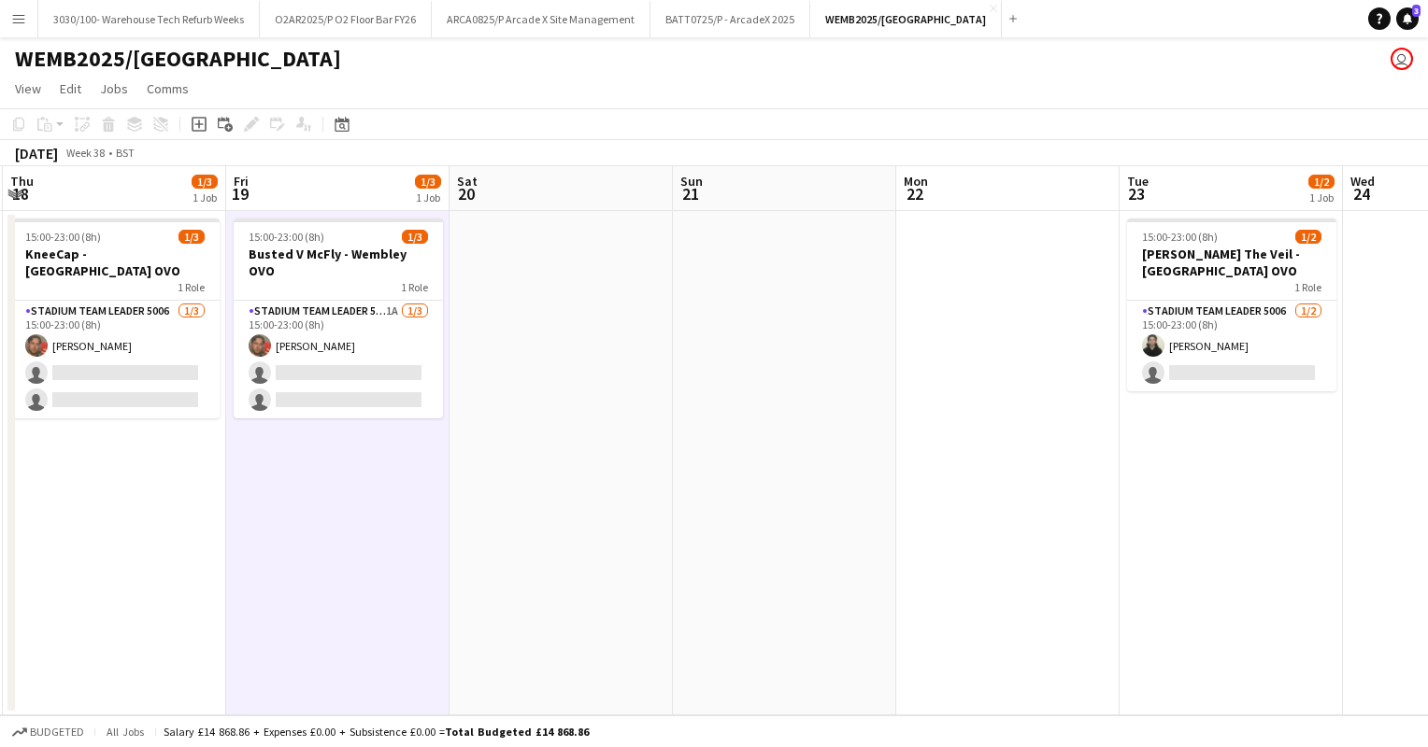
scroll to position [0, 426]
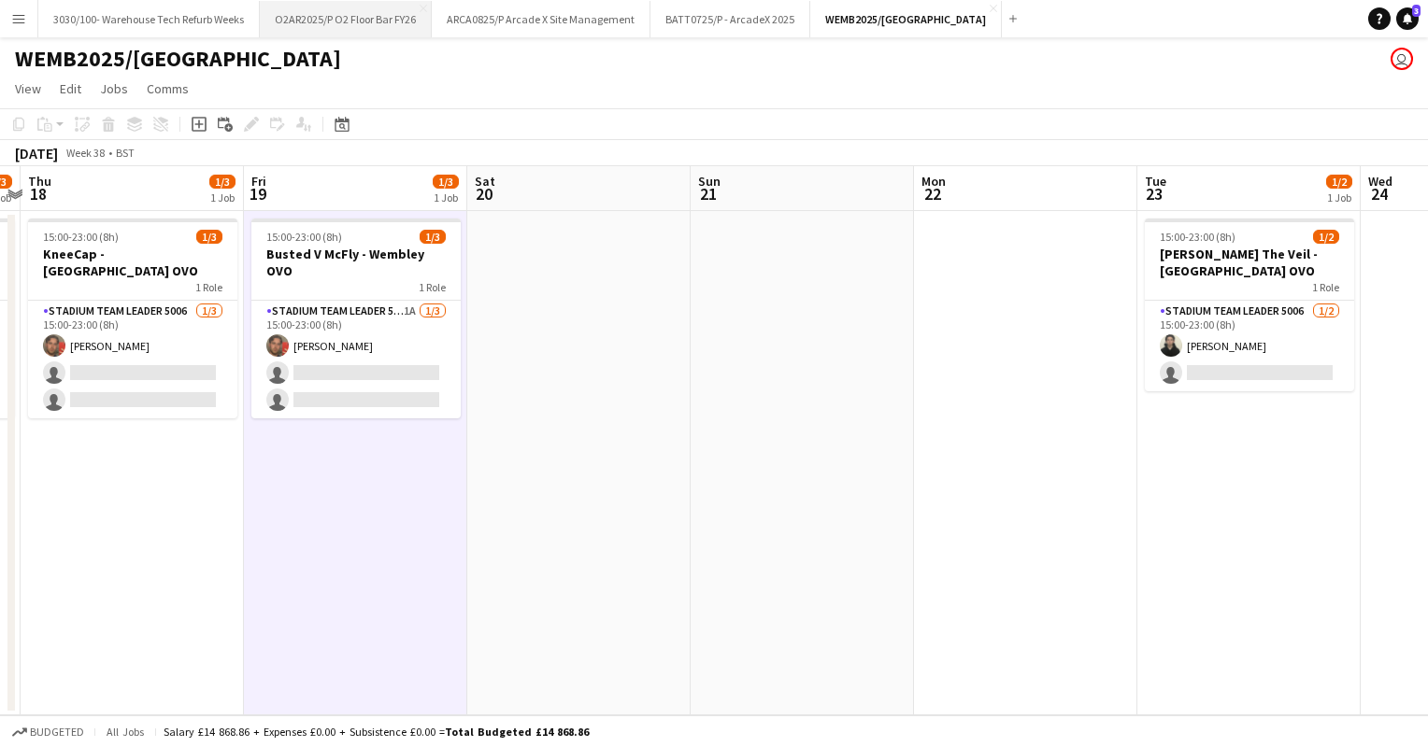
click at [381, 15] on button "O2AR2025/P O2 Floor Bar FY26 Close" at bounding box center [346, 19] width 172 height 36
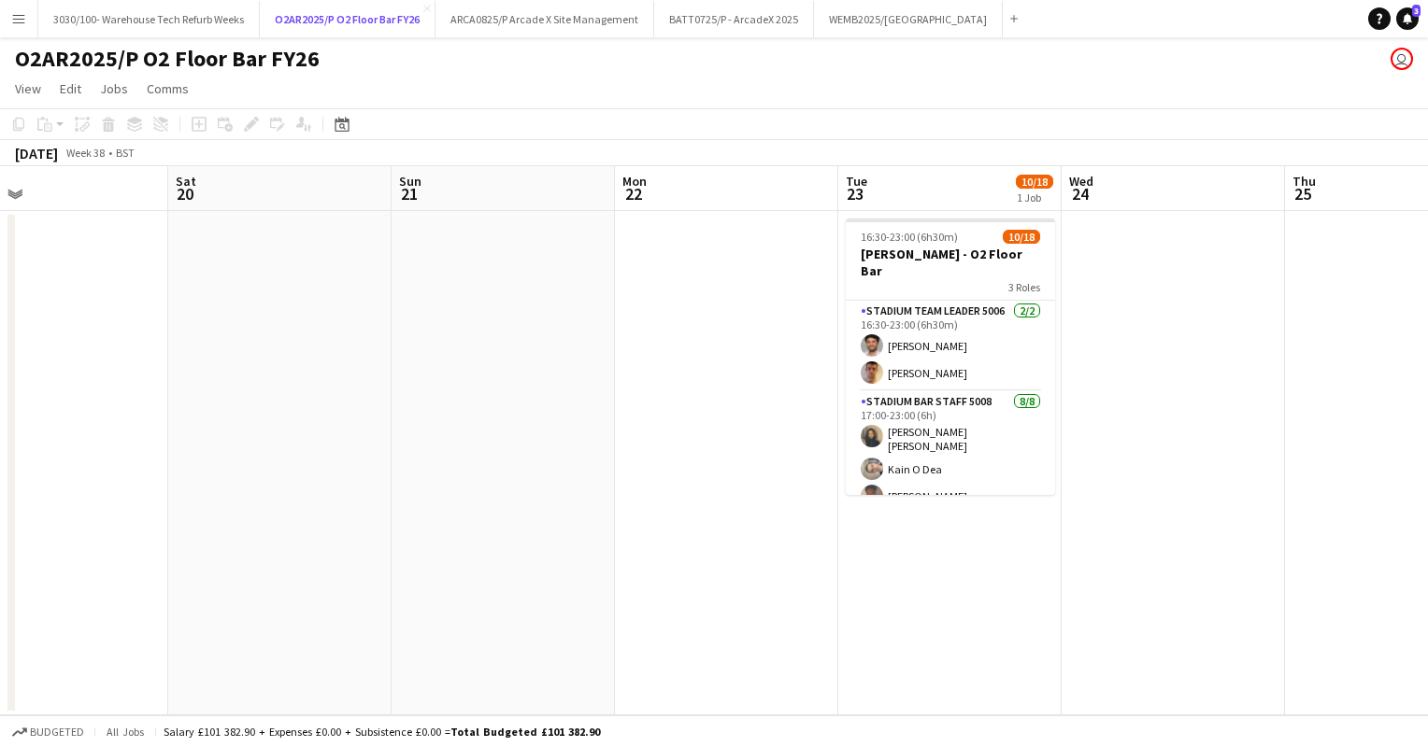
scroll to position [0, 732]
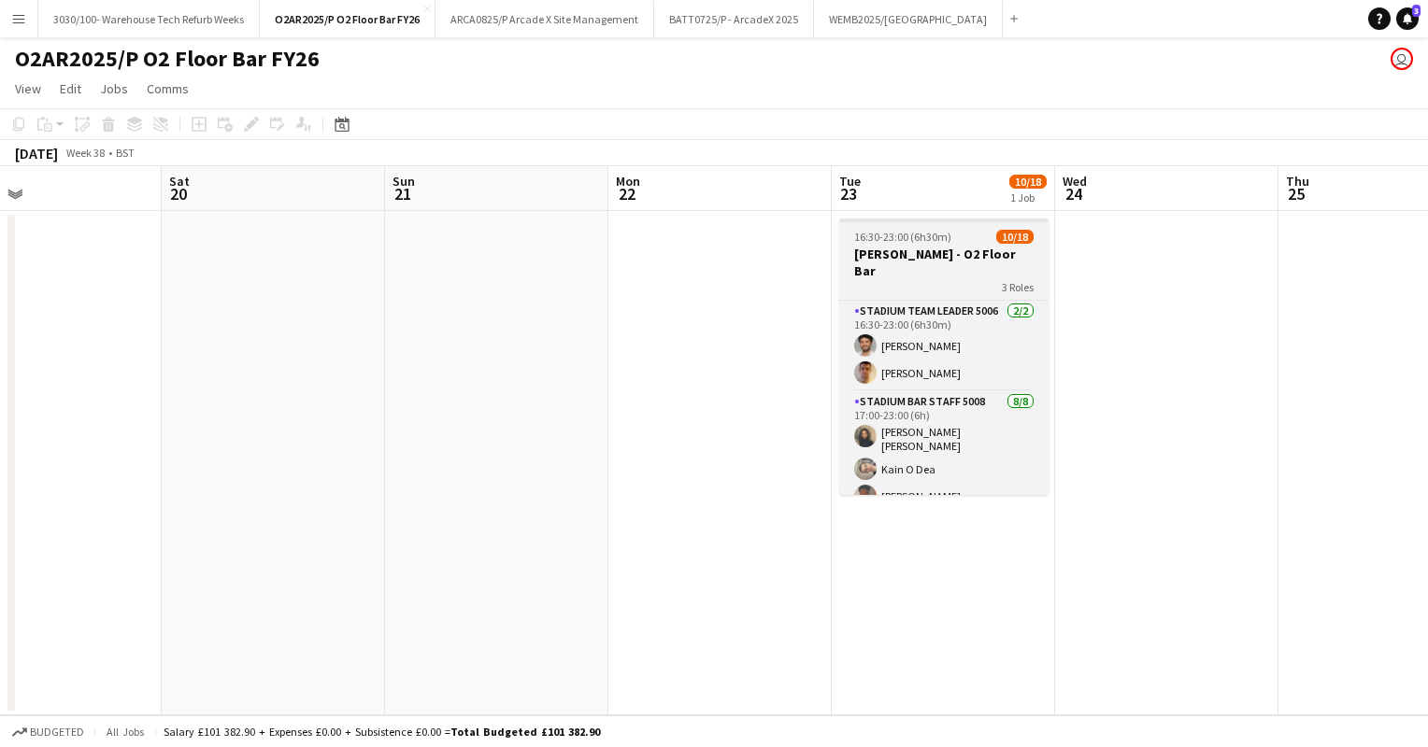
click at [936, 245] on app-job-card "16:30-23:00 (6h30m) 10/18 [PERSON_NAME] - O2 Floor Bar 3 Roles Stadium Team Lea…" at bounding box center [943, 357] width 209 height 277
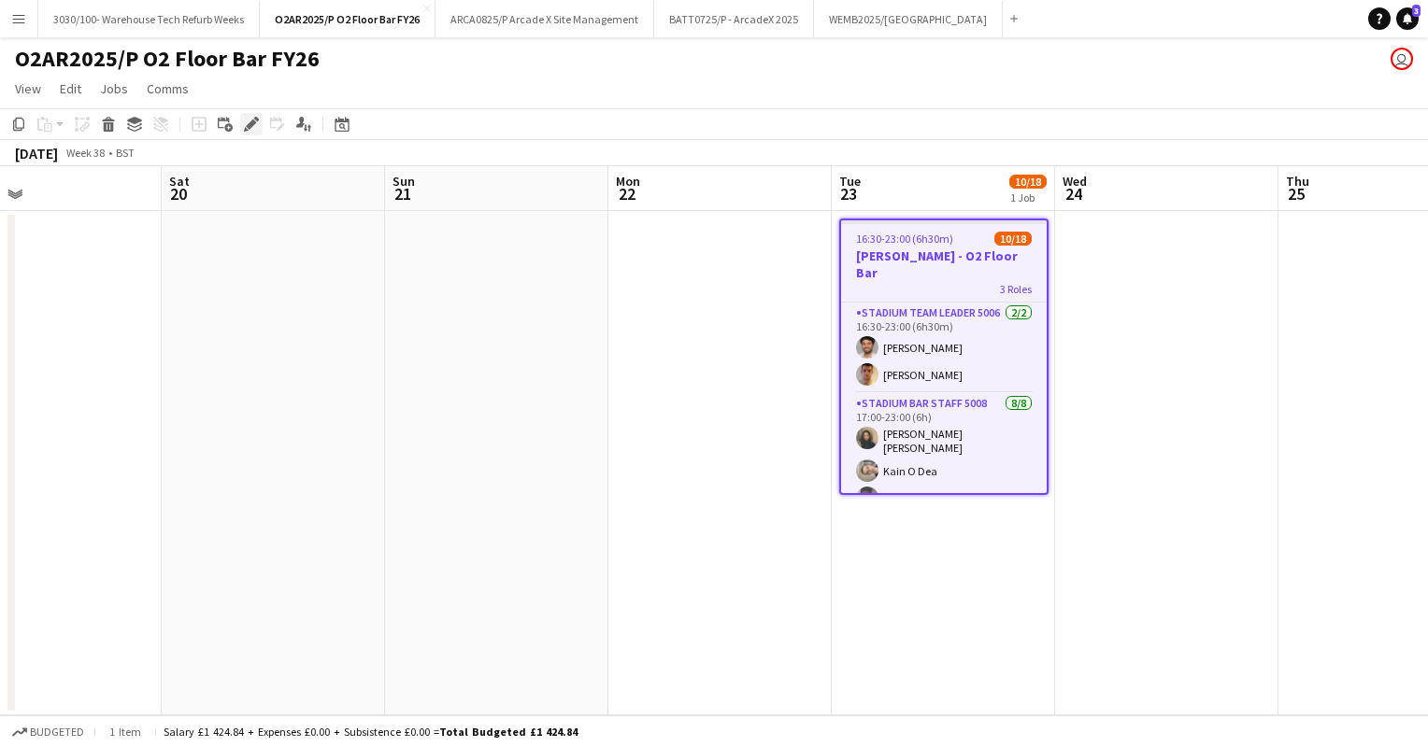
click at [254, 125] on icon "Edit" at bounding box center [251, 124] width 15 height 15
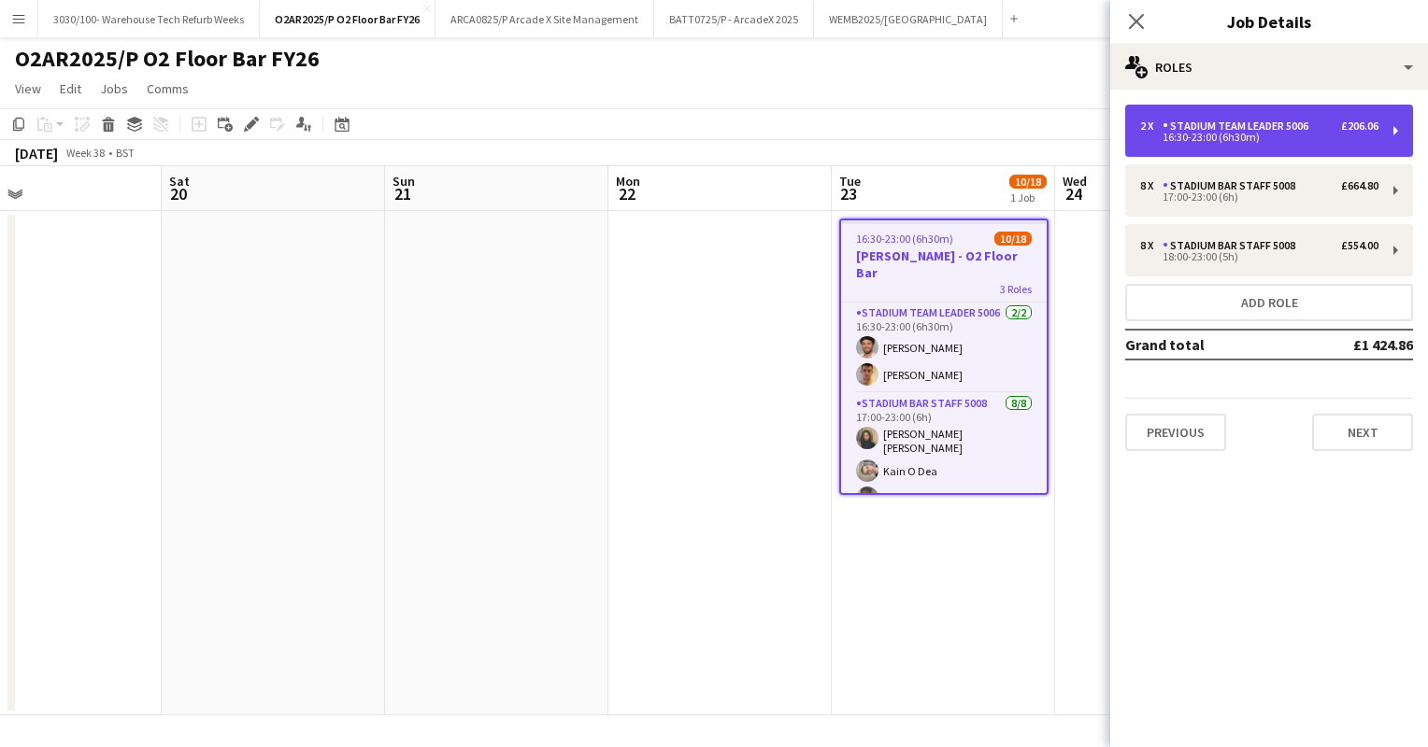
click at [1281, 123] on div "Stadium Team Leader 5006" at bounding box center [1238, 126] width 153 height 13
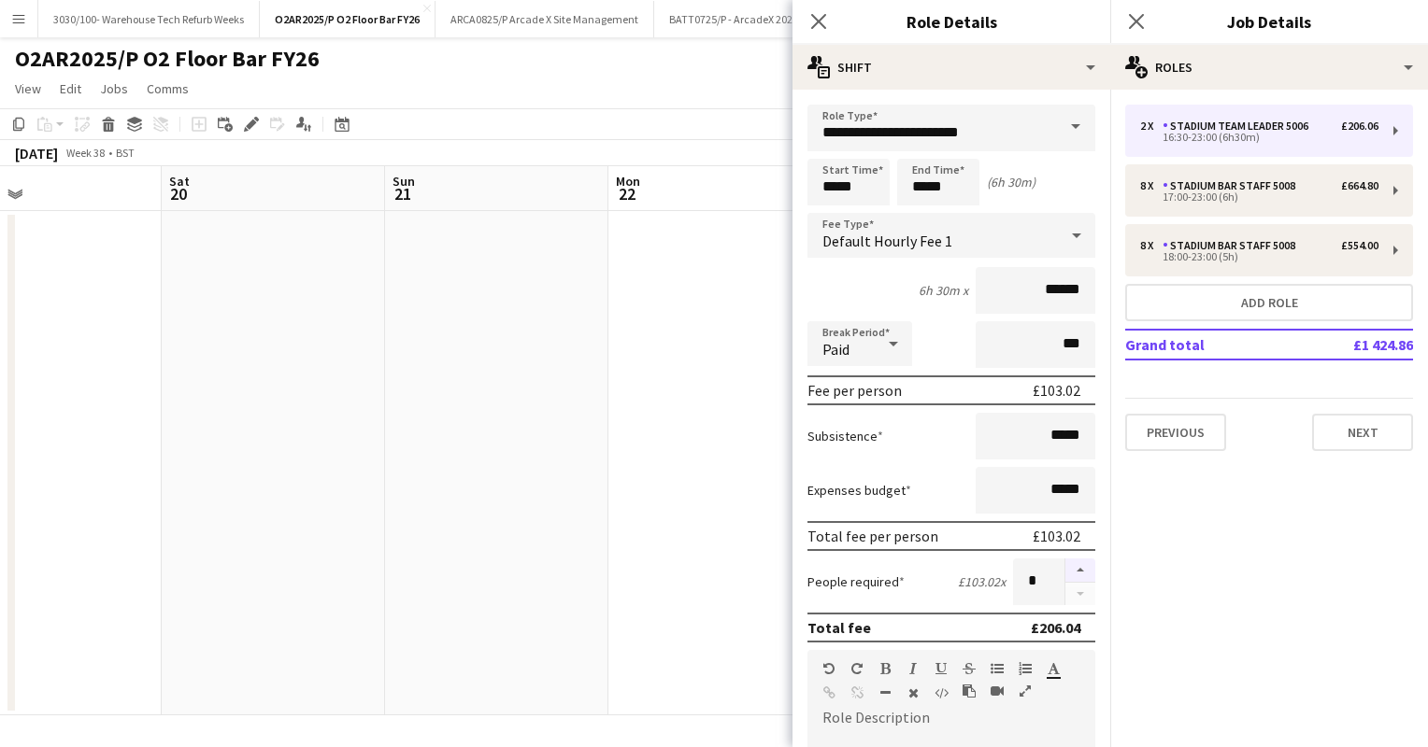
click at [1065, 570] on button "button" at bounding box center [1080, 571] width 30 height 24
type input "*"
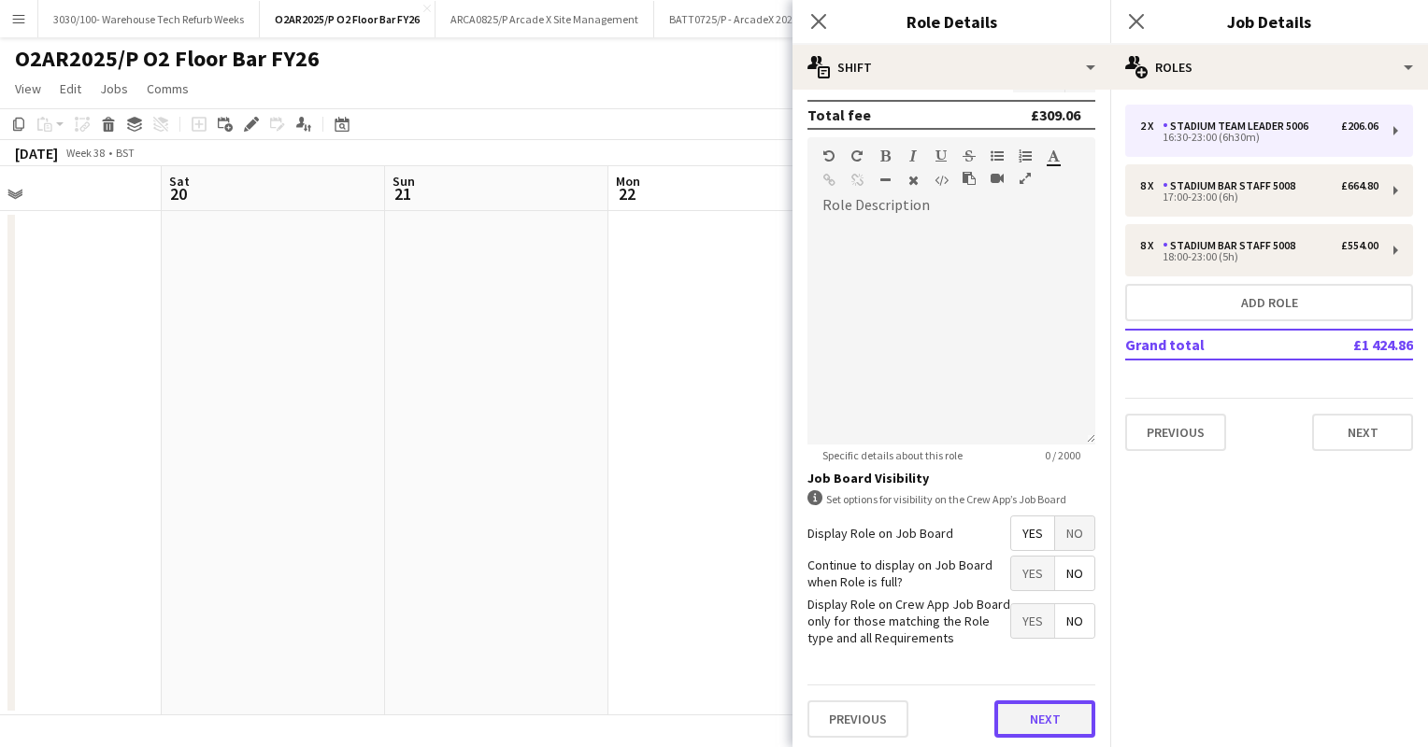
click at [1021, 714] on button "Next" at bounding box center [1044, 719] width 101 height 37
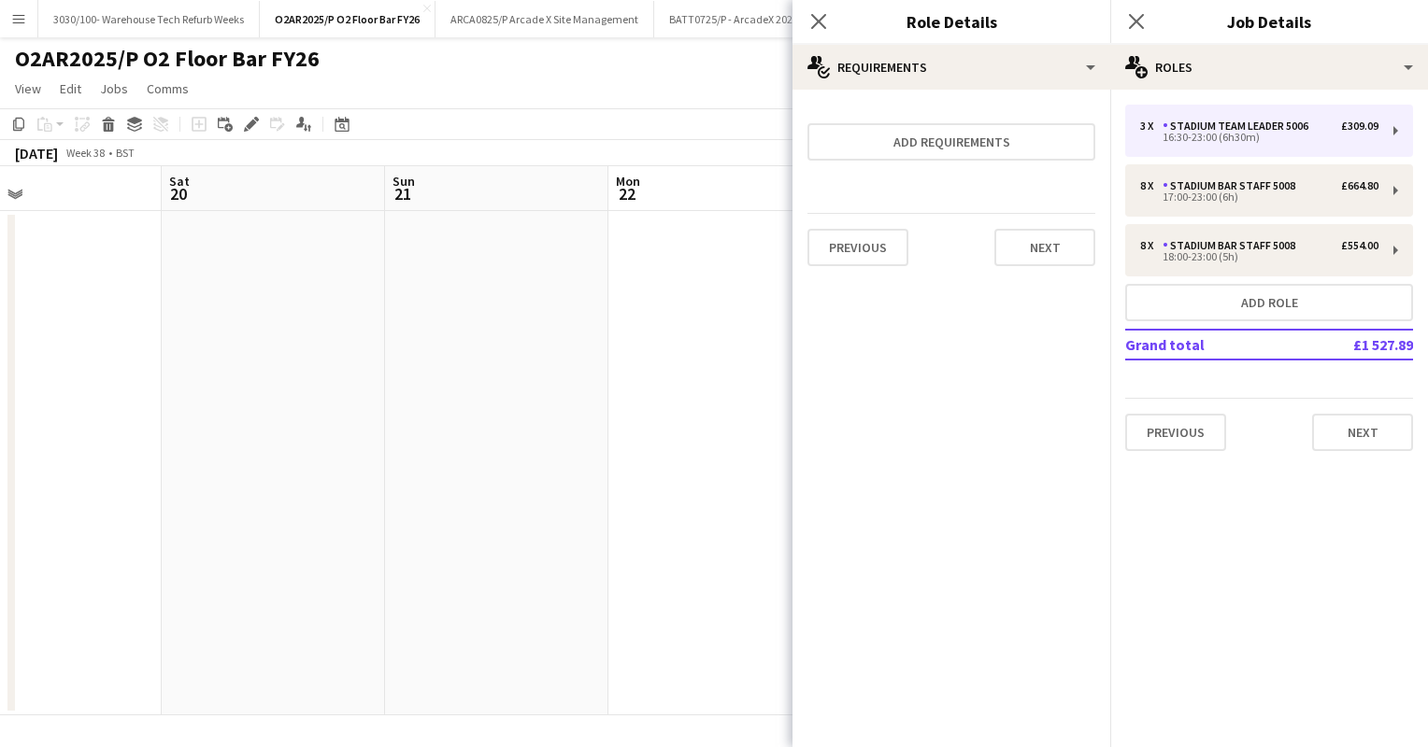
scroll to position [0, 0]
click at [748, 340] on app-date-cell at bounding box center [719, 463] width 223 height 505
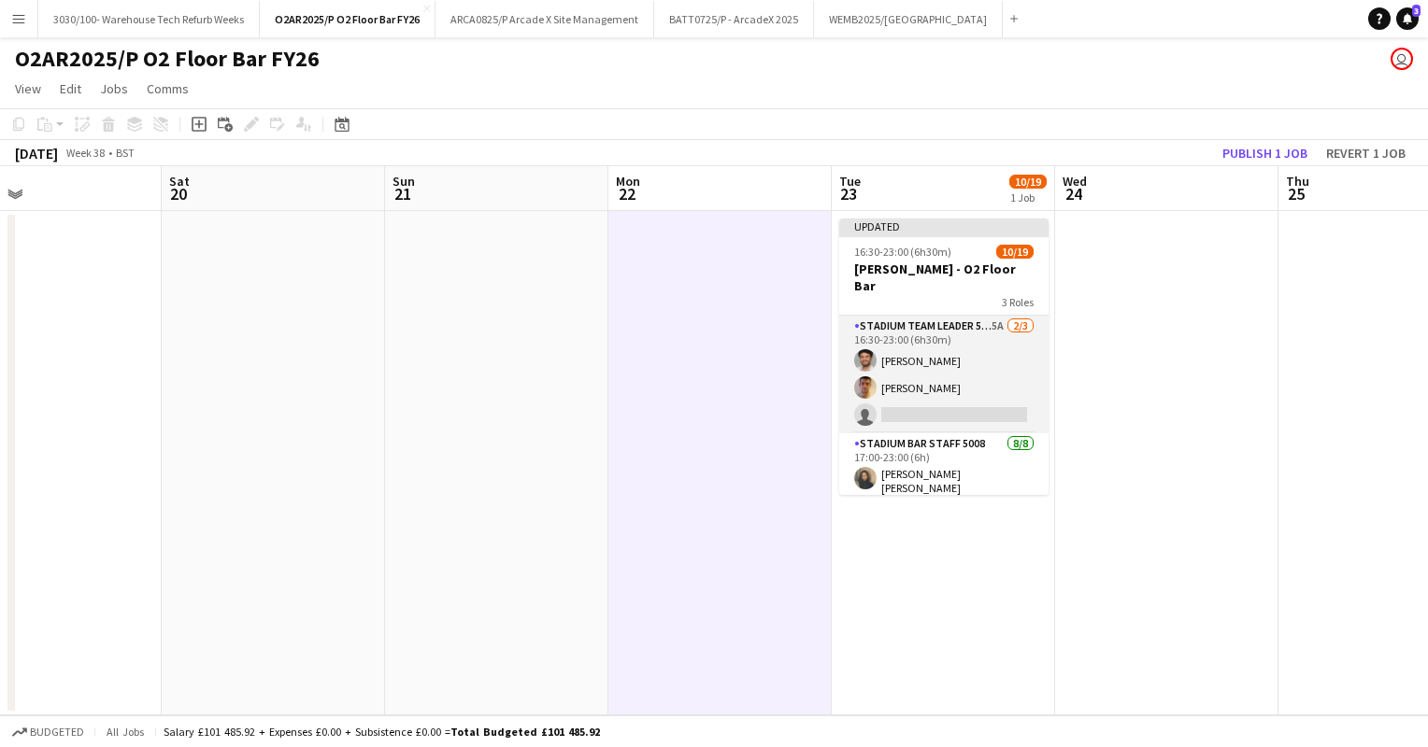
click at [937, 344] on app-card-role "Stadium Team Leader 5006 5A [DATE] 16:30-23:00 (6h30m) [PERSON_NAME] [PERSON_NA…" at bounding box center [943, 375] width 209 height 118
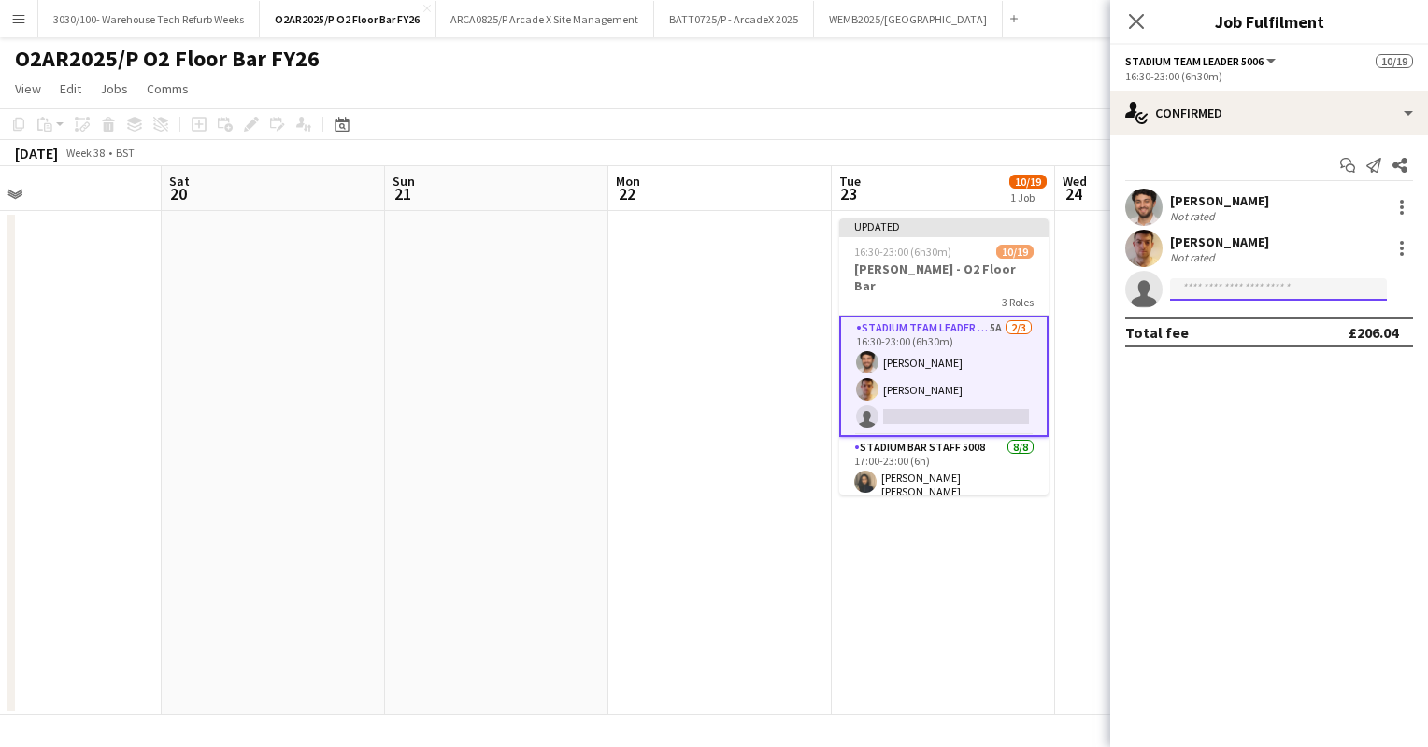
click at [1216, 290] on input at bounding box center [1278, 289] width 217 height 22
type input "*********"
click at [1254, 345] on span "[PHONE_NUMBER]" at bounding box center [1278, 346] width 187 height 15
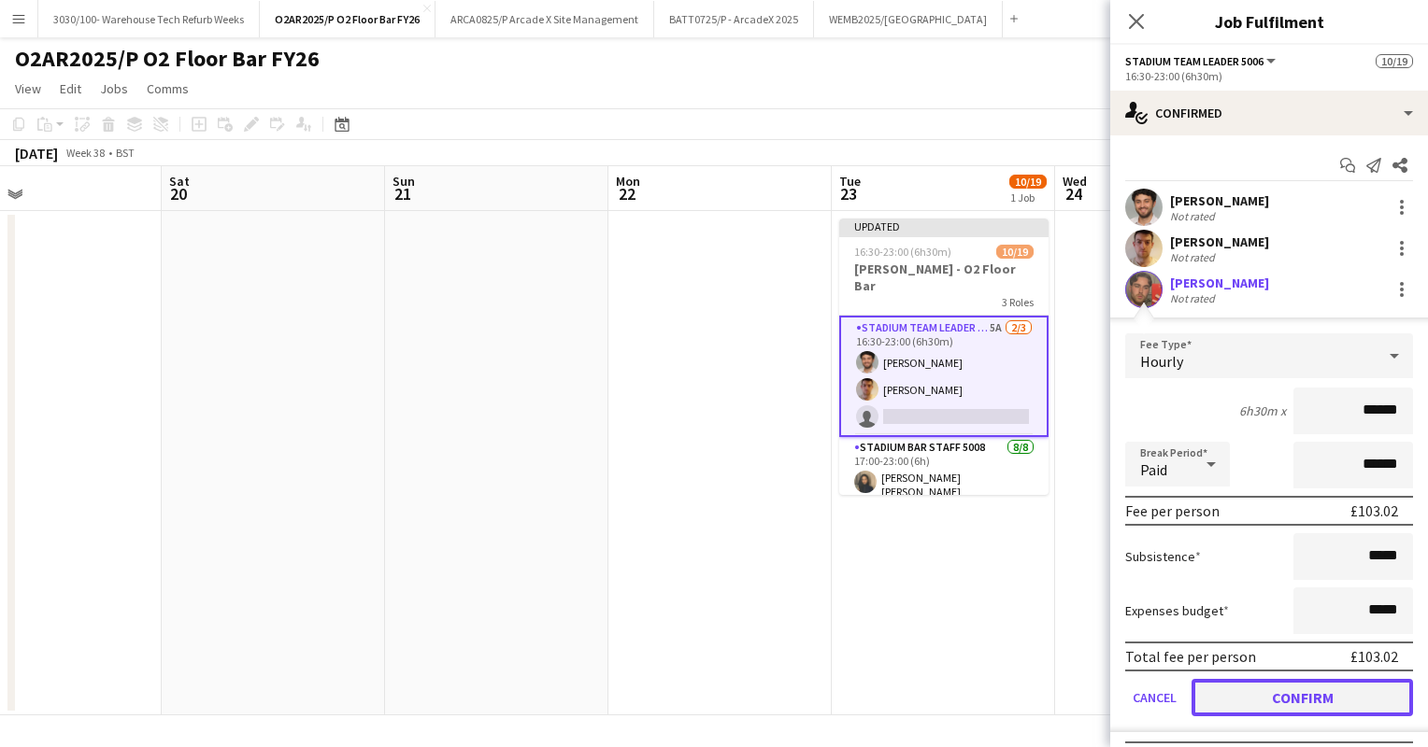
click at [1259, 703] on button "Confirm" at bounding box center [1301, 697] width 221 height 37
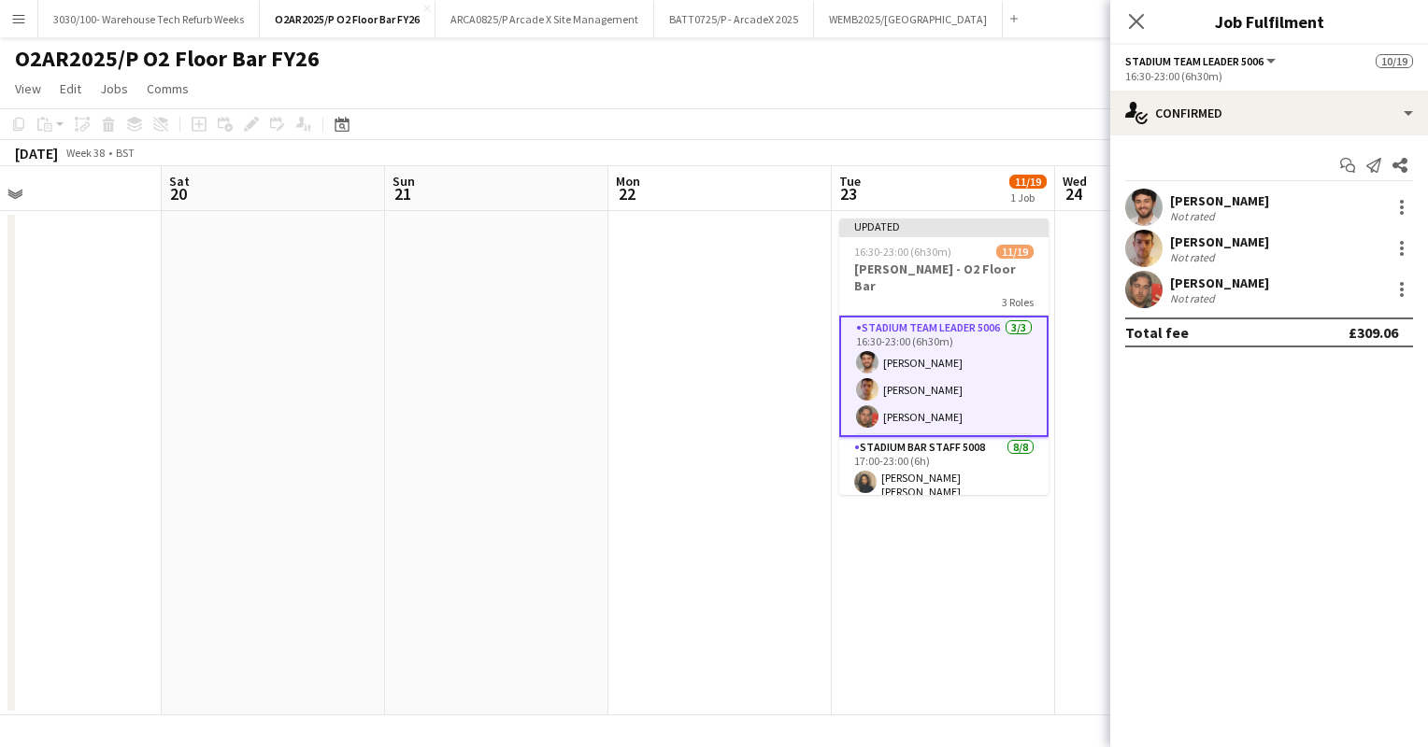
click at [1035, 130] on app-toolbar "Copy Paste Paste Ctrl+V Paste with crew Ctrl+Shift+V Paste linked Job [GEOGRAPH…" at bounding box center [714, 124] width 1428 height 32
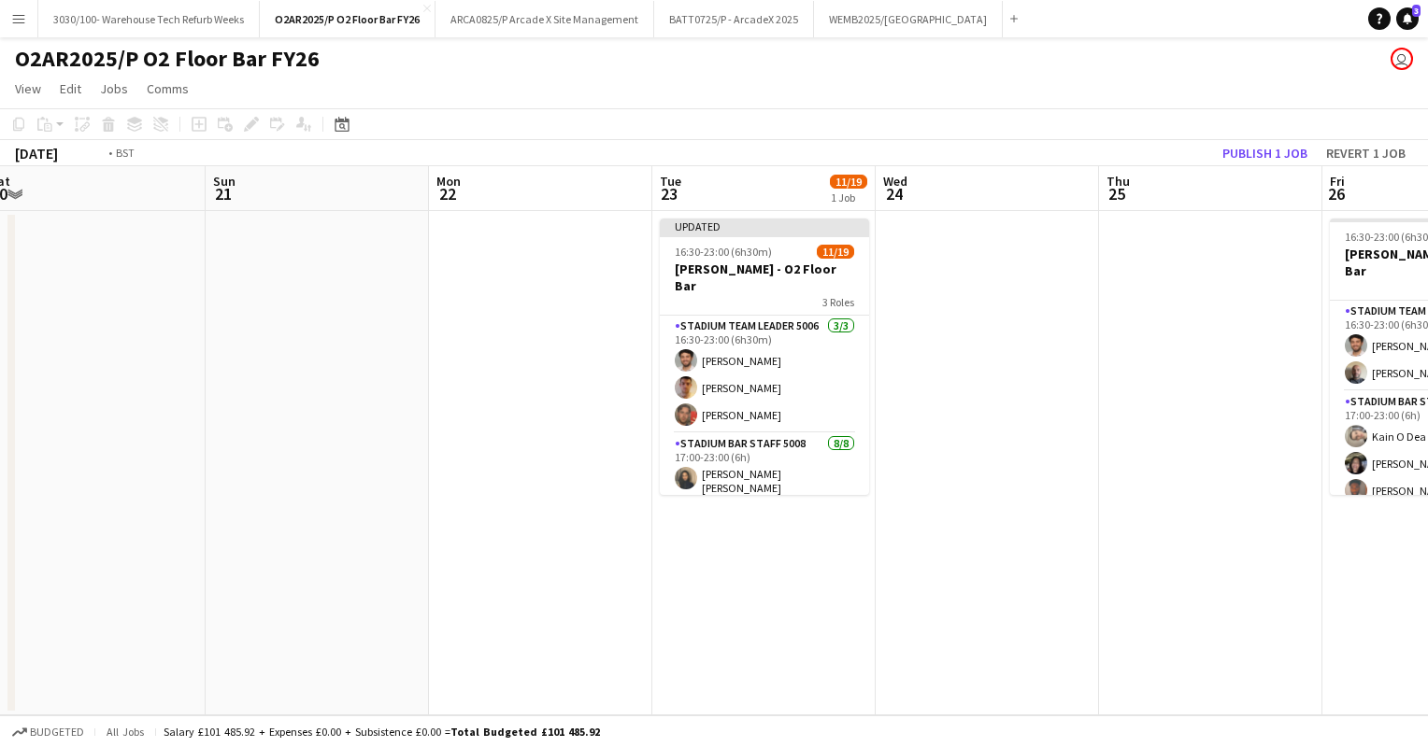
scroll to position [0, 478]
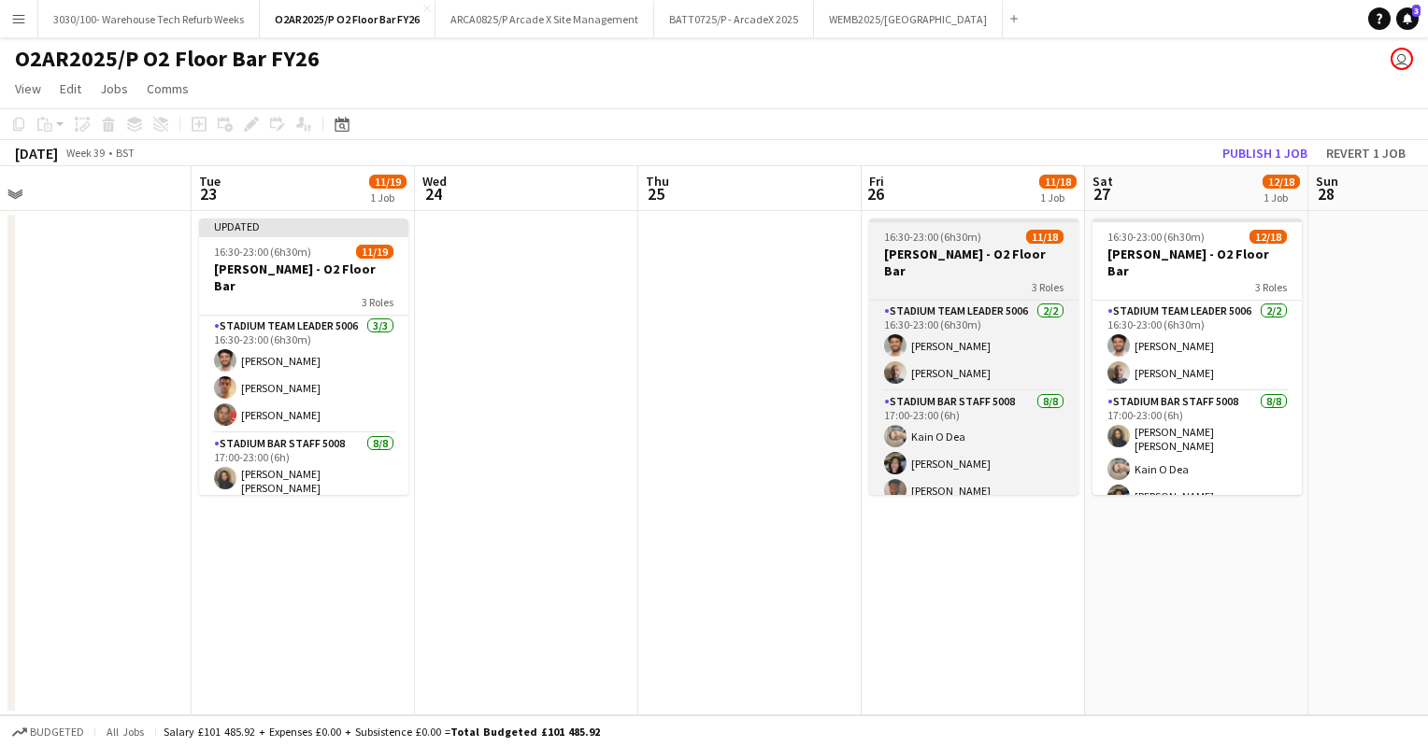
click at [969, 237] on span "16:30-23:00 (6h30m)" at bounding box center [932, 237] width 97 height 14
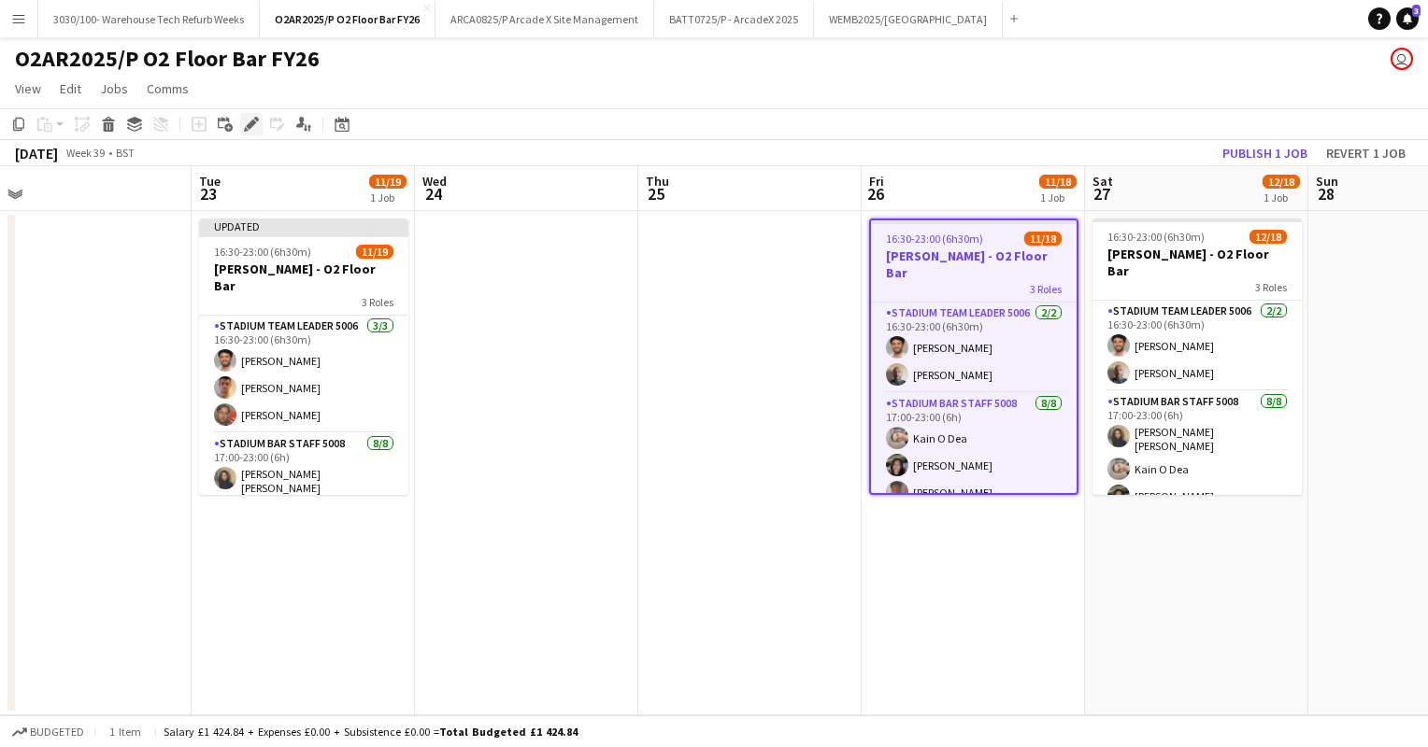
click at [254, 120] on icon "Edit" at bounding box center [251, 124] width 15 height 15
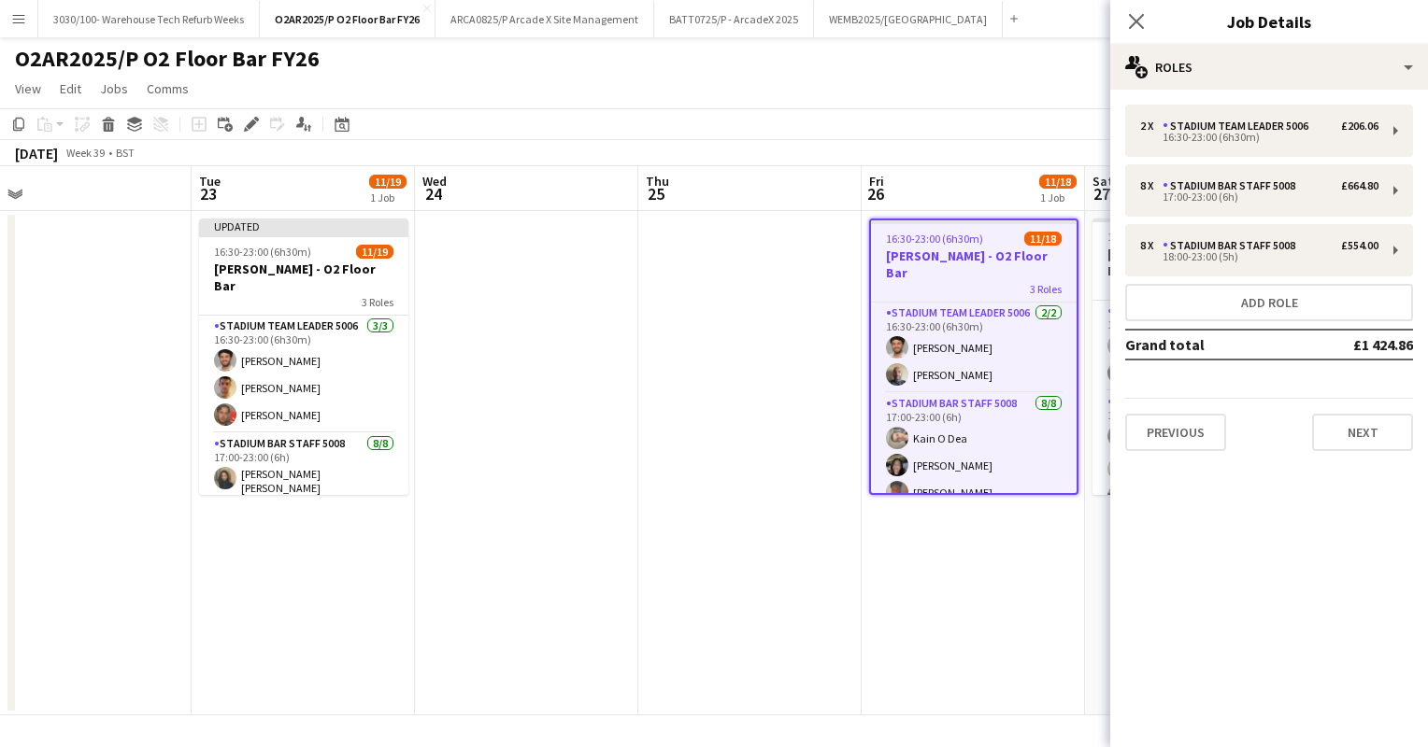
click at [1196, 98] on div "2 x Stadium Team Leader 5006 £206.06 16:30-23:00 (6h30m) 8 x Stadium Bar Staff …" at bounding box center [1269, 278] width 318 height 377
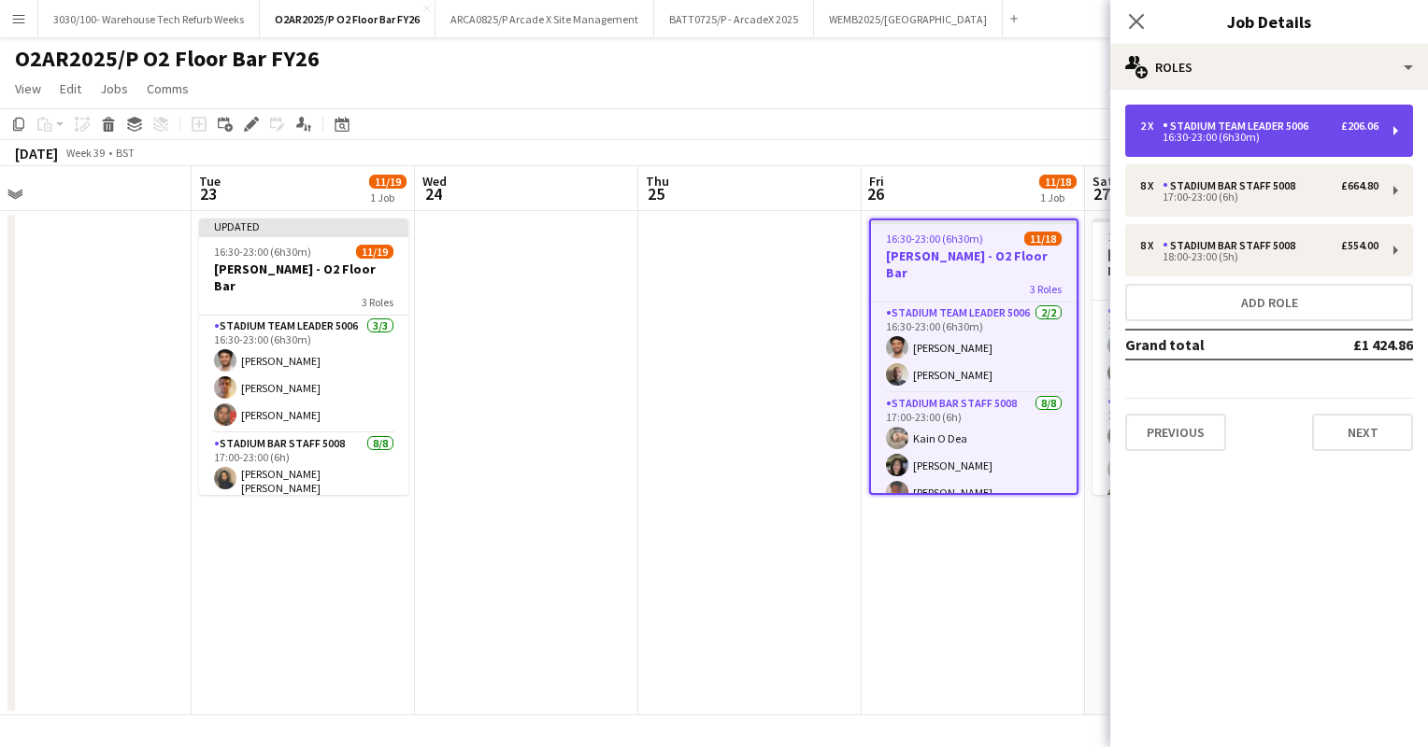
click at [1238, 133] on div "16:30-23:00 (6h30m)" at bounding box center [1259, 137] width 238 height 9
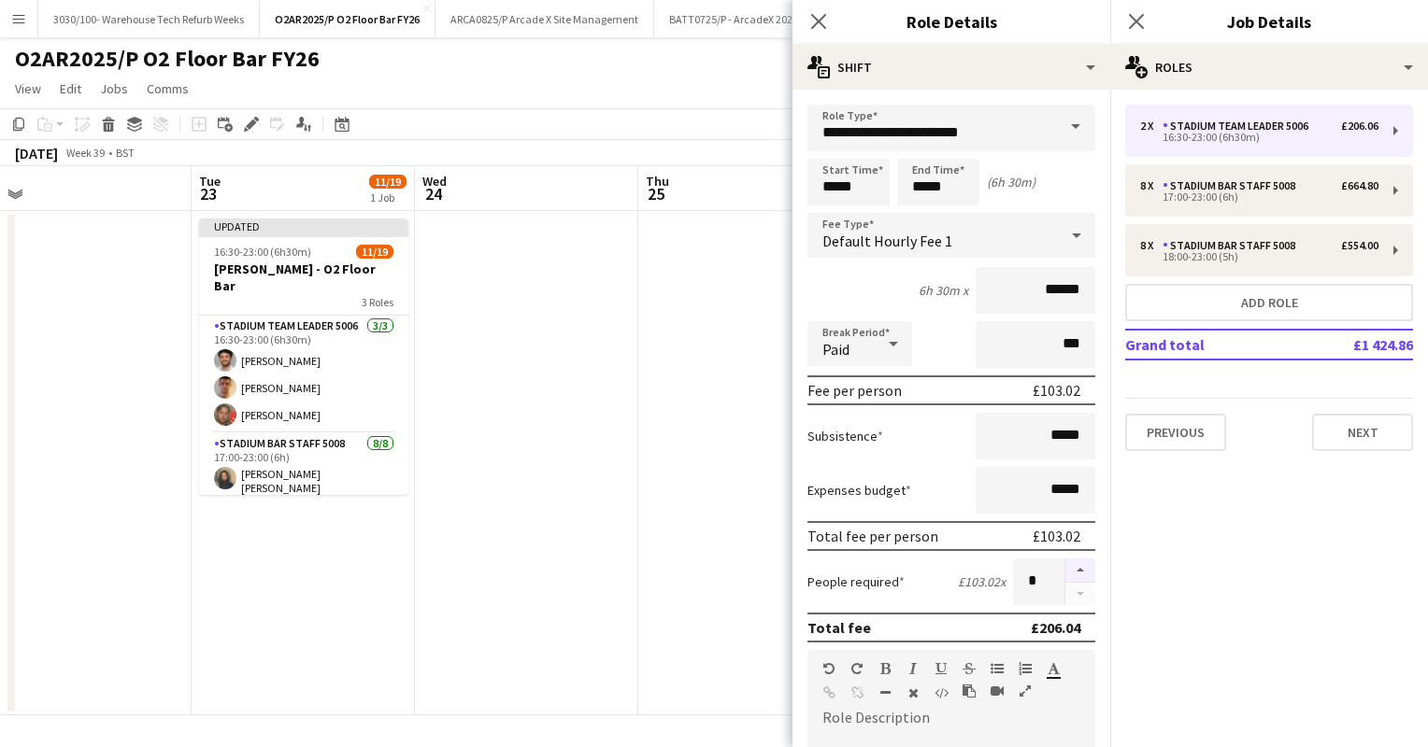
click at [1068, 565] on button "button" at bounding box center [1080, 571] width 30 height 24
type input "*"
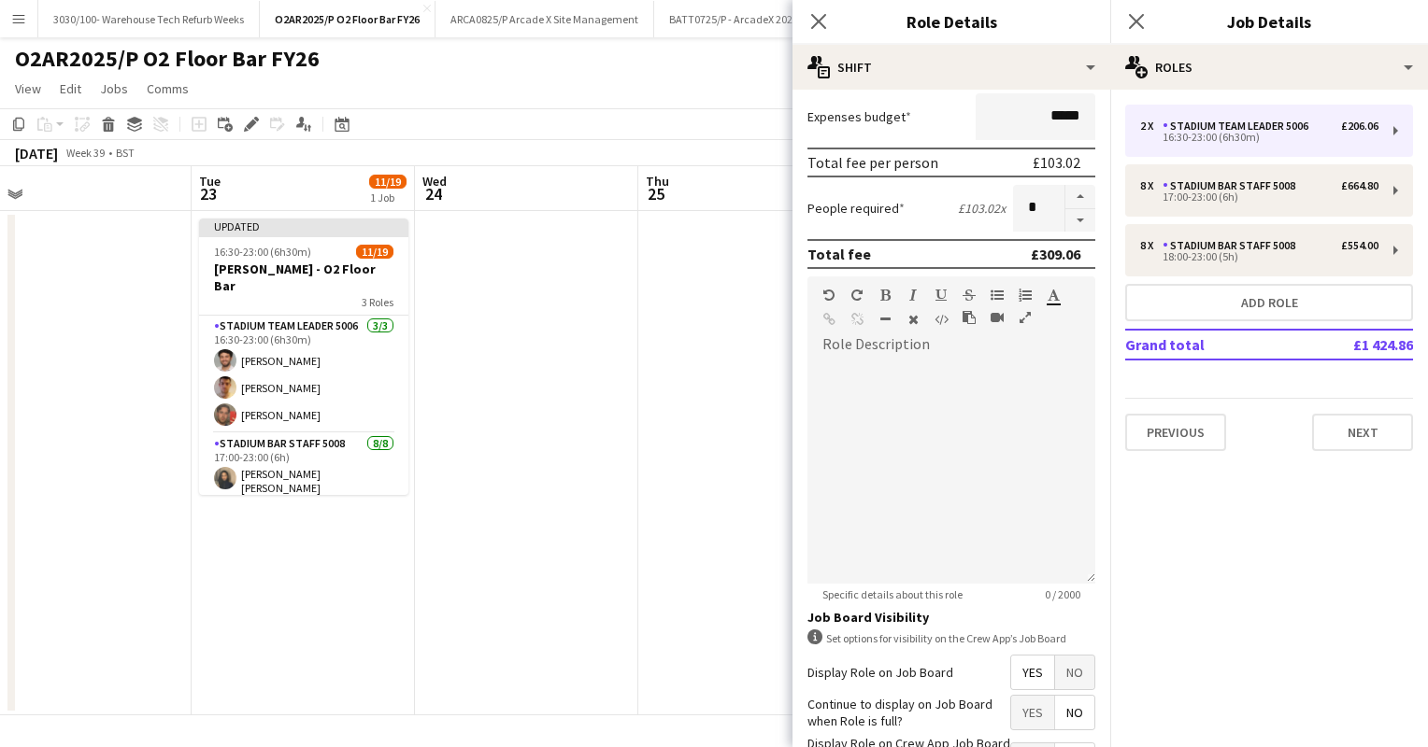
scroll to position [513, 0]
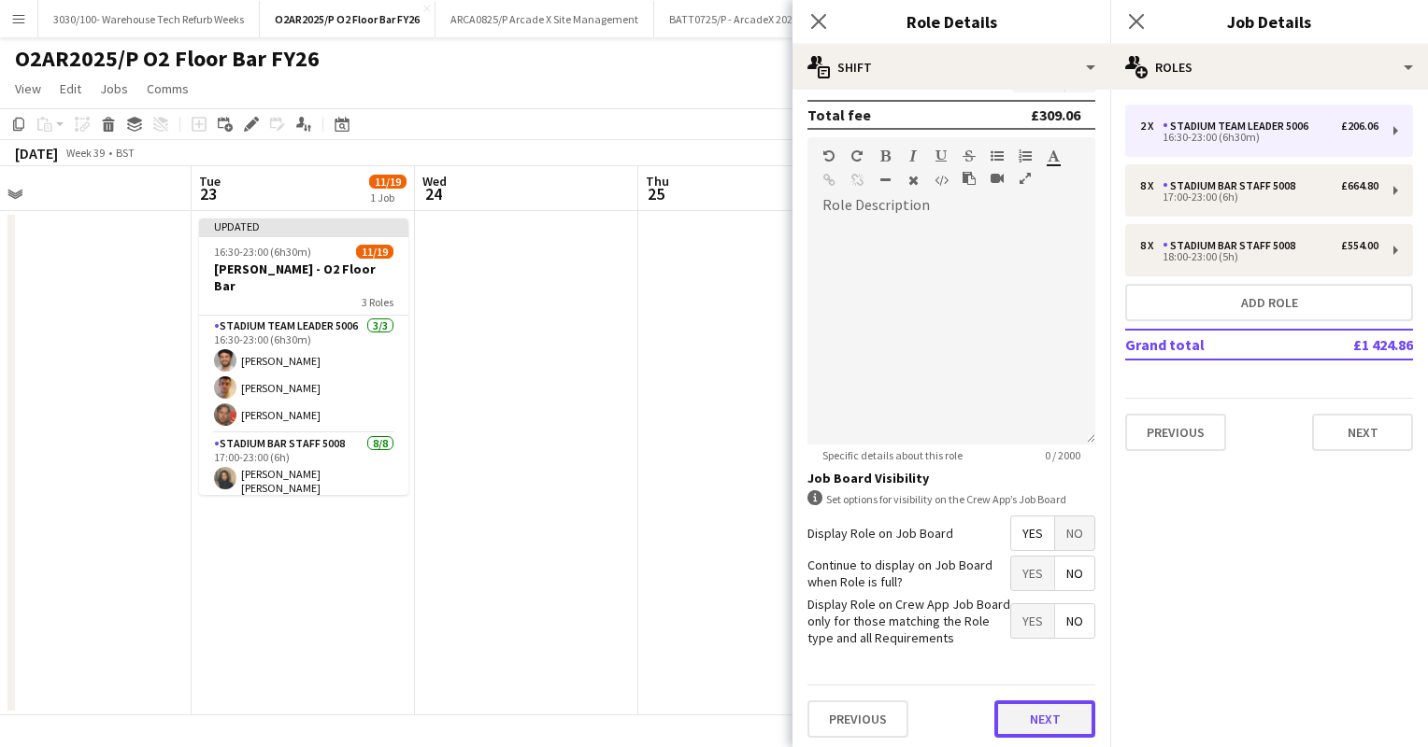
click at [1027, 720] on button "Next" at bounding box center [1044, 719] width 101 height 37
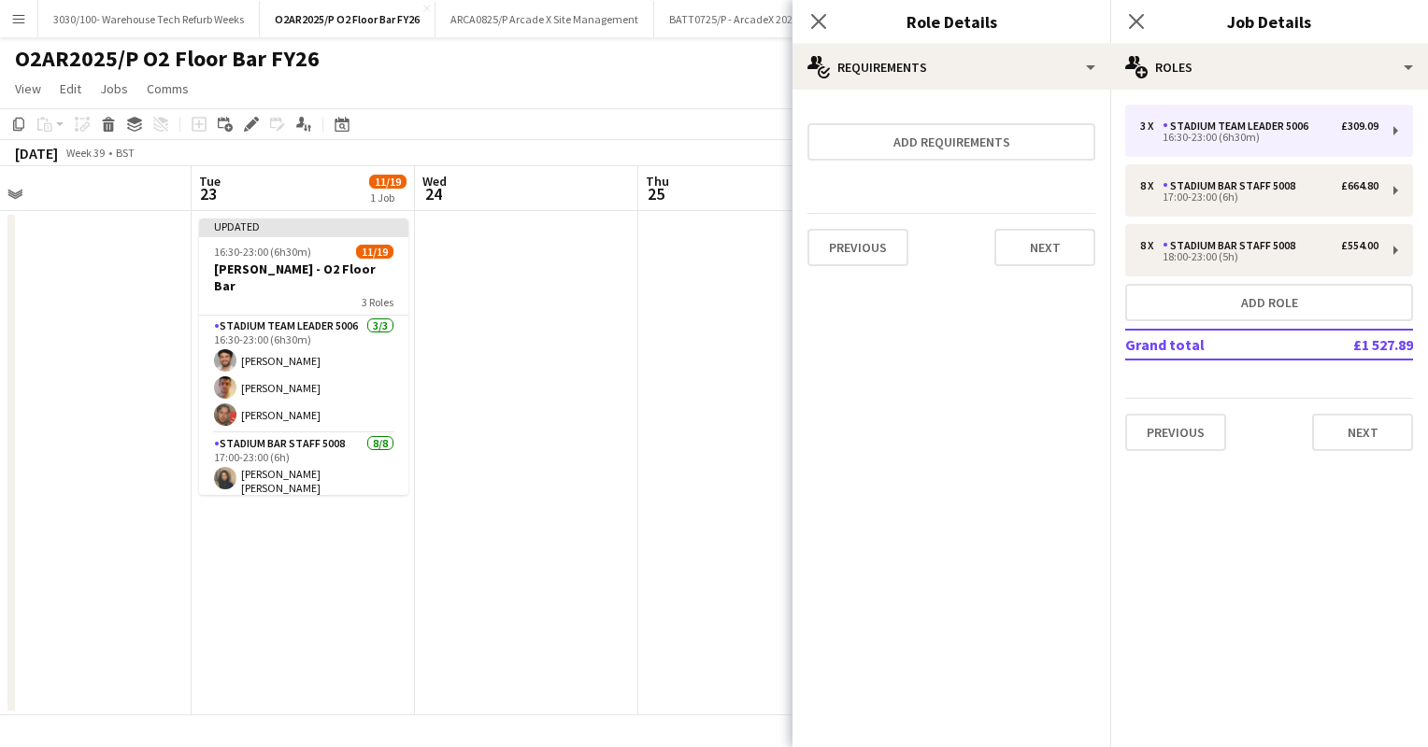
scroll to position [0, 0]
click at [1037, 254] on button "Next" at bounding box center [1044, 247] width 101 height 37
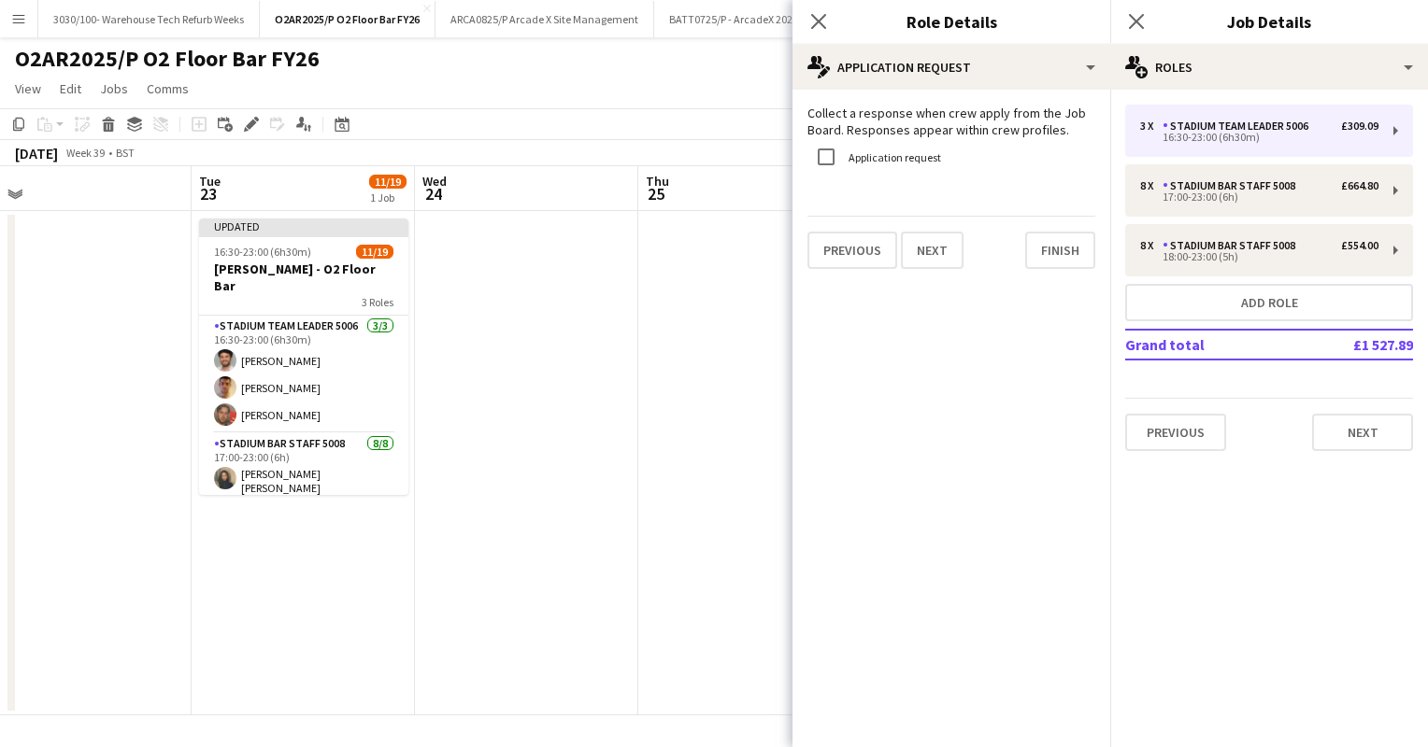
click at [672, 322] on app-date-cell at bounding box center [749, 463] width 223 height 505
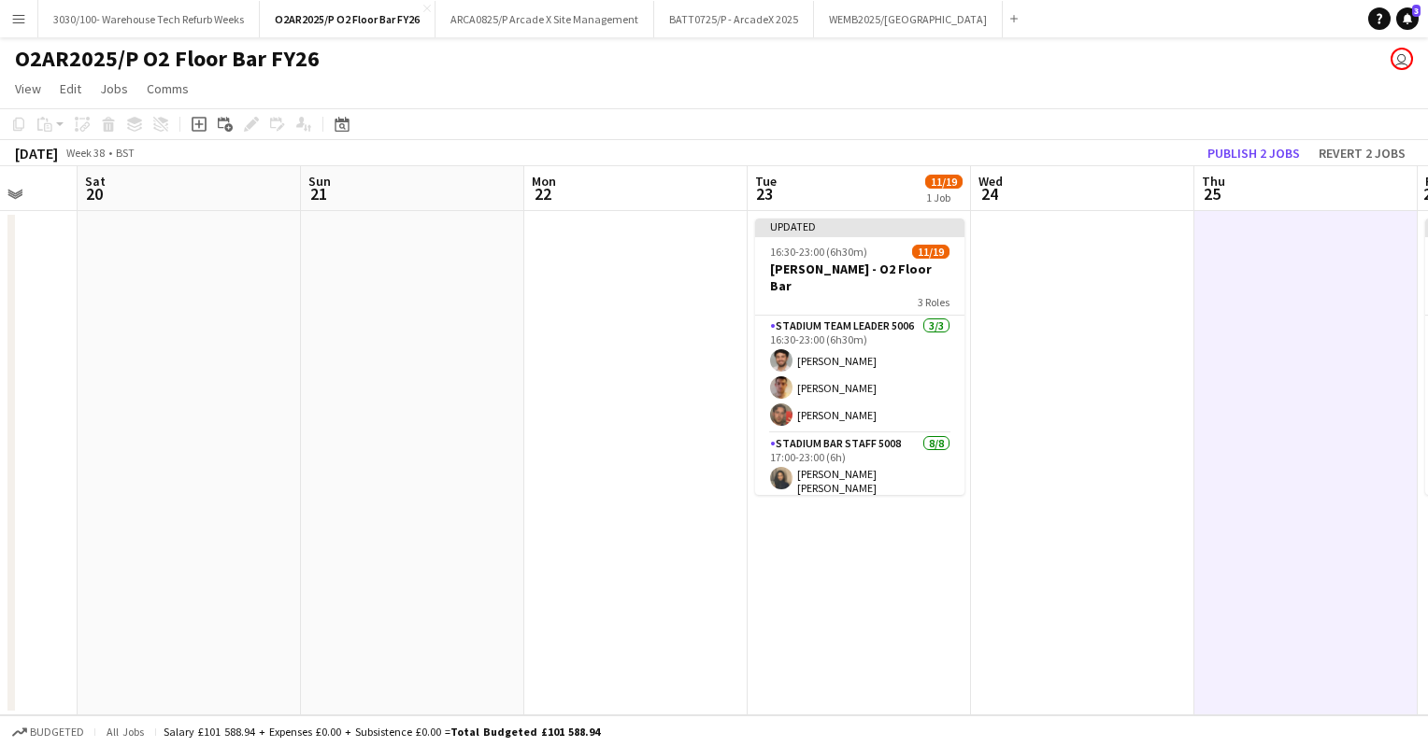
scroll to position [0, 593]
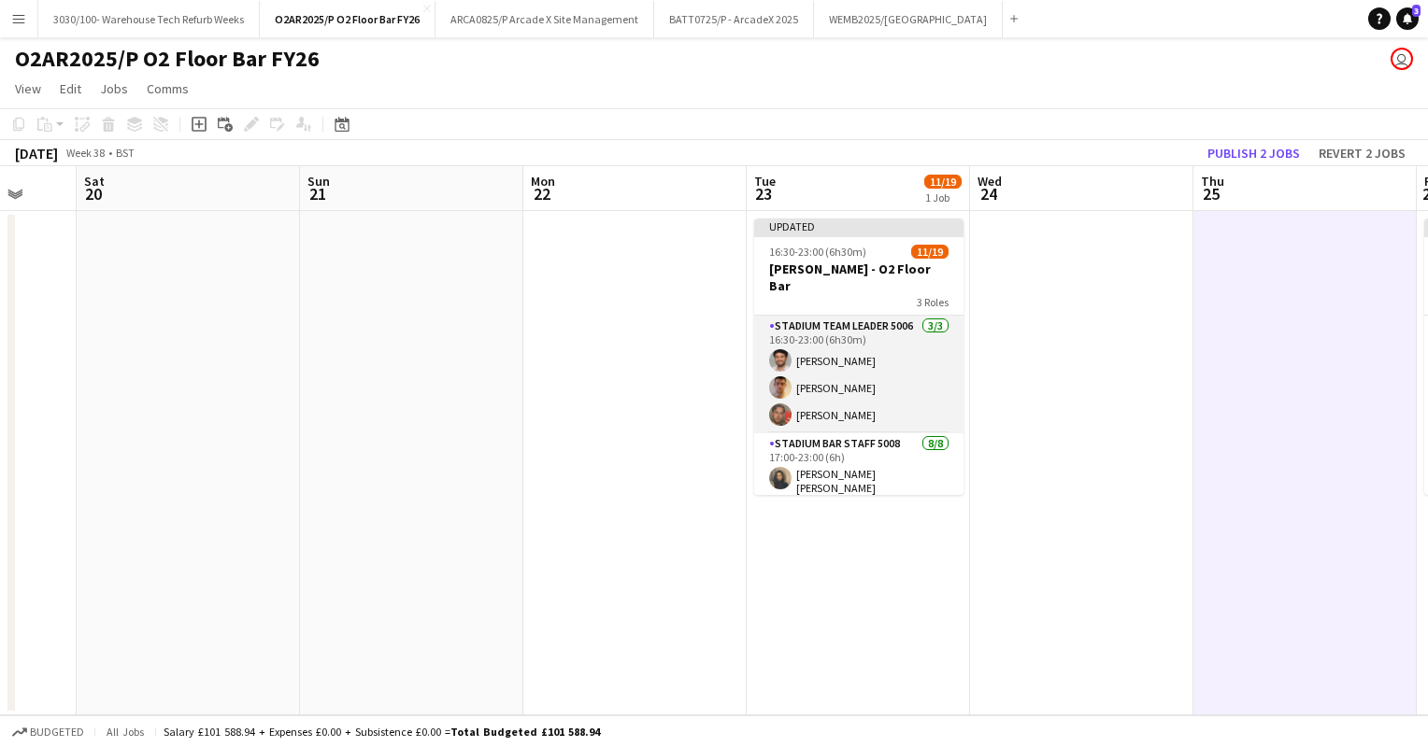
click at [826, 331] on app-card-role "Stadium Team Leader 5006 [DATE] 16:30-23:00 (6h30m) [PERSON_NAME] [PERSON_NAME]…" at bounding box center [858, 375] width 209 height 118
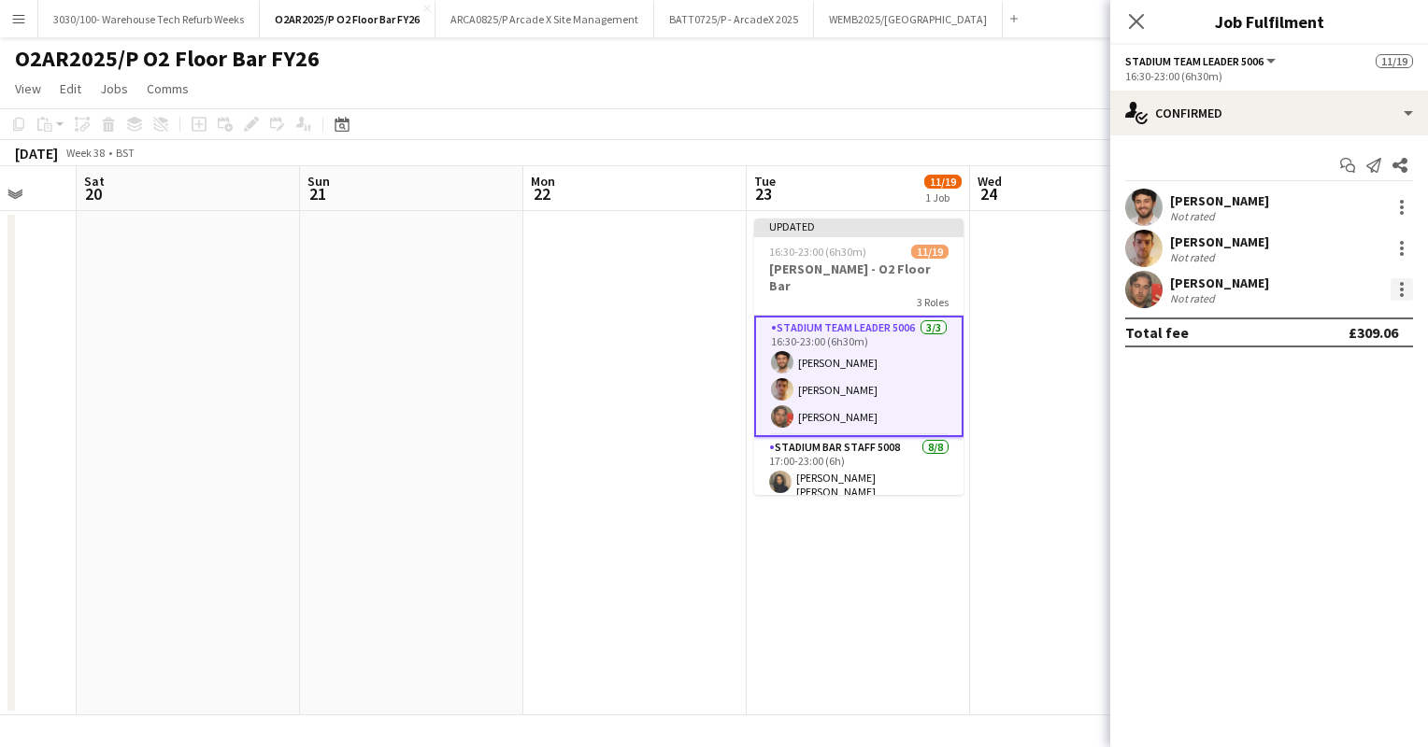
click at [1401, 289] on div at bounding box center [1402, 290] width 4 height 4
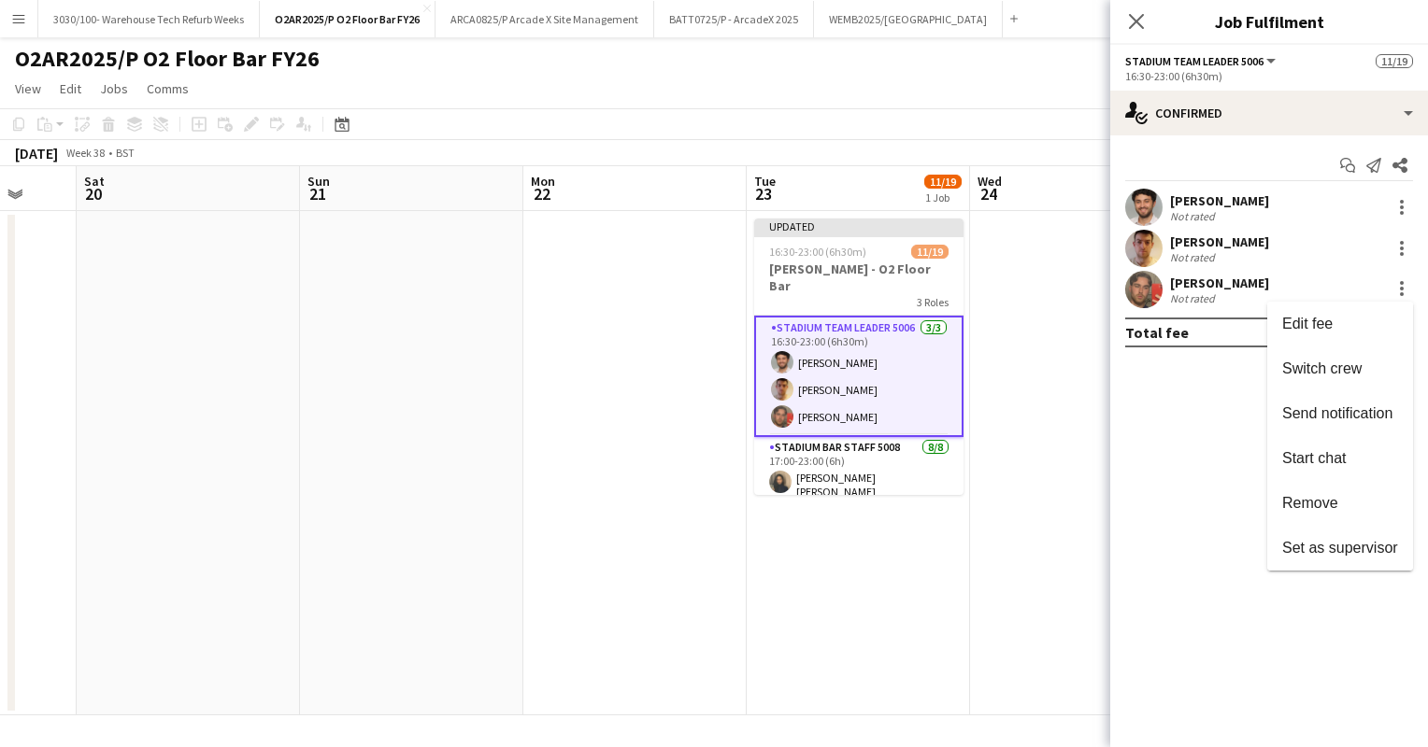
click at [879, 240] on div at bounding box center [714, 373] width 1428 height 747
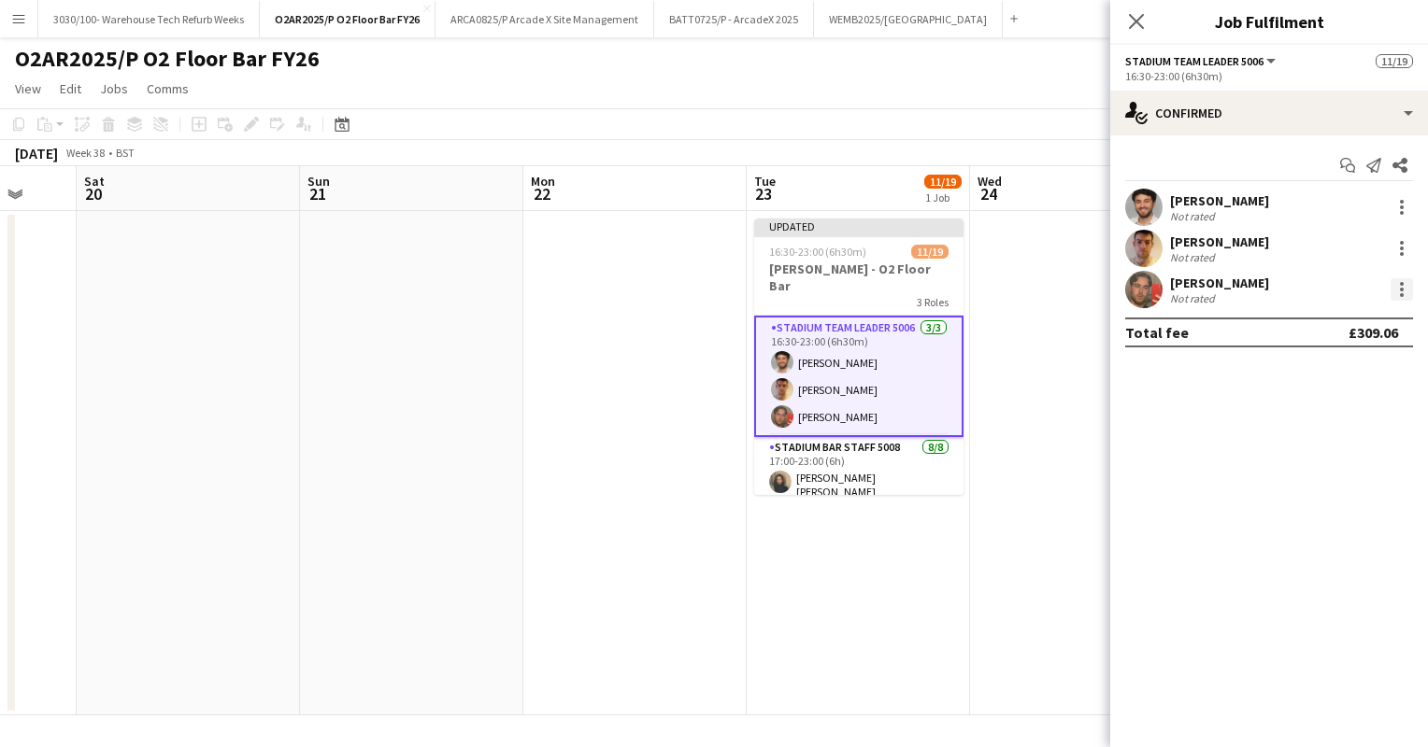
click at [1398, 291] on div at bounding box center [1401, 289] width 22 height 22
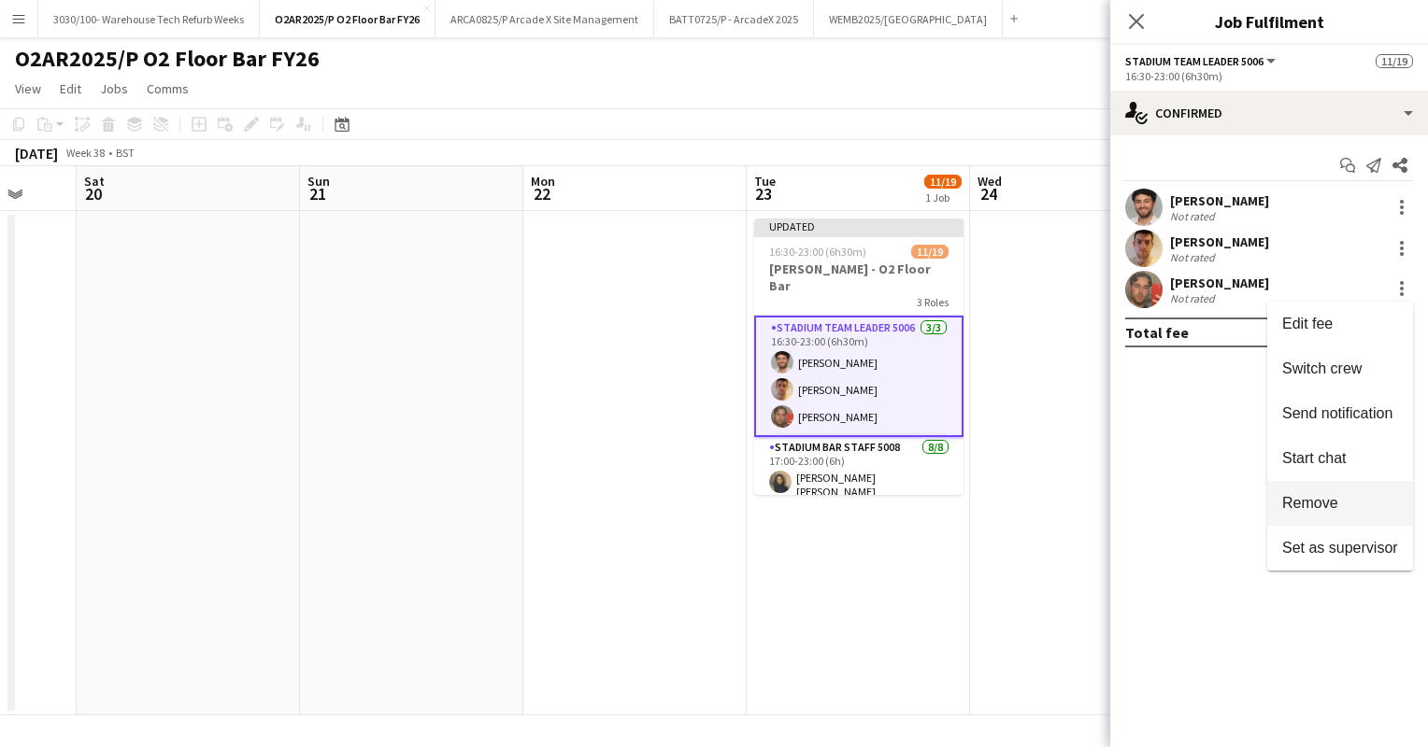
click at [1322, 505] on span "Remove" at bounding box center [1310, 503] width 56 height 16
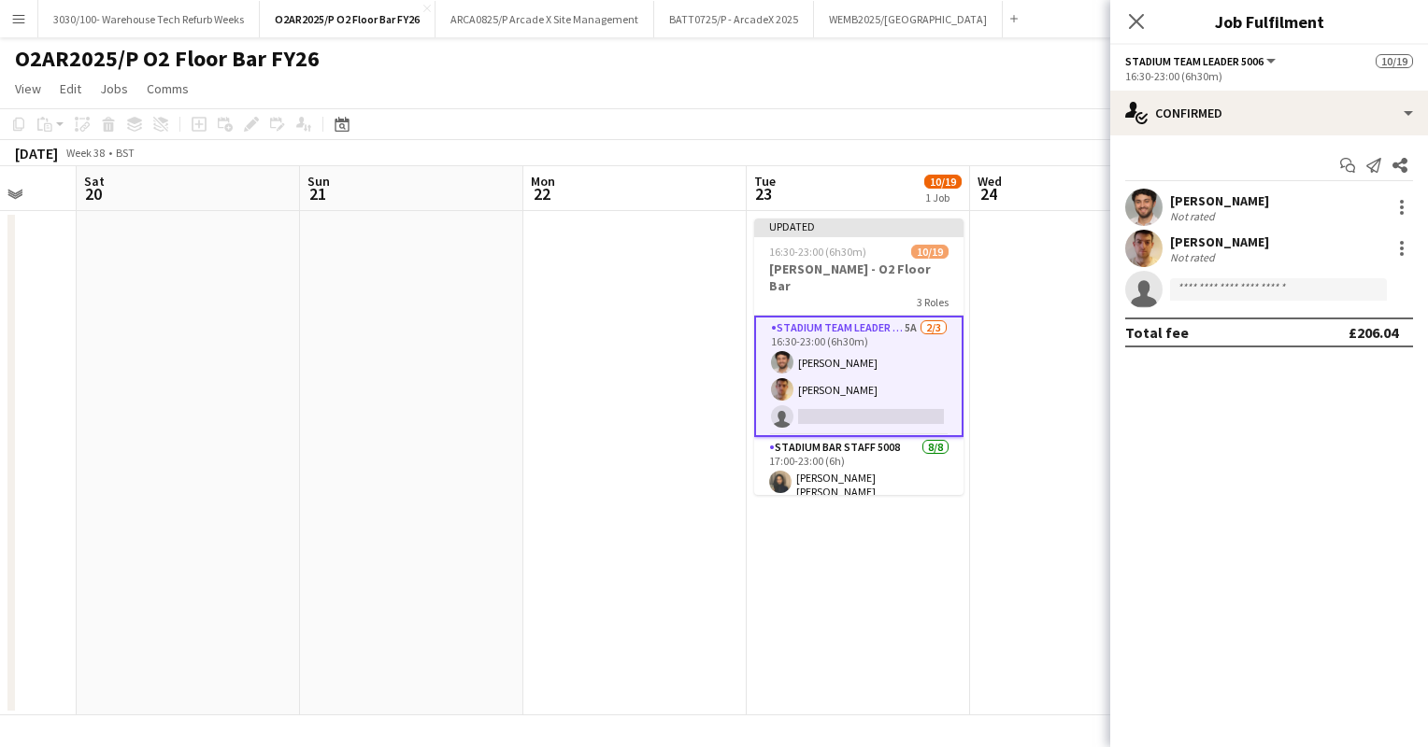
click at [858, 162] on div "[DATE] Week 38 • BST Publish 1 job Revert 1 job" at bounding box center [714, 153] width 1428 height 26
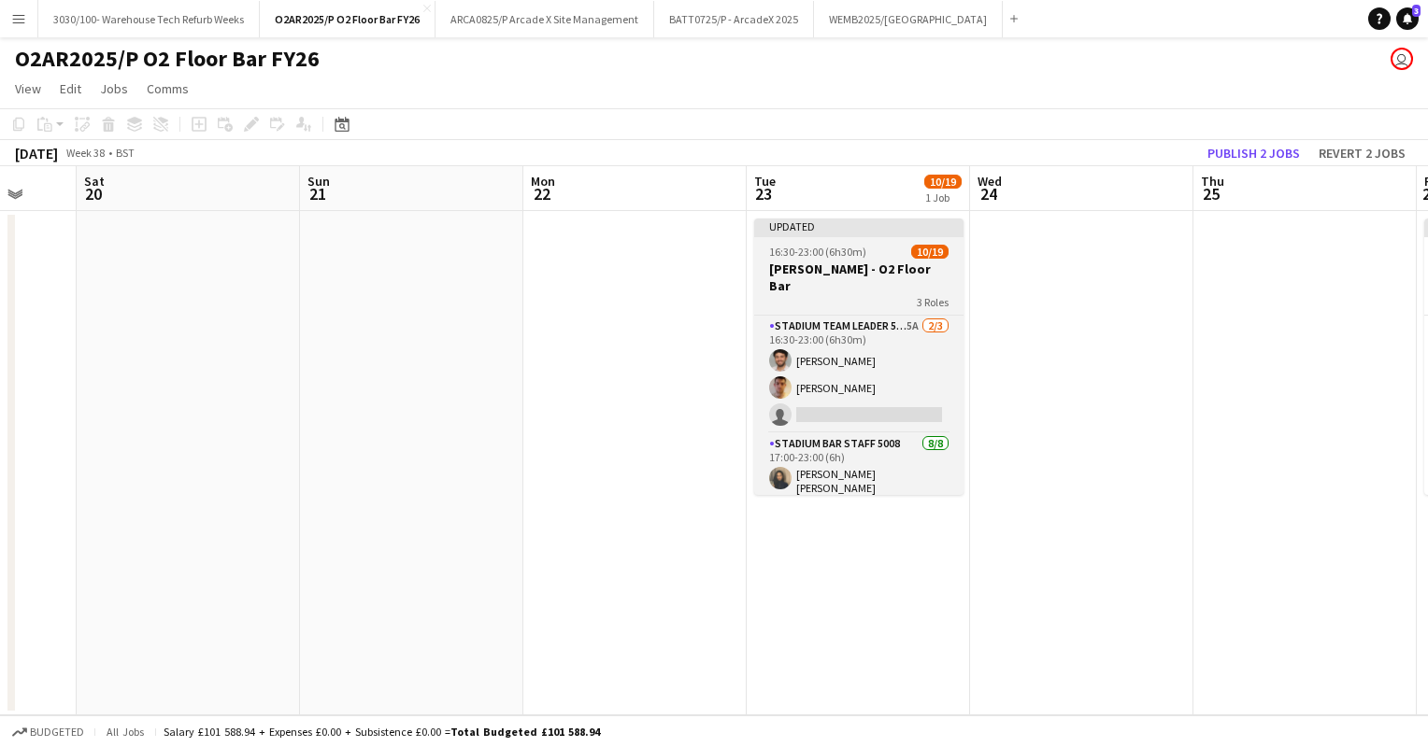
click at [856, 269] on h3 "[PERSON_NAME] - O2 Floor Bar" at bounding box center [858, 278] width 209 height 34
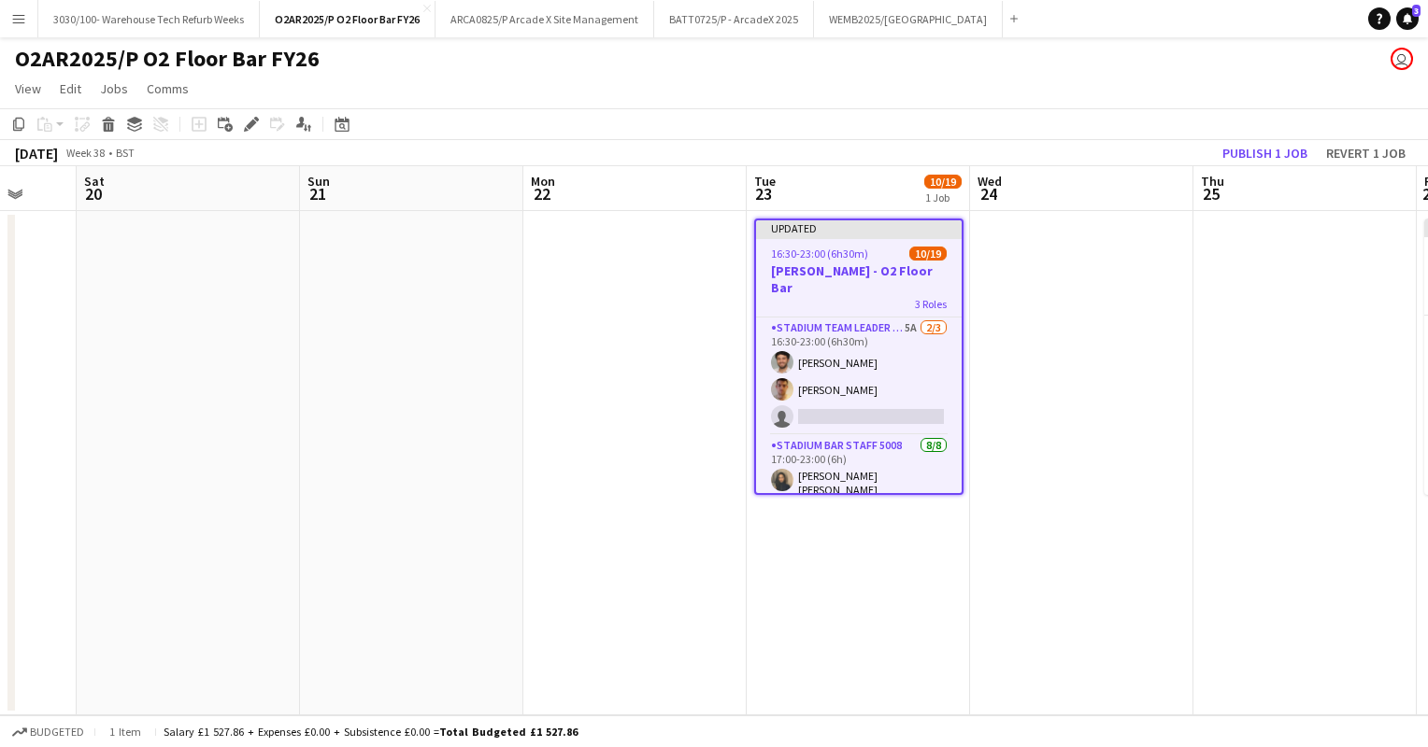
click at [261, 109] on app-toolbar "Copy Paste Paste Ctrl+V Paste with crew Ctrl+Shift+V Paste linked Job [GEOGRAPH…" at bounding box center [714, 124] width 1428 height 32
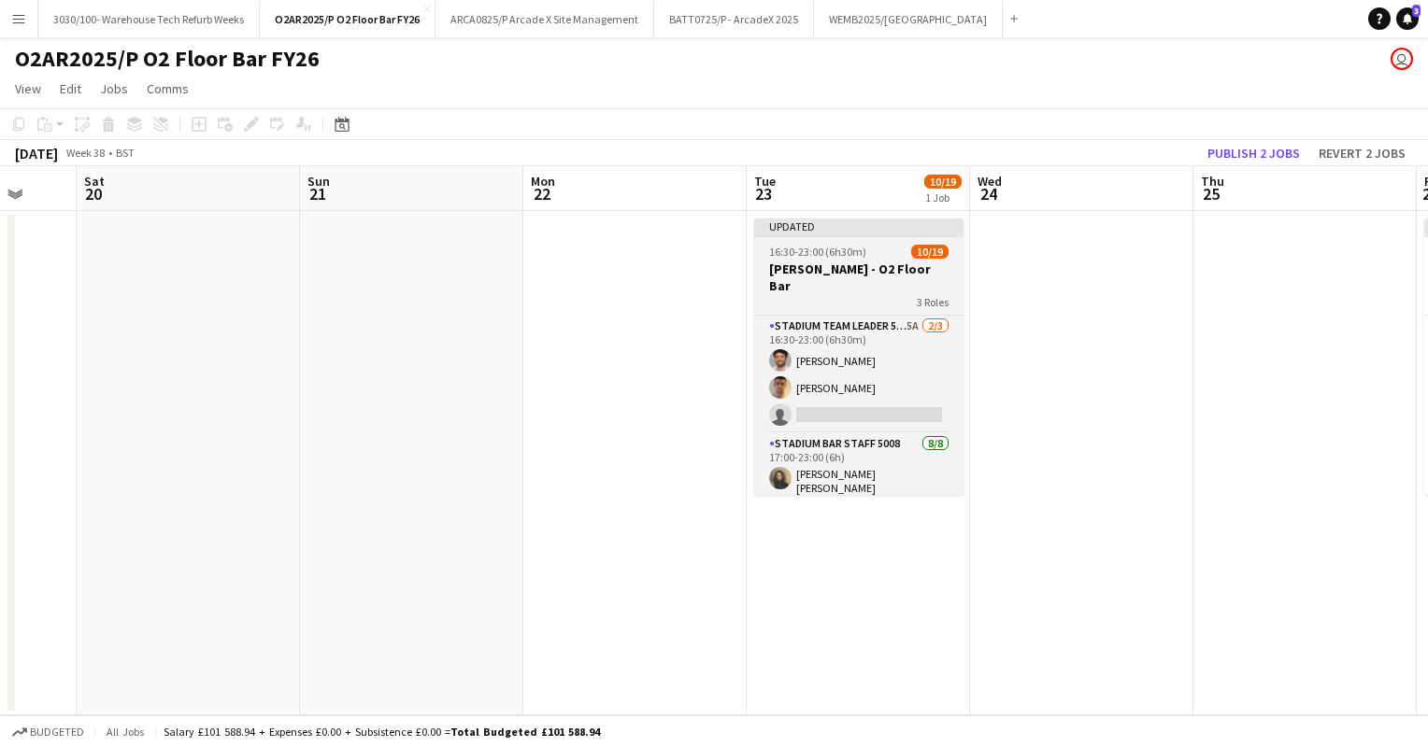
click at [837, 247] on span "16:30-23:00 (6h30m)" at bounding box center [817, 252] width 97 height 14
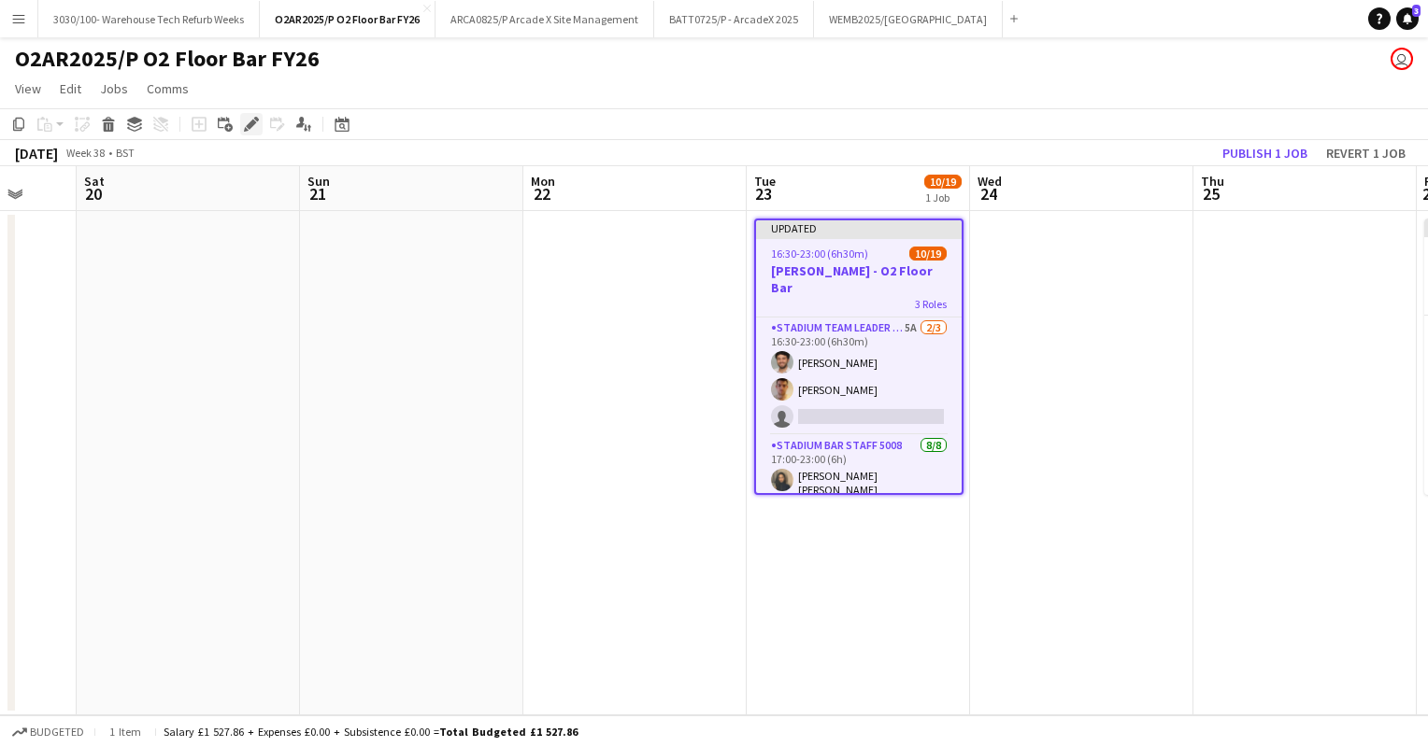
click at [250, 123] on icon at bounding box center [251, 125] width 10 height 10
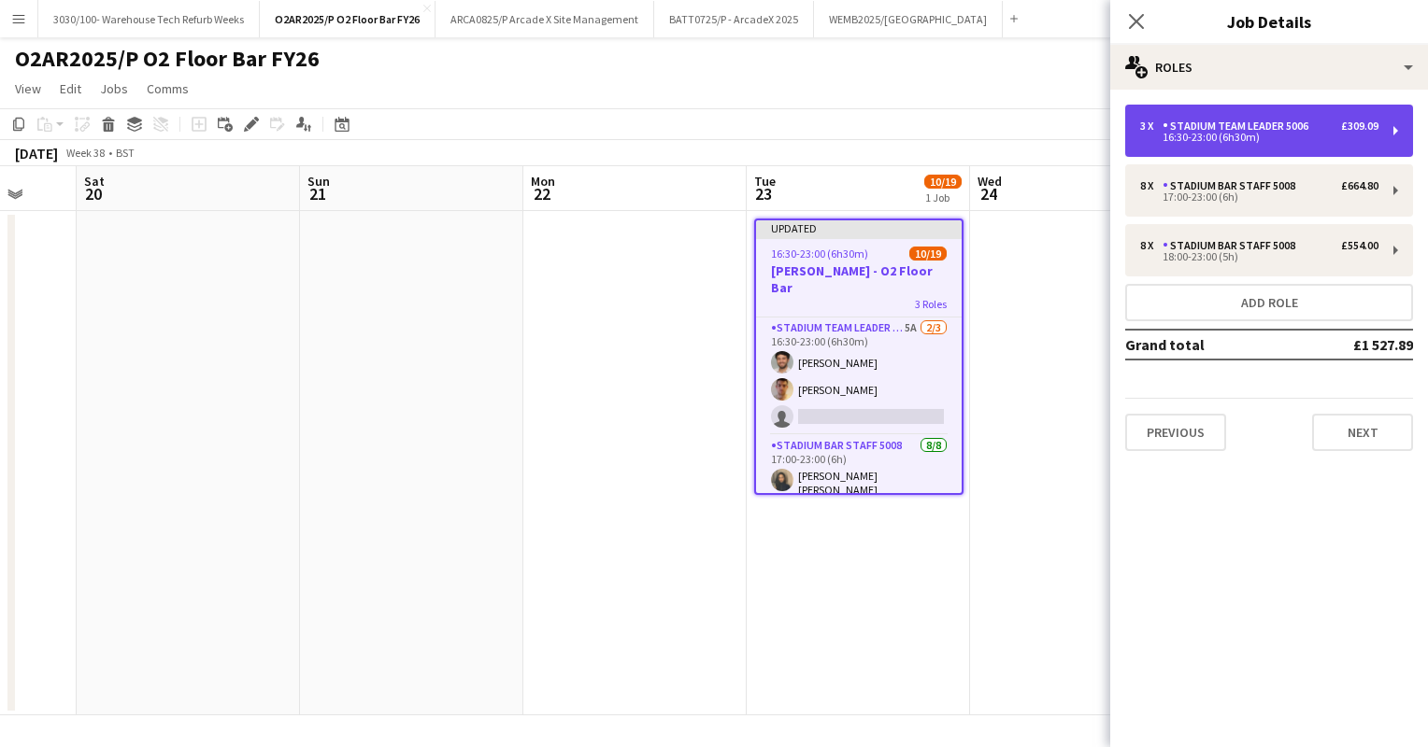
click at [1257, 139] on div "16:30-23:00 (6h30m)" at bounding box center [1259, 137] width 238 height 9
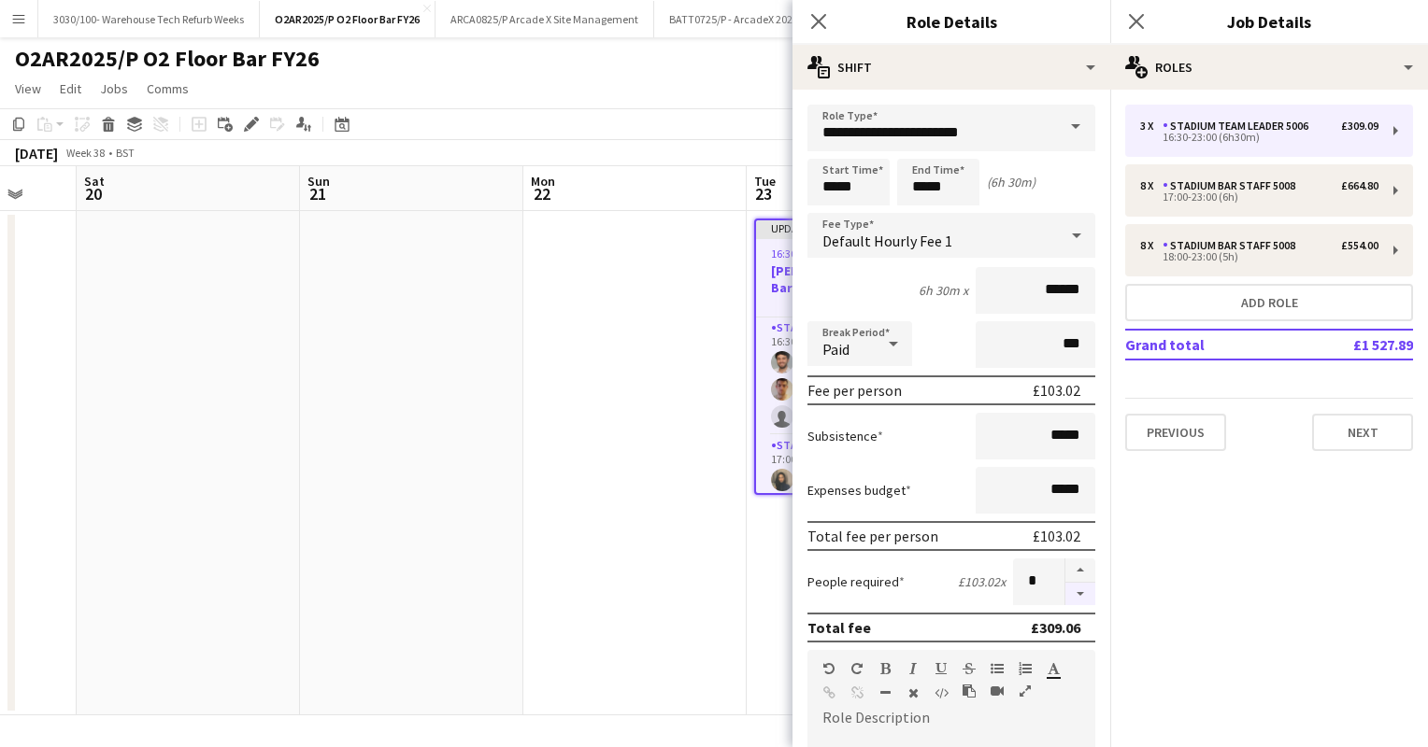
click at [1069, 592] on button "button" at bounding box center [1080, 594] width 30 height 23
type input "*"
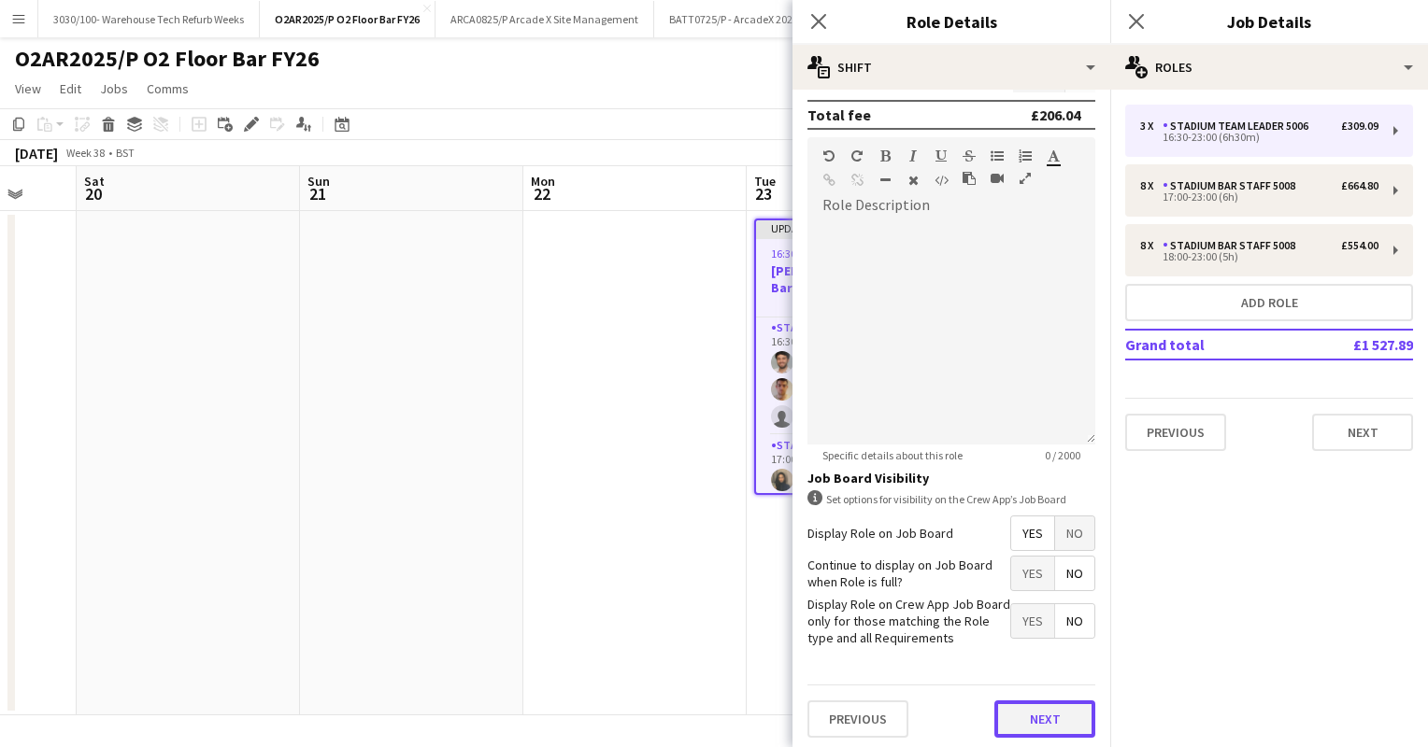
click at [1017, 711] on button "Next" at bounding box center [1044, 719] width 101 height 37
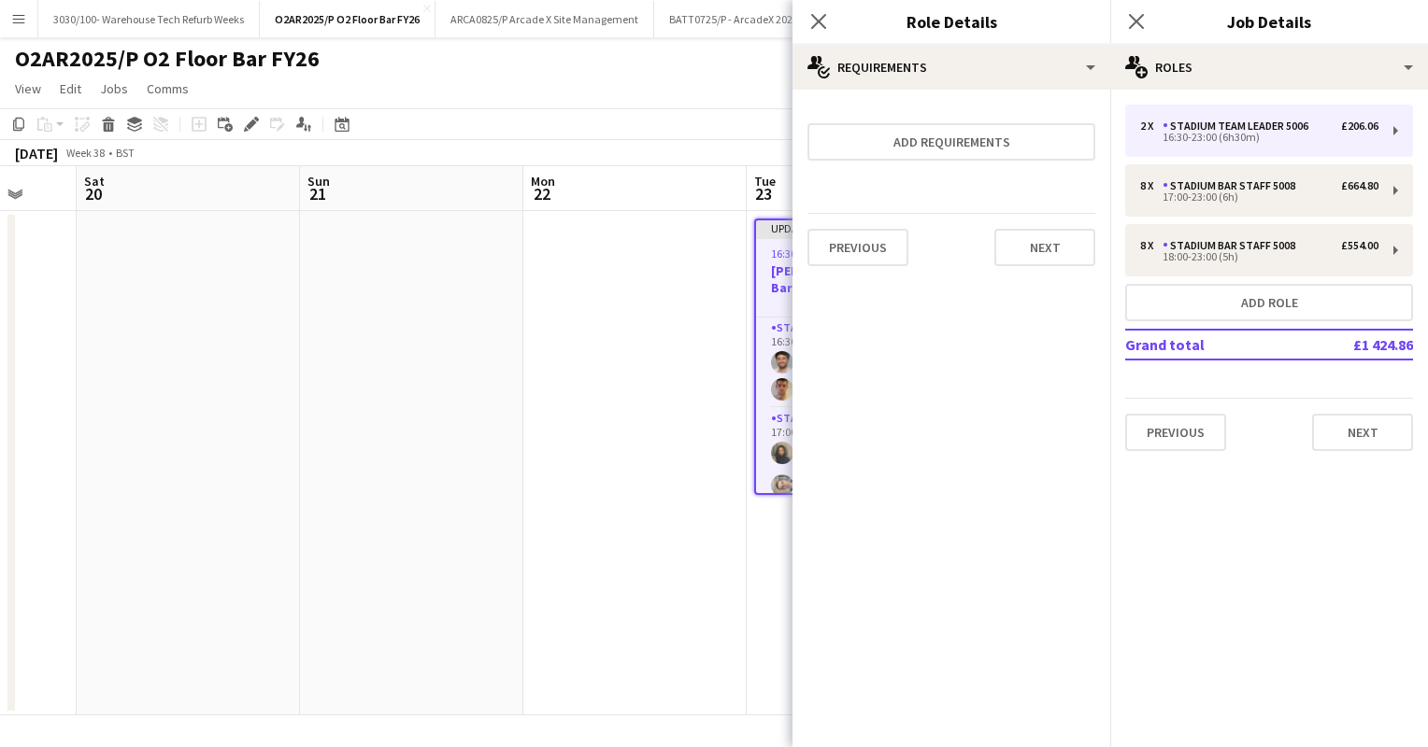
click at [661, 325] on app-date-cell at bounding box center [634, 463] width 223 height 505
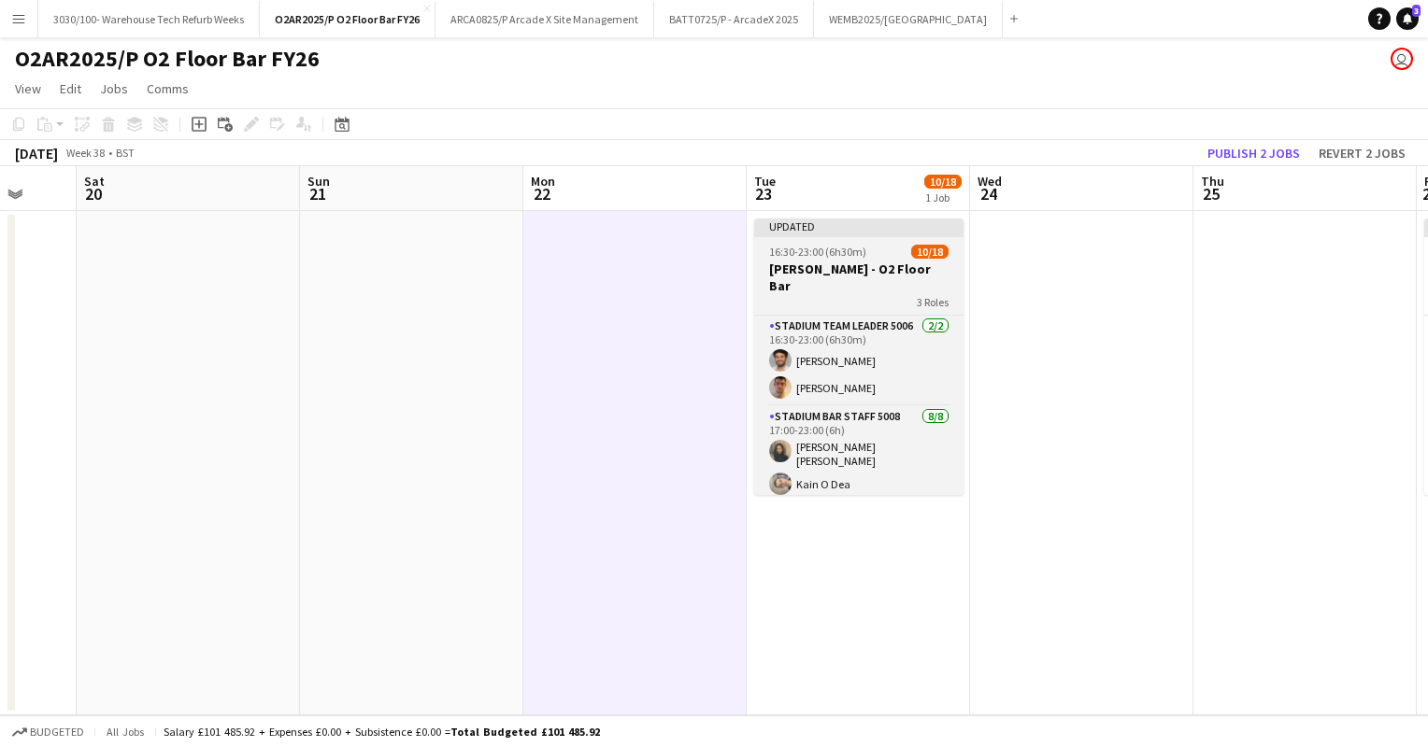
click at [864, 240] on app-job-card "Updated 16:30-23:00 (6h30m) 10/18 [PERSON_NAME] - O2 Floor Bar 3 Roles Stadium …" at bounding box center [858, 357] width 209 height 277
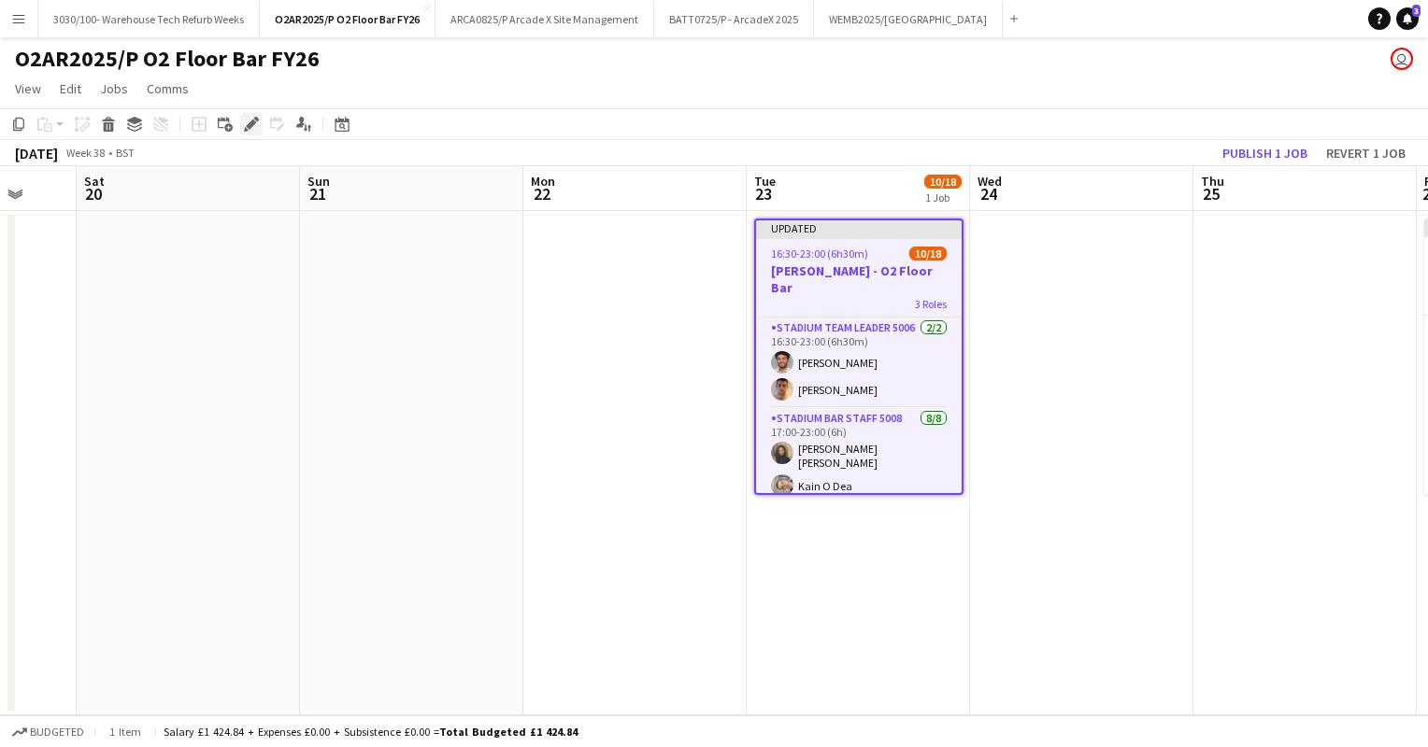
click at [245, 117] on icon "Edit" at bounding box center [251, 124] width 15 height 15
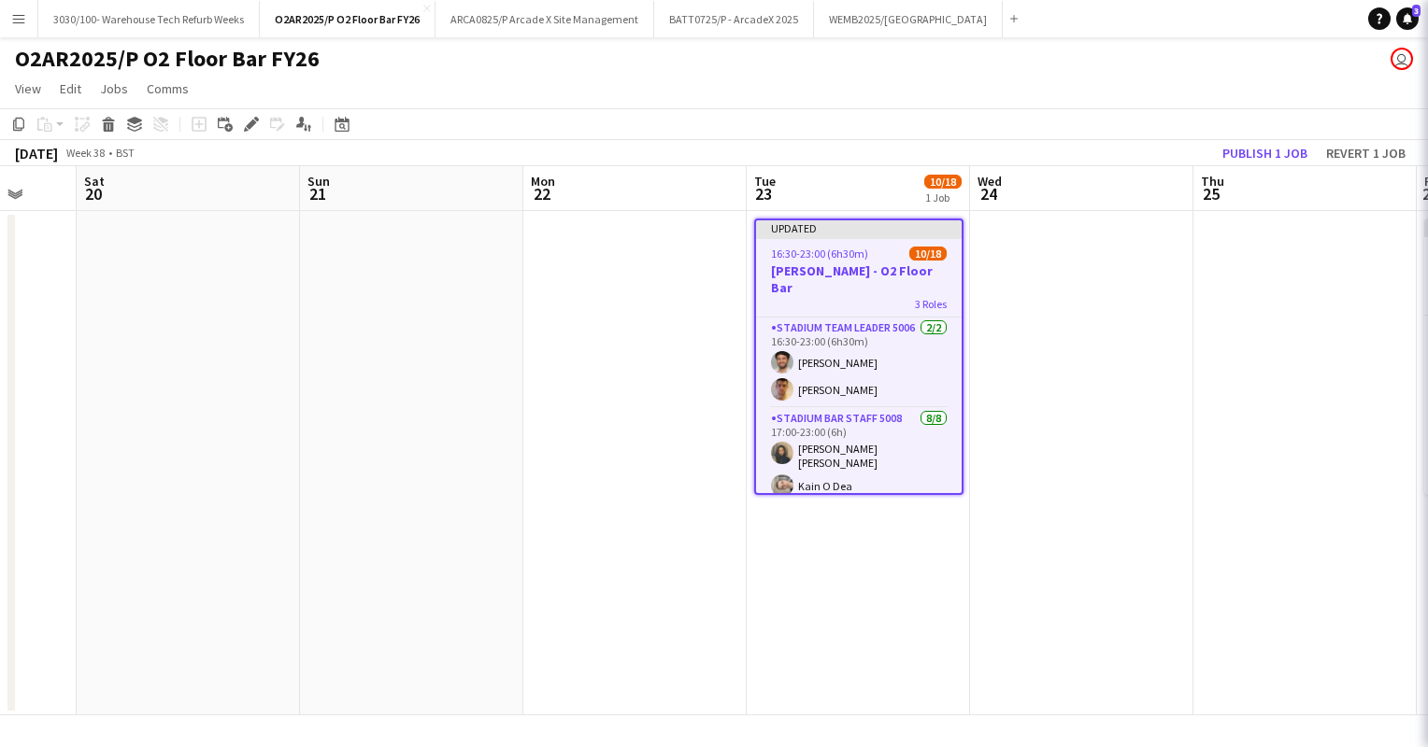
click at [1087, 116] on app-toolbar "Copy Paste Paste Ctrl+V Paste with crew Ctrl+Shift+V Paste linked Job [GEOGRAPH…" at bounding box center [714, 124] width 1428 height 32
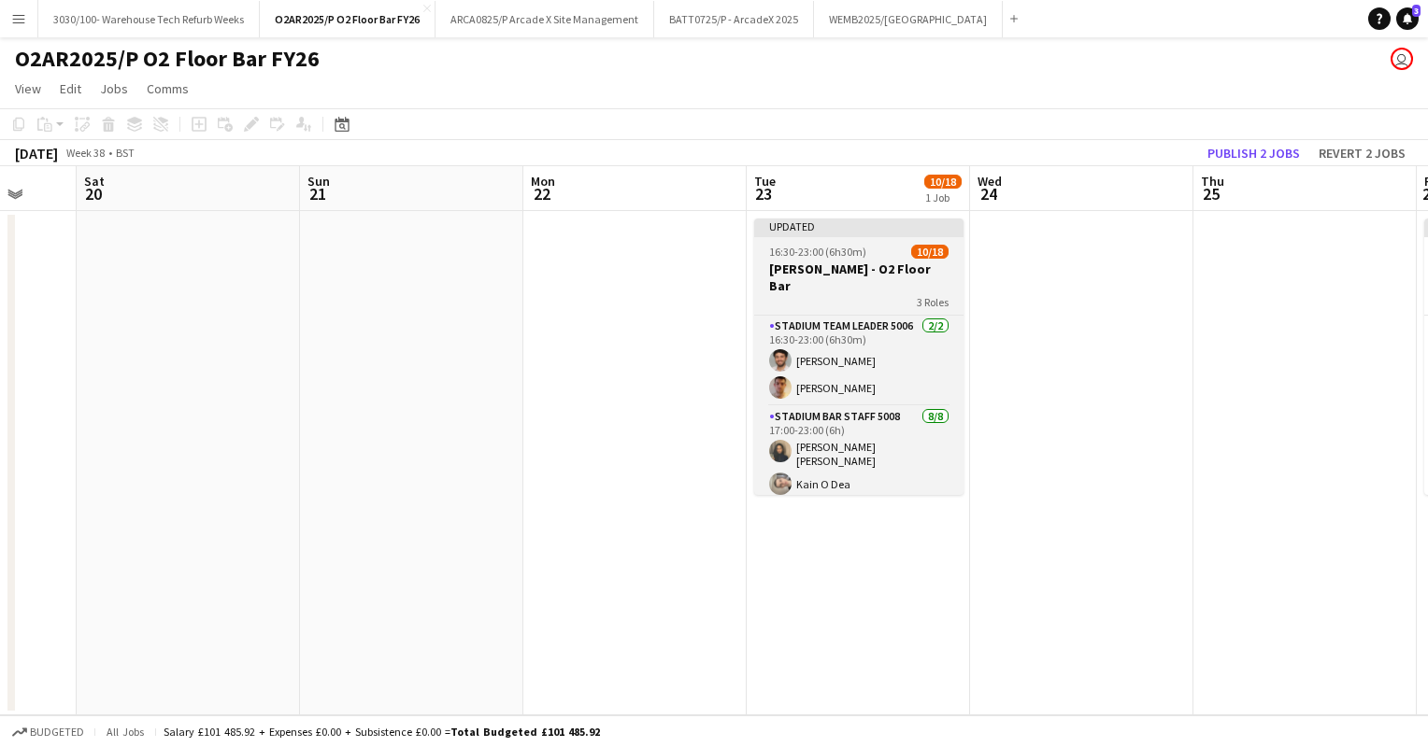
click at [879, 234] on div at bounding box center [858, 236] width 209 height 4
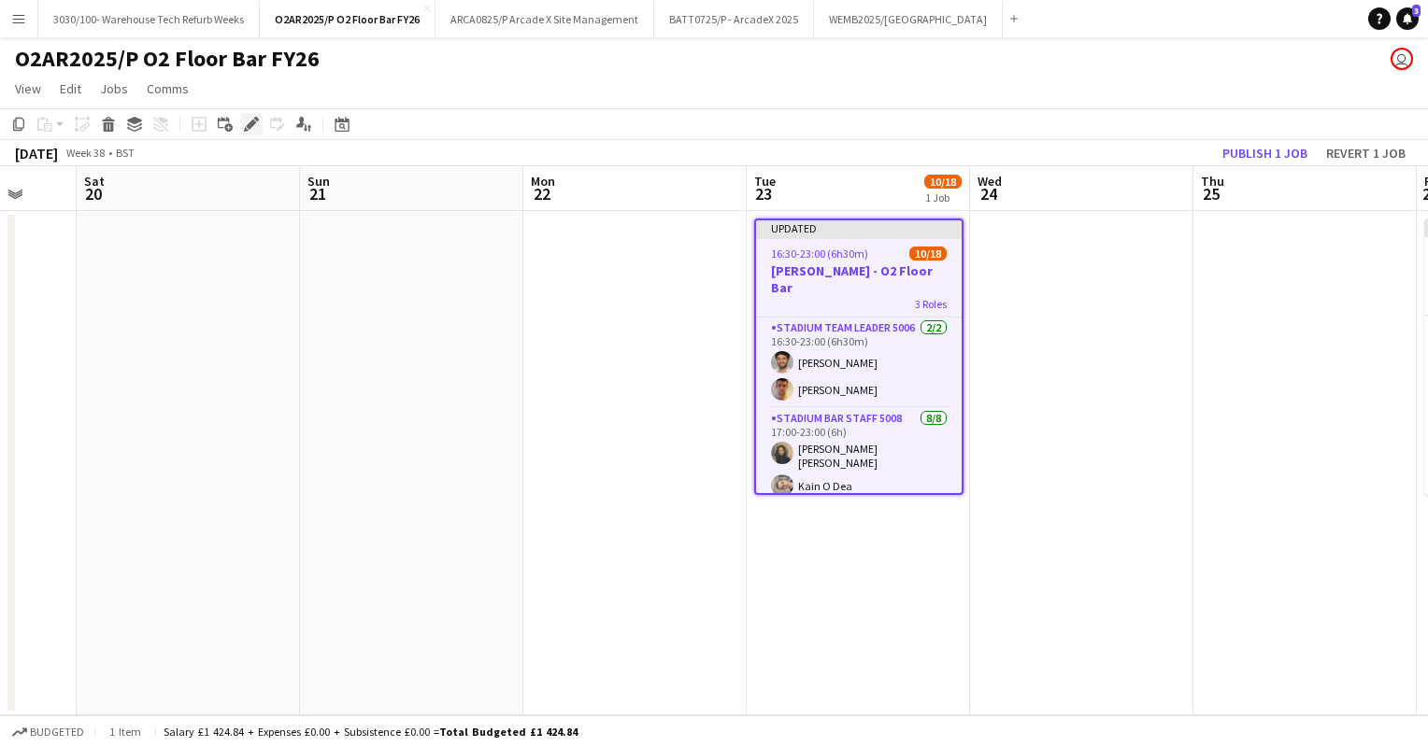
click at [249, 124] on icon at bounding box center [251, 125] width 10 height 10
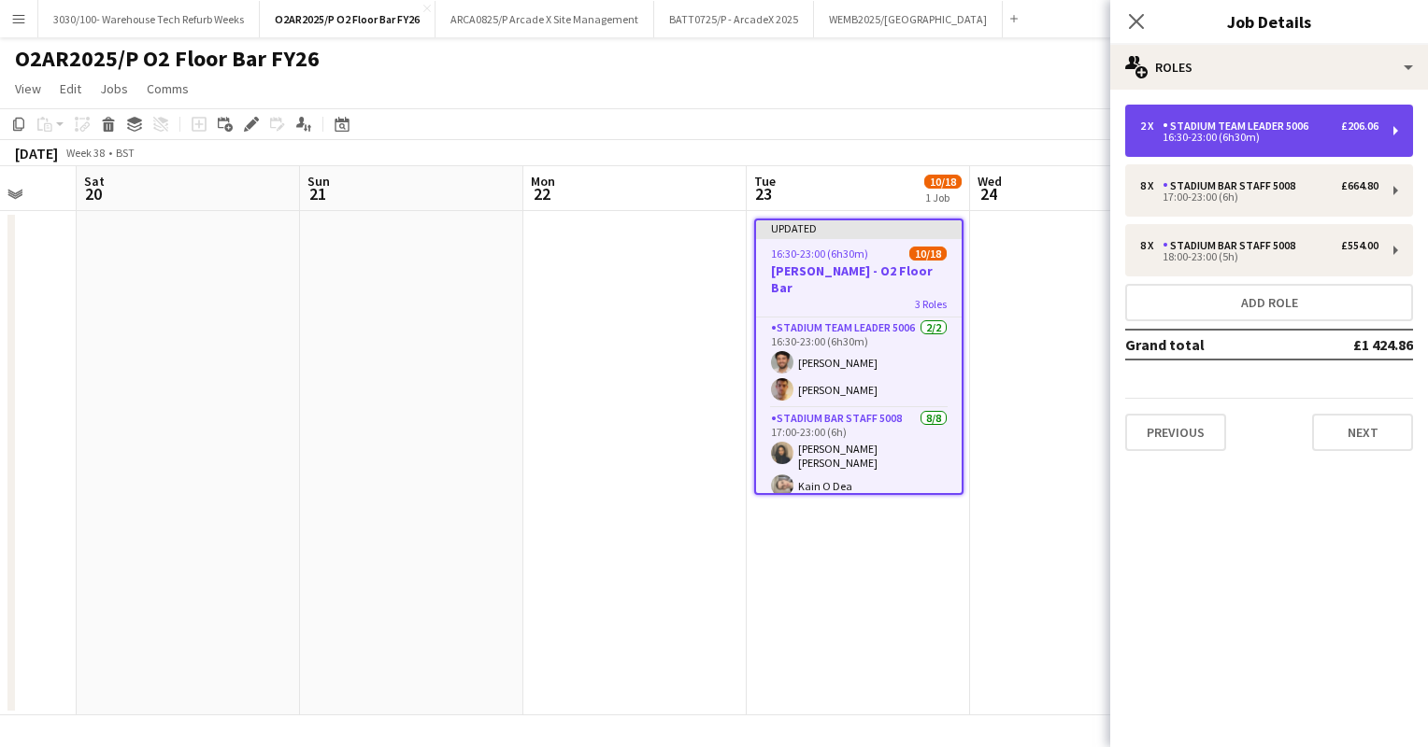
click at [1223, 127] on div "Stadium Team Leader 5006" at bounding box center [1238, 126] width 153 height 13
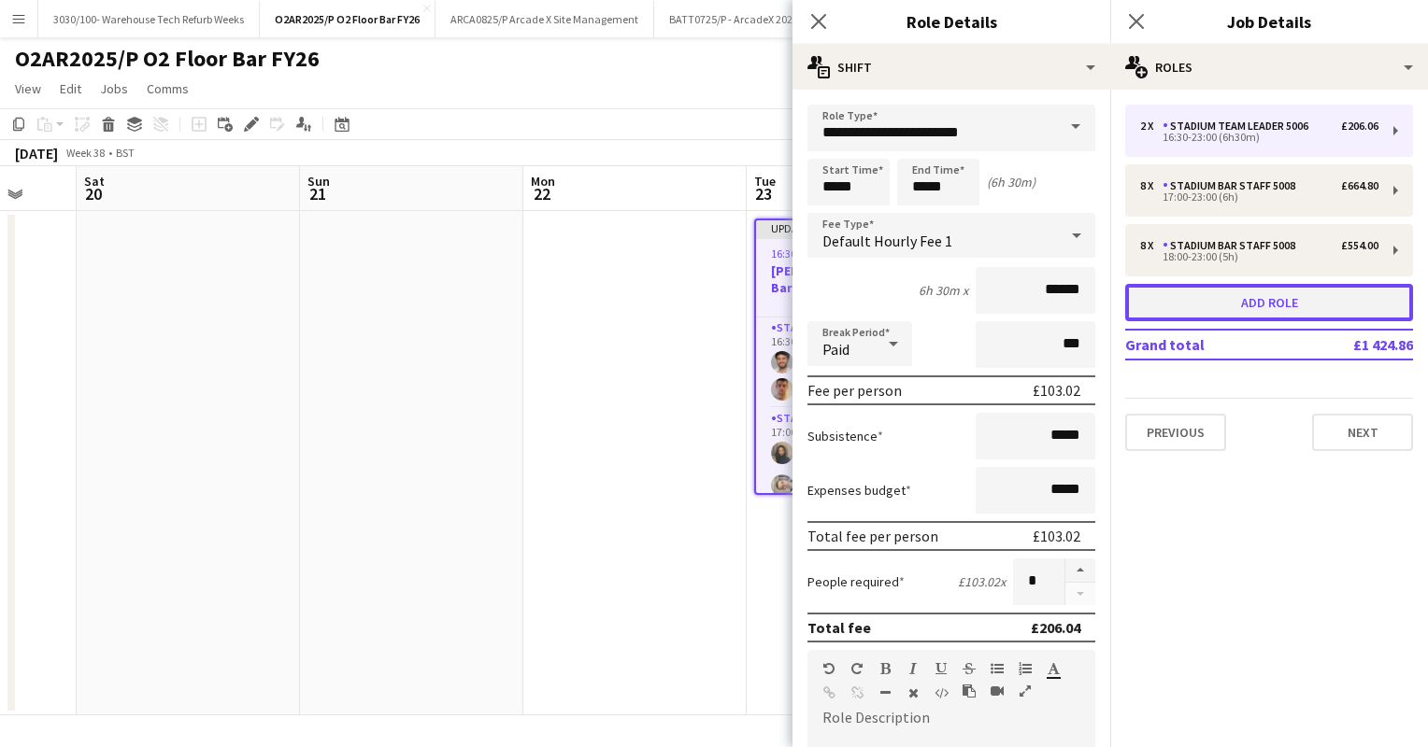
click at [1268, 306] on button "Add role" at bounding box center [1269, 302] width 288 height 37
type input "**********"
type input "*****"
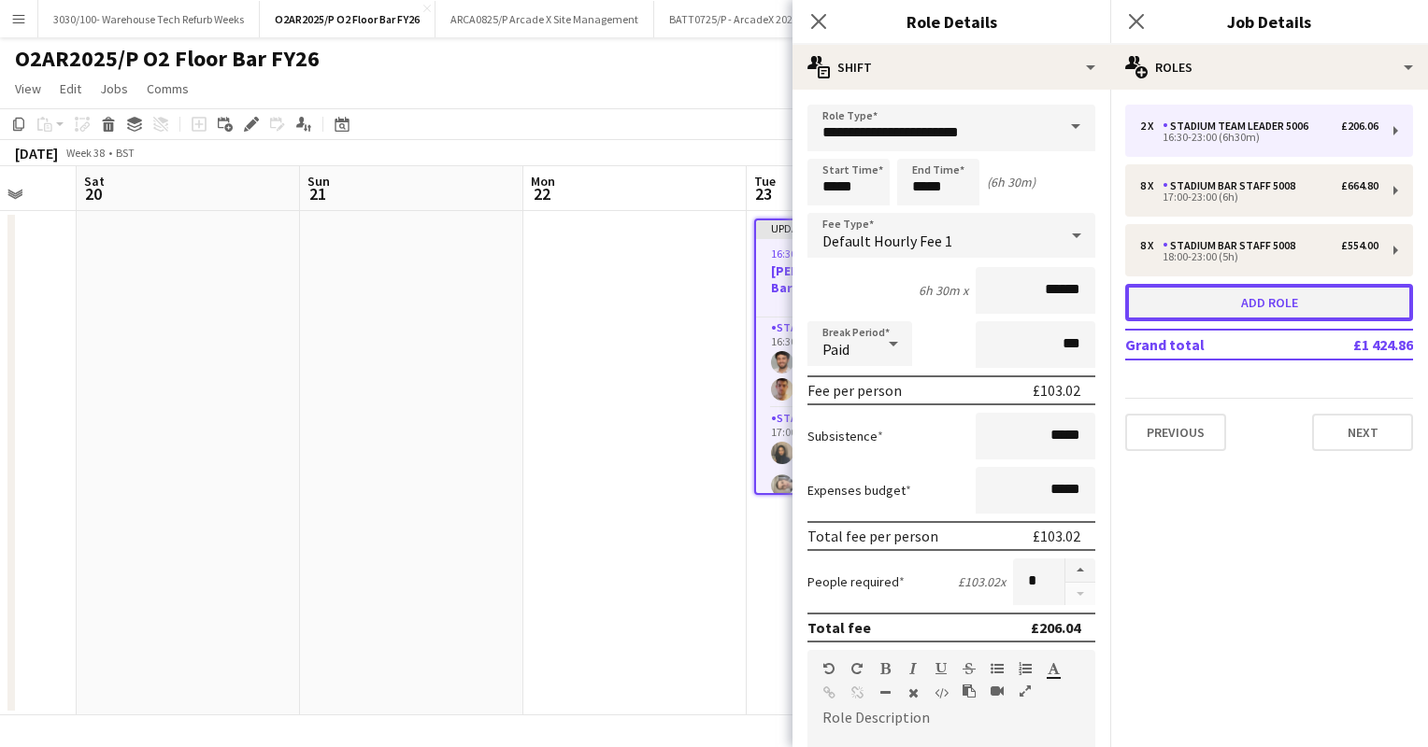
type input "*"
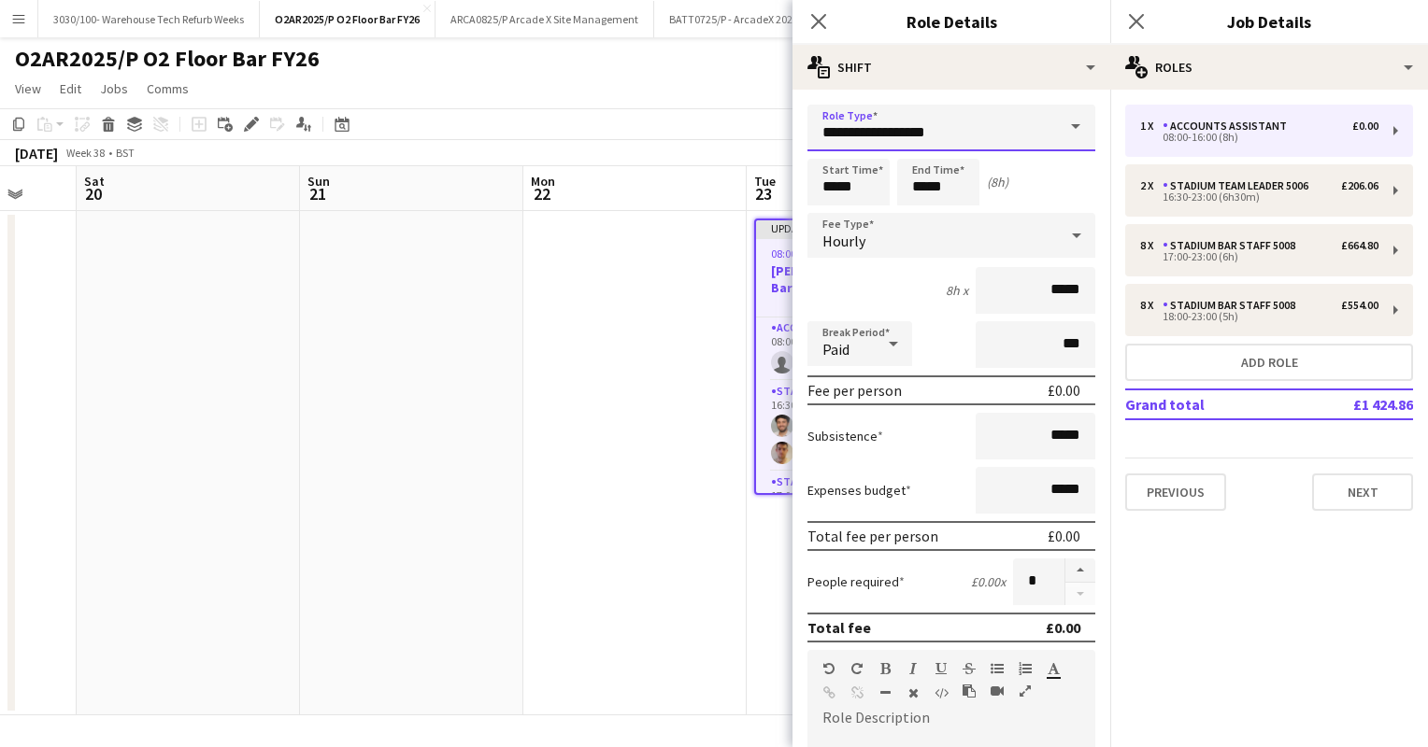
drag, startPoint x: 943, startPoint y: 127, endPoint x: 797, endPoint y: 143, distance: 146.6
click at [797, 143] on form "**********" at bounding box center [951, 685] width 318 height 1161
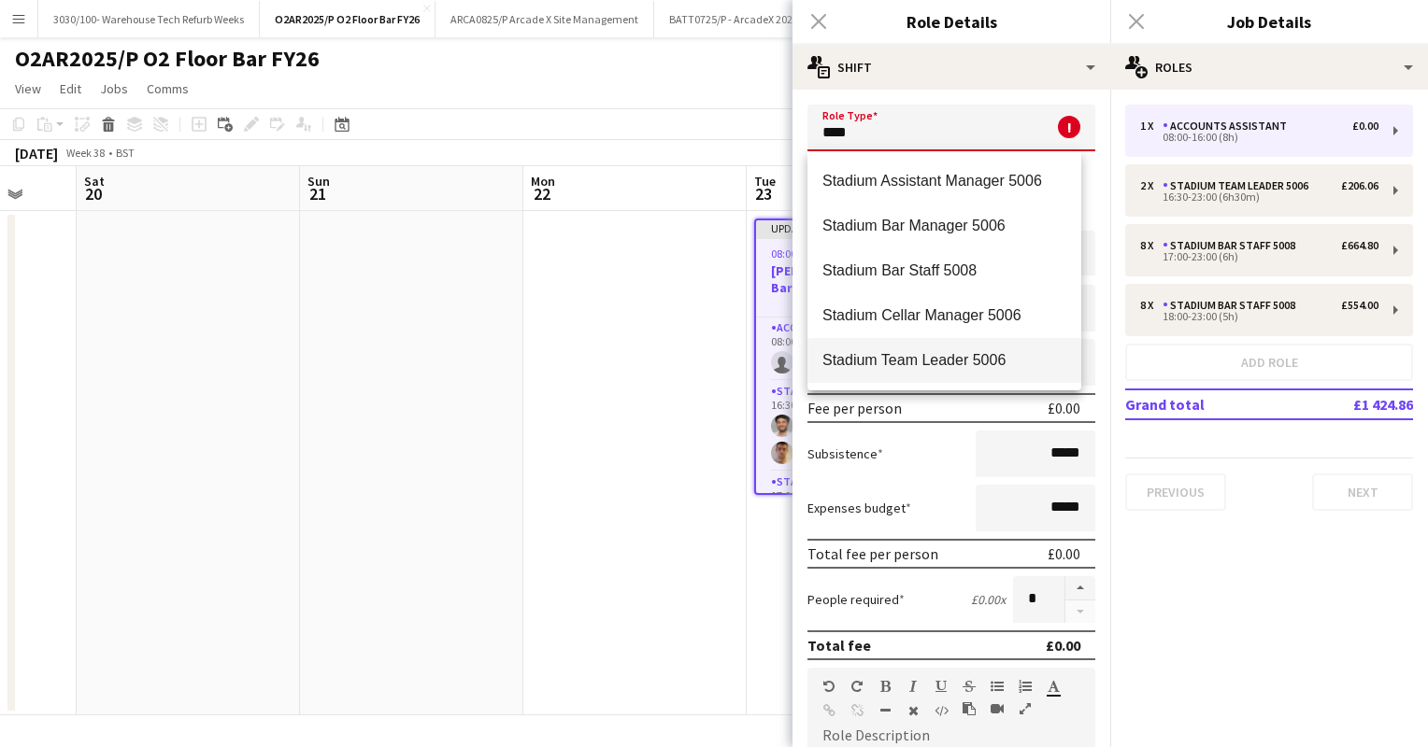
click at [881, 374] on mat-option "Stadium Team Leader 5006" at bounding box center [944, 360] width 274 height 45
type input "**********"
type input "******"
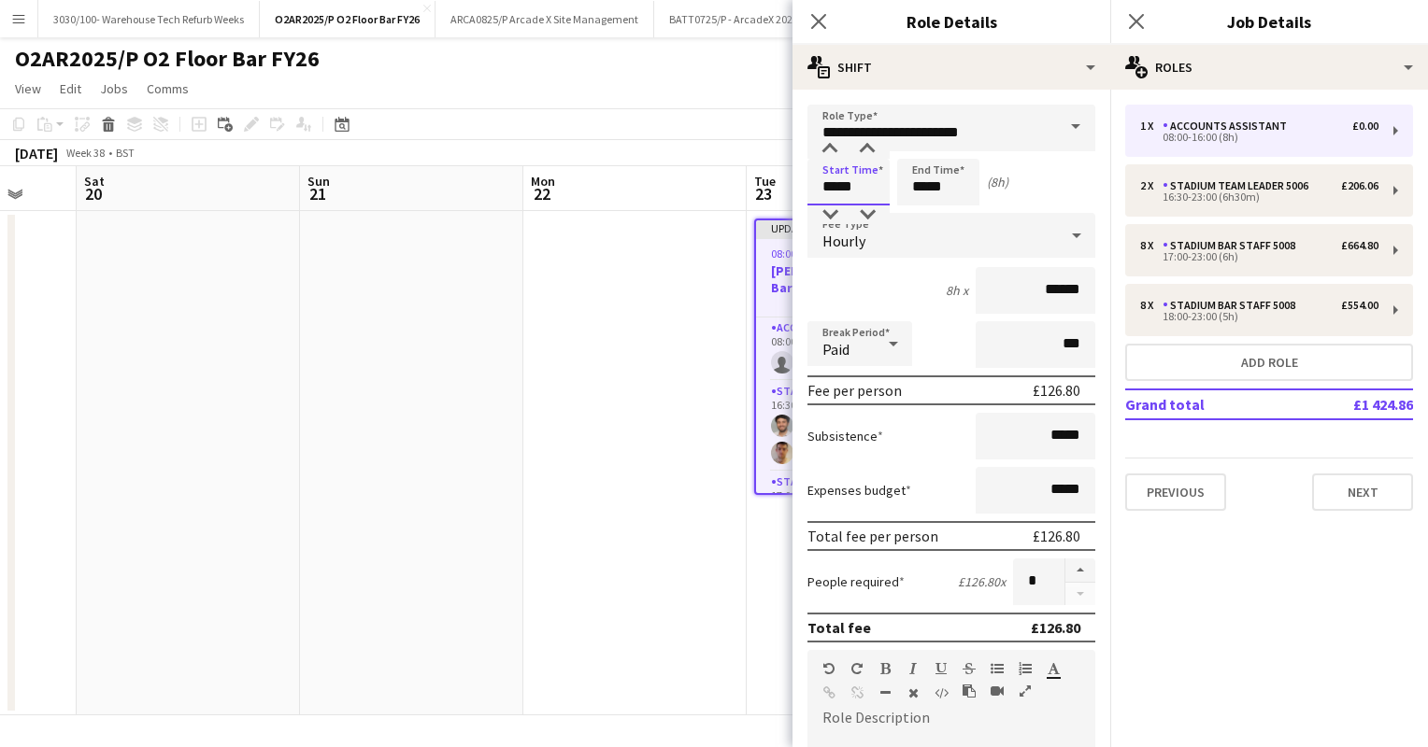
drag, startPoint x: 870, startPoint y: 187, endPoint x: 817, endPoint y: 188, distance: 53.3
click at [817, 188] on input "*****" at bounding box center [848, 182] width 82 height 47
type input "*****"
click at [926, 190] on input "*****" at bounding box center [938, 182] width 82 height 47
type input "*****"
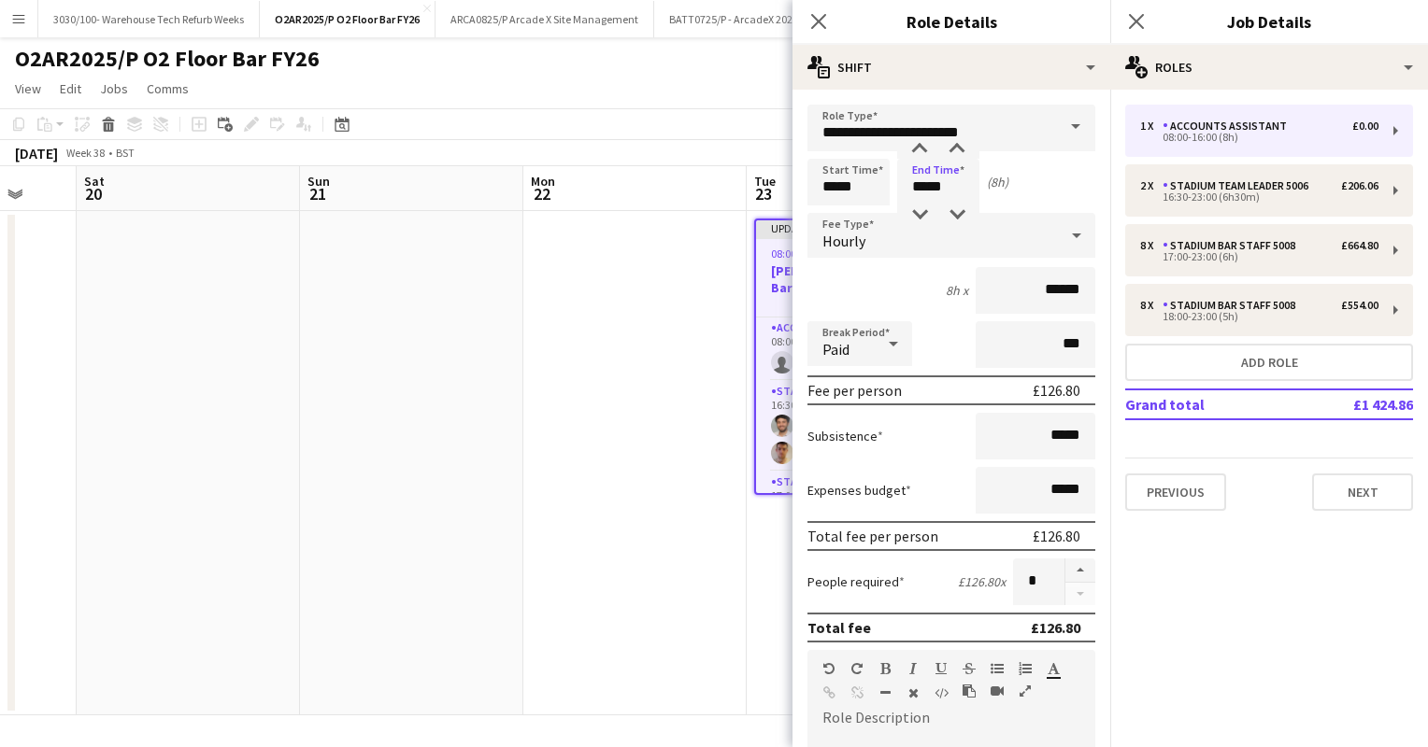
click at [895, 286] on div "8h x ******" at bounding box center [951, 290] width 288 height 47
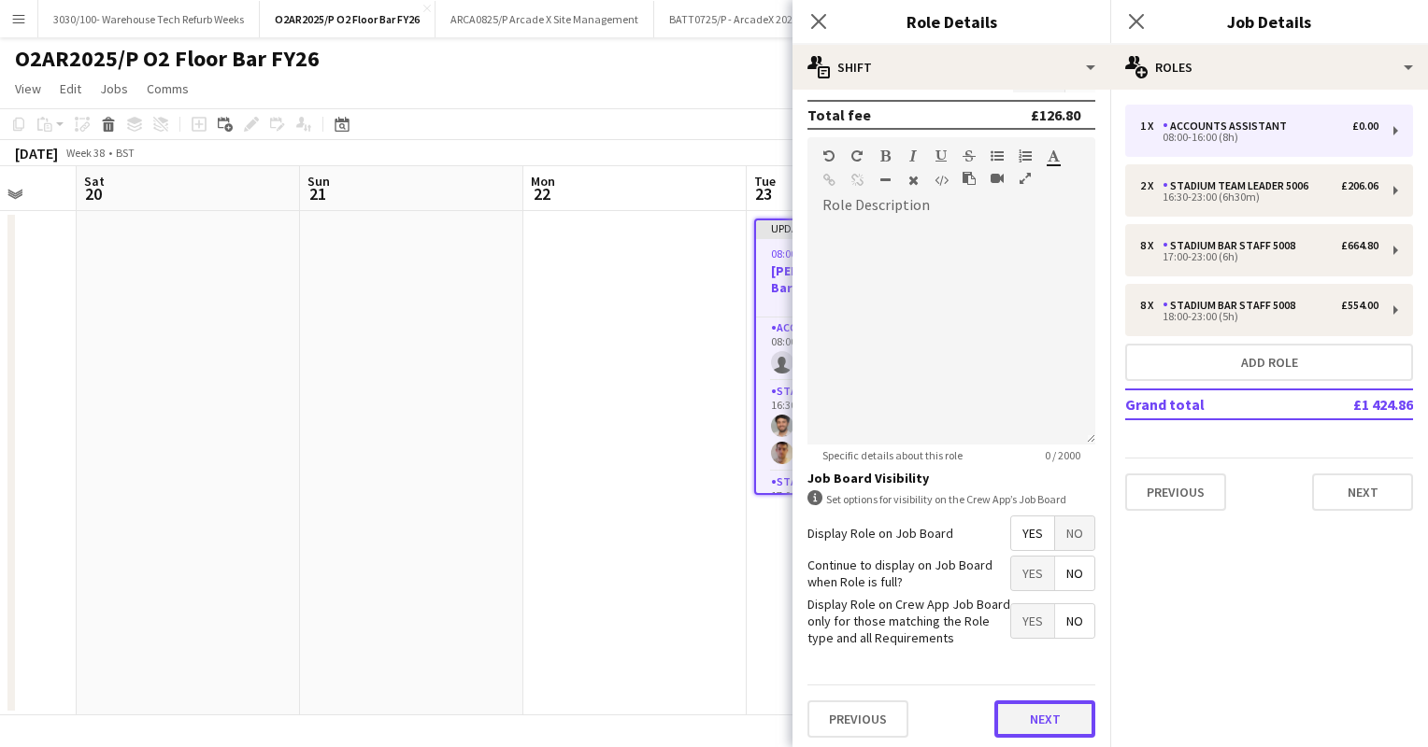
click at [995, 705] on button "Next" at bounding box center [1044, 719] width 101 height 37
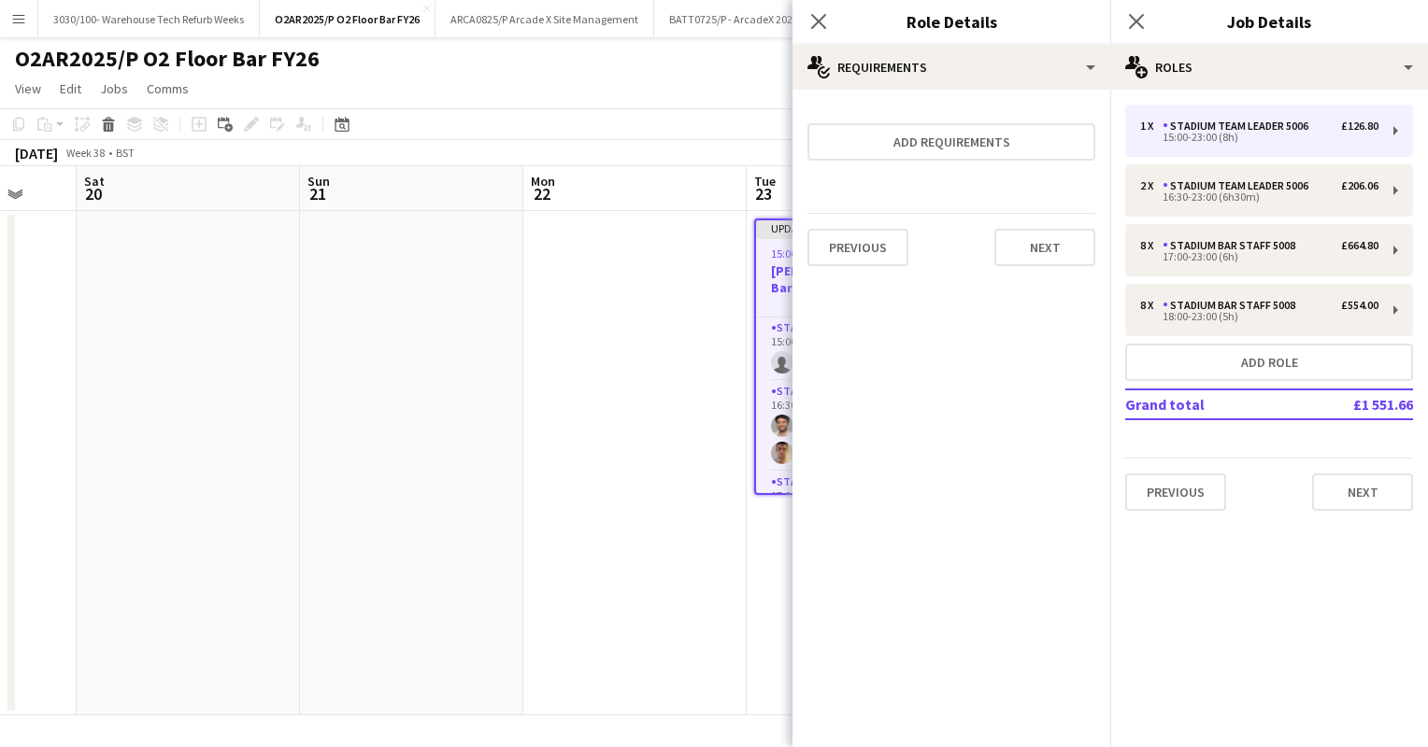
scroll to position [0, 0]
click at [665, 342] on app-date-cell at bounding box center [634, 463] width 223 height 505
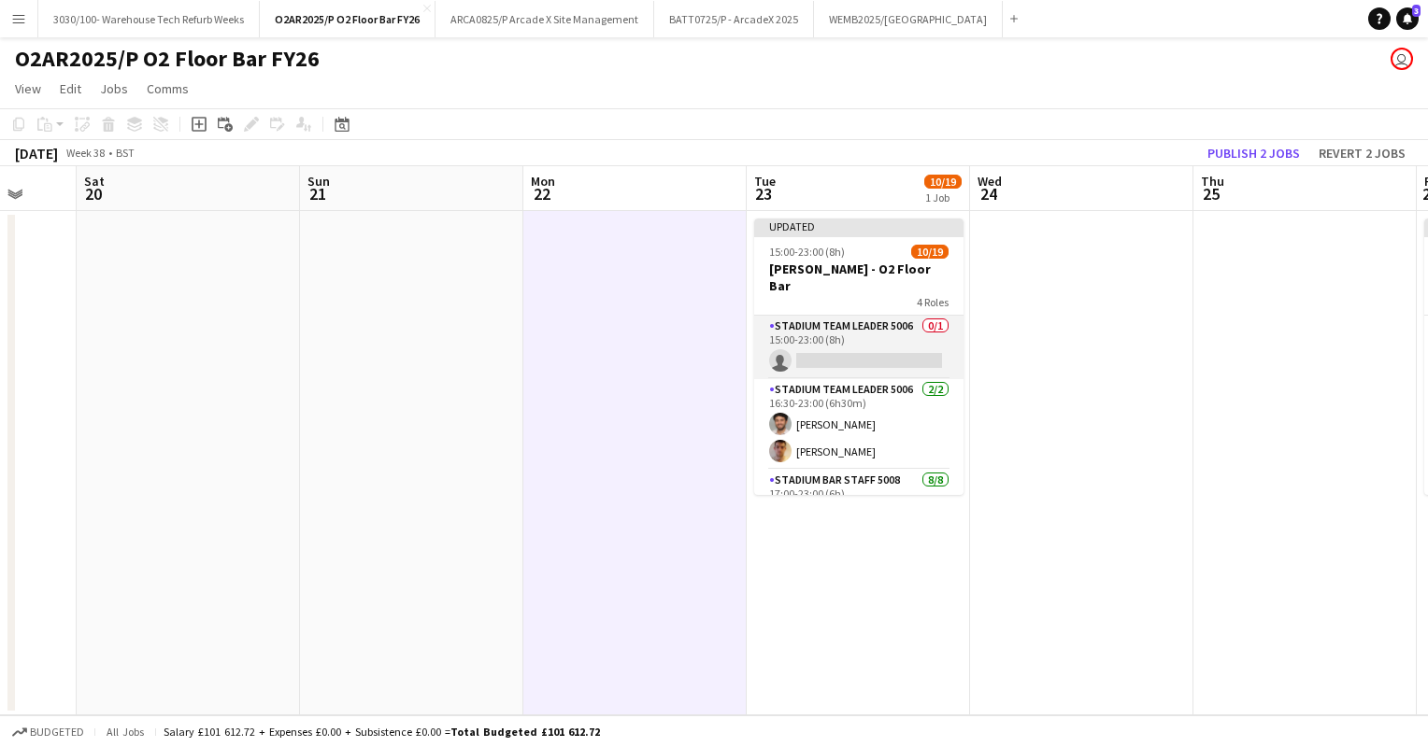
click at [830, 345] on app-card-role "Stadium Team Leader 5006 0/1 15:00-23:00 (8h) single-neutral-actions" at bounding box center [858, 348] width 209 height 64
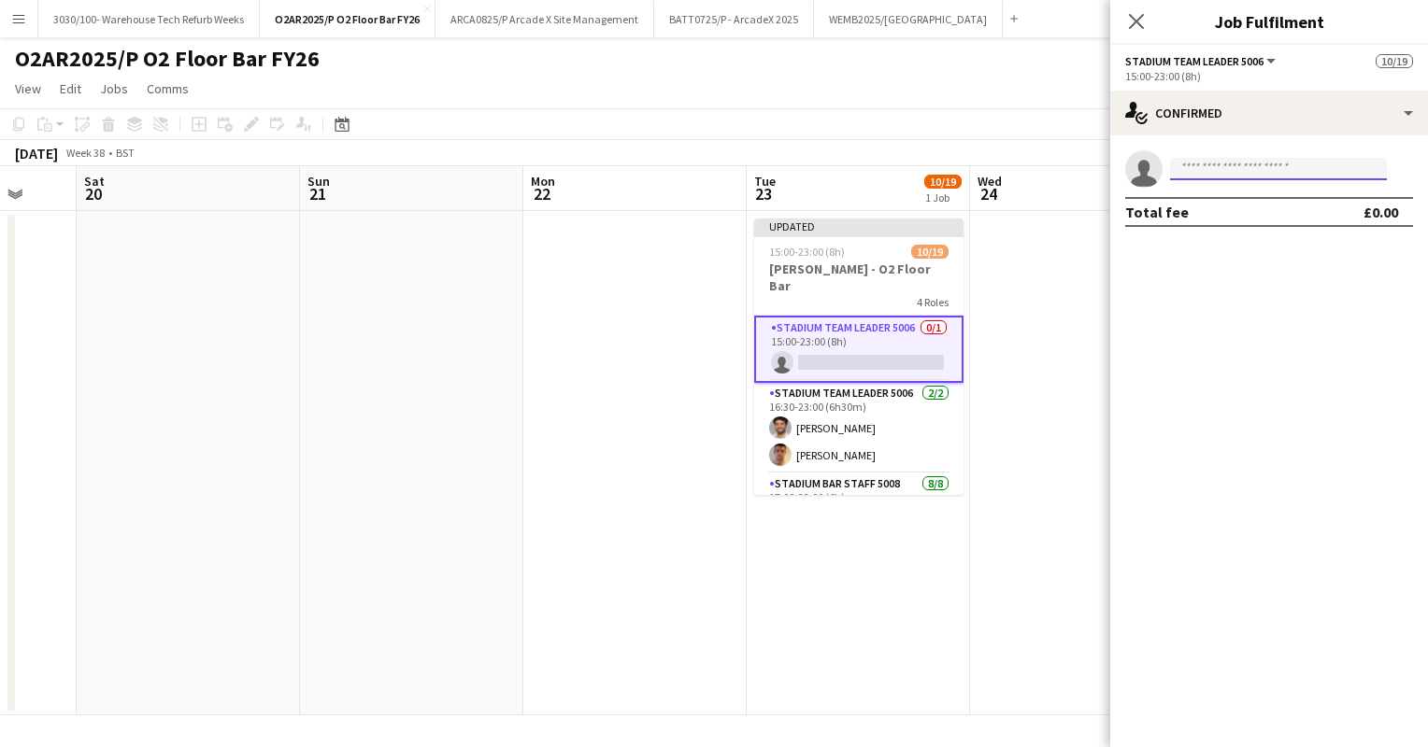
click at [1261, 173] on input at bounding box center [1278, 169] width 217 height 22
type input "*********"
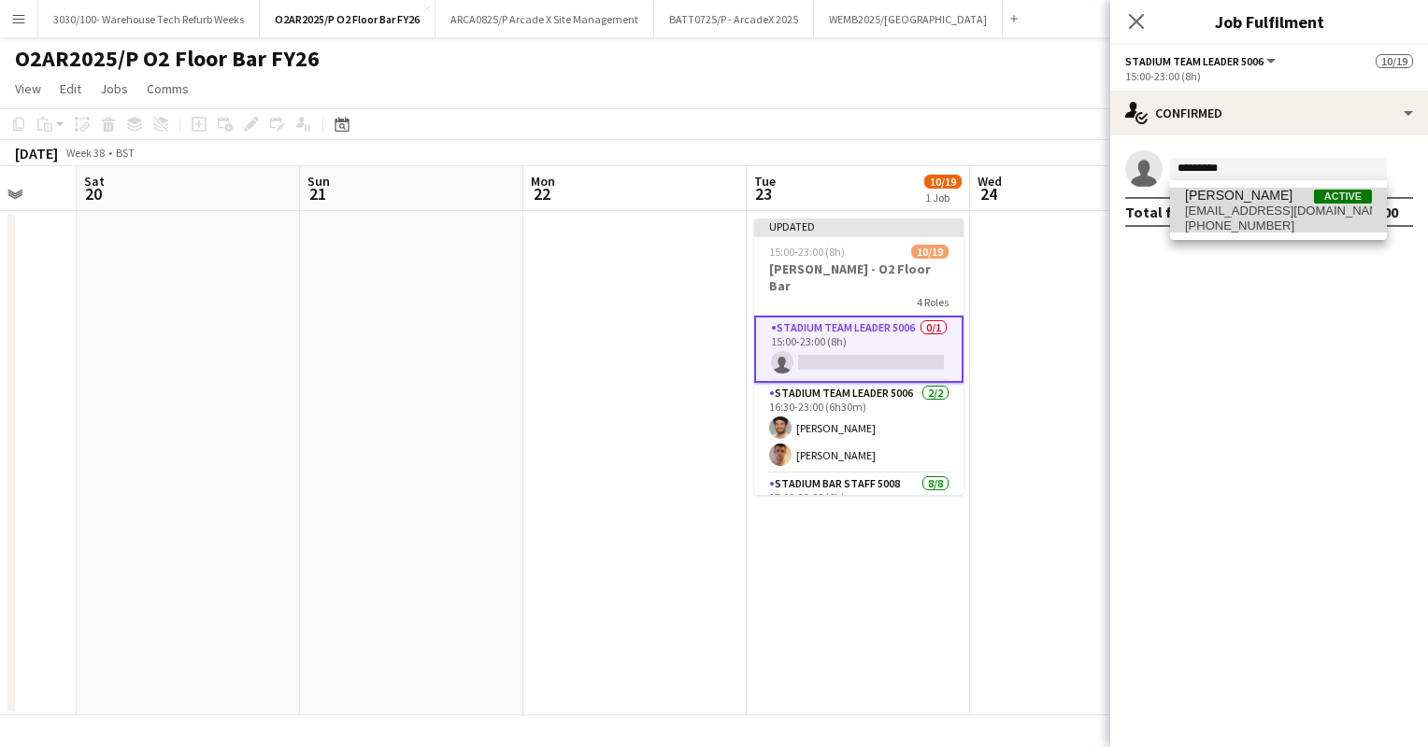
click at [1314, 216] on span "[EMAIL_ADDRESS][DOMAIN_NAME]" at bounding box center [1278, 211] width 187 height 15
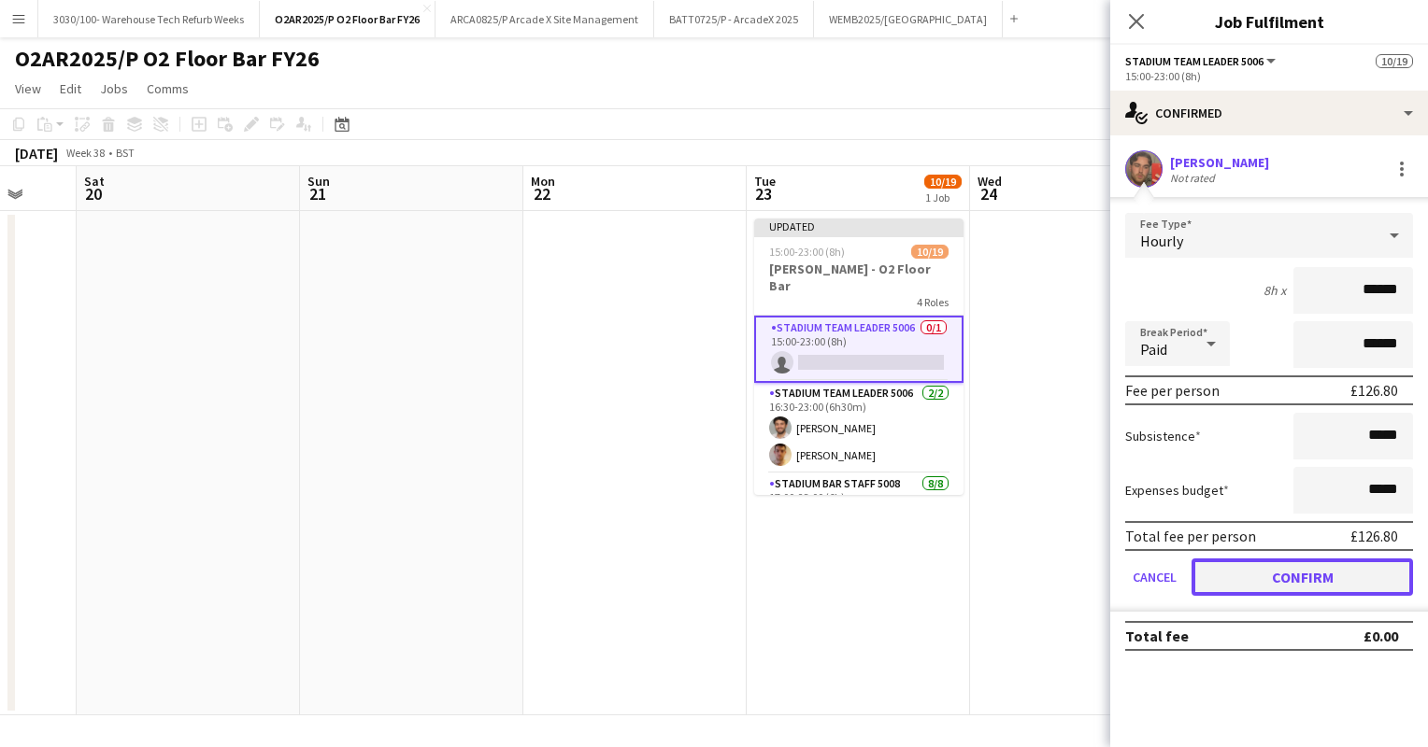
click at [1281, 572] on button "Confirm" at bounding box center [1301, 577] width 221 height 37
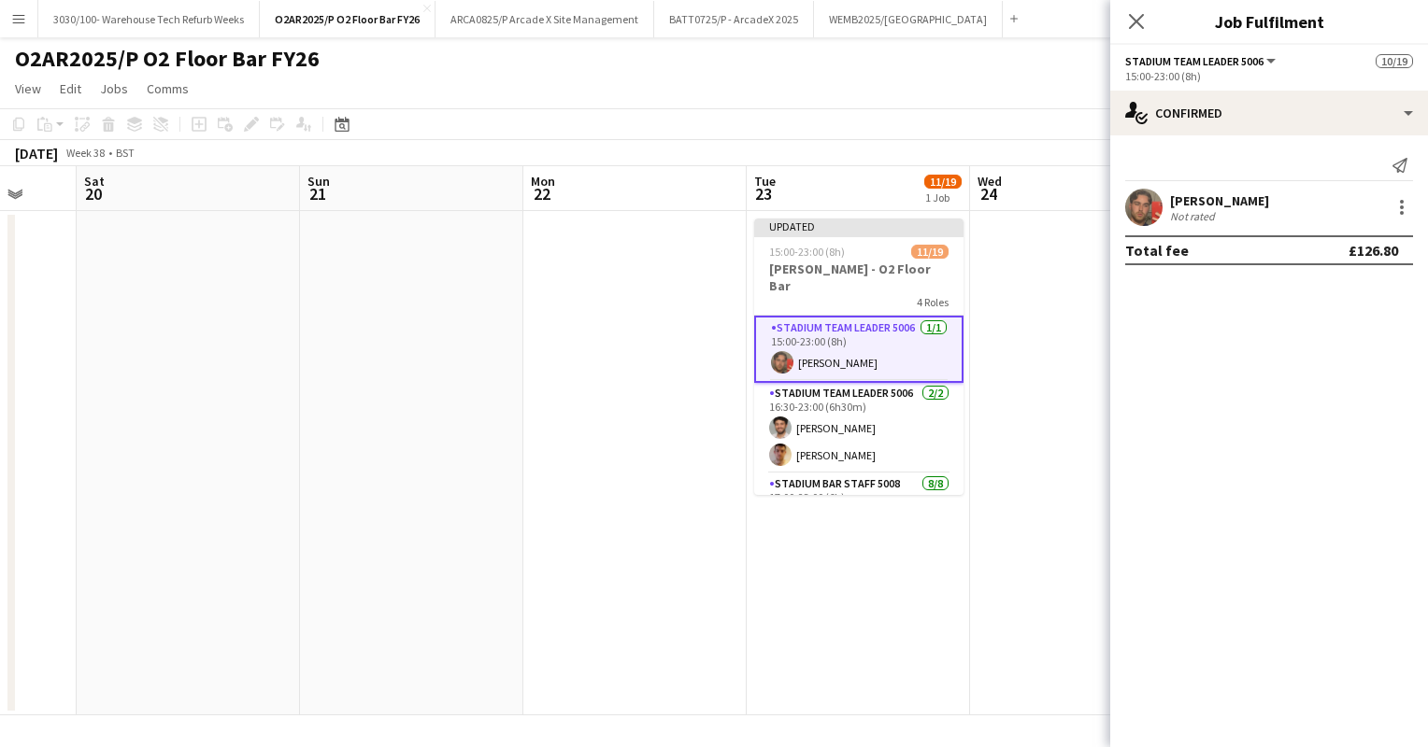
click at [1031, 273] on app-date-cell at bounding box center [1081, 463] width 223 height 505
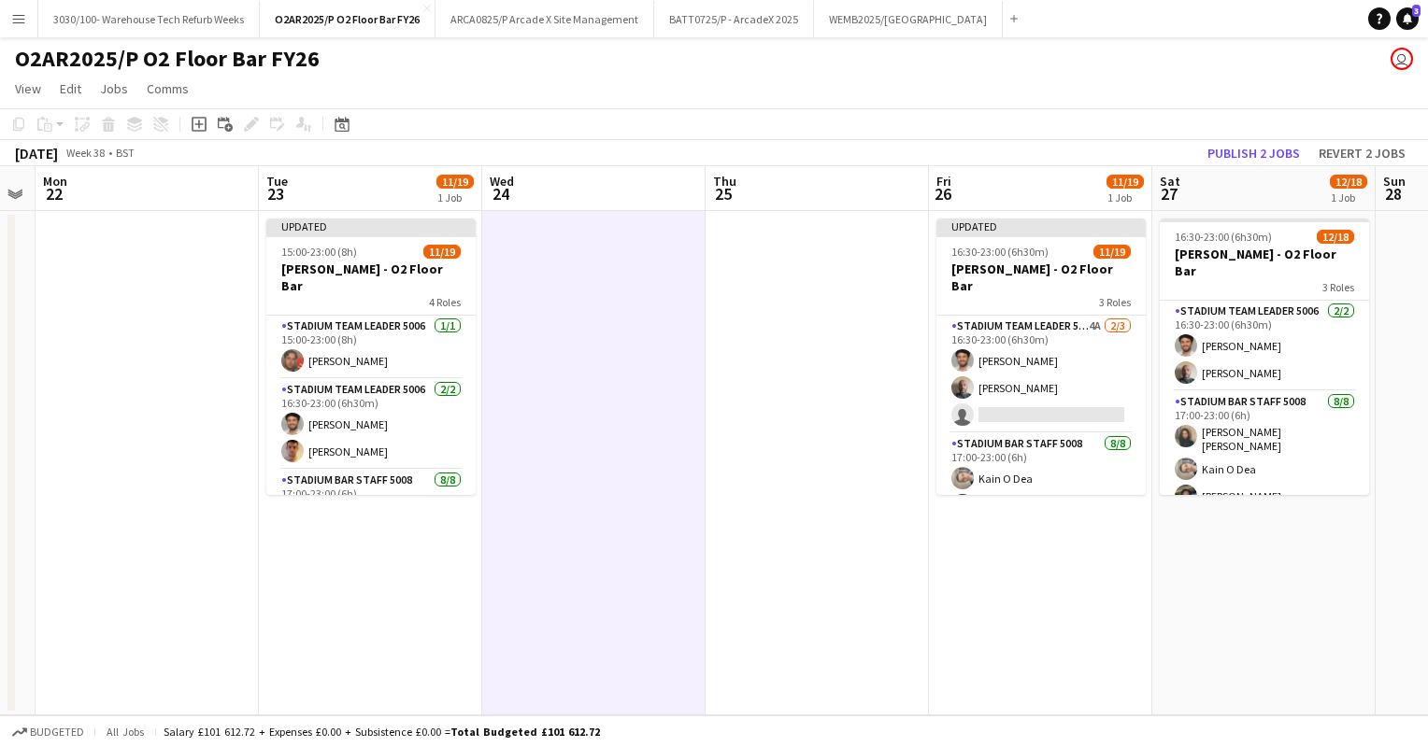
scroll to position [0, 647]
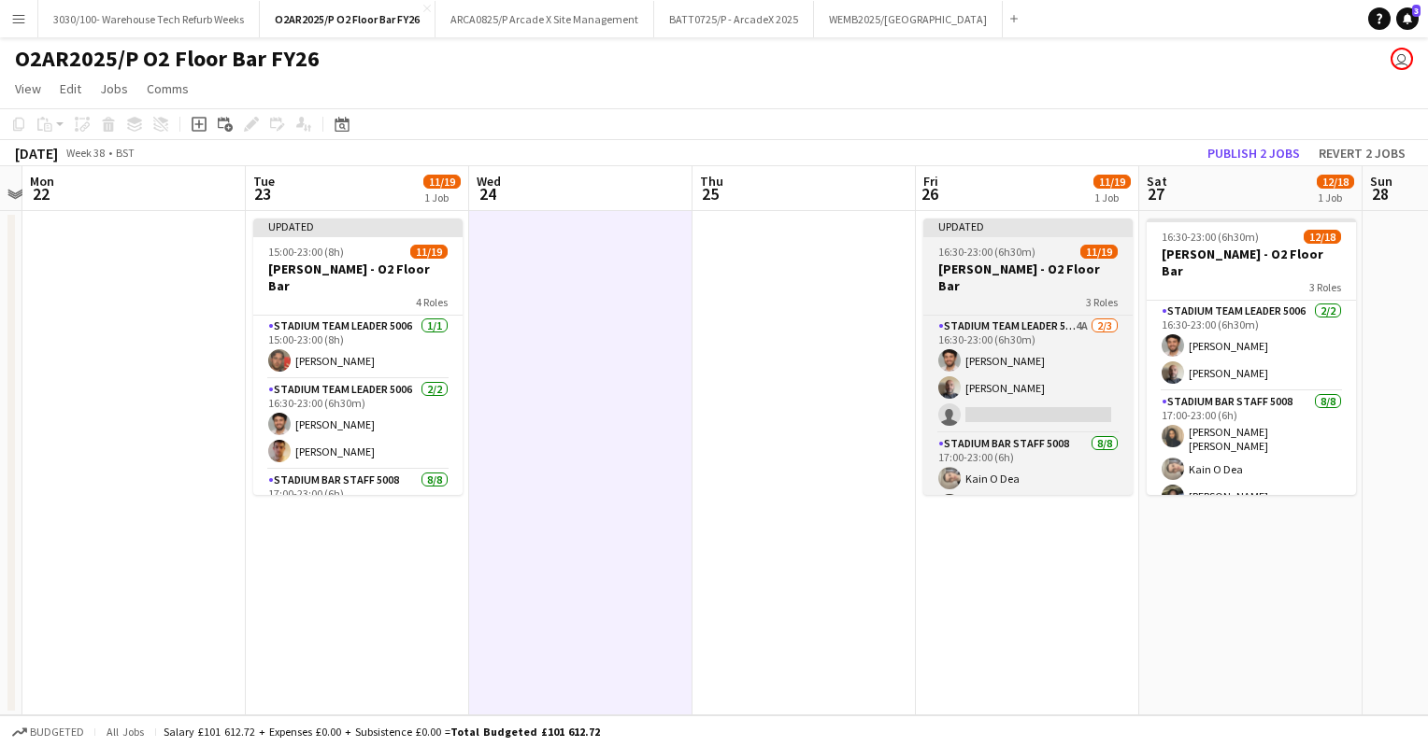
click at [1007, 272] on h3 "[PERSON_NAME] - O2 Floor Bar" at bounding box center [1027, 278] width 209 height 34
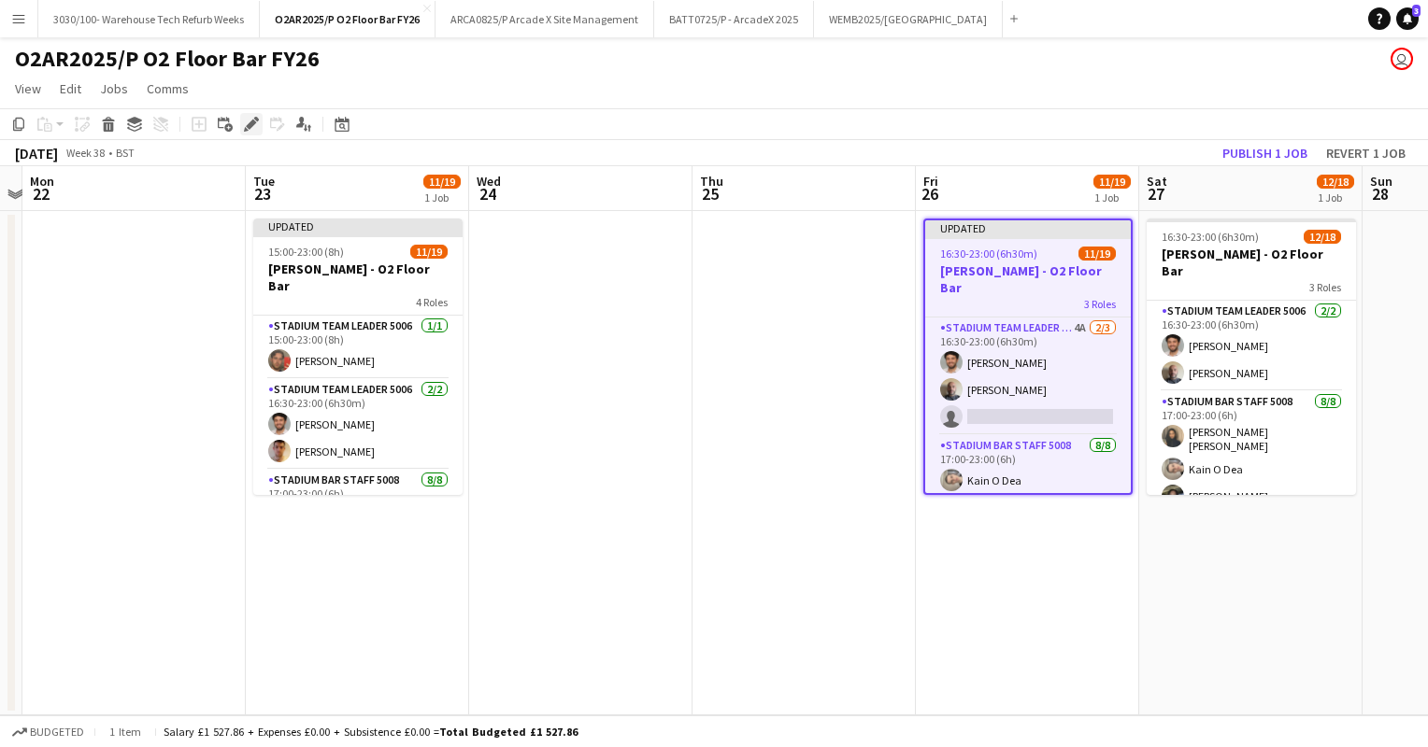
click at [254, 118] on icon at bounding box center [256, 119] width 5 height 5
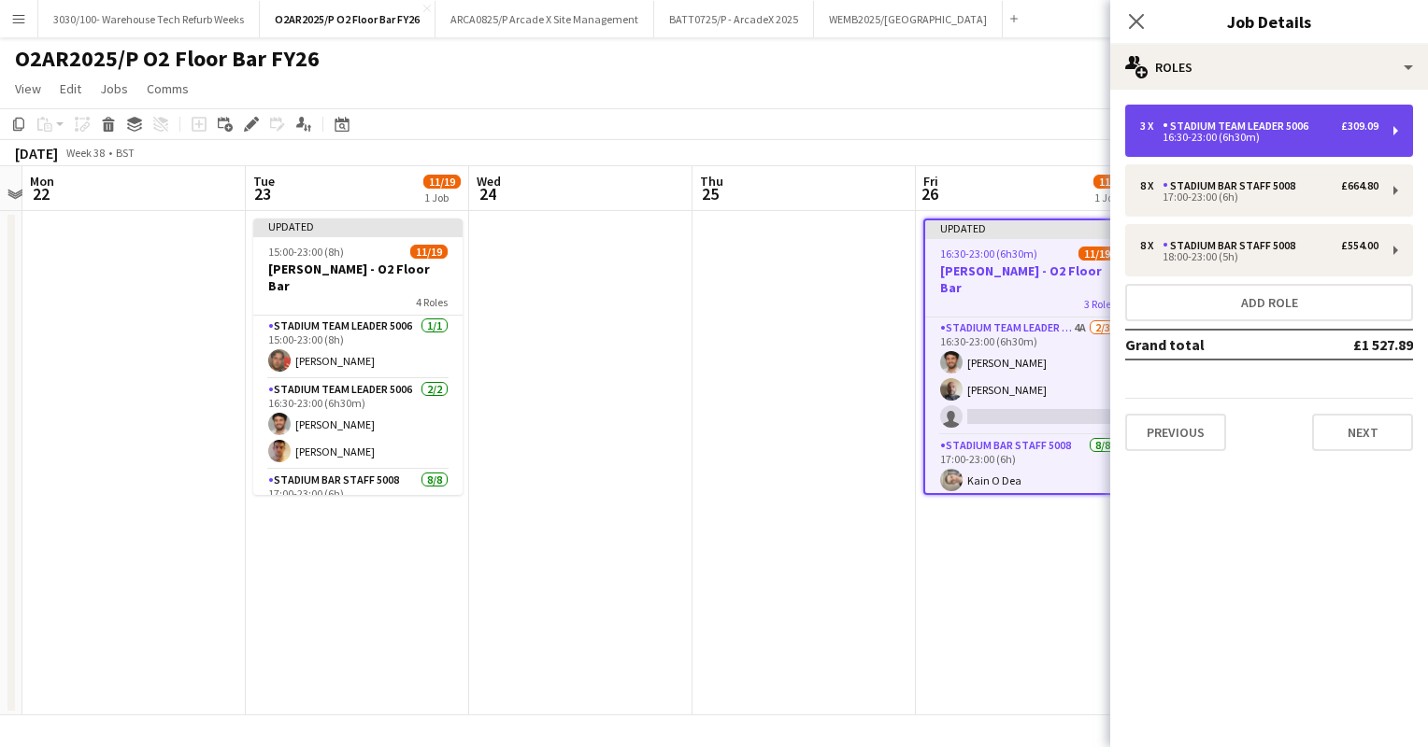
click at [1331, 135] on div "16:30-23:00 (6h30m)" at bounding box center [1259, 137] width 238 height 9
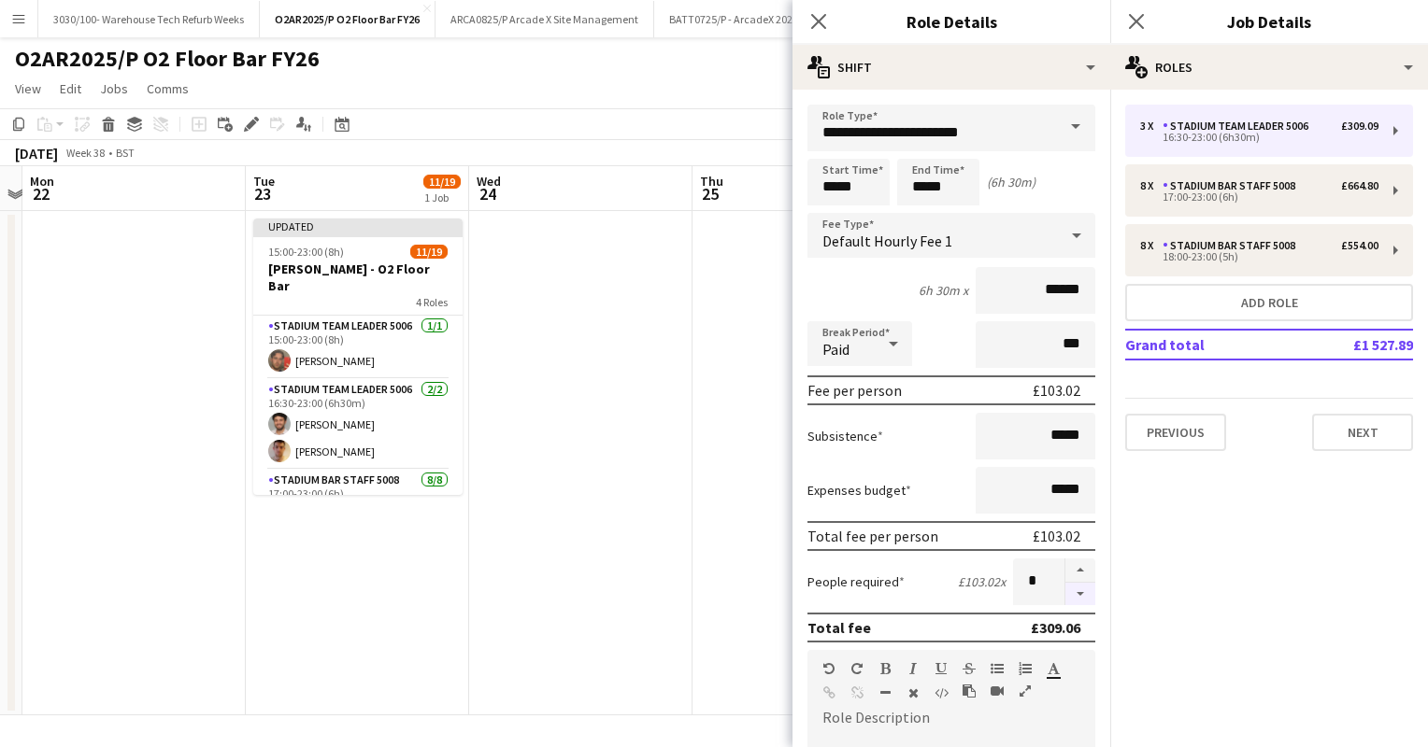
click at [1065, 598] on button "button" at bounding box center [1080, 594] width 30 height 23
type input "*"
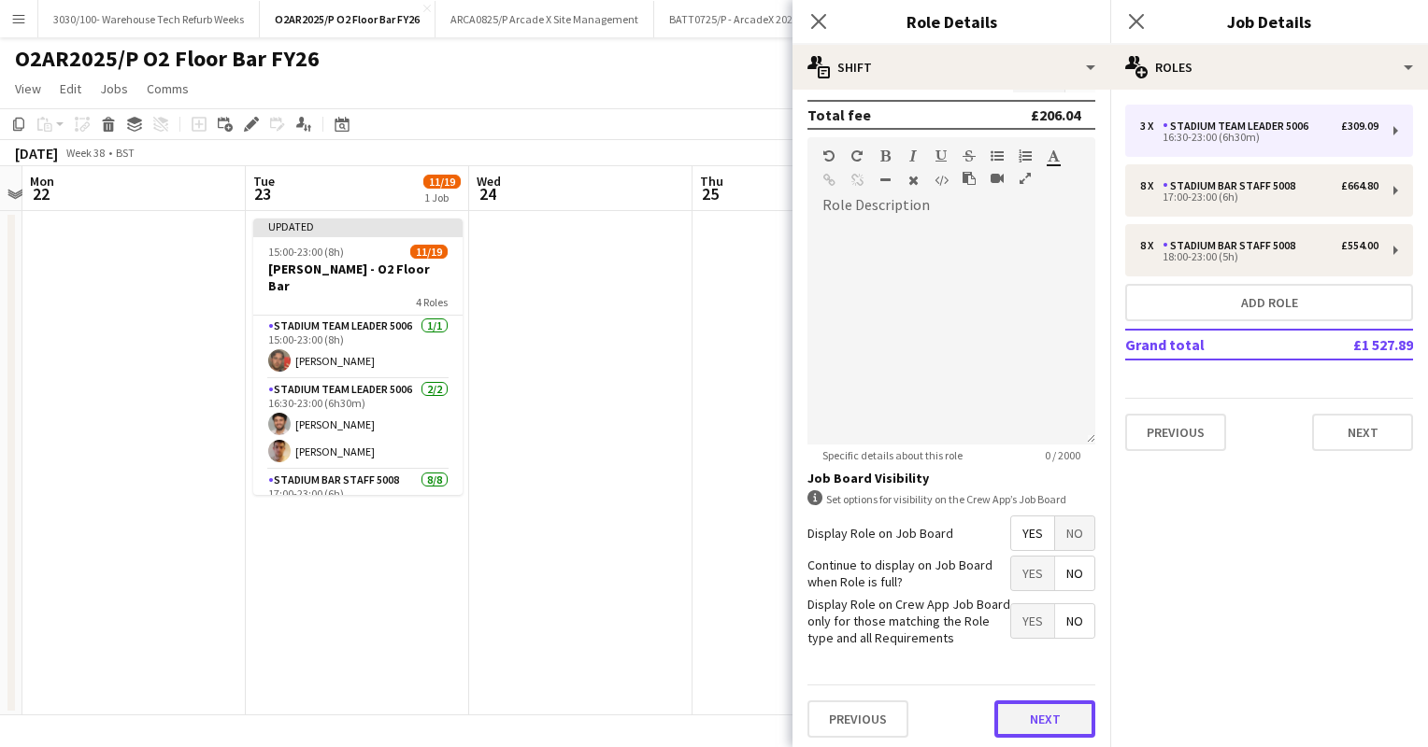
click at [1038, 718] on button "Next" at bounding box center [1044, 719] width 101 height 37
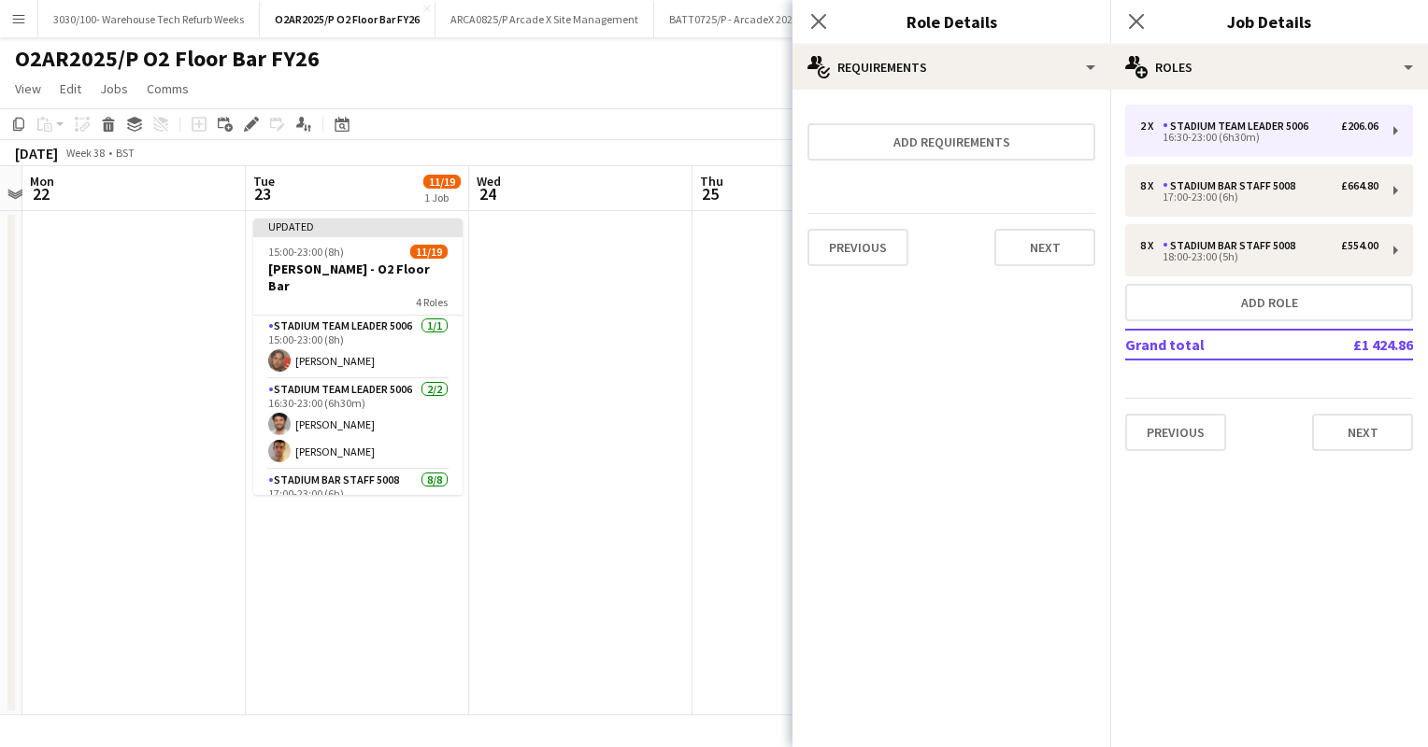
scroll to position [0, 0]
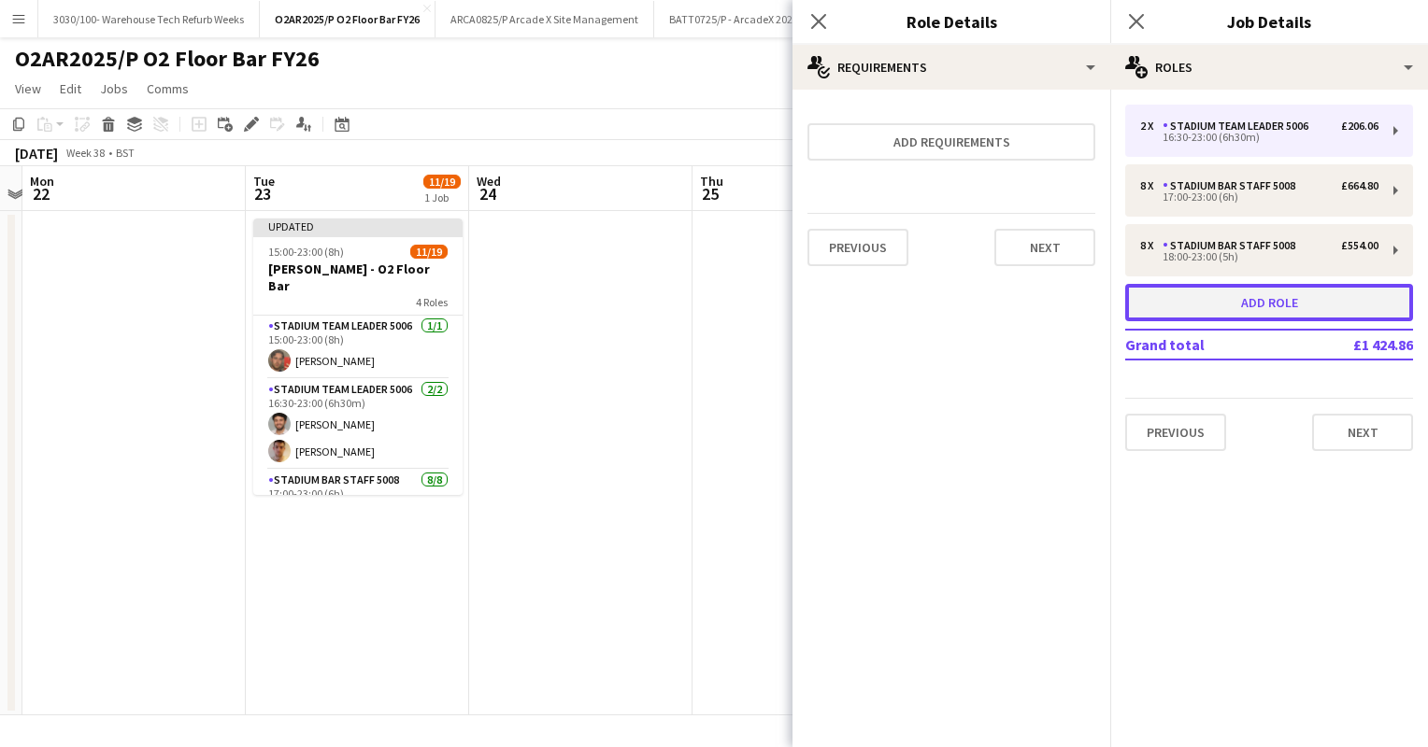
click at [1276, 285] on button "Add role" at bounding box center [1269, 302] width 288 height 37
type input "**********"
type input "*****"
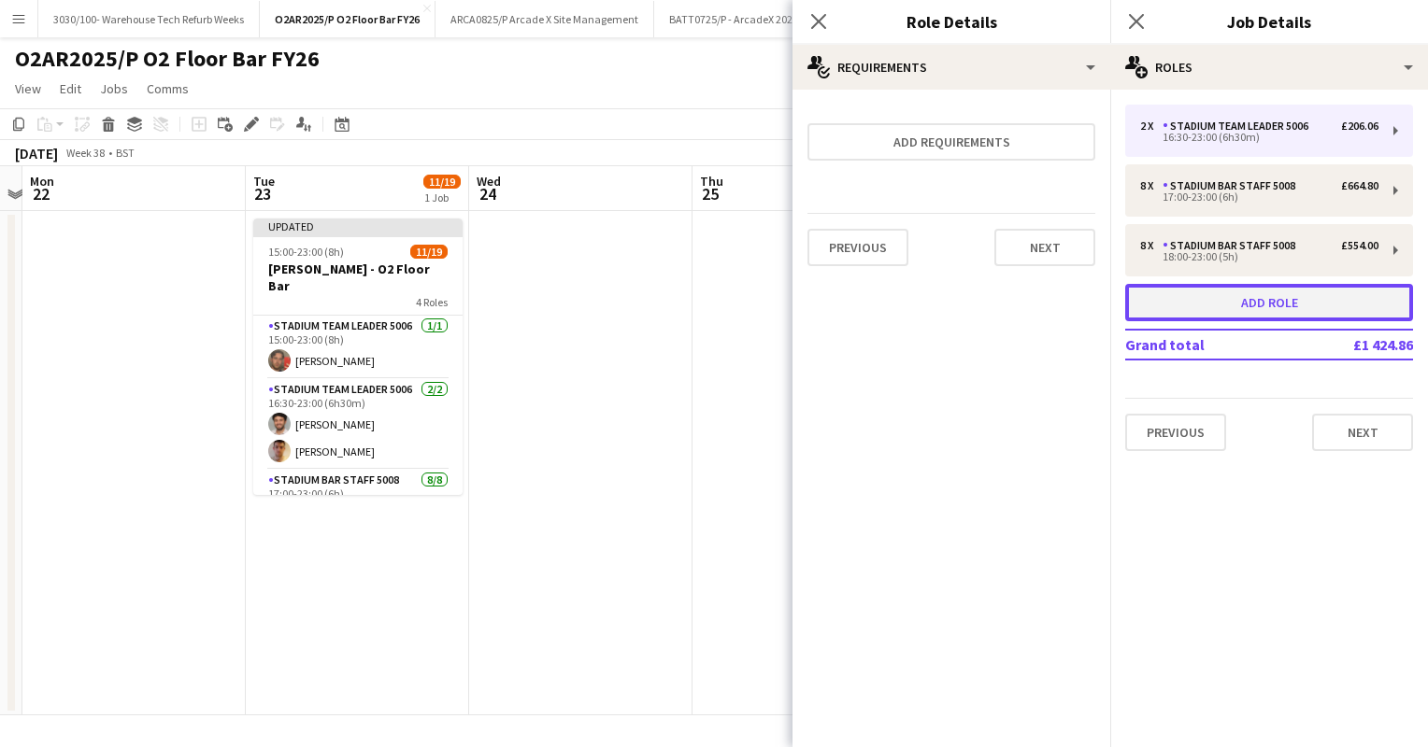
type input "*"
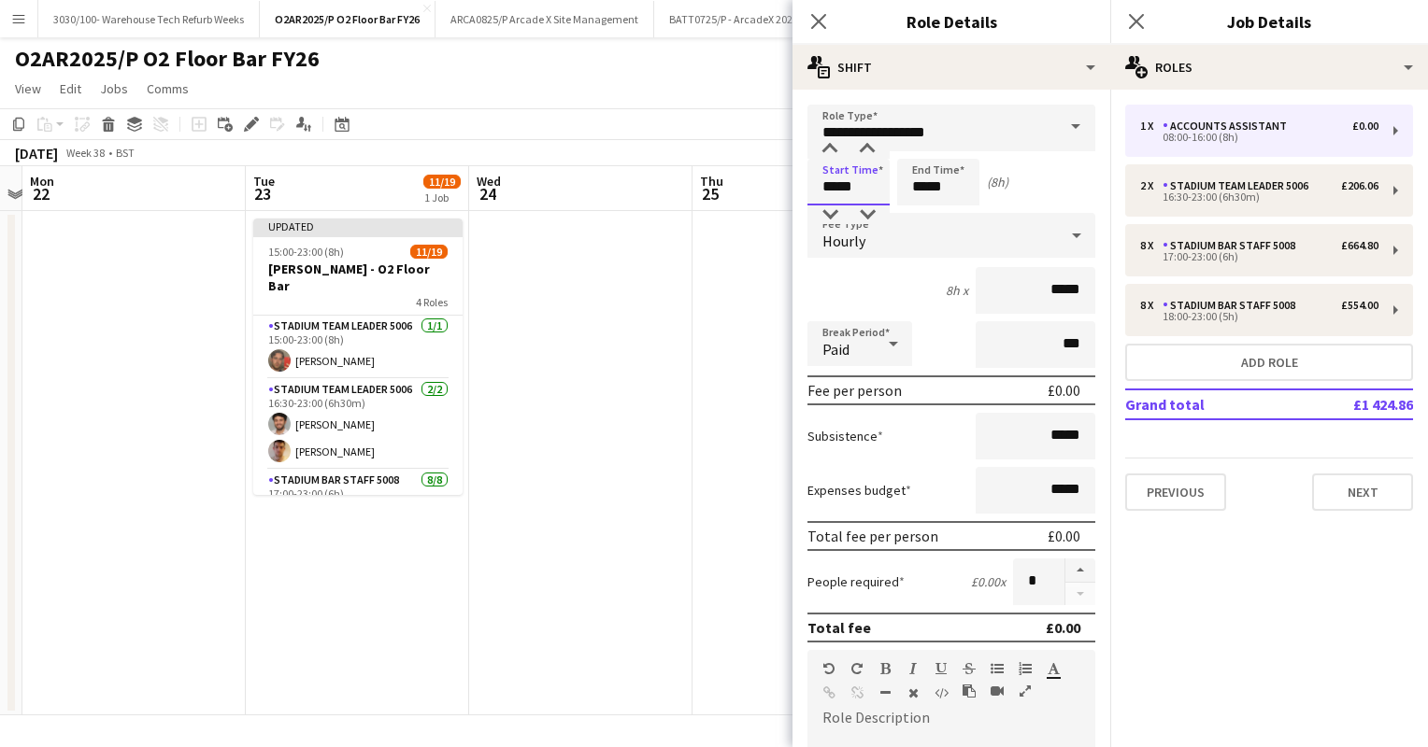
drag, startPoint x: 864, startPoint y: 187, endPoint x: 799, endPoint y: 189, distance: 65.4
click at [799, 189] on form "**********" at bounding box center [951, 685] width 318 height 1161
type input "*****"
click at [923, 187] on input "*****" at bounding box center [938, 182] width 82 height 47
type input "*****"
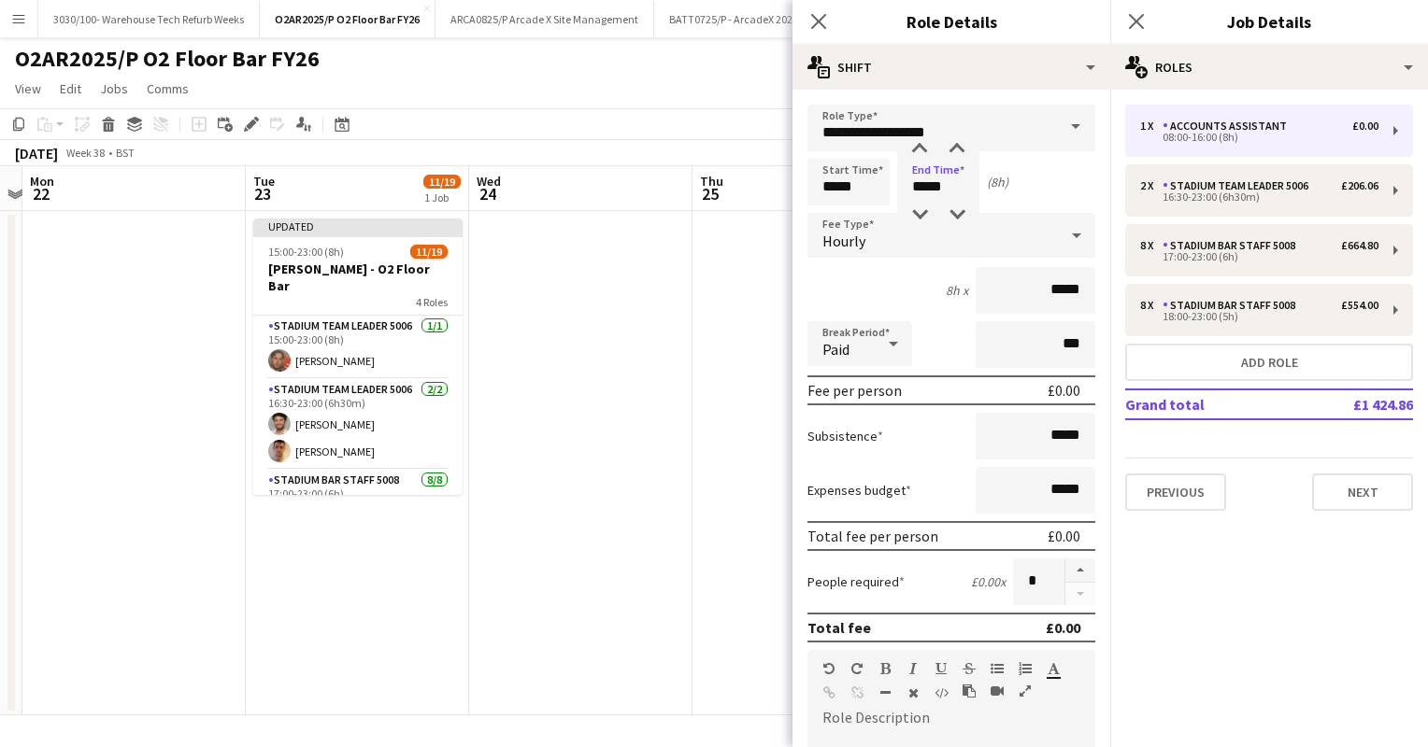
click at [901, 282] on div "8h x *****" at bounding box center [951, 290] width 288 height 47
drag, startPoint x: 970, startPoint y: 136, endPoint x: 777, endPoint y: 152, distance: 193.1
click at [777, 152] on body "Menu Boards Boards Boards All jobs Status Workforce Workforce My Workforce Recr…" at bounding box center [714, 373] width 1428 height 747
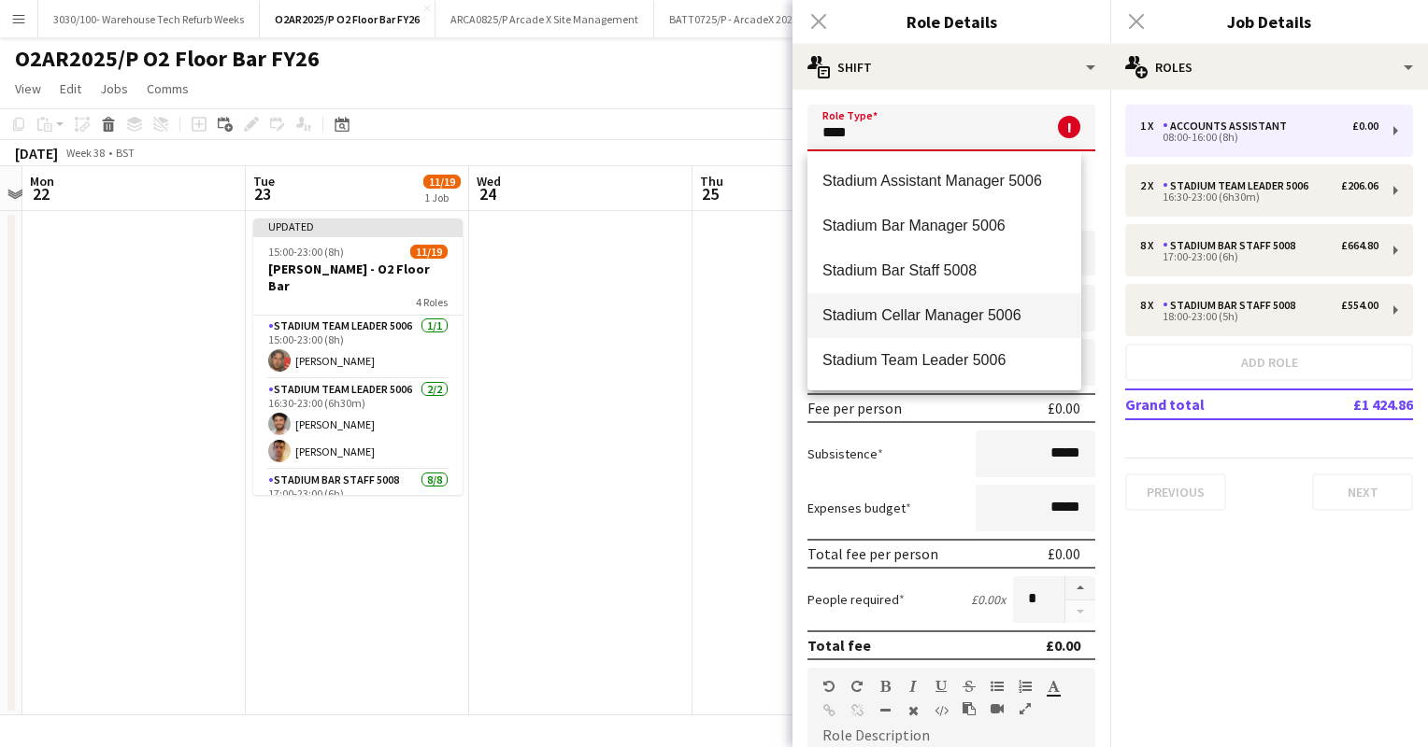
click at [842, 334] on mat-option "Stadium Cellar Manager 5006" at bounding box center [944, 315] width 274 height 45
type input "**********"
type input "******"
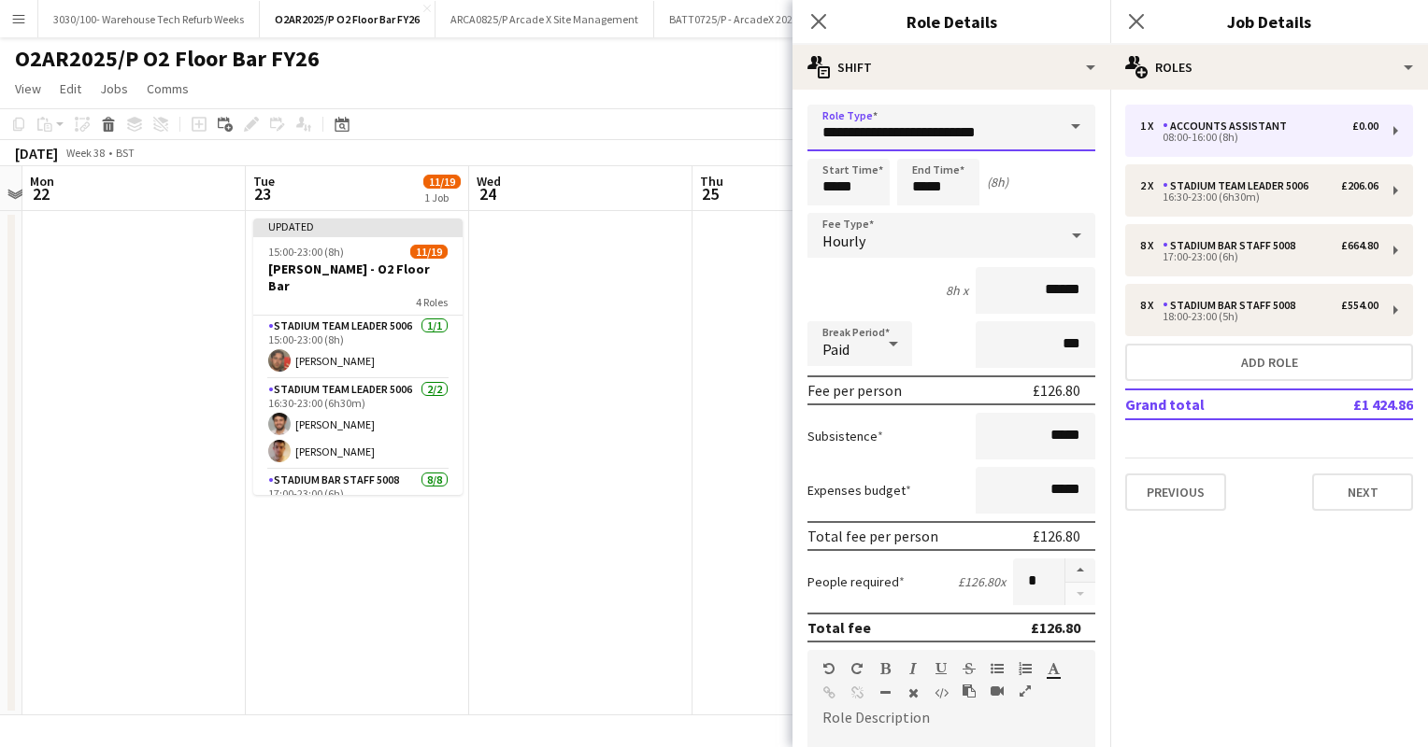
drag, startPoint x: 1009, startPoint y: 138, endPoint x: 879, endPoint y: 141, distance: 129.9
click at [879, 141] on input "**********" at bounding box center [951, 128] width 288 height 47
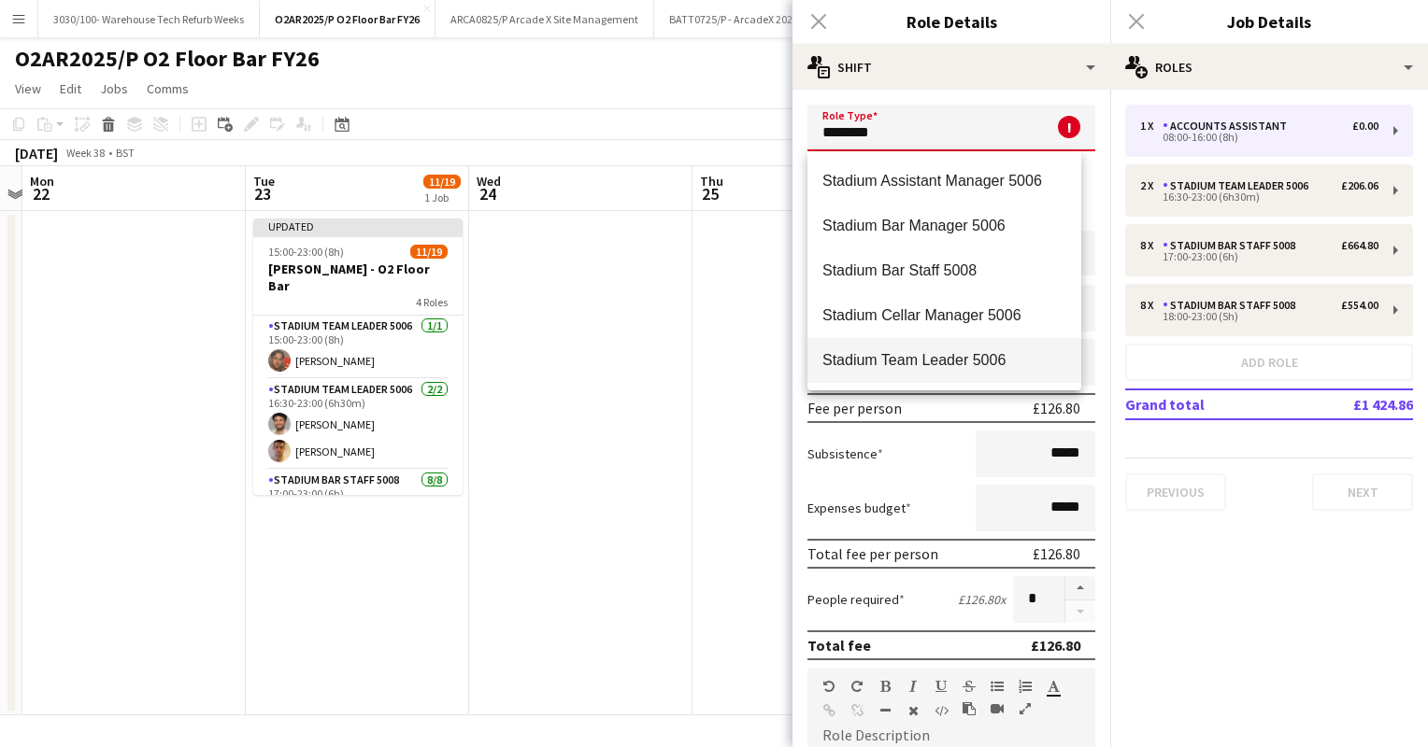
click at [951, 356] on span "Stadium Team Leader 5006" at bounding box center [944, 360] width 244 height 18
type input "**********"
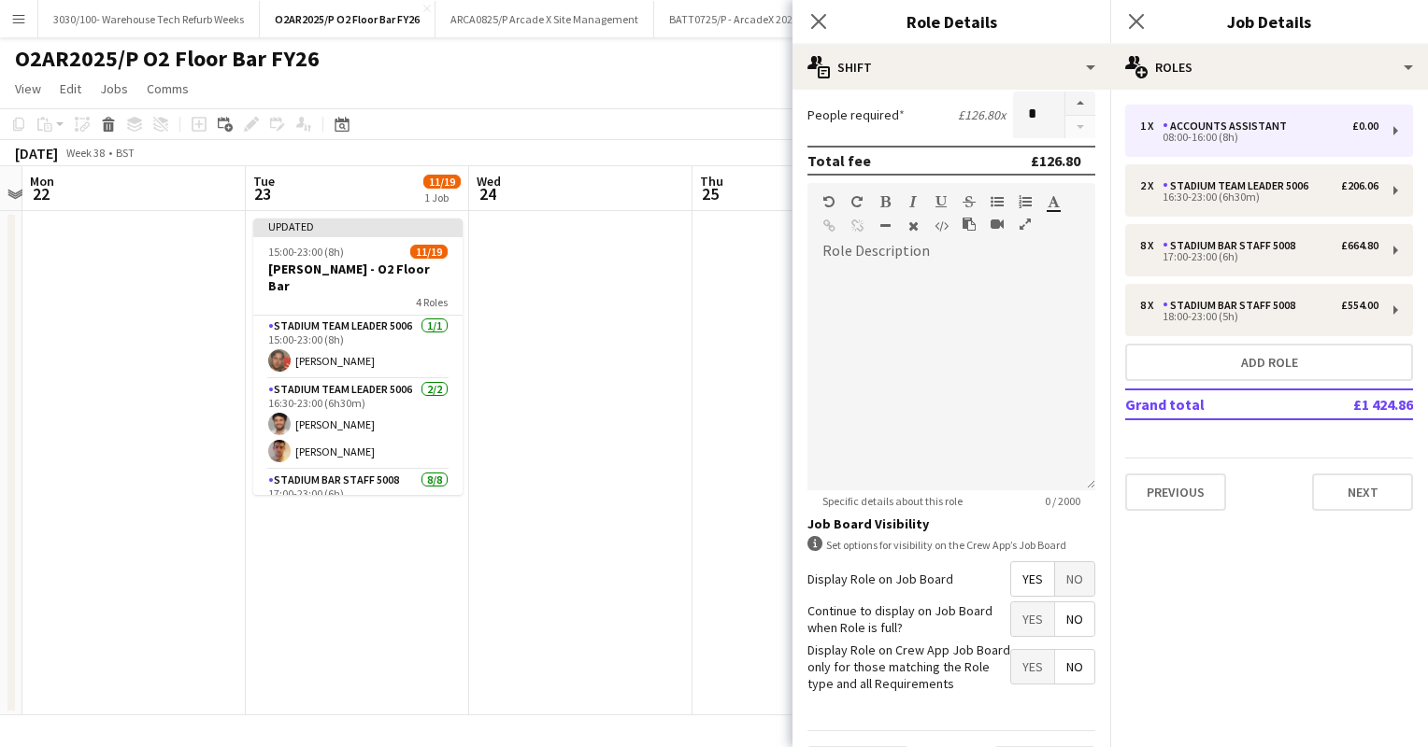
scroll to position [513, 0]
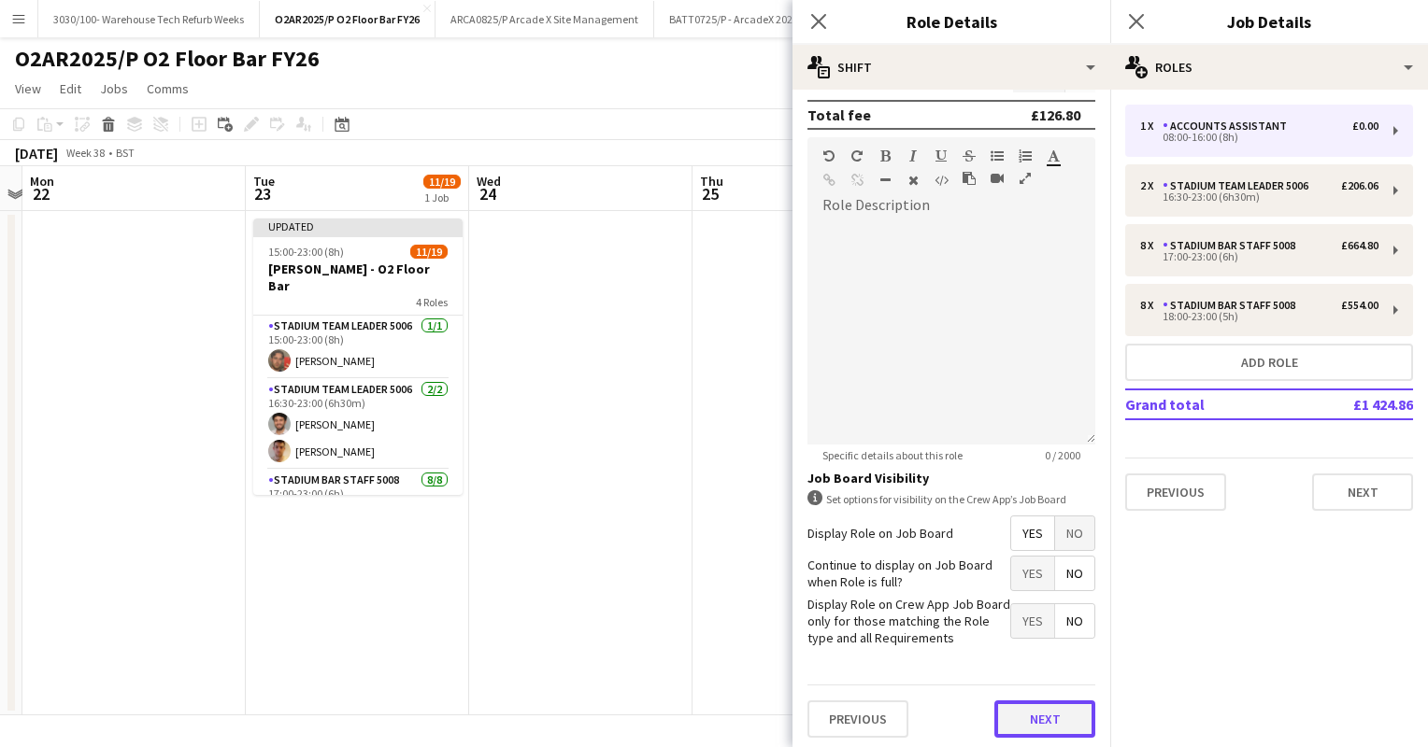
click at [1028, 714] on button "Next" at bounding box center [1044, 719] width 101 height 37
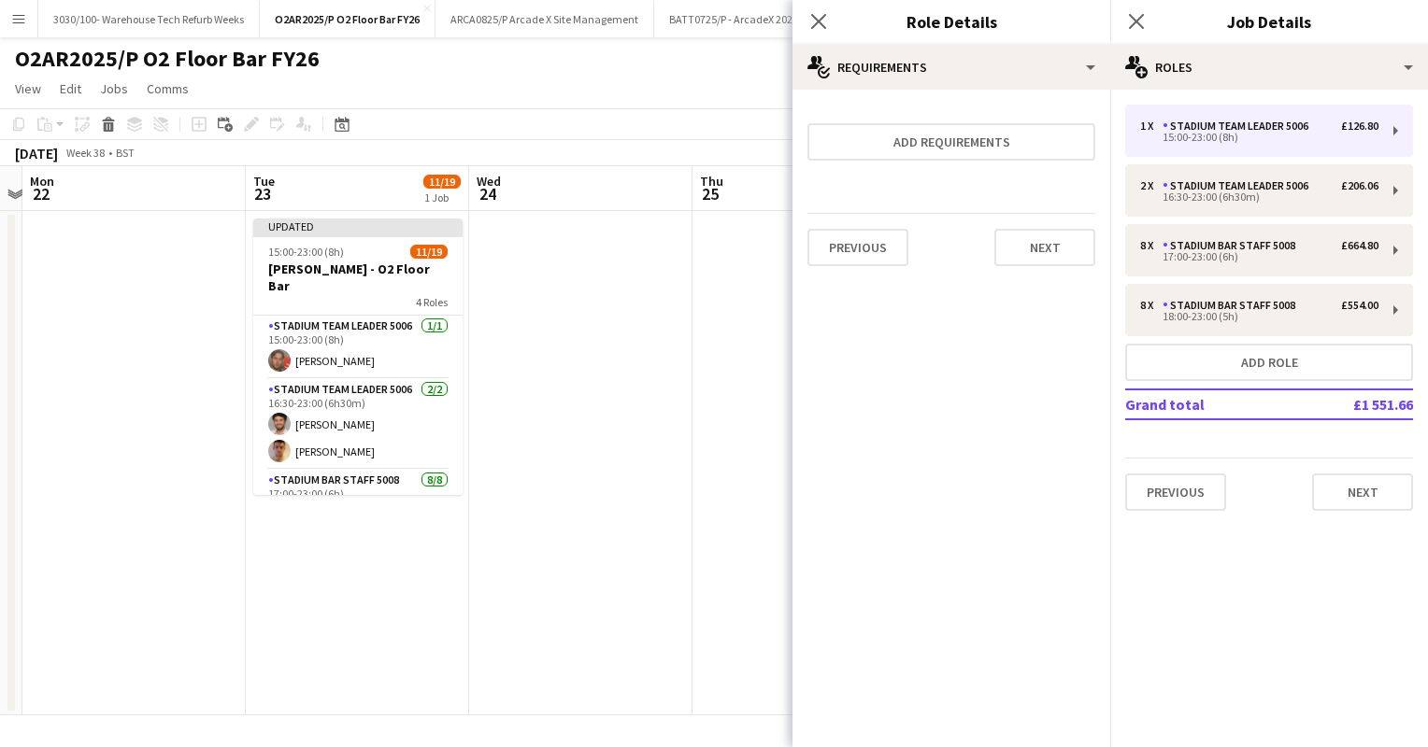
scroll to position [0, 0]
click at [744, 304] on app-date-cell at bounding box center [803, 463] width 223 height 505
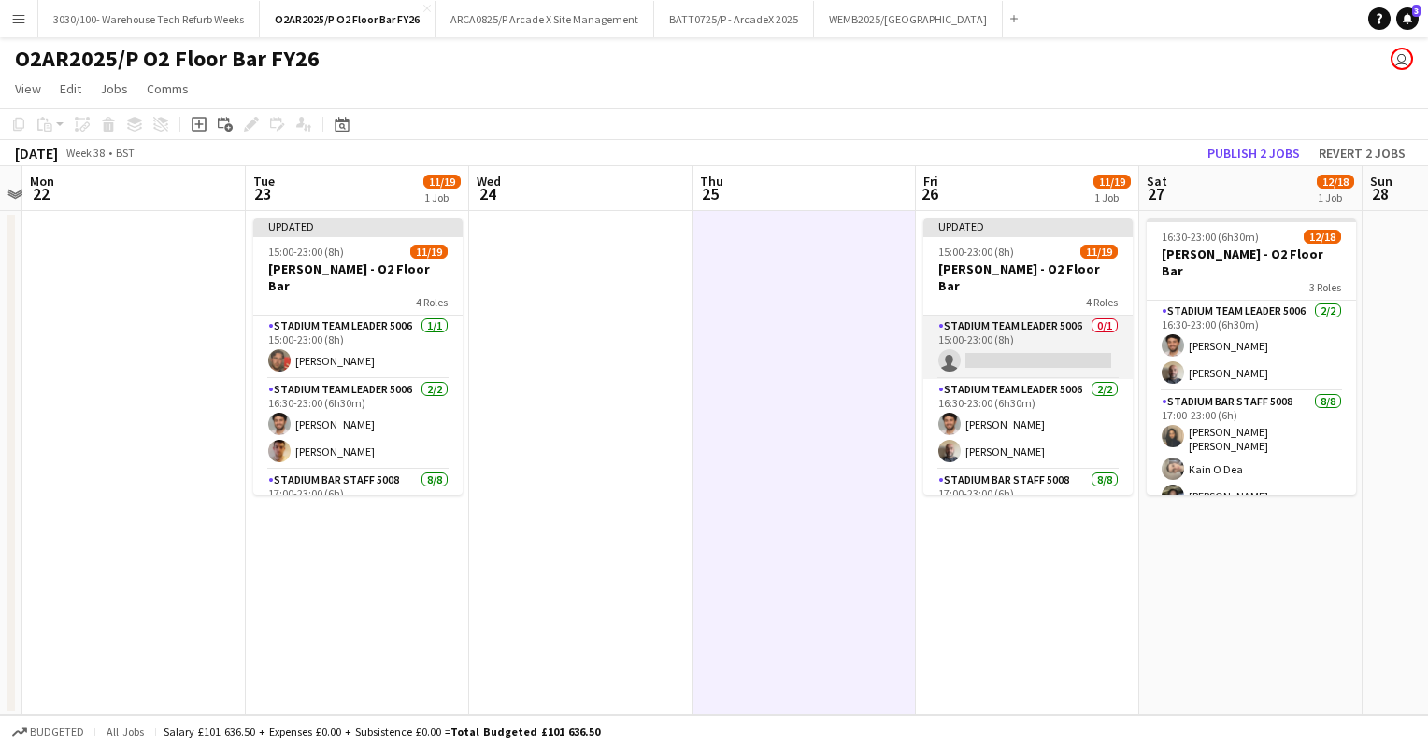
click at [1017, 335] on app-card-role "Stadium Team Leader 5006 0/1 15:00-23:00 (8h) single-neutral-actions" at bounding box center [1027, 348] width 209 height 64
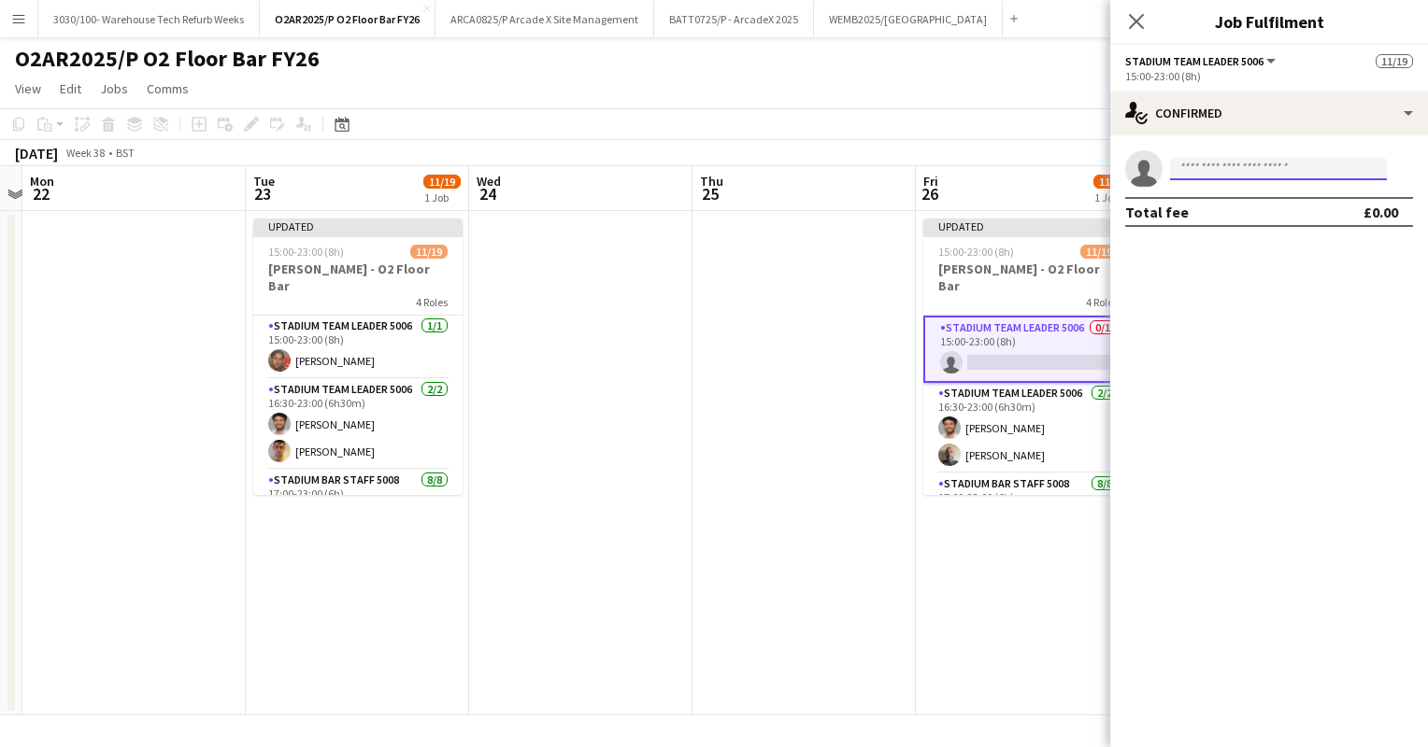
click at [1229, 161] on input at bounding box center [1278, 169] width 217 height 22
type input "*********"
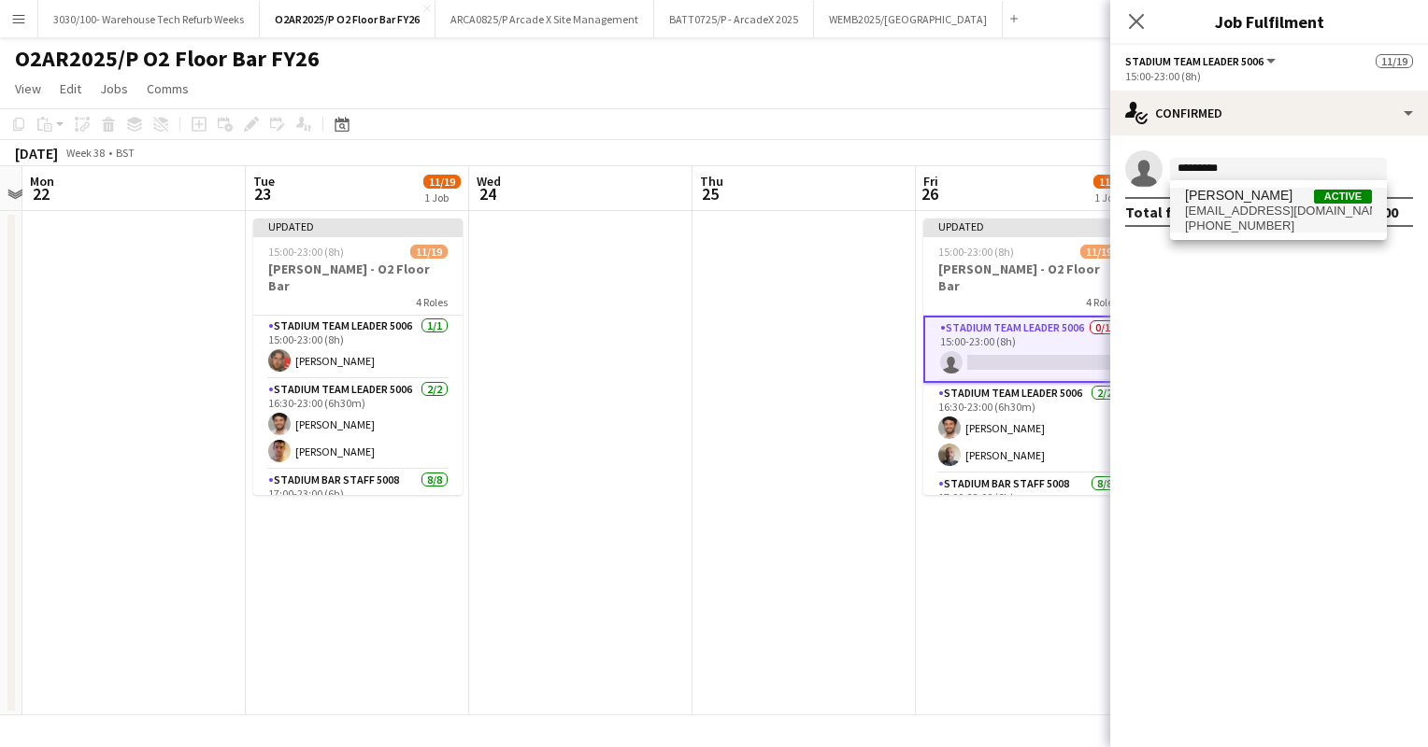
click at [1272, 189] on span "[PERSON_NAME]" at bounding box center [1238, 196] width 107 height 16
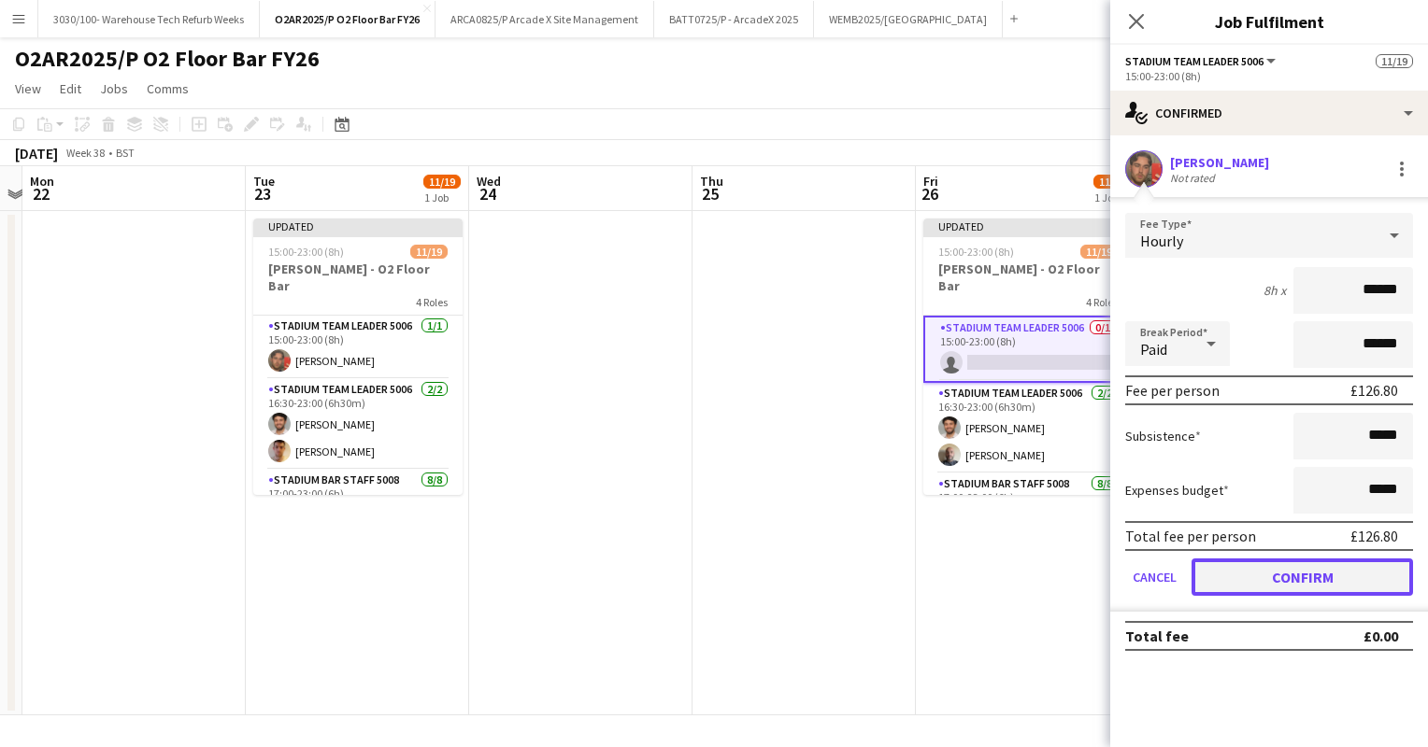
click at [1256, 569] on button "Confirm" at bounding box center [1301, 577] width 221 height 37
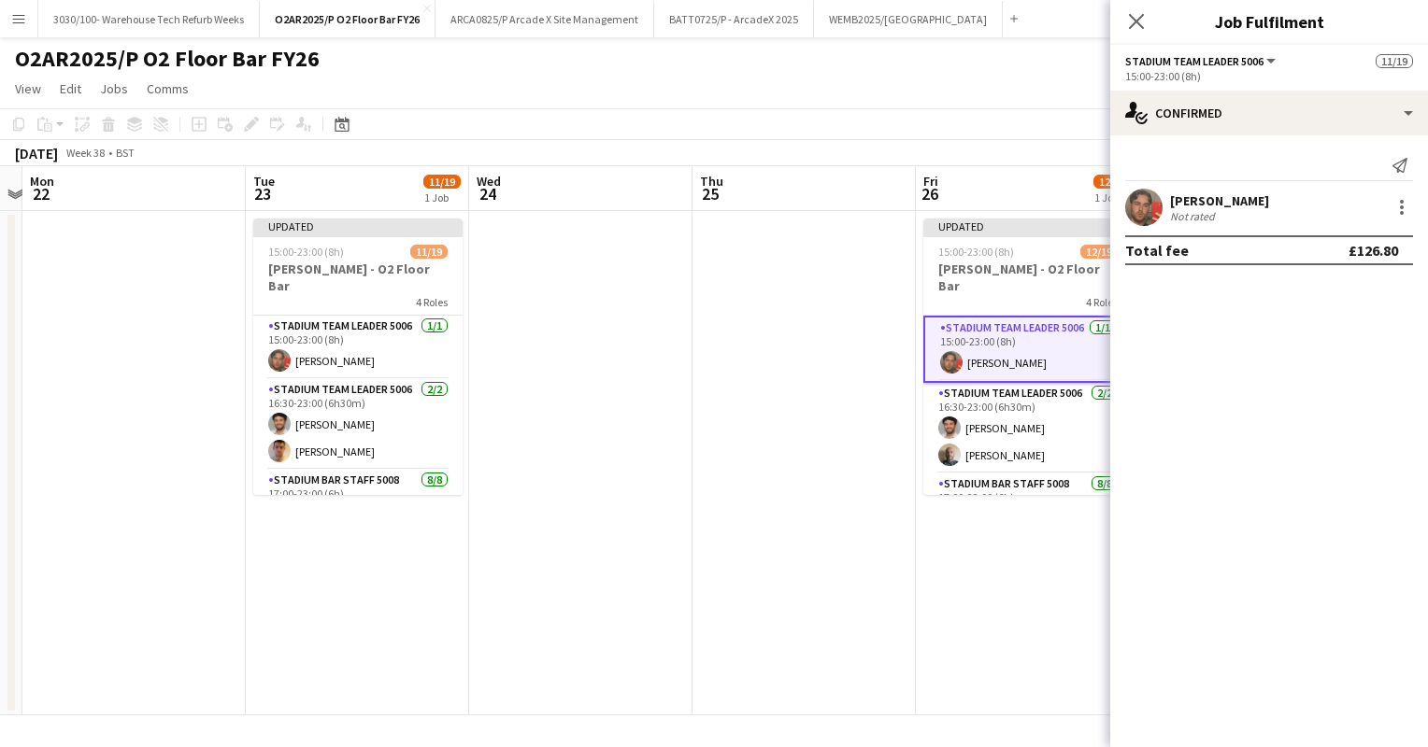
click at [990, 141] on div "[DATE] Week 38 • BST Publish 1 job Revert 1 job" at bounding box center [714, 153] width 1428 height 26
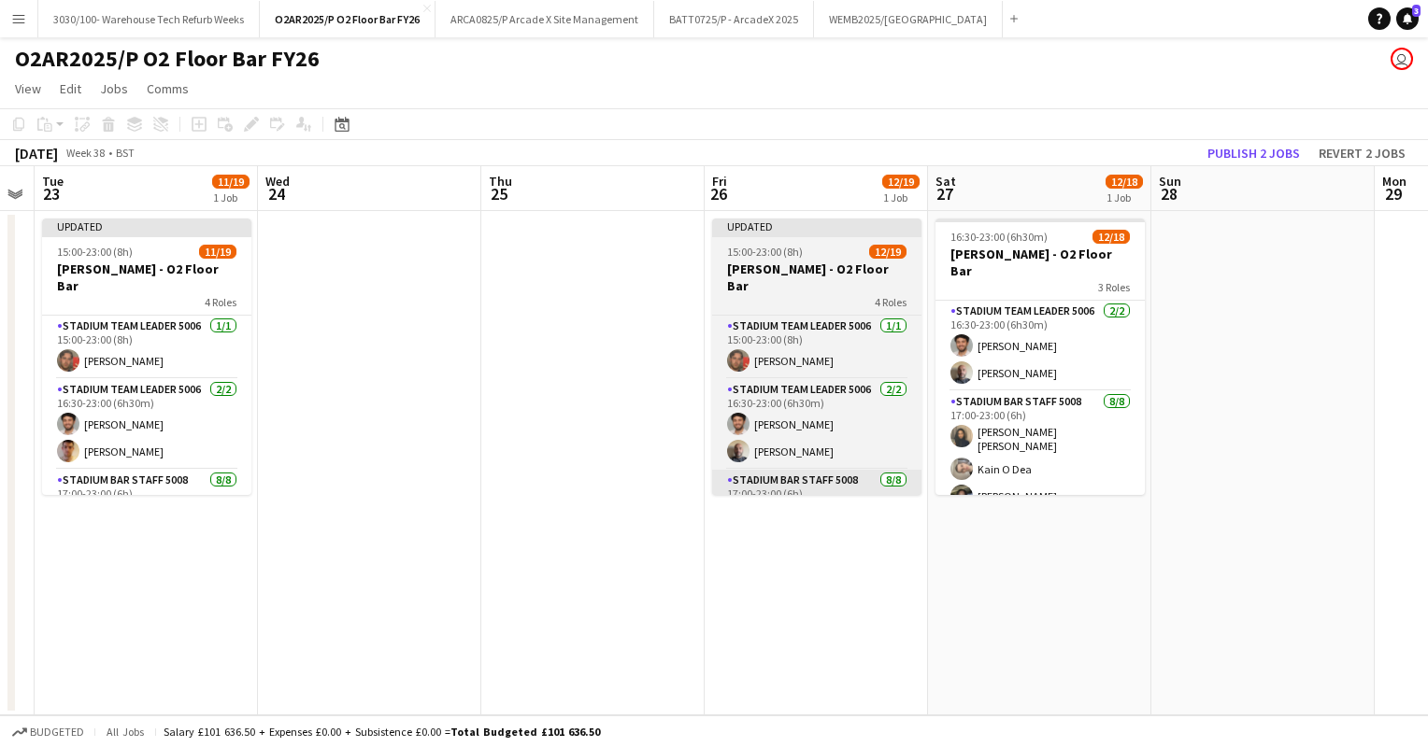
scroll to position [0, 860]
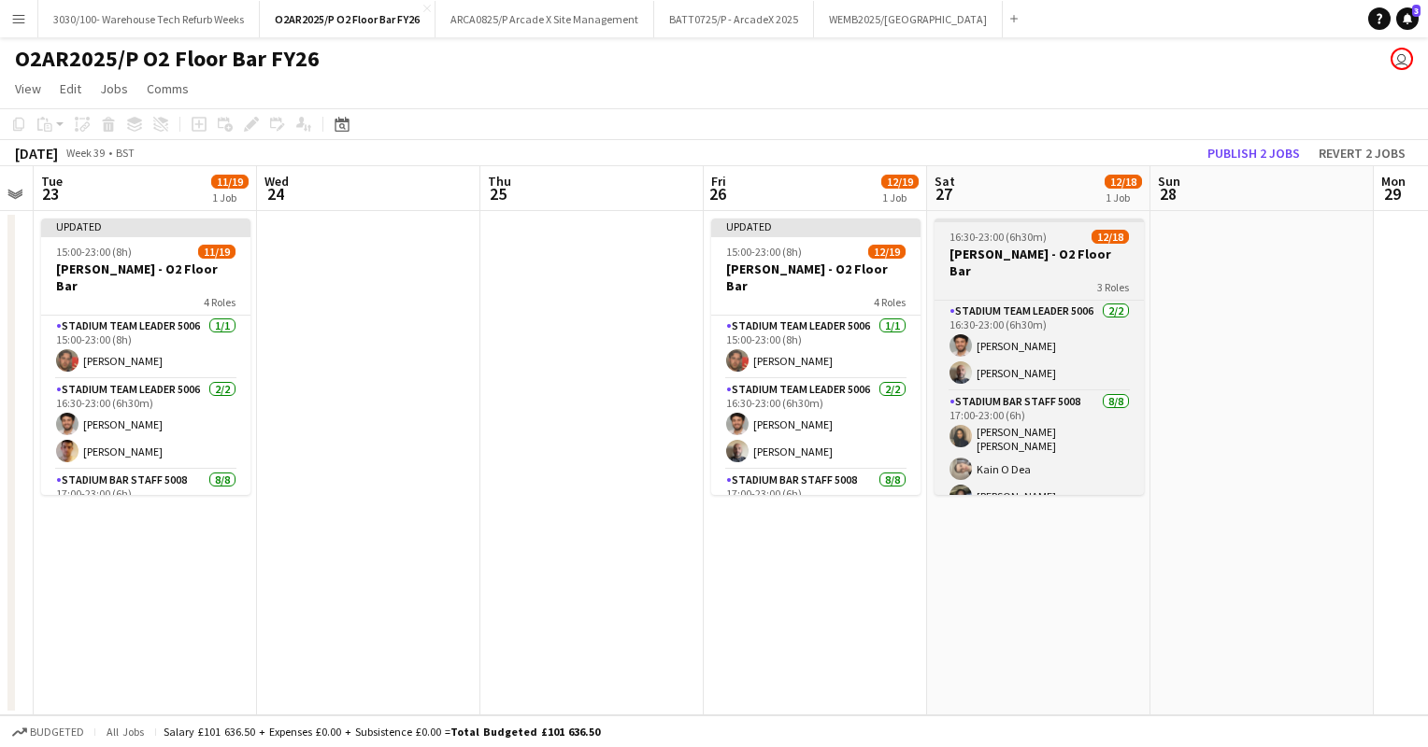
click at [1021, 261] on h3 "[PERSON_NAME] - O2 Floor Bar" at bounding box center [1038, 263] width 209 height 34
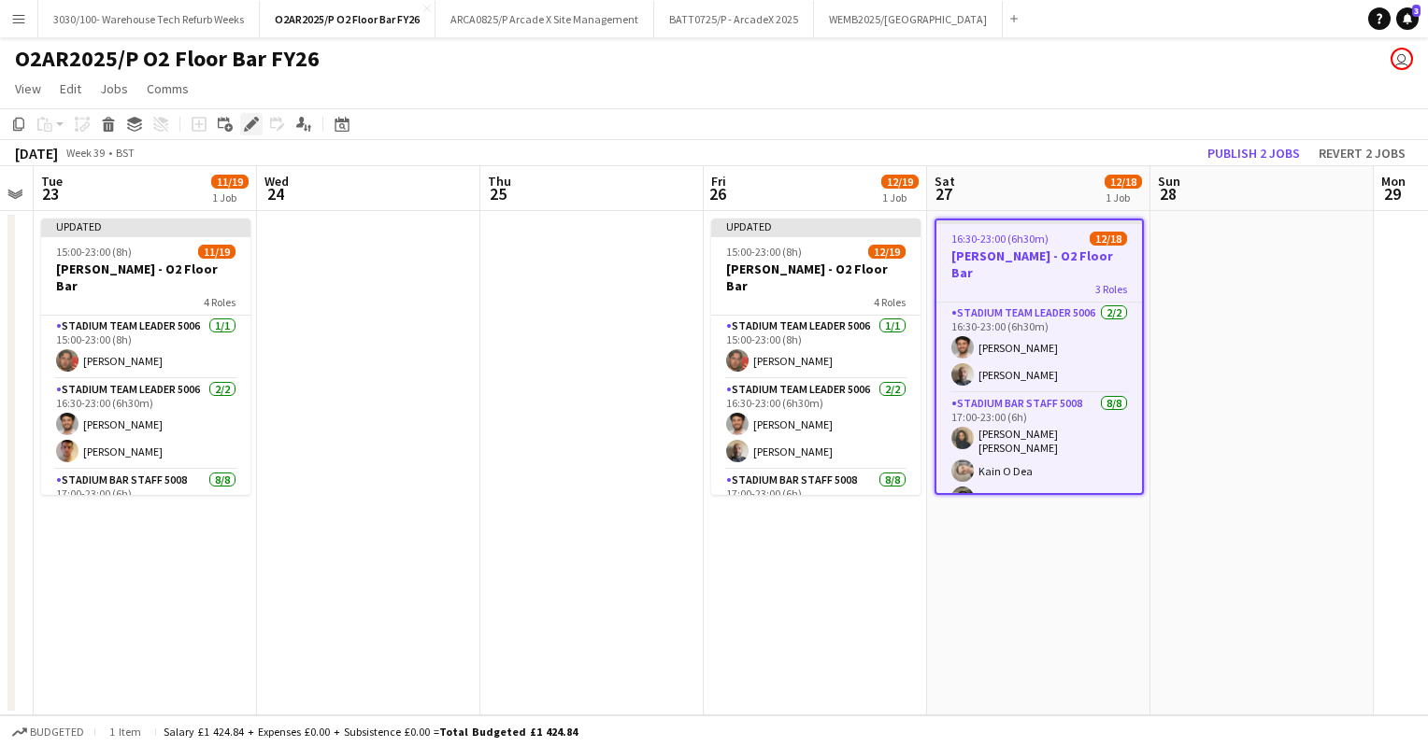
click at [250, 131] on icon "Edit" at bounding box center [251, 124] width 15 height 15
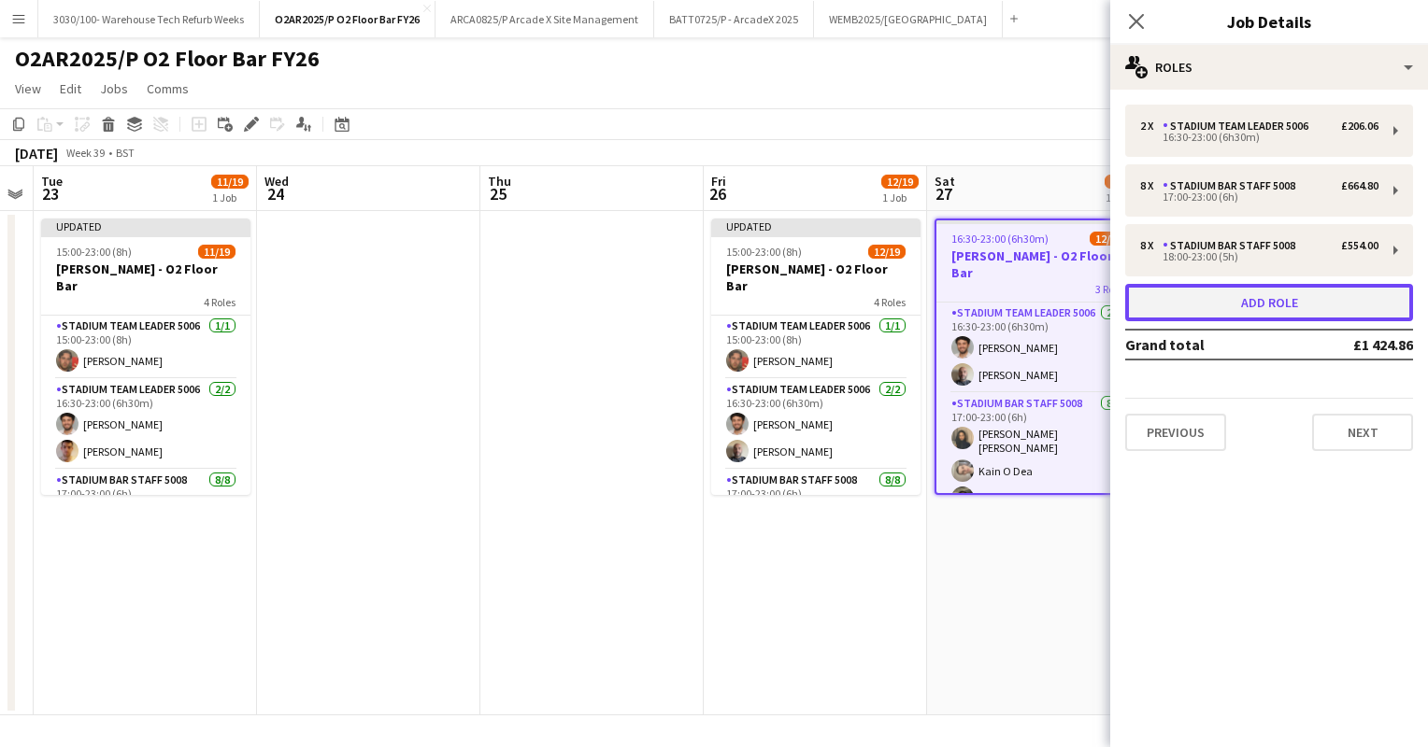
click at [1244, 298] on button "Add role" at bounding box center [1269, 302] width 288 height 37
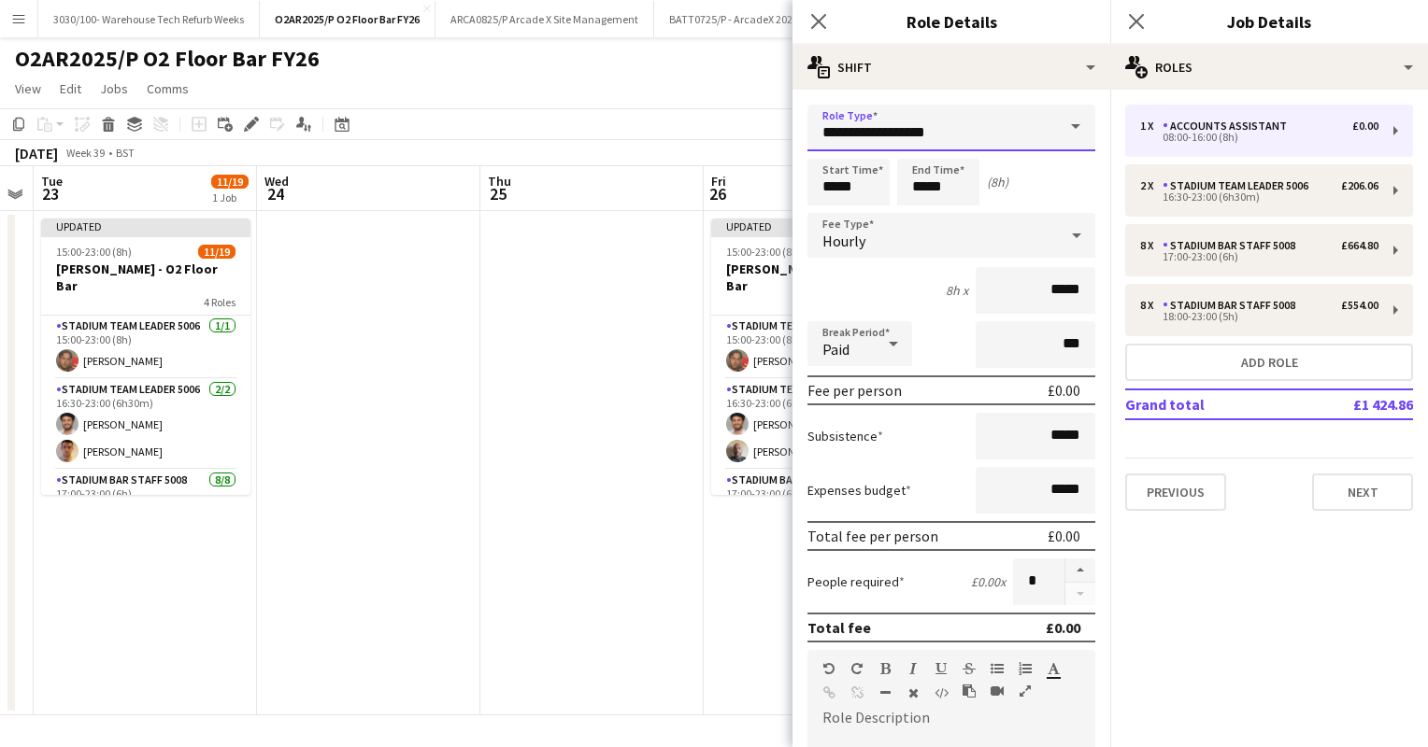
drag, startPoint x: 942, startPoint y: 135, endPoint x: 793, endPoint y: 137, distance: 148.6
click at [793, 137] on form "**********" at bounding box center [951, 685] width 318 height 1161
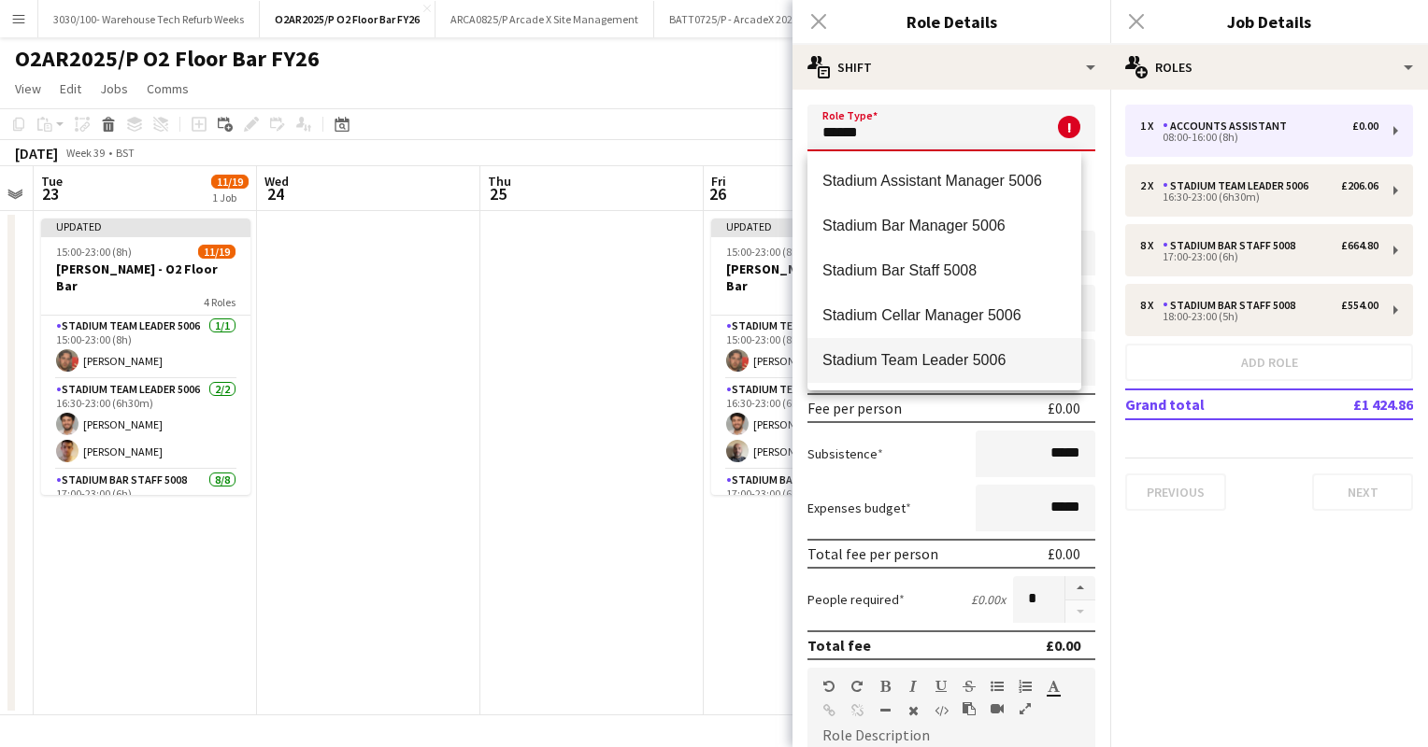
click at [919, 368] on span "Stadium Team Leader 5006" at bounding box center [944, 360] width 244 height 18
type input "**********"
type input "******"
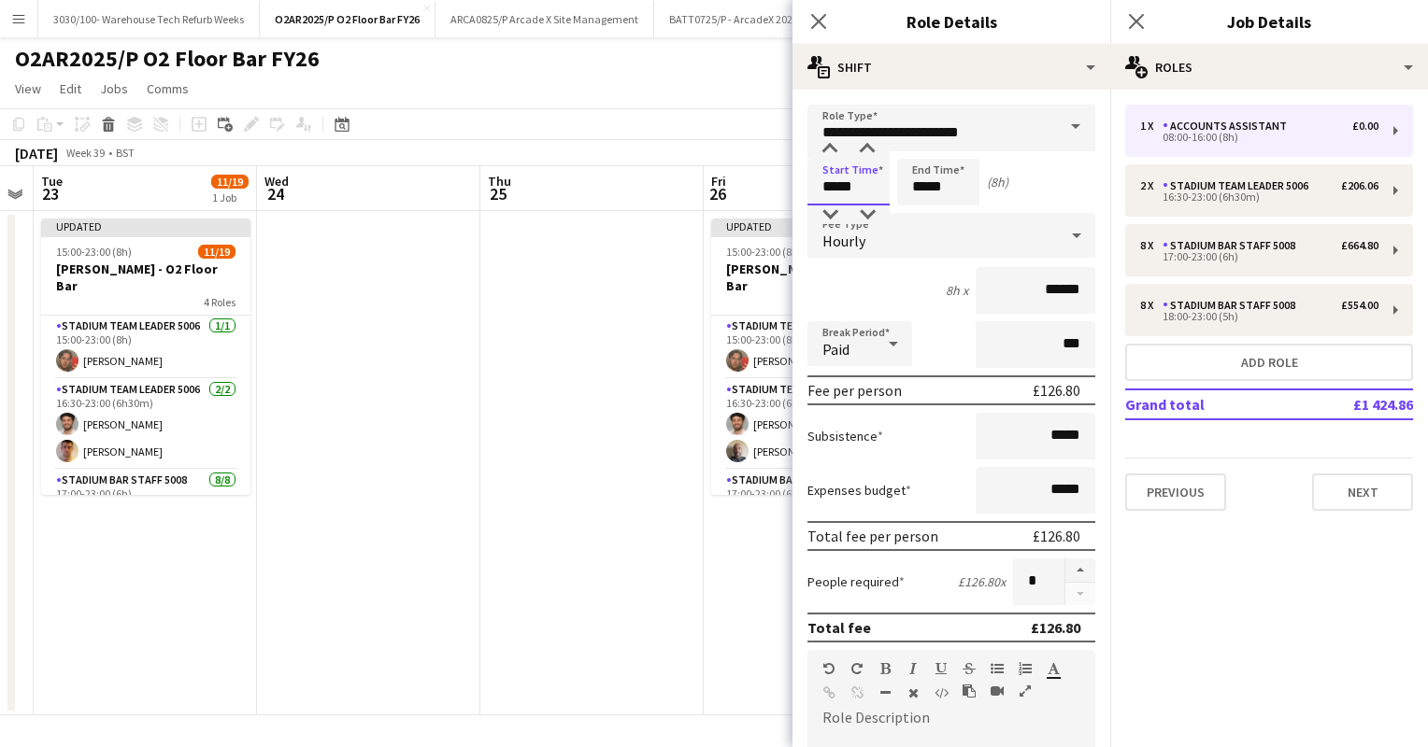
drag, startPoint x: 864, startPoint y: 189, endPoint x: 804, endPoint y: 178, distance: 61.6
click at [804, 178] on form "**********" at bounding box center [951, 685] width 318 height 1161
type input "*****"
drag, startPoint x: 947, startPoint y: 188, endPoint x: 909, endPoint y: 187, distance: 38.3
click at [909, 187] on input "*****" at bounding box center [938, 182] width 82 height 47
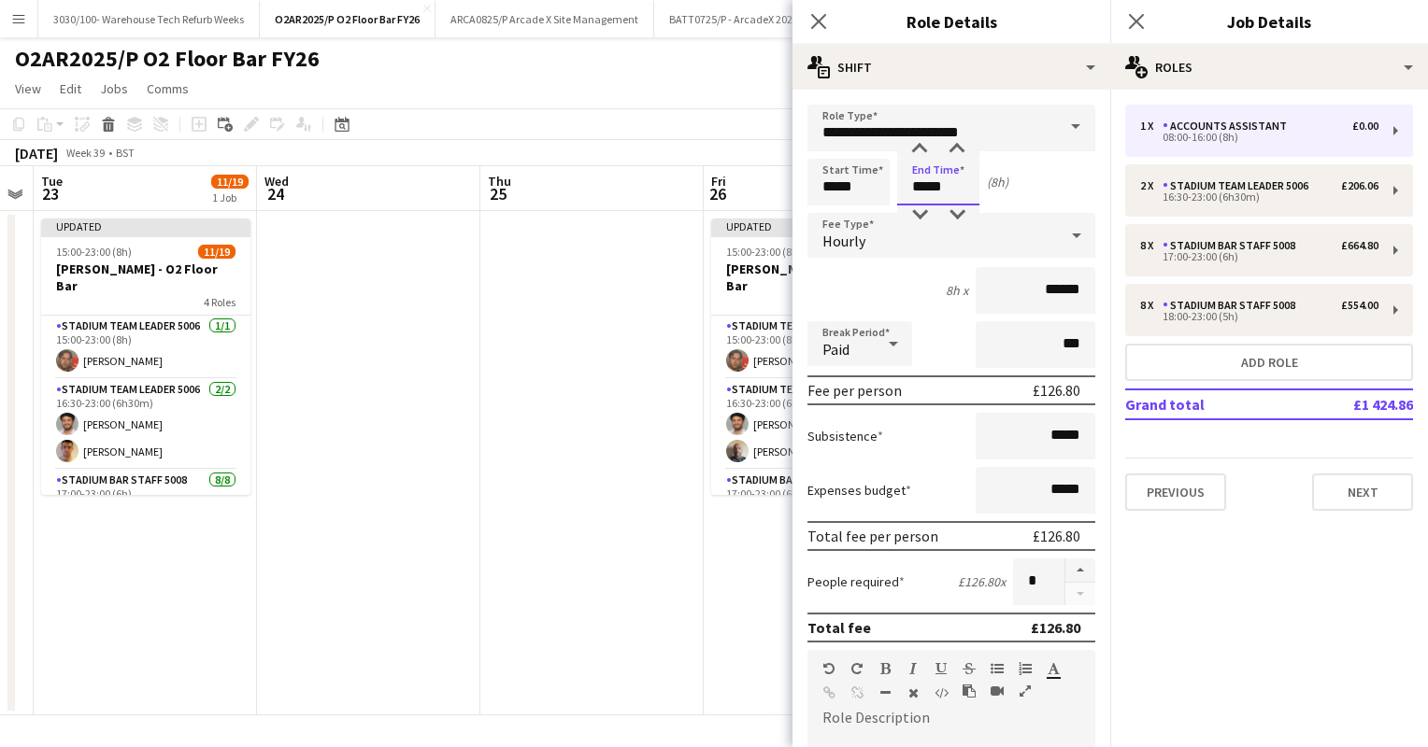
type input "*****"
click at [882, 277] on div "8h x ******" at bounding box center [951, 290] width 288 height 47
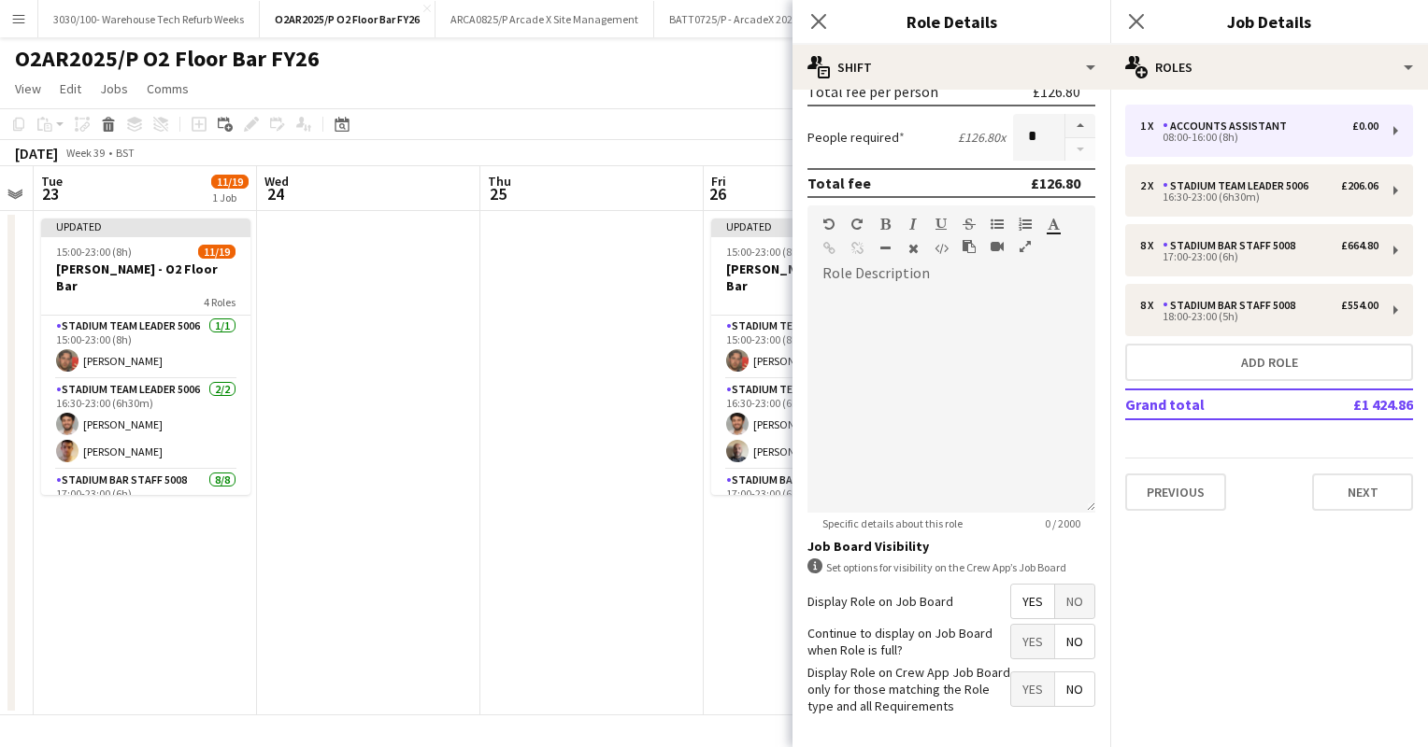
scroll to position [513, 0]
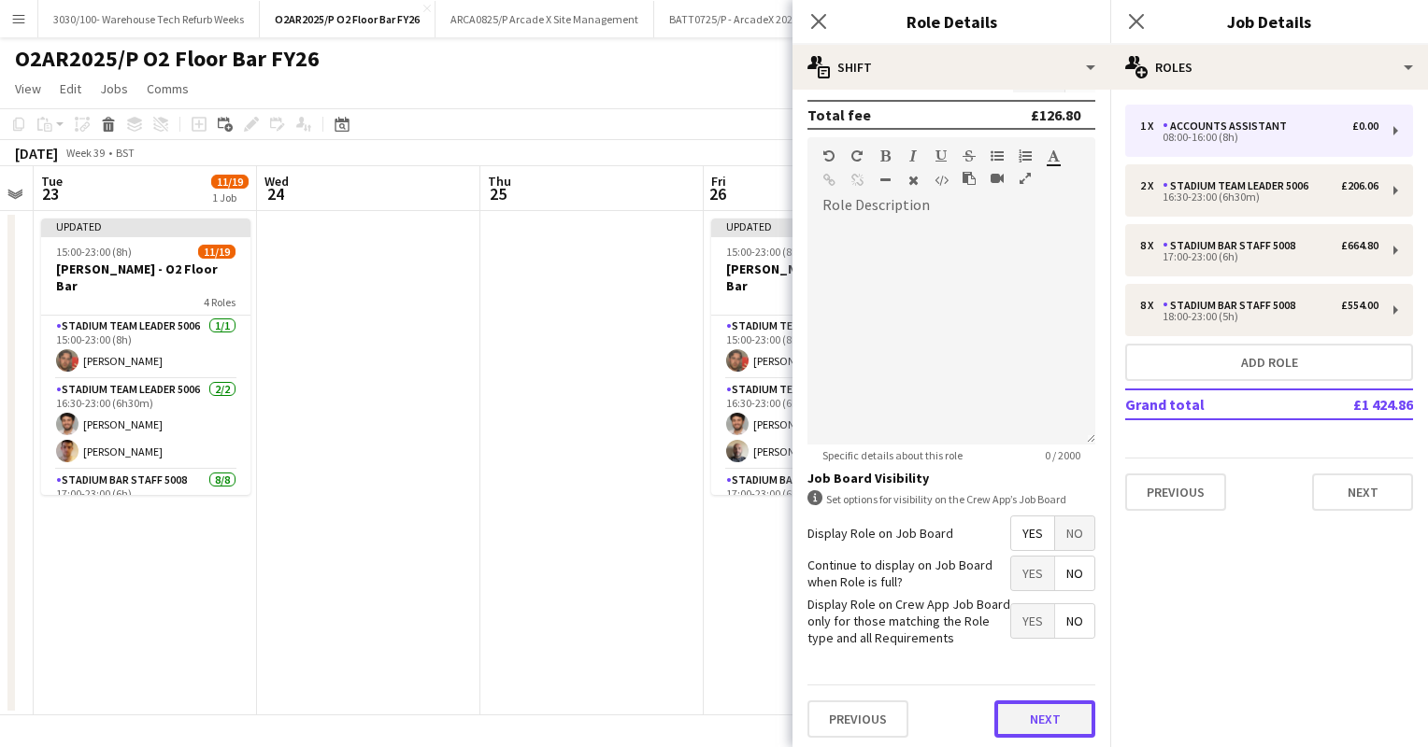
click at [1009, 709] on button "Next" at bounding box center [1044, 719] width 101 height 37
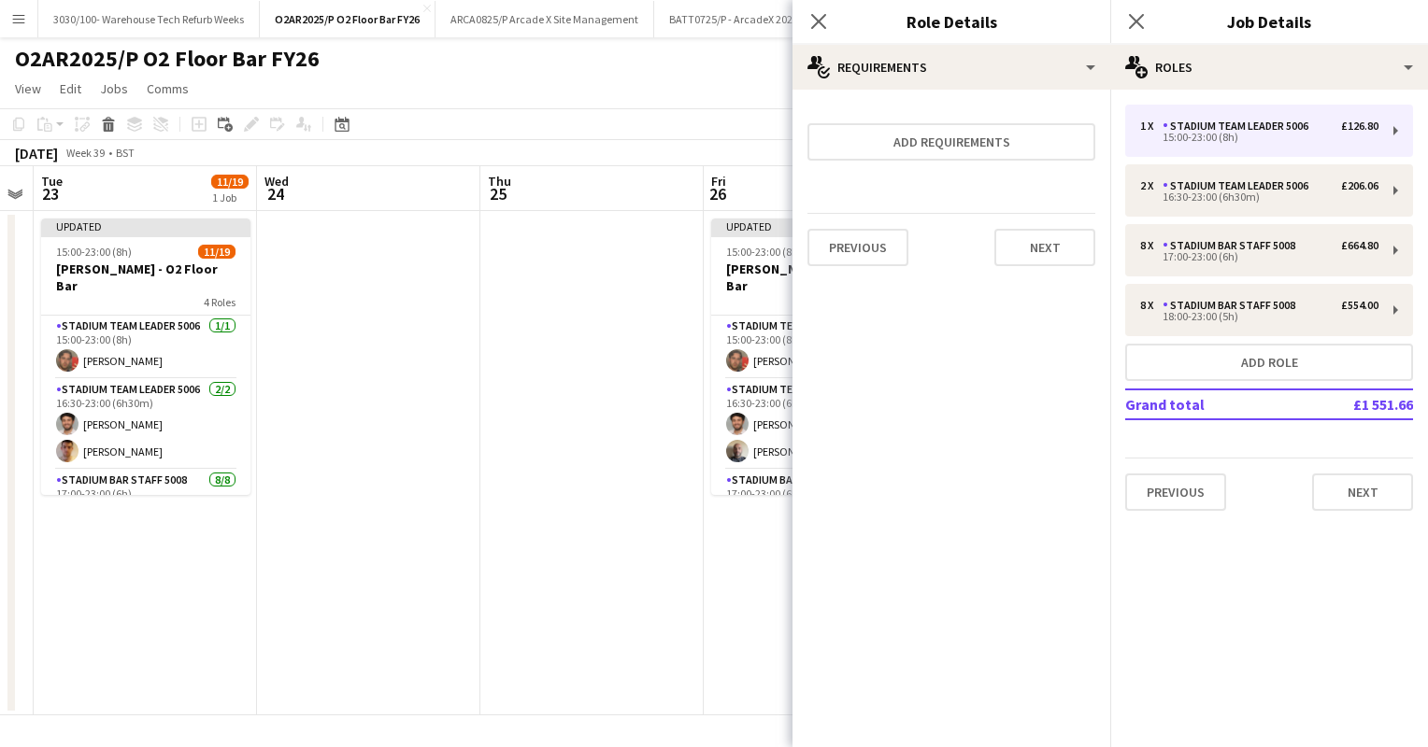
click at [723, 99] on app-page-menu "View Day view expanded Day view collapsed Month view Date picker Jump to [DATE]…" at bounding box center [714, 91] width 1428 height 36
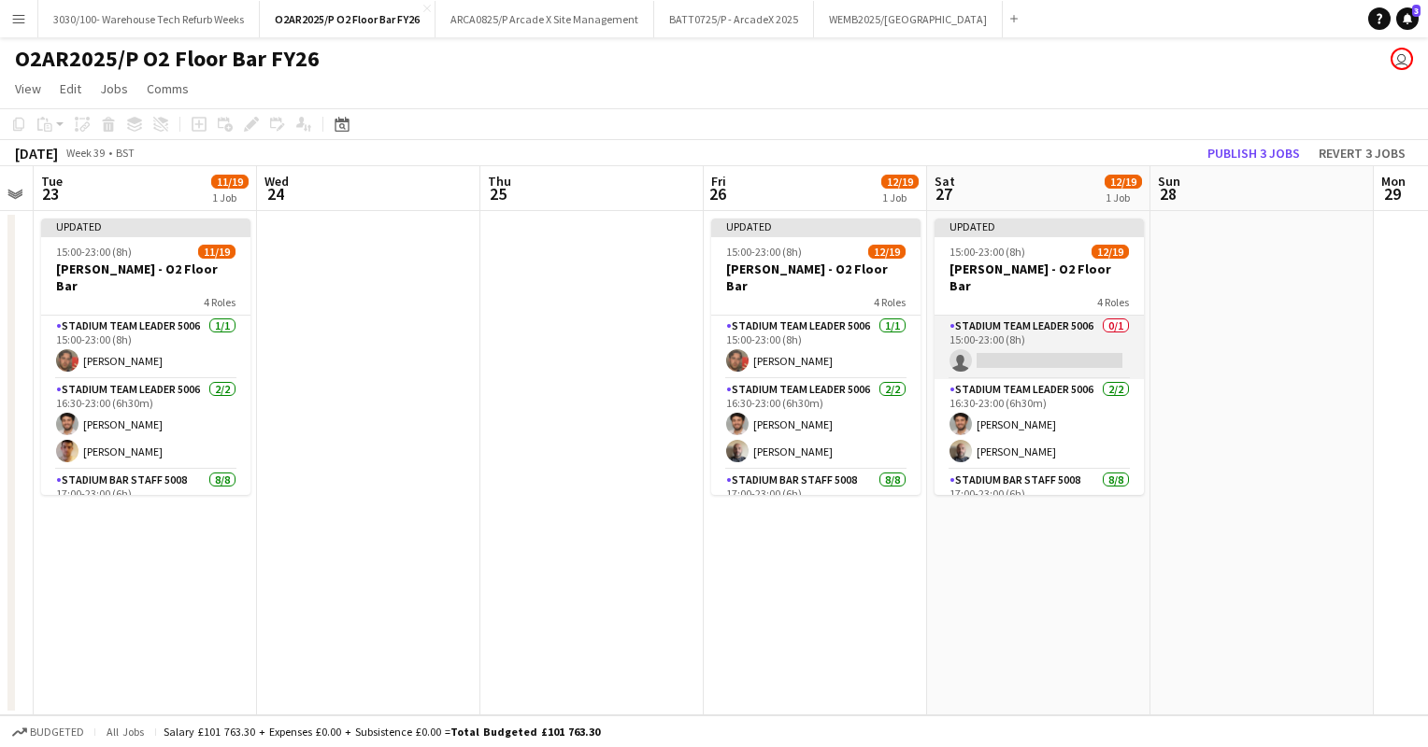
click at [1004, 355] on app-card-role "Stadium Team Leader 5006 0/1 15:00-23:00 (8h) single-neutral-actions" at bounding box center [1038, 348] width 209 height 64
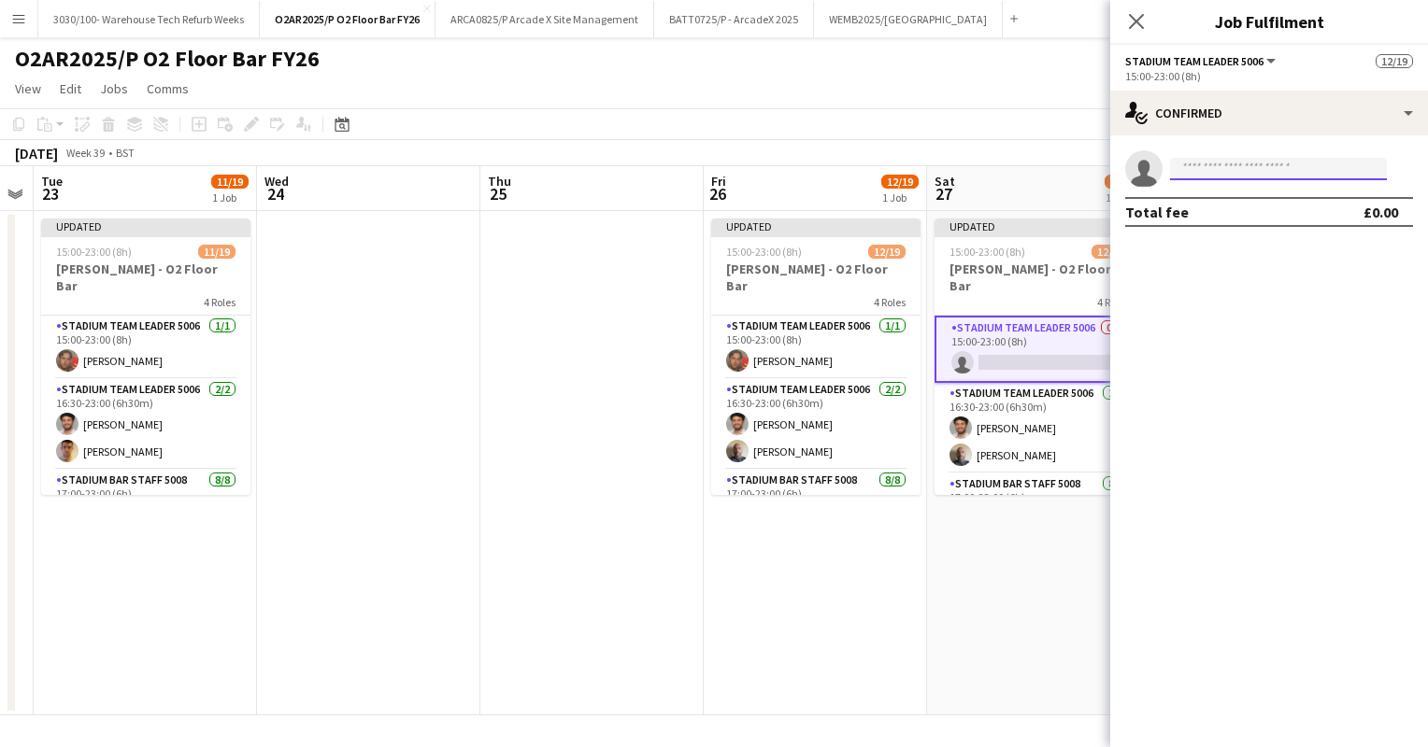
click at [1220, 179] on input at bounding box center [1278, 169] width 217 height 22
type input "*********"
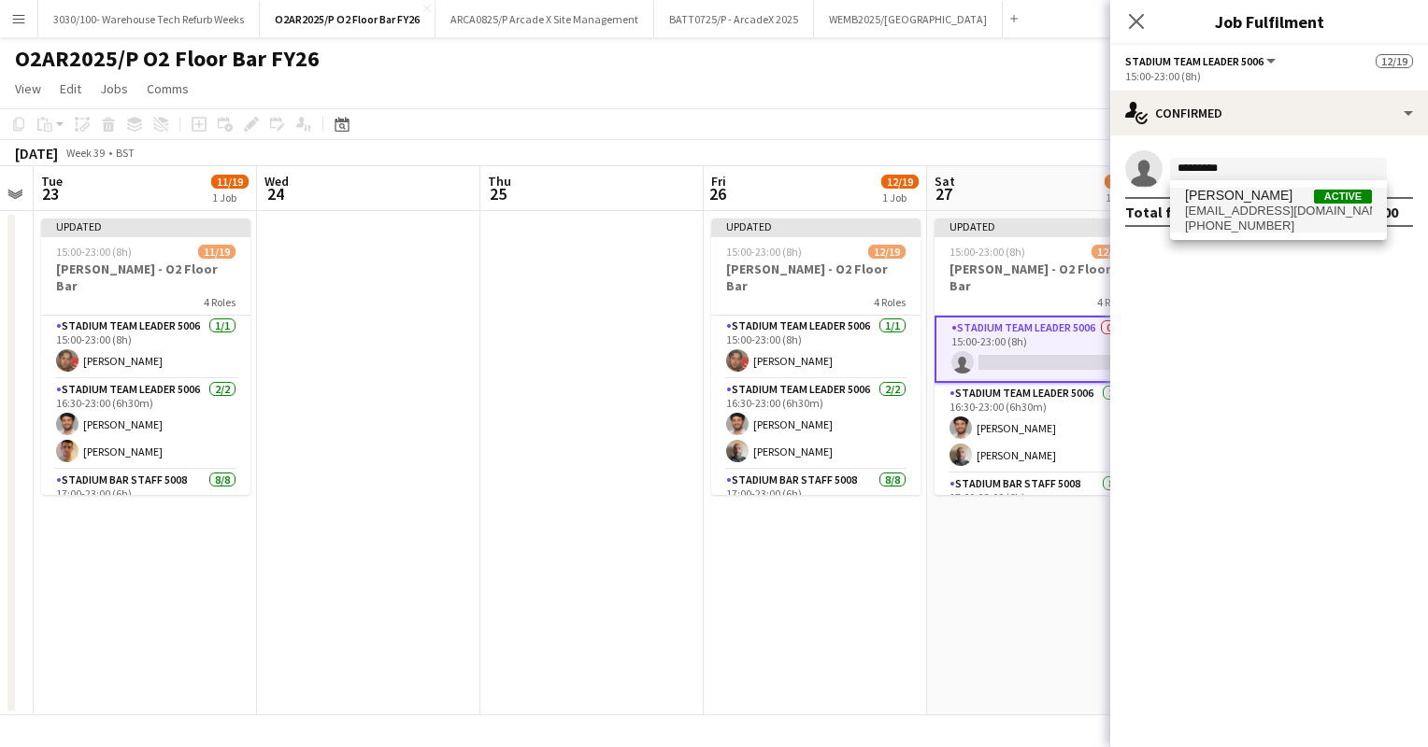
click at [1255, 228] on span "[PHONE_NUMBER]" at bounding box center [1278, 226] width 187 height 15
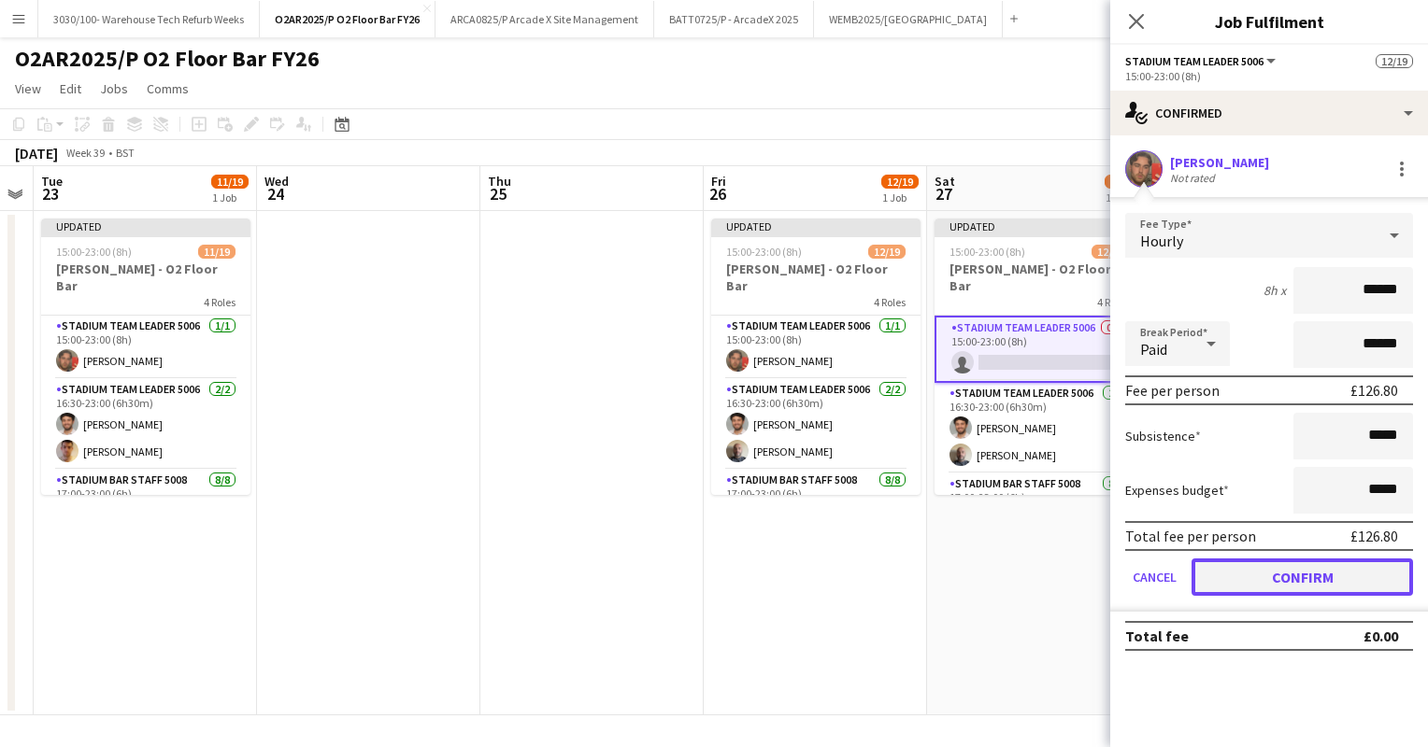
click at [1295, 576] on button "Confirm" at bounding box center [1301, 577] width 221 height 37
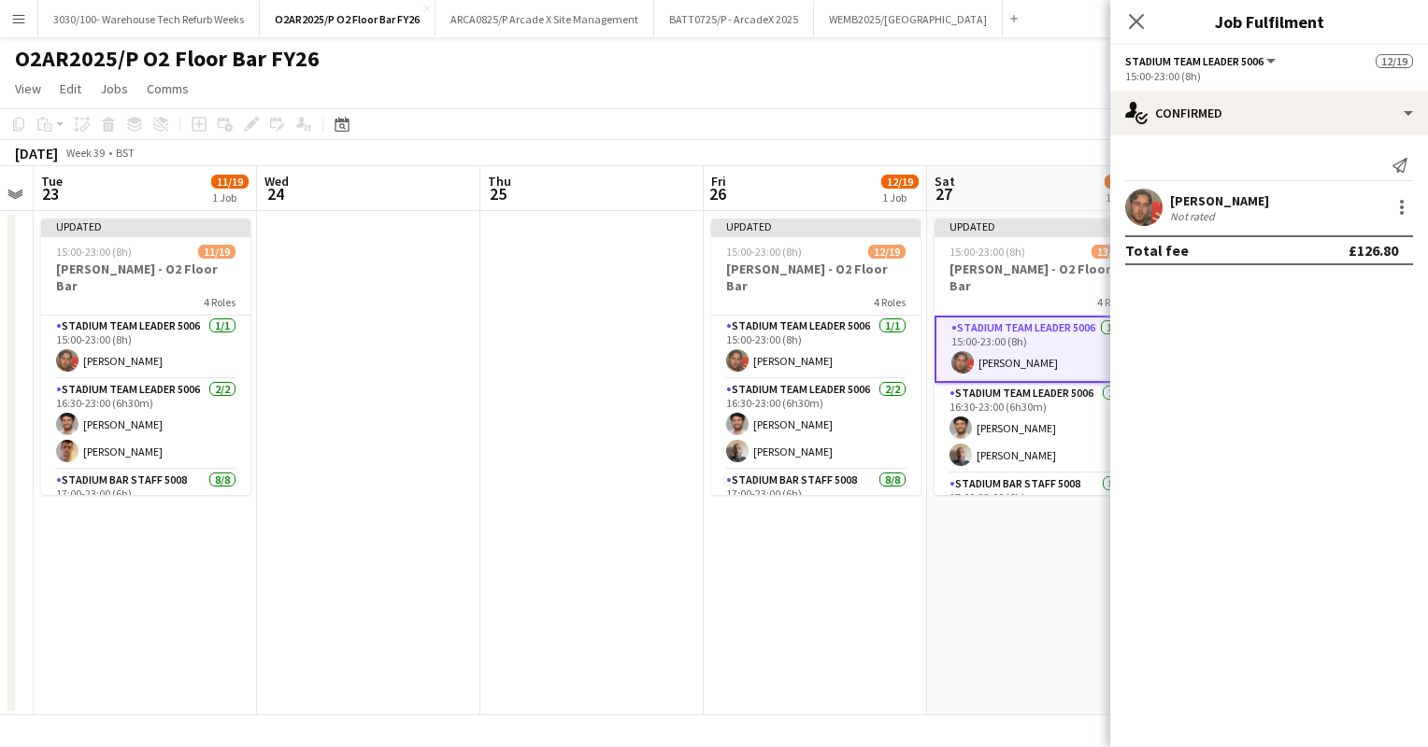
click at [982, 134] on app-toolbar "Copy Paste Paste Ctrl+V Paste with crew Ctrl+Shift+V Paste linked Job [GEOGRAPH…" at bounding box center [714, 124] width 1428 height 32
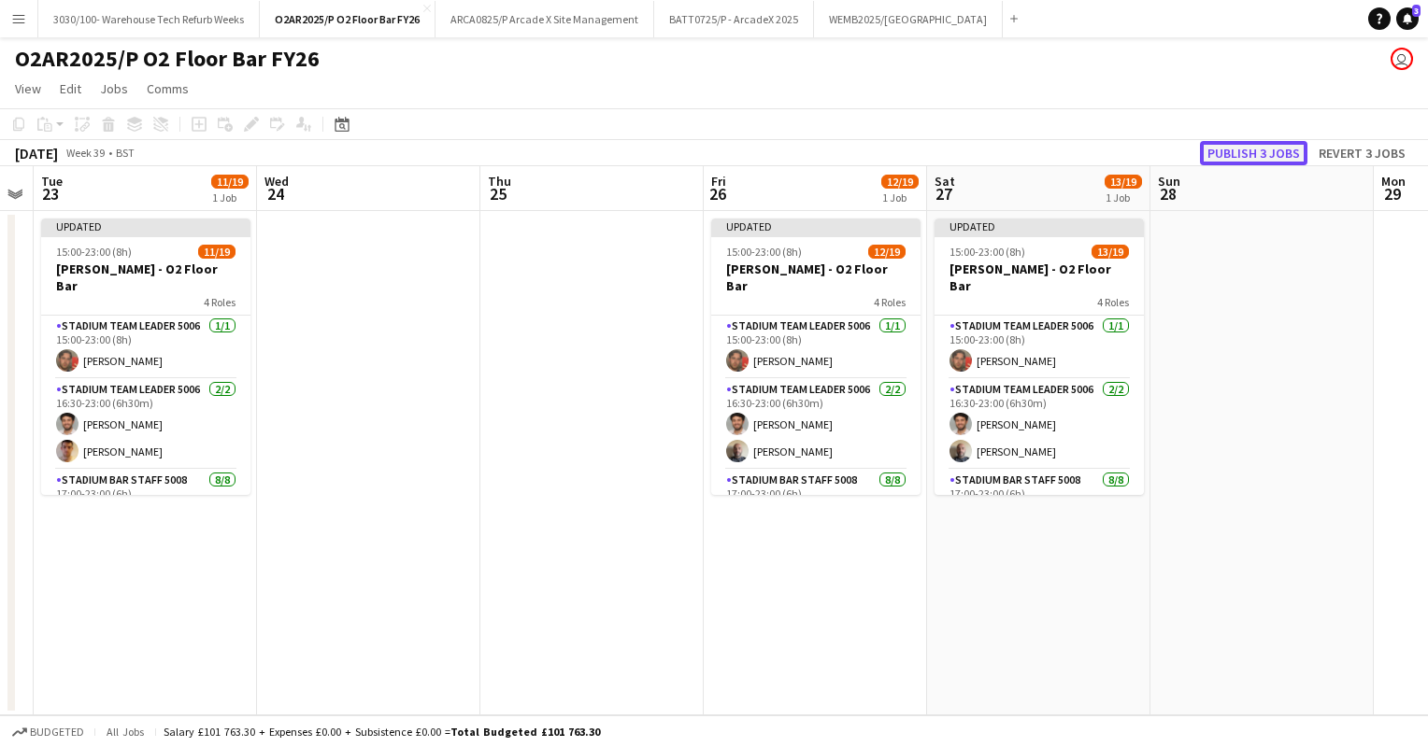
click at [1229, 149] on button "Publish 3 jobs" at bounding box center [1253, 153] width 107 height 24
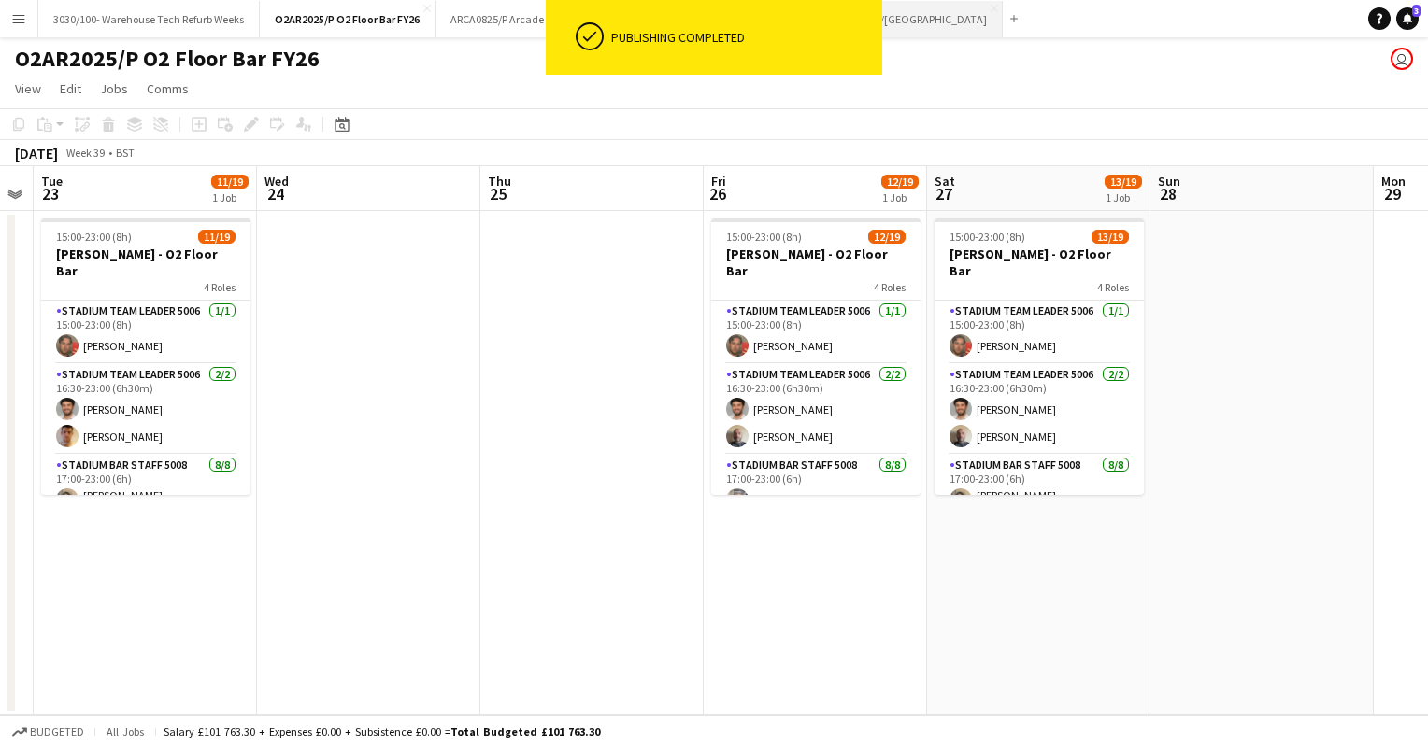
click at [877, 22] on div "Publishing completed" at bounding box center [743, 37] width 278 height 75
click at [913, 15] on button "WEMB2025/[GEOGRAPHIC_DATA] Close" at bounding box center [908, 19] width 189 height 36
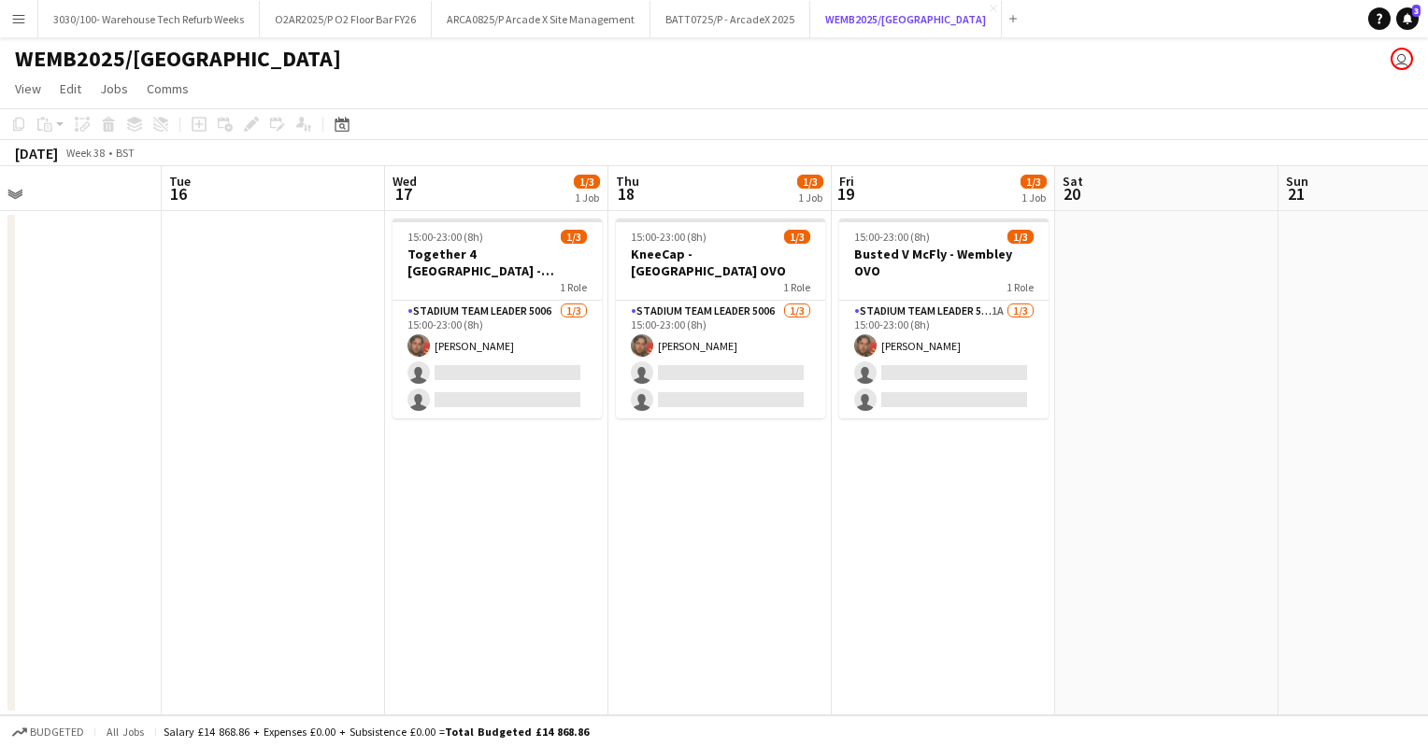
scroll to position [0, 446]
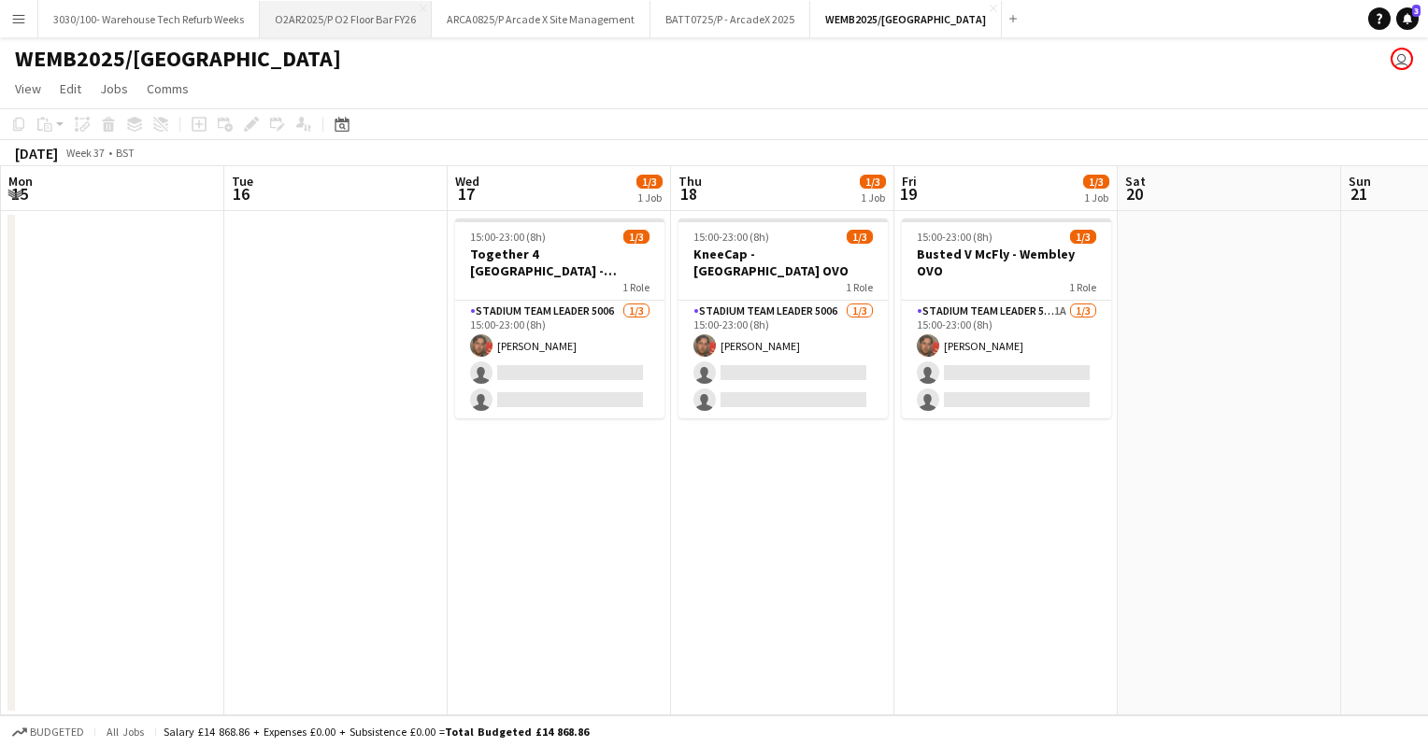
click at [344, 19] on button "O2AR2025/P O2 Floor Bar FY26 Close" at bounding box center [346, 19] width 172 height 36
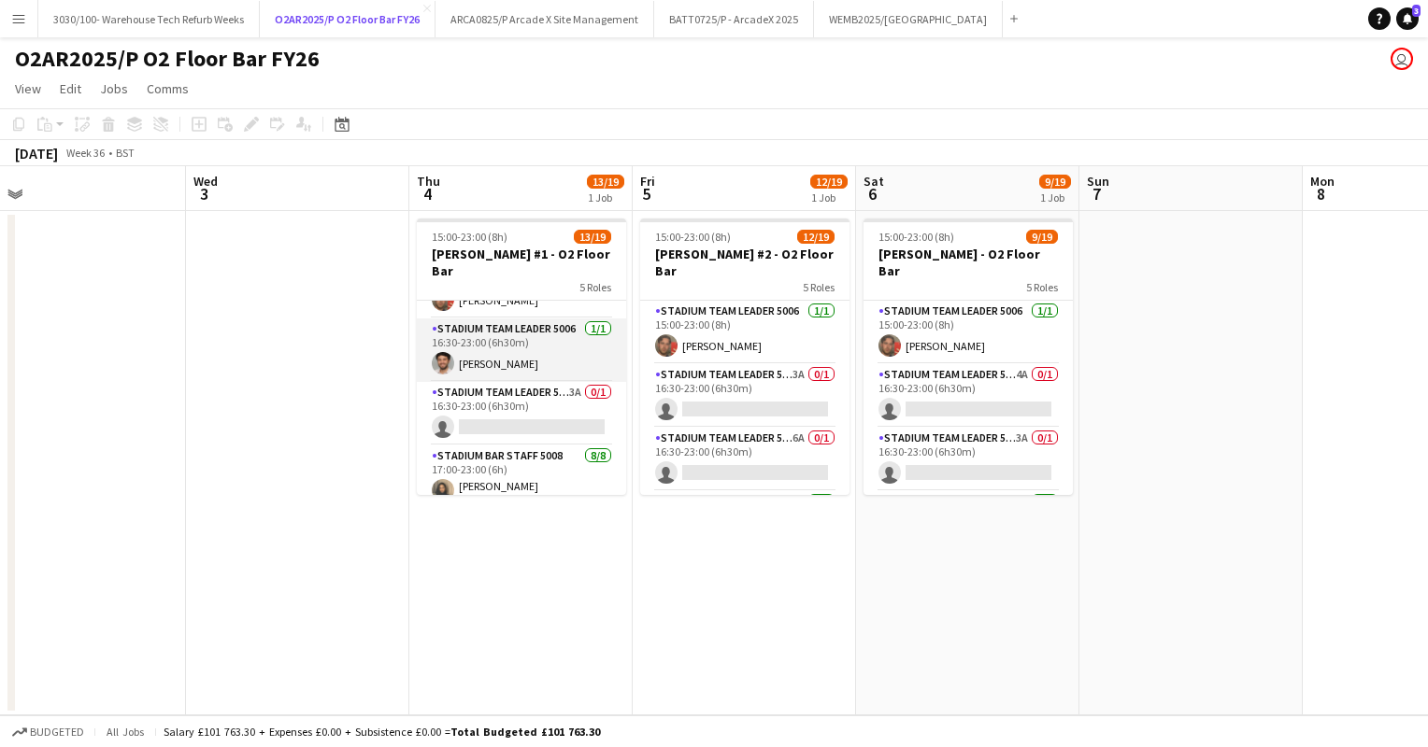
scroll to position [39, 0]
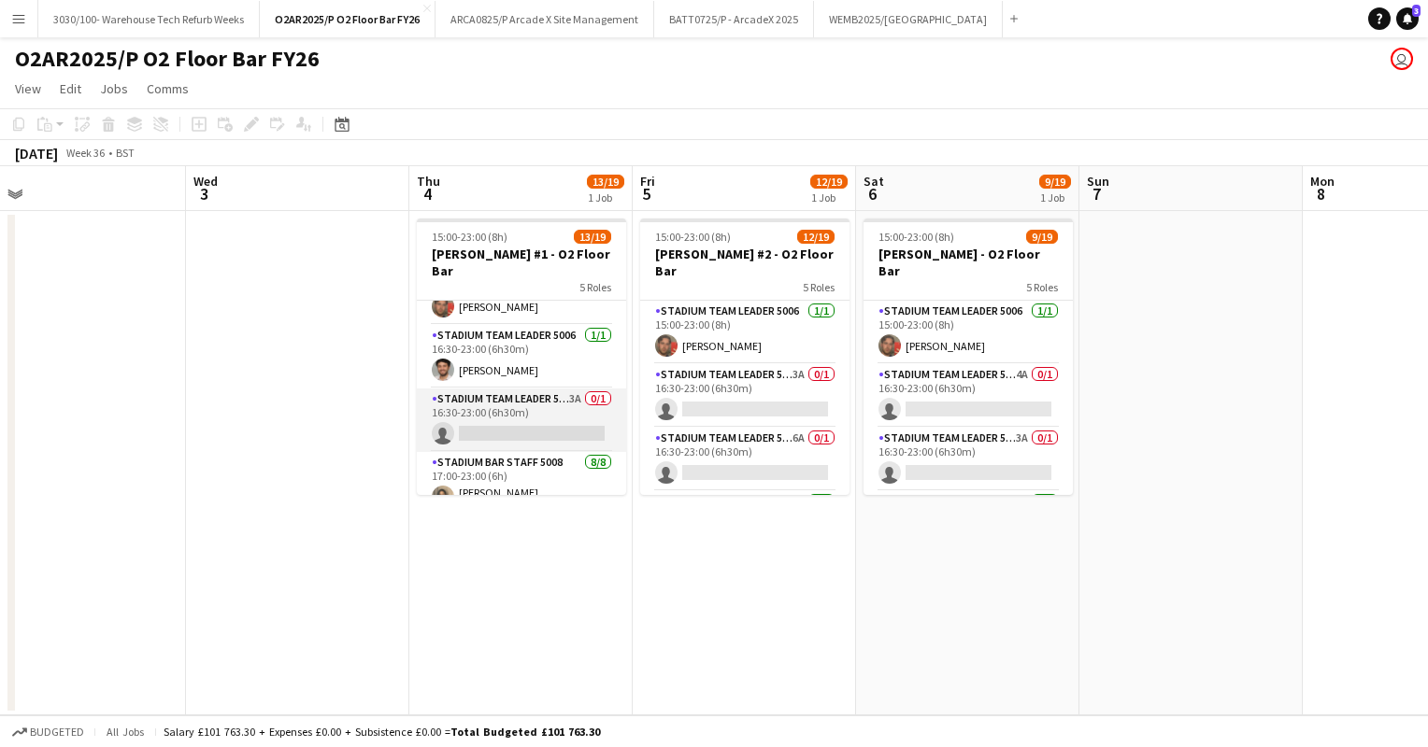
click at [505, 400] on app-card-role "Stadium Team Leader 5006 3A 0/1 16:30-23:00 (6h30m) single-neutral-actions" at bounding box center [521, 421] width 209 height 64
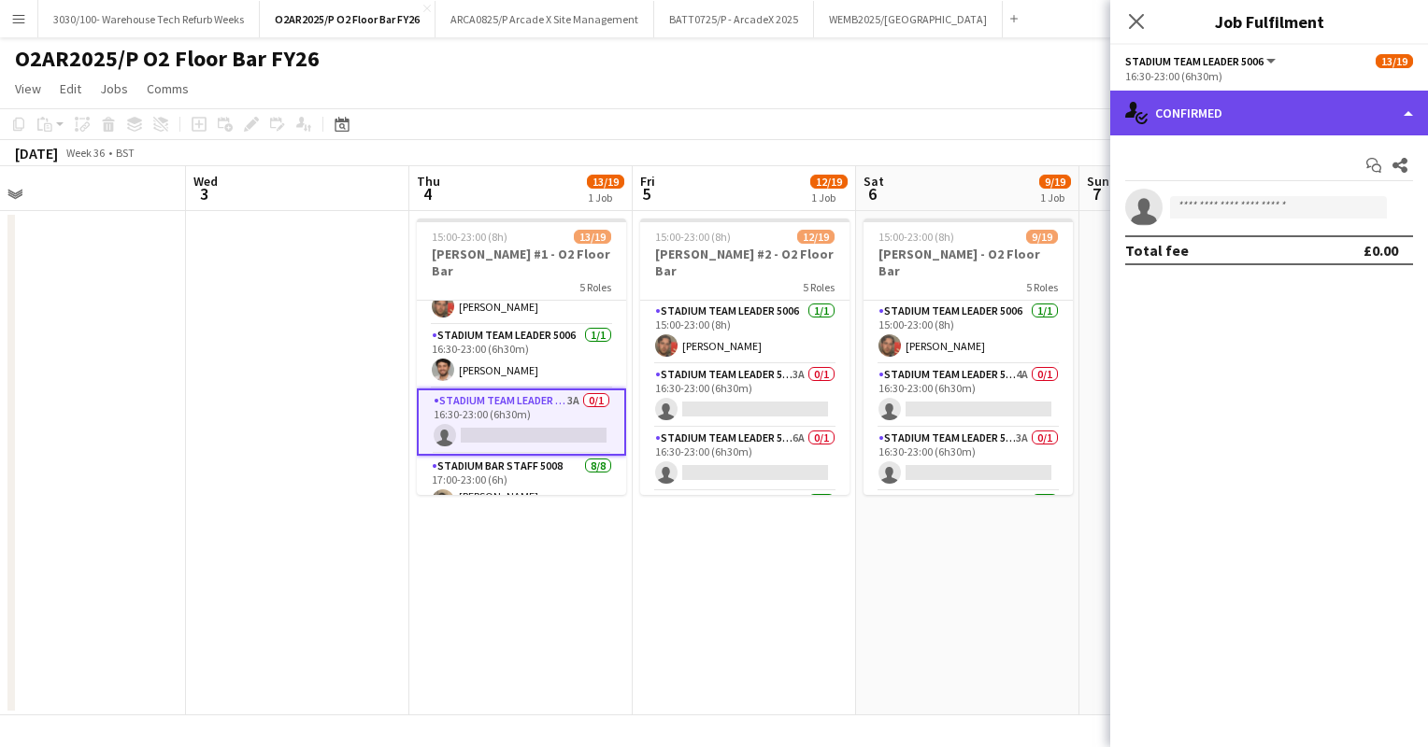
click at [1259, 121] on div "single-neutral-actions-check-2 Confirmed" at bounding box center [1269, 113] width 318 height 45
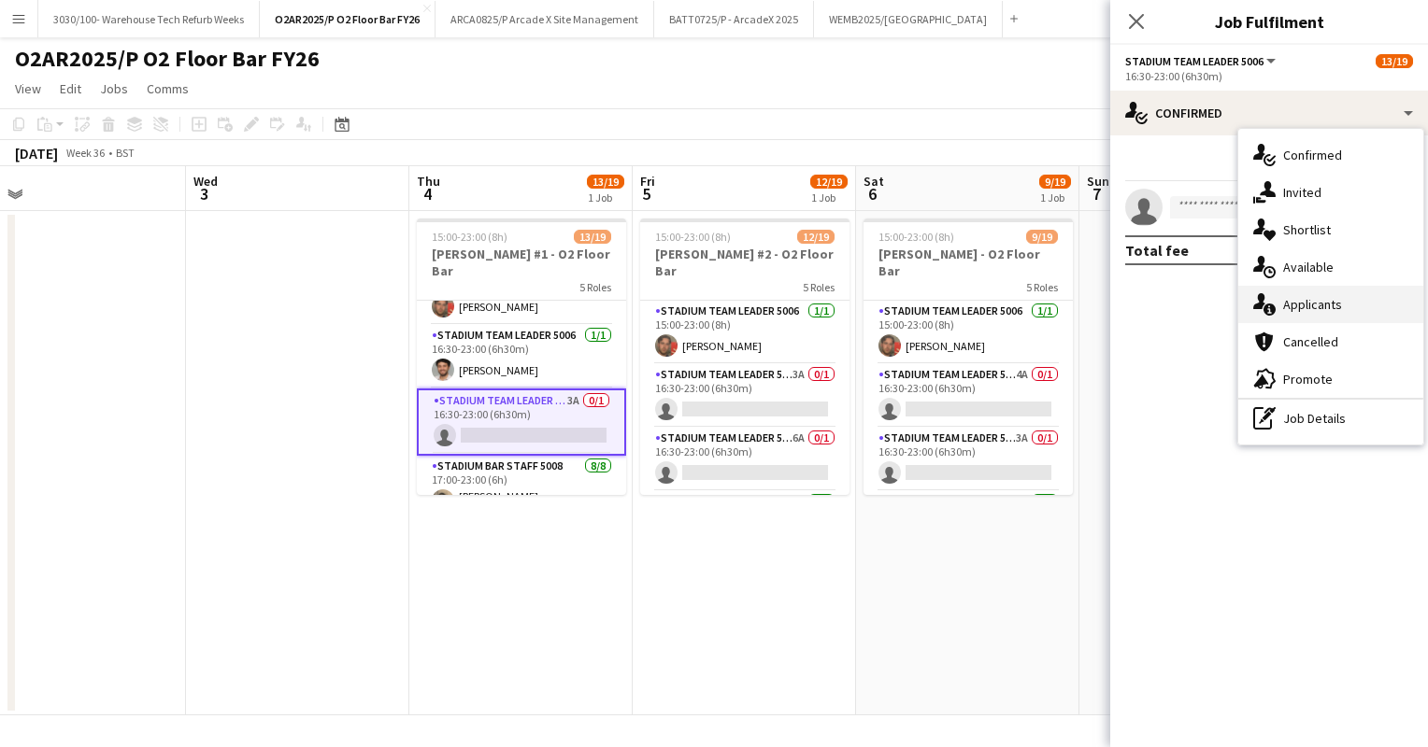
click at [1305, 306] on div "single-neutral-actions-information Applicants" at bounding box center [1330, 304] width 185 height 37
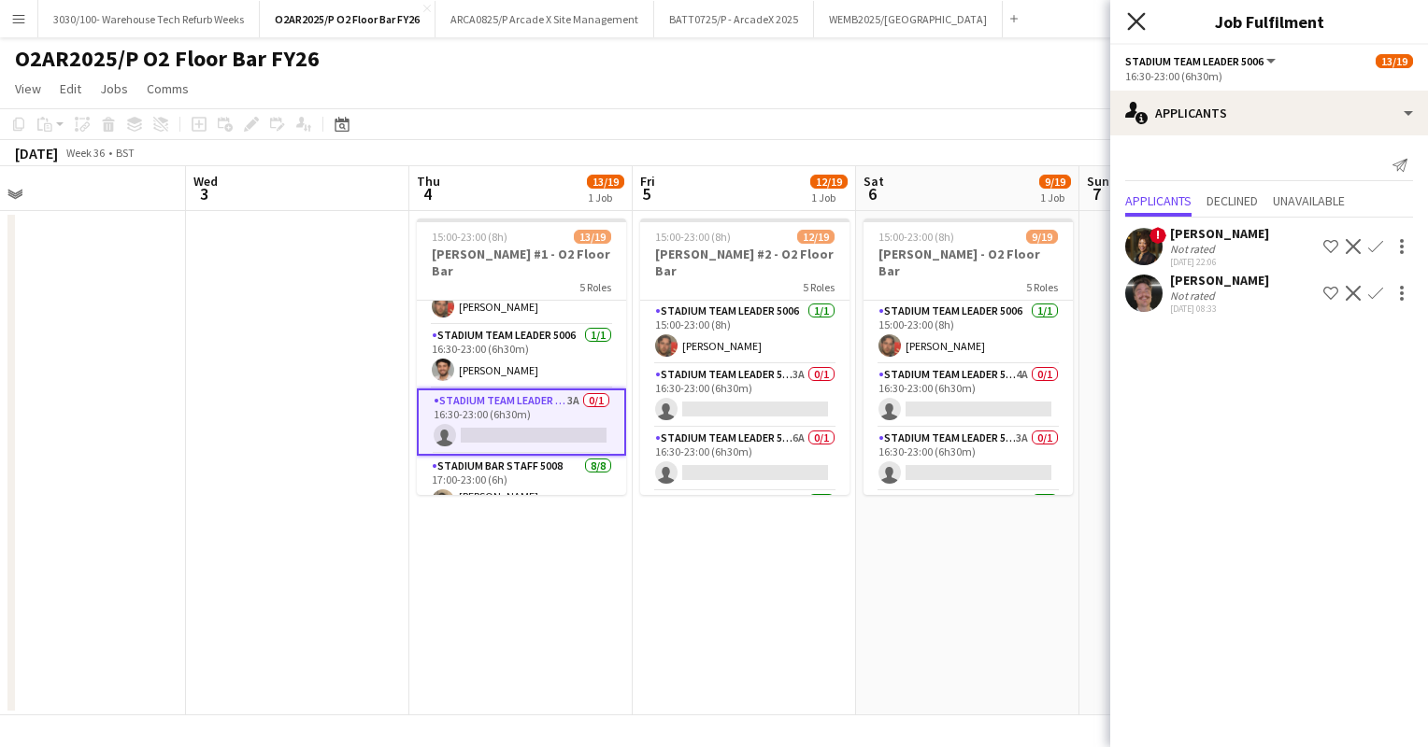
click at [1132, 14] on icon "Close pop-in" at bounding box center [1136, 21] width 18 height 18
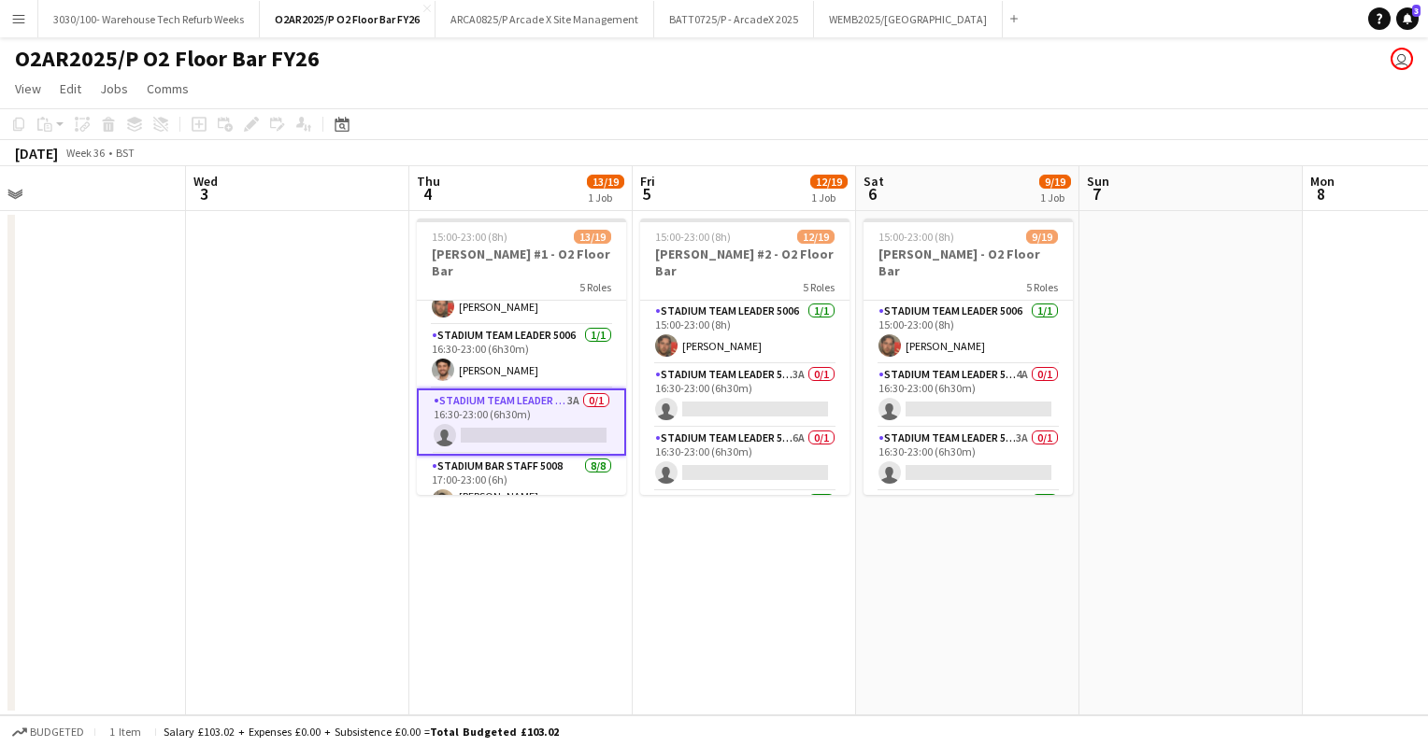
click at [968, 158] on div "[DATE] Week 36 • BST" at bounding box center [714, 153] width 1428 height 26
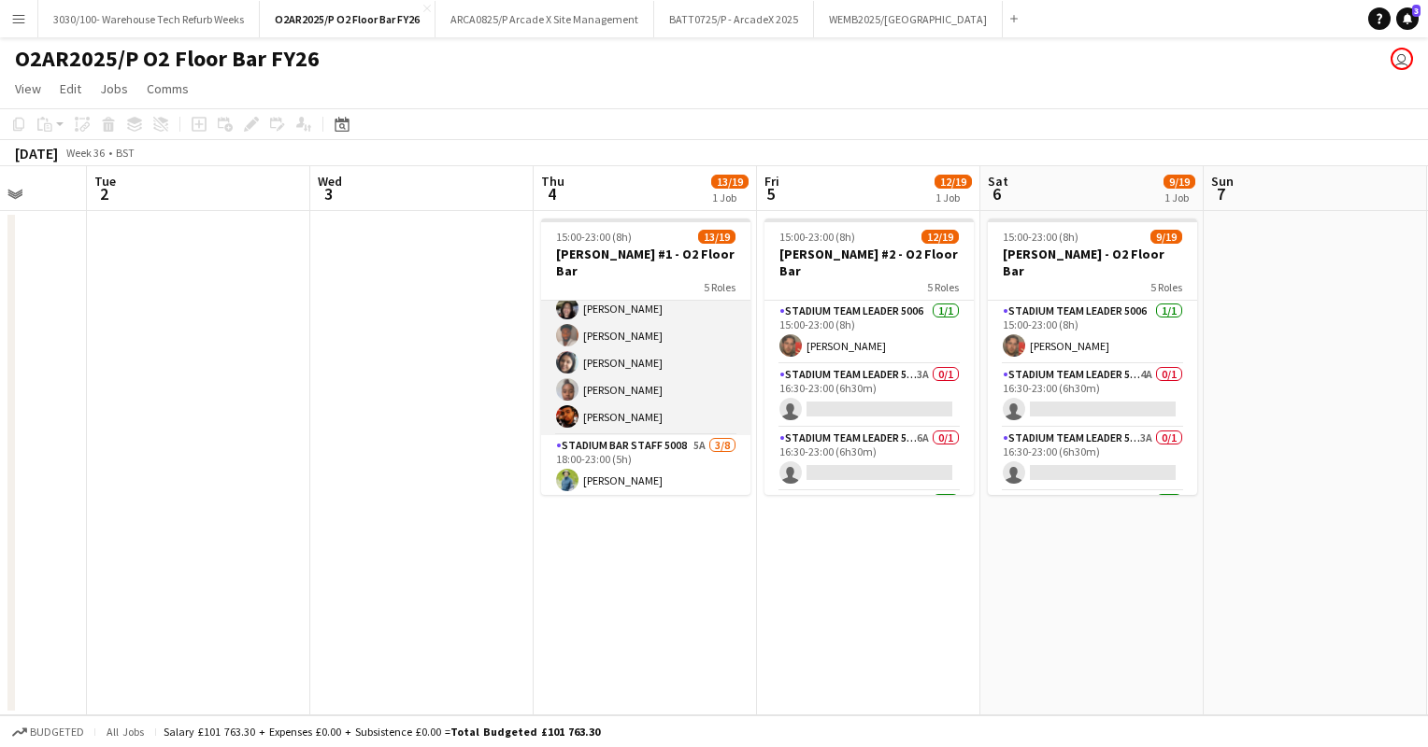
scroll to position [320, 0]
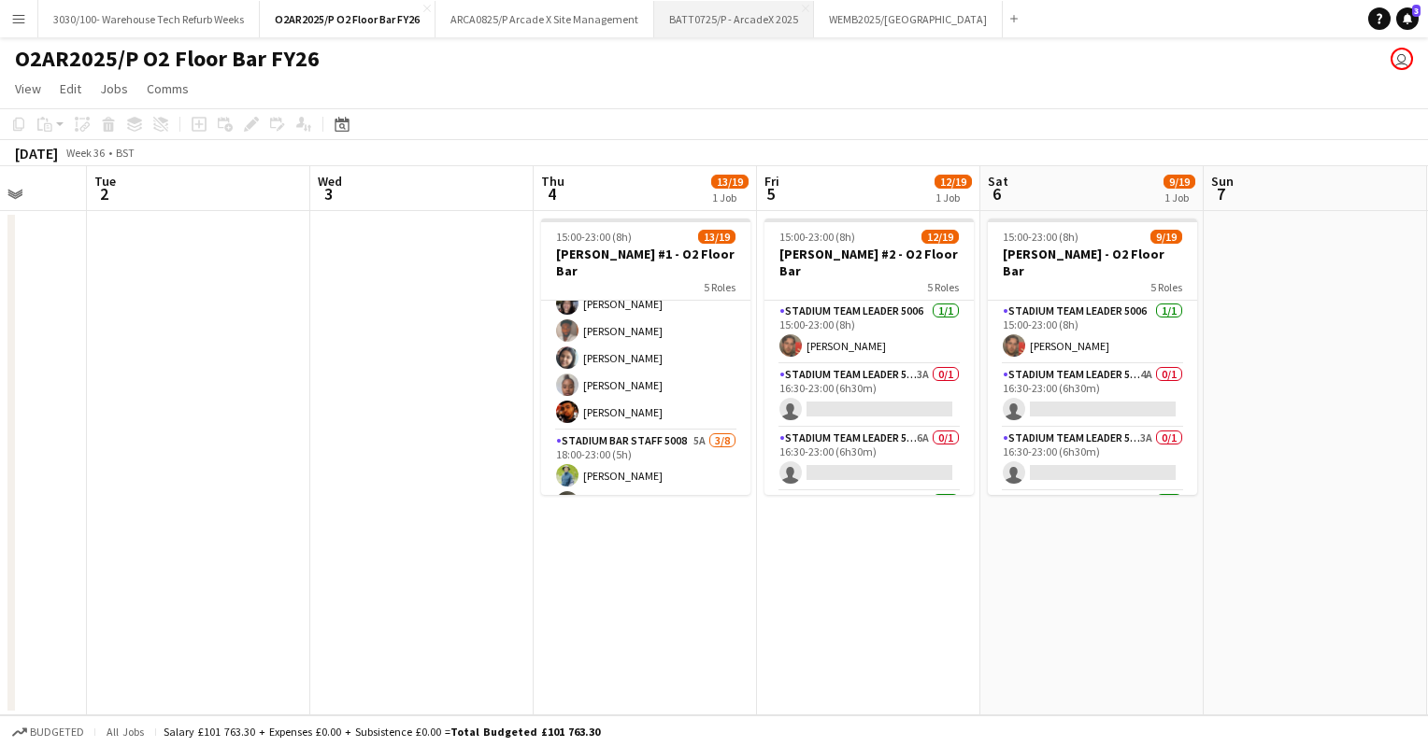
click at [734, 22] on button "BATT0725/P - ArcadeX 2025 Close" at bounding box center [734, 19] width 160 height 36
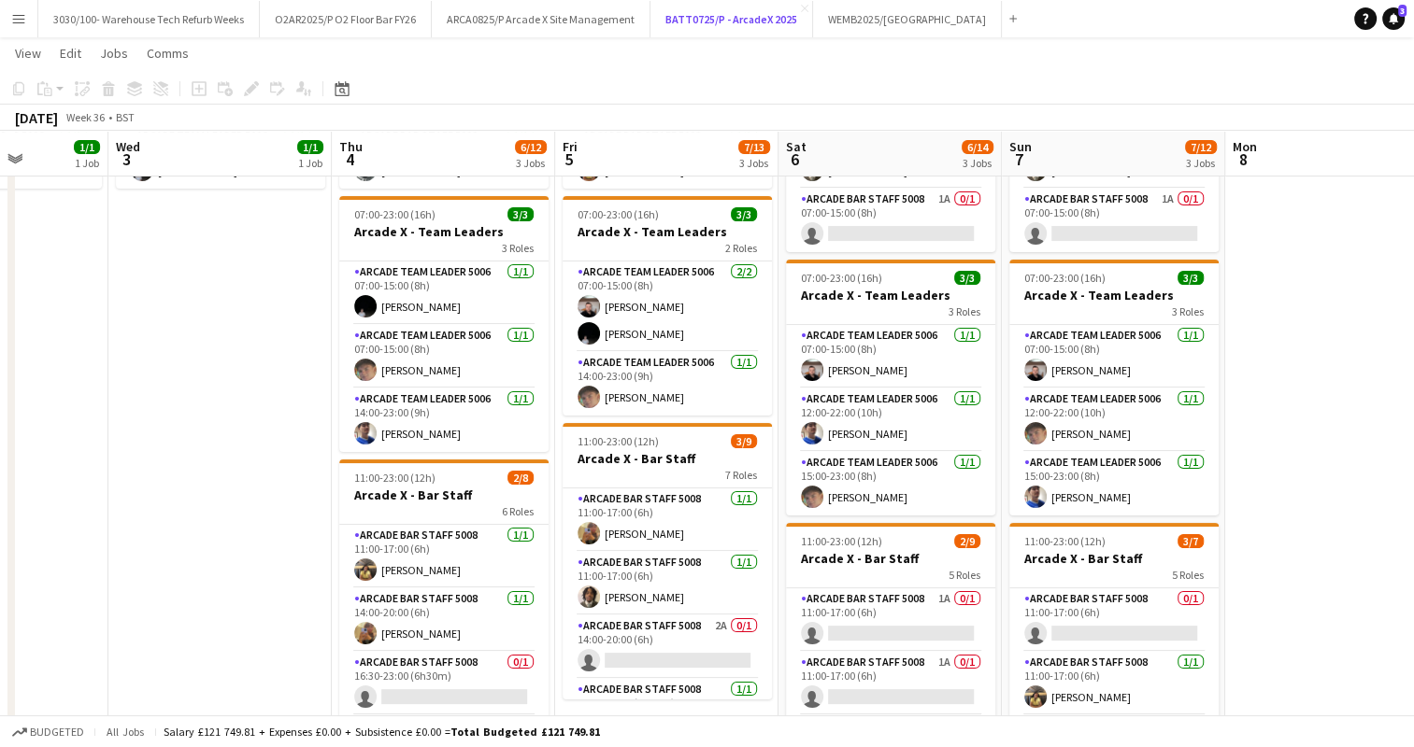
scroll to position [0, 561]
